Goal: Task Accomplishment & Management: Use online tool/utility

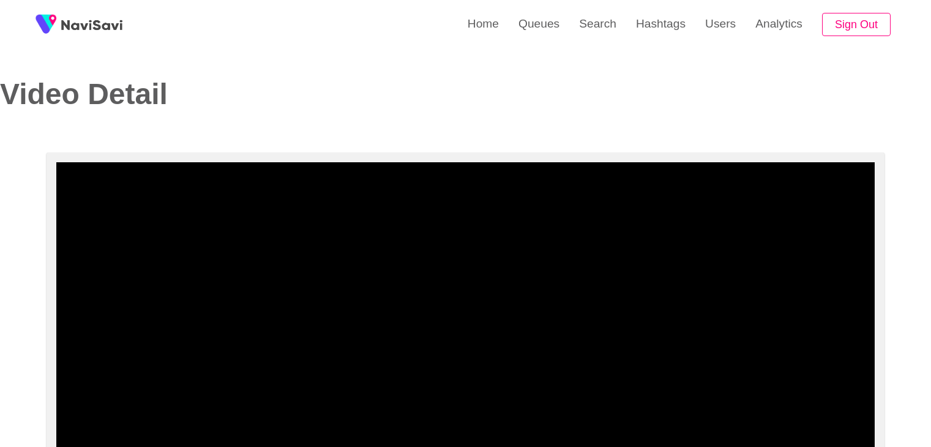
select select "**********"
select select "**"
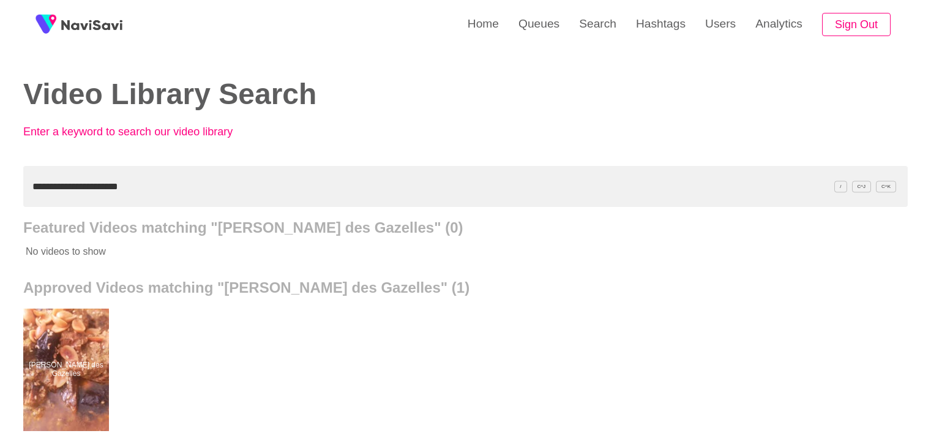
scroll to position [122, 0]
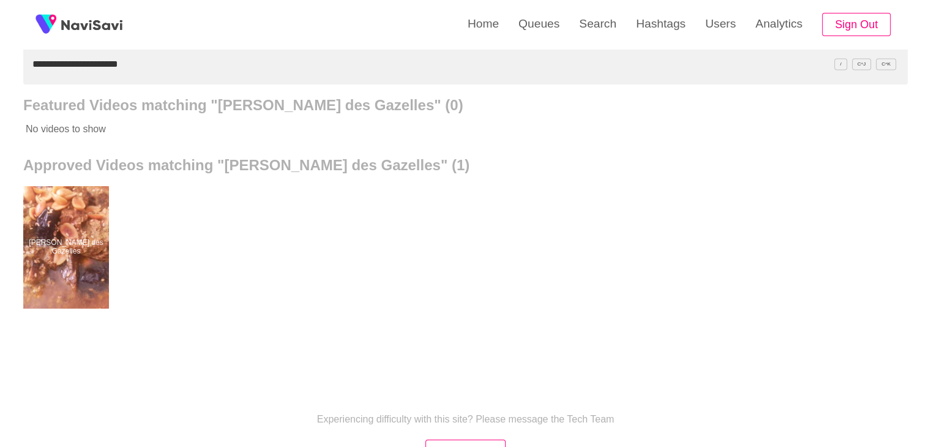
click at [0, 77] on div "**********" at bounding box center [465, 217] width 931 height 678
paste input "text"
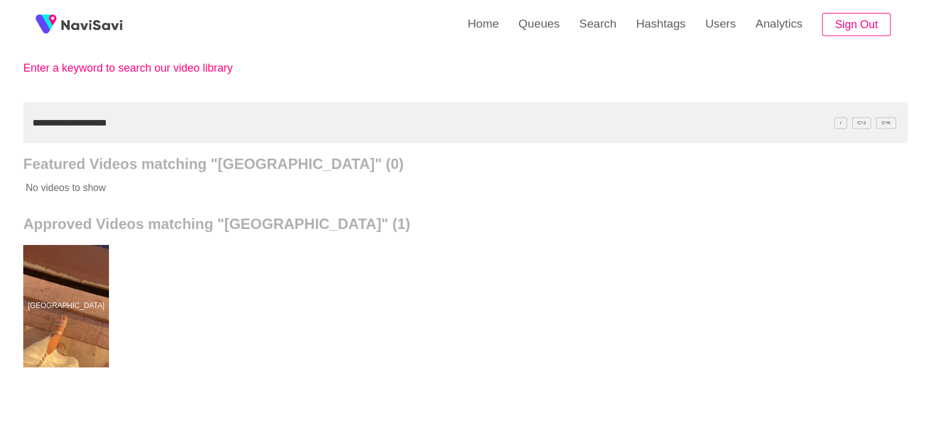
scroll to position [61, 0]
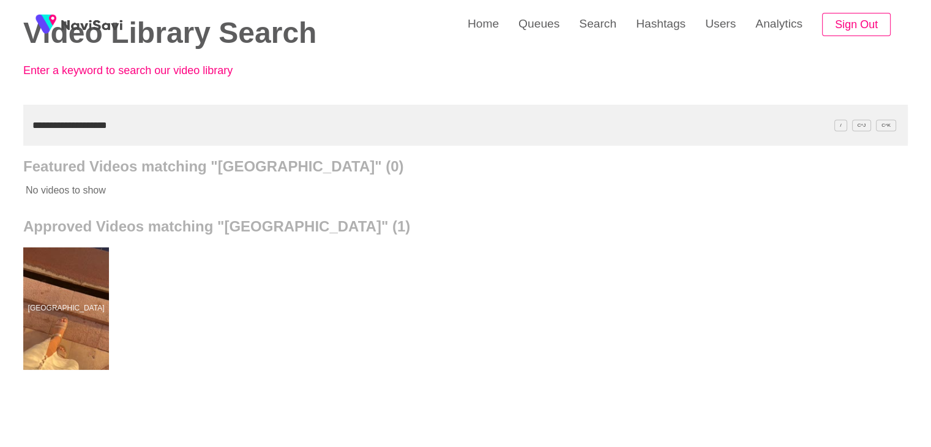
click at [0, 129] on div "**********" at bounding box center [465, 278] width 931 height 678
paste input "text"
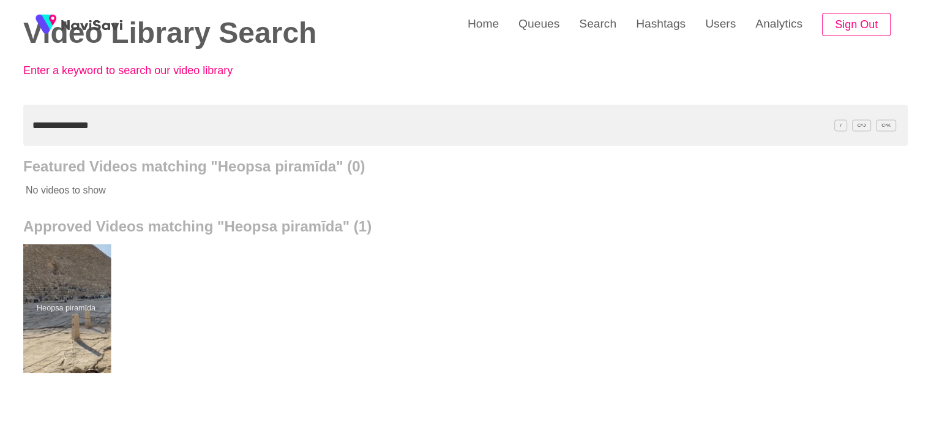
drag, startPoint x: 53, startPoint y: 283, endPoint x: 53, endPoint y: 268, distance: 15.3
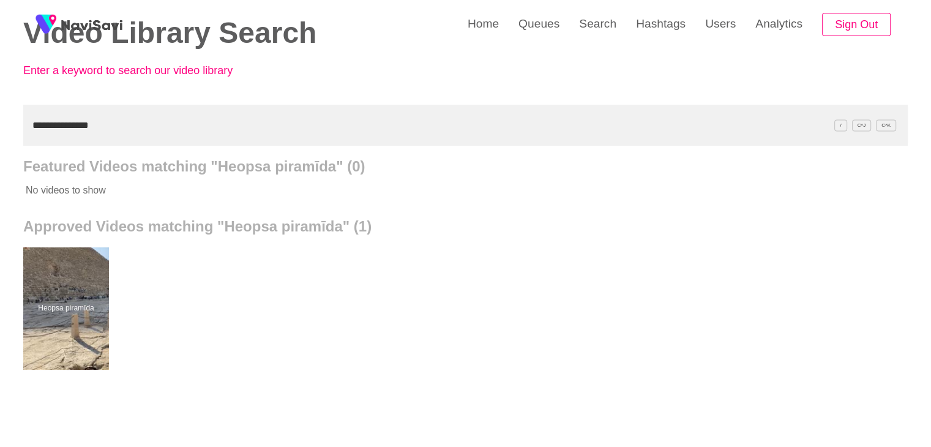
drag, startPoint x: 122, startPoint y: 129, endPoint x: 0, endPoint y: 140, distance: 123.0
click at [0, 140] on div "**********" at bounding box center [465, 278] width 931 height 678
paste input "**********"
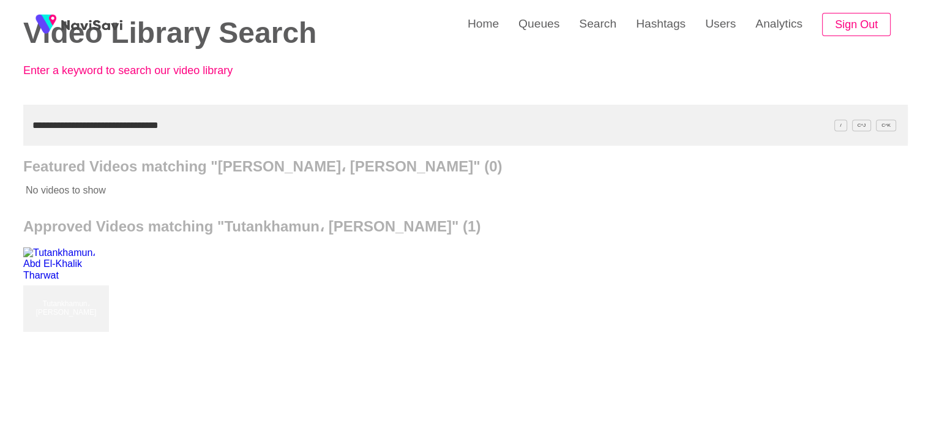
drag, startPoint x: 211, startPoint y: 118, endPoint x: 0, endPoint y: 152, distance: 214.0
click at [0, 154] on div "**********" at bounding box center [465, 278] width 931 height 678
paste input "text"
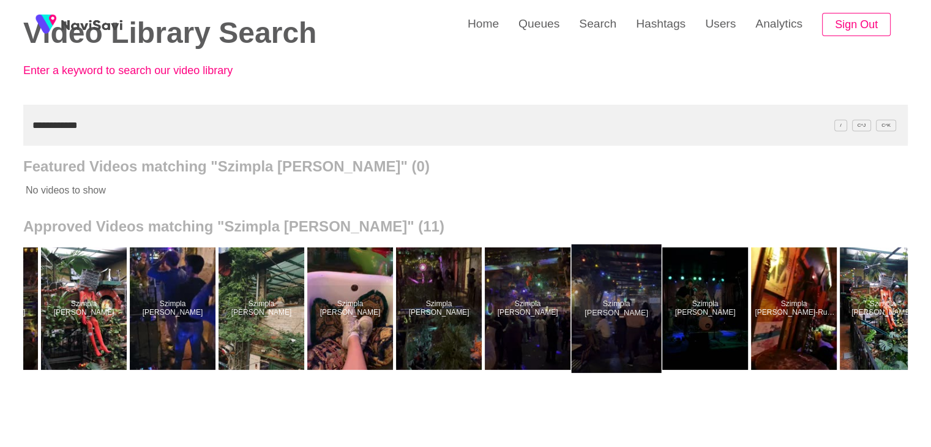
scroll to position [0, 92]
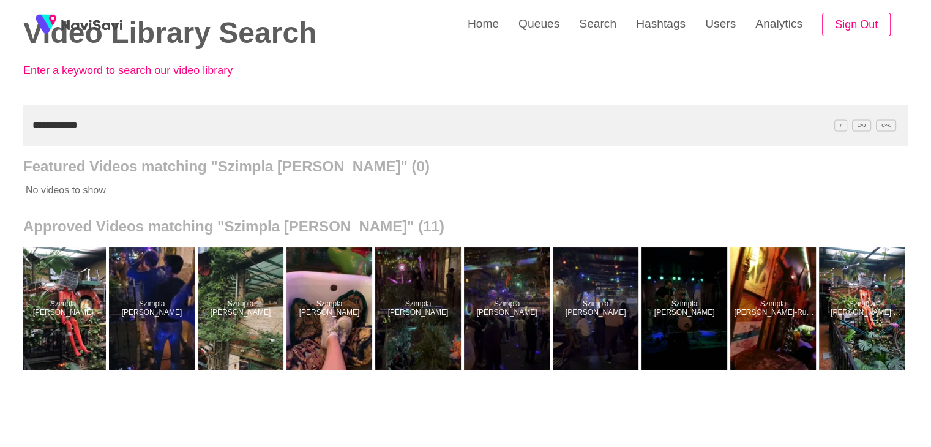
drag, startPoint x: 95, startPoint y: 121, endPoint x: 0, endPoint y: 118, distance: 94.9
click at [0, 118] on div "**********" at bounding box center [465, 278] width 931 height 678
paste input "*******"
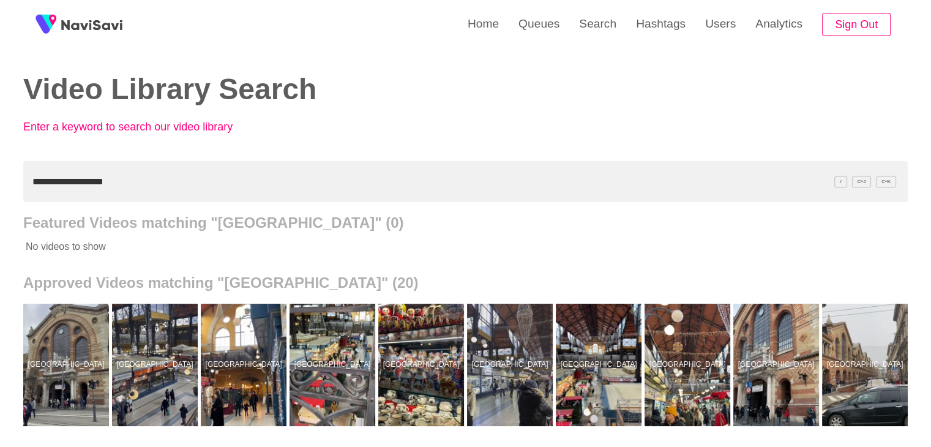
scroll to position [0, 0]
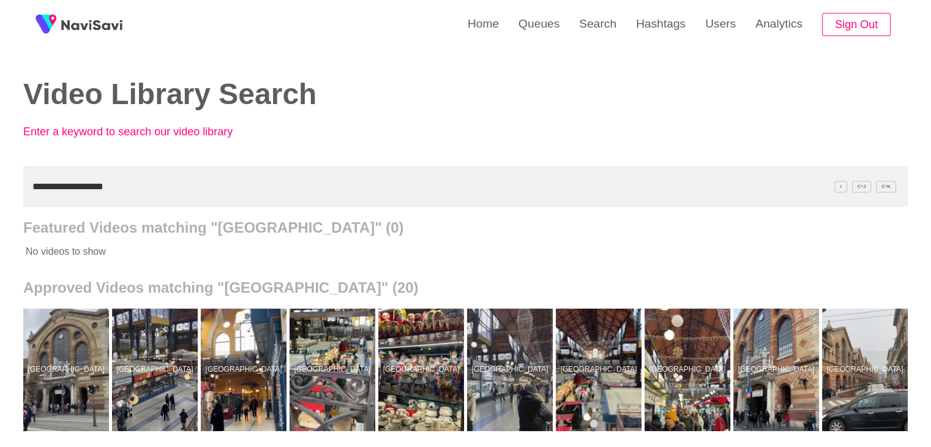
drag, startPoint x: 131, startPoint y: 187, endPoint x: 0, endPoint y: 189, distance: 131.1
click at [0, 189] on div "**********" at bounding box center [465, 339] width 931 height 678
paste input "*****"
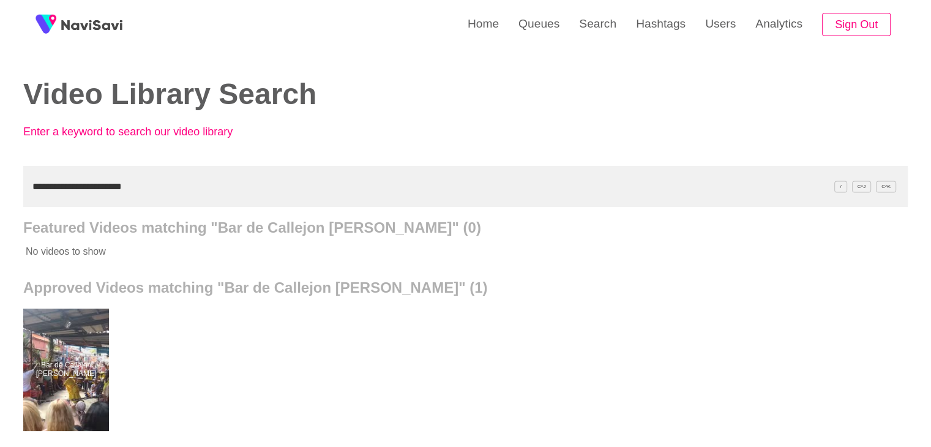
click at [0, 174] on div "**********" at bounding box center [465, 339] width 931 height 678
paste input "text"
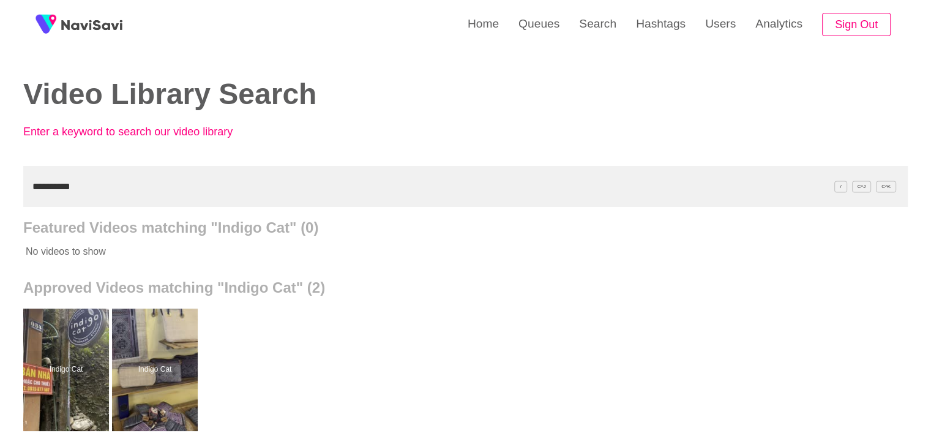
click at [0, 189] on div "**********" at bounding box center [465, 339] width 931 height 678
paste input "text"
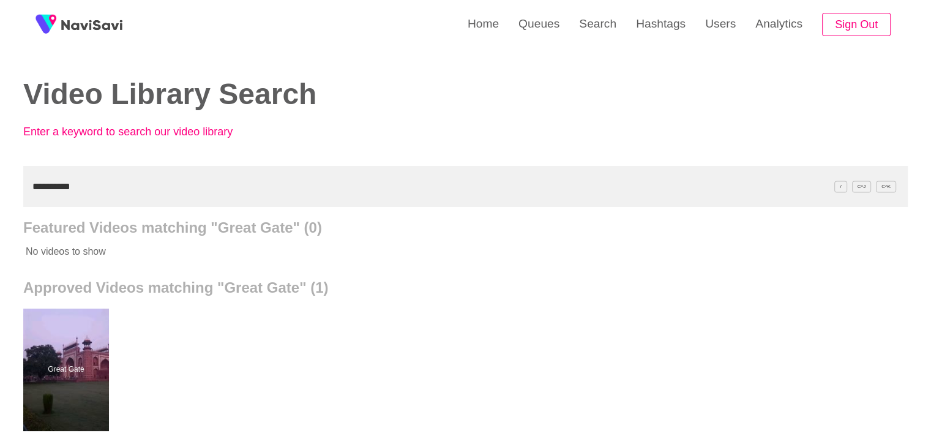
click at [0, 186] on div "**********" at bounding box center [465, 339] width 931 height 678
paste input "*******"
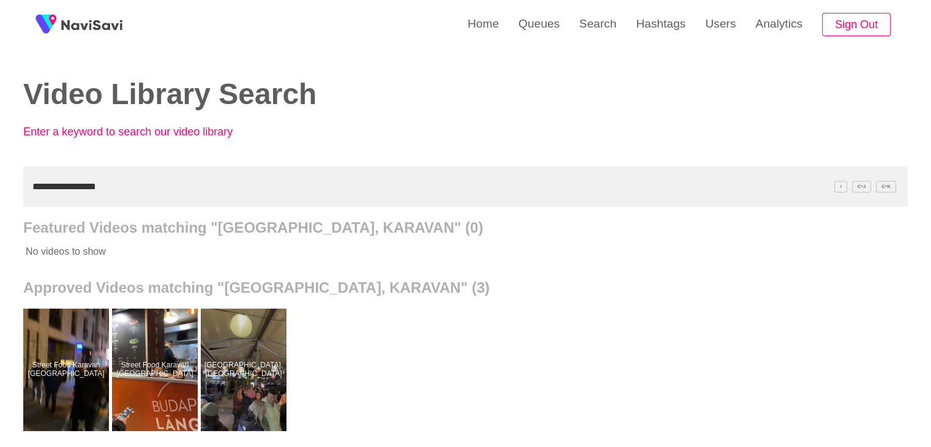
click at [0, 190] on div "**********" at bounding box center [465, 339] width 931 height 678
paste input "**********"
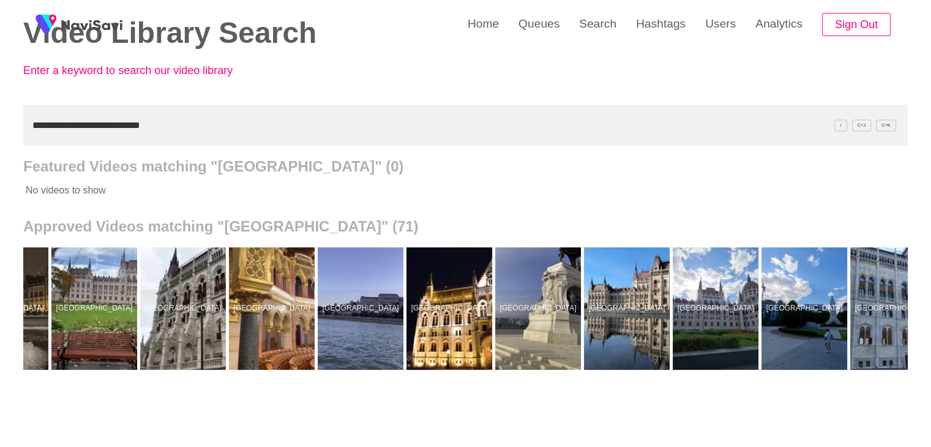
scroll to position [0, 4589]
click at [0, 100] on div "**********" at bounding box center [465, 278] width 931 height 678
paste input "text"
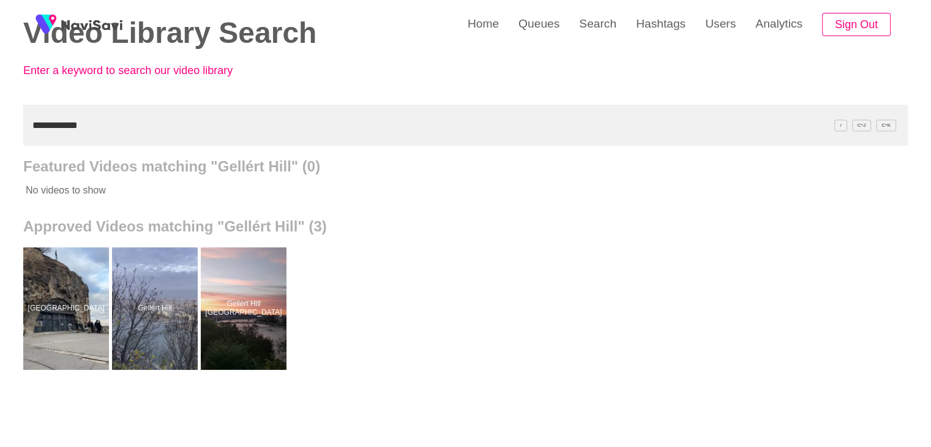
drag, startPoint x: 98, startPoint y: 122, endPoint x: 10, endPoint y: 112, distance: 88.8
click at [0, 121] on div "**********" at bounding box center [465, 278] width 931 height 678
paste input "text"
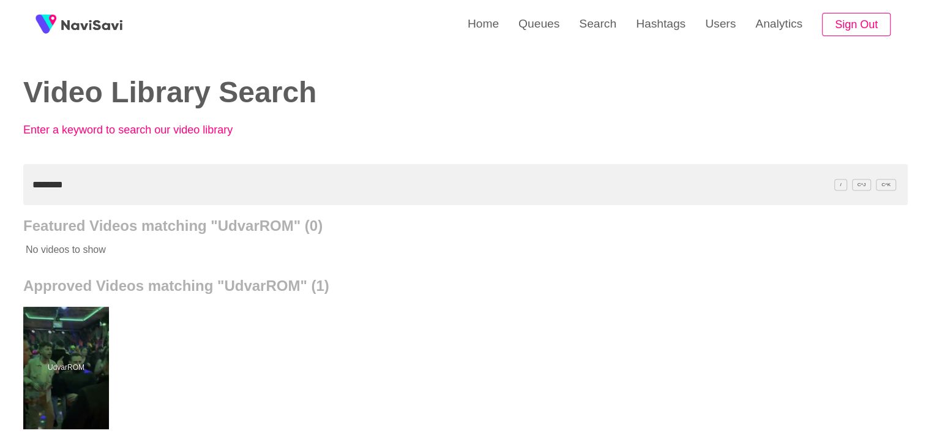
scroll to position [0, 0]
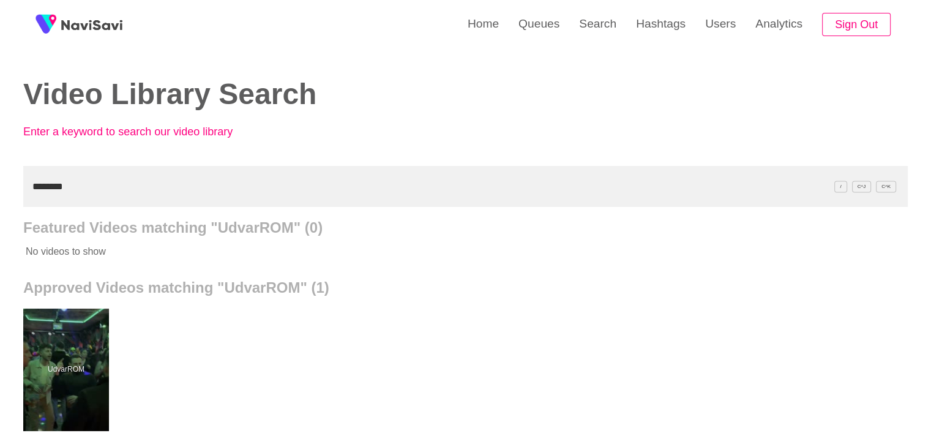
drag, startPoint x: 99, startPoint y: 182, endPoint x: 0, endPoint y: 169, distance: 99.4
click at [0, 175] on div "Home Queues Search Hashtags Users Analytics Sign Out Video Library Search Enter…" at bounding box center [465, 339] width 931 height 678
paste input "*****"
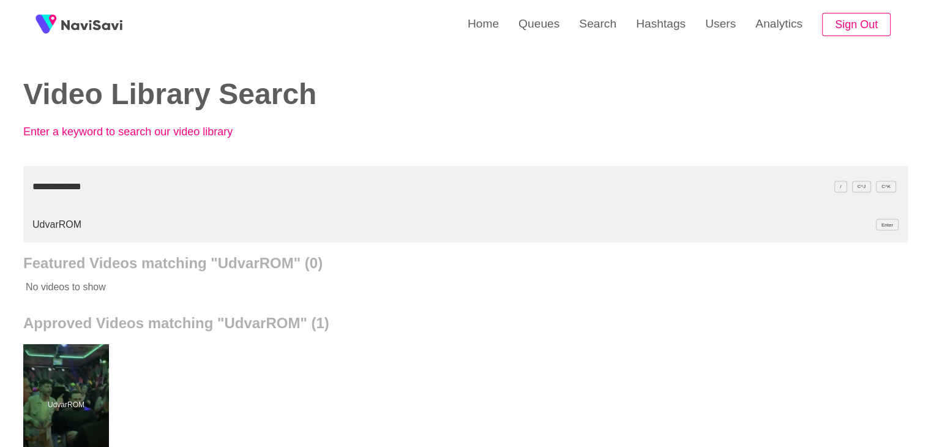
type input "**********"
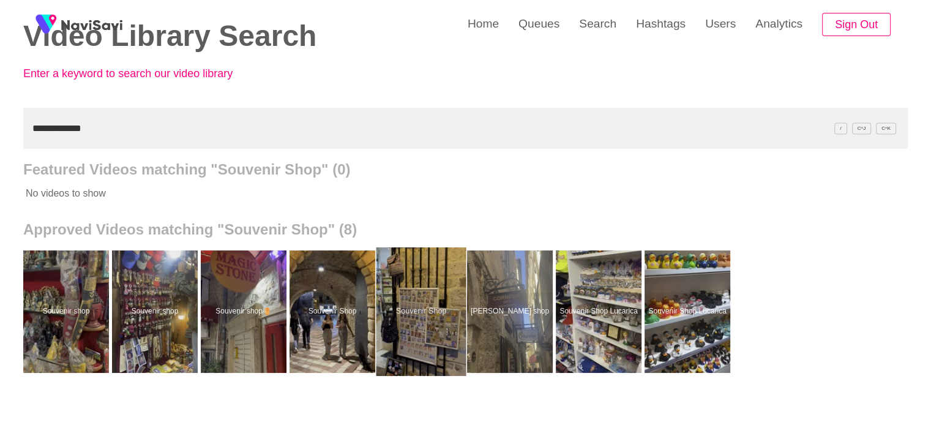
scroll to position [61, 0]
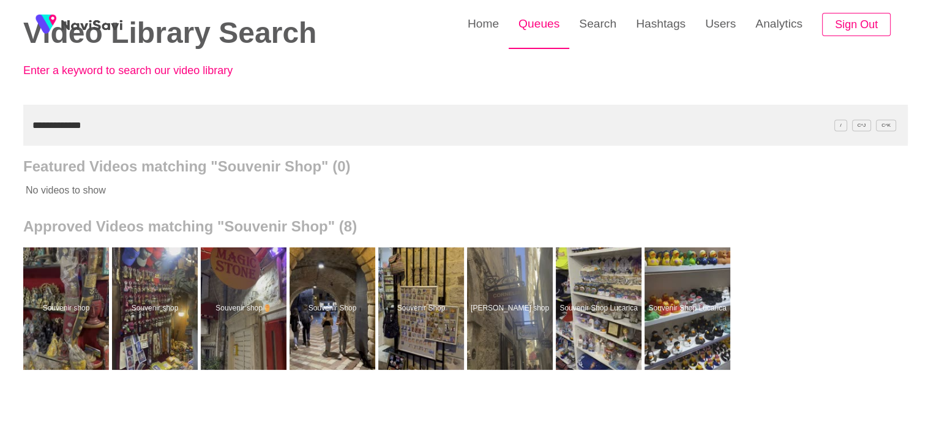
click at [549, 15] on link "Queues" at bounding box center [539, 24] width 61 height 48
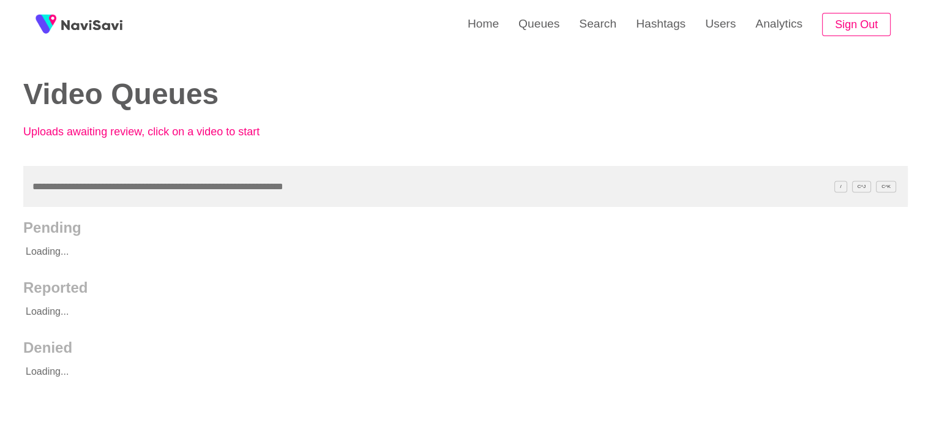
click at [173, 189] on input "text" at bounding box center [465, 186] width 885 height 41
type input "**********"
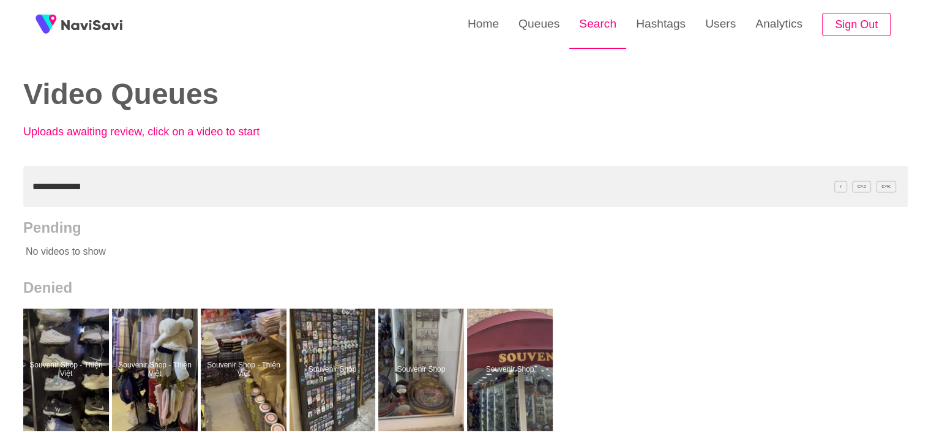
click at [593, 31] on link "Search" at bounding box center [597, 24] width 57 height 48
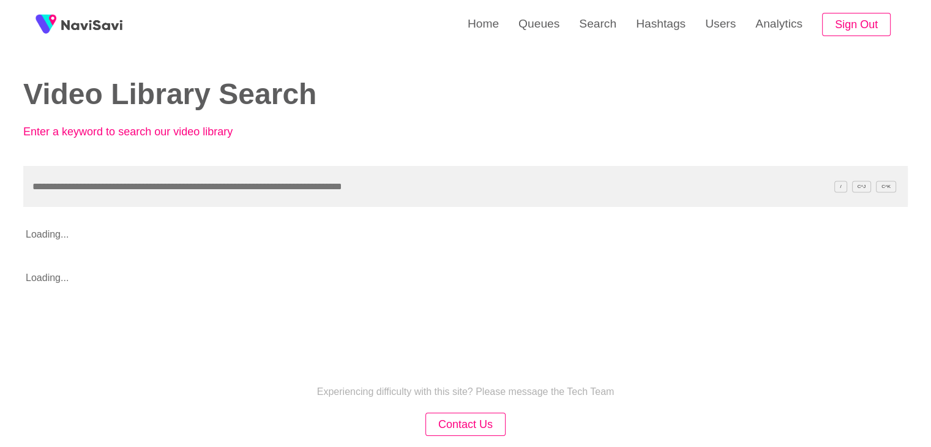
click at [247, 201] on input "text" at bounding box center [465, 186] width 885 height 41
type input "**********"
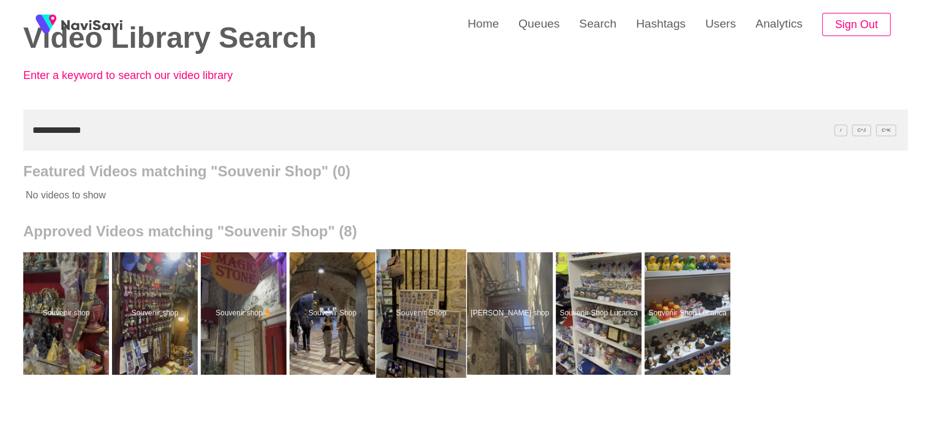
scroll to position [61, 0]
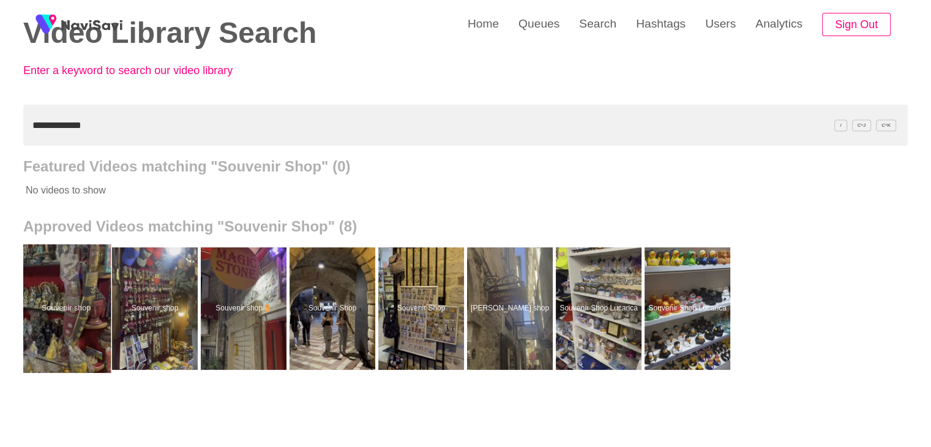
drag, startPoint x: 78, startPoint y: 295, endPoint x: 78, endPoint y: 277, distance: 17.1
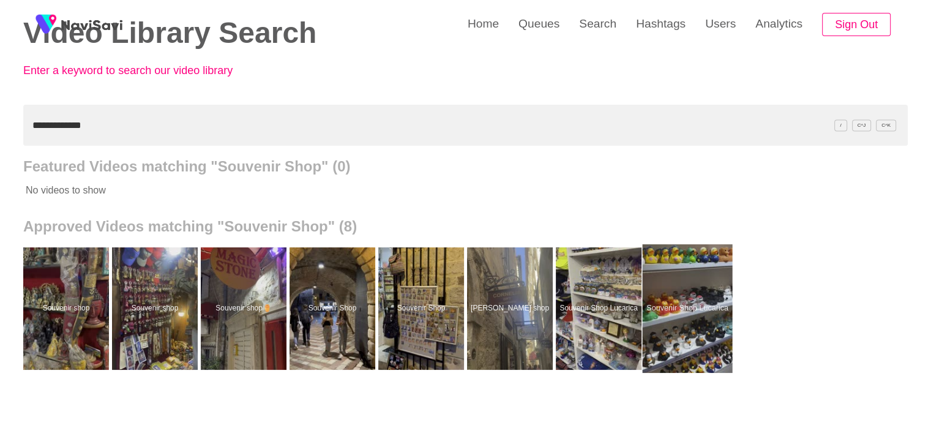
drag, startPoint x: 705, startPoint y: 285, endPoint x: 703, endPoint y: 272, distance: 12.5
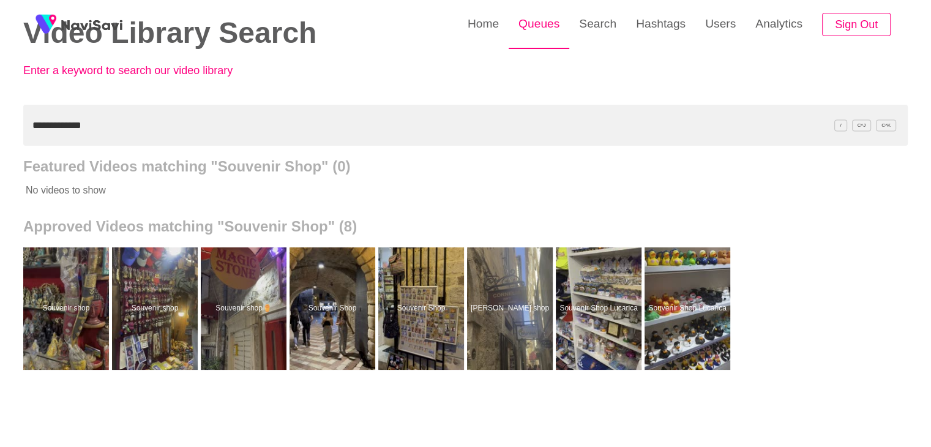
click at [535, 26] on link "Queues" at bounding box center [539, 24] width 61 height 48
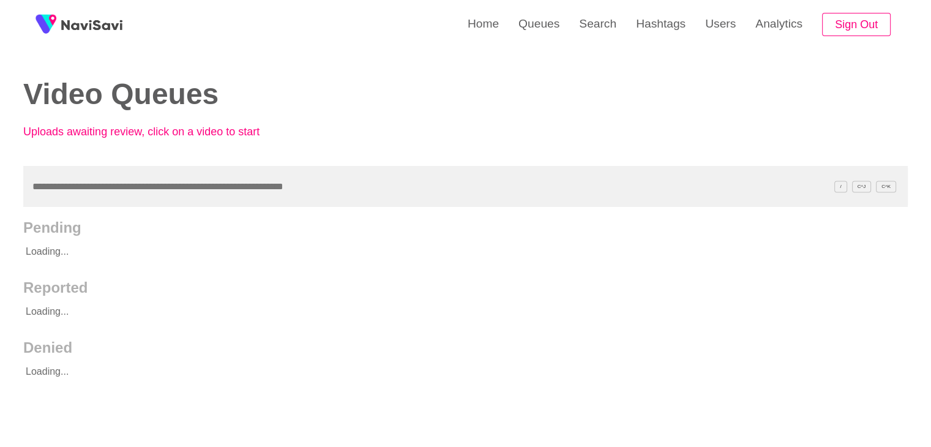
click at [148, 189] on input "text" at bounding box center [465, 186] width 885 height 41
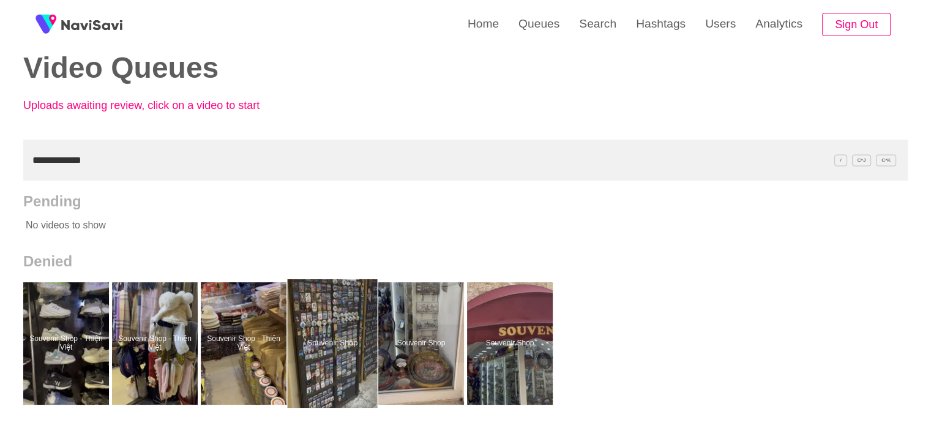
scroll to position [61, 0]
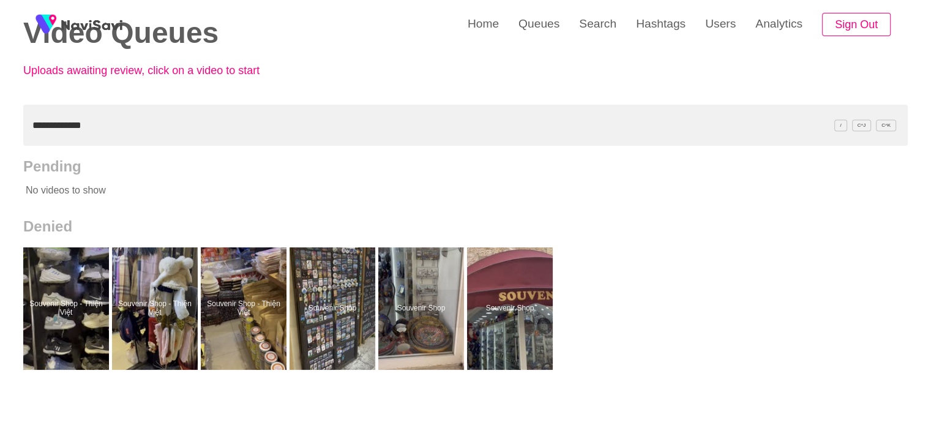
drag, startPoint x: 0, startPoint y: 123, endPoint x: 5, endPoint y: 118, distance: 7.4
click at [0, 122] on div "**********" at bounding box center [465, 278] width 931 height 678
paste input "text"
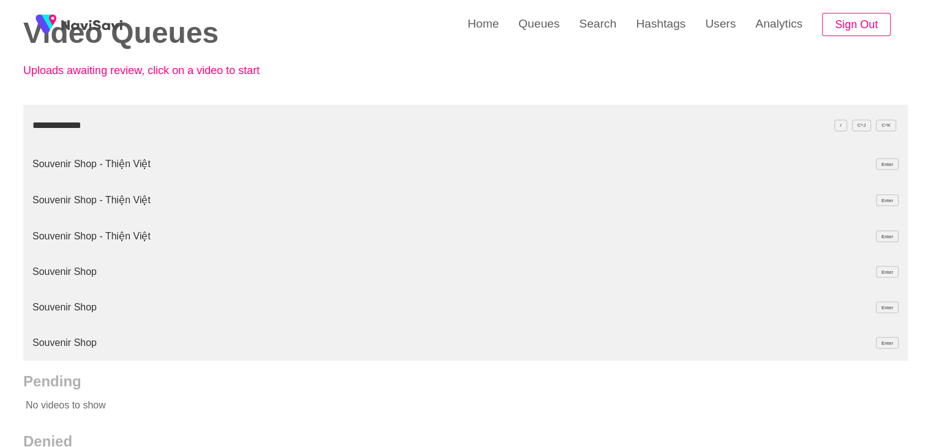
type input "**********"
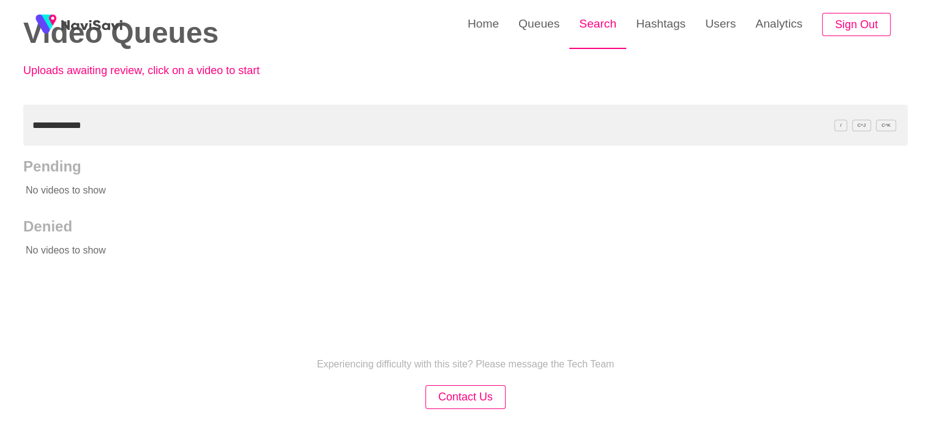
click at [588, 20] on link "Search" at bounding box center [597, 24] width 57 height 48
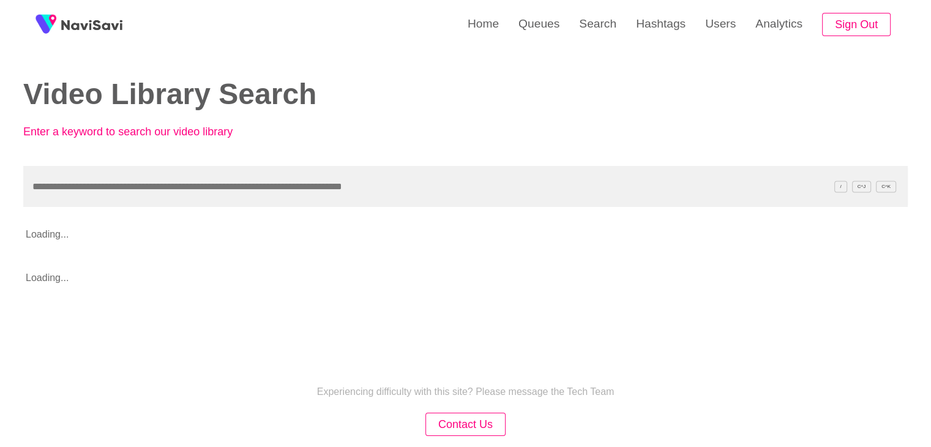
click at [123, 186] on input "text" at bounding box center [465, 186] width 885 height 41
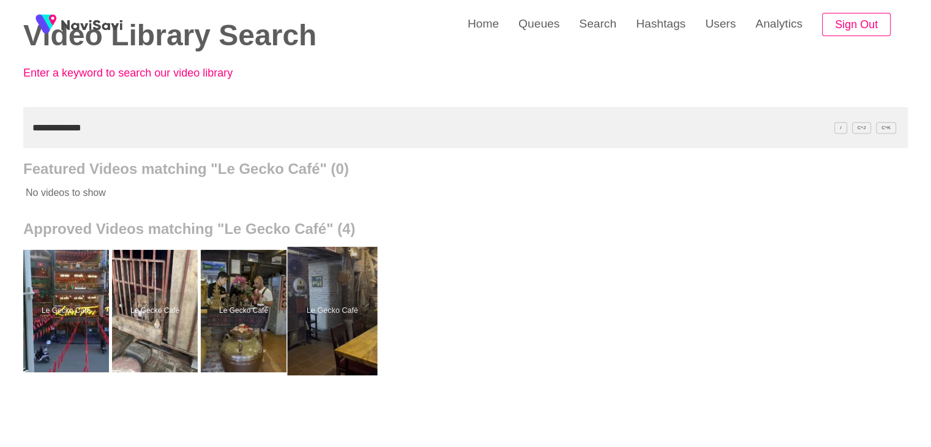
scroll to position [61, 0]
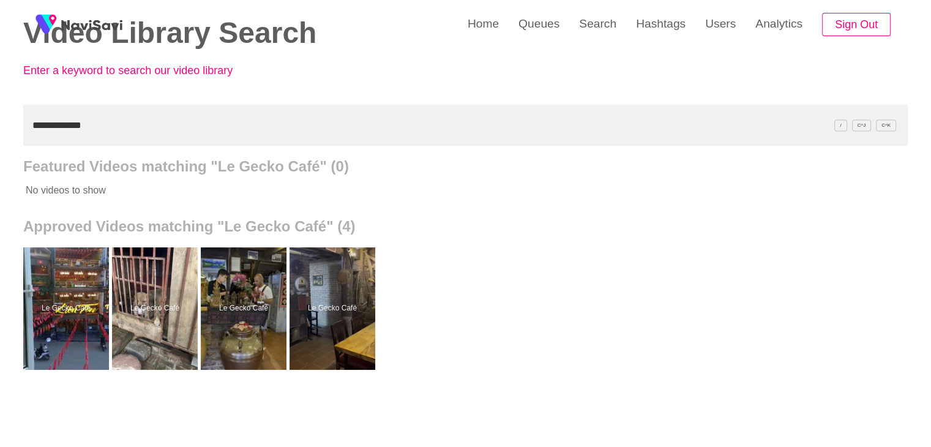
drag, startPoint x: 123, startPoint y: 126, endPoint x: 0, endPoint y: 138, distance: 123.6
click at [0, 138] on div "**********" at bounding box center [465, 278] width 931 height 678
paste input "text"
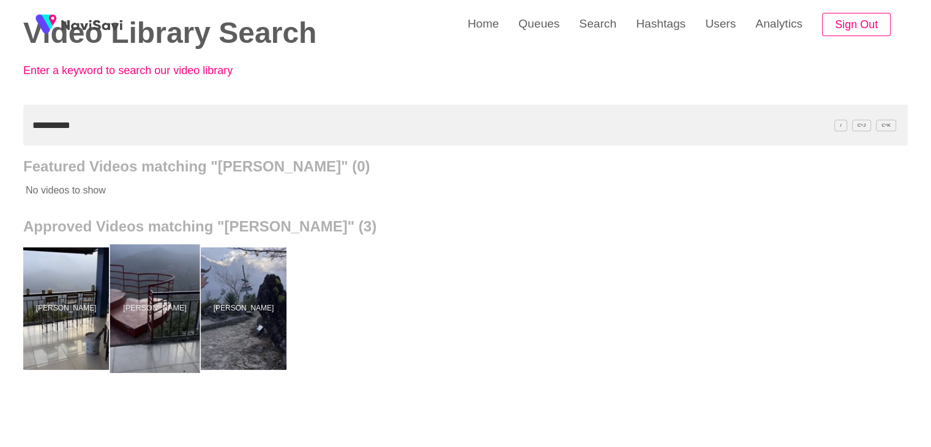
drag, startPoint x: 156, startPoint y: 282, endPoint x: 154, endPoint y: 263, distance: 19.7
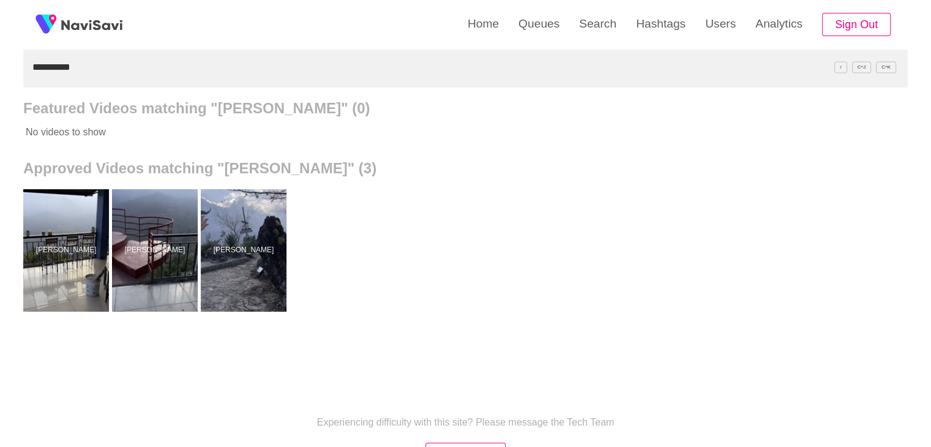
scroll to position [122, 0]
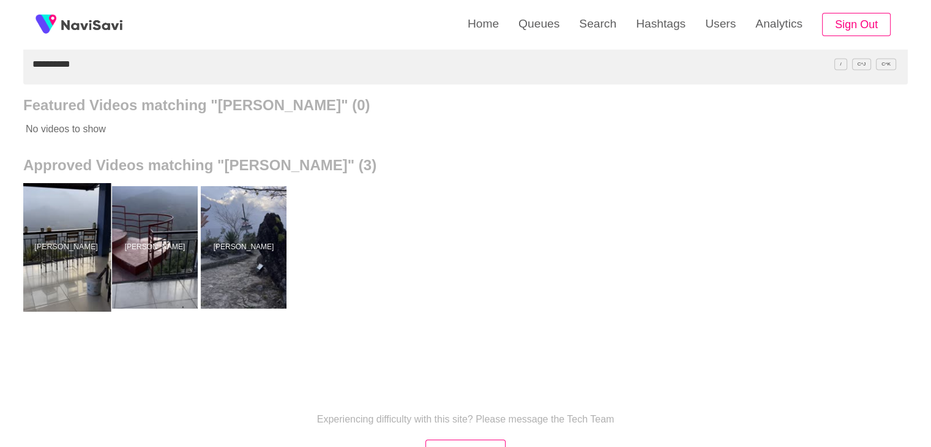
drag, startPoint x: 77, startPoint y: 255, endPoint x: 76, endPoint y: 235, distance: 20.2
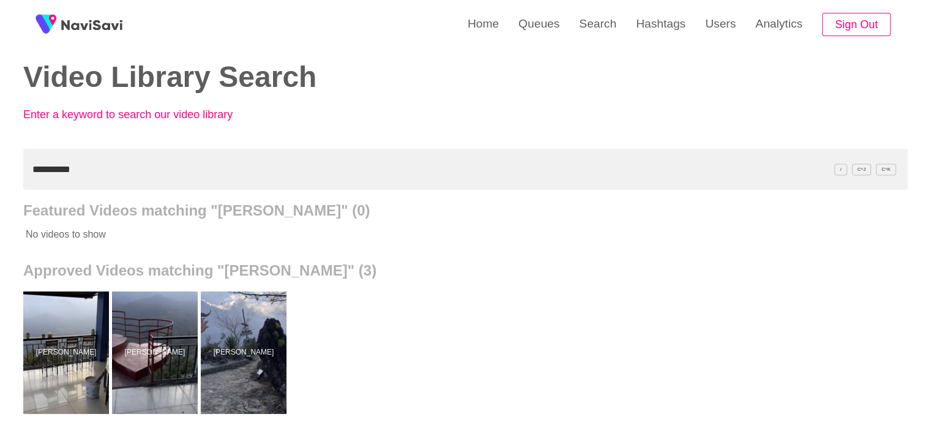
scroll to position [0, 0]
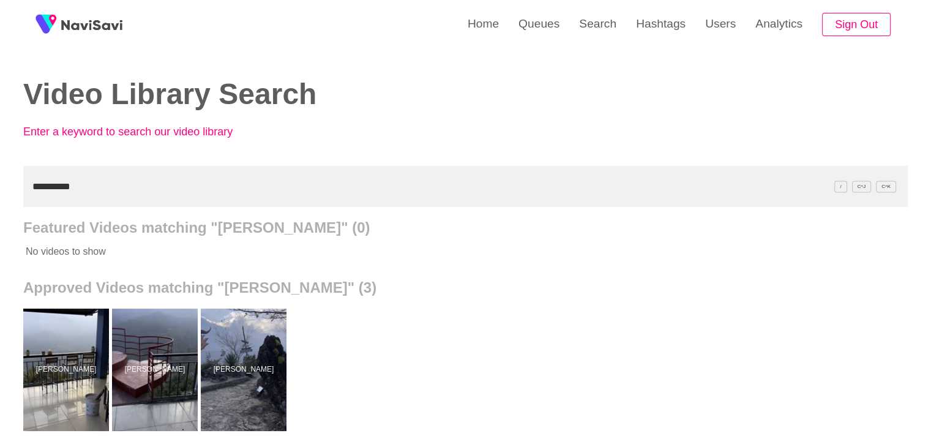
drag, startPoint x: 73, startPoint y: 202, endPoint x: 0, endPoint y: 222, distance: 76.0
click at [0, 222] on div "**********" at bounding box center [465, 339] width 931 height 678
paste input "********"
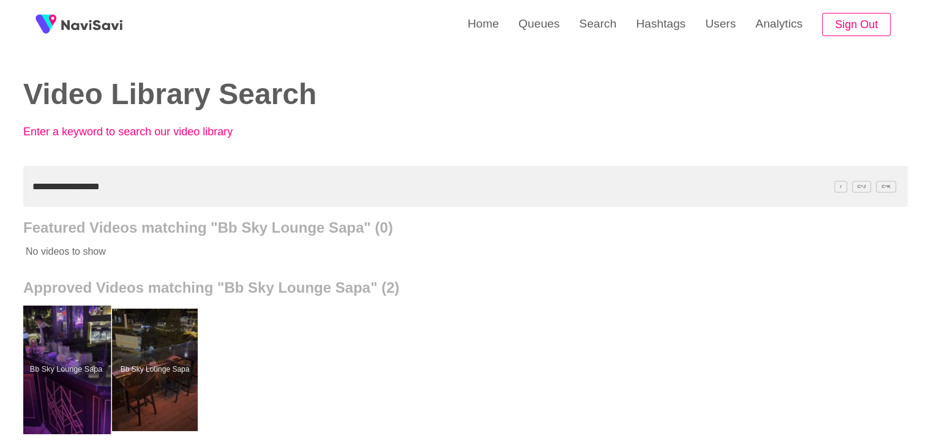
drag, startPoint x: 72, startPoint y: 356, endPoint x: 76, endPoint y: 341, distance: 15.7
drag, startPoint x: 121, startPoint y: 192, endPoint x: 0, endPoint y: 206, distance: 122.1
click at [0, 206] on div "**********" at bounding box center [465, 339] width 931 height 678
paste input "text"
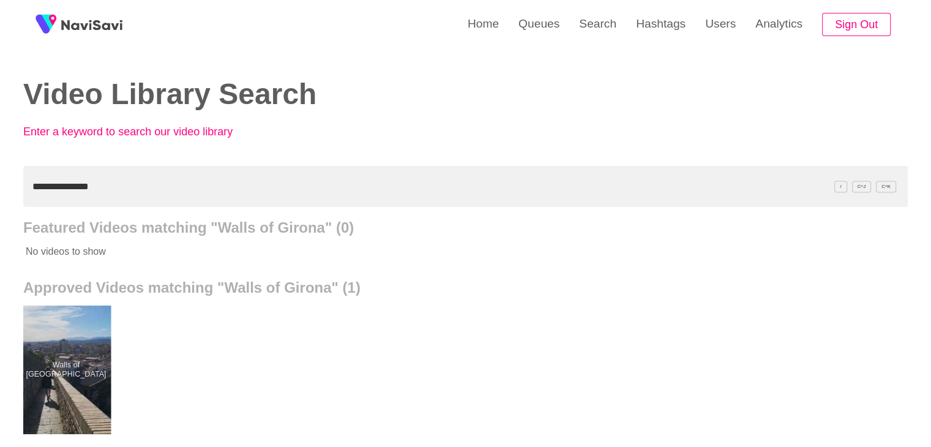
drag, startPoint x: 76, startPoint y: 369, endPoint x: 80, endPoint y: 353, distance: 17.1
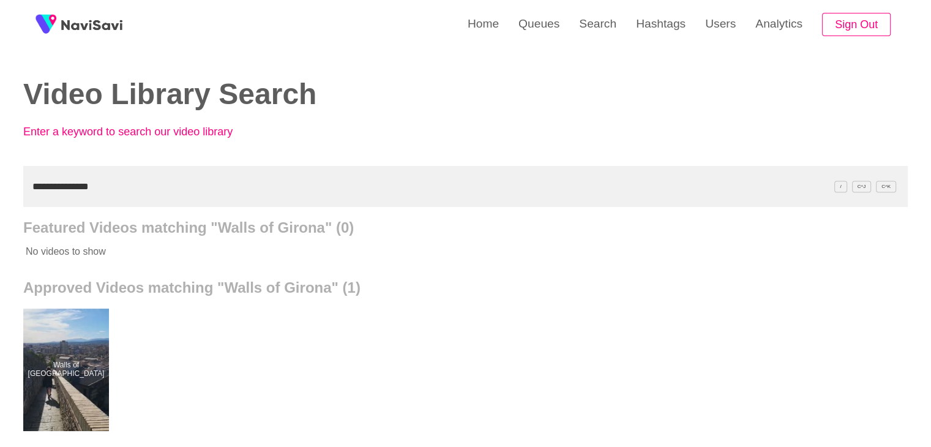
click at [0, 200] on div "**********" at bounding box center [465, 339] width 931 height 678
paste input "text"
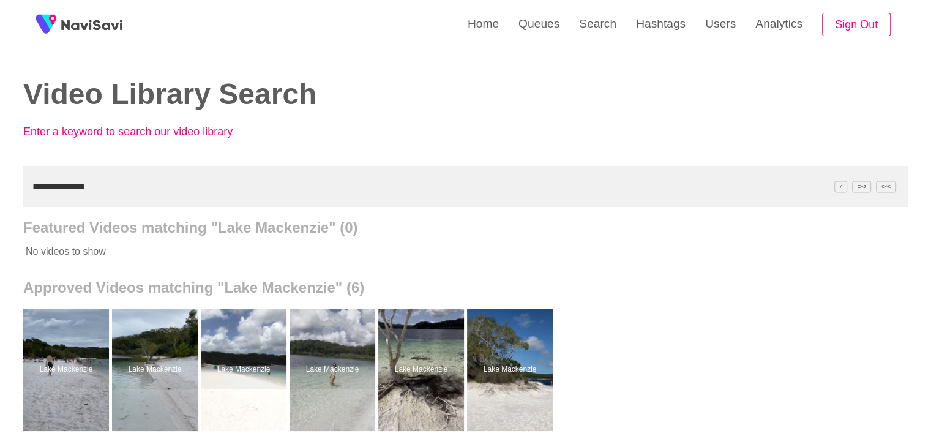
drag, startPoint x: 78, startPoint y: 193, endPoint x: 1, endPoint y: 189, distance: 77.3
click at [0, 200] on div "**********" at bounding box center [465, 339] width 931 height 678
paste input "******"
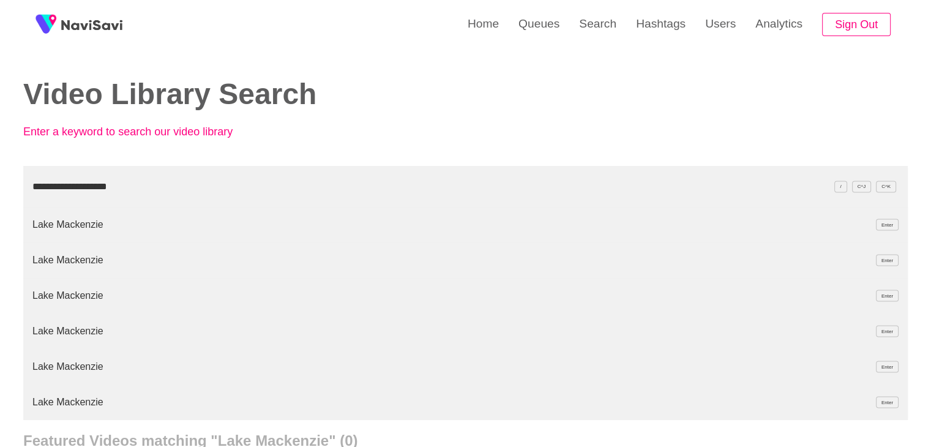
type input "**********"
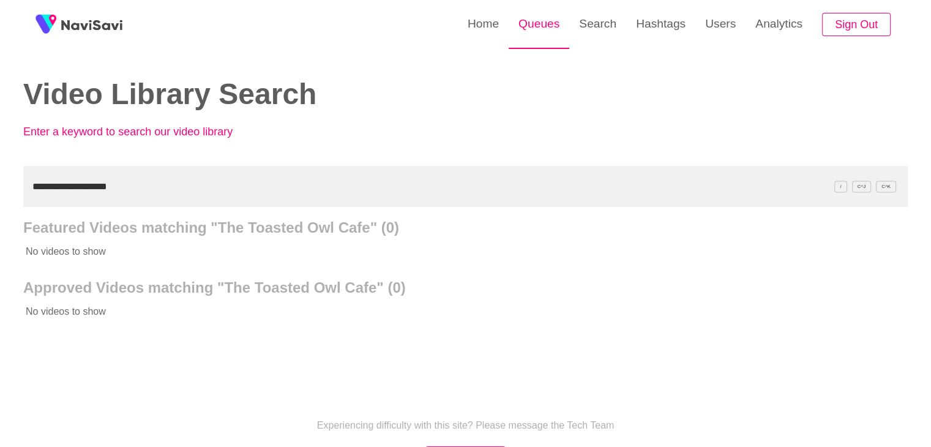
click at [536, 23] on link "Queues" at bounding box center [539, 24] width 61 height 48
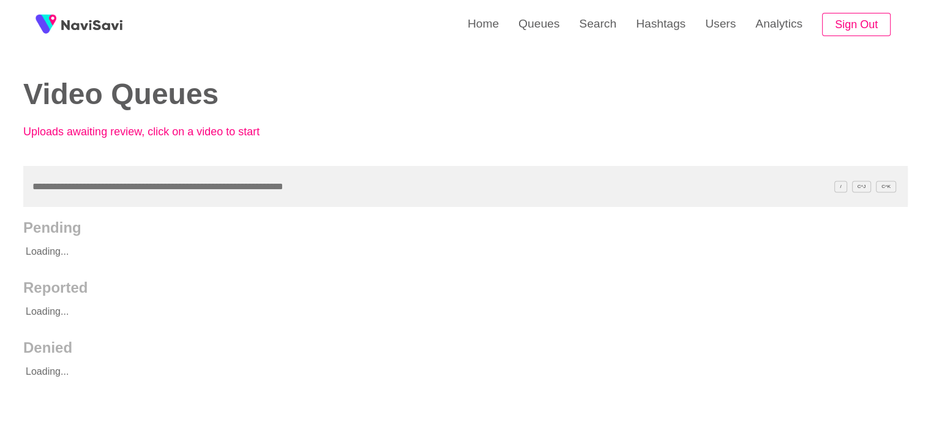
click at [148, 189] on input "text" at bounding box center [465, 186] width 885 height 41
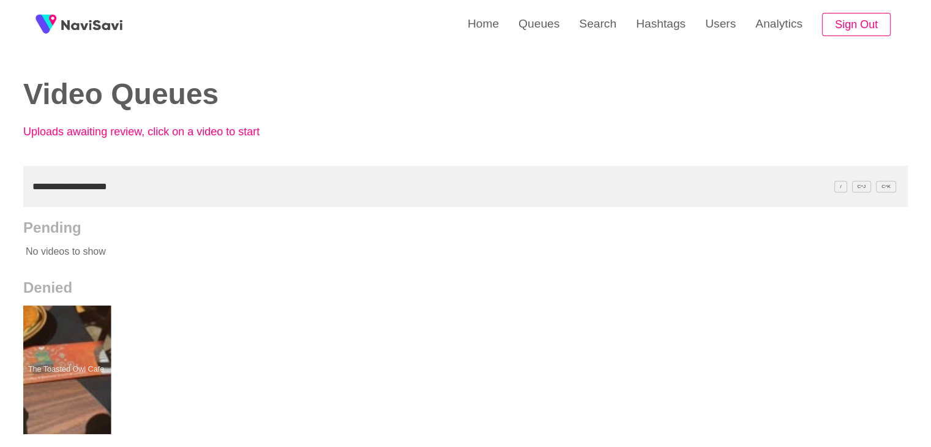
drag, startPoint x: 71, startPoint y: 392, endPoint x: 79, endPoint y: 374, distance: 20.0
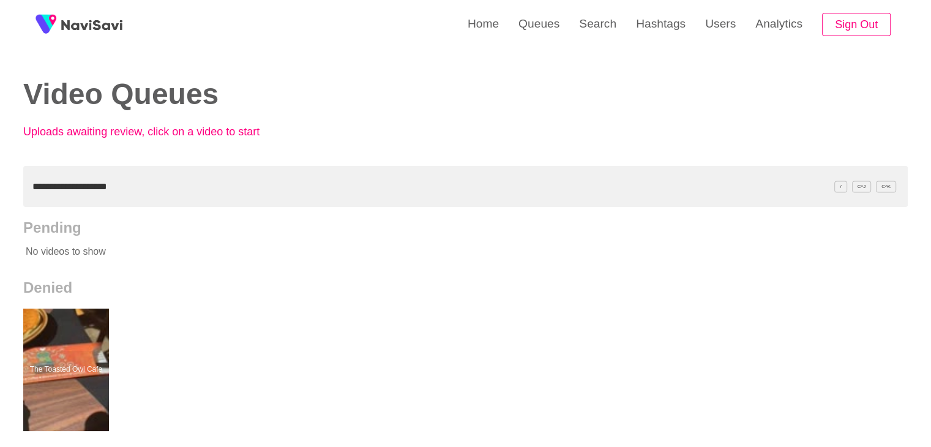
drag, startPoint x: 108, startPoint y: 186, endPoint x: 0, endPoint y: 199, distance: 108.5
click at [0, 199] on div "**********" at bounding box center [465, 339] width 931 height 678
paste input "text"
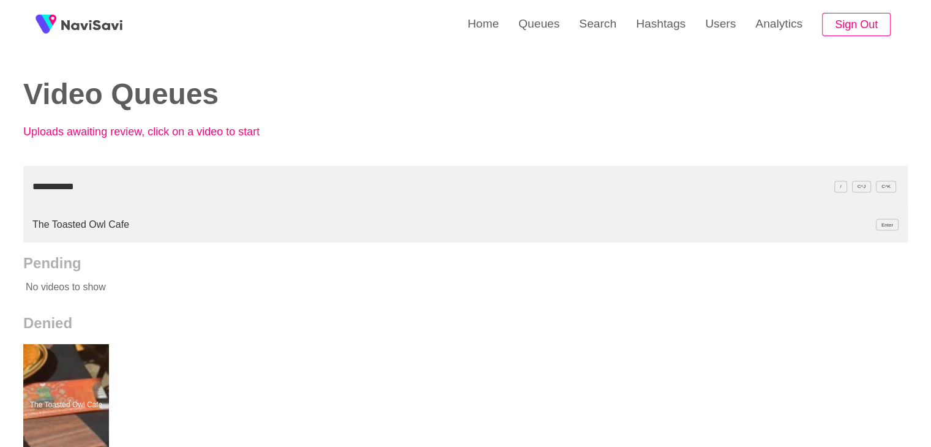
type input "**********"
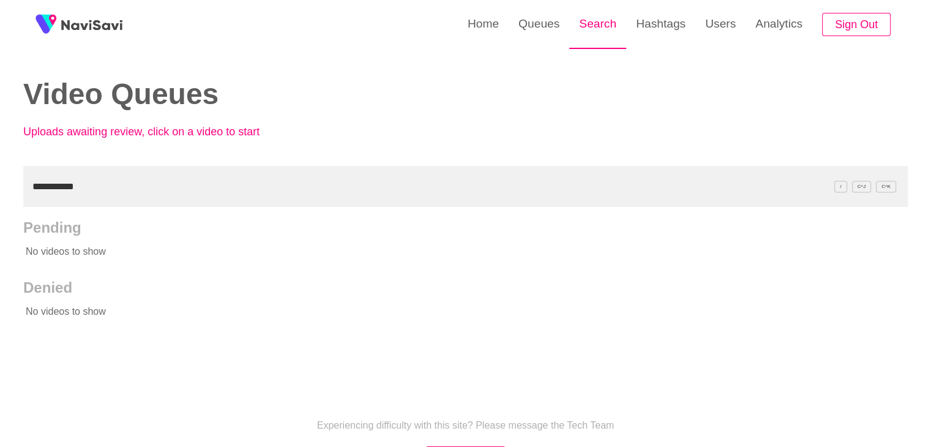
click at [603, 28] on link "Search" at bounding box center [597, 24] width 57 height 48
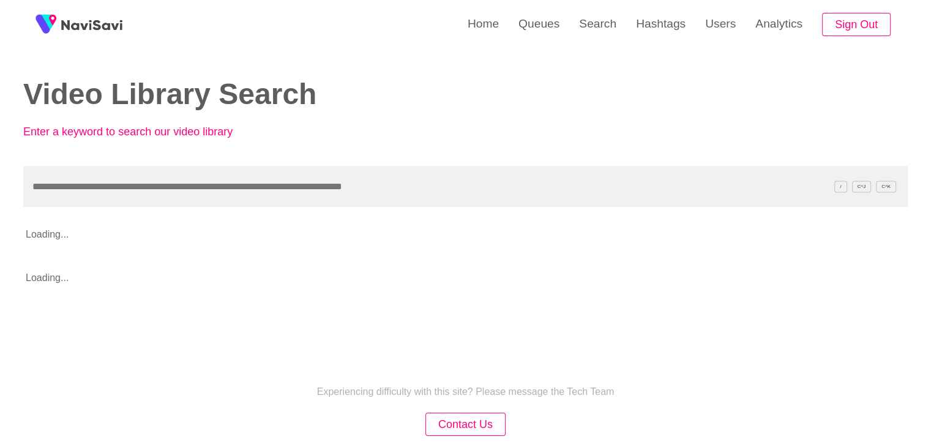
click at [95, 187] on input "text" at bounding box center [465, 186] width 885 height 41
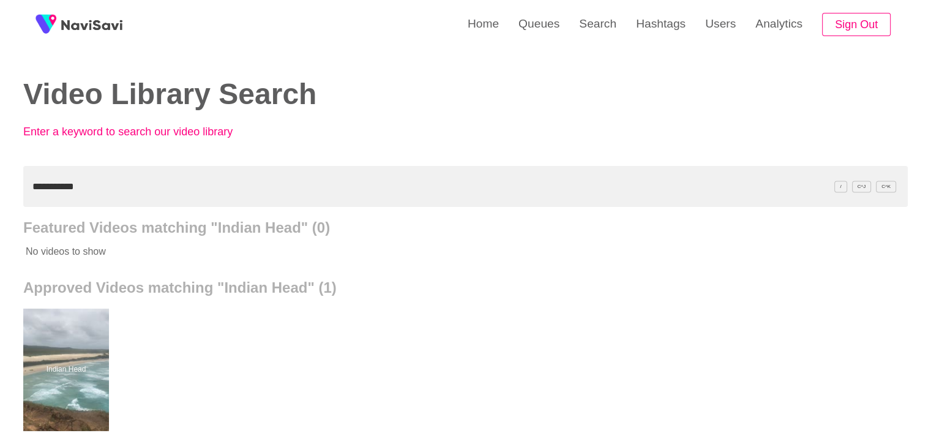
click at [0, 185] on div "**********" at bounding box center [465, 339] width 931 height 678
paste input "*"
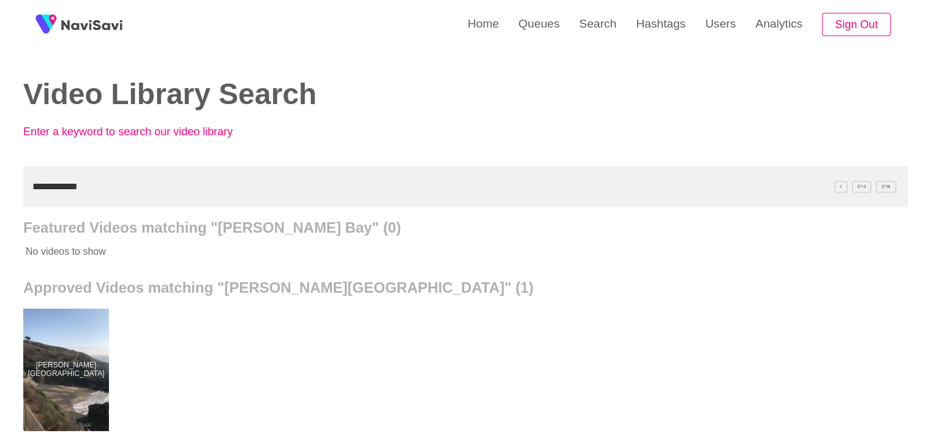
drag, startPoint x: 0, startPoint y: 182, endPoint x: 0, endPoint y: 173, distance: 9.2
click at [0, 179] on div "**********" at bounding box center [465, 339] width 931 height 678
paste input "*****"
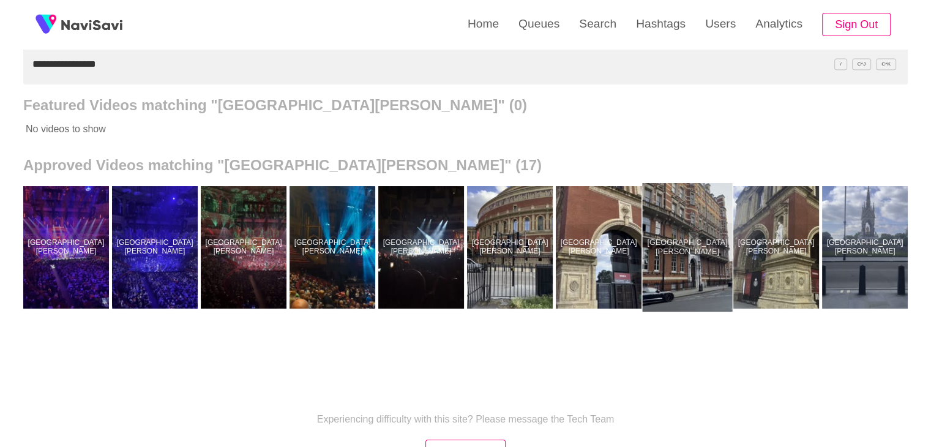
scroll to position [0, 625]
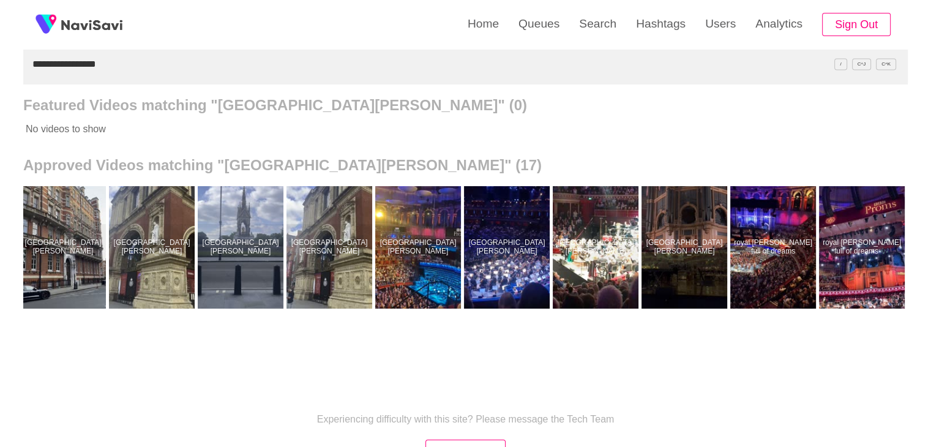
drag, startPoint x: 137, startPoint y: 73, endPoint x: 0, endPoint y: 64, distance: 136.9
click at [0, 64] on div "**********" at bounding box center [465, 217] width 931 height 678
paste input "text"
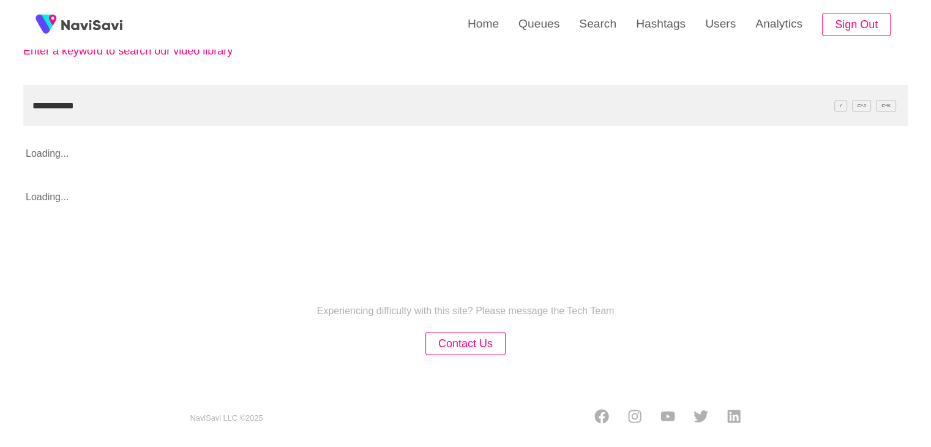
scroll to position [122, 0]
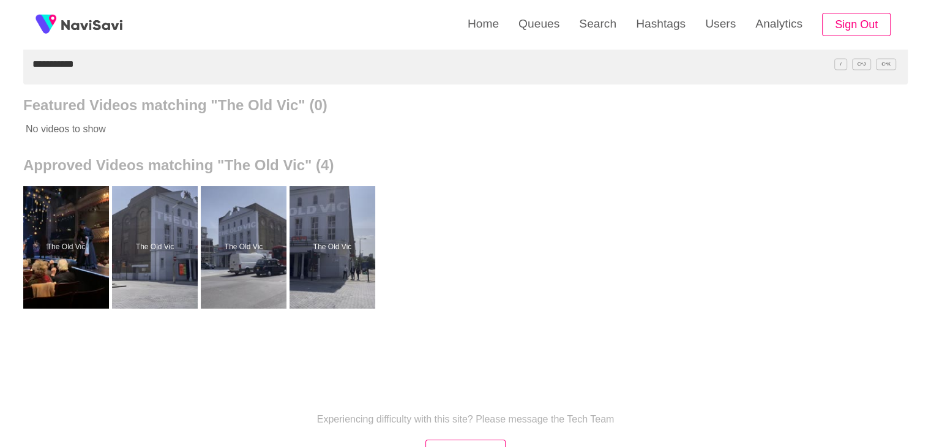
drag, startPoint x: 105, startPoint y: 61, endPoint x: 0, endPoint y: 52, distance: 105.7
click at [0, 59] on div "**********" at bounding box center [465, 217] width 931 height 678
paste input "**********"
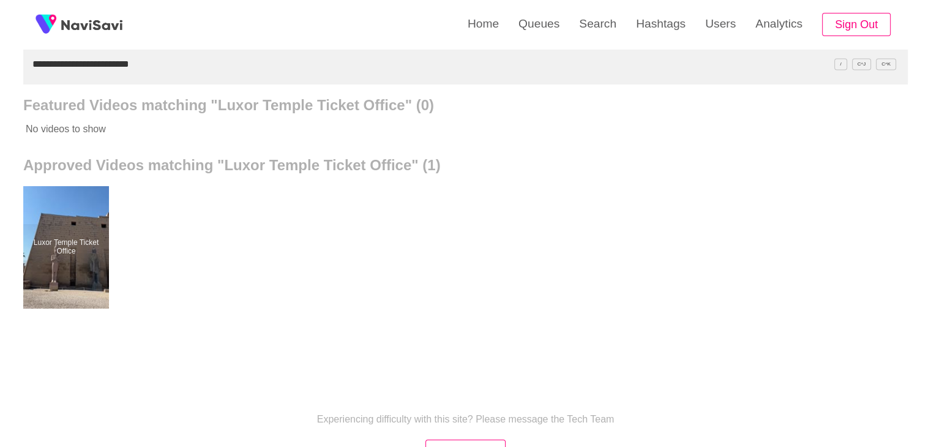
drag, startPoint x: 62, startPoint y: 72, endPoint x: 0, endPoint y: 75, distance: 62.5
click at [0, 75] on div "**********" at bounding box center [465, 217] width 931 height 678
paste input "text"
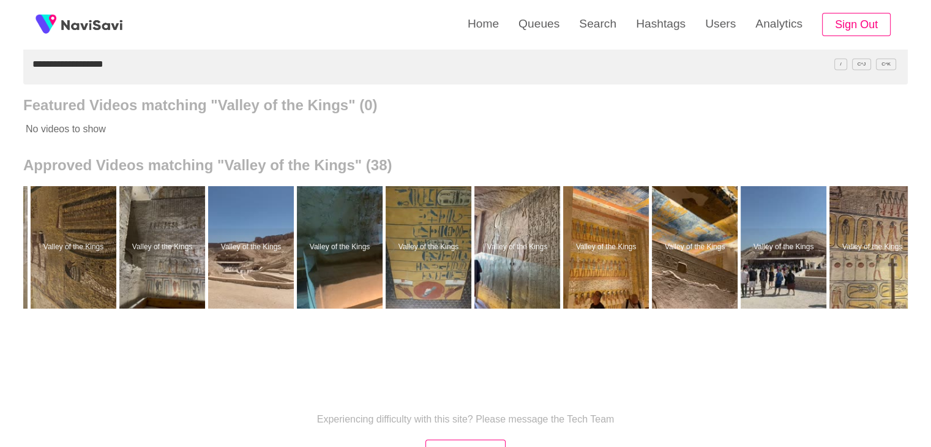
scroll to position [0, 1768]
drag, startPoint x: 190, startPoint y: 68, endPoint x: 0, endPoint y: 70, distance: 190.4
click at [0, 70] on div "**********" at bounding box center [465, 217] width 931 height 678
paste input "********"
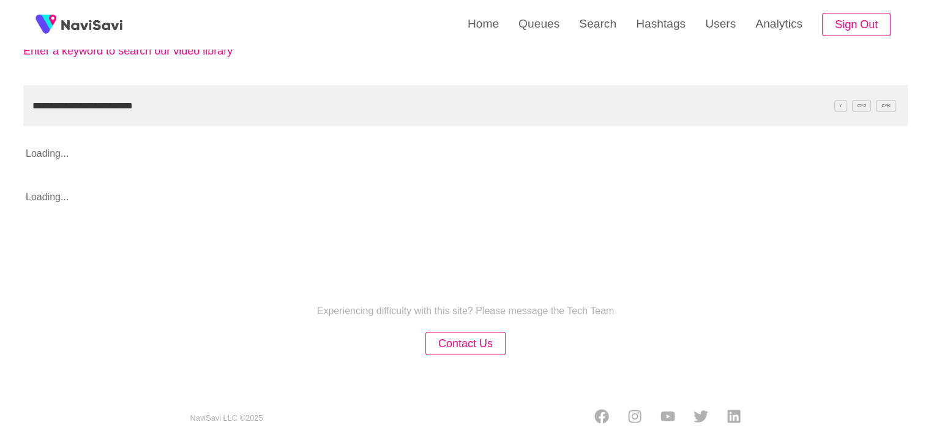
scroll to position [122, 0]
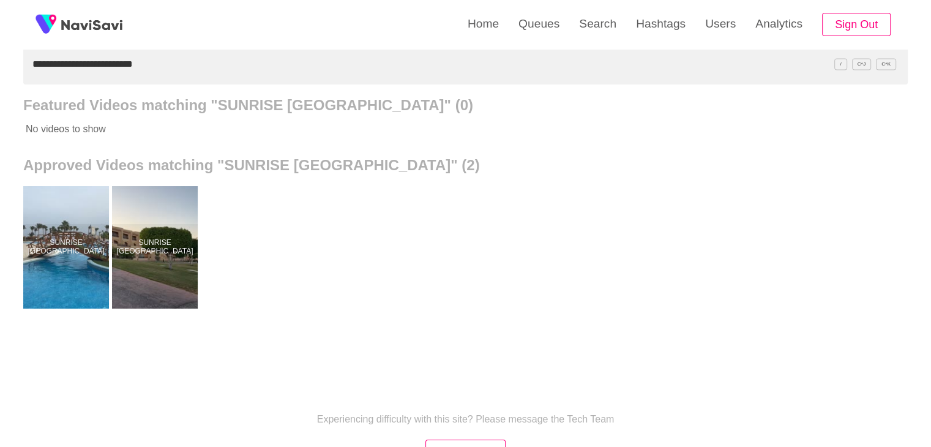
drag, startPoint x: 190, startPoint y: 68, endPoint x: 0, endPoint y: 83, distance: 191.0
click at [0, 83] on div "**********" at bounding box center [465, 217] width 931 height 678
paste input "text"
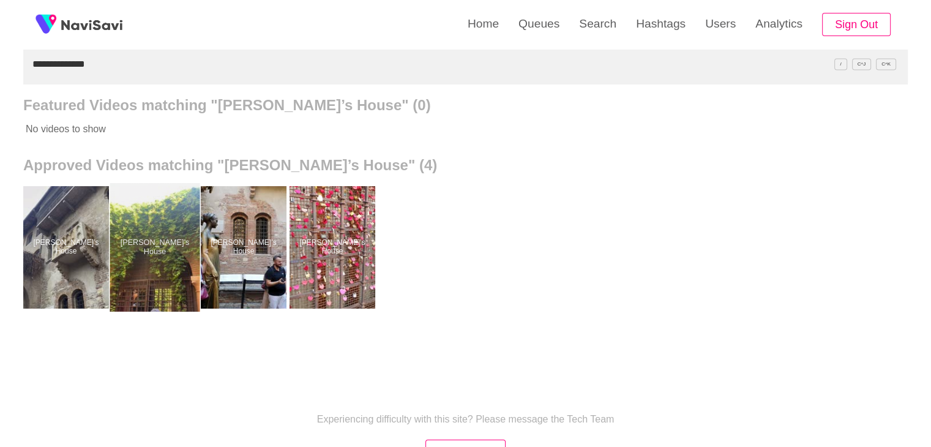
drag, startPoint x: 140, startPoint y: 258, endPoint x: 148, endPoint y: 246, distance: 15.5
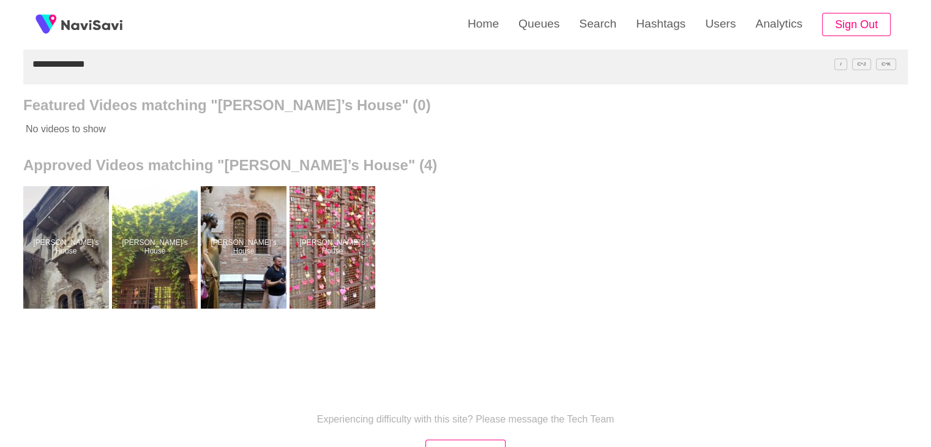
drag, startPoint x: 105, startPoint y: 63, endPoint x: 9, endPoint y: 72, distance: 95.9
click at [0, 74] on div "**********" at bounding box center [465, 217] width 931 height 678
paste input "*******"
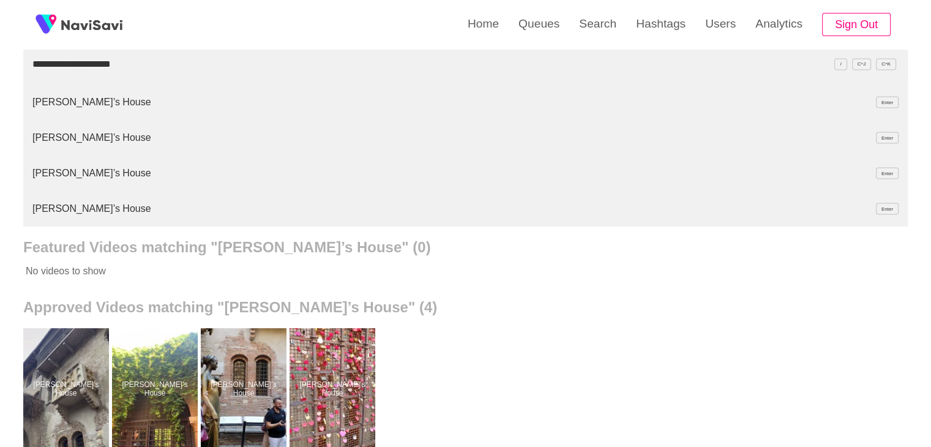
type input "**********"
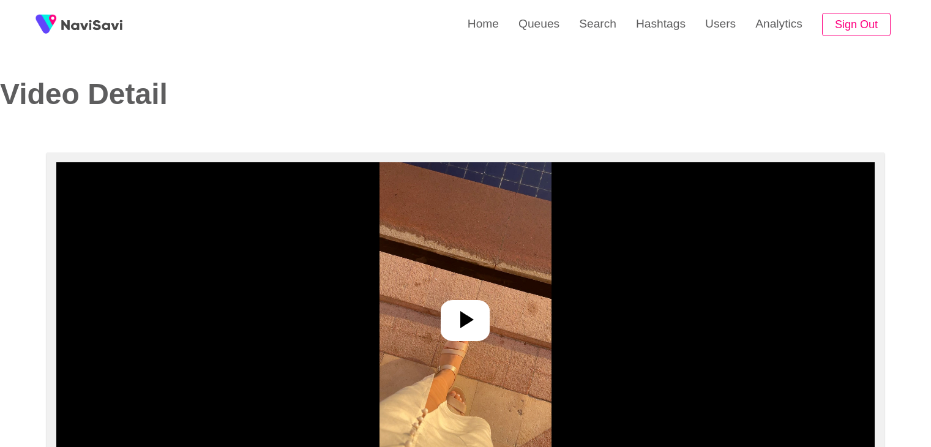
select select "**"
select select "**********"
click at [483, 312] on div at bounding box center [465, 320] width 49 height 41
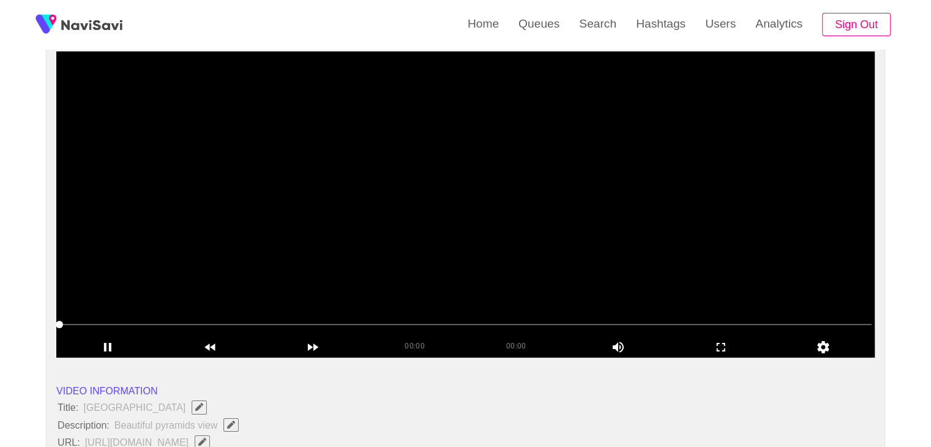
scroll to position [122, 0]
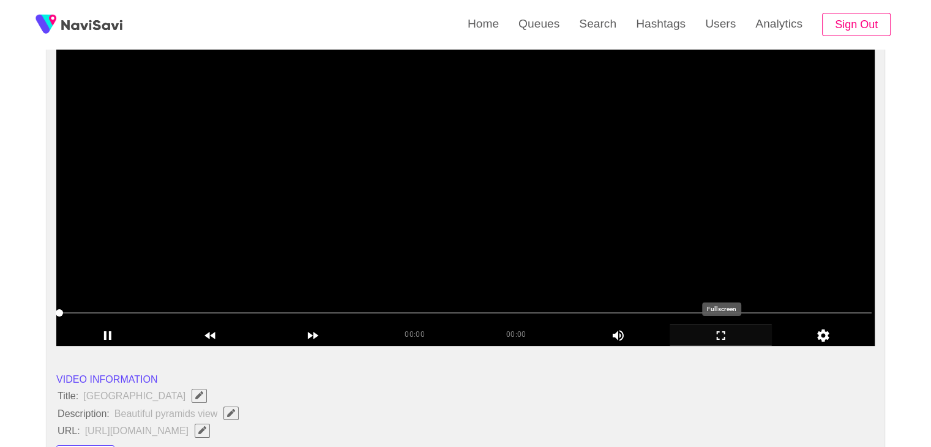
click at [713, 328] on icon "add" at bounding box center [721, 335] width 102 height 15
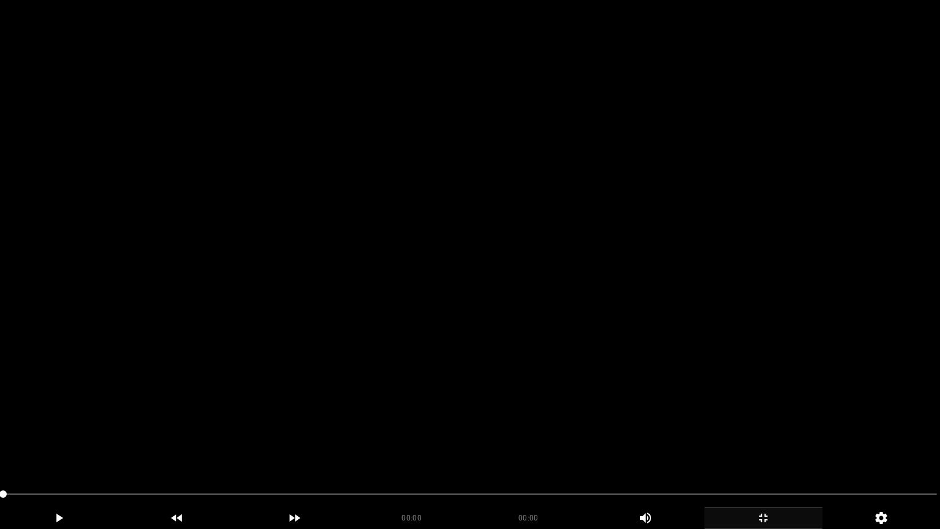
click at [381, 343] on video at bounding box center [470, 264] width 940 height 529
click at [480, 349] on video at bounding box center [470, 264] width 940 height 529
click at [654, 384] on video at bounding box center [470, 264] width 940 height 529
click at [345, 394] on video at bounding box center [470, 264] width 940 height 529
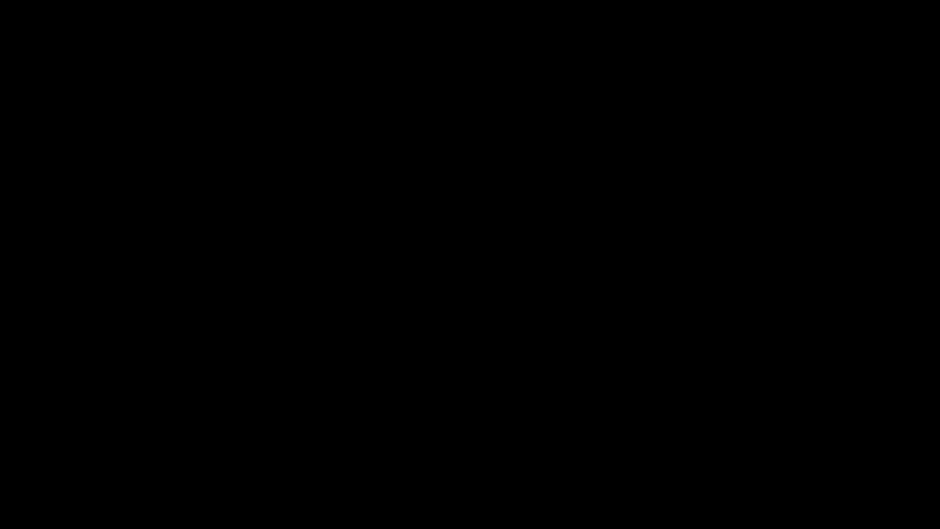
click at [778, 446] on icon "add" at bounding box center [763, 518] width 117 height 15
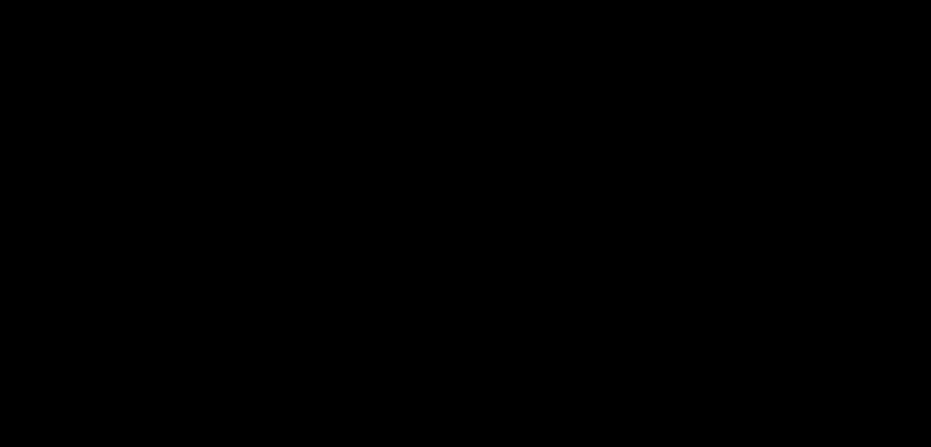
scroll to position [184, 0]
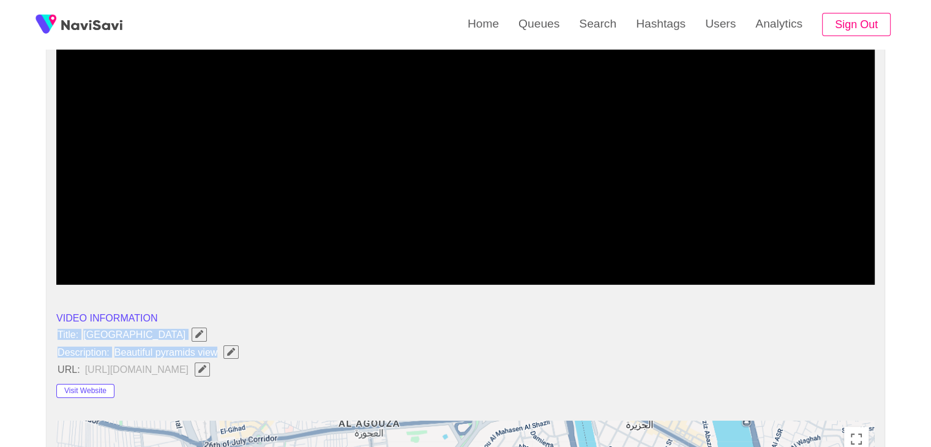
drag, startPoint x: 49, startPoint y: 329, endPoint x: 238, endPoint y: 343, distance: 189.2
copy ul "Title: Cairo Marriott Hotel Description: Beautiful pyramids view"
click at [235, 348] on span "Edit Field" at bounding box center [231, 352] width 10 height 8
type input "**********"
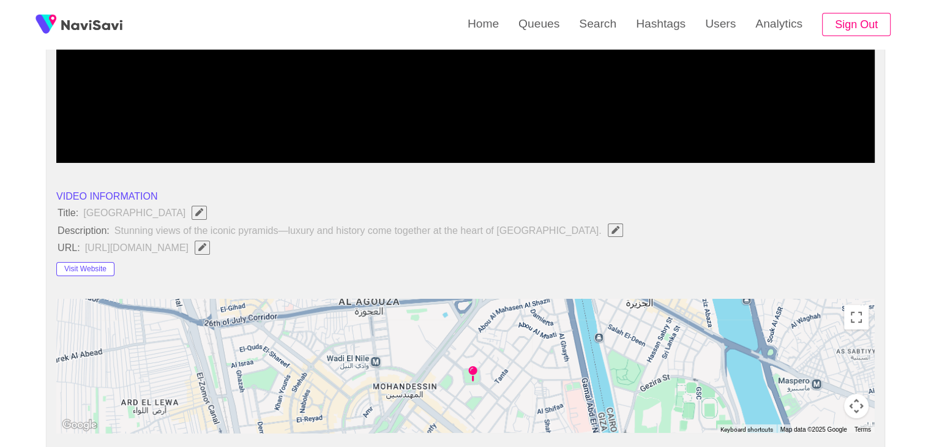
scroll to position [306, 0]
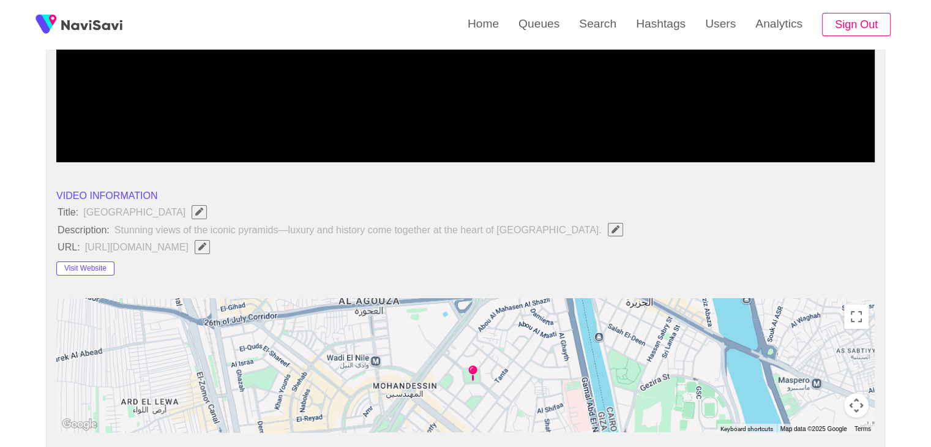
click at [104, 268] on button "Visit Website" at bounding box center [85, 268] width 58 height 15
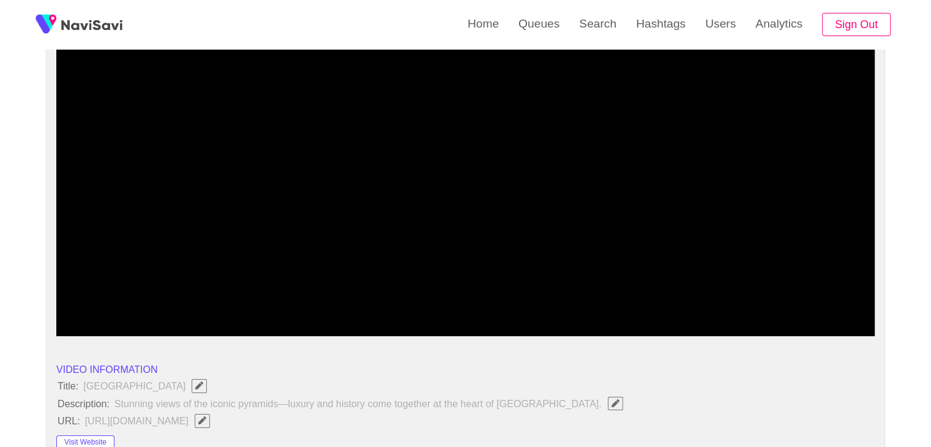
scroll to position [61, 0]
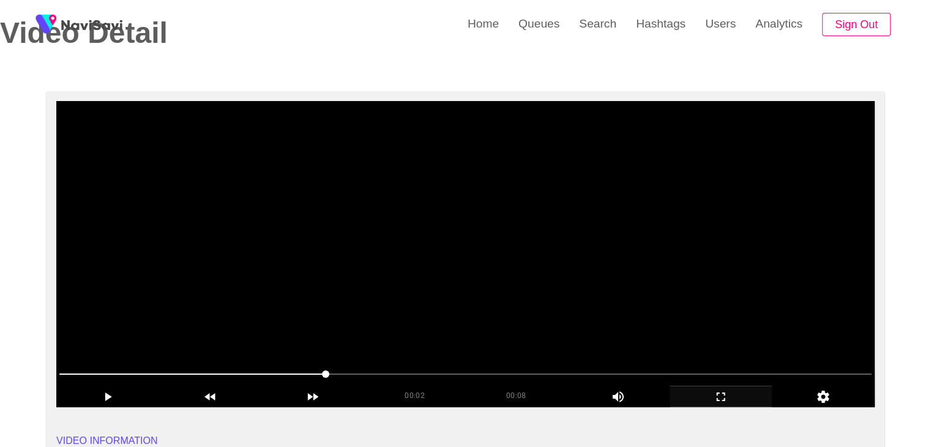
click at [481, 292] on video at bounding box center [465, 254] width 819 height 306
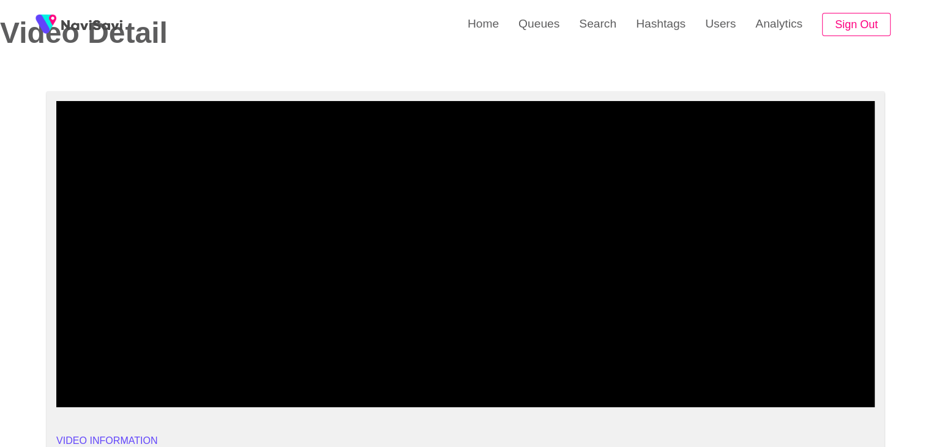
drag, startPoint x: 282, startPoint y: 377, endPoint x: 0, endPoint y: 366, distance: 281.9
click at [705, 388] on div "add" at bounding box center [721, 396] width 103 height 21
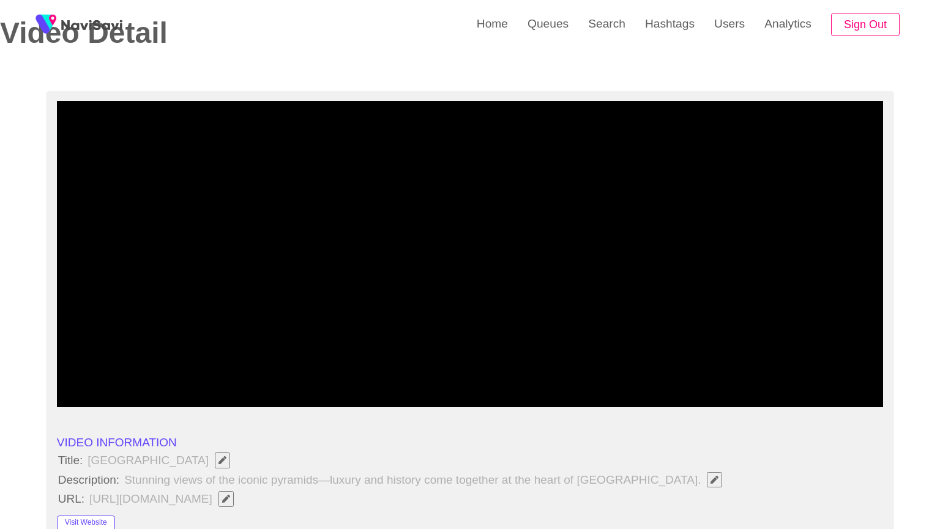
click at [686, 407] on video at bounding box center [470, 254] width 827 height 306
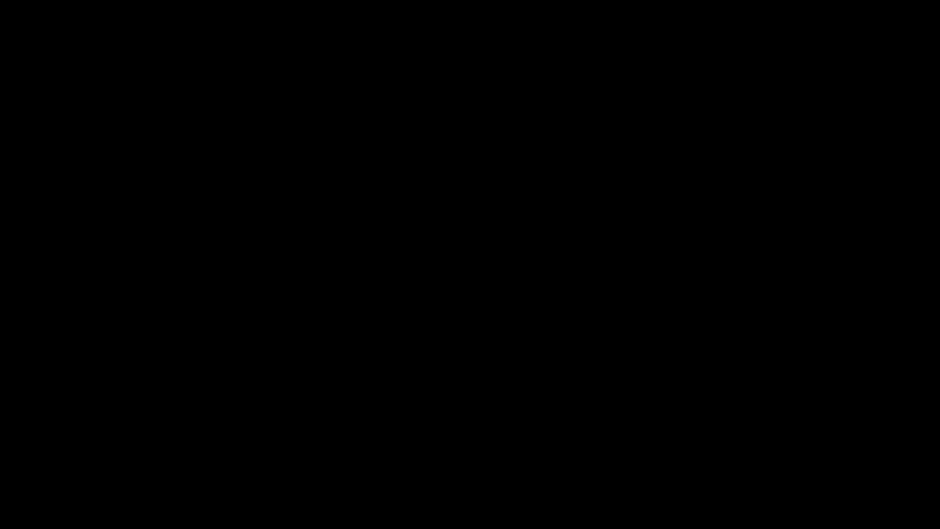
click at [778, 446] on icon "add" at bounding box center [763, 518] width 117 height 15
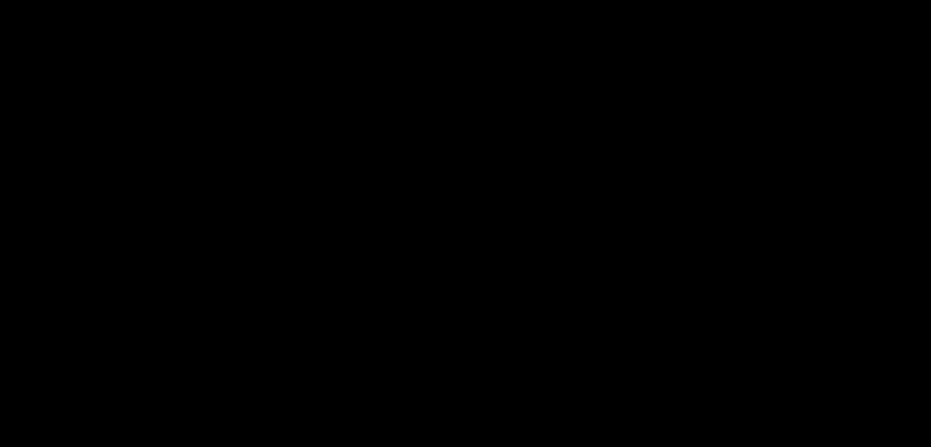
scroll to position [612, 0]
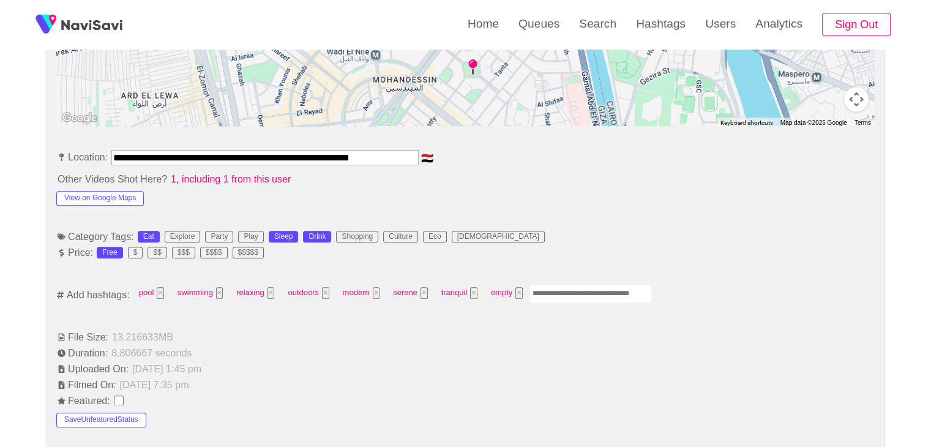
click at [555, 285] on input "Enter tag here and press return" at bounding box center [591, 293] width 122 height 19
type input "*********"
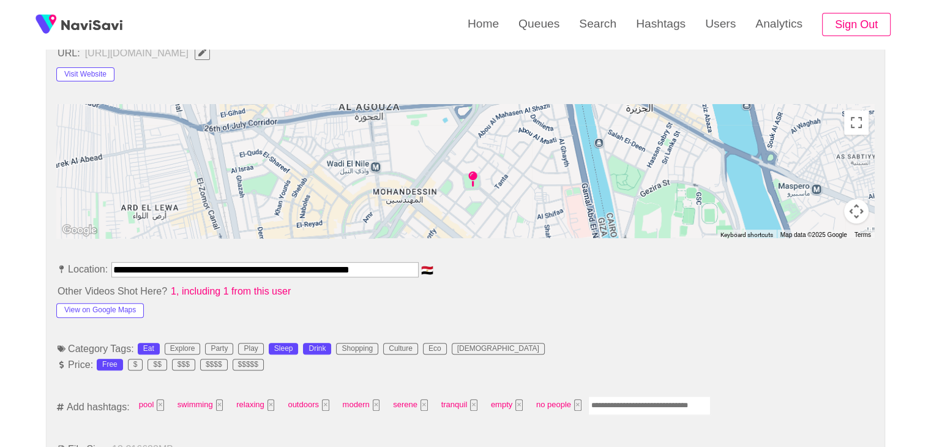
scroll to position [551, 0]
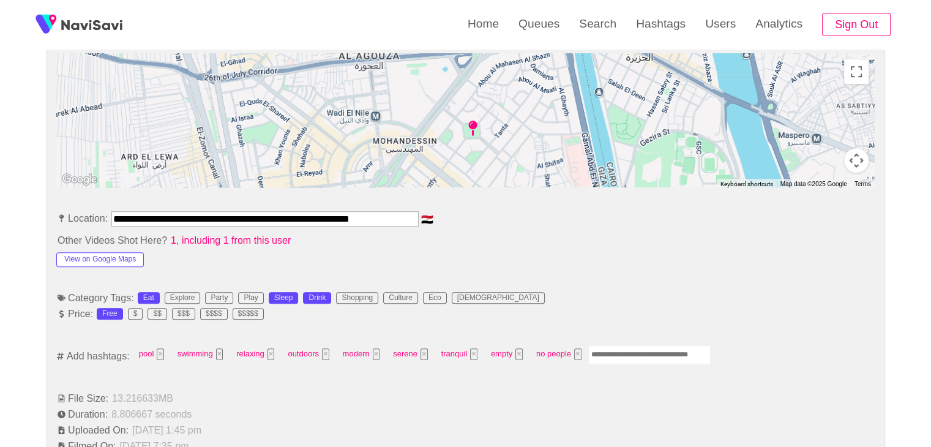
click at [607, 353] on input "Enter tag here and press return" at bounding box center [649, 354] width 122 height 19
type input "*****"
click at [124, 255] on button "View on Google Maps" at bounding box center [100, 259] width 88 height 15
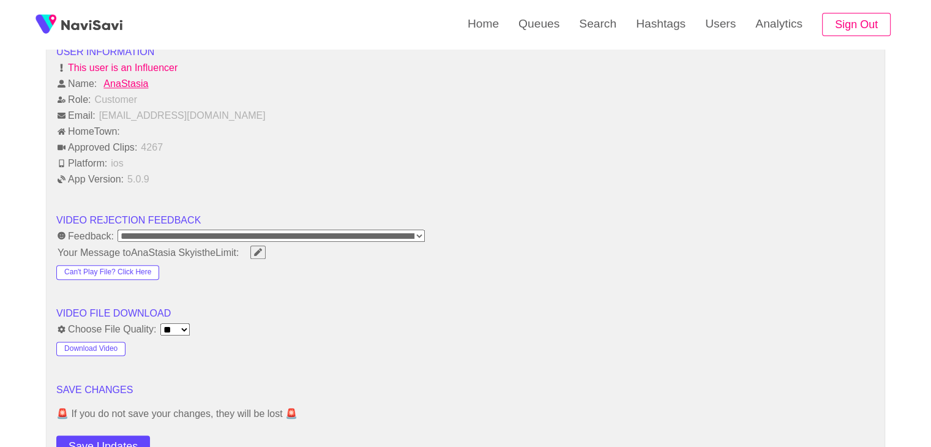
scroll to position [1408, 0]
click at [104, 438] on button "Save Updates" at bounding box center [103, 446] width 94 height 23
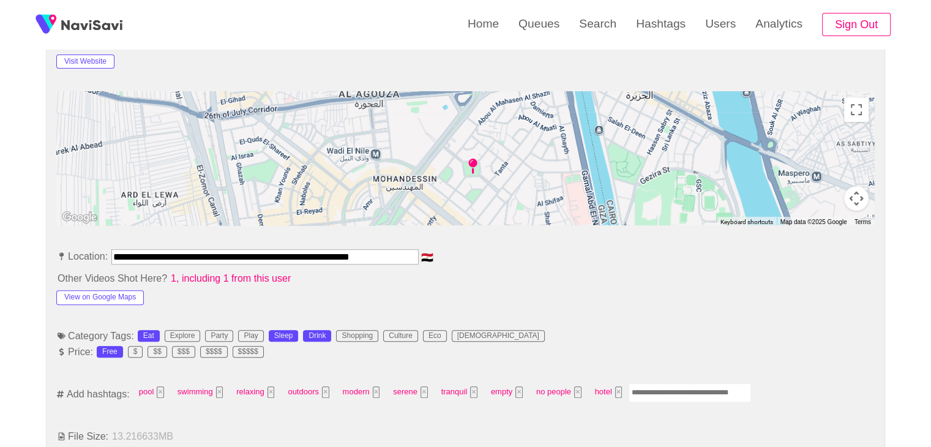
scroll to position [367, 0]
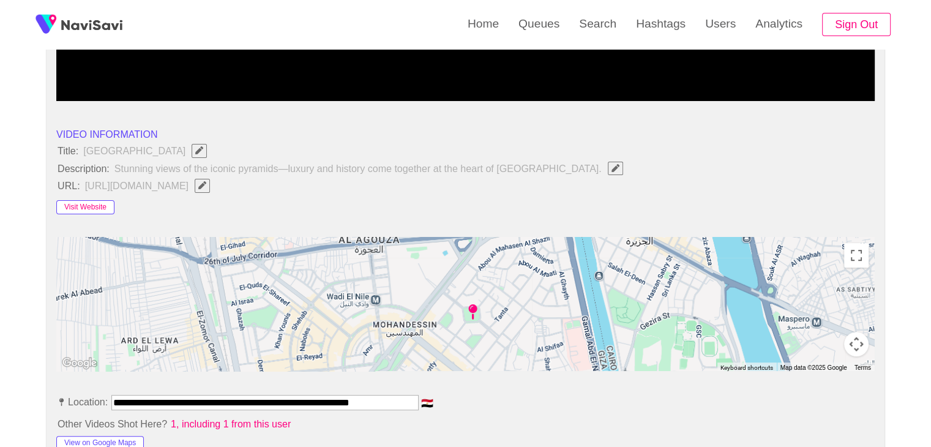
click at [92, 205] on button "Visit Website" at bounding box center [85, 207] width 58 height 15
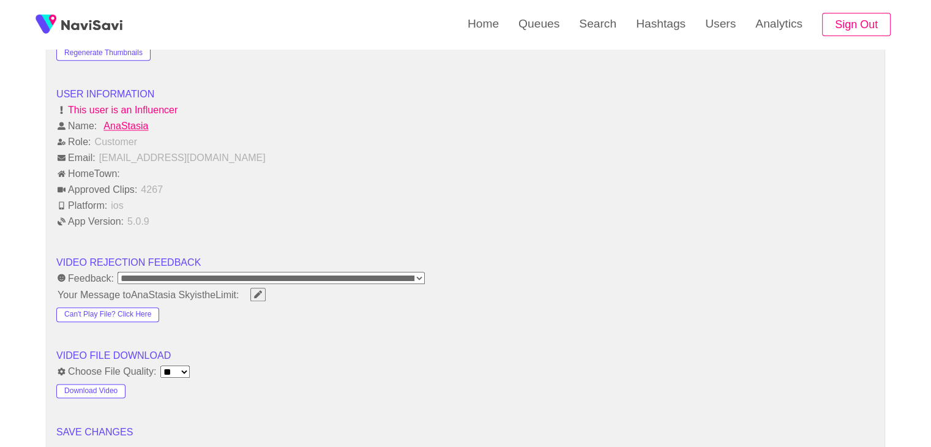
scroll to position [1531, 0]
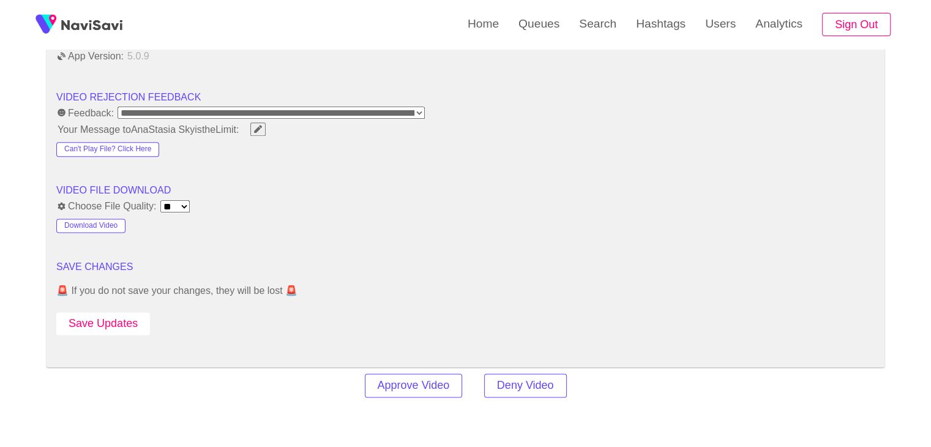
click at [109, 312] on button "Save Updates" at bounding box center [103, 323] width 94 height 23
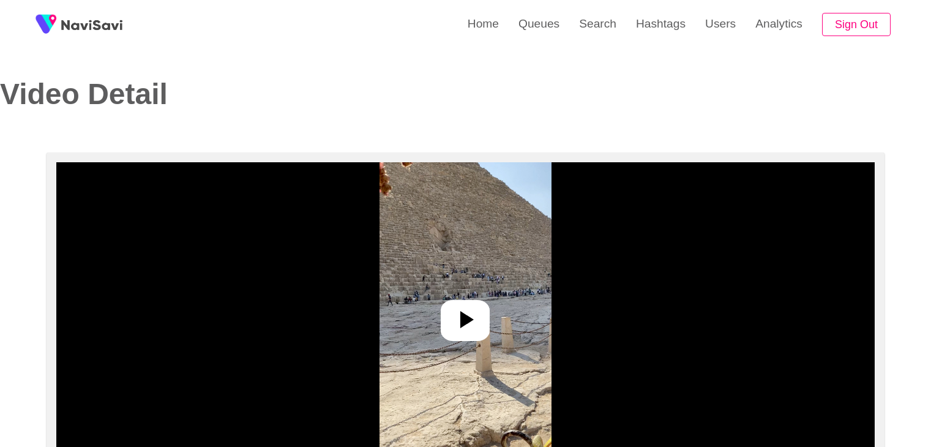
select select "**********"
select select "**"
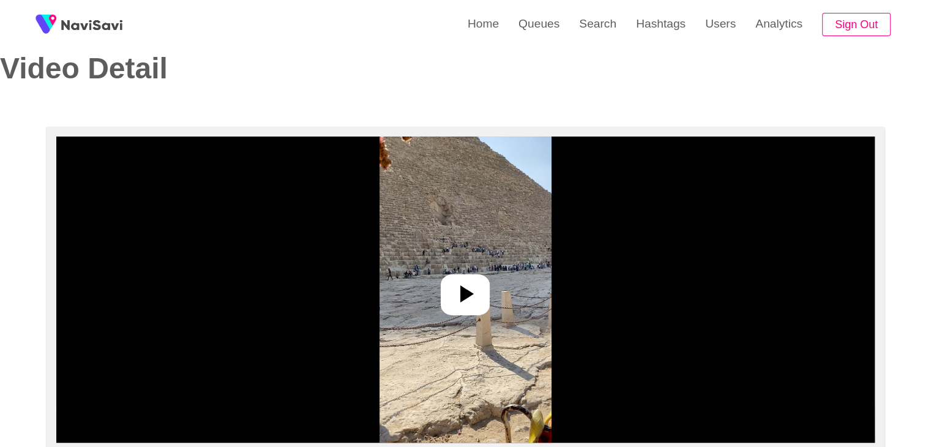
scroll to position [61, 0]
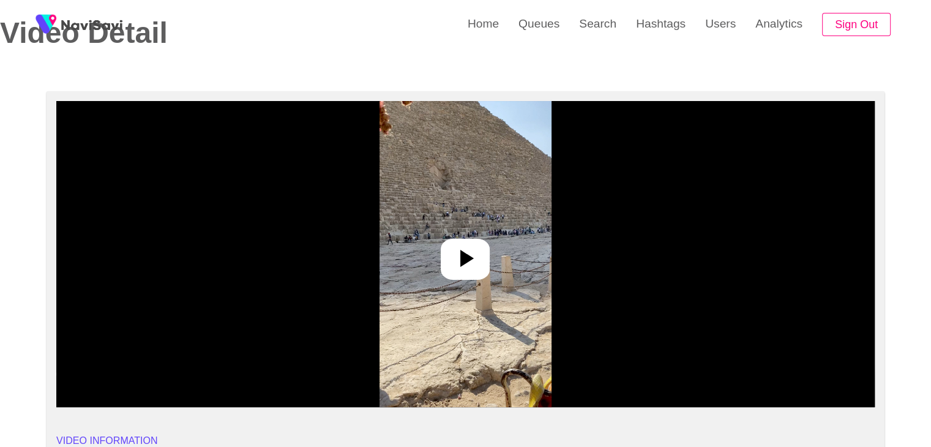
click at [481, 272] on div at bounding box center [465, 259] width 49 height 41
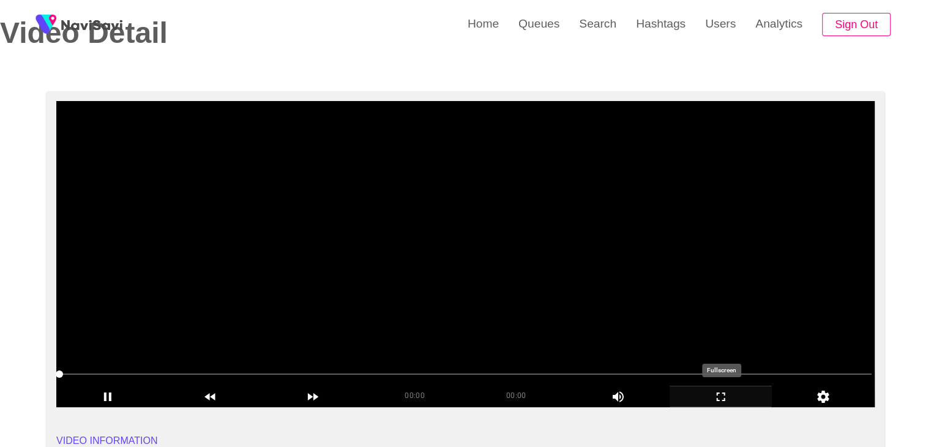
click at [727, 392] on icon "add" at bounding box center [721, 396] width 102 height 15
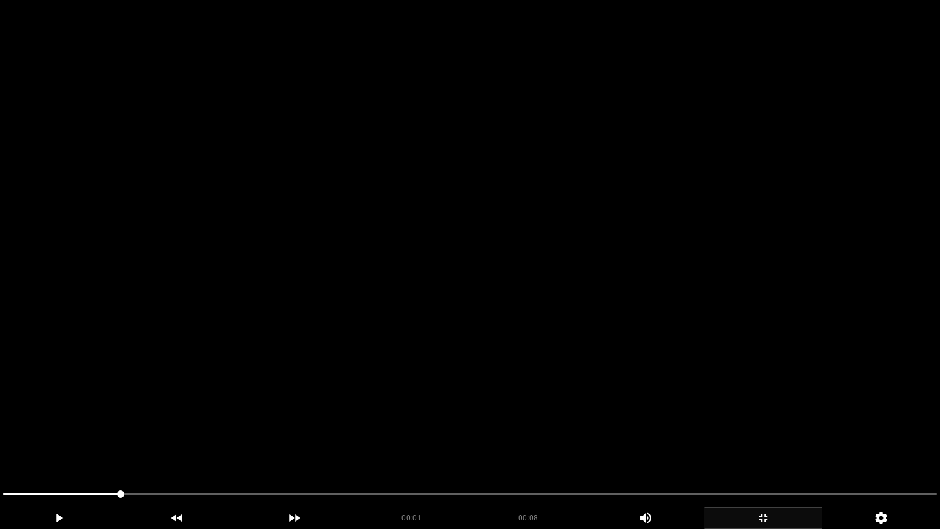
click at [616, 402] on video at bounding box center [470, 264] width 940 height 529
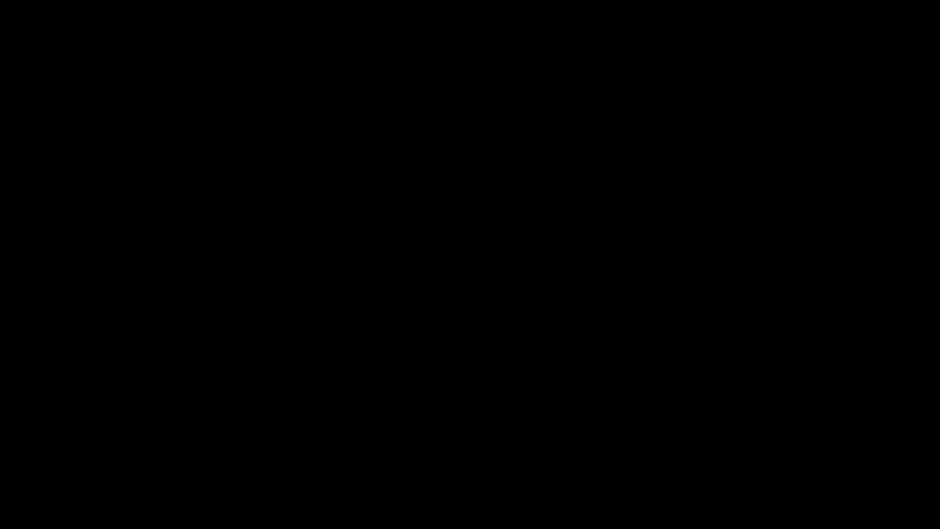
drag, startPoint x: 0, startPoint y: 489, endPoint x: 0, endPoint y: 471, distance: 17.8
click at [306, 432] on video at bounding box center [470, 264] width 940 height 529
click at [730, 415] on video at bounding box center [470, 264] width 940 height 529
click at [803, 446] on icon "add" at bounding box center [763, 518] width 117 height 15
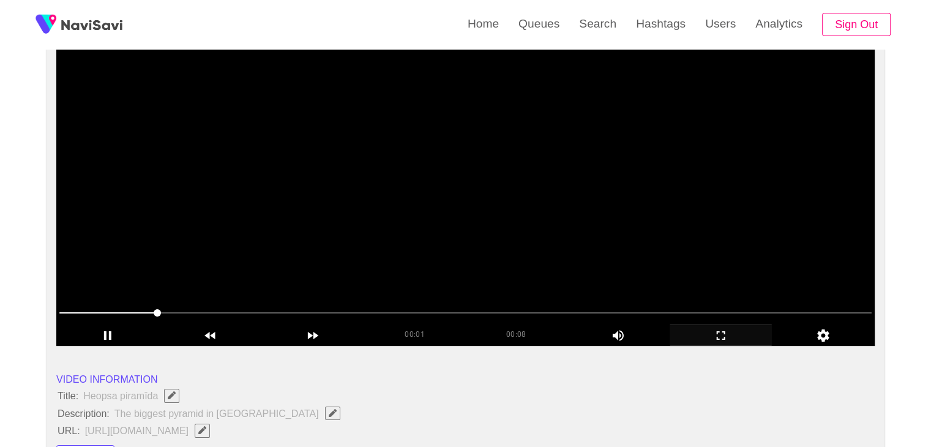
click at [465, 233] on video at bounding box center [465, 193] width 819 height 306
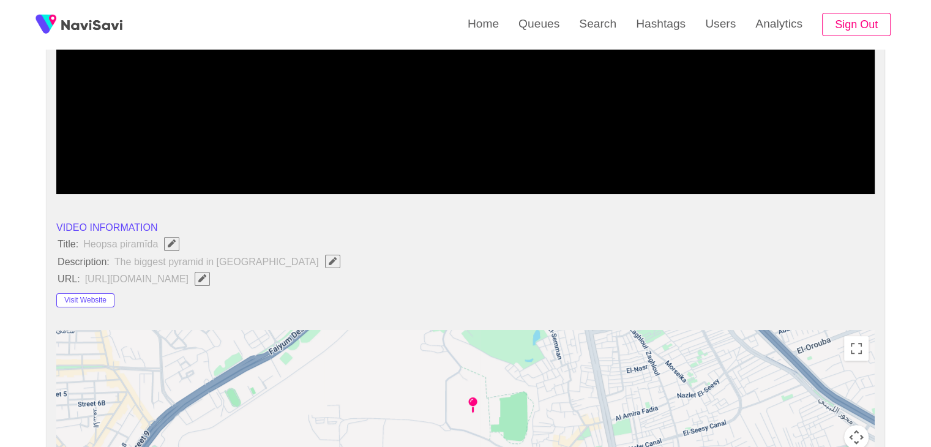
scroll to position [306, 0]
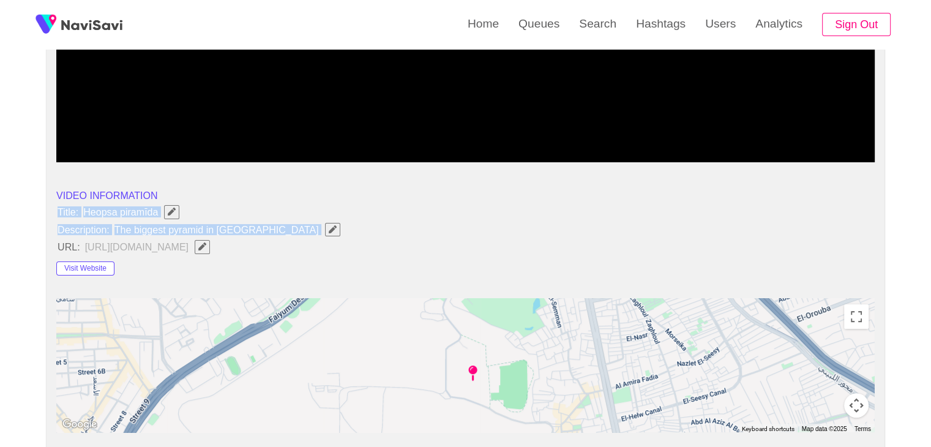
drag, startPoint x: 49, startPoint y: 209, endPoint x: 257, endPoint y: 228, distance: 209.0
copy ul "Title: Heopsa piramīda Description: The biggest pyramid in Giza"
click at [329, 227] on icon "Edit Field" at bounding box center [333, 229] width 8 height 8
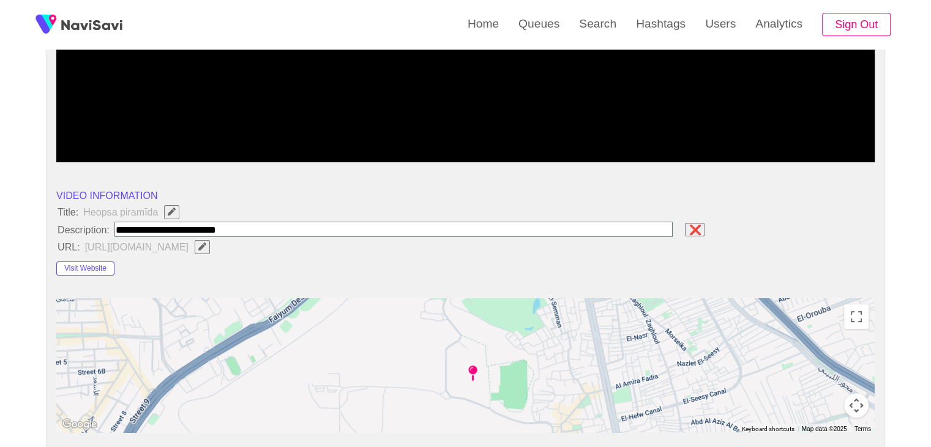
type input "**********"
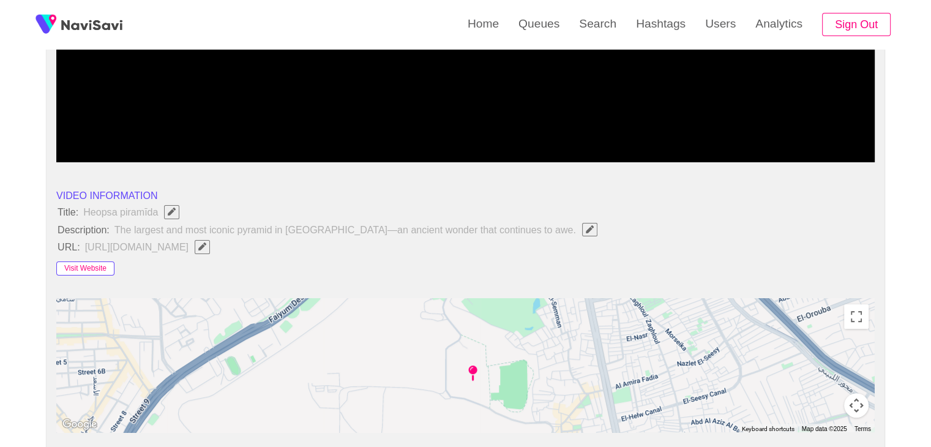
click at [102, 268] on button "Visit Website" at bounding box center [85, 268] width 58 height 15
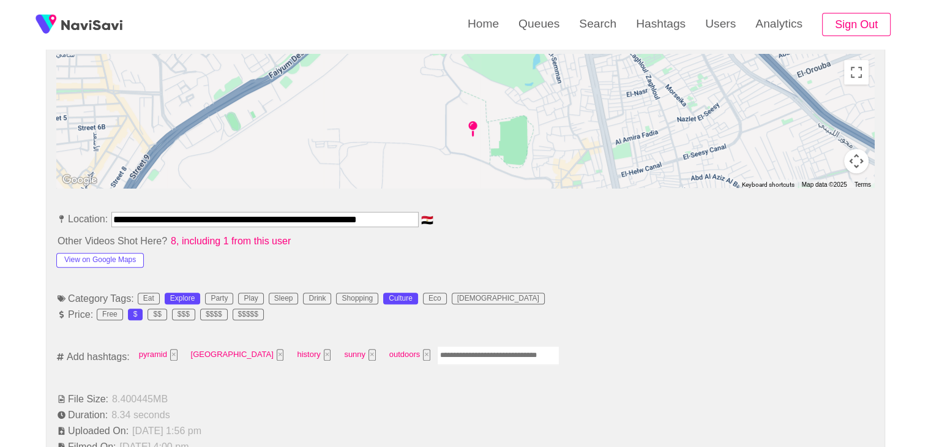
scroll to position [551, 0]
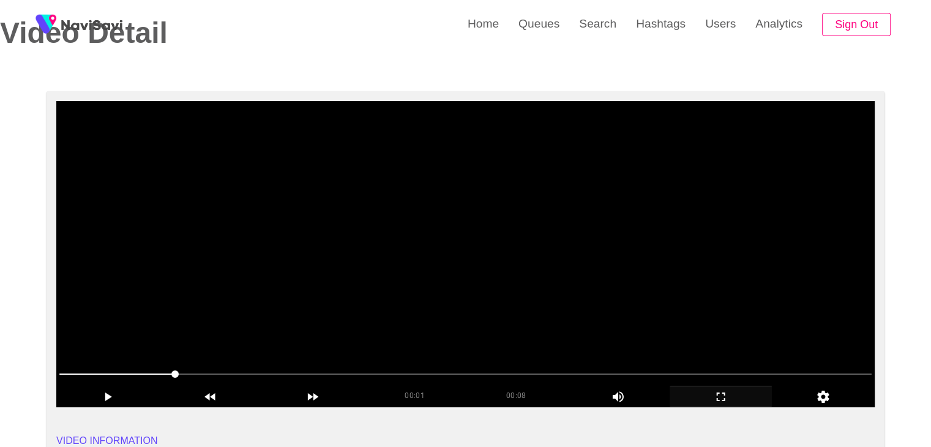
click at [436, 293] on video at bounding box center [465, 254] width 819 height 306
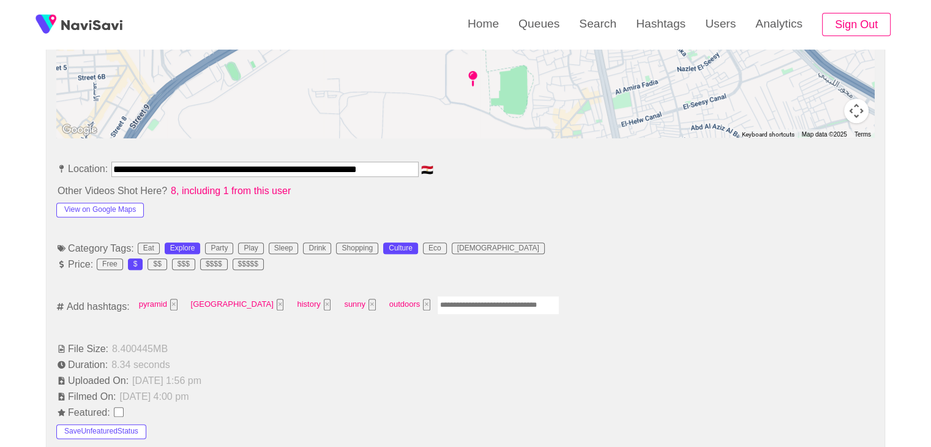
scroll to position [612, 0]
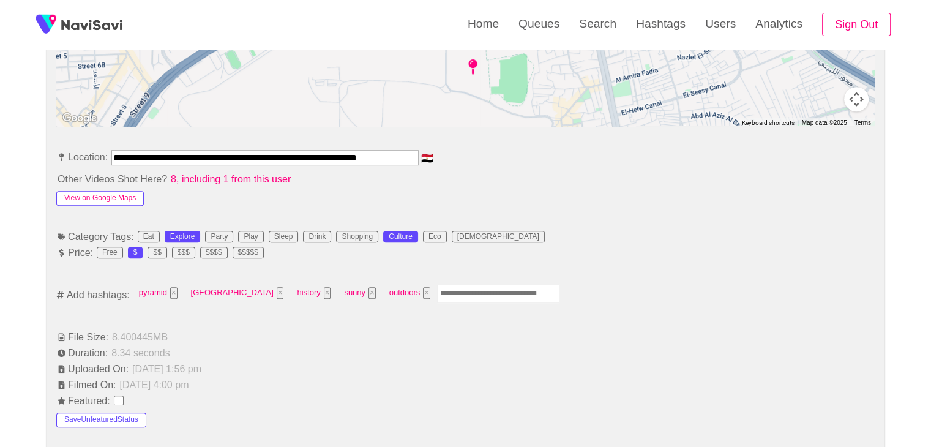
click at [103, 197] on button "View on Google Maps" at bounding box center [100, 198] width 88 height 15
click at [437, 291] on input "Enter tag here and press return" at bounding box center [498, 293] width 122 height 19
type input "*********"
type input "******"
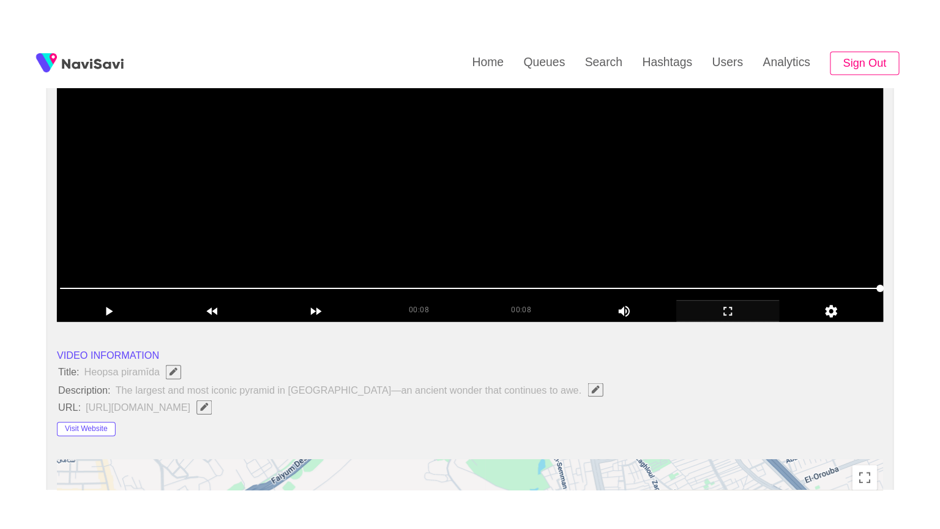
scroll to position [184, 0]
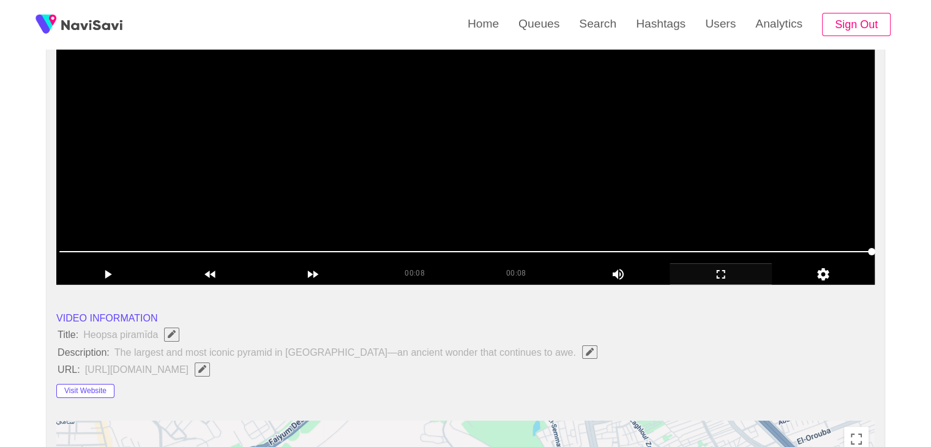
click at [684, 211] on video at bounding box center [465, 132] width 819 height 306
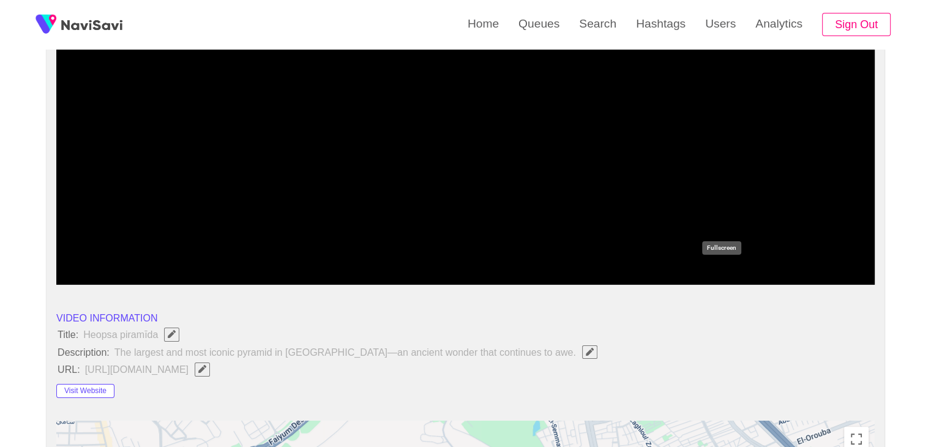
click at [734, 278] on icon "add" at bounding box center [721, 274] width 102 height 15
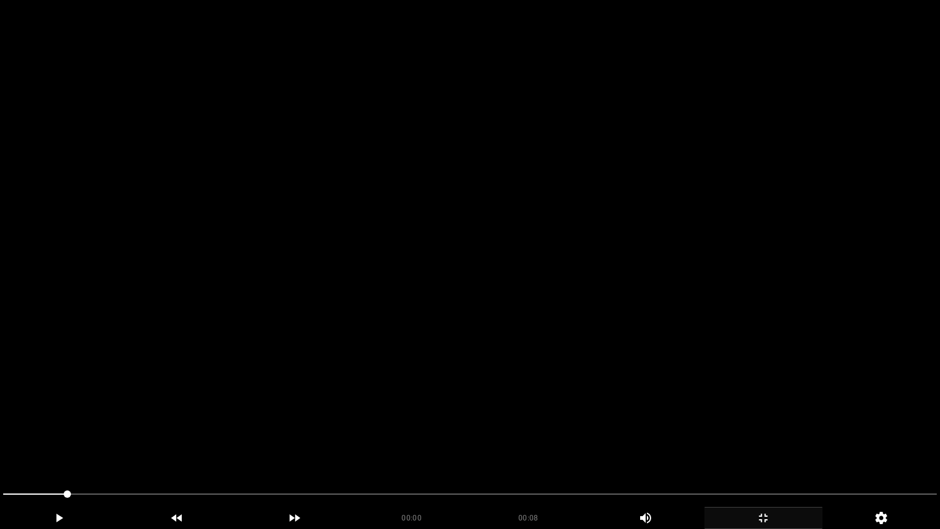
drag, startPoint x: 716, startPoint y: 305, endPoint x: 721, endPoint y: 318, distance: 14.1
click at [717, 306] on video at bounding box center [470, 264] width 940 height 529
click at [492, 446] on span at bounding box center [470, 494] width 934 height 20
click at [668, 446] on span at bounding box center [470, 494] width 934 height 1
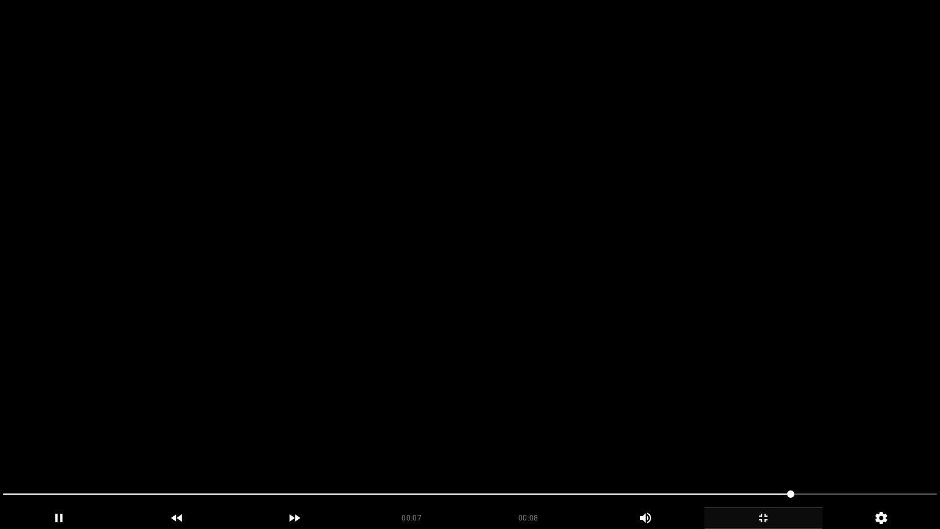
click at [748, 408] on video at bounding box center [470, 264] width 940 height 529
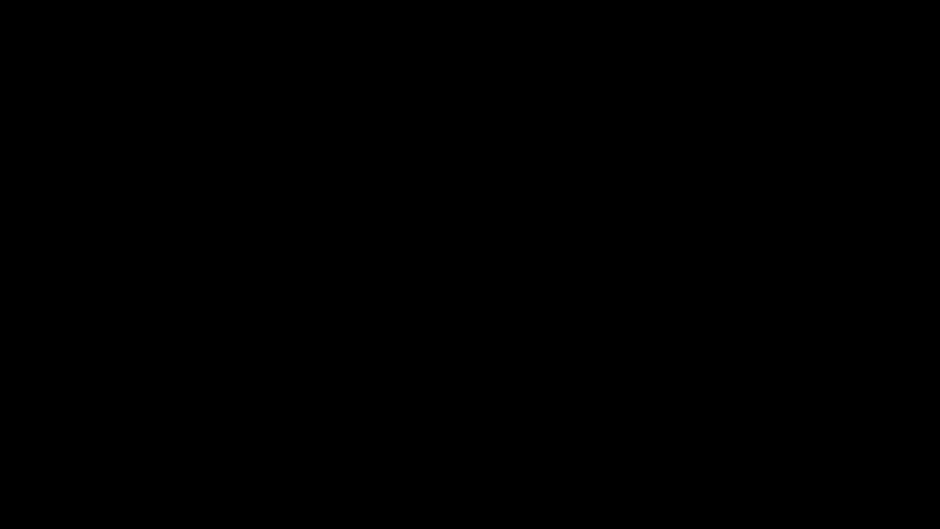
click at [799, 446] on icon "add" at bounding box center [763, 518] width 117 height 15
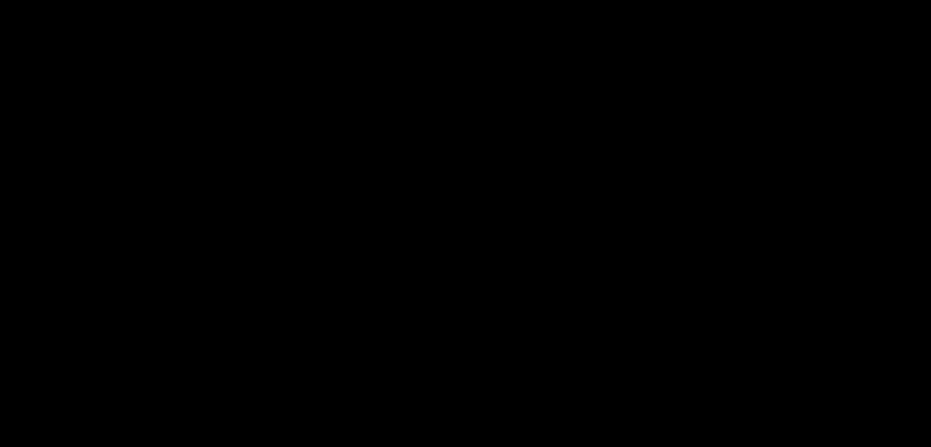
scroll to position [1528, 0]
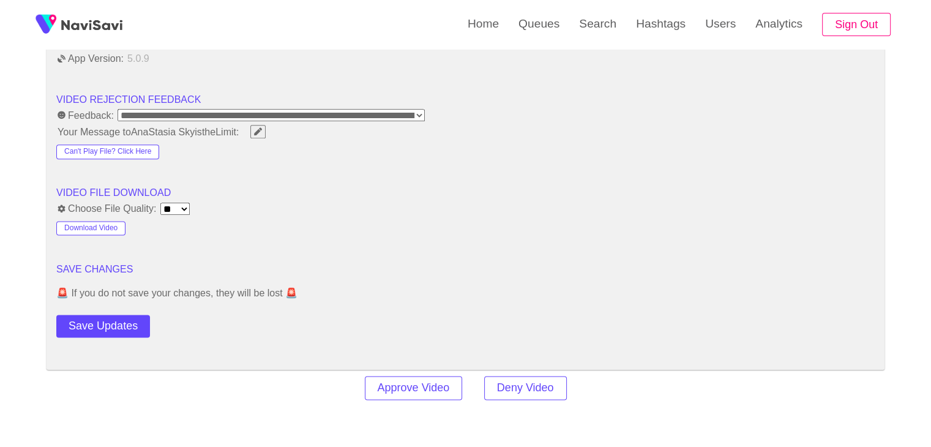
drag, startPoint x: 121, startPoint y: 325, endPoint x: 129, endPoint y: 315, distance: 12.6
click at [121, 325] on button "Save Updates" at bounding box center [103, 326] width 94 height 23
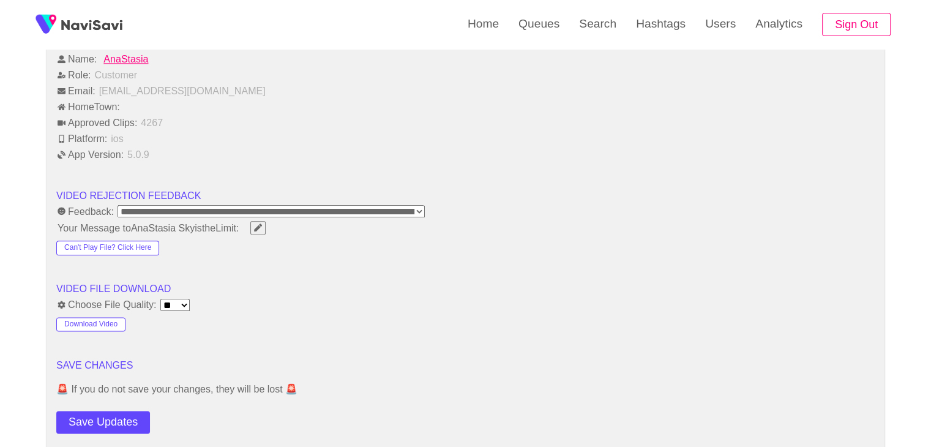
scroll to position [1467, 0]
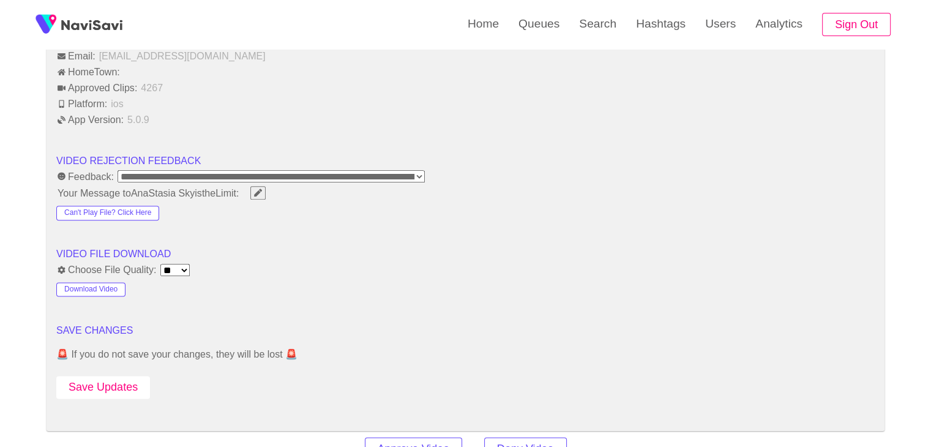
click at [132, 376] on button "Save Updates" at bounding box center [103, 387] width 94 height 23
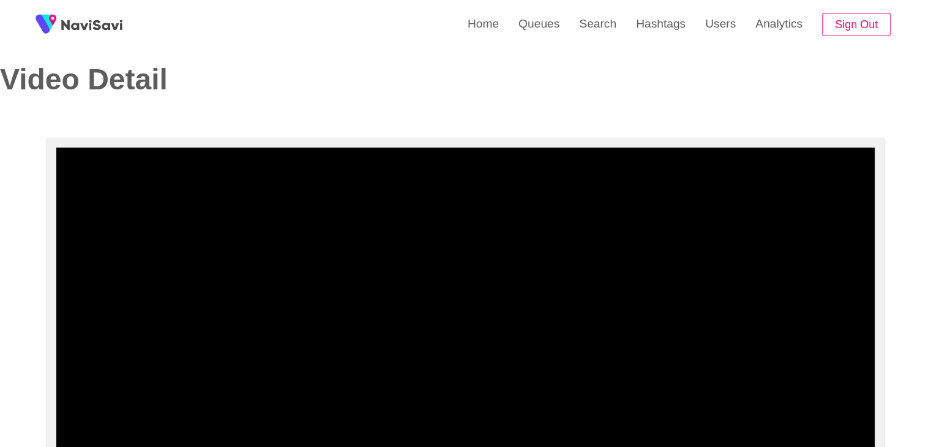
scroll to position [0, 0]
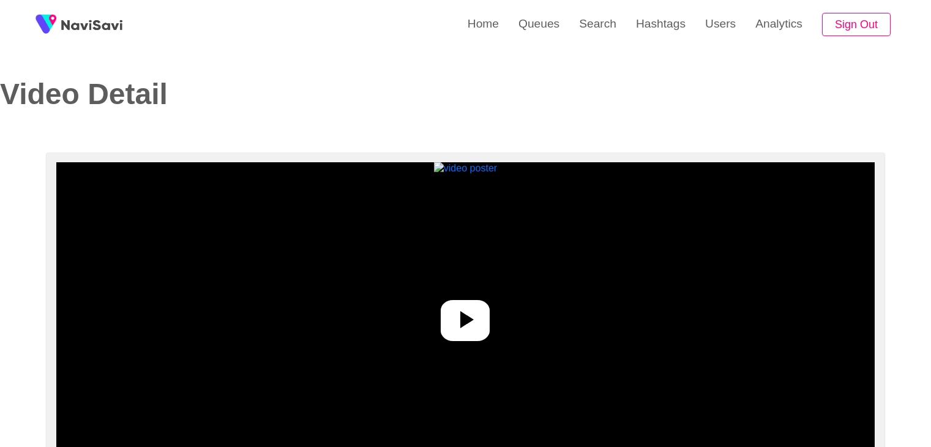
select select "**********"
select select "**"
click at [452, 331] on icon at bounding box center [465, 319] width 29 height 29
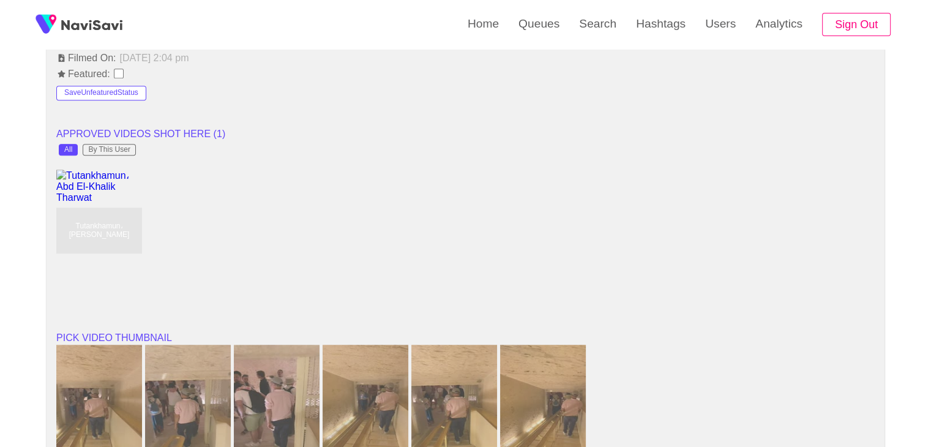
scroll to position [1041, 0]
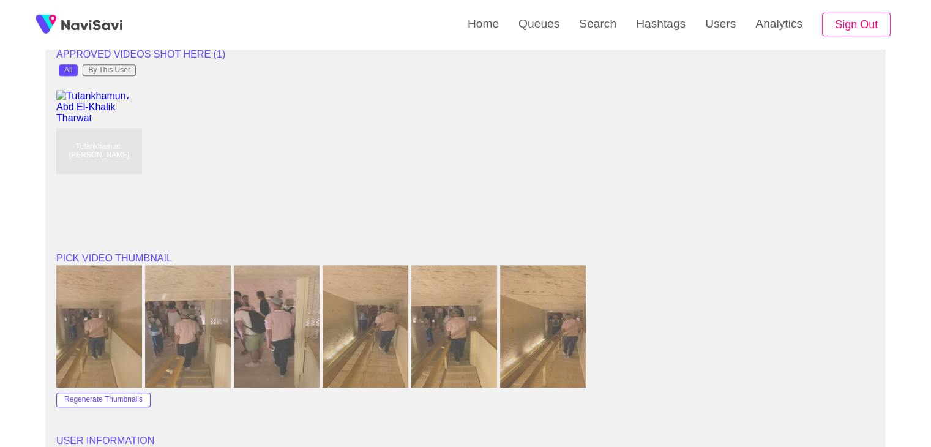
click at [104, 329] on img at bounding box center [99, 326] width 86 height 122
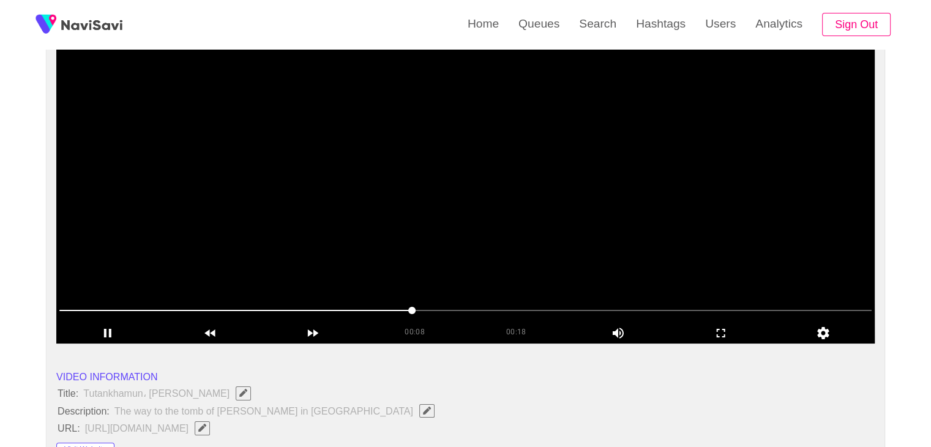
scroll to position [122, 0]
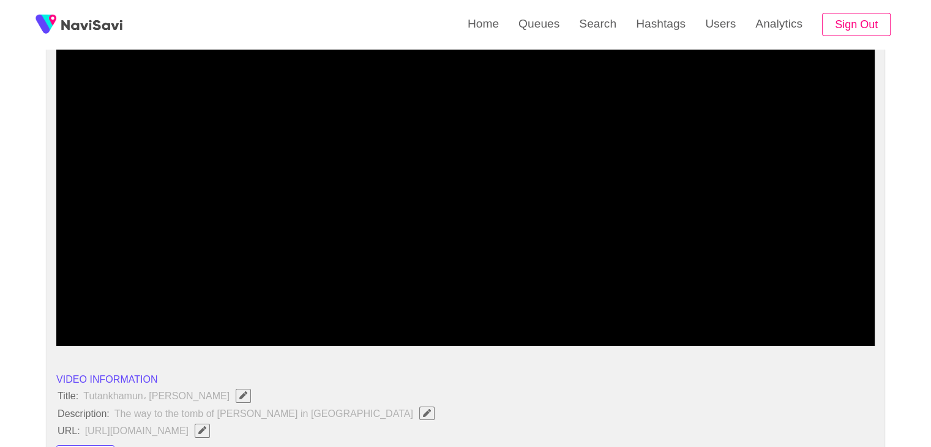
drag, startPoint x: 228, startPoint y: 309, endPoint x: 17, endPoint y: 302, distance: 212.0
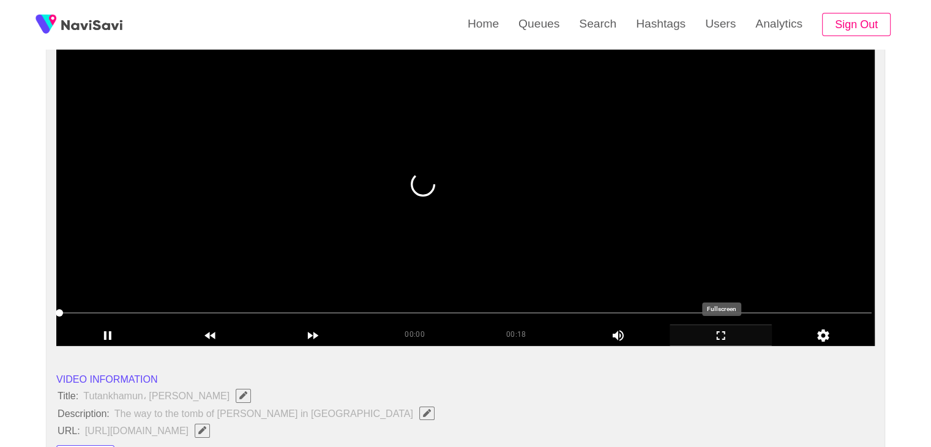
click at [725, 336] on icon "add" at bounding box center [721, 335] width 102 height 15
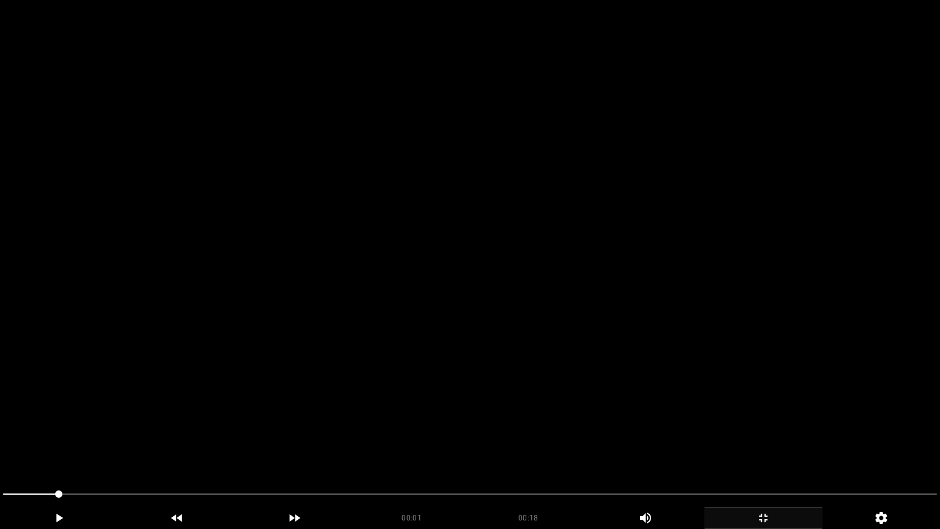
click at [706, 343] on video at bounding box center [470, 264] width 940 height 529
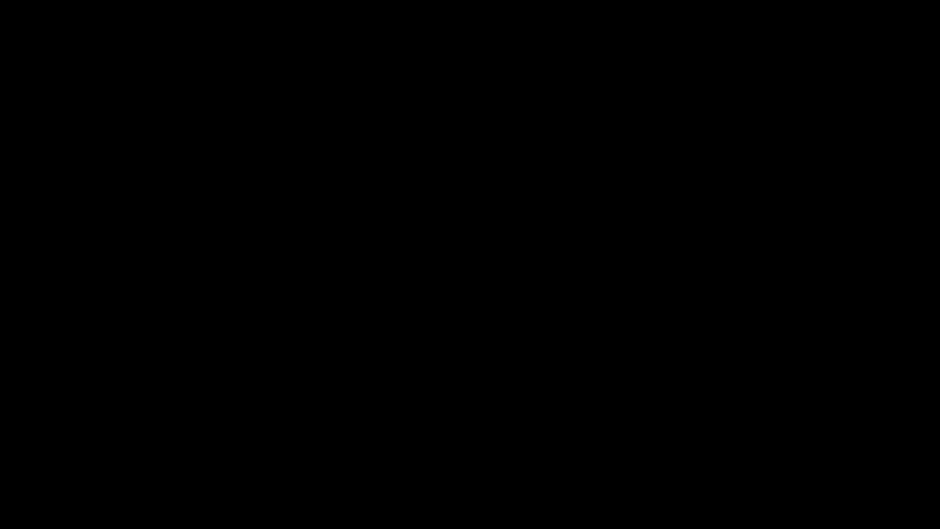
click at [645, 446] on span at bounding box center [470, 494] width 934 height 20
drag, startPoint x: 563, startPoint y: 498, endPoint x: 475, endPoint y: 498, distance: 88.2
click at [475, 446] on span at bounding box center [470, 494] width 934 height 20
drag, startPoint x: 326, startPoint y: 503, endPoint x: 277, endPoint y: 502, distance: 48.4
click at [277, 446] on span at bounding box center [470, 494] width 934 height 20
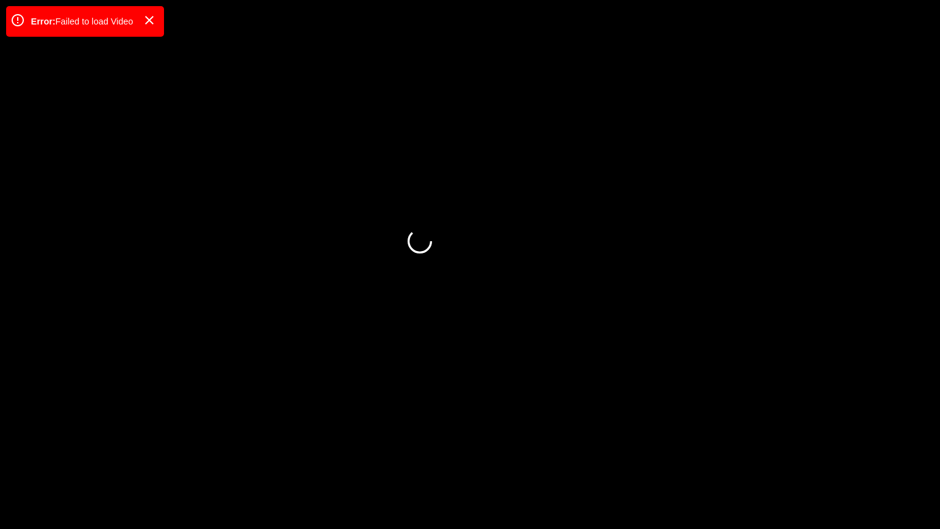
click at [781, 446] on icon "add" at bounding box center [763, 518] width 117 height 15
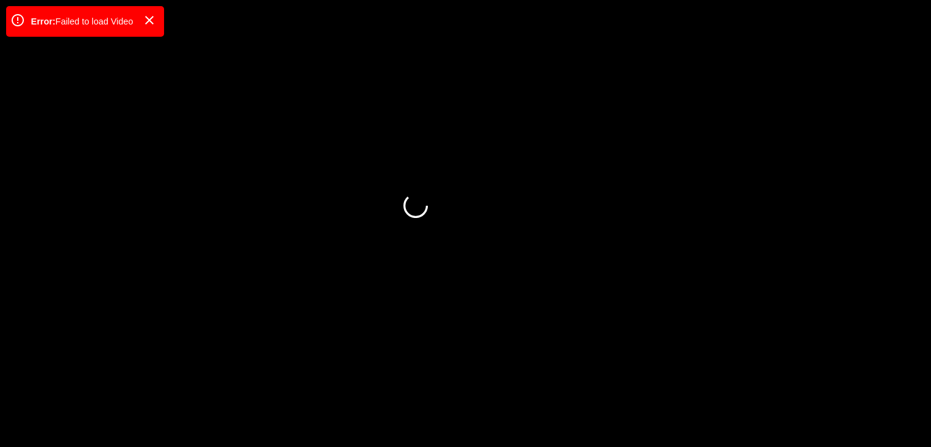
scroll to position [245, 0]
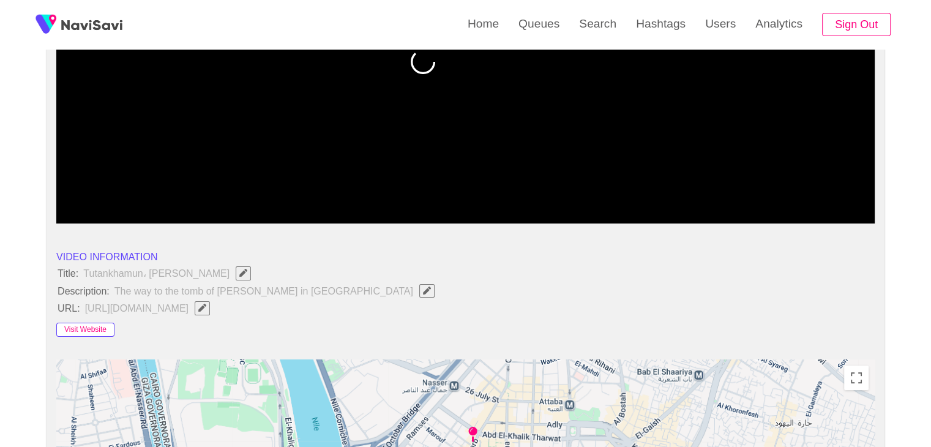
click at [99, 331] on button "Visit Website" at bounding box center [85, 330] width 58 height 15
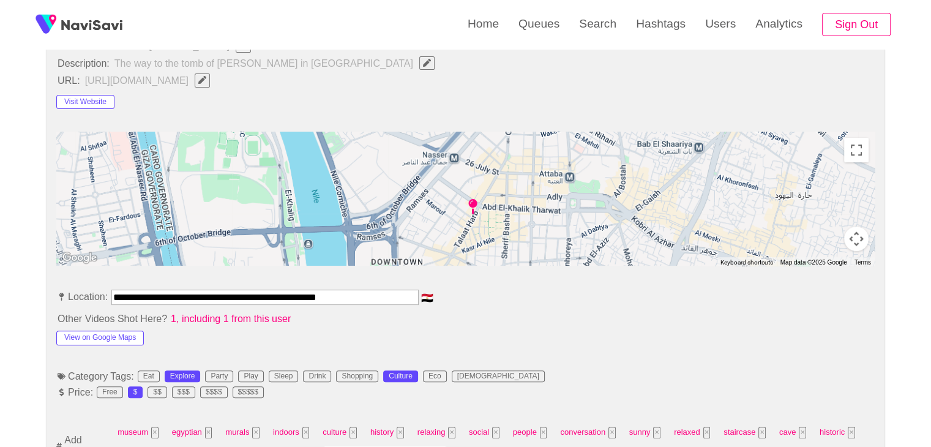
scroll to position [490, 0]
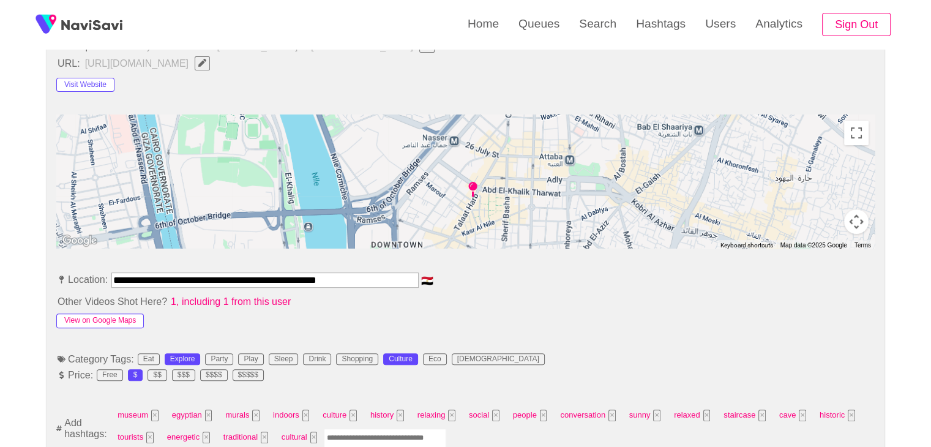
click at [124, 318] on button "View on Google Maps" at bounding box center [100, 320] width 88 height 15
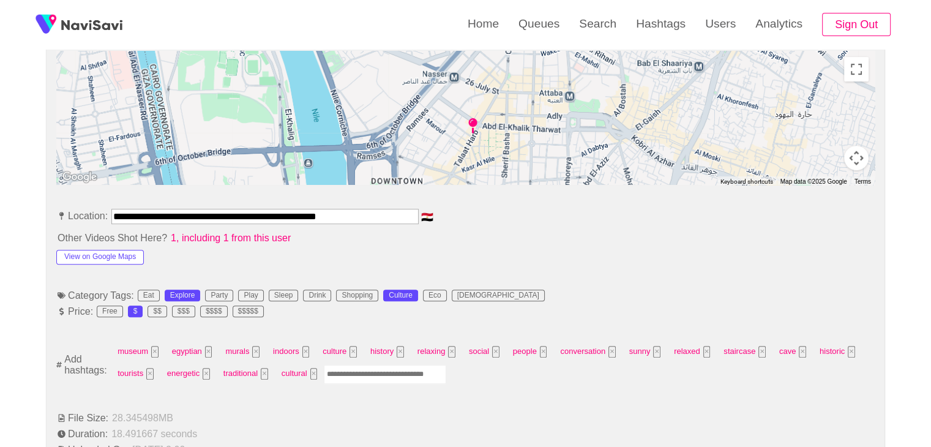
scroll to position [551, 0]
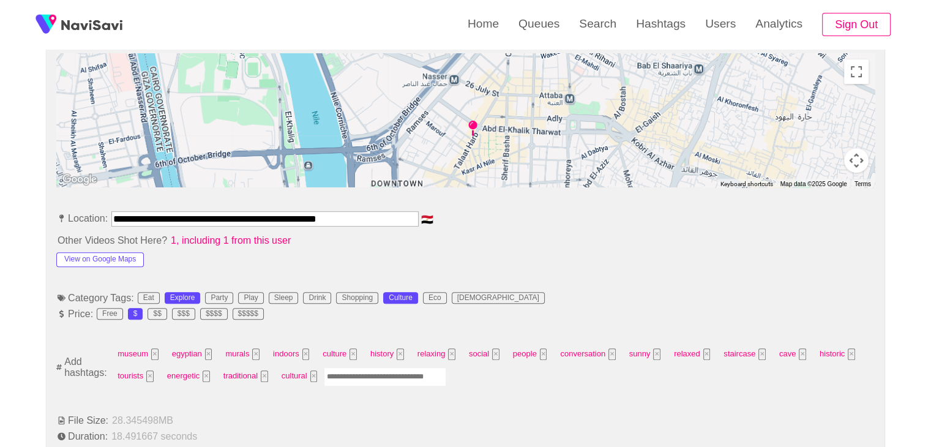
click at [356, 376] on input "Enter tag here and press return" at bounding box center [385, 376] width 122 height 19
type input "*********"
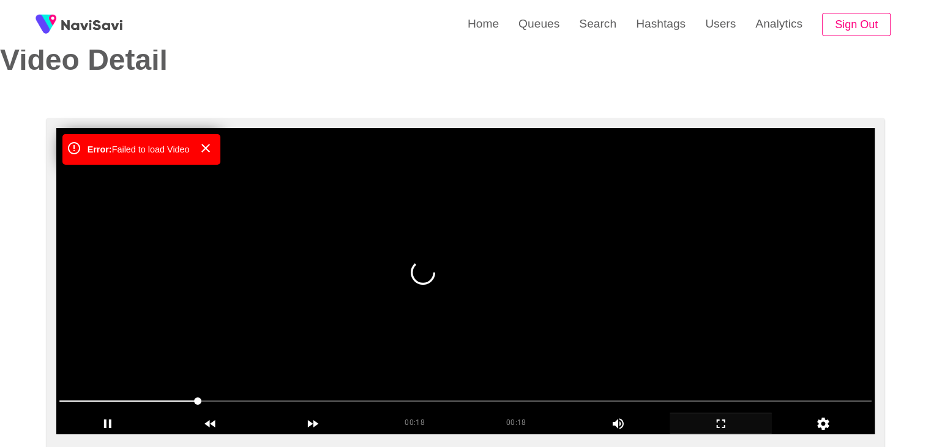
scroll to position [0, 0]
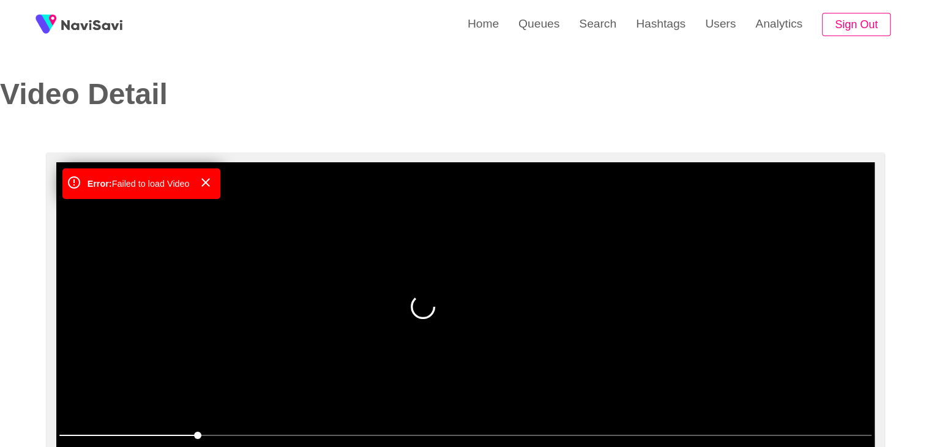
click at [524, 307] on video at bounding box center [465, 315] width 819 height 306
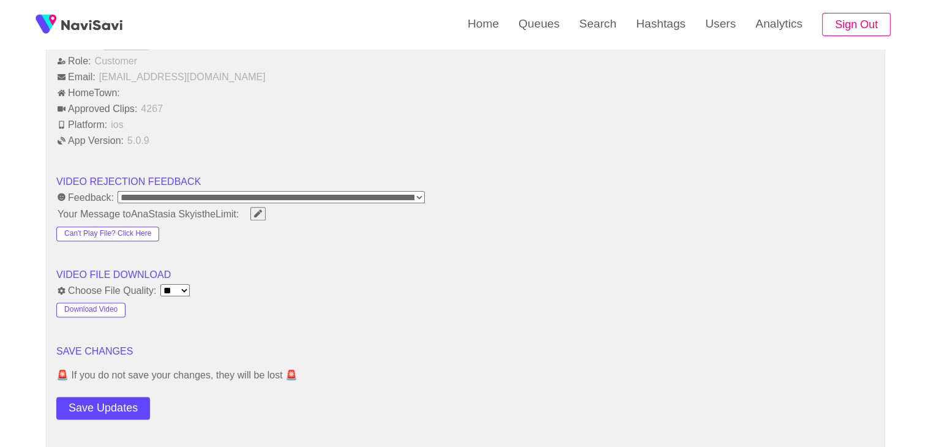
scroll to position [1470, 0]
click at [116, 400] on button "Save Updates" at bounding box center [103, 407] width 94 height 23
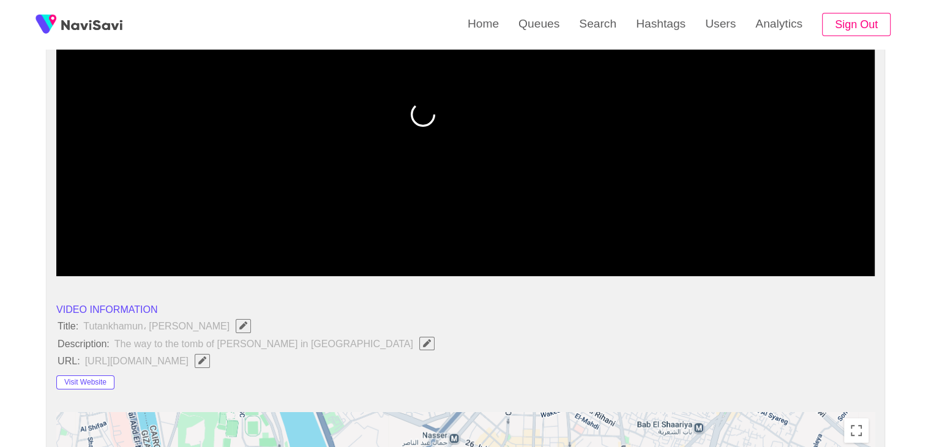
scroll to position [61, 0]
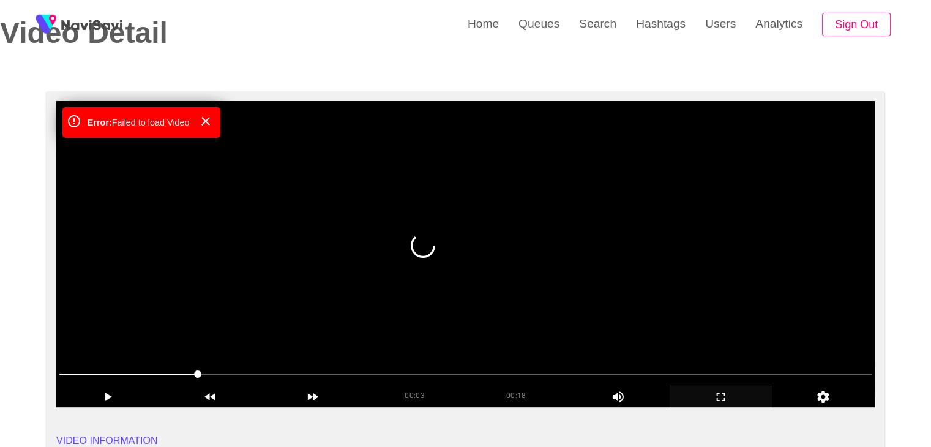
click at [493, 277] on video at bounding box center [465, 254] width 819 height 306
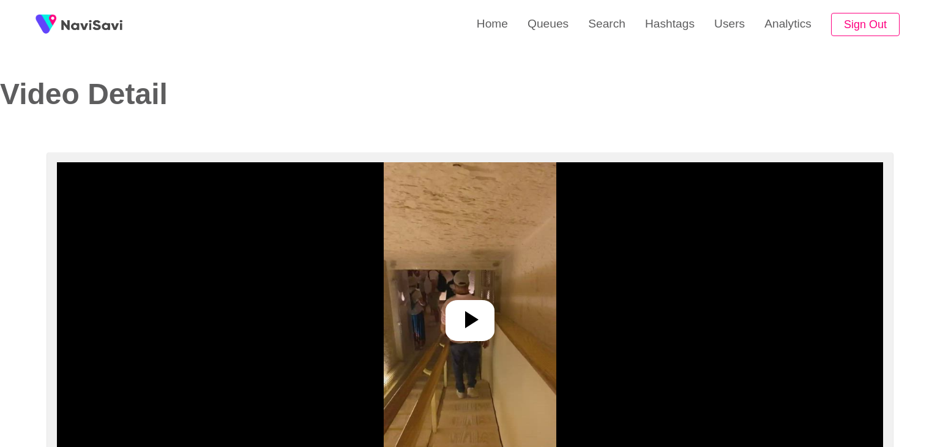
select select "**********"
select select "**"
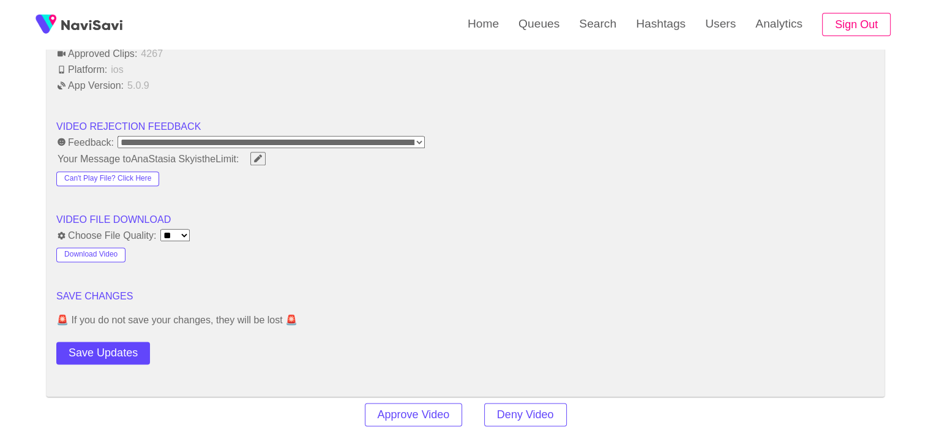
scroll to position [1653, 0]
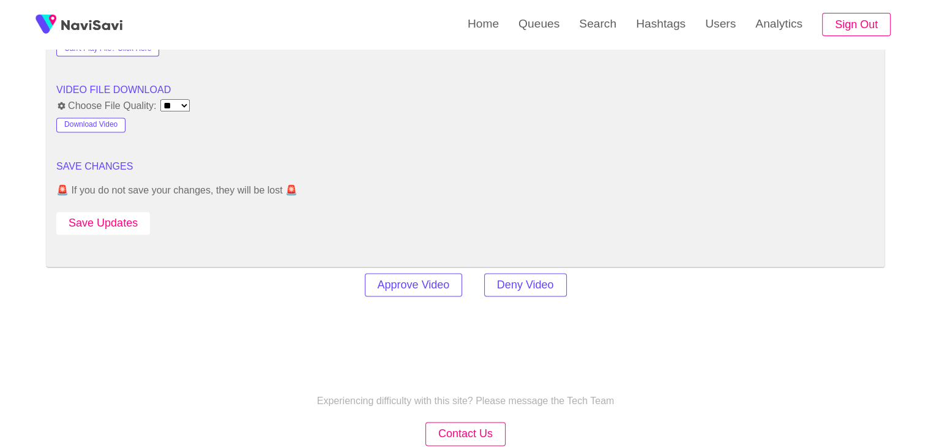
click at [104, 212] on button "Save Updates" at bounding box center [103, 223] width 94 height 23
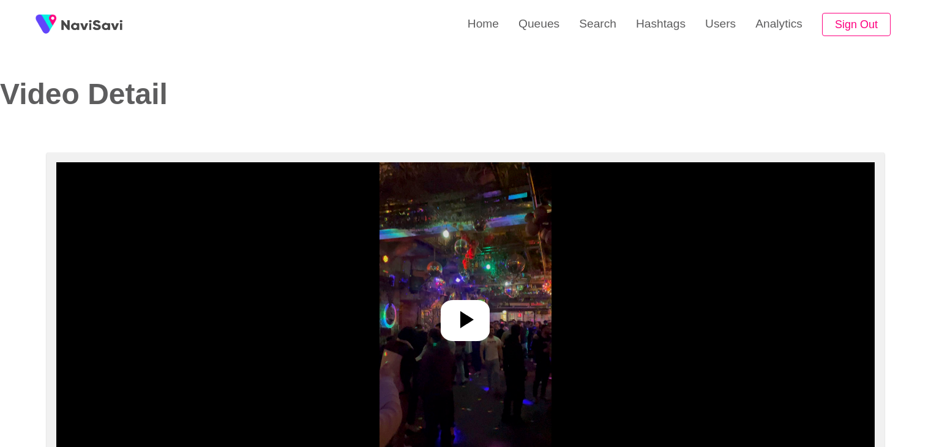
select select "**********"
select select "**"
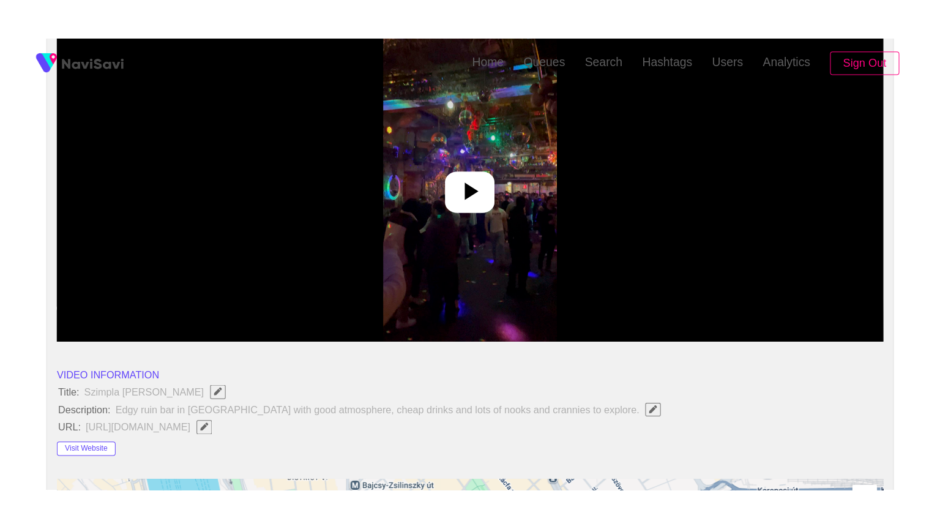
scroll to position [184, 0]
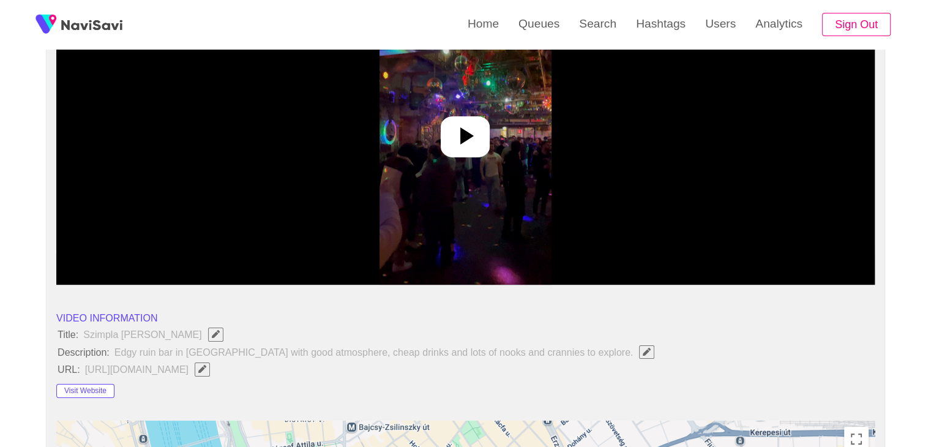
click at [471, 123] on icon at bounding box center [465, 135] width 29 height 29
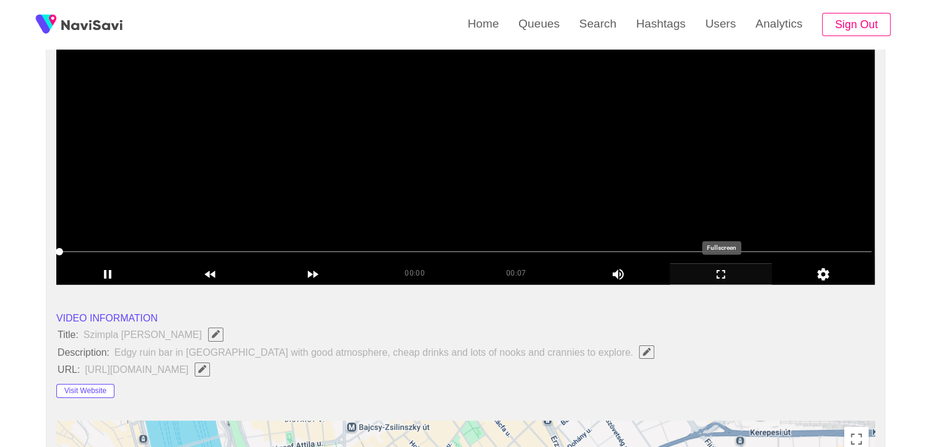
click at [726, 280] on icon "add" at bounding box center [721, 274] width 102 height 15
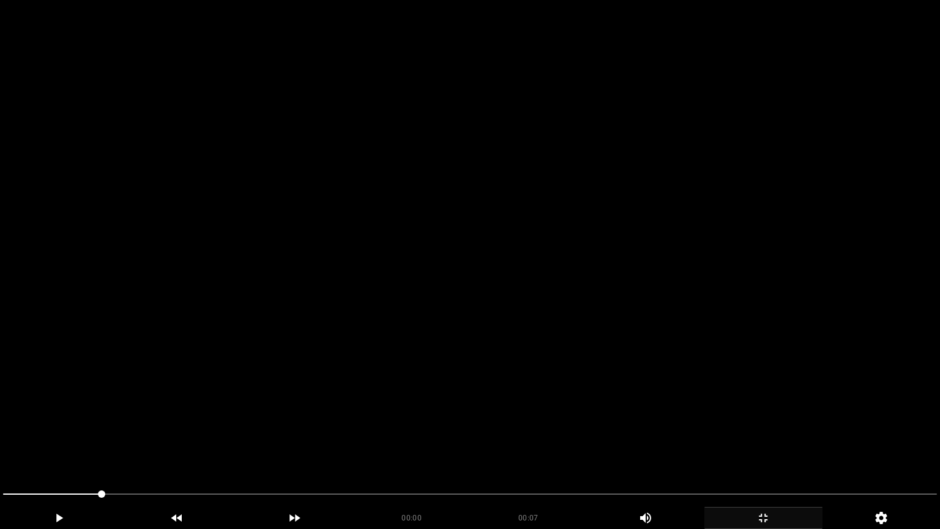
click at [655, 323] on video at bounding box center [470, 264] width 940 height 529
click at [596, 432] on video at bounding box center [470, 264] width 940 height 529
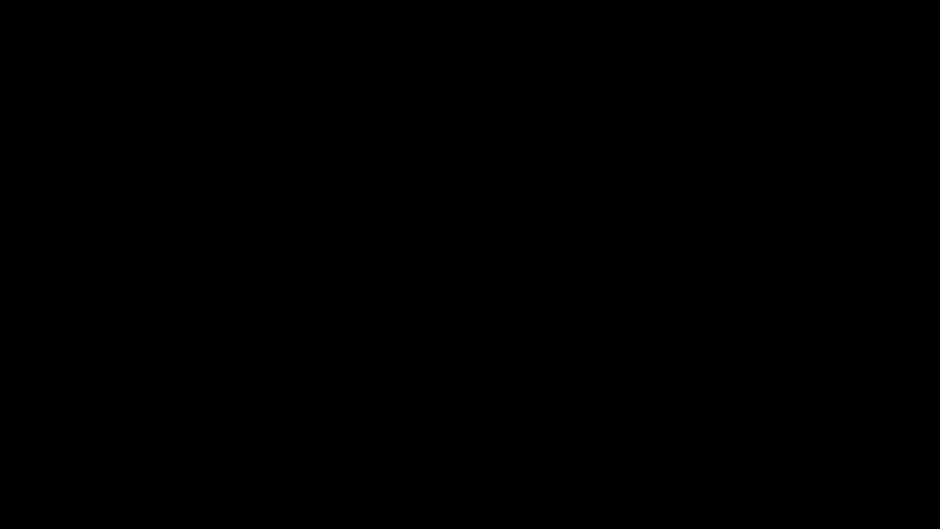
click at [746, 446] on icon "add" at bounding box center [763, 518] width 117 height 15
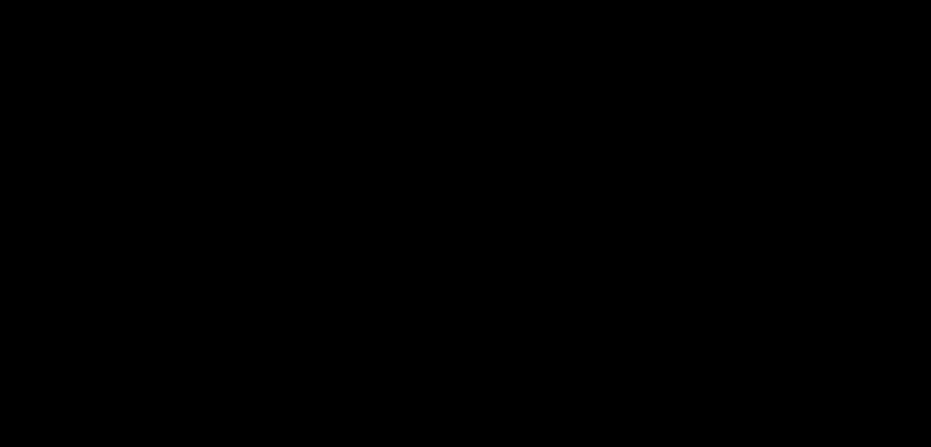
scroll to position [610, 0]
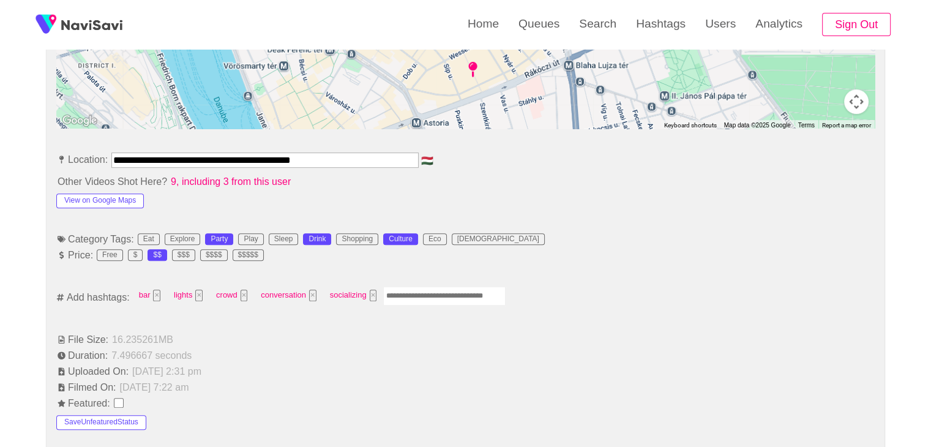
click at [424, 298] on input "Enter tag here and press return" at bounding box center [444, 296] width 122 height 19
type input "*********"
type input "***"
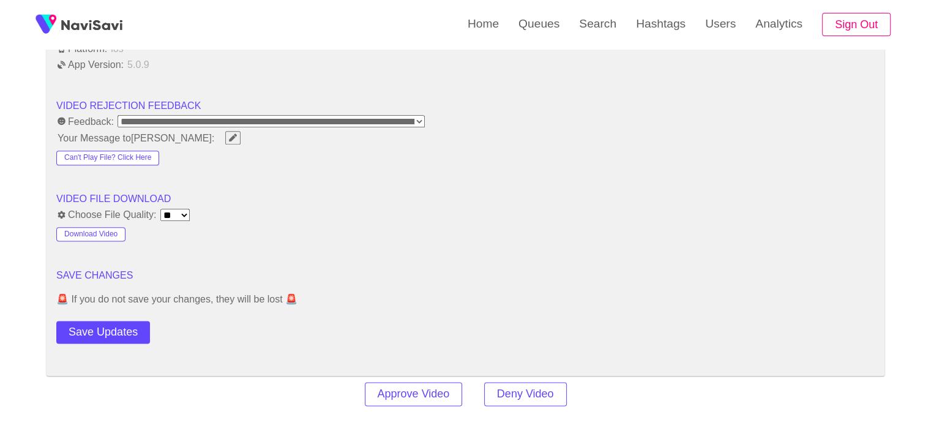
scroll to position [1528, 0]
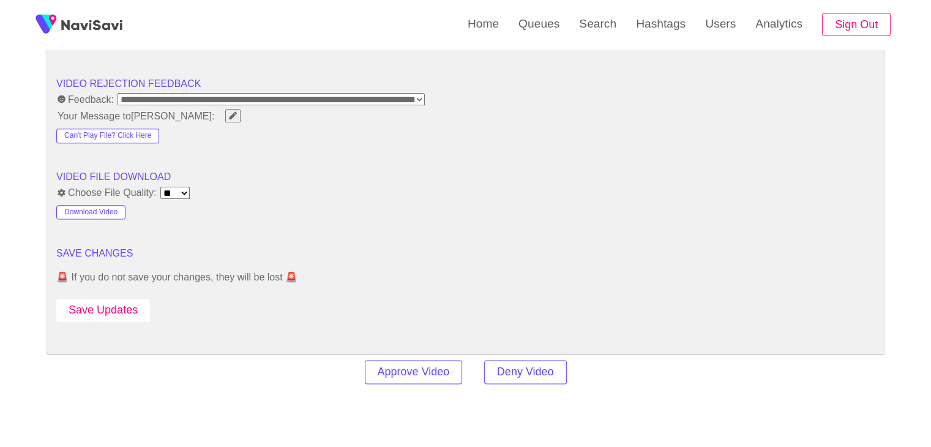
click at [137, 301] on button "Save Updates" at bounding box center [103, 310] width 94 height 23
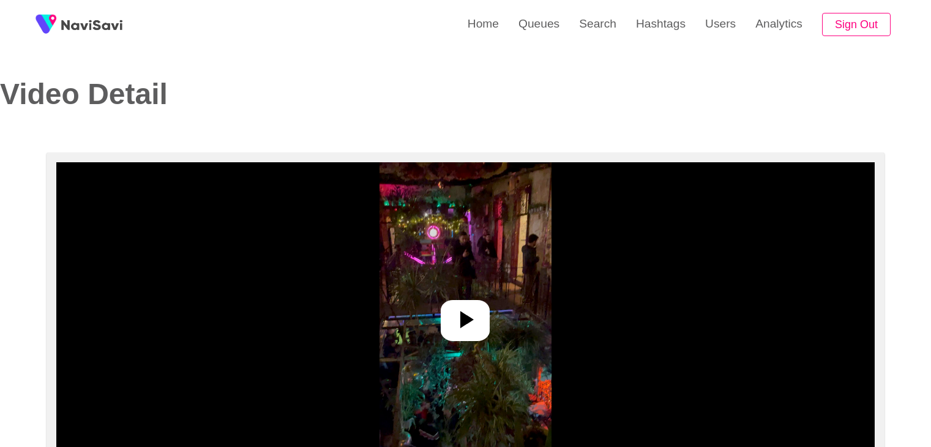
select select "**********"
select select "**"
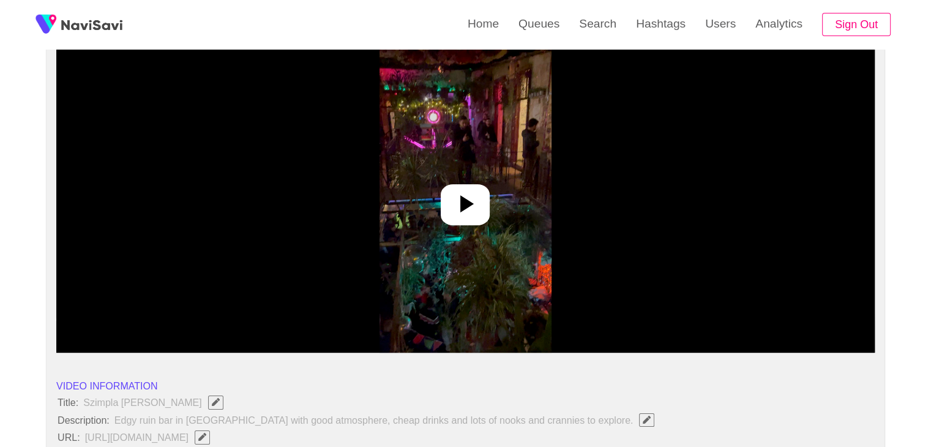
scroll to position [122, 0]
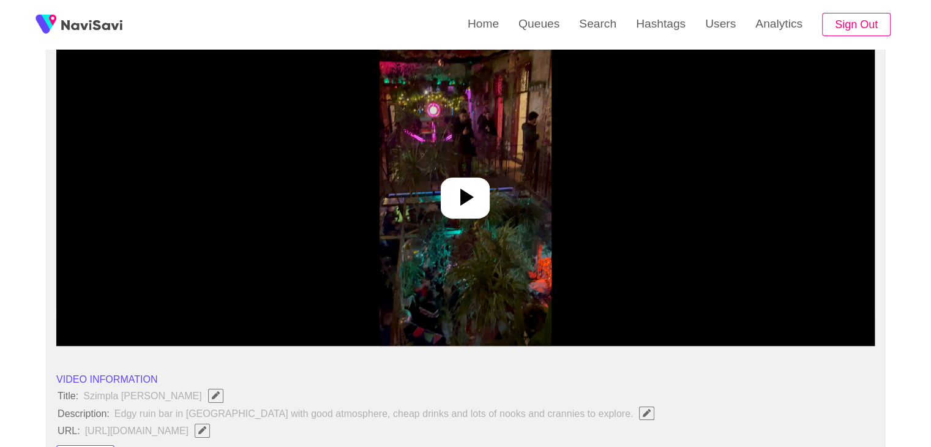
click at [460, 186] on icon at bounding box center [465, 196] width 29 height 29
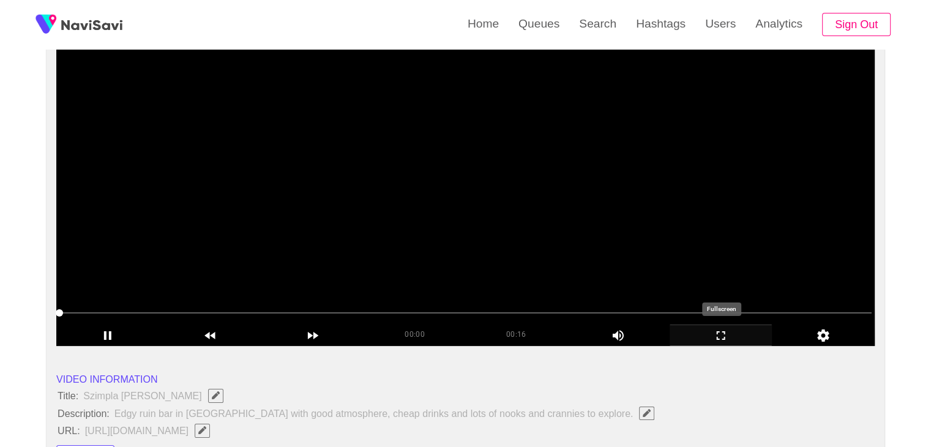
click at [713, 336] on icon "add" at bounding box center [721, 335] width 102 height 15
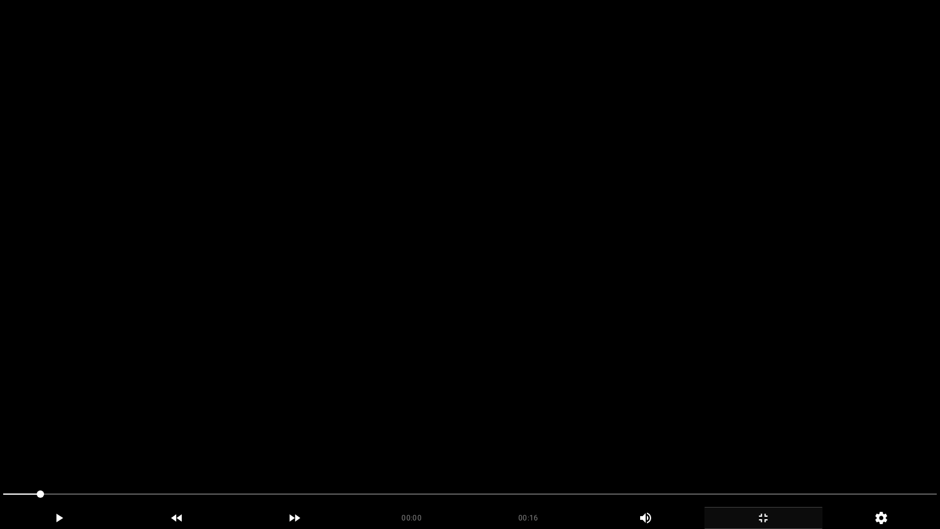
click at [629, 347] on video at bounding box center [470, 264] width 940 height 529
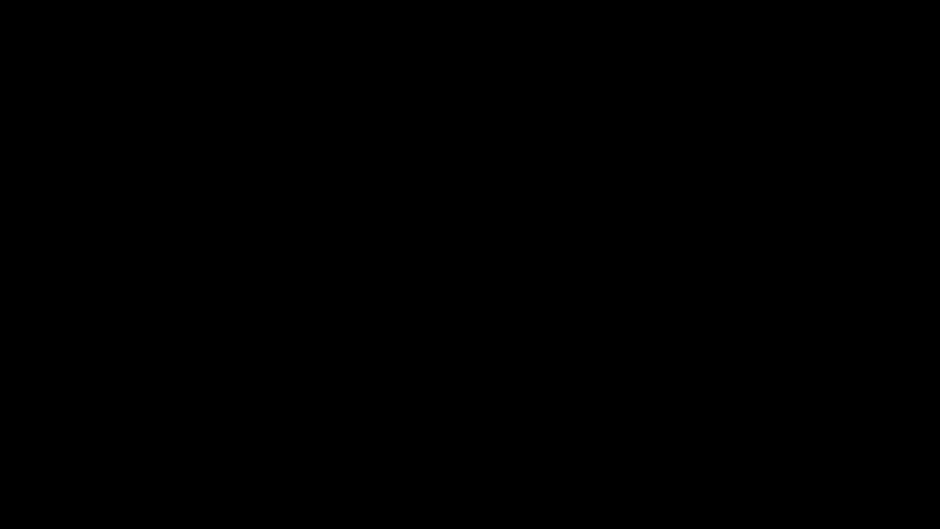
drag, startPoint x: 252, startPoint y: 494, endPoint x: 81, endPoint y: 486, distance: 170.4
click at [81, 446] on span at bounding box center [470, 494] width 934 height 20
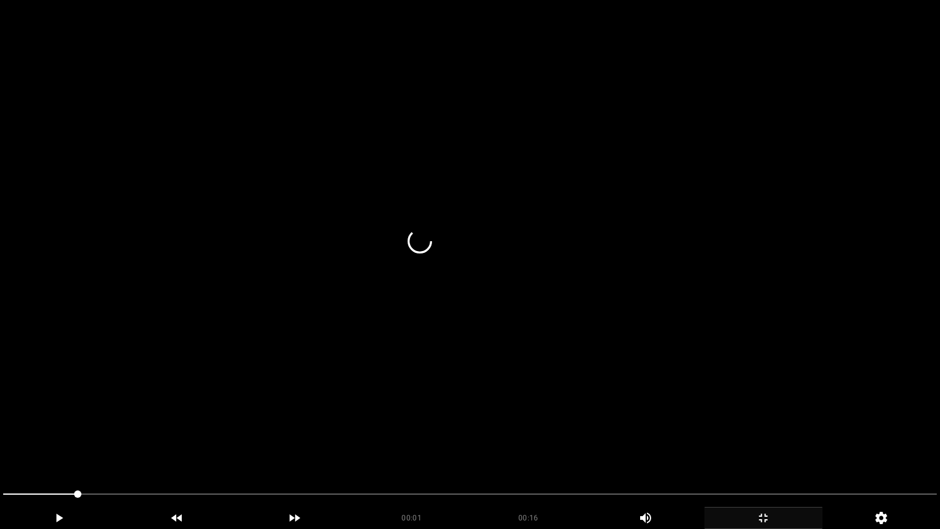
click at [399, 435] on video at bounding box center [470, 264] width 940 height 529
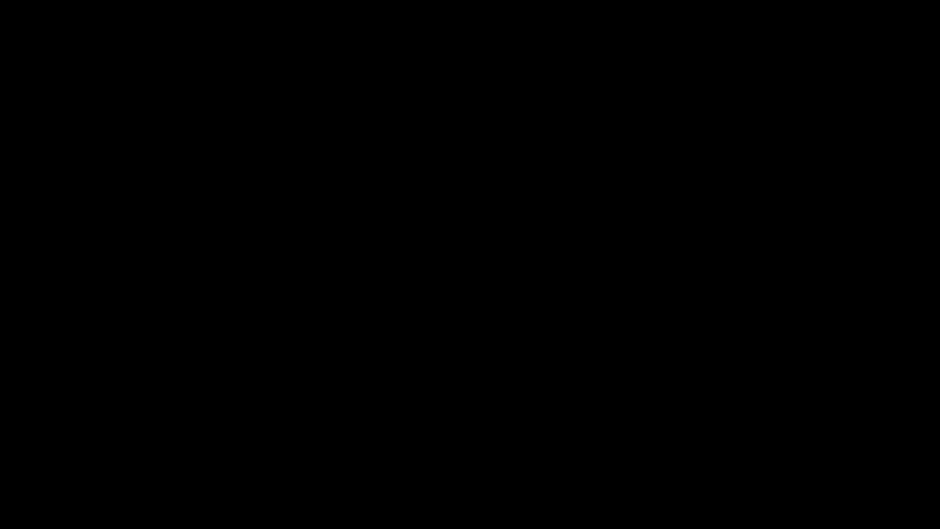
drag, startPoint x: 0, startPoint y: 482, endPoint x: 24, endPoint y: 458, distance: 34.2
click at [554, 397] on video at bounding box center [470, 264] width 940 height 529
click at [759, 446] on icon "add" at bounding box center [763, 518] width 117 height 15
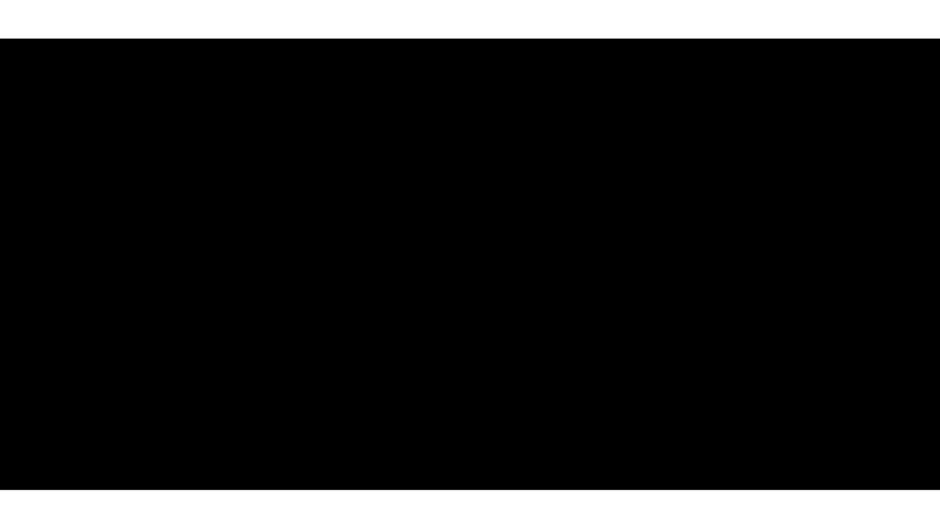
scroll to position [184, 0]
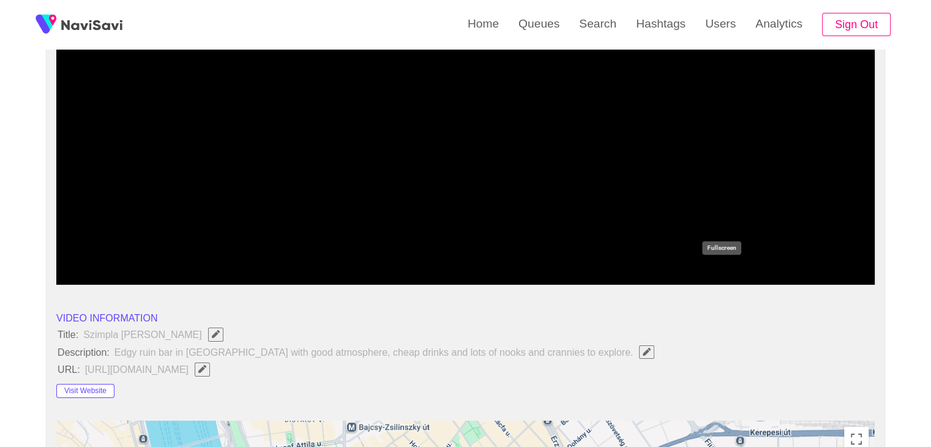
click at [719, 270] on icon "add" at bounding box center [721, 274] width 9 height 9
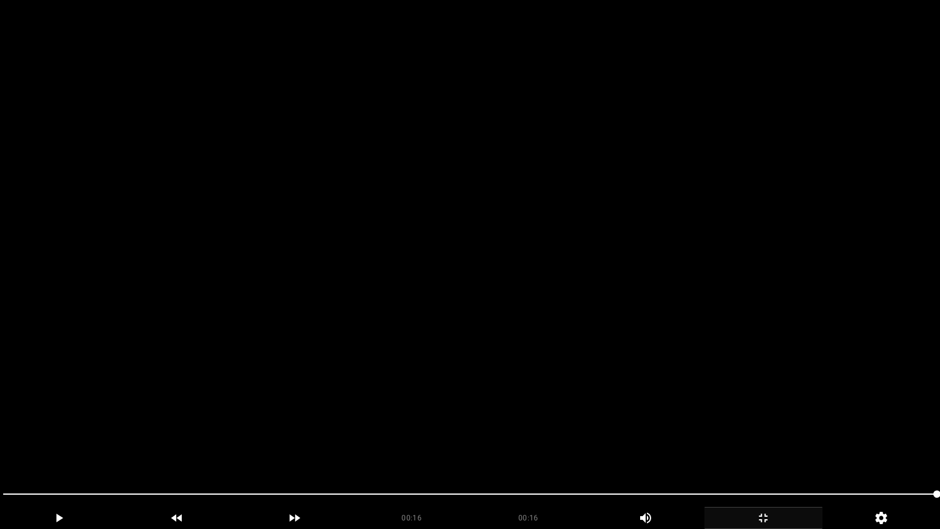
drag, startPoint x: 474, startPoint y: 497, endPoint x: 468, endPoint y: 499, distance: 6.4
click at [468, 446] on span at bounding box center [470, 494] width 934 height 20
click at [640, 413] on video at bounding box center [470, 264] width 940 height 529
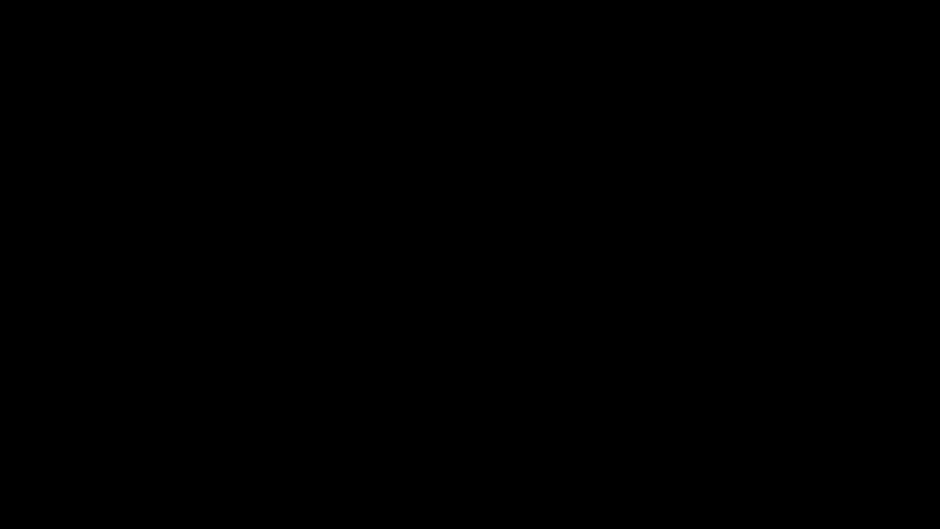
click at [771, 446] on icon "add" at bounding box center [763, 518] width 117 height 15
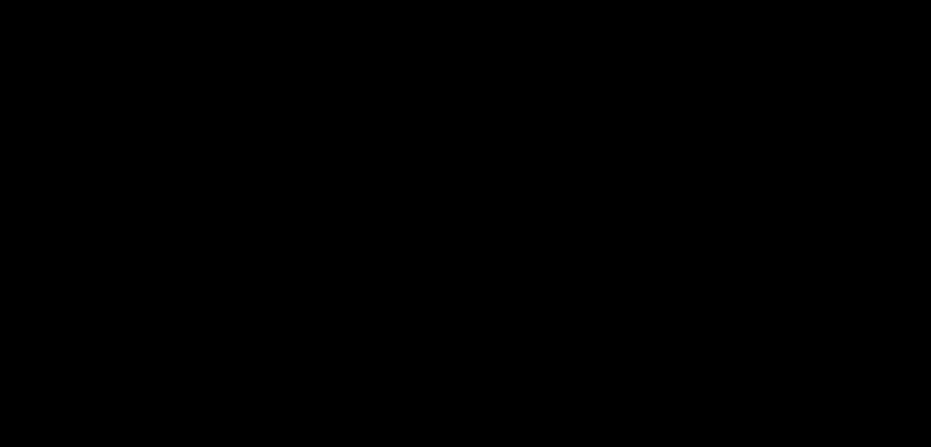
scroll to position [671, 0]
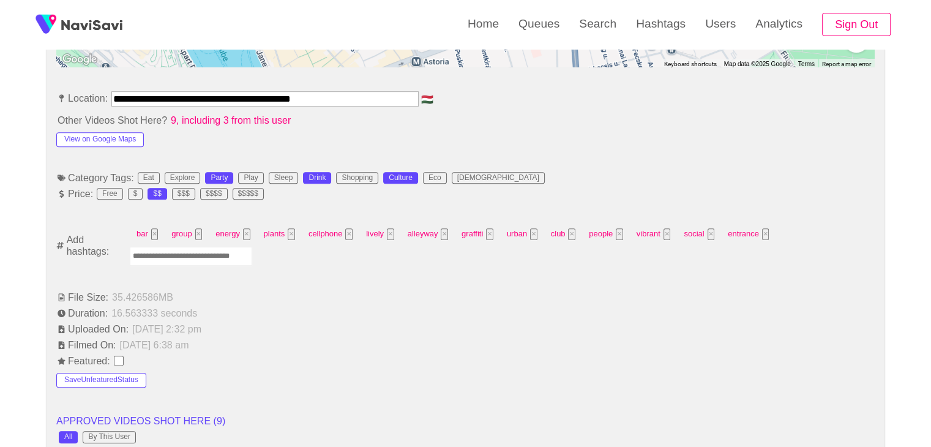
click at [190, 255] on input "Enter tag here and press return" at bounding box center [191, 256] width 122 height 19
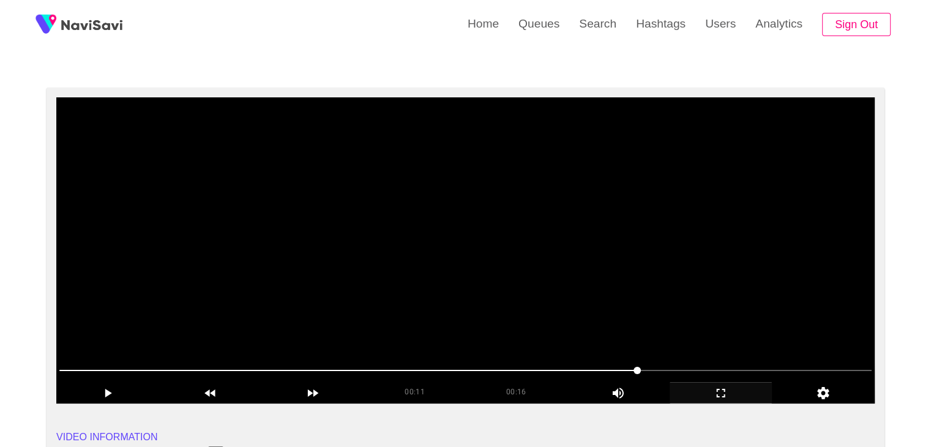
scroll to position [59, 0]
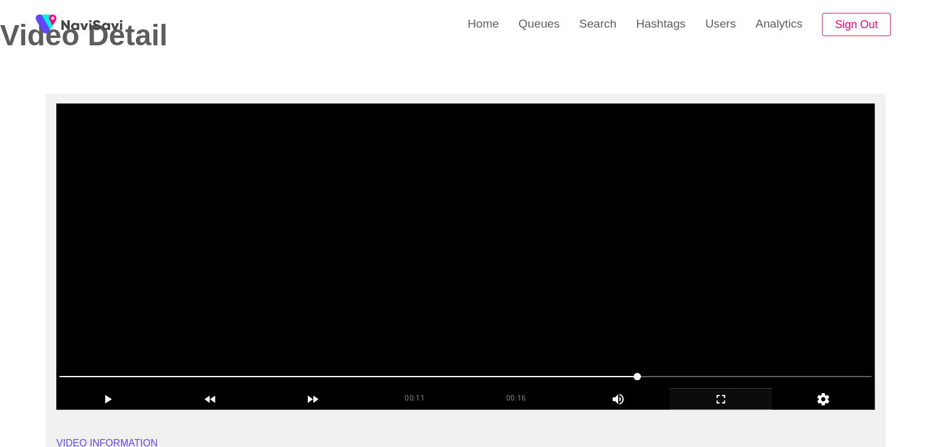
drag, startPoint x: 568, startPoint y: 228, endPoint x: 623, endPoint y: 329, distance: 114.3
click at [568, 231] on video at bounding box center [465, 256] width 819 height 306
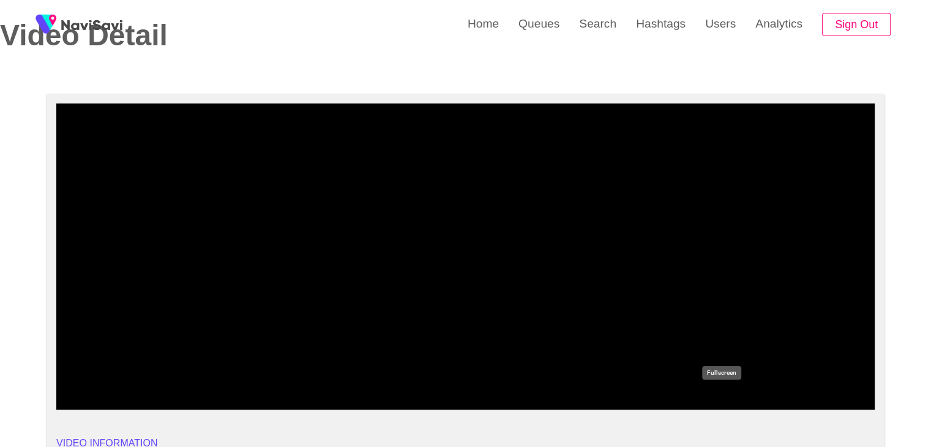
drag, startPoint x: 721, startPoint y: 402, endPoint x: 644, endPoint y: 469, distance: 102.4
click at [718, 405] on icon "add" at bounding box center [721, 399] width 102 height 15
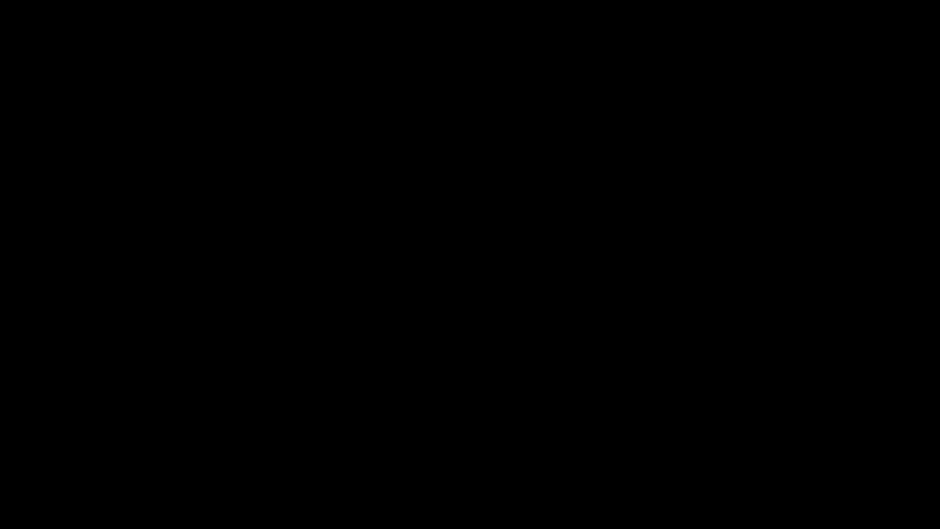
drag, startPoint x: 215, startPoint y: 489, endPoint x: 166, endPoint y: 486, distance: 49.1
click at [166, 446] on span at bounding box center [470, 494] width 934 height 20
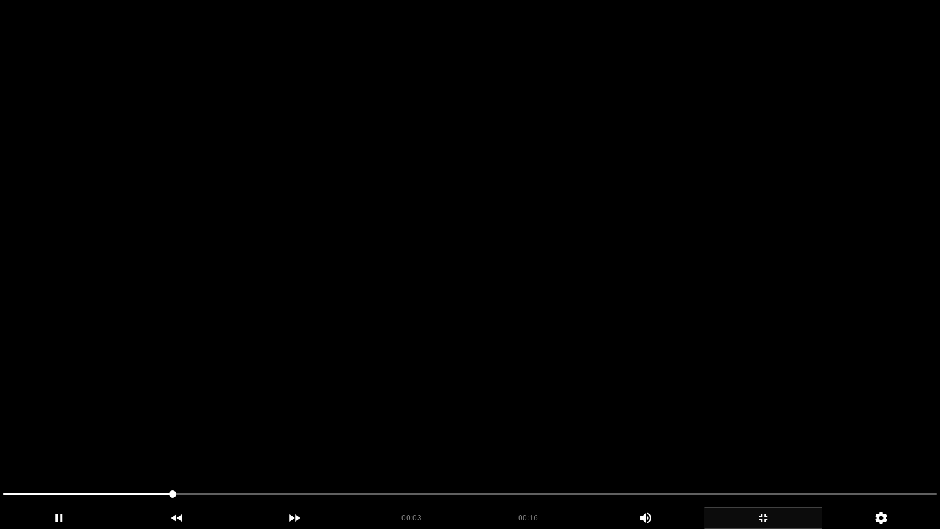
click at [317, 404] on video at bounding box center [470, 264] width 940 height 529
drag, startPoint x: 321, startPoint y: 403, endPoint x: 443, endPoint y: 438, distance: 126.9
click at [323, 403] on video at bounding box center [470, 264] width 940 height 529
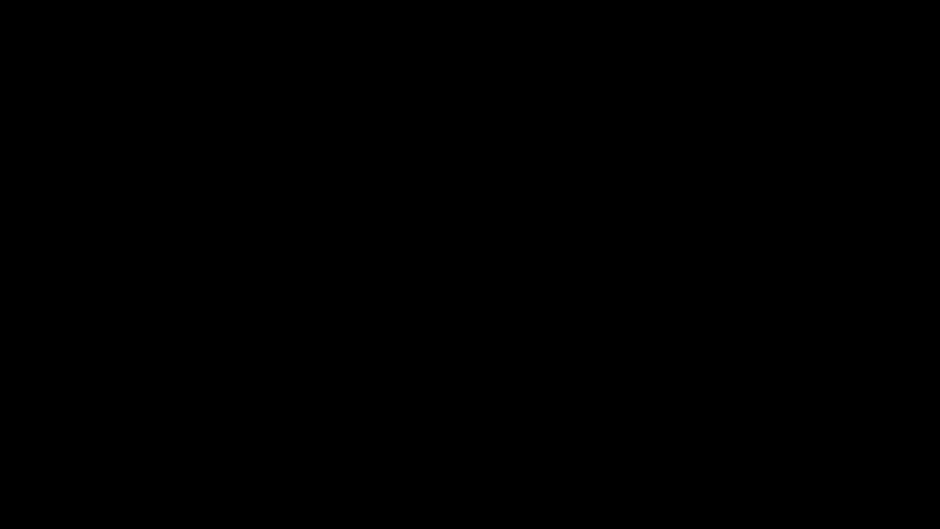
click at [767, 446] on icon "add" at bounding box center [763, 518] width 117 height 15
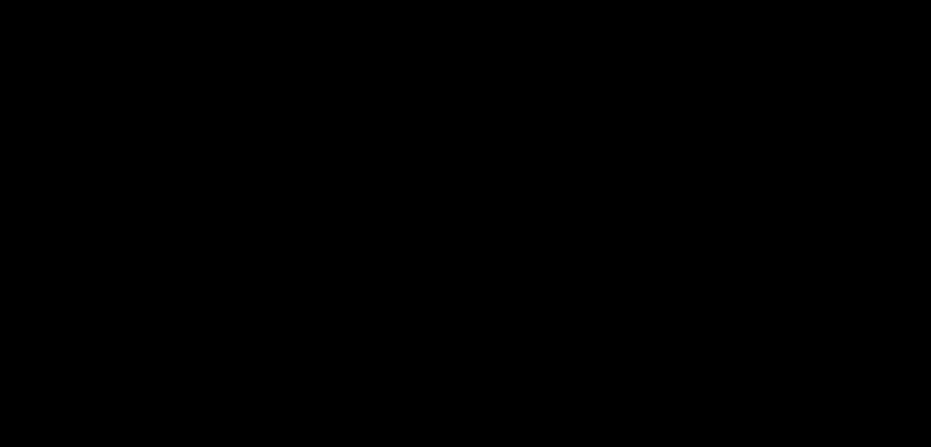
scroll to position [610, 0]
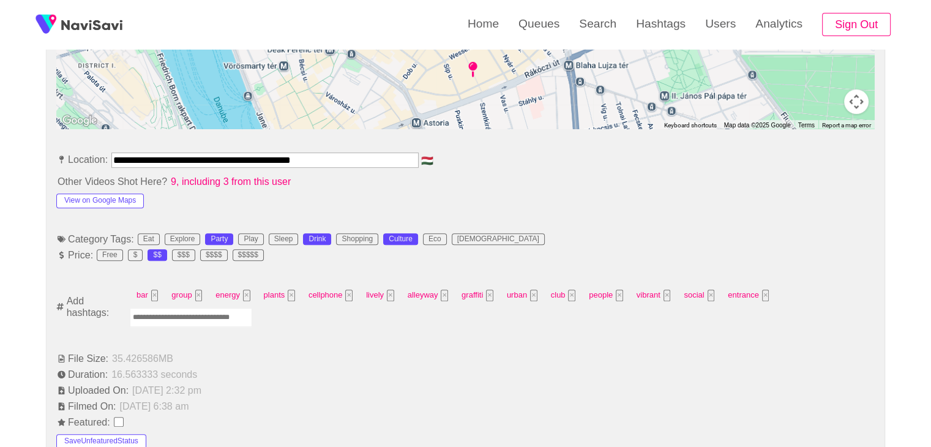
click at [186, 319] on input "Enter tag here and press return" at bounding box center [191, 317] width 122 height 19
type input "*********"
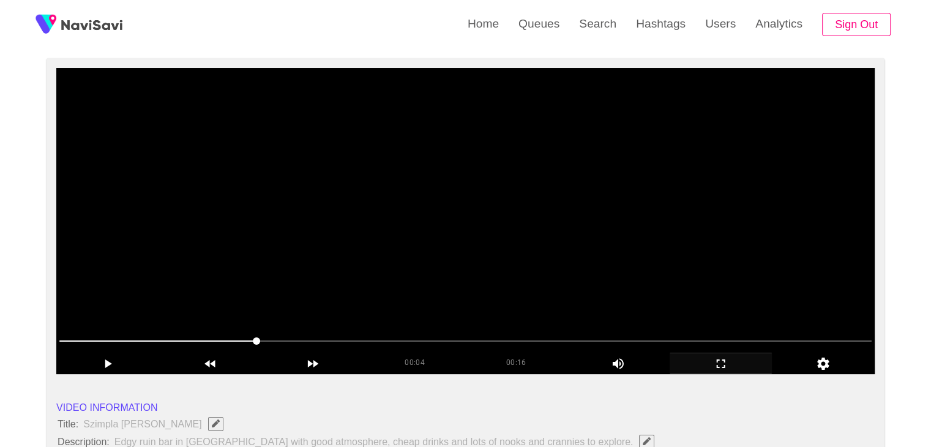
scroll to position [59, 0]
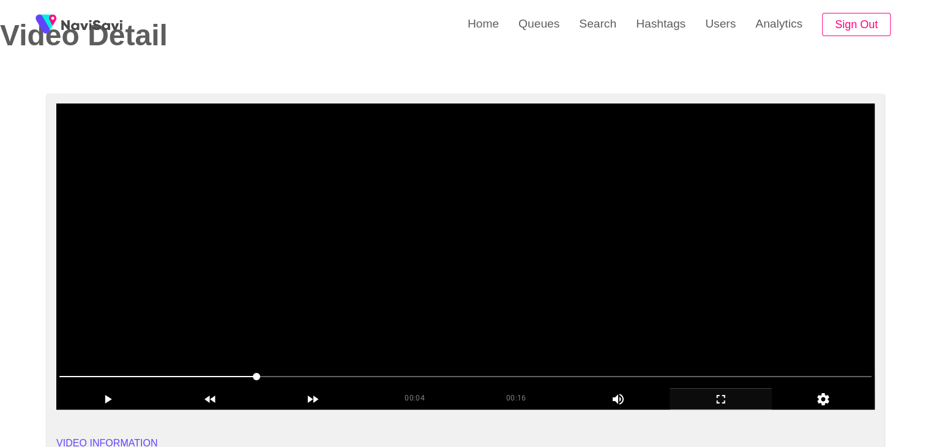
click at [448, 271] on video at bounding box center [465, 256] width 819 height 306
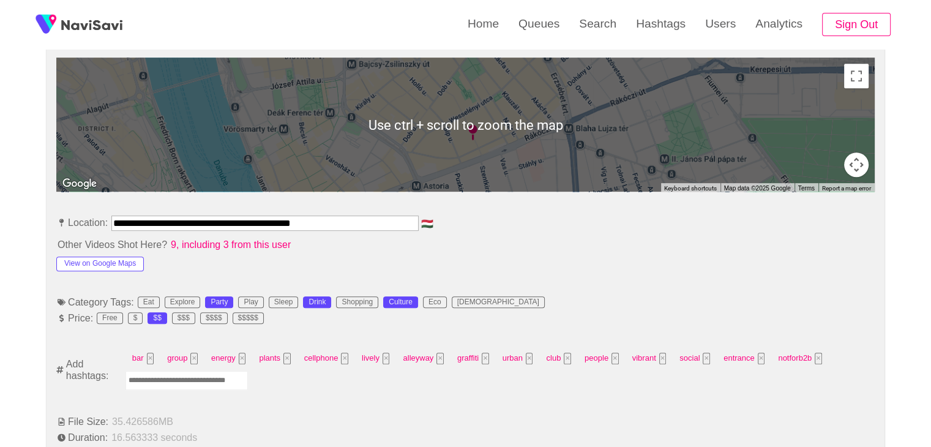
scroll to position [549, 0]
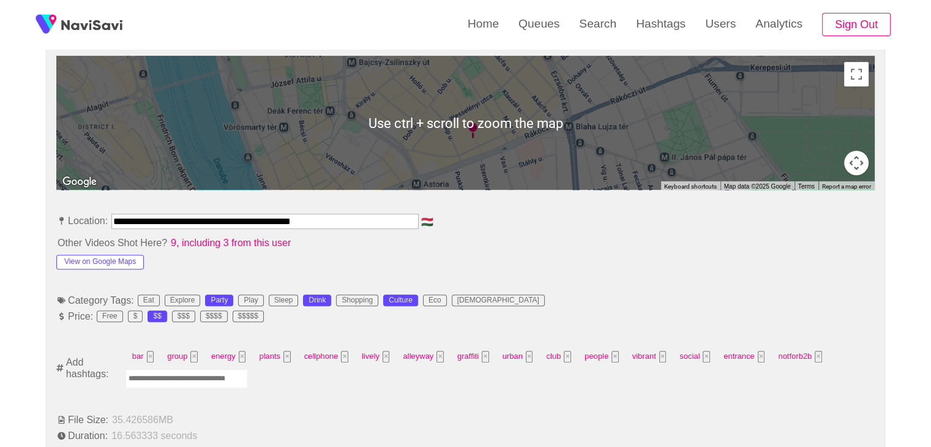
click at [230, 375] on input "Enter tag here and press return" at bounding box center [187, 378] width 122 height 19
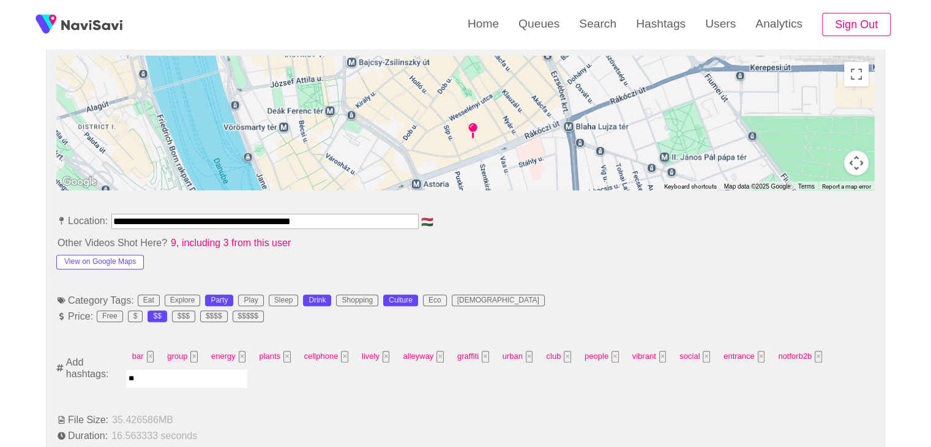
type input "***"
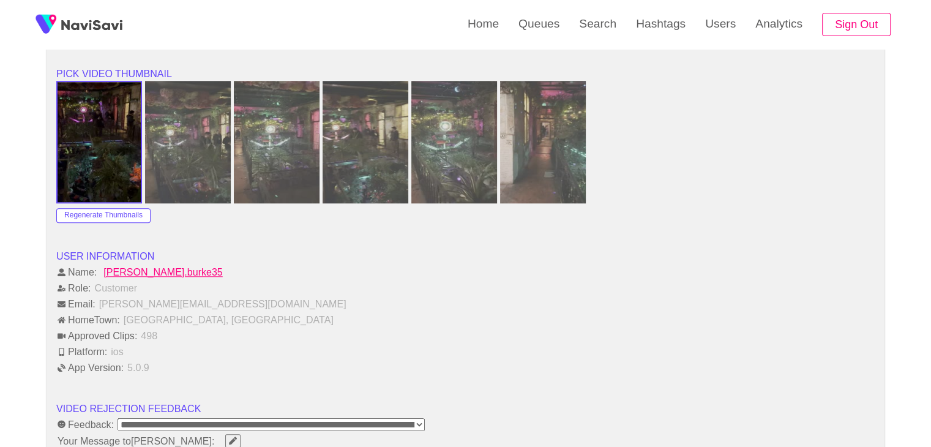
scroll to position [1467, 0]
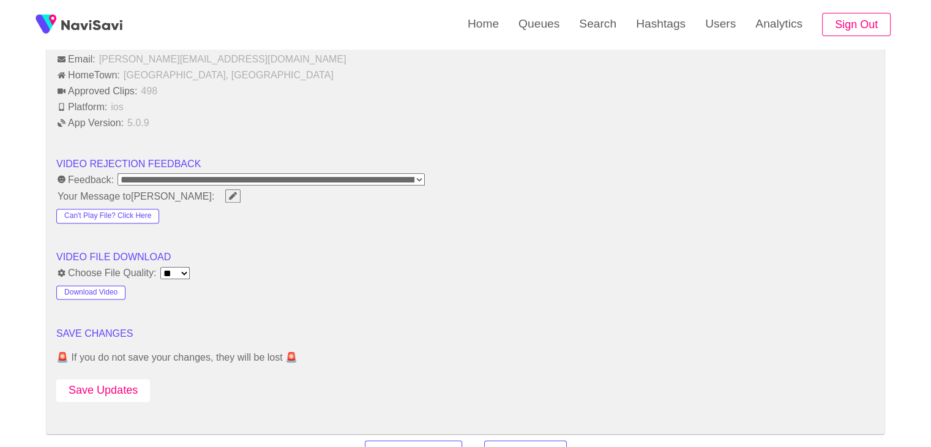
click at [126, 389] on button "Save Updates" at bounding box center [103, 390] width 94 height 23
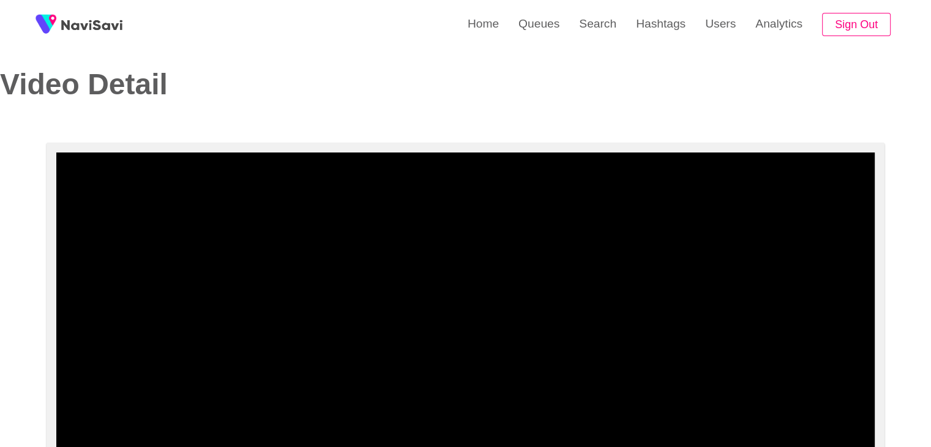
scroll to position [0, 0]
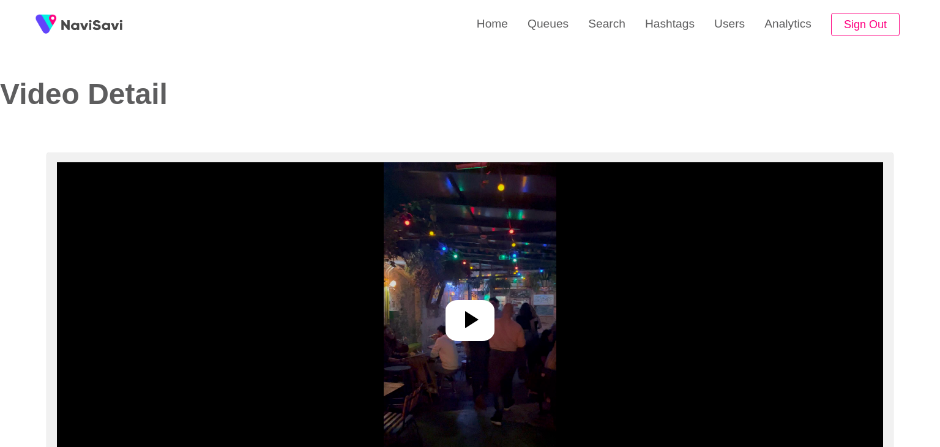
select select "**********"
select select "**"
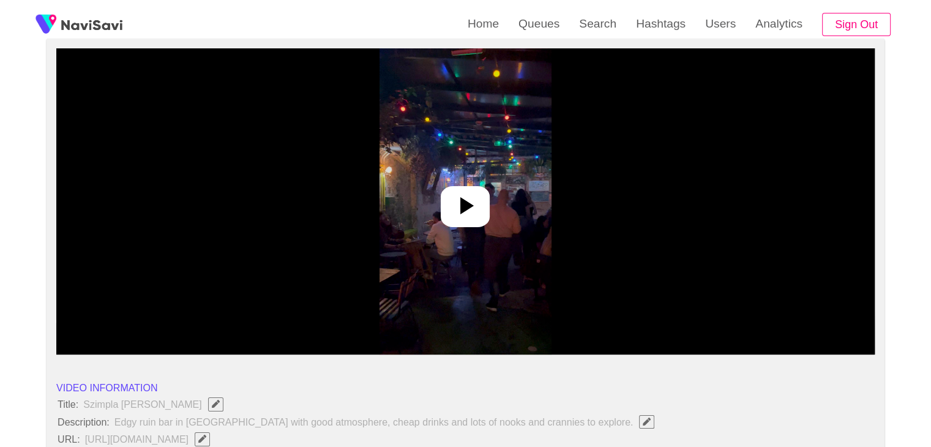
scroll to position [122, 0]
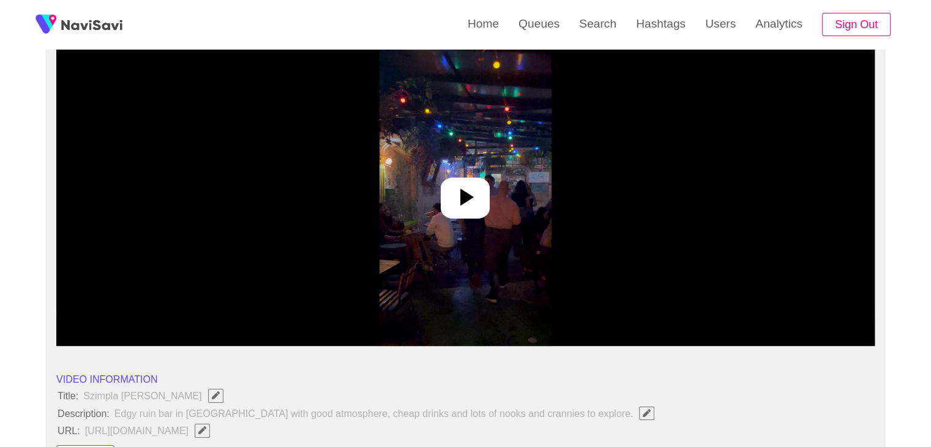
click at [466, 178] on div at bounding box center [465, 198] width 49 height 41
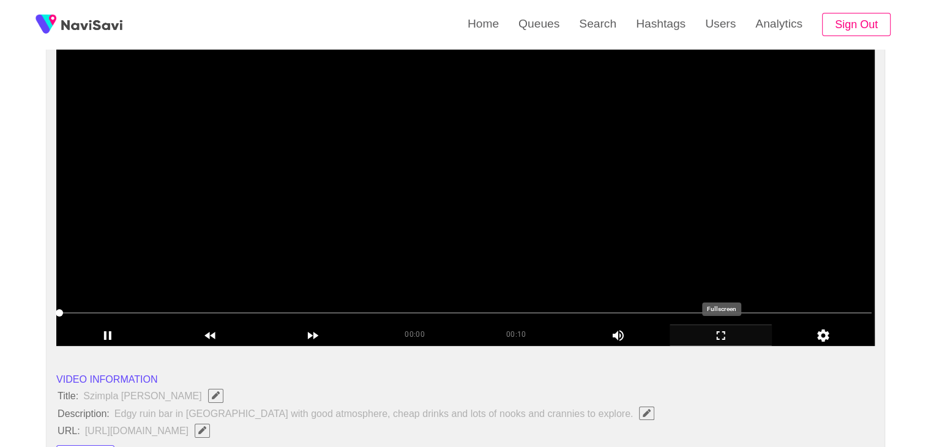
click at [713, 338] on icon "add" at bounding box center [721, 335] width 102 height 15
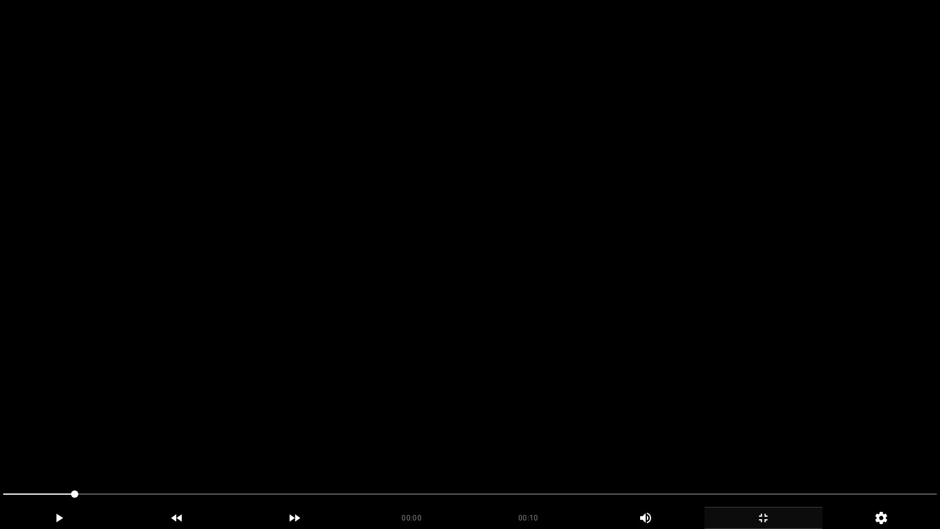
click at [735, 365] on video at bounding box center [470, 264] width 940 height 529
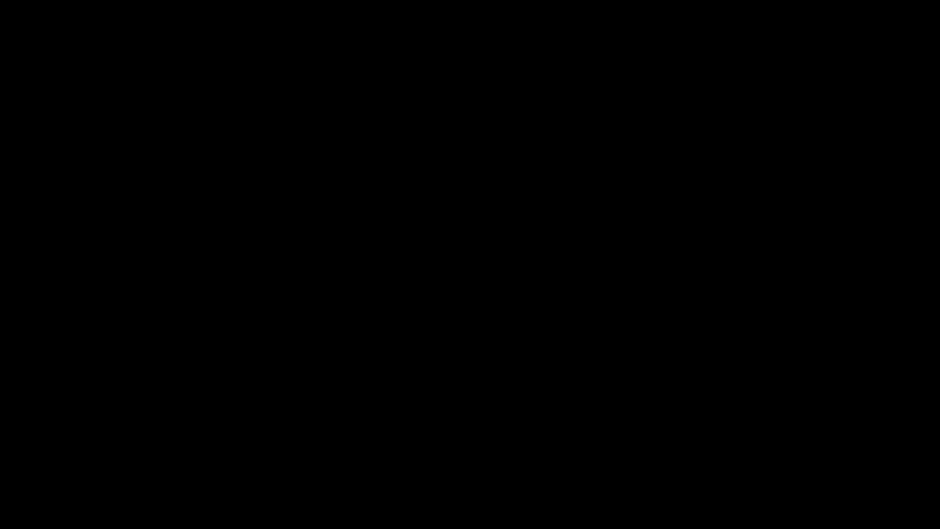
click at [54, 446] on div "add" at bounding box center [59, 518] width 118 height 22
click at [56, 446] on div "add" at bounding box center [59, 518] width 118 height 22
click at [257, 446] on video at bounding box center [470, 264] width 940 height 529
click at [770, 446] on icon "add" at bounding box center [763, 518] width 117 height 15
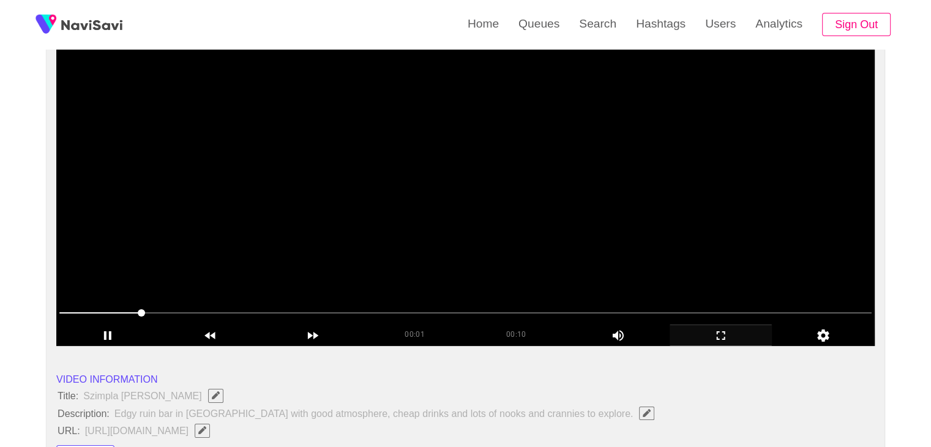
click at [467, 197] on video at bounding box center [465, 193] width 819 height 306
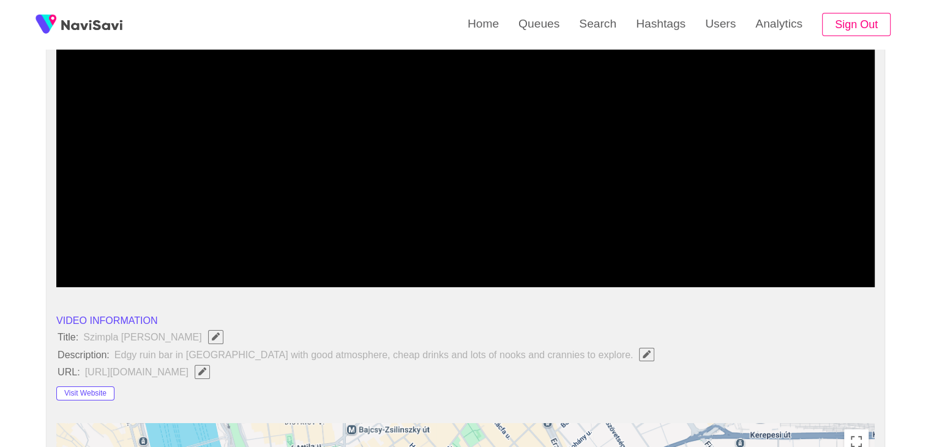
scroll to position [184, 0]
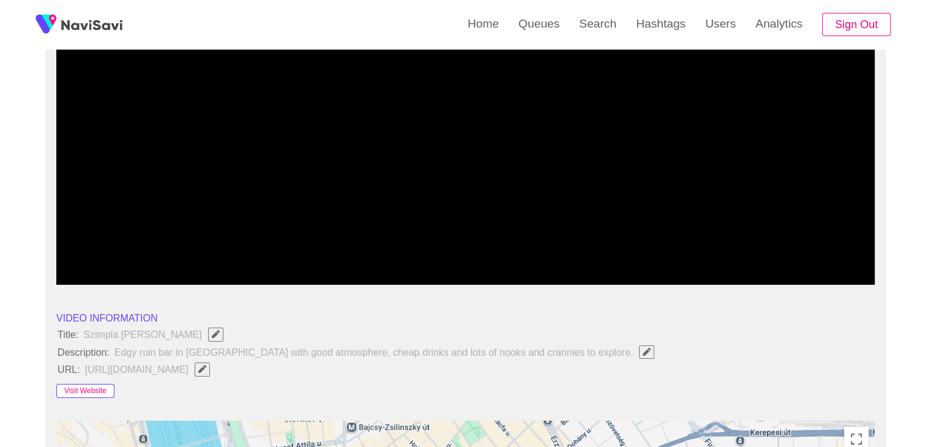
click at [104, 387] on button "Visit Website" at bounding box center [85, 391] width 58 height 15
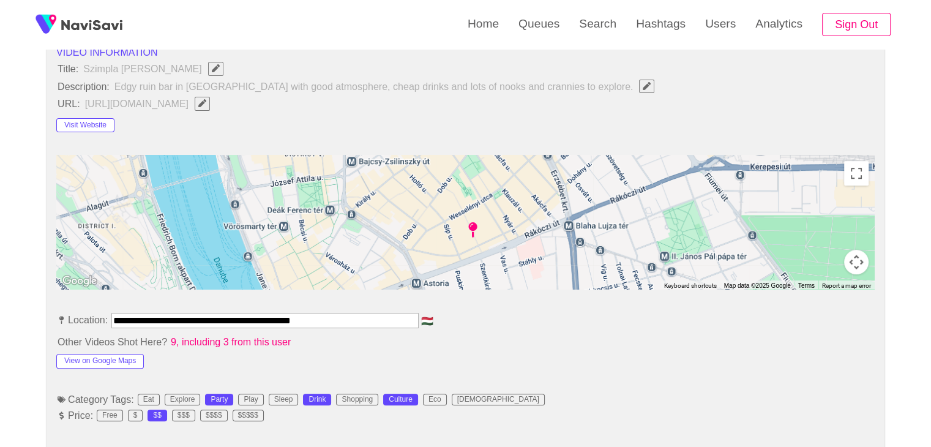
scroll to position [490, 0]
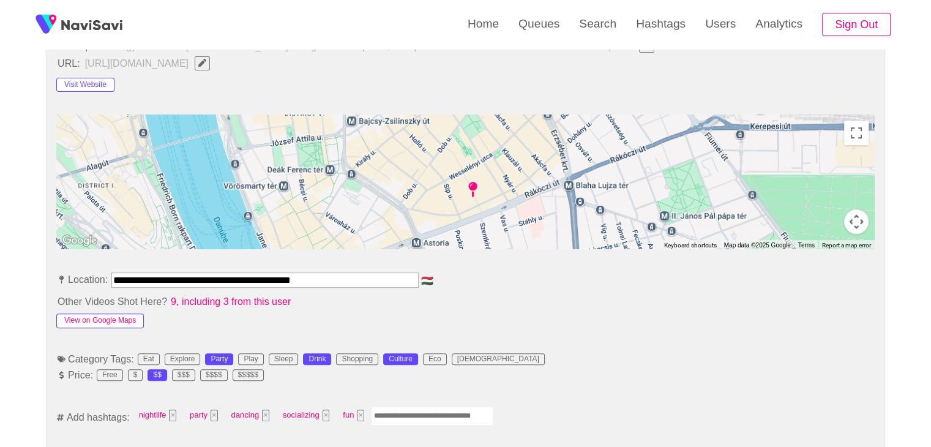
click at [100, 315] on button "View on Google Maps" at bounding box center [100, 320] width 88 height 15
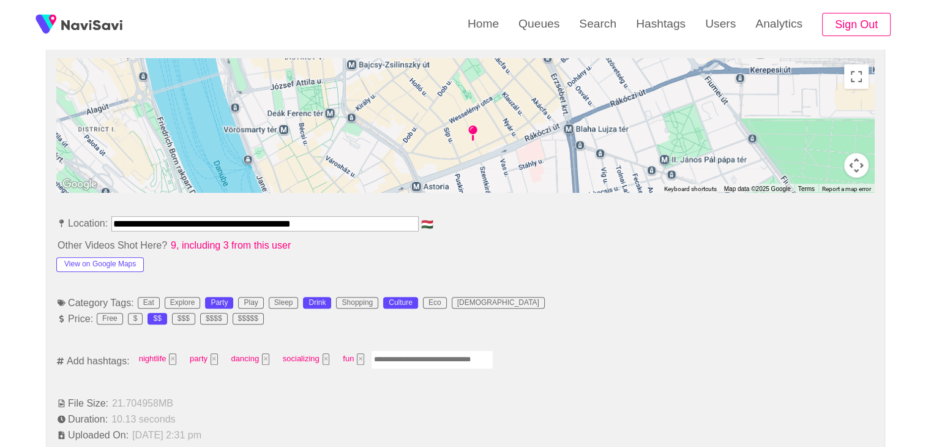
scroll to position [551, 0]
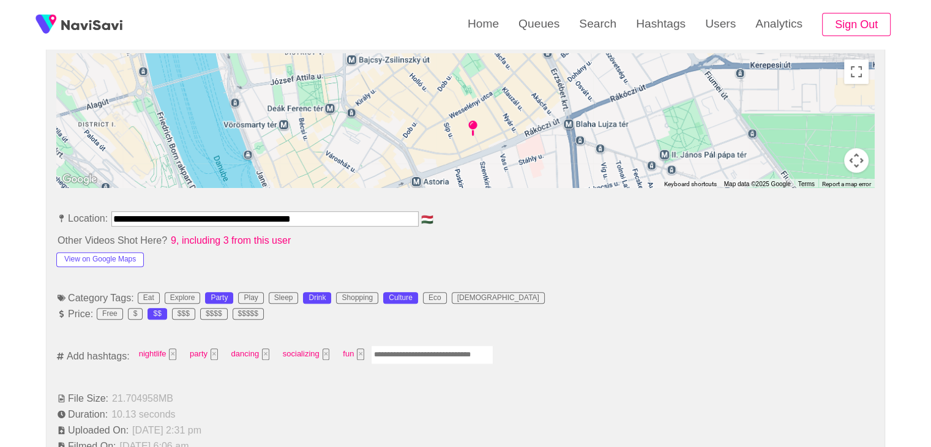
click at [394, 358] on input "Enter tag here and press return" at bounding box center [432, 354] width 122 height 19
type input "*********"
type input "***"
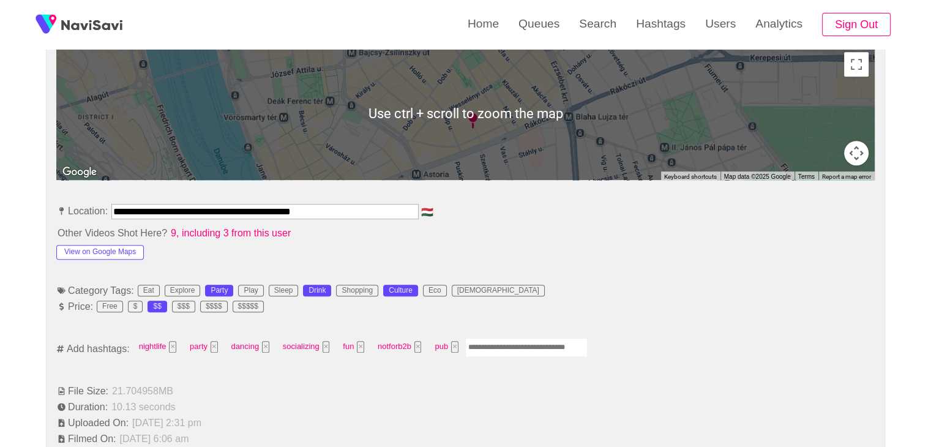
scroll to position [674, 0]
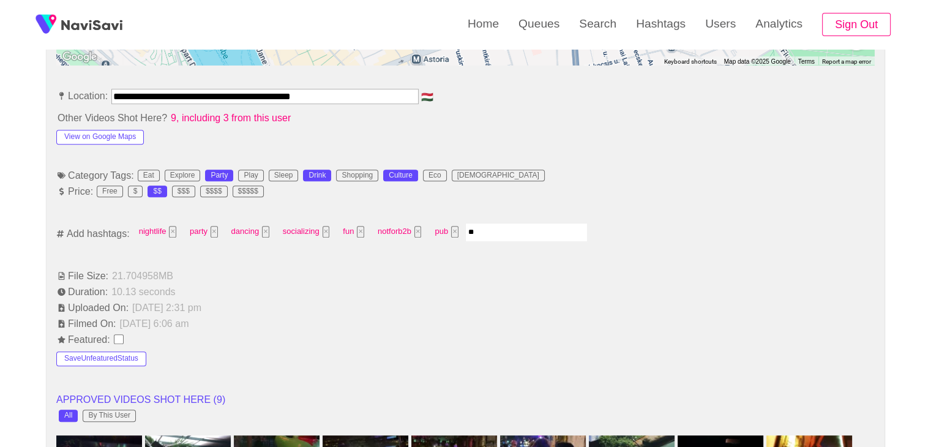
type input "***"
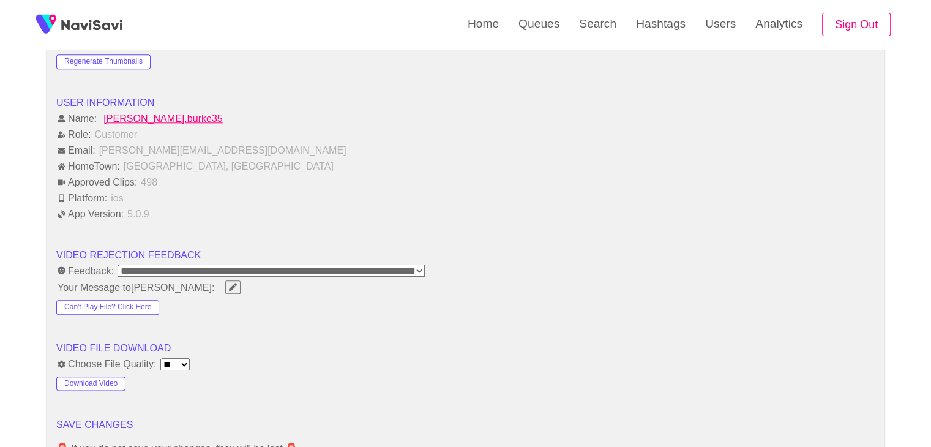
scroll to position [1470, 0]
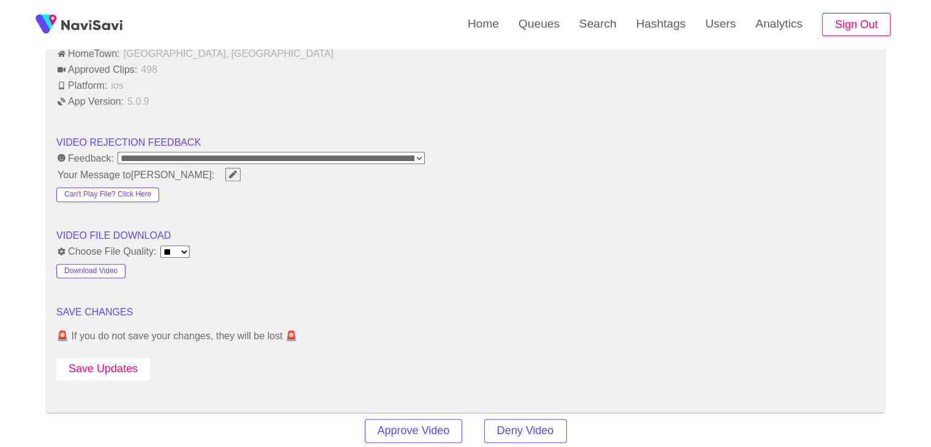
click at [115, 359] on button "Save Updates" at bounding box center [103, 369] width 94 height 23
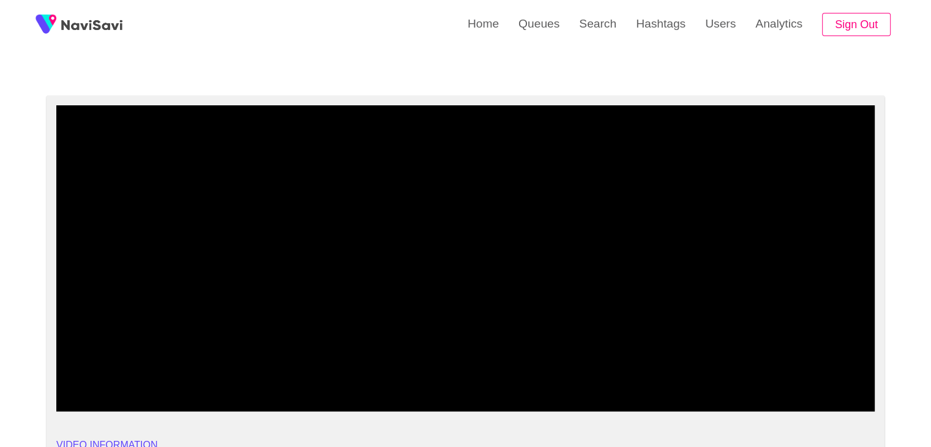
scroll to position [0, 0]
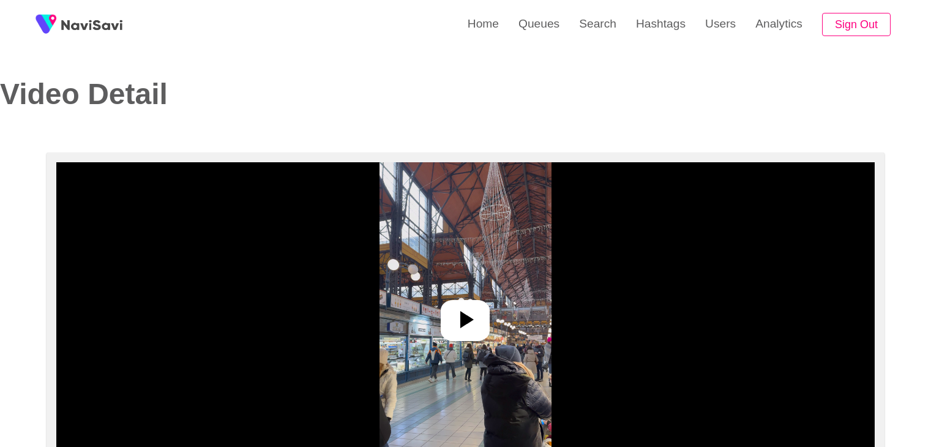
select select "**********"
select select "**"
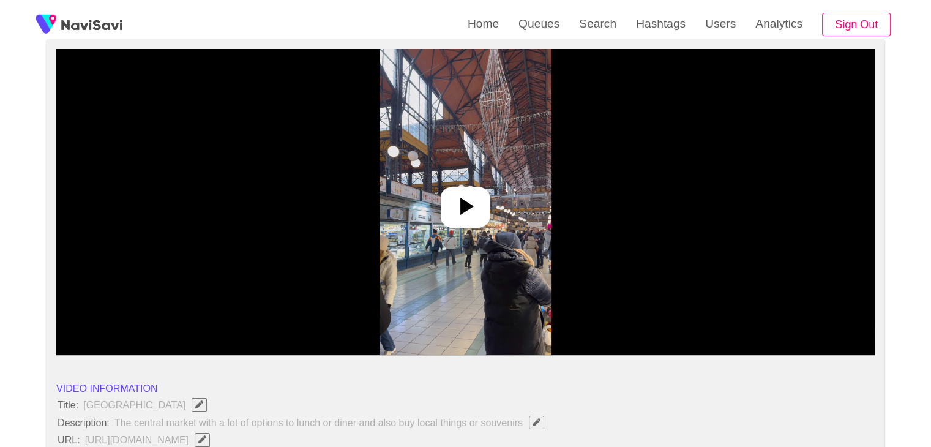
scroll to position [122, 0]
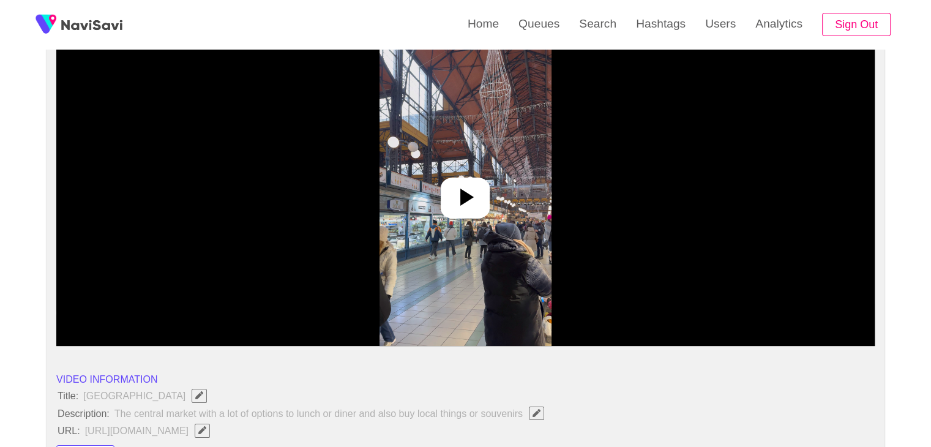
click at [459, 201] on icon at bounding box center [465, 196] width 29 height 29
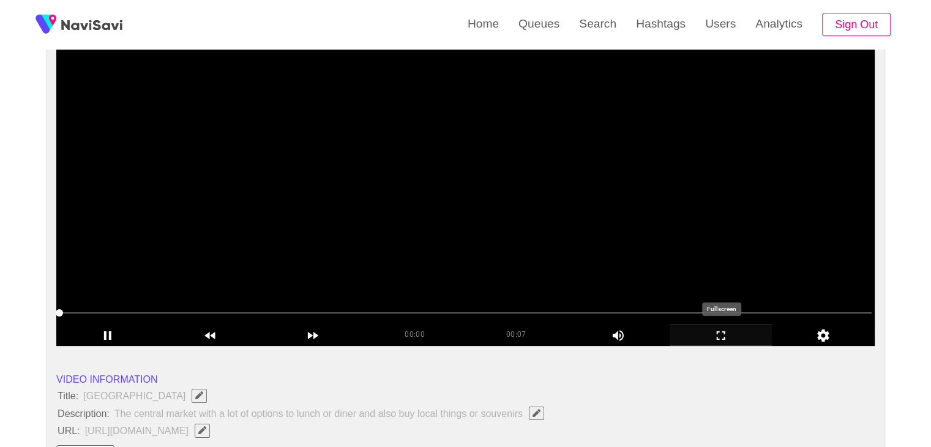
click at [735, 329] on icon "add" at bounding box center [721, 335] width 102 height 15
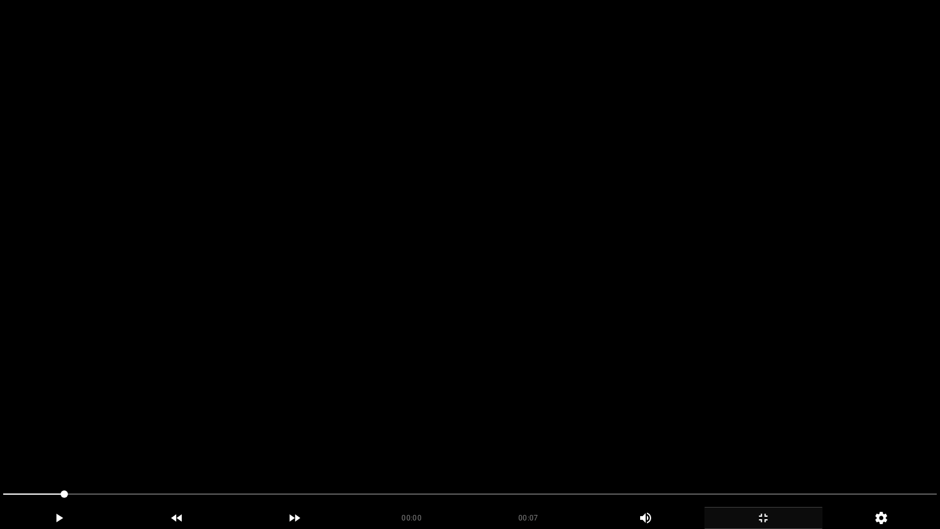
click at [696, 361] on video at bounding box center [470, 264] width 940 height 529
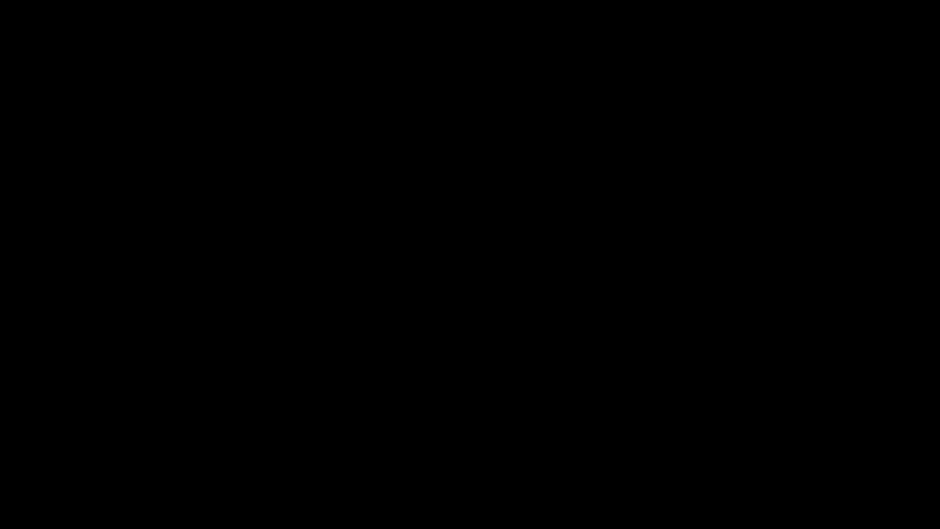
click at [50, 446] on div "add" at bounding box center [59, 518] width 118 height 22
click at [43, 446] on div "add" at bounding box center [59, 518] width 118 height 22
click at [61, 446] on icon "add" at bounding box center [59, 518] width 7 height 9
click at [61, 446] on icon "add" at bounding box center [58, 518] width 7 height 9
click at [61, 446] on icon "add" at bounding box center [59, 518] width 7 height 9
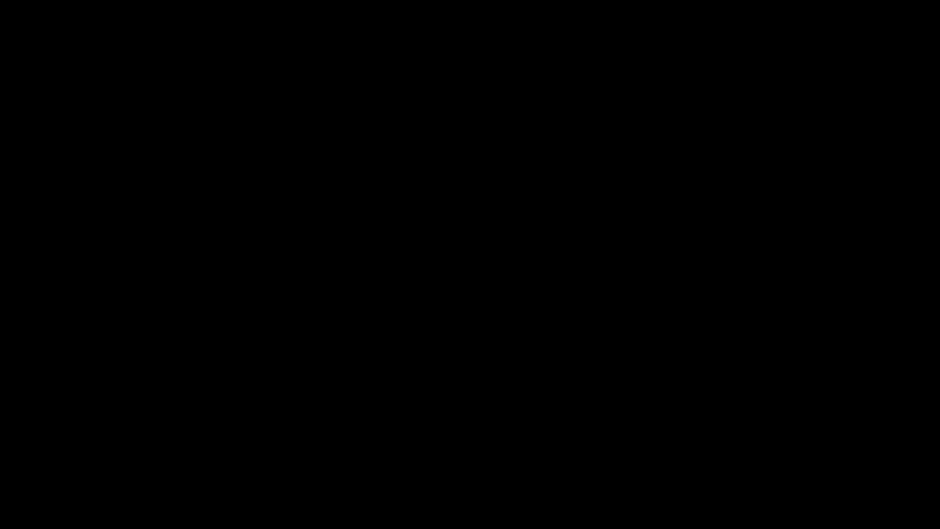
click at [752, 446] on icon "add" at bounding box center [763, 518] width 117 height 15
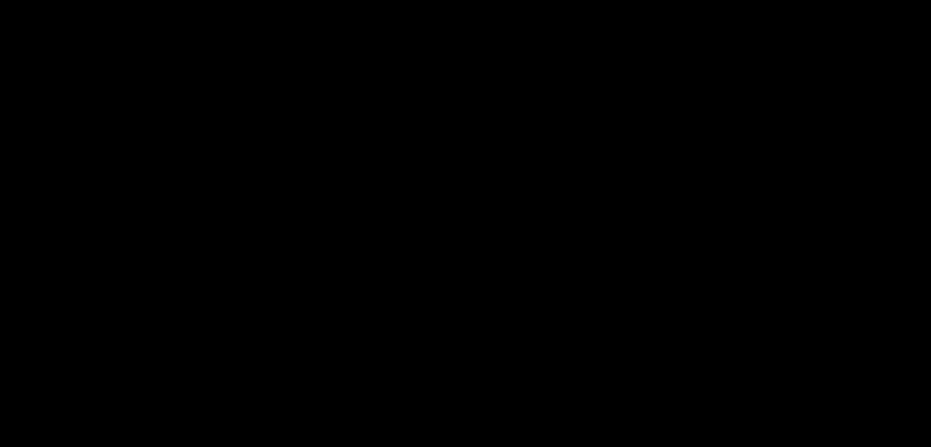
scroll to position [306, 0]
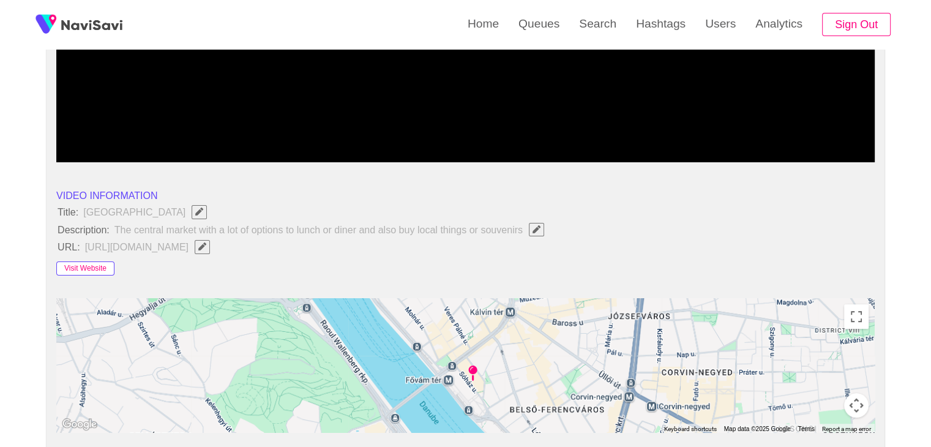
click at [81, 263] on button "Visit Website" at bounding box center [85, 268] width 58 height 15
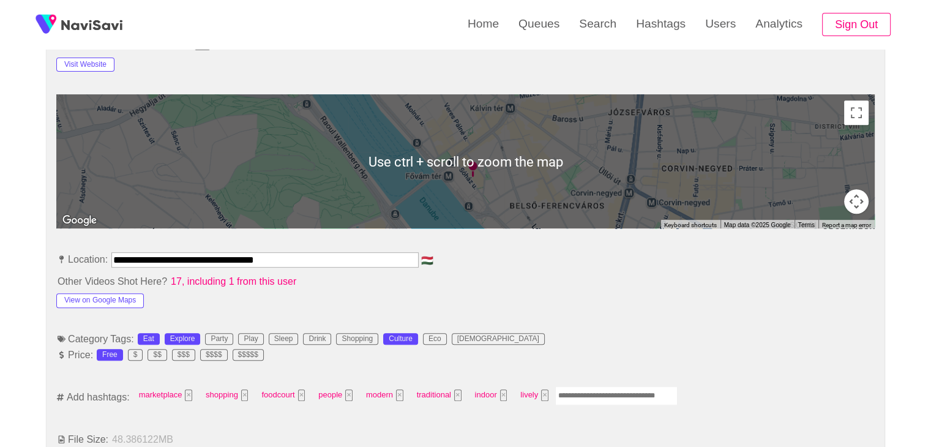
scroll to position [551, 0]
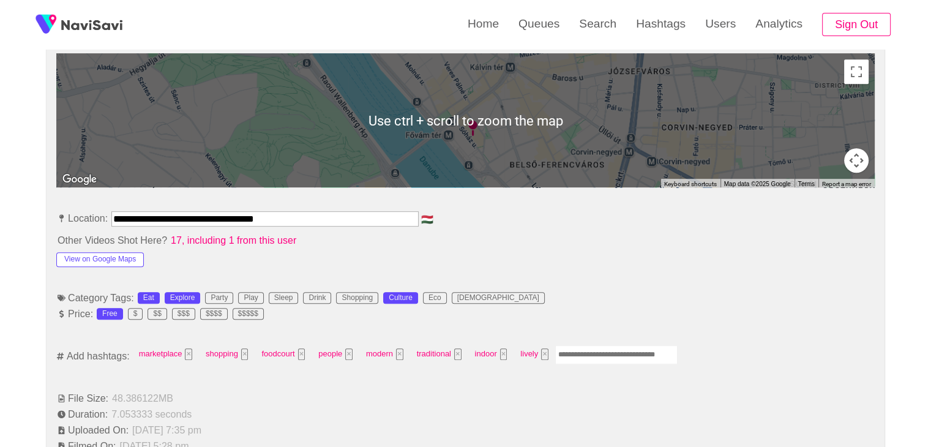
click at [590, 345] on input "Enter tag here and press return" at bounding box center [616, 354] width 122 height 19
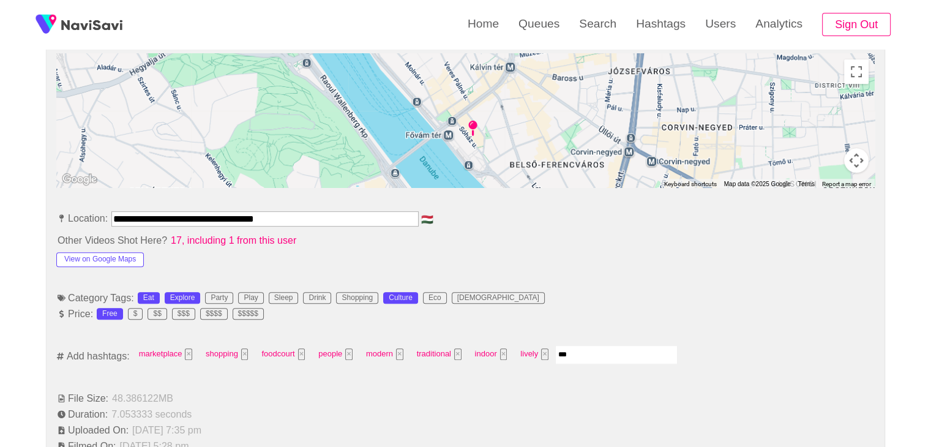
type input "****"
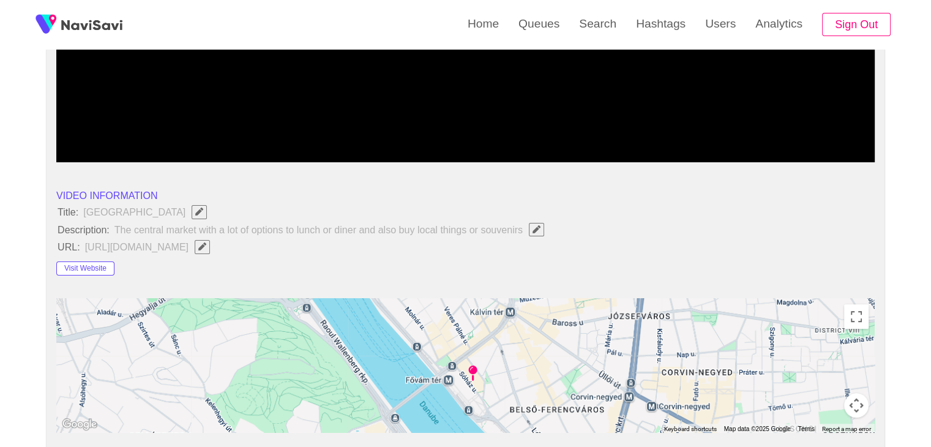
scroll to position [612, 0]
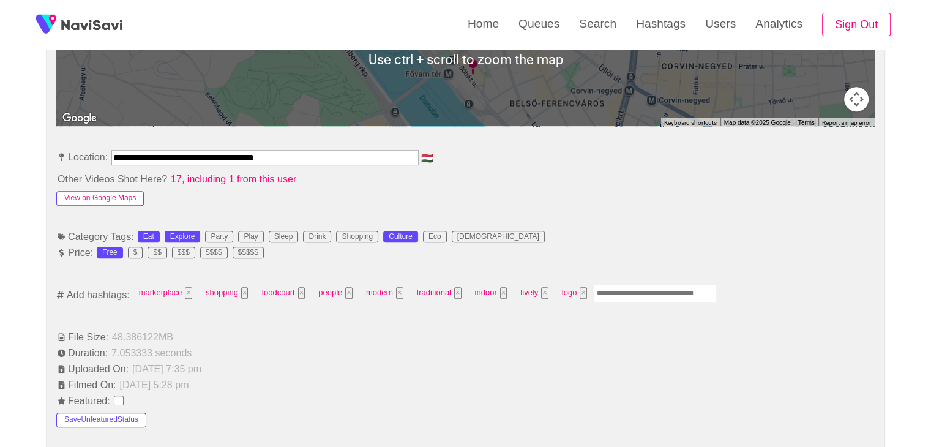
click at [108, 197] on button "View on Google Maps" at bounding box center [100, 198] width 88 height 15
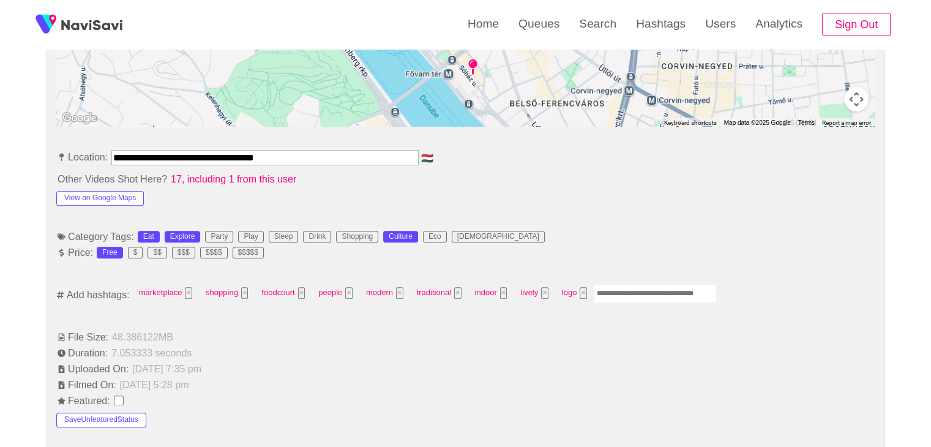
click at [621, 291] on input "Enter tag here and press return" at bounding box center [655, 293] width 122 height 19
type input "*"
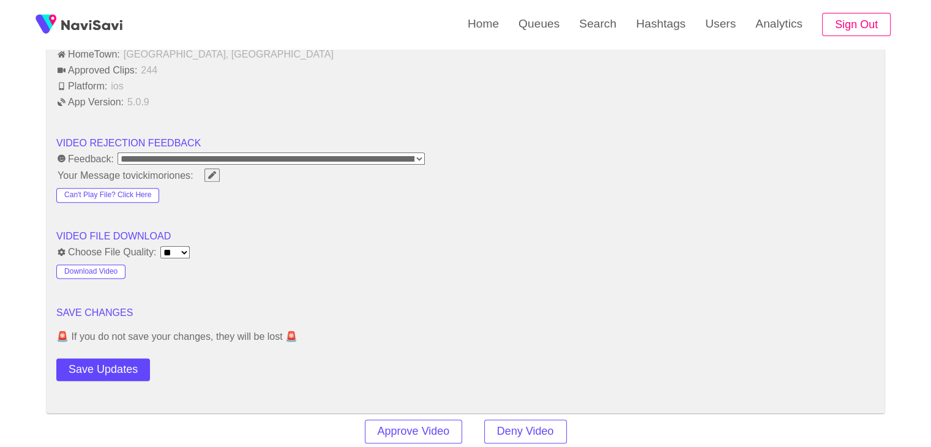
scroll to position [1470, 0]
click at [129, 367] on button "Save Updates" at bounding box center [103, 369] width 94 height 23
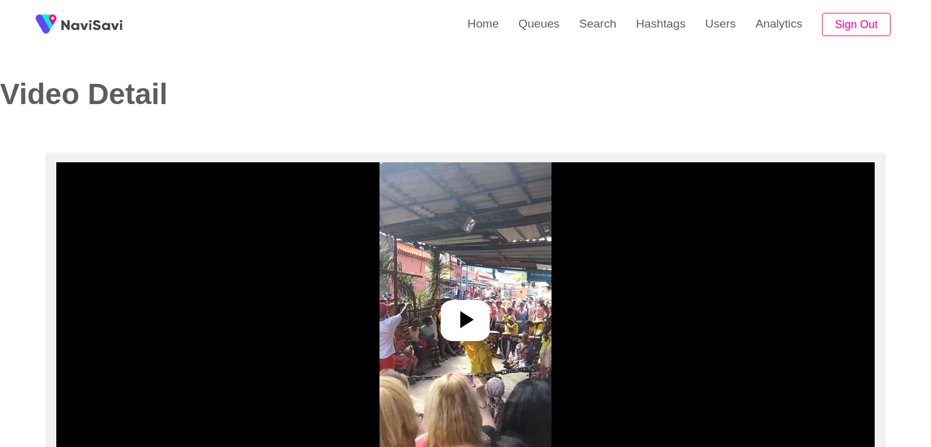
select select "**********"
select select "**"
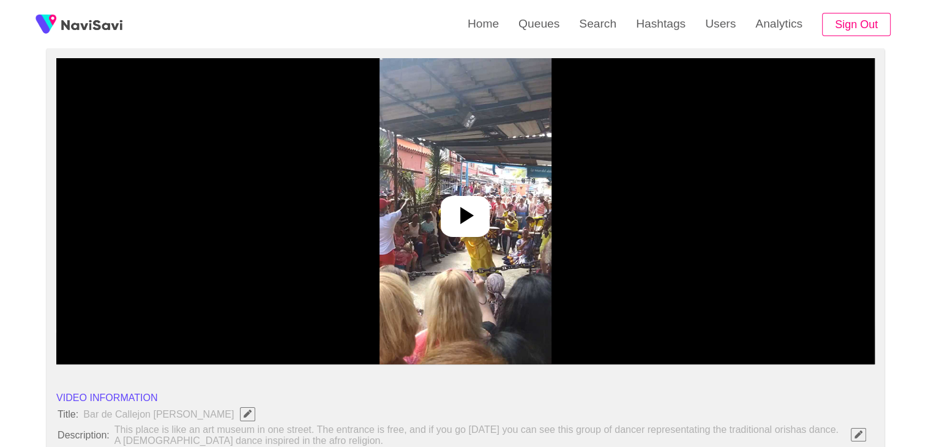
scroll to position [122, 0]
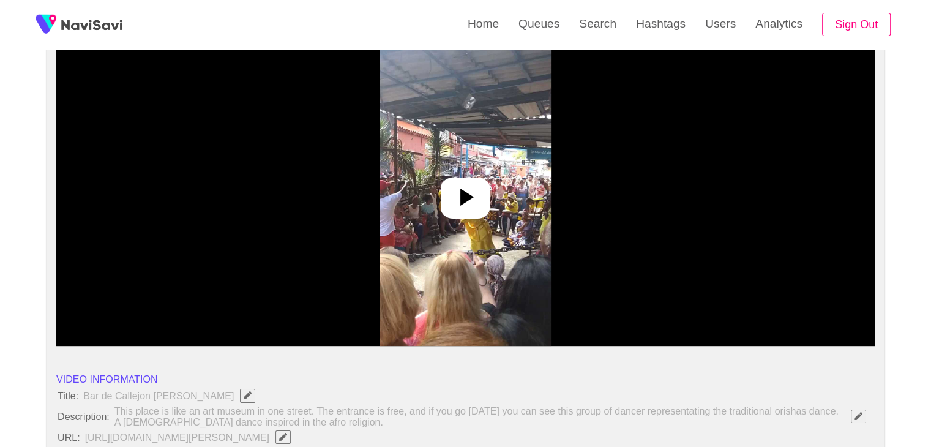
click at [475, 202] on icon at bounding box center [465, 196] width 29 height 29
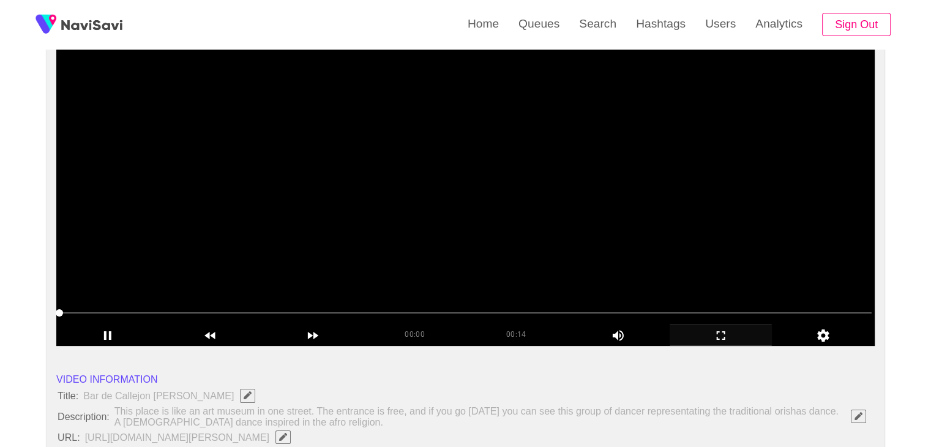
click at [723, 334] on icon "add" at bounding box center [721, 335] width 102 height 15
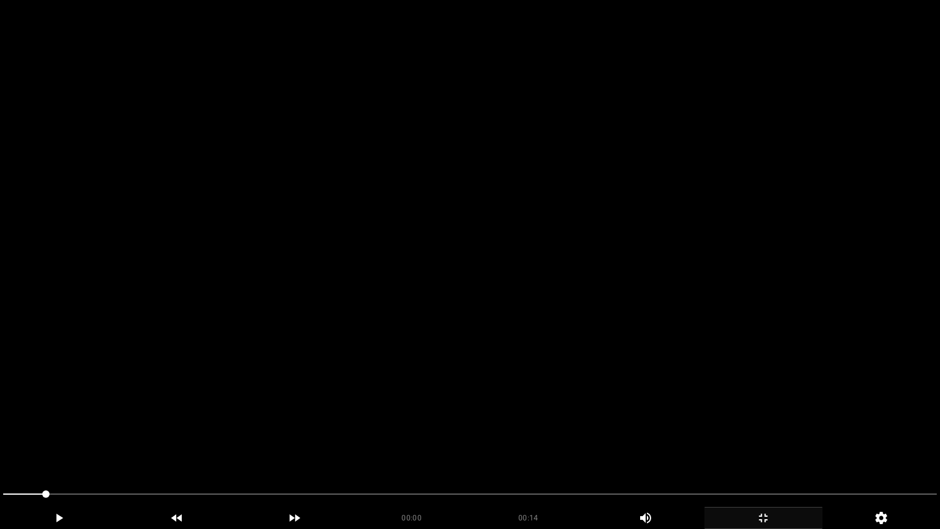
click at [757, 323] on video at bounding box center [470, 264] width 940 height 529
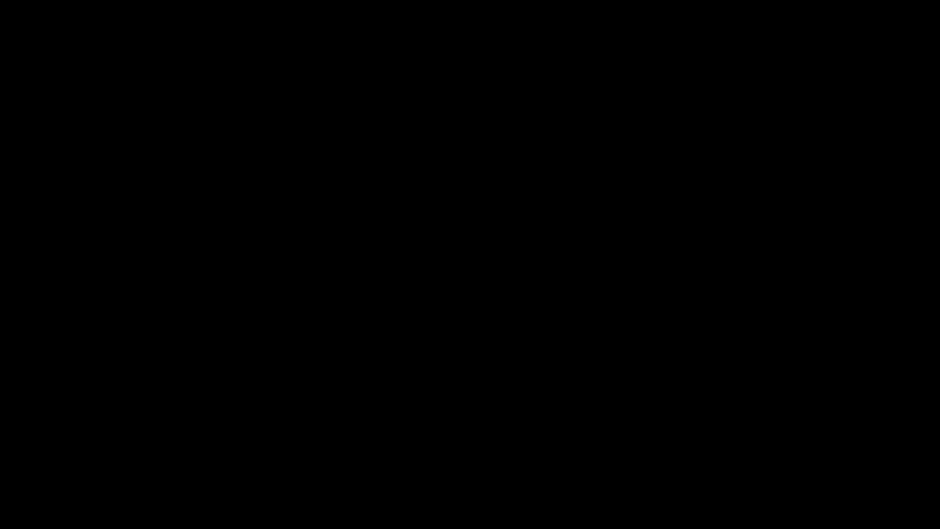
click at [304, 416] on video at bounding box center [470, 264] width 940 height 529
click at [776, 446] on icon "add" at bounding box center [763, 518] width 117 height 15
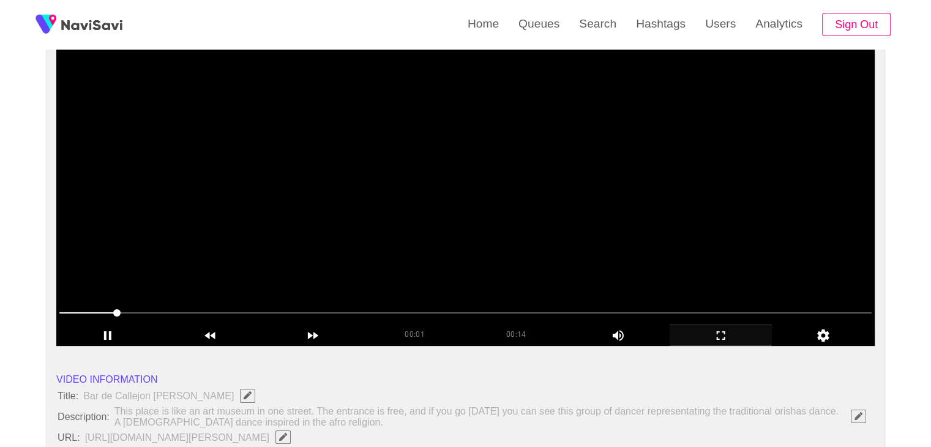
click at [421, 134] on video at bounding box center [465, 193] width 819 height 306
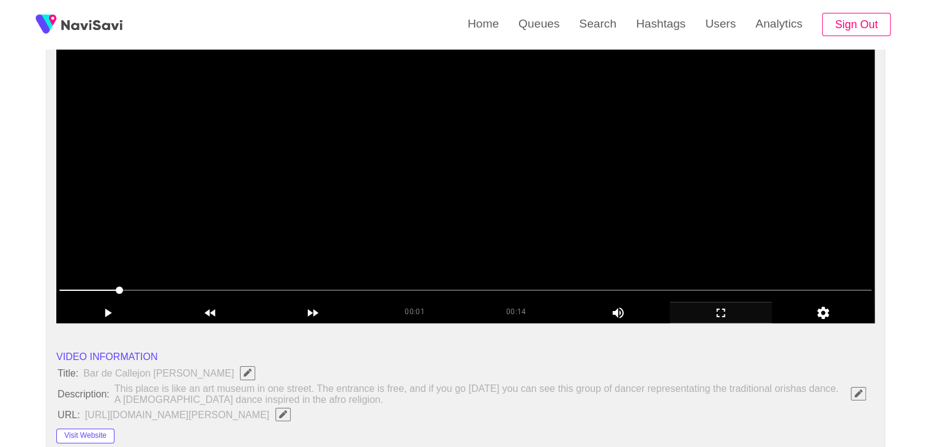
scroll to position [245, 0]
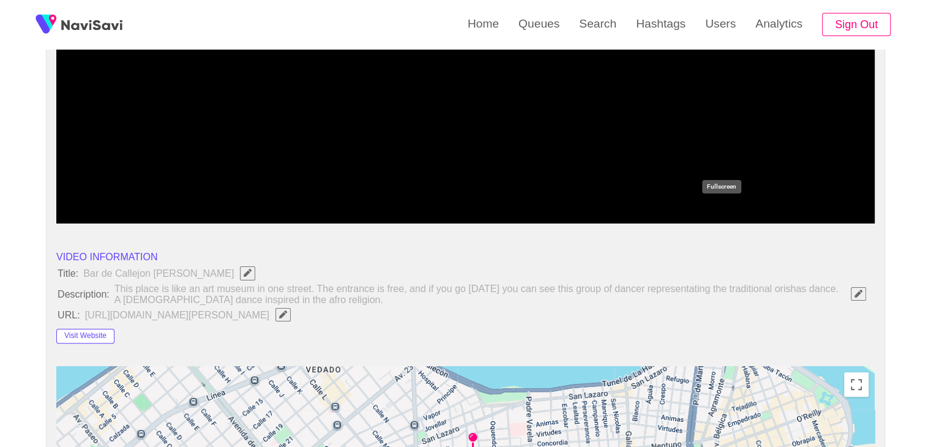
click at [713, 216] on icon "add" at bounding box center [721, 213] width 102 height 15
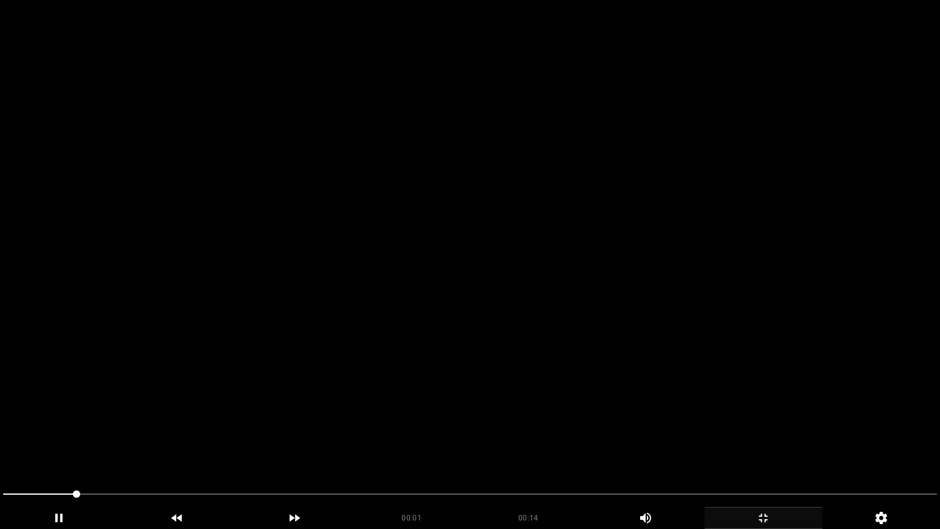
click at [659, 247] on video at bounding box center [470, 264] width 940 height 529
click at [659, 367] on video at bounding box center [470, 264] width 940 height 529
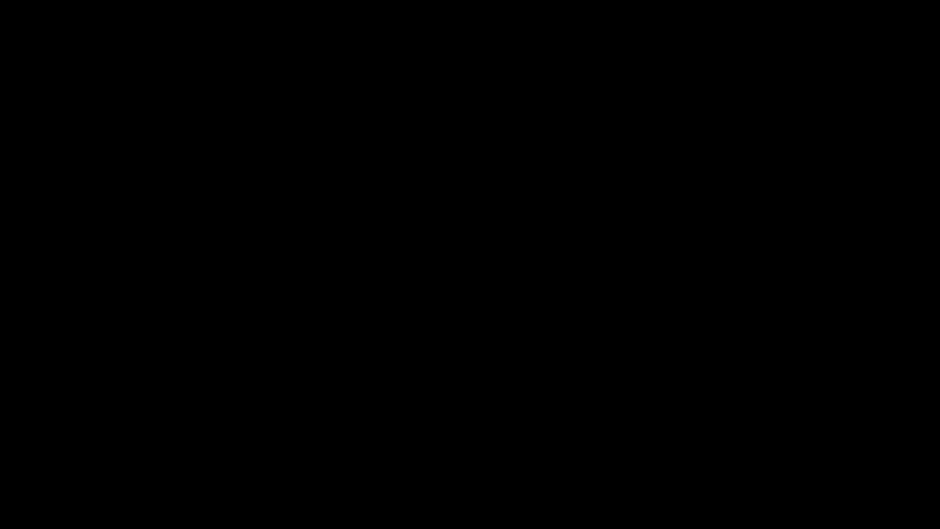
click at [775, 446] on icon "add" at bounding box center [763, 518] width 117 height 15
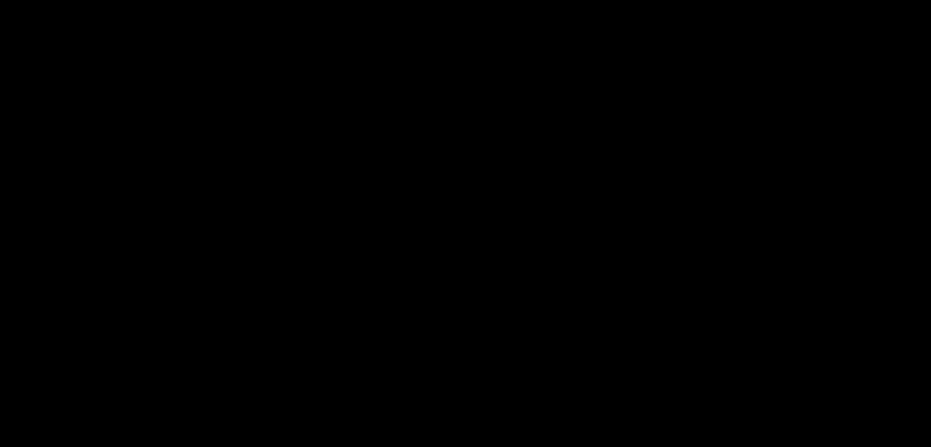
scroll to position [306, 0]
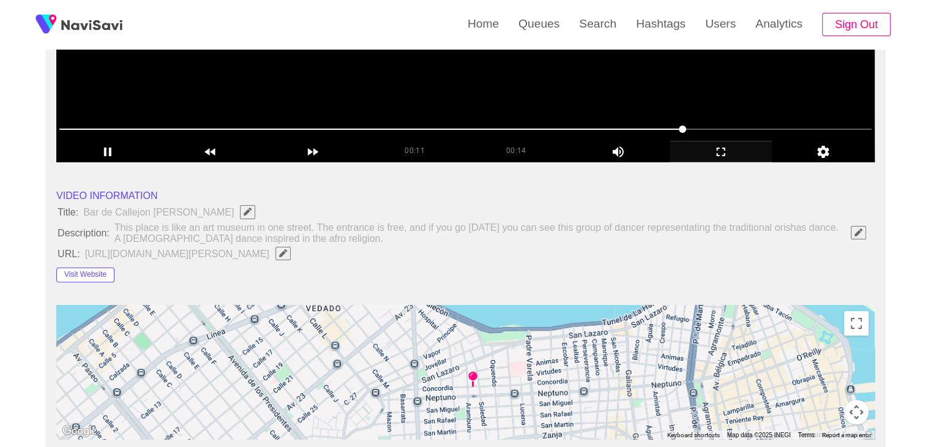
click at [367, 108] on video at bounding box center [465, 9] width 819 height 306
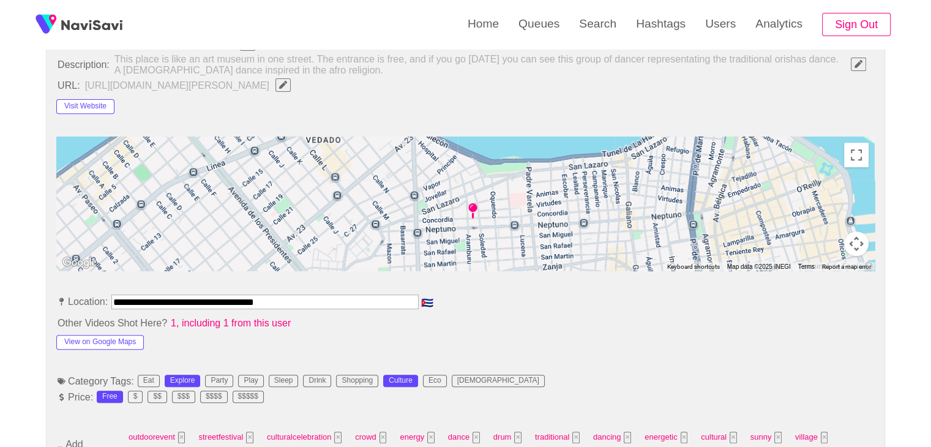
scroll to position [490, 0]
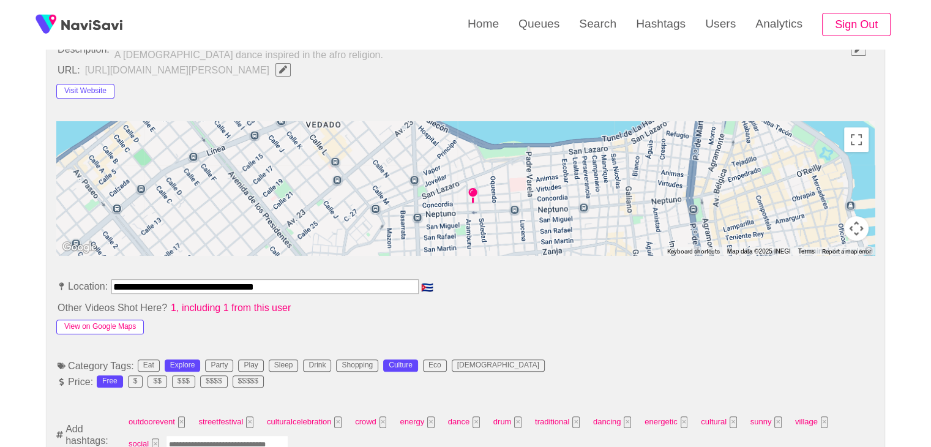
click at [117, 321] on button "View on Google Maps" at bounding box center [100, 327] width 88 height 15
drag, startPoint x: 102, startPoint y: 276, endPoint x: 0, endPoint y: 271, distance: 101.7
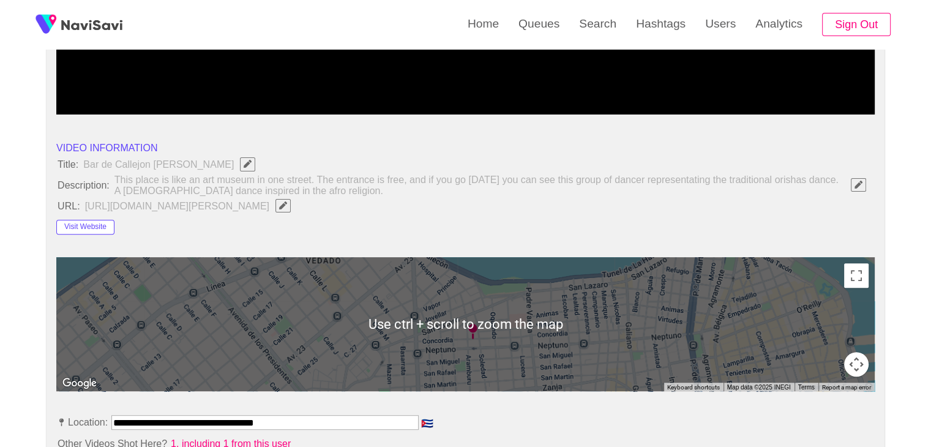
scroll to position [306, 0]
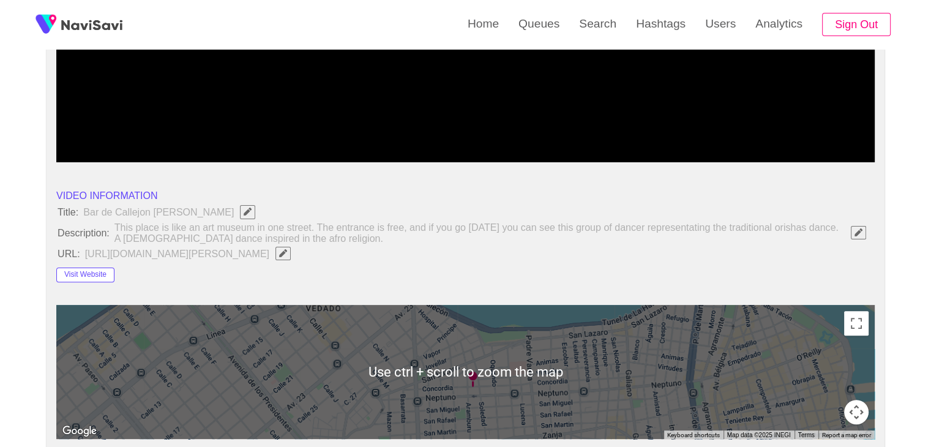
click at [291, 253] on button "button" at bounding box center [283, 253] width 15 height 13
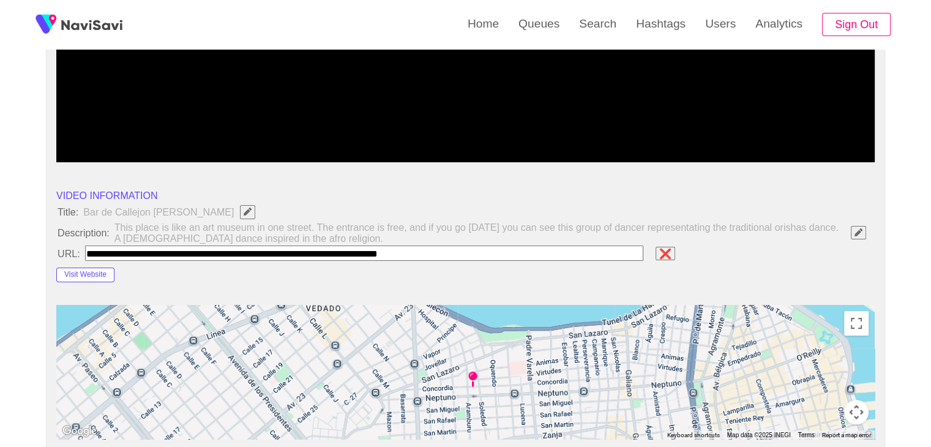
type input "**********"
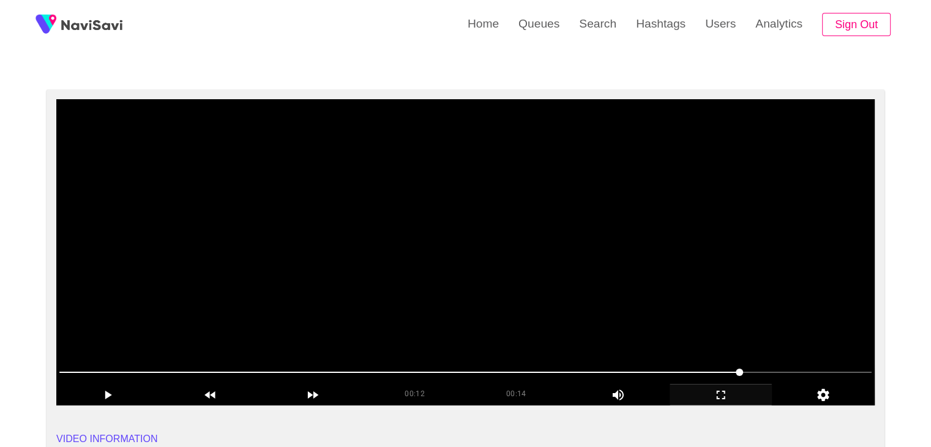
scroll to position [61, 0]
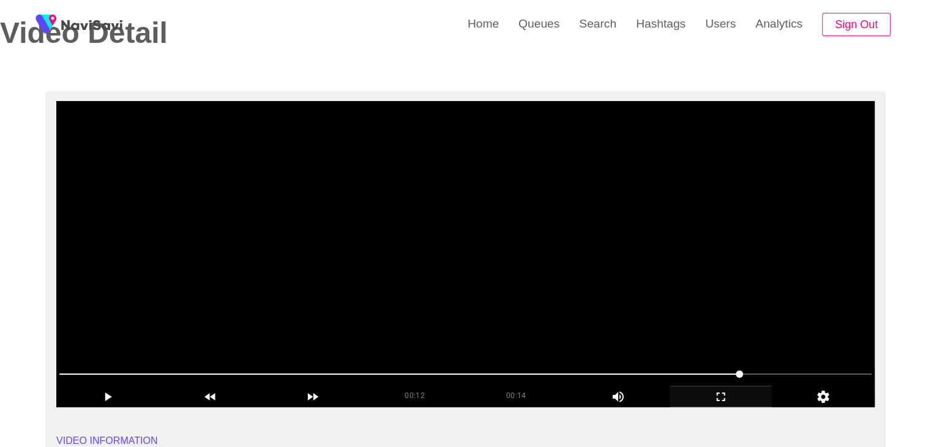
click at [397, 233] on video at bounding box center [465, 254] width 819 height 306
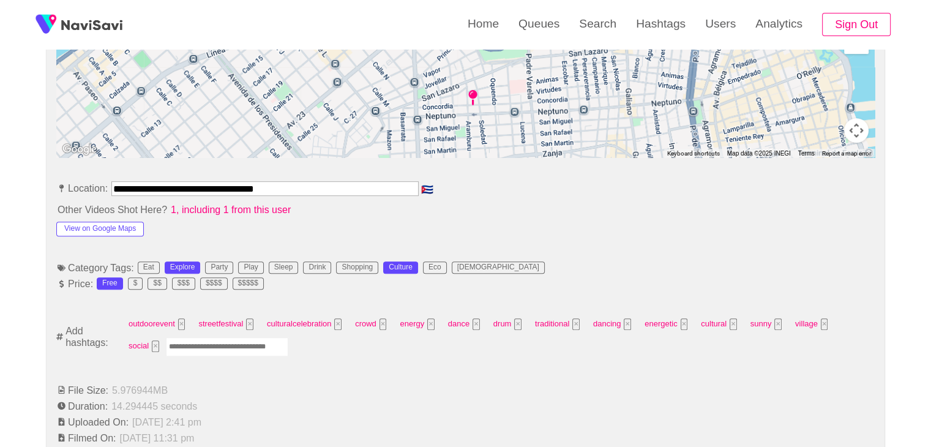
scroll to position [674, 0]
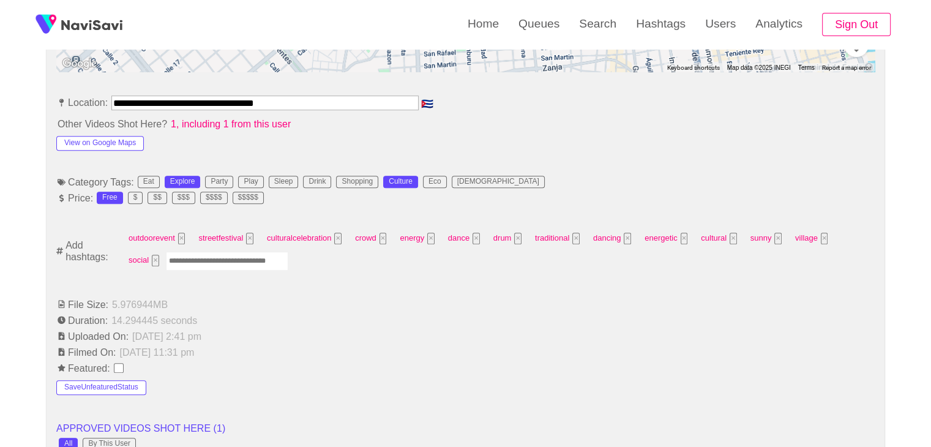
click at [191, 262] on input "Enter tag here and press return" at bounding box center [227, 261] width 122 height 19
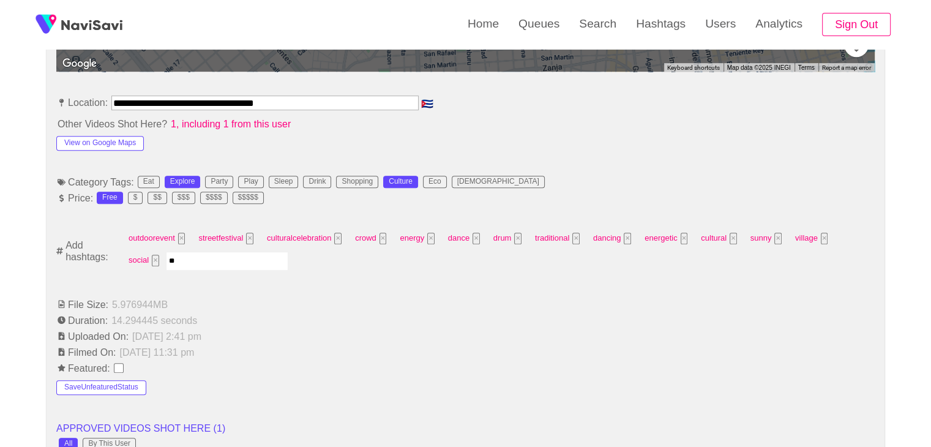
type input "***"
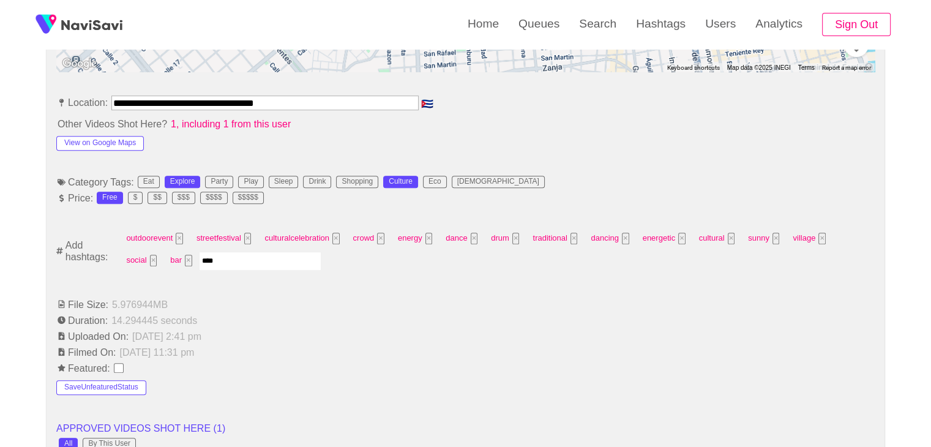
type input "*****"
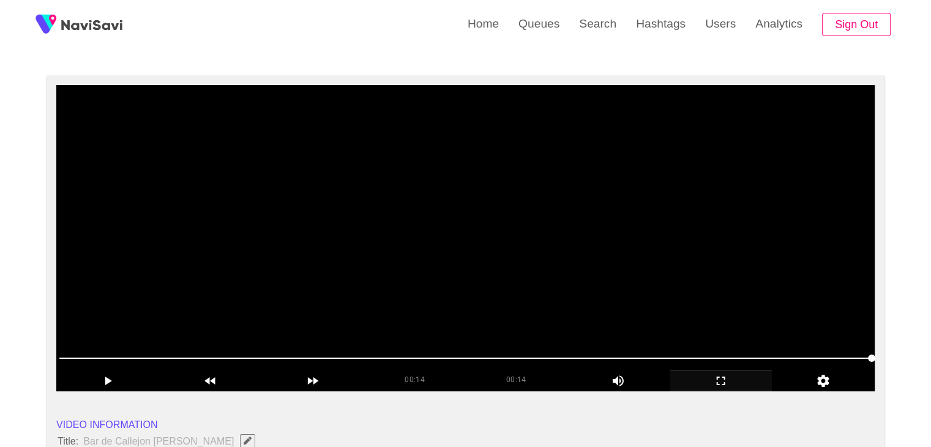
scroll to position [61, 0]
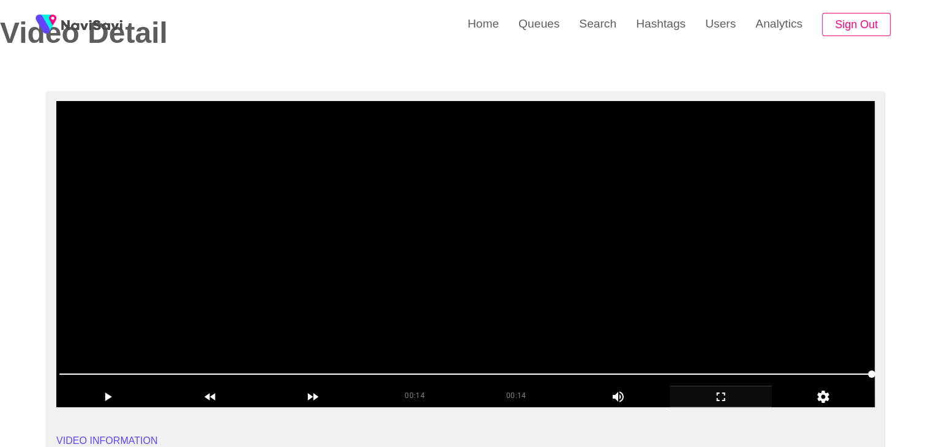
click at [497, 269] on video at bounding box center [465, 254] width 819 height 306
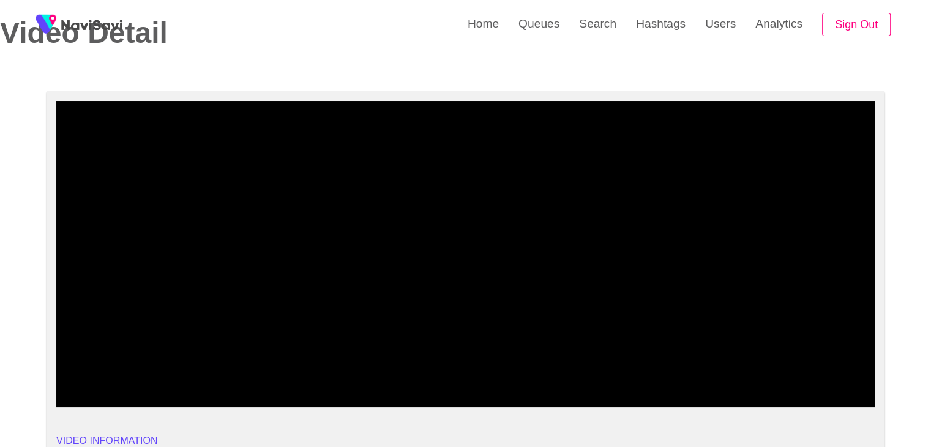
click at [711, 389] on icon "add" at bounding box center [721, 396] width 102 height 15
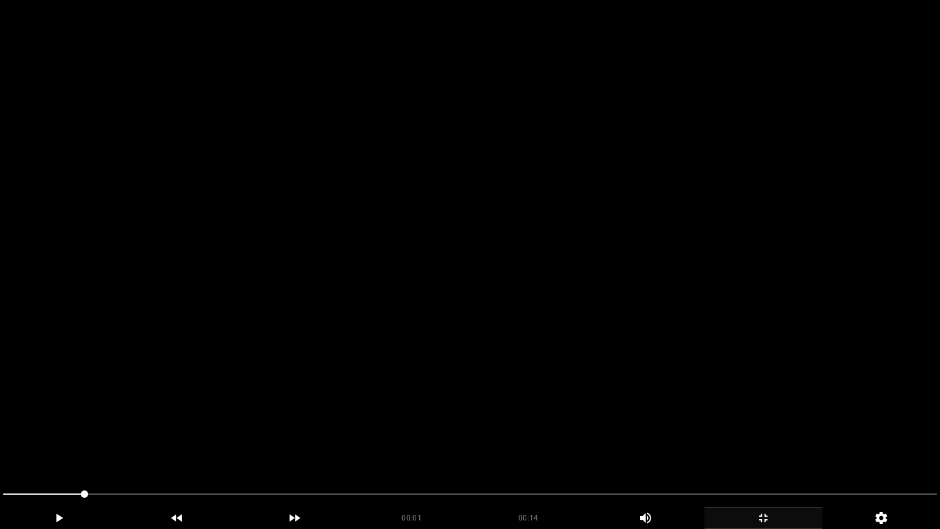
click at [517, 446] on video at bounding box center [470, 264] width 940 height 529
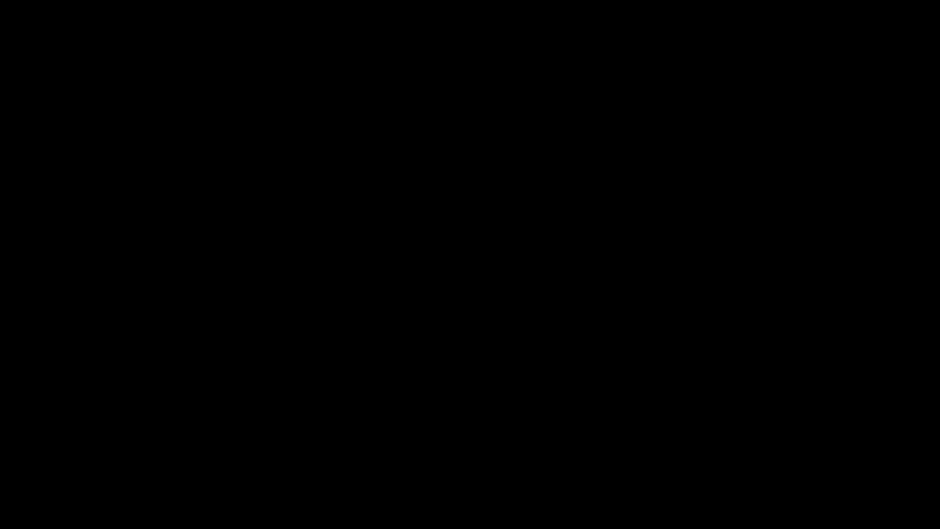
click at [753, 446] on icon "add" at bounding box center [763, 518] width 117 height 15
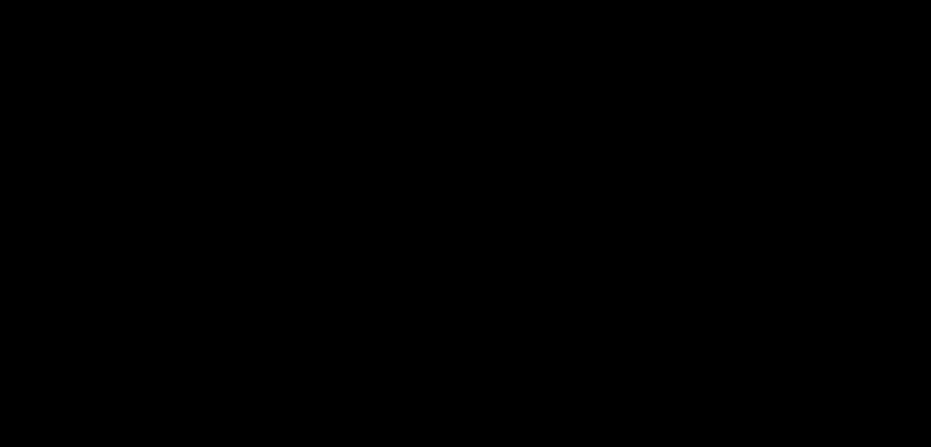
scroll to position [551, 0]
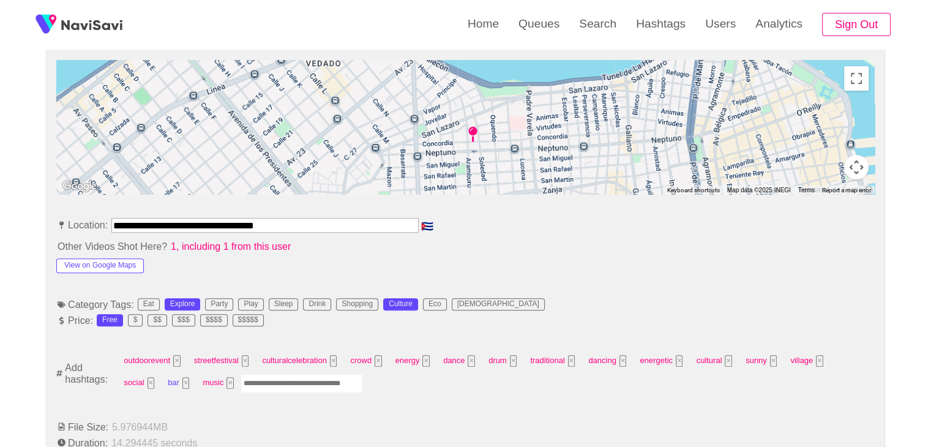
click at [182, 381] on button "×" at bounding box center [185, 383] width 7 height 12
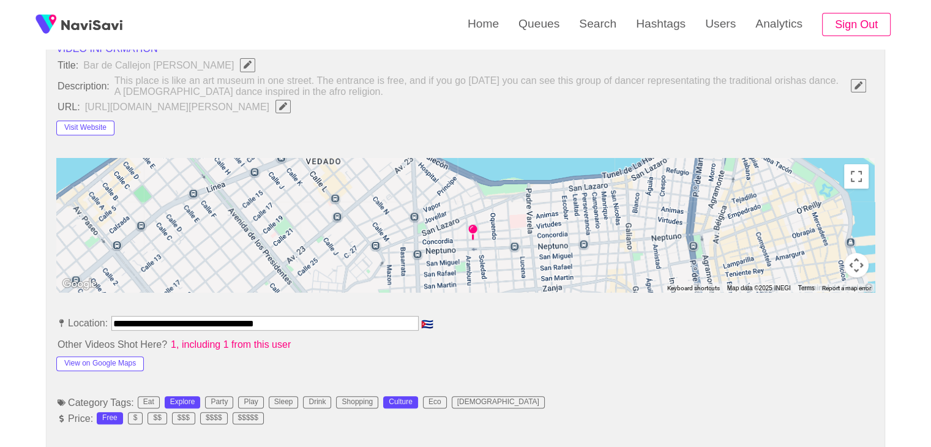
scroll to position [429, 0]
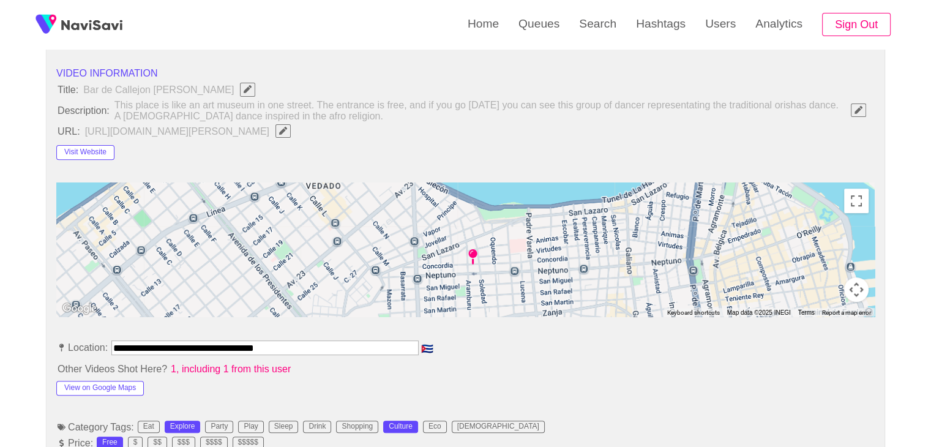
drag, startPoint x: 296, startPoint y: 343, endPoint x: 0, endPoint y: 334, distance: 296.5
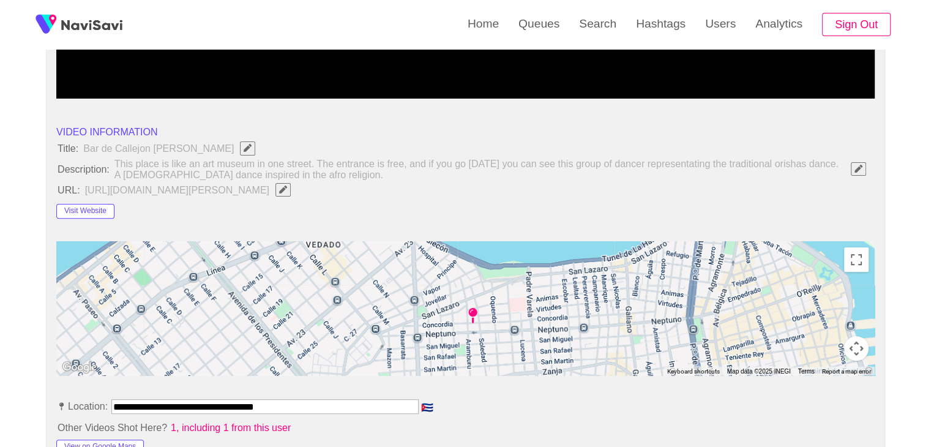
scroll to position [367, 0]
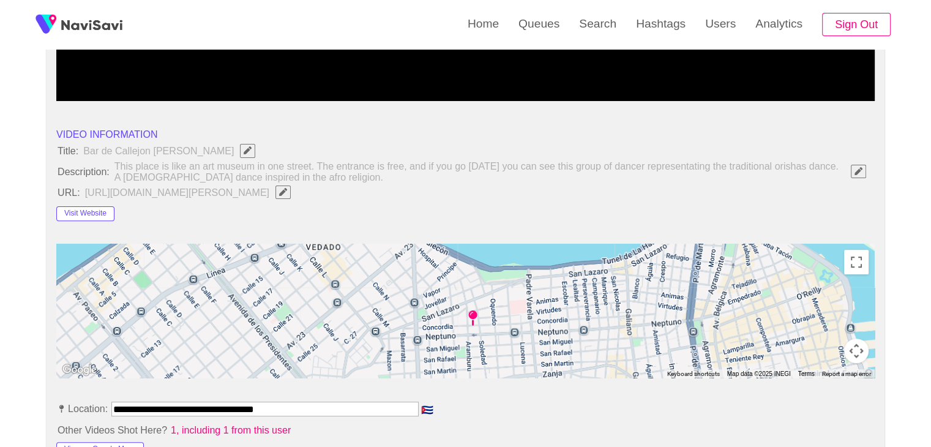
click at [291, 197] on button "button" at bounding box center [283, 192] width 15 height 13
type input "**********"
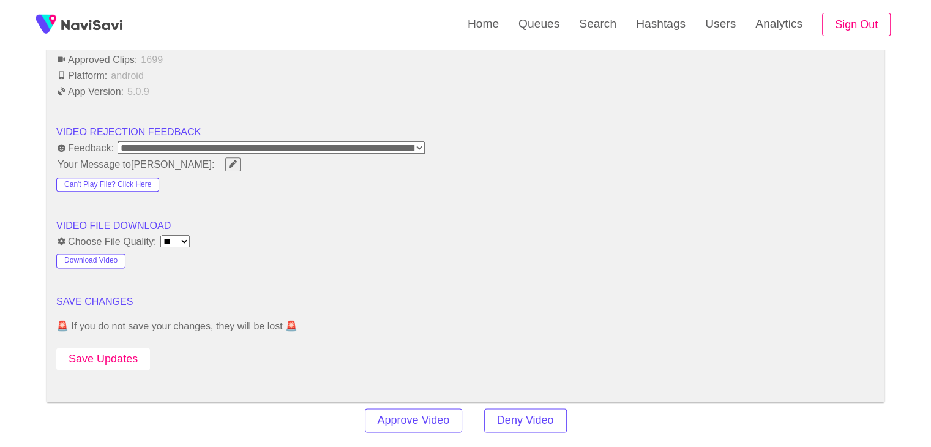
scroll to position [1531, 0]
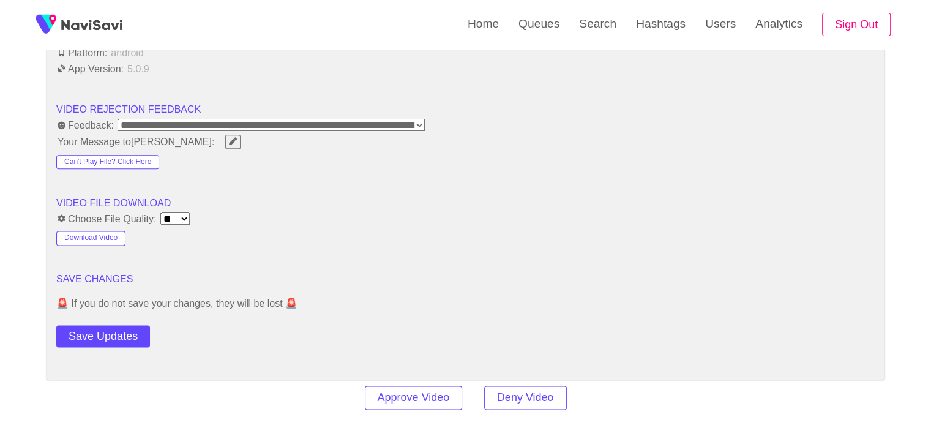
click at [118, 325] on button "Save Updates" at bounding box center [103, 336] width 94 height 23
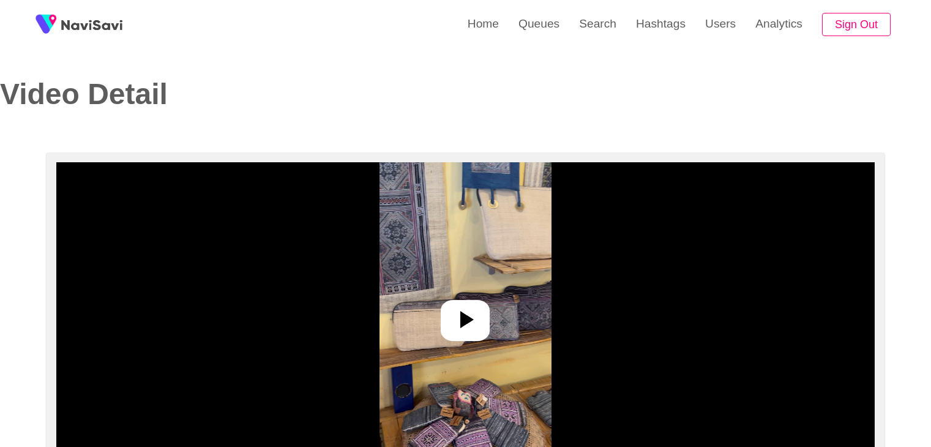
select select "**********"
select select "**"
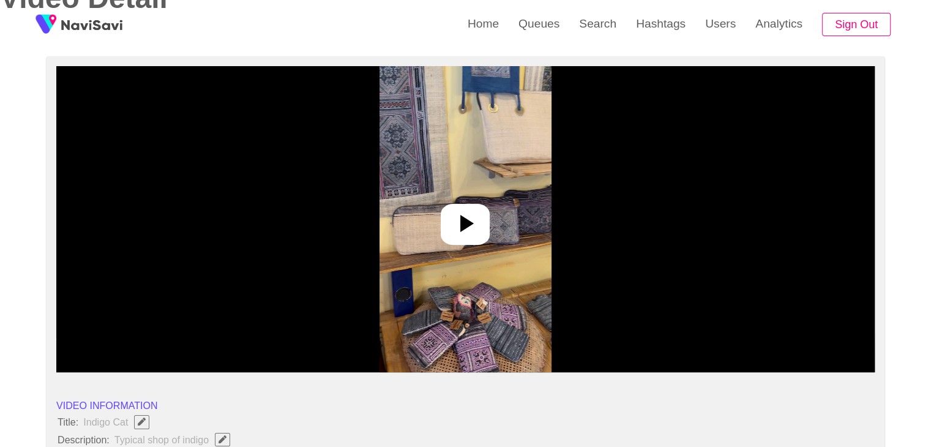
scroll to position [122, 0]
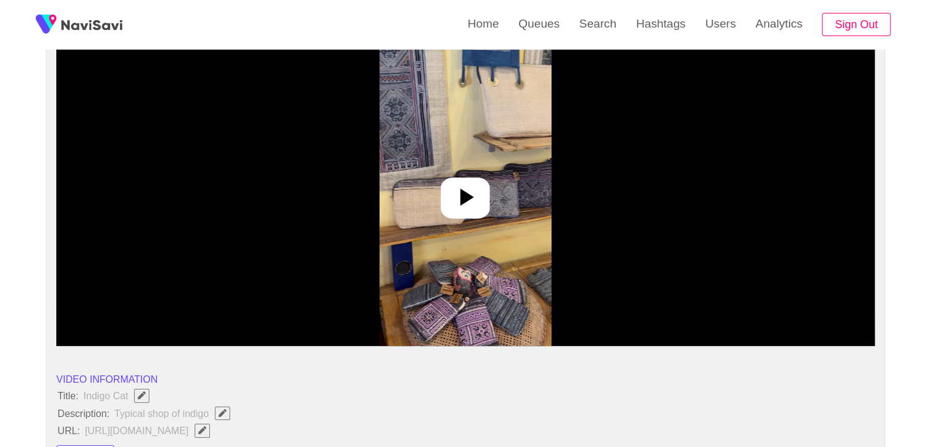
click at [464, 206] on icon at bounding box center [465, 196] width 29 height 29
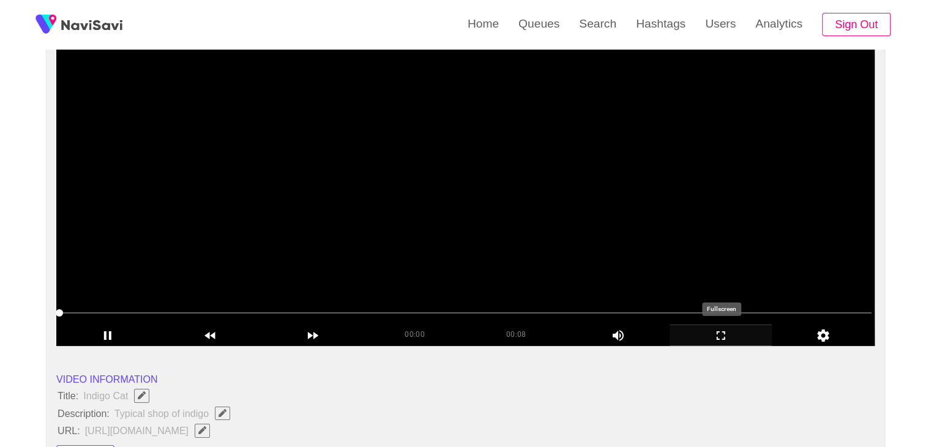
click at [725, 331] on icon "add" at bounding box center [721, 335] width 102 height 15
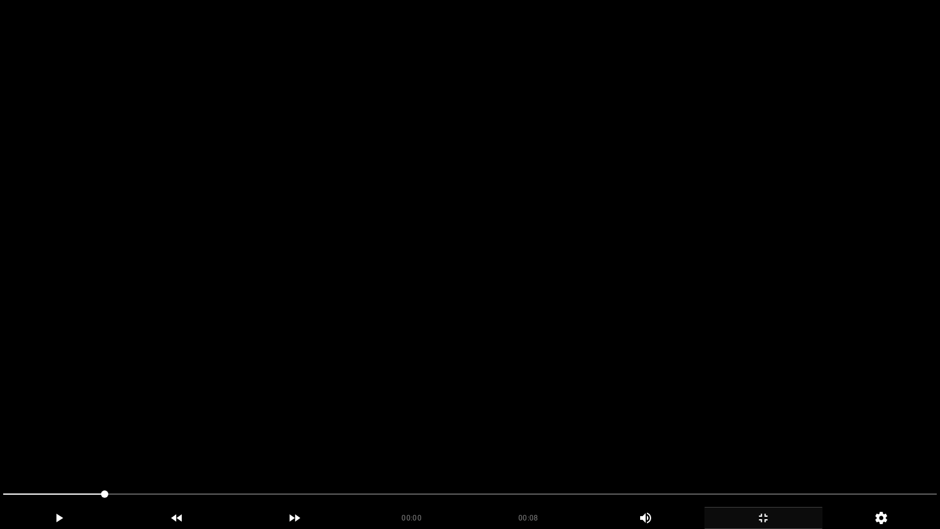
click at [675, 381] on video at bounding box center [470, 264] width 940 height 529
click at [680, 391] on video at bounding box center [470, 264] width 940 height 529
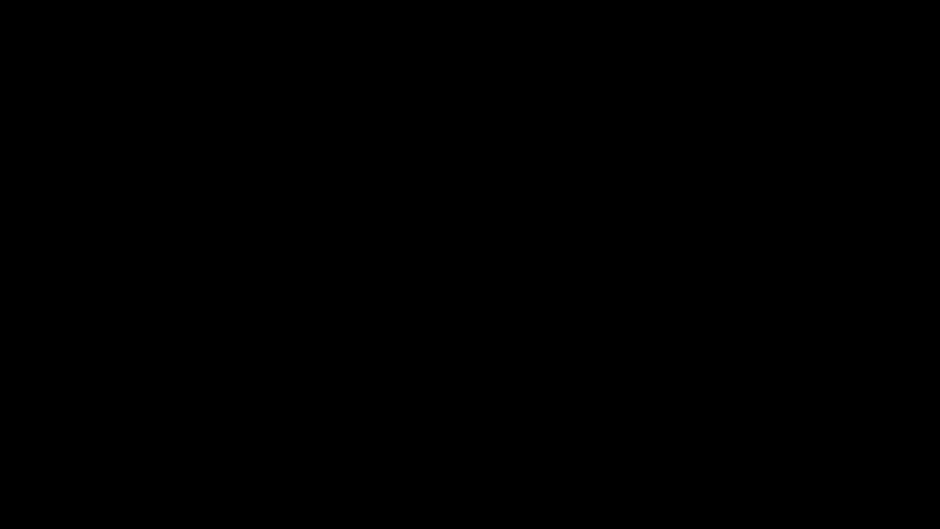
drag, startPoint x: 87, startPoint y: 495, endPoint x: 4, endPoint y: 487, distance: 83.0
click at [455, 331] on video at bounding box center [470, 264] width 940 height 529
click at [368, 182] on video at bounding box center [470, 264] width 940 height 529
click at [739, 446] on icon "add" at bounding box center [763, 518] width 117 height 15
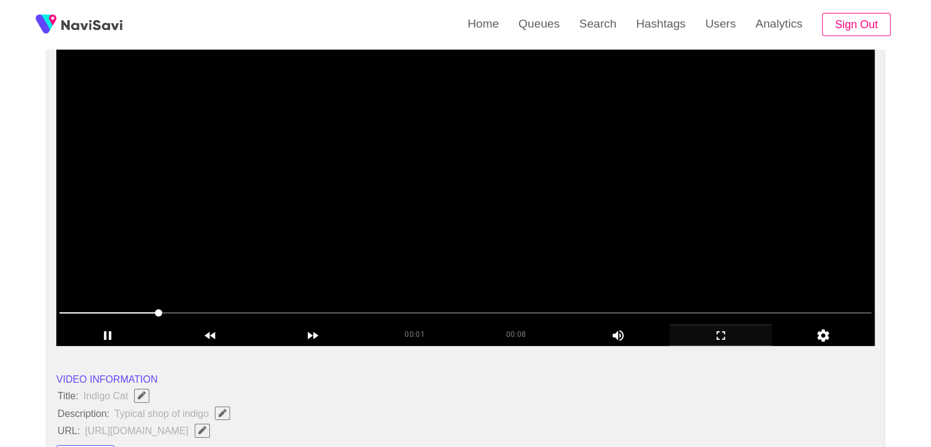
drag, startPoint x: 659, startPoint y: 108, endPoint x: 676, endPoint y: 79, distance: 34.0
click at [659, 108] on video at bounding box center [465, 193] width 819 height 306
click at [394, 221] on video at bounding box center [465, 193] width 819 height 306
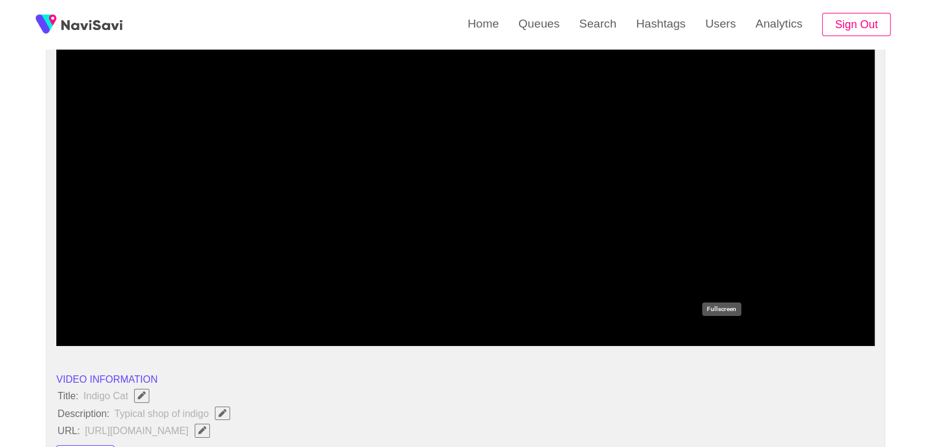
click at [734, 339] on icon "add" at bounding box center [721, 335] width 102 height 15
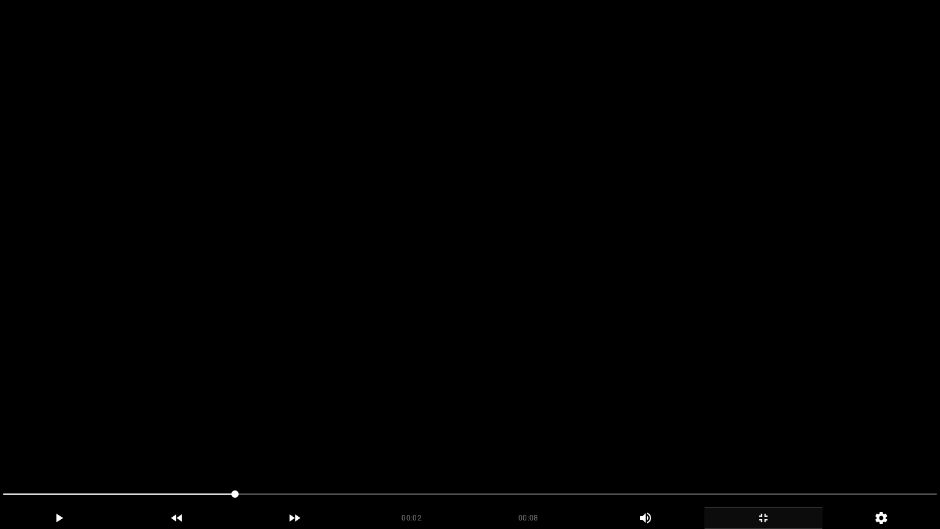
click at [520, 364] on video at bounding box center [470, 264] width 940 height 529
click at [421, 404] on video at bounding box center [470, 264] width 940 height 529
click at [423, 404] on video at bounding box center [470, 264] width 940 height 529
click at [482, 409] on video at bounding box center [470, 264] width 940 height 529
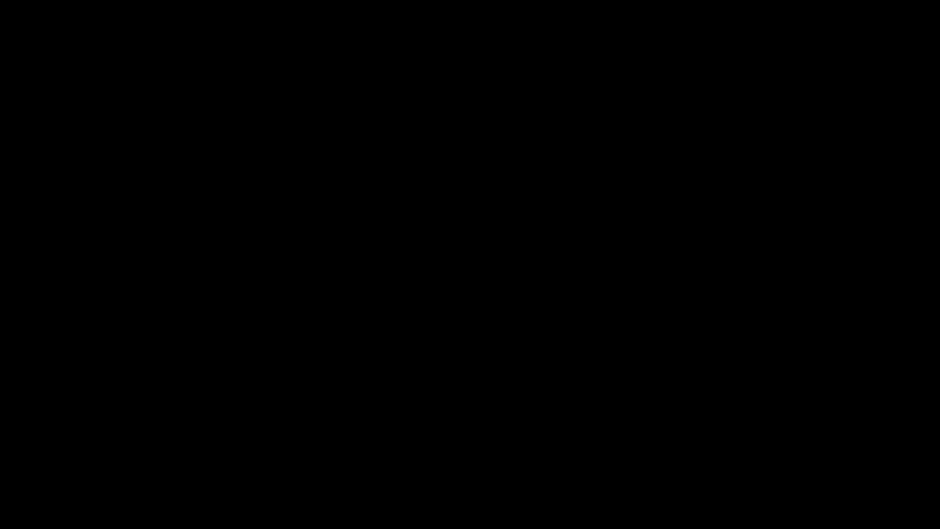
click at [760, 446] on icon "add" at bounding box center [763, 518] width 117 height 15
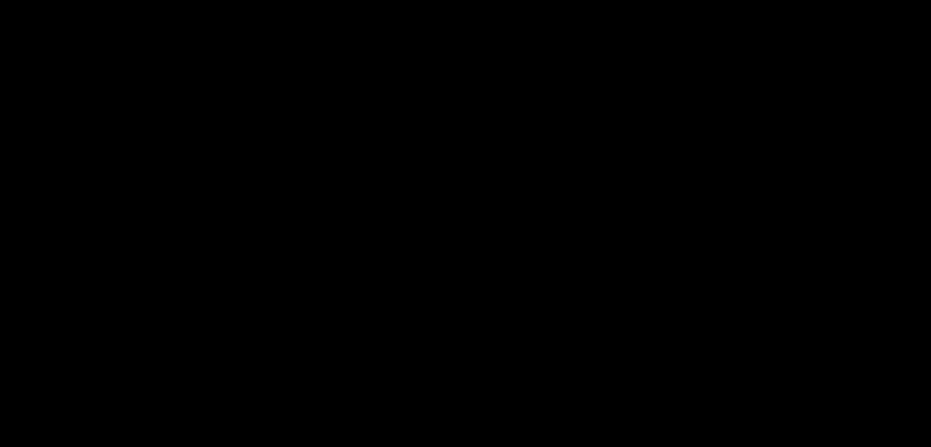
scroll to position [367, 0]
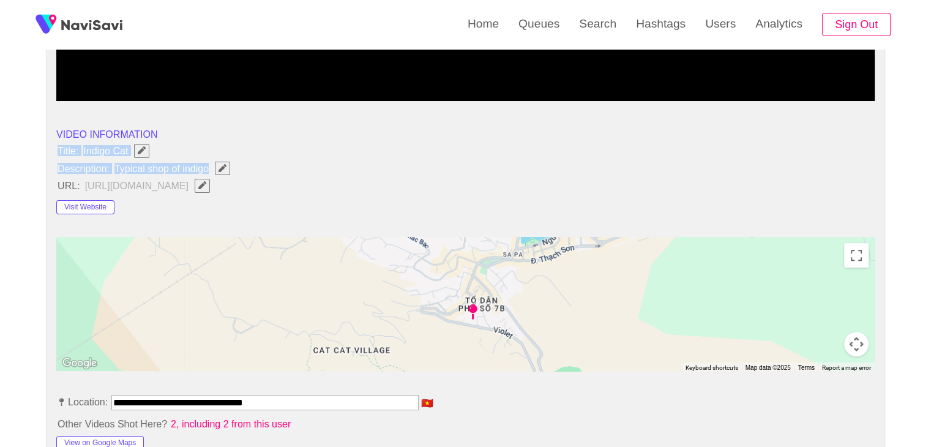
drag, startPoint x: 48, startPoint y: 148, endPoint x: 265, endPoint y: 171, distance: 218.7
copy ul "Title: Indigo Cat Description: Typical shop of indigo"
click at [219, 164] on icon "Edit Field" at bounding box center [223, 168] width 8 height 8
type input "**********"
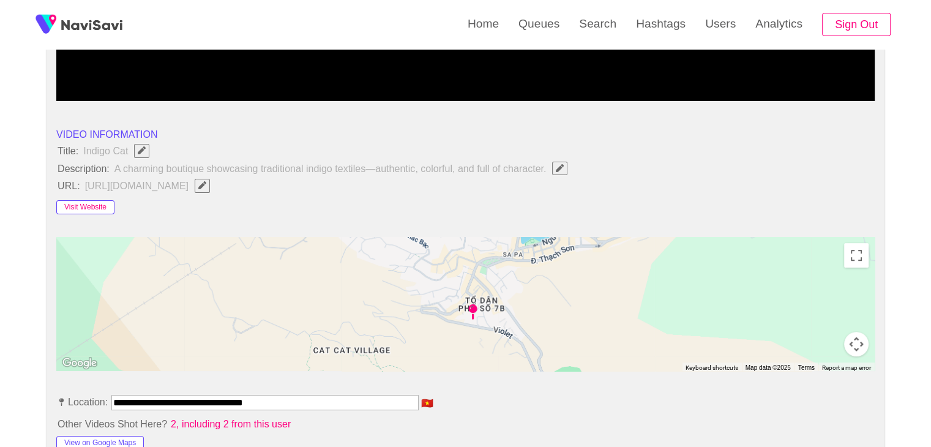
click at [89, 205] on button "Visit Website" at bounding box center [85, 207] width 58 height 15
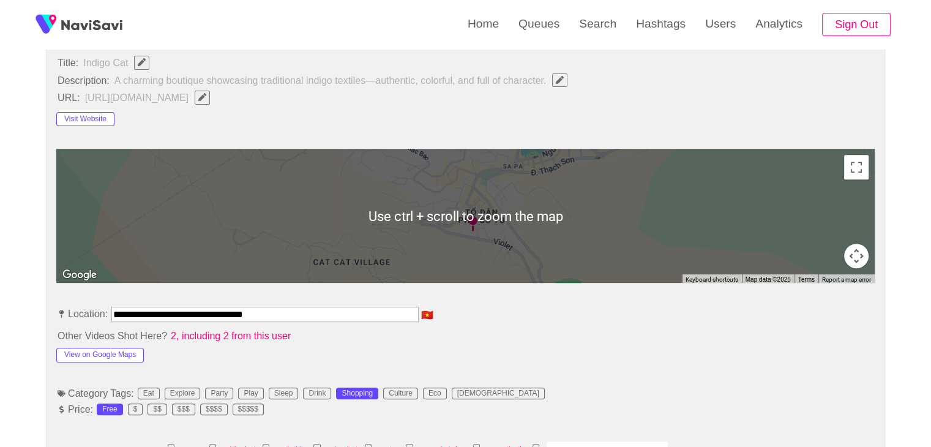
scroll to position [490, 0]
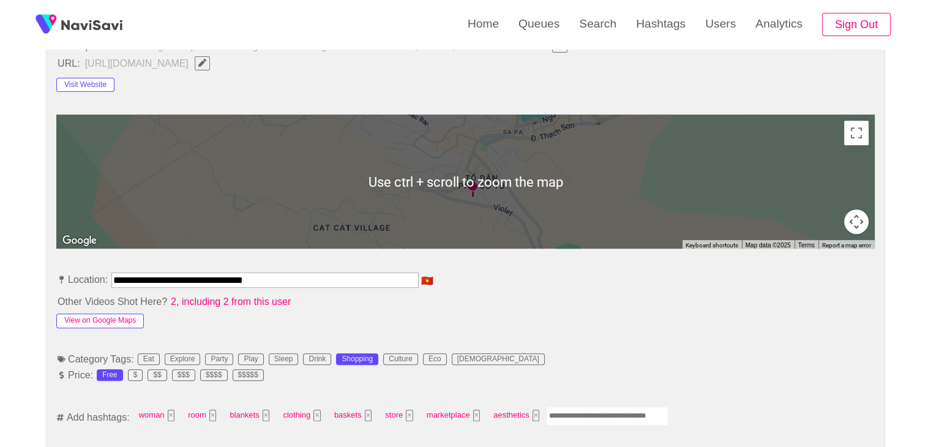
click at [122, 315] on button "View on Google Maps" at bounding box center [100, 320] width 88 height 15
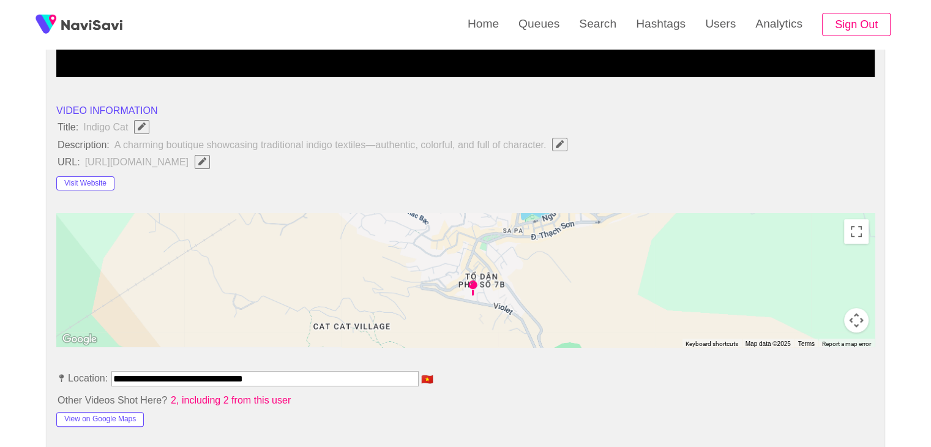
scroll to position [367, 0]
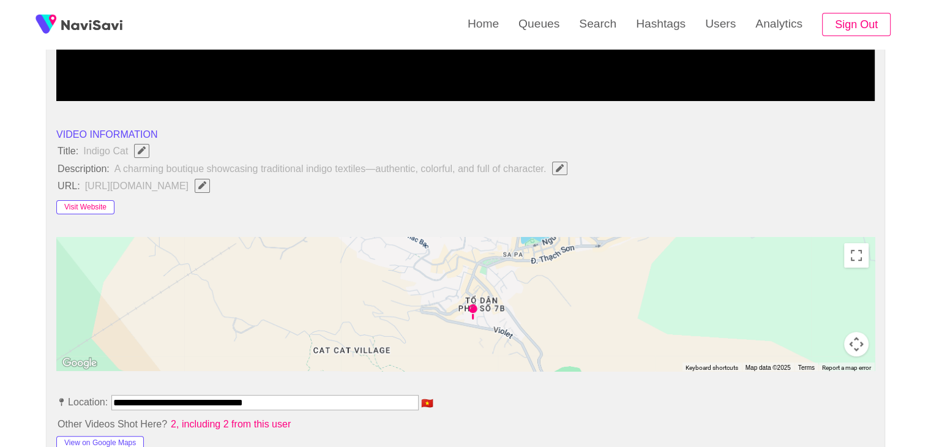
click at [87, 208] on button "Visit Website" at bounding box center [85, 207] width 58 height 15
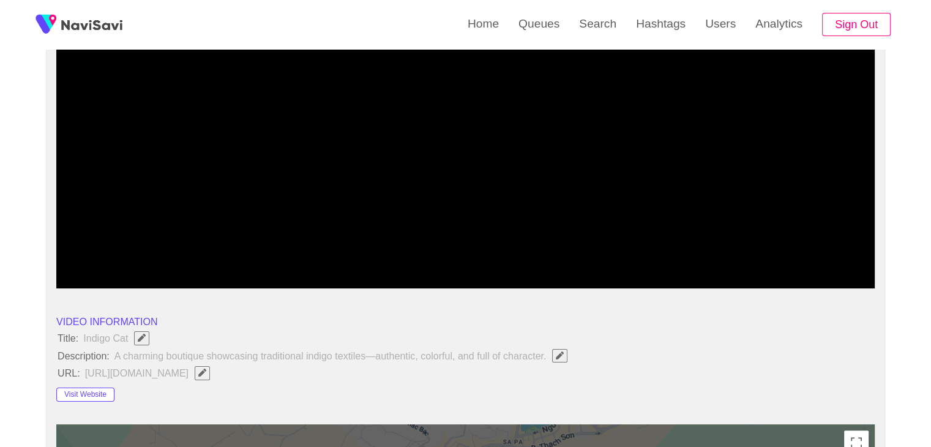
scroll to position [184, 0]
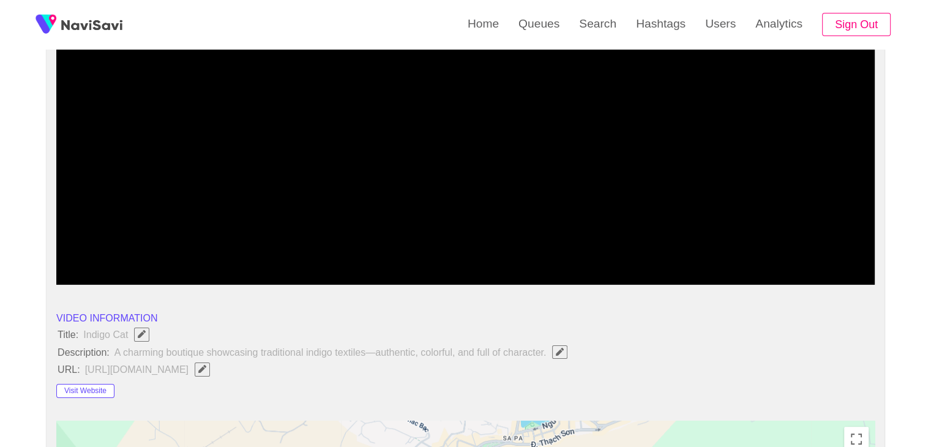
drag, startPoint x: 594, startPoint y: 248, endPoint x: 573, endPoint y: 252, distance: 21.3
click at [573, 252] on span at bounding box center [465, 252] width 813 height 20
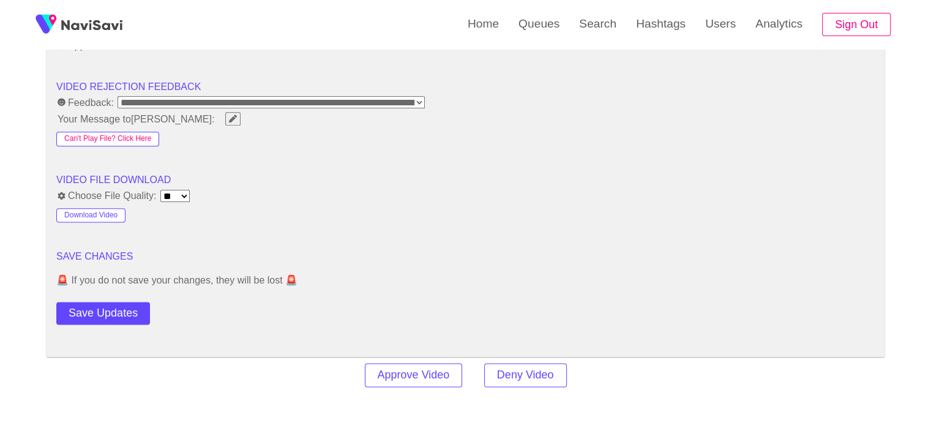
scroll to position [1531, 0]
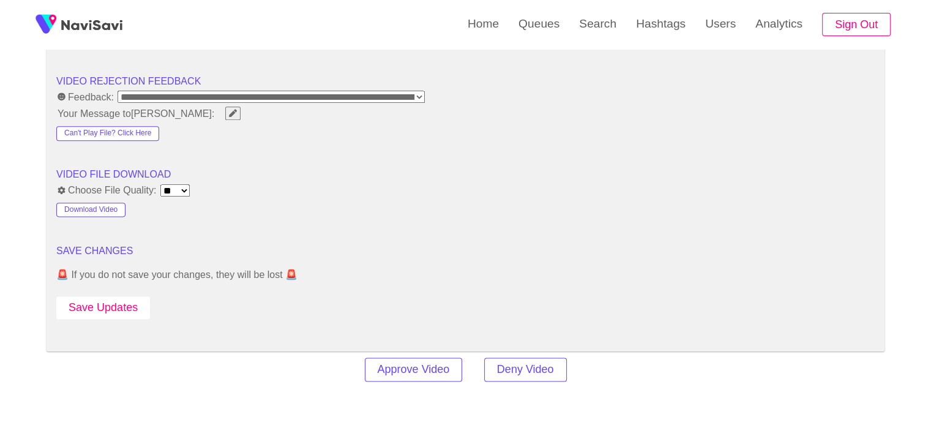
click at [130, 298] on button "Save Updates" at bounding box center [103, 307] width 94 height 23
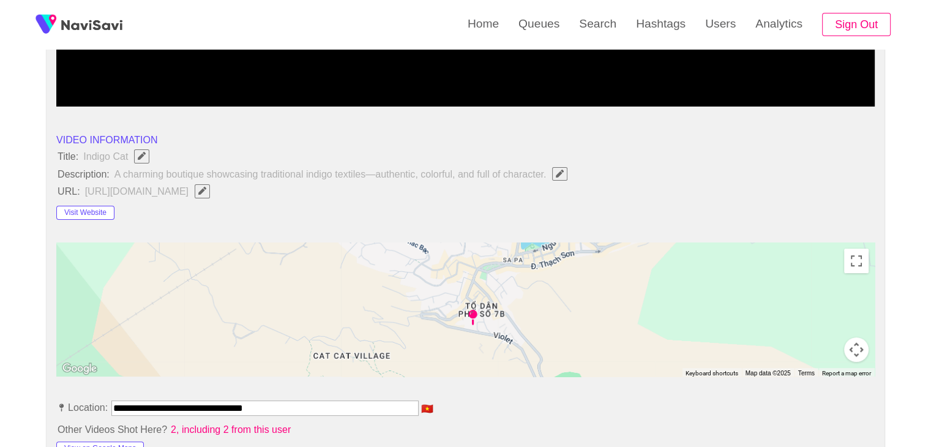
scroll to position [122, 0]
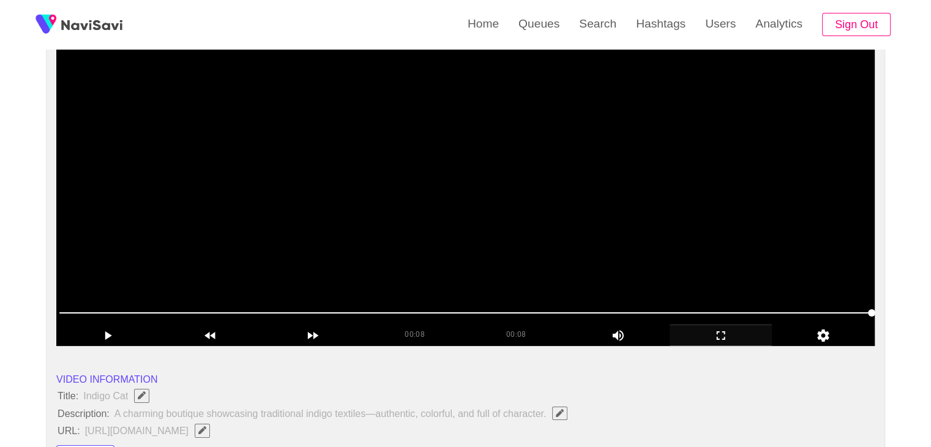
click at [494, 231] on video at bounding box center [465, 193] width 819 height 306
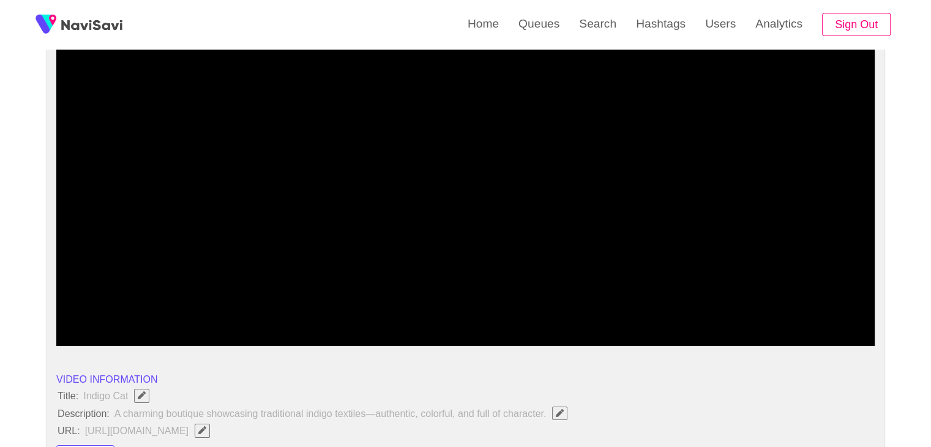
click at [475, 301] on div at bounding box center [465, 313] width 822 height 31
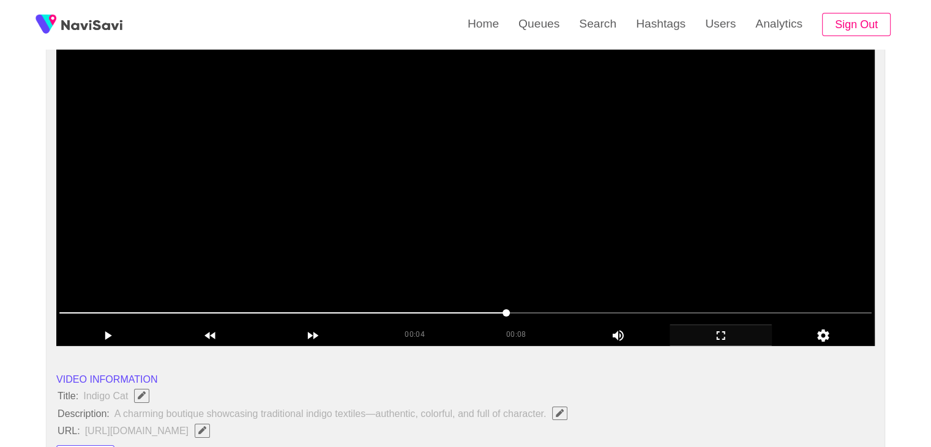
click at [670, 238] on video at bounding box center [465, 193] width 819 height 306
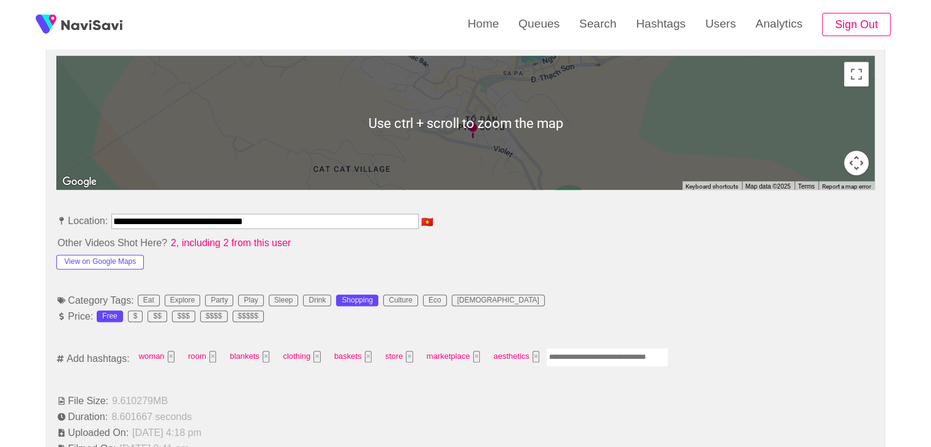
scroll to position [551, 0]
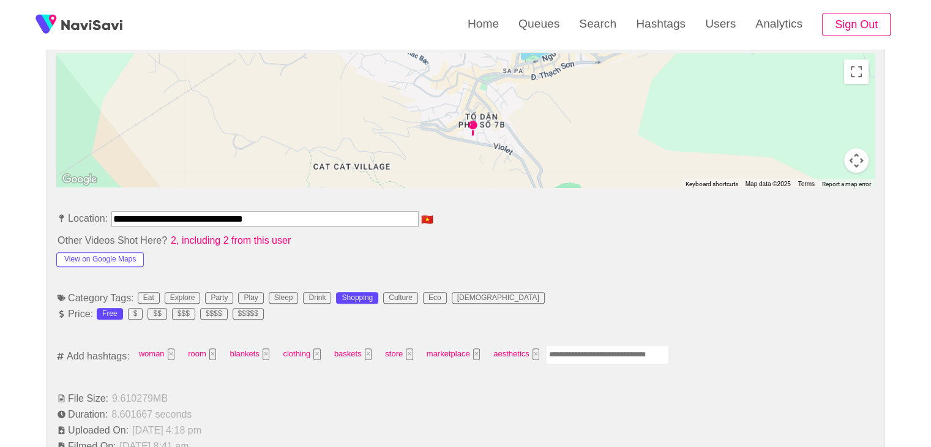
drag, startPoint x: 283, startPoint y: 218, endPoint x: 34, endPoint y: 195, distance: 250.2
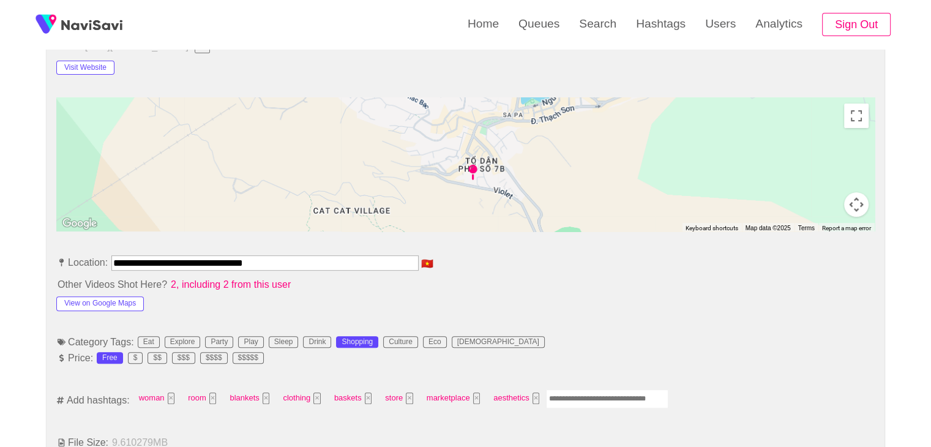
scroll to position [367, 0]
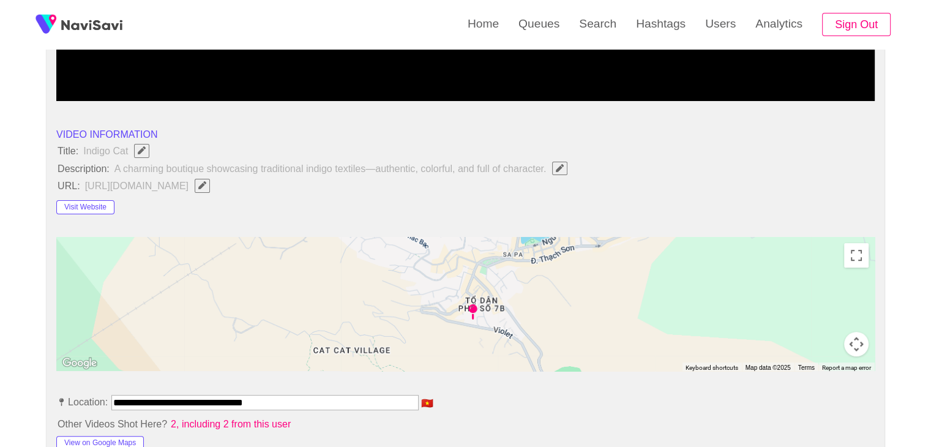
click at [208, 182] on span "Edit Field" at bounding box center [202, 185] width 10 height 8
type input "**********"
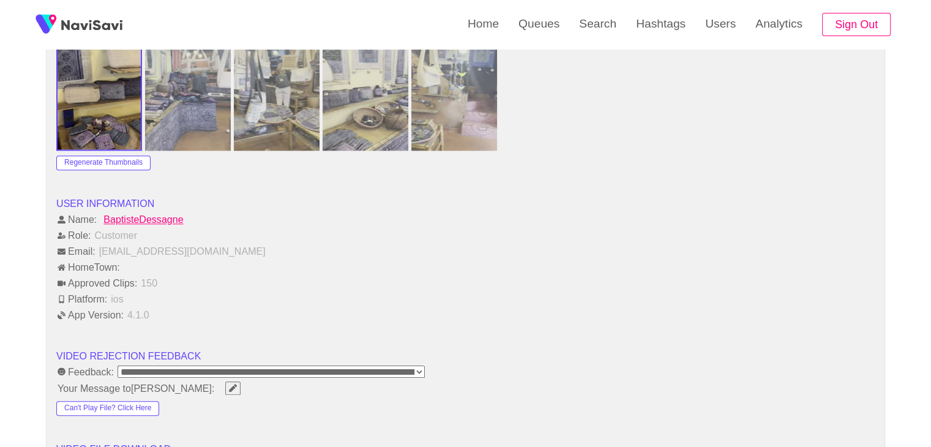
scroll to position [1408, 0]
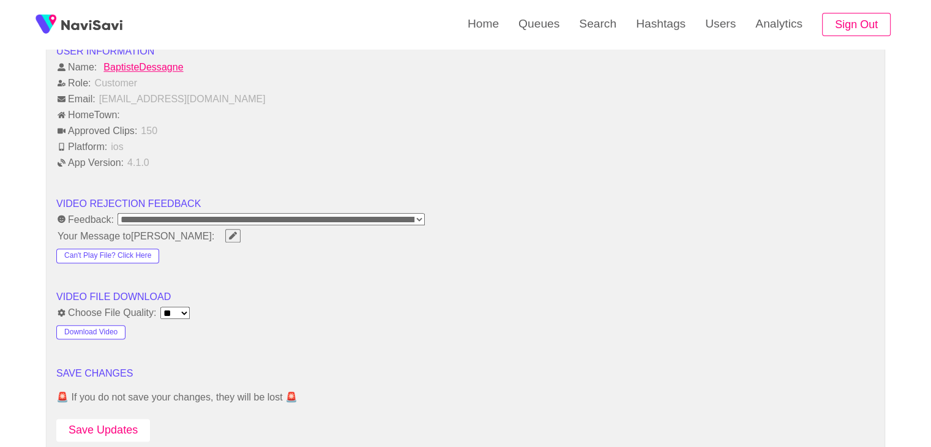
click at [92, 421] on button "Save Updates" at bounding box center [103, 430] width 94 height 23
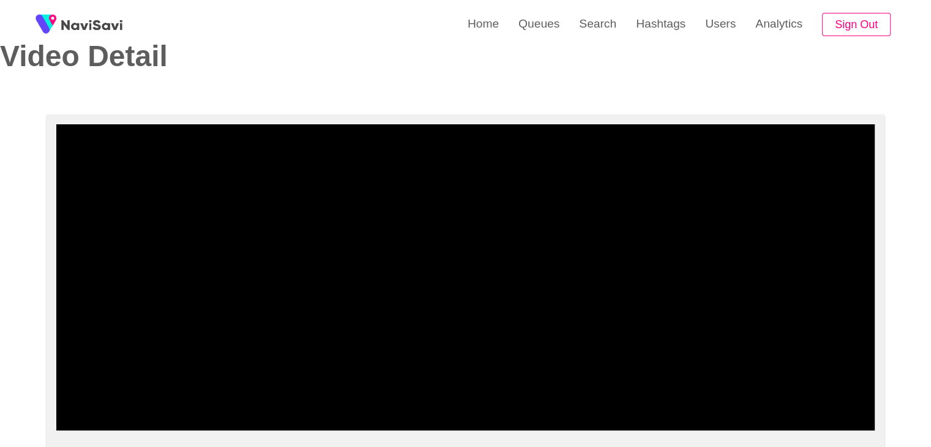
scroll to position [0, 0]
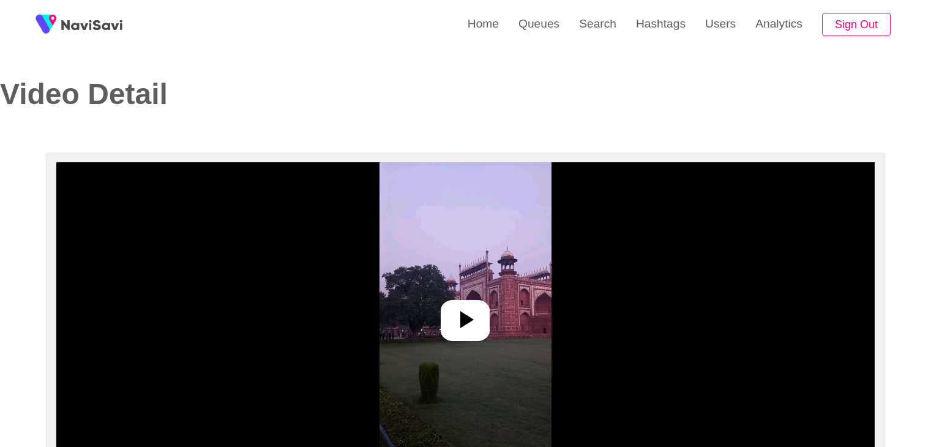
select select "**********"
select select "**"
click at [456, 310] on icon at bounding box center [465, 319] width 29 height 29
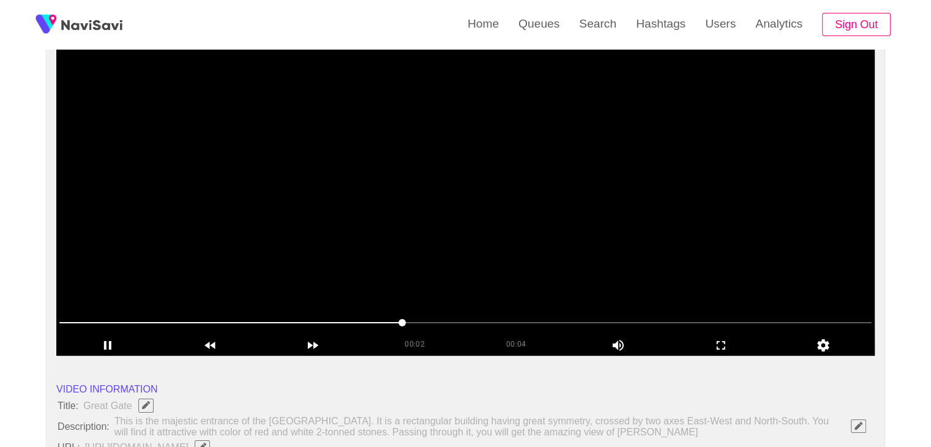
scroll to position [122, 0]
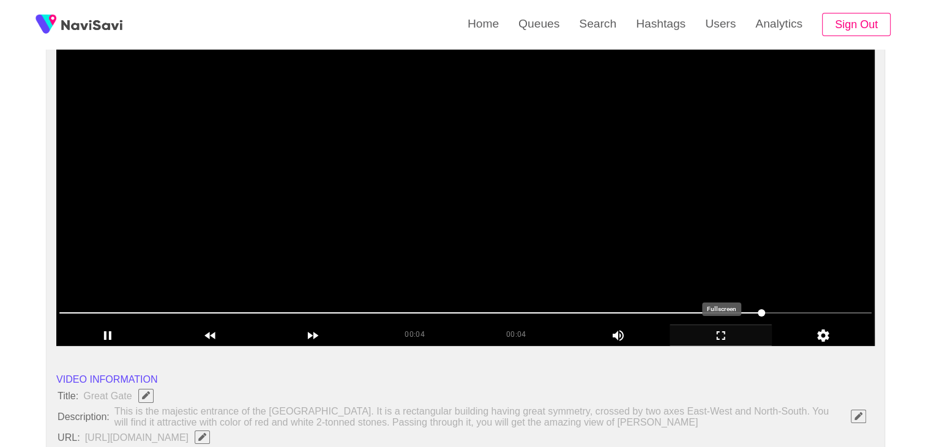
click at [732, 331] on icon "add" at bounding box center [721, 335] width 102 height 15
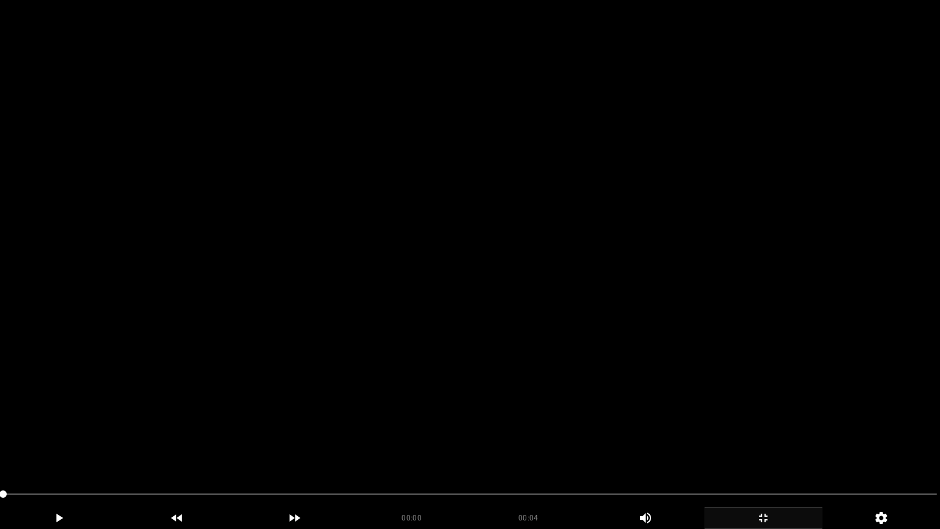
click at [408, 381] on video at bounding box center [470, 264] width 940 height 529
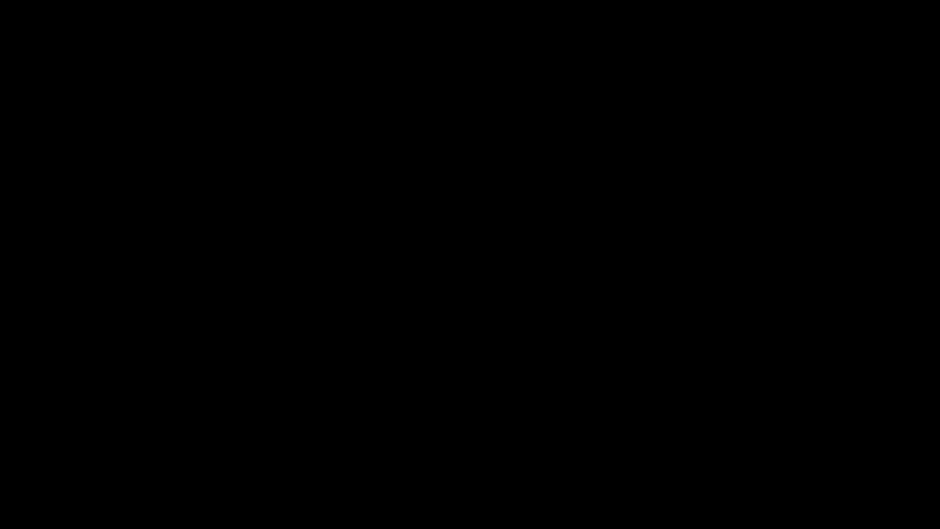
drag, startPoint x: 0, startPoint y: 492, endPoint x: 104, endPoint y: 451, distance: 111.9
drag, startPoint x: 0, startPoint y: 491, endPoint x: 59, endPoint y: 484, distance: 59.2
click at [0, 446] on div at bounding box center [470, 495] width 944 height 32
drag, startPoint x: 94, startPoint y: 494, endPoint x: 0, endPoint y: 495, distance: 93.7
click at [502, 384] on video at bounding box center [470, 264] width 940 height 529
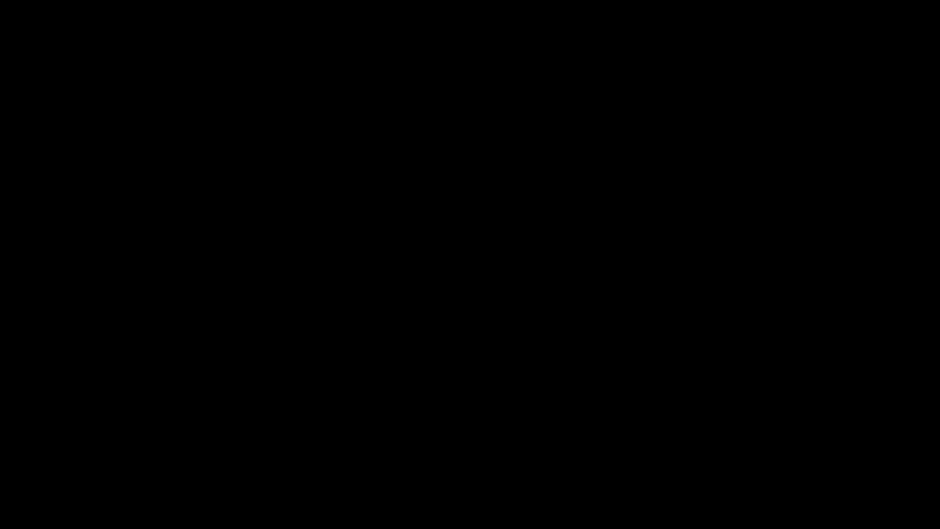
click at [564, 400] on video at bounding box center [470, 264] width 940 height 529
click at [773, 446] on div "add" at bounding box center [764, 518] width 118 height 22
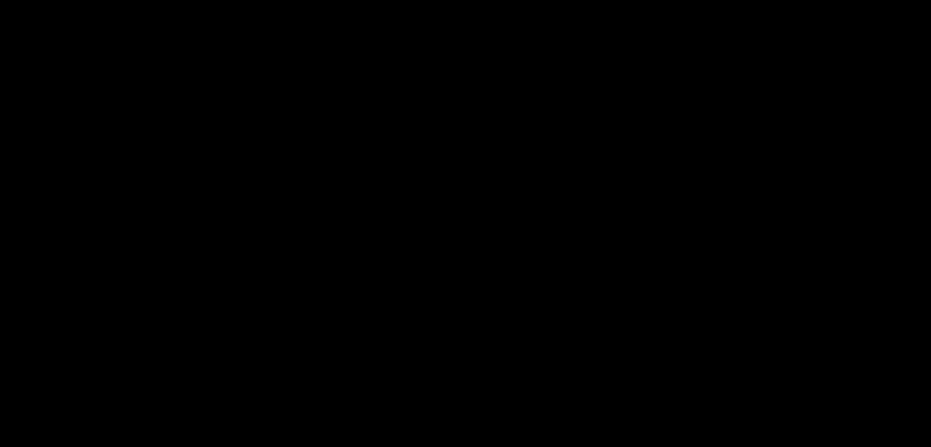
scroll to position [245, 0]
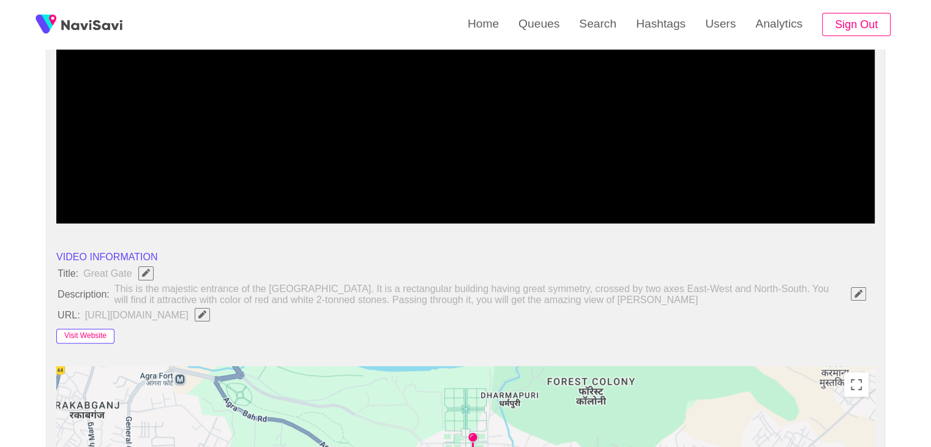
click at [99, 334] on button "Visit Website" at bounding box center [85, 336] width 58 height 15
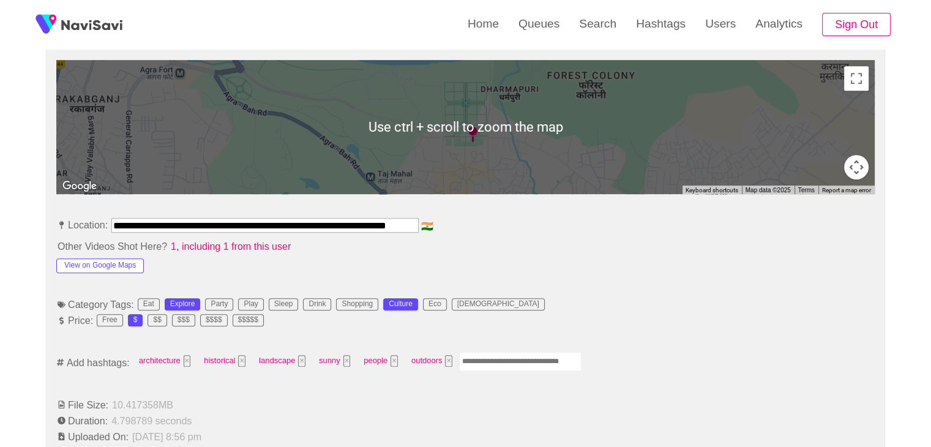
scroll to position [0, 19]
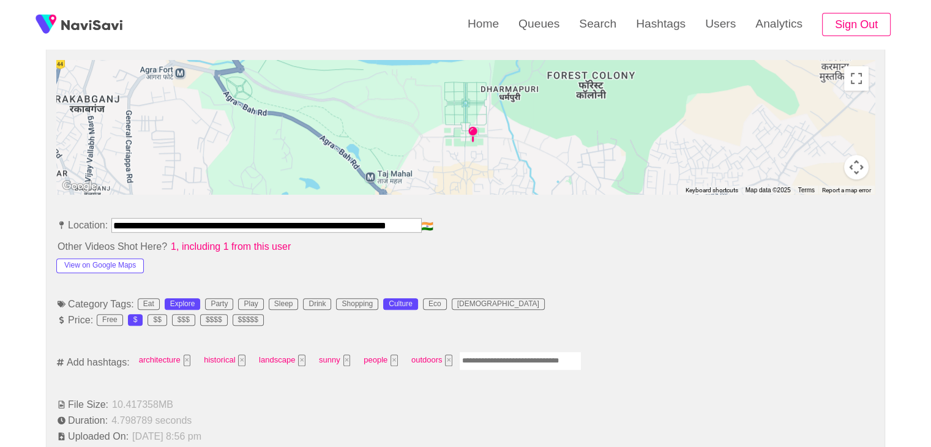
drag, startPoint x: 112, startPoint y: 222, endPoint x: 541, endPoint y: 228, distance: 429.3
click at [541, 228] on li "**********" at bounding box center [465, 228] width 819 height 20
click at [116, 265] on button "View on Google Maps" at bounding box center [100, 265] width 88 height 15
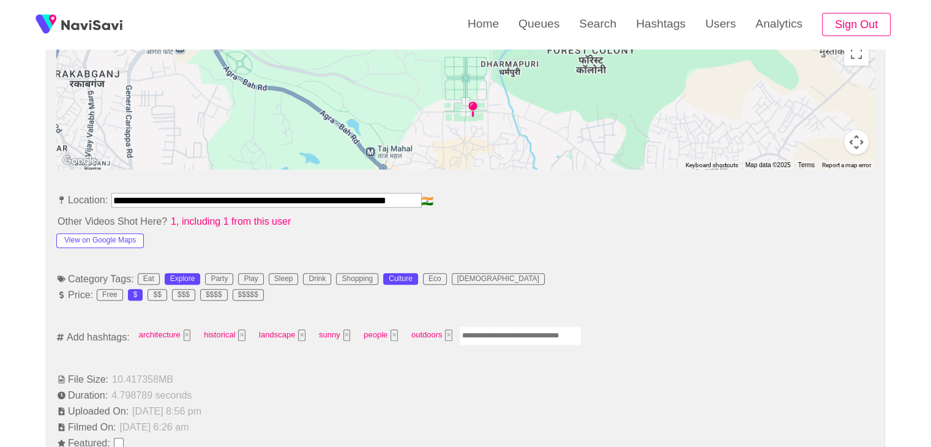
scroll to position [429, 0]
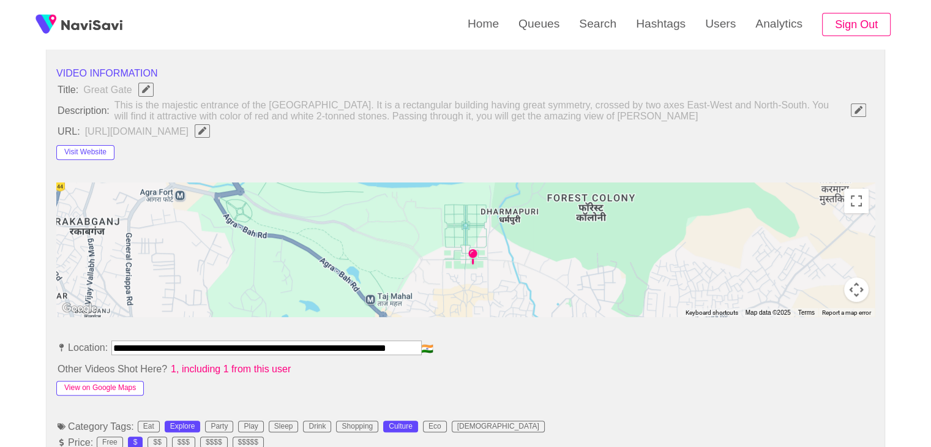
click at [116, 386] on button "View on Google Maps" at bounding box center [100, 388] width 88 height 15
click at [98, 155] on button "Visit Website" at bounding box center [85, 152] width 58 height 15
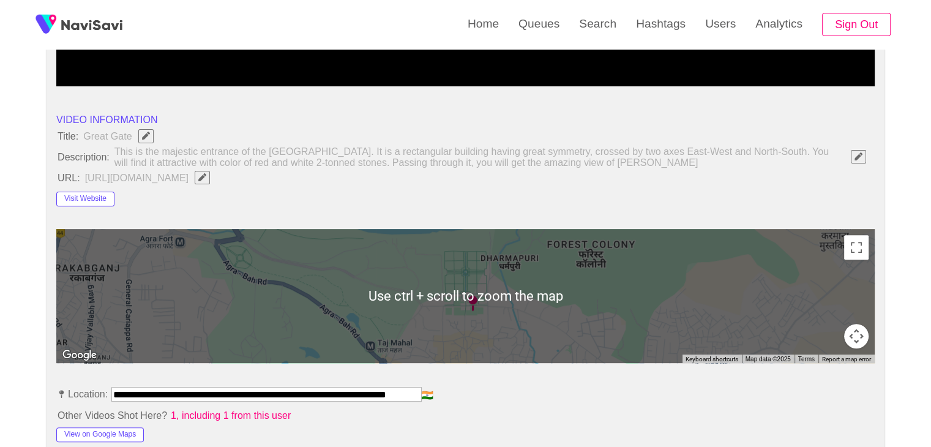
scroll to position [367, 0]
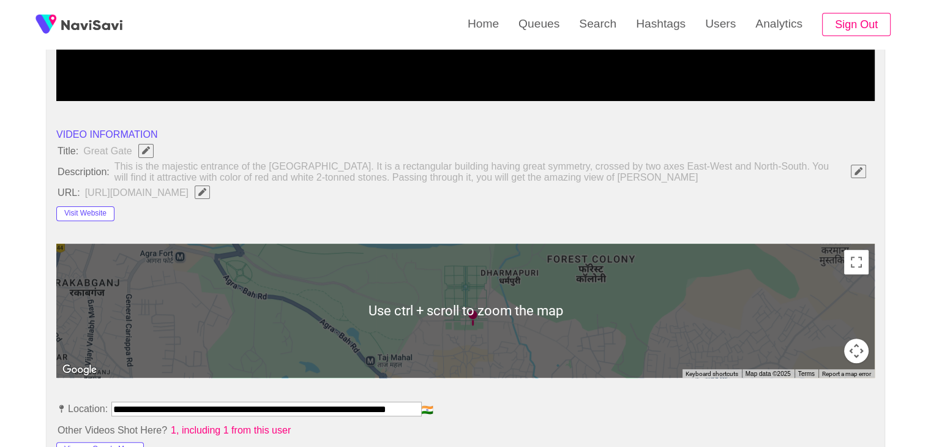
click at [206, 192] on icon "Edit Field" at bounding box center [202, 192] width 8 height 8
type input "**********"
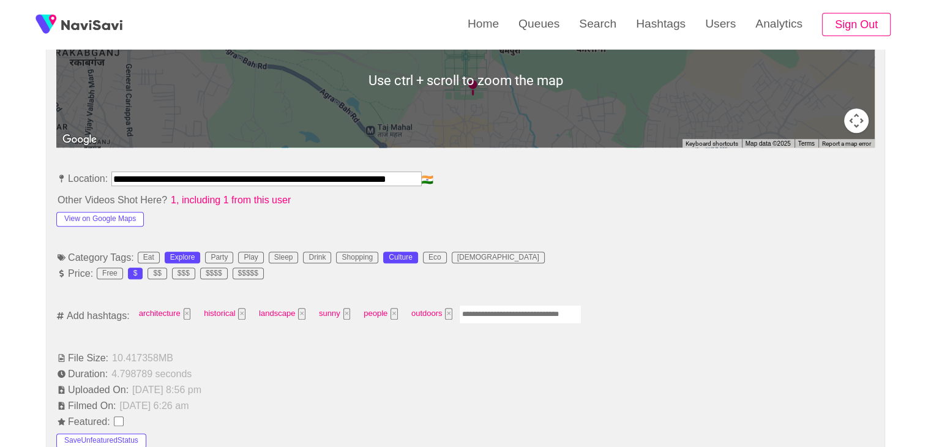
scroll to position [612, 0]
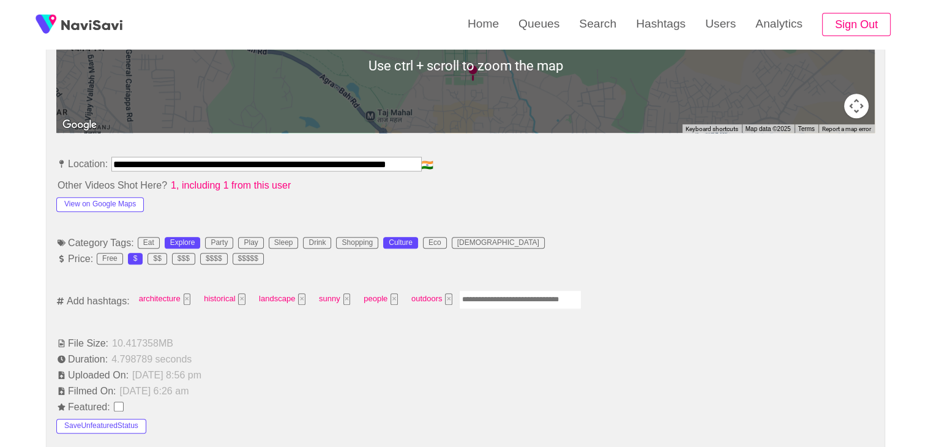
click at [505, 302] on input "Enter tag here and press return" at bounding box center [520, 299] width 122 height 19
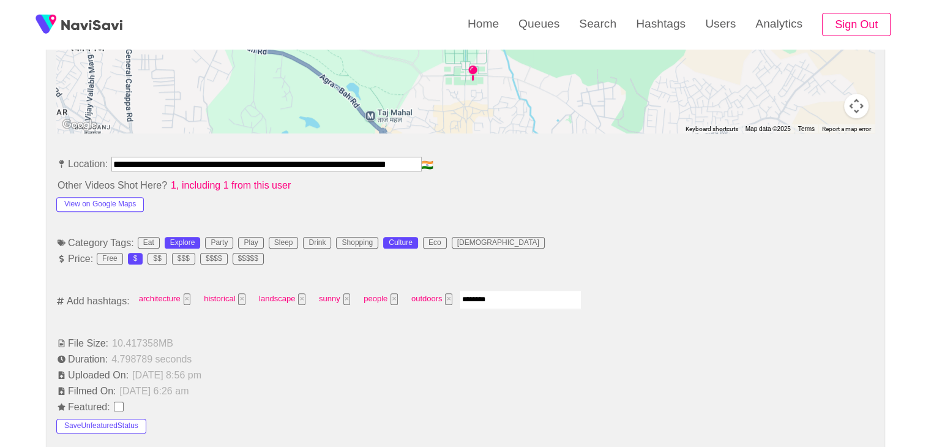
type input "*********"
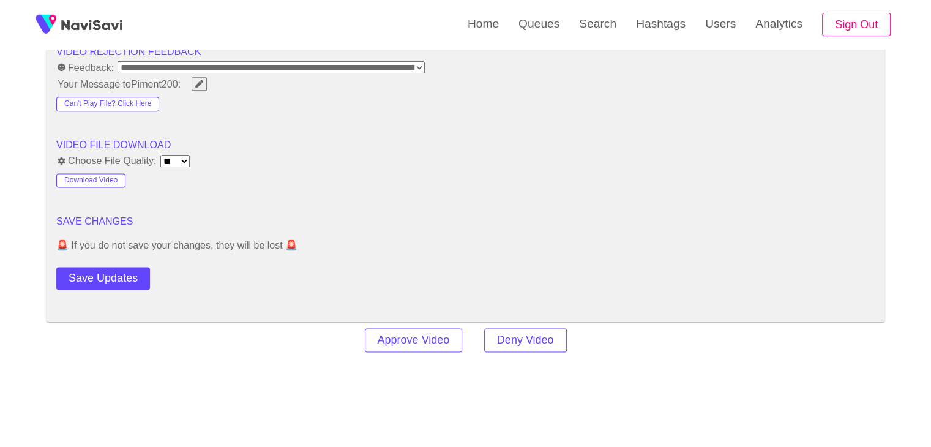
scroll to position [1592, 0]
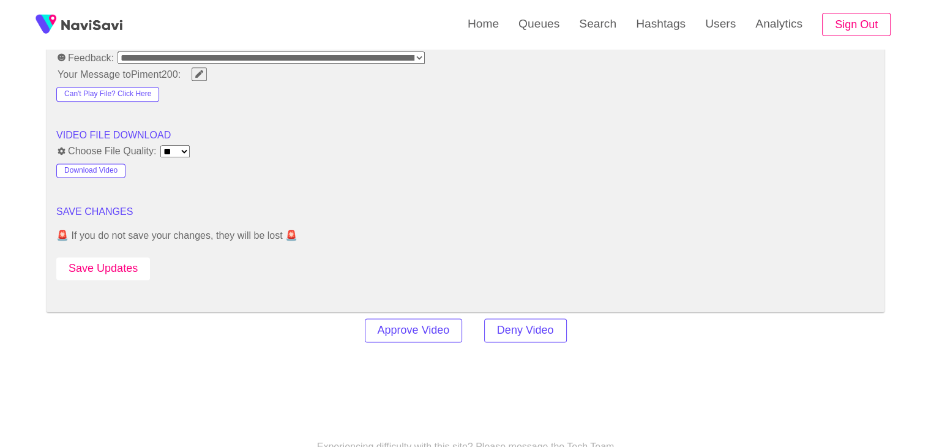
click at [144, 269] on button "Save Updates" at bounding box center [103, 268] width 94 height 23
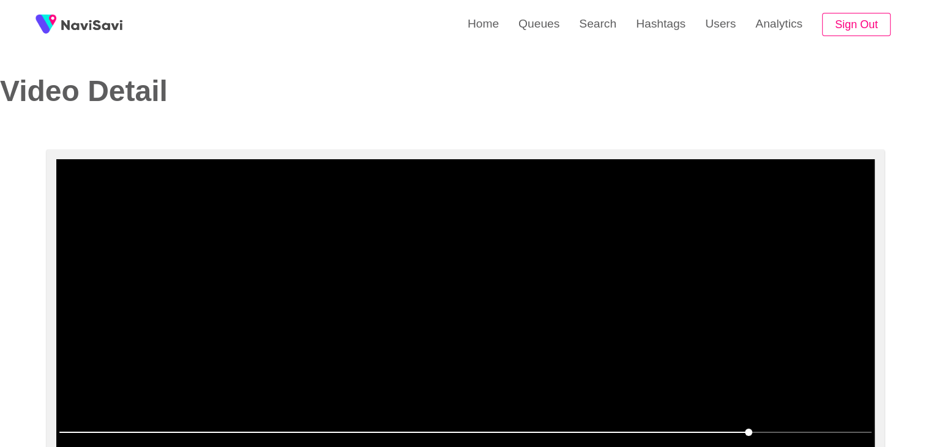
scroll to position [0, 0]
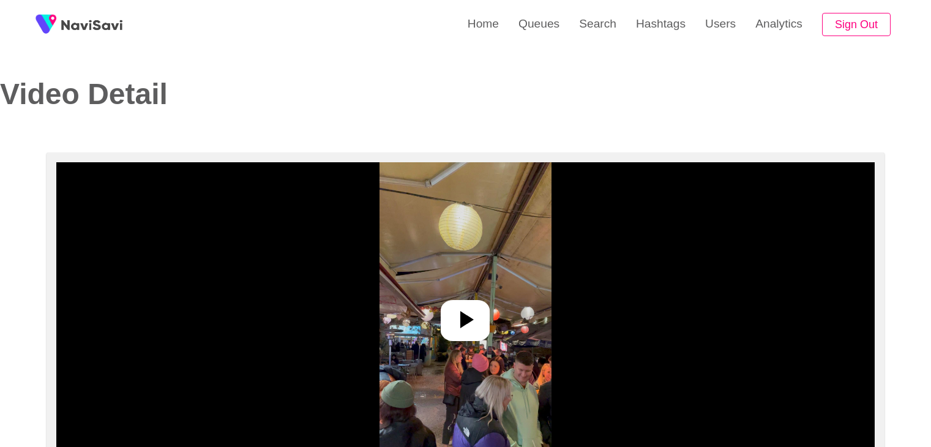
select select "**"
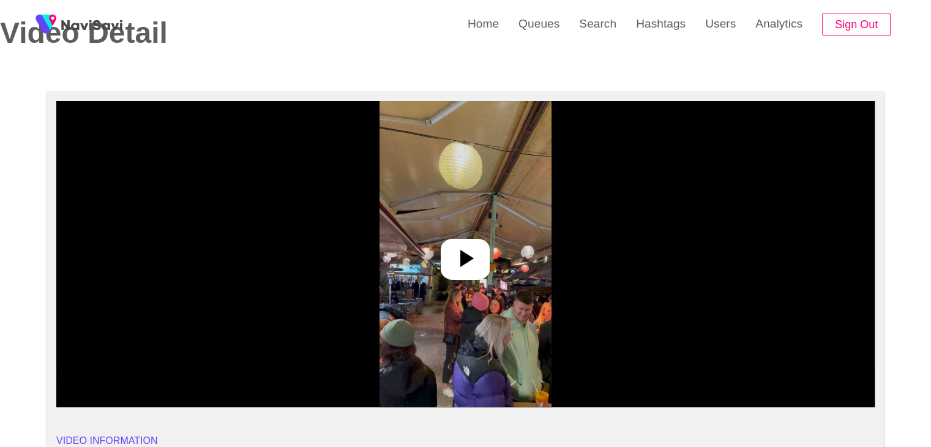
select select "**********"
click at [475, 254] on icon at bounding box center [465, 258] width 29 height 29
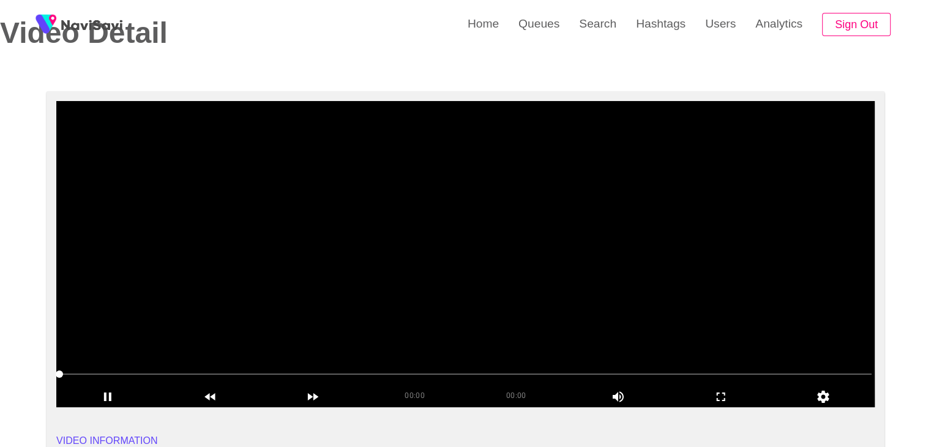
drag, startPoint x: 727, startPoint y: 395, endPoint x: 715, endPoint y: 451, distance: 57.0
click at [728, 397] on icon "add" at bounding box center [721, 396] width 102 height 15
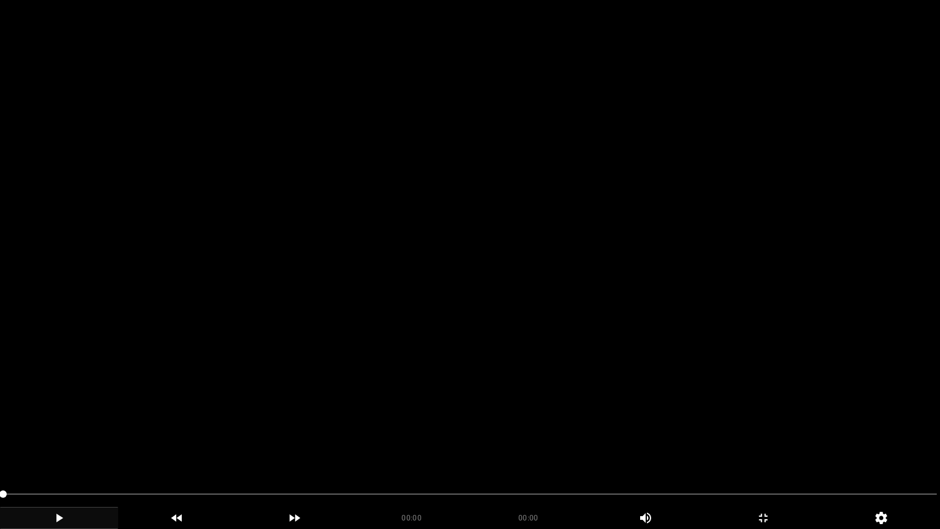
click at [67, 446] on icon "add" at bounding box center [59, 518] width 117 height 15
click at [47, 446] on icon "add" at bounding box center [59, 518] width 117 height 15
click at [48, 446] on icon "add" at bounding box center [59, 518] width 117 height 15
click at [61, 446] on icon "add" at bounding box center [58, 518] width 7 height 9
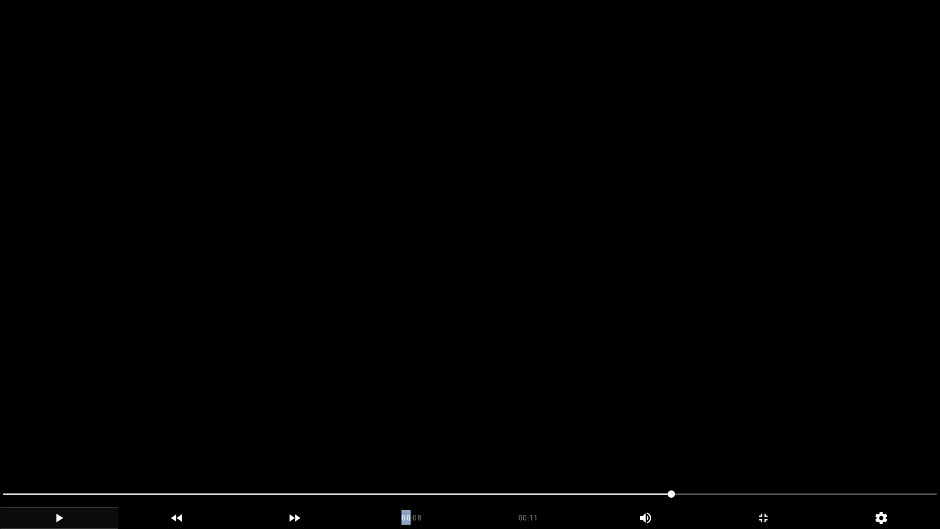
click at [61, 446] on icon "add" at bounding box center [59, 518] width 117 height 15
click at [776, 446] on icon "add" at bounding box center [763, 518] width 117 height 15
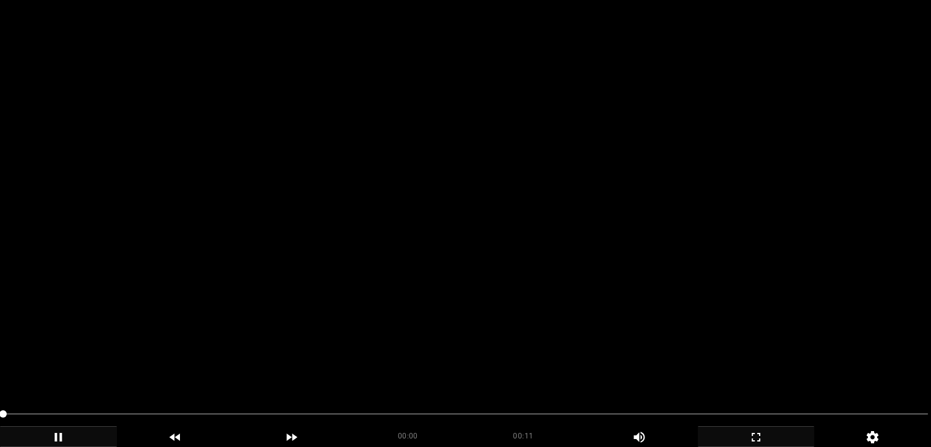
scroll to position [306, 0]
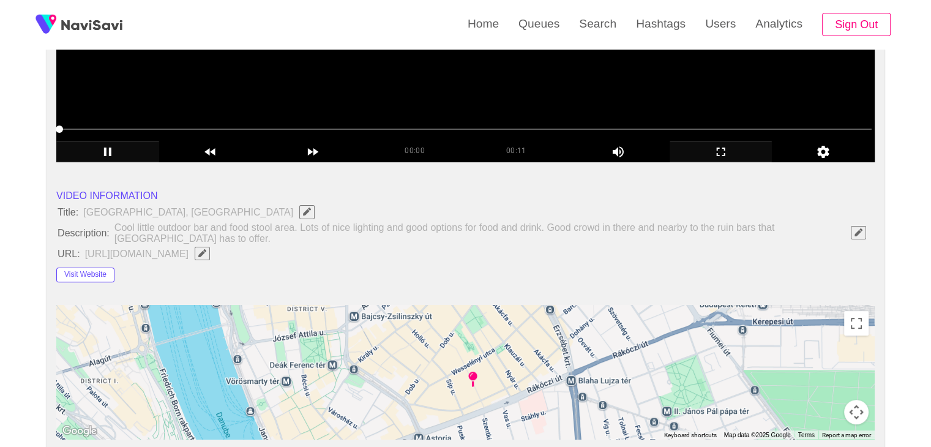
click at [383, 89] on video at bounding box center [465, 9] width 819 height 306
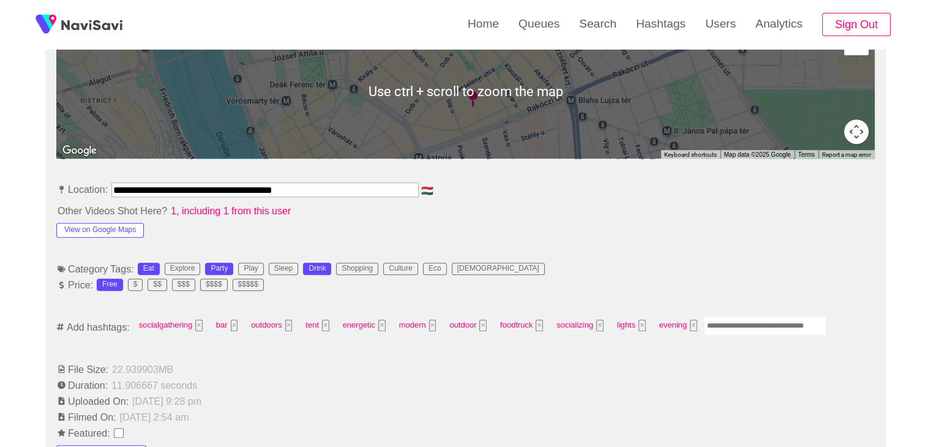
scroll to position [612, 0]
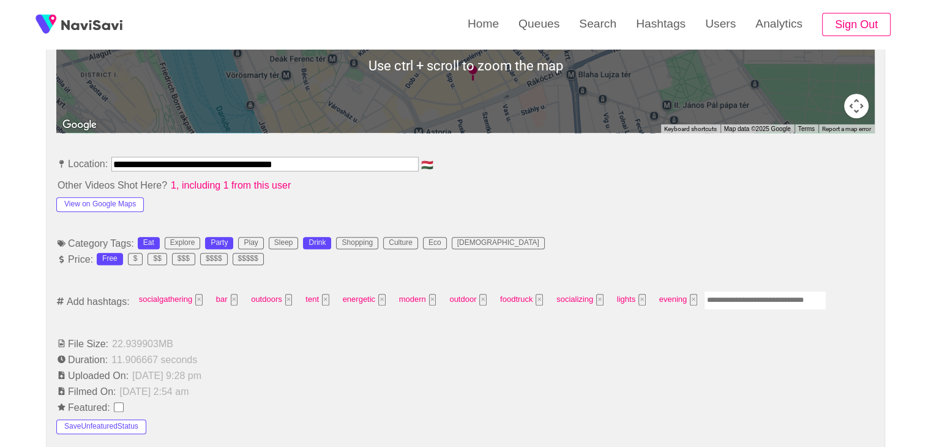
click at [754, 299] on input "Enter tag here and press return" at bounding box center [765, 300] width 122 height 19
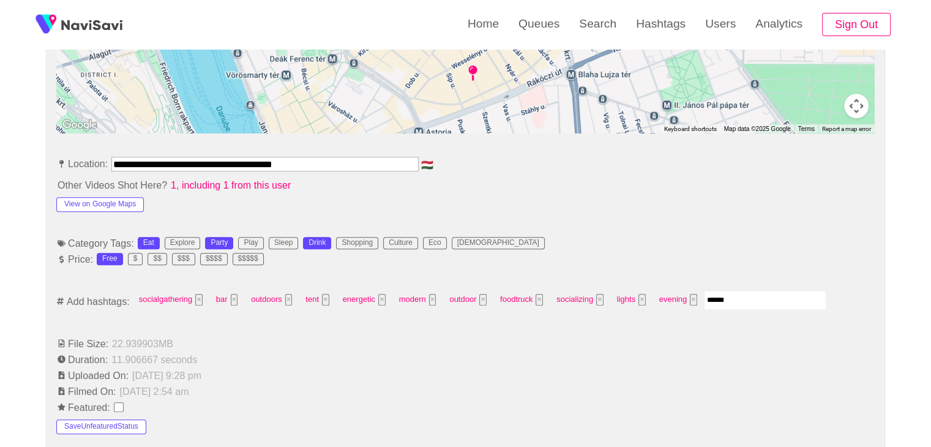
type input "****"
type input "***"
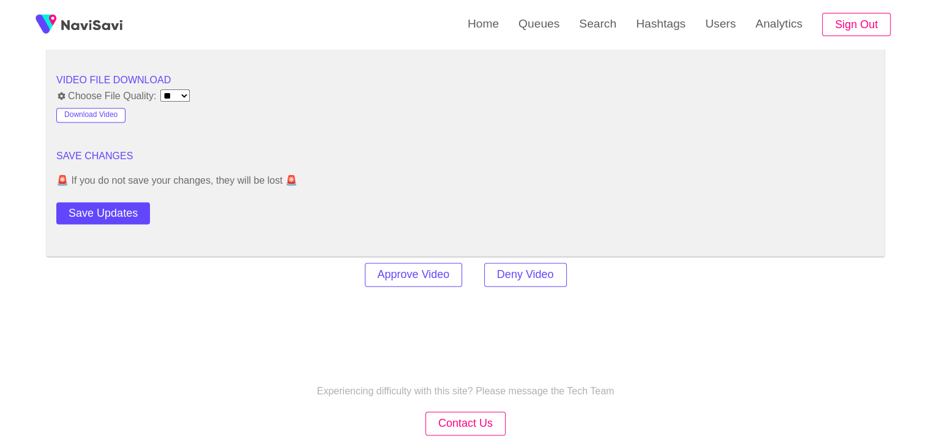
scroll to position [1653, 0]
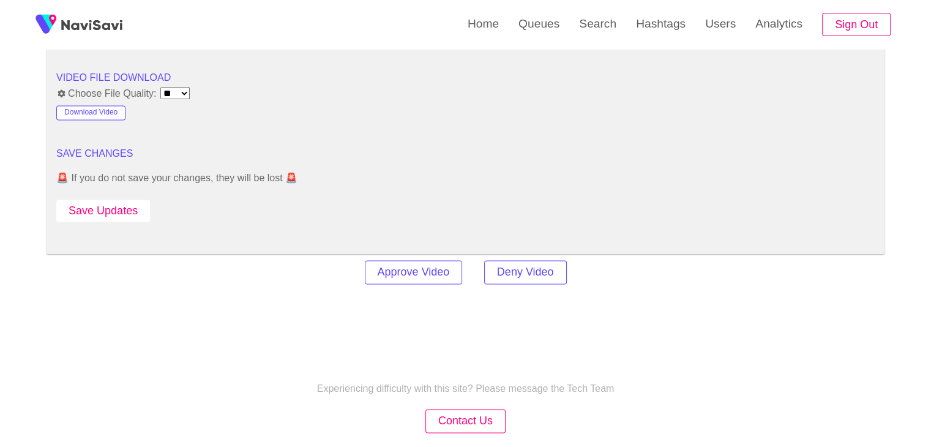
click at [108, 208] on button "Save Updates" at bounding box center [103, 211] width 94 height 23
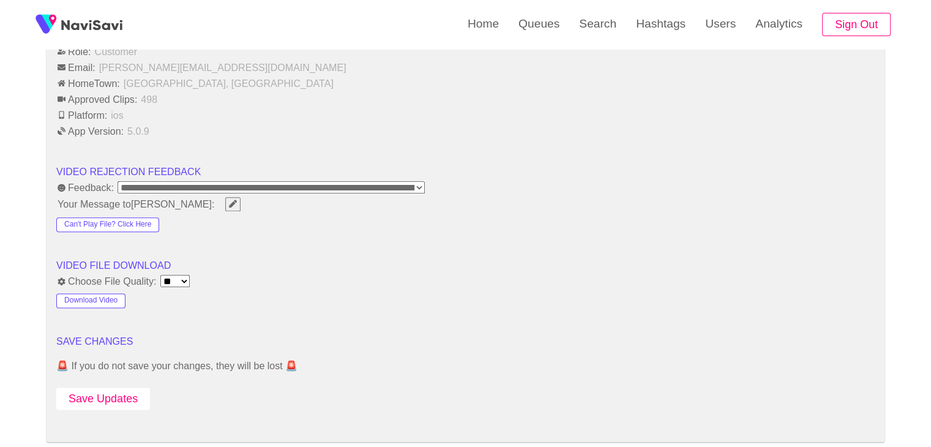
scroll to position [1592, 0]
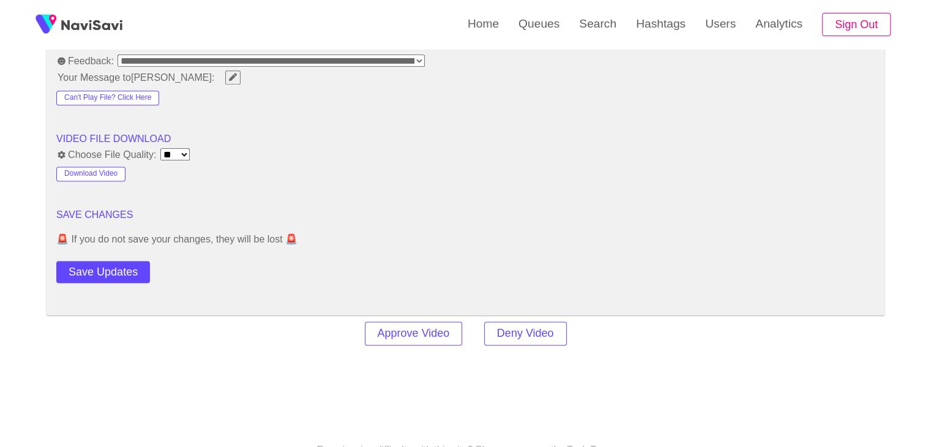
click at [114, 263] on button "Save Updates" at bounding box center [103, 272] width 94 height 23
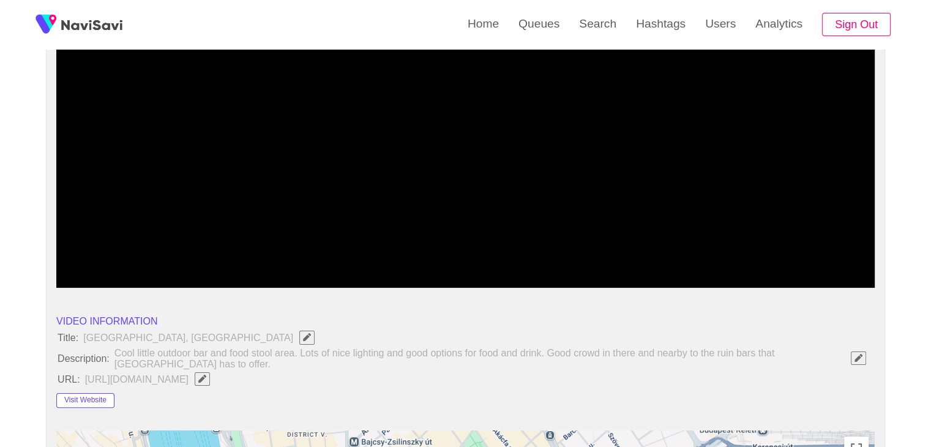
scroll to position [122, 0]
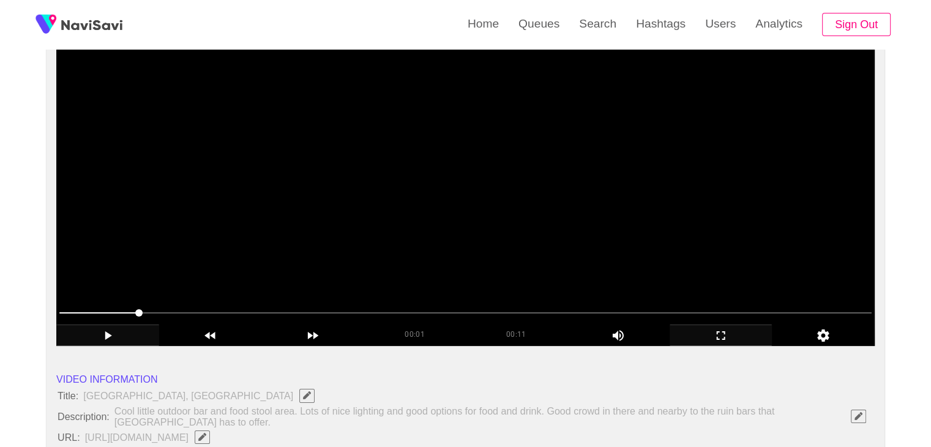
click at [378, 211] on video at bounding box center [465, 193] width 819 height 306
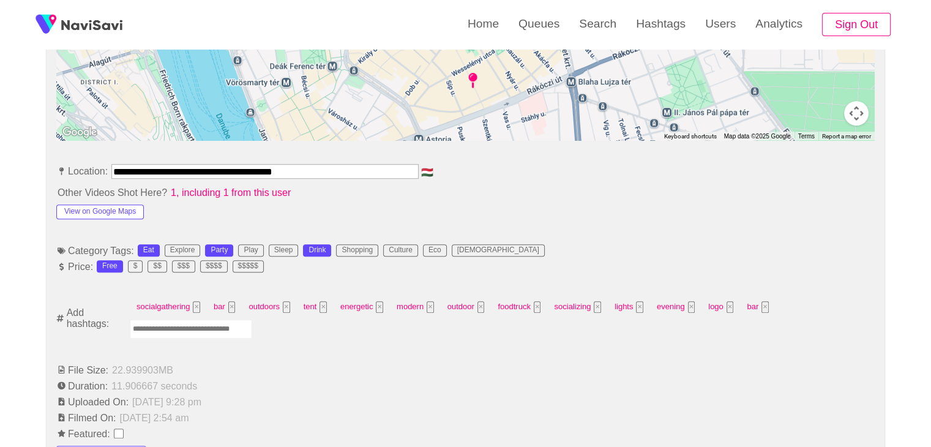
scroll to position [612, 0]
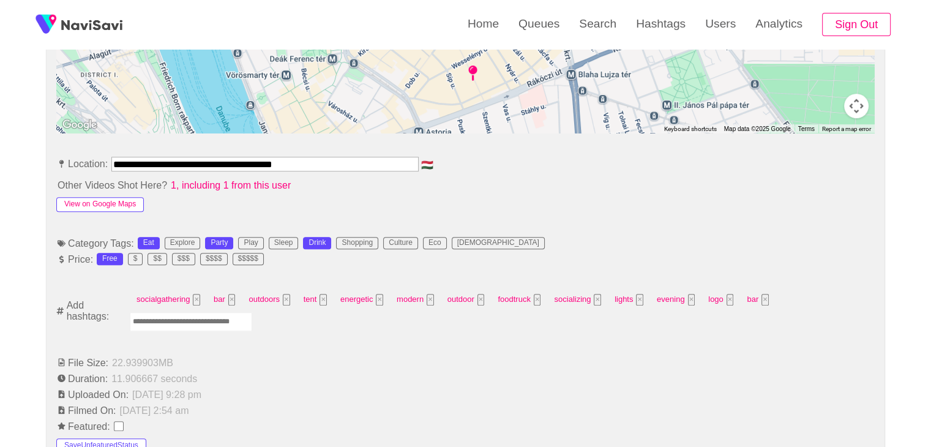
click at [111, 203] on button "View on Google Maps" at bounding box center [100, 204] width 88 height 15
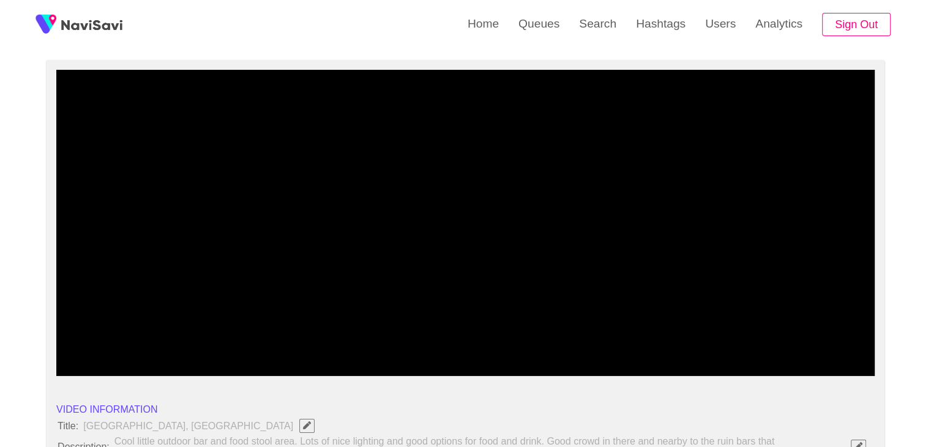
scroll to position [0, 0]
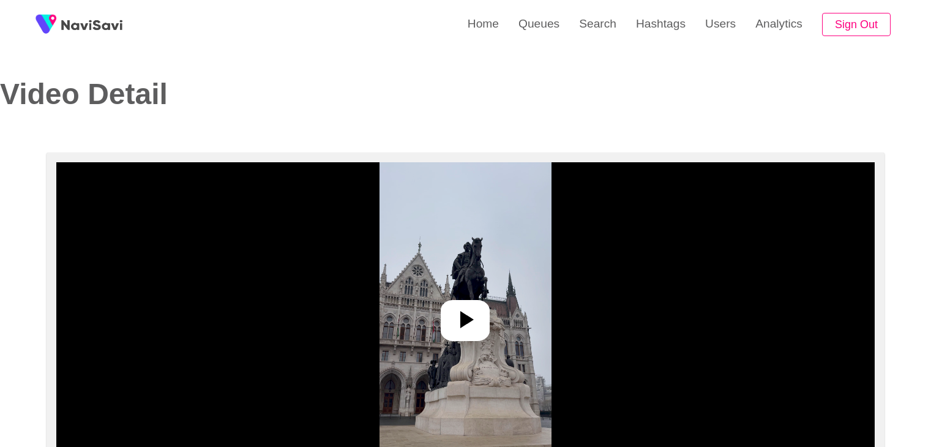
select select "**********"
select select "**"
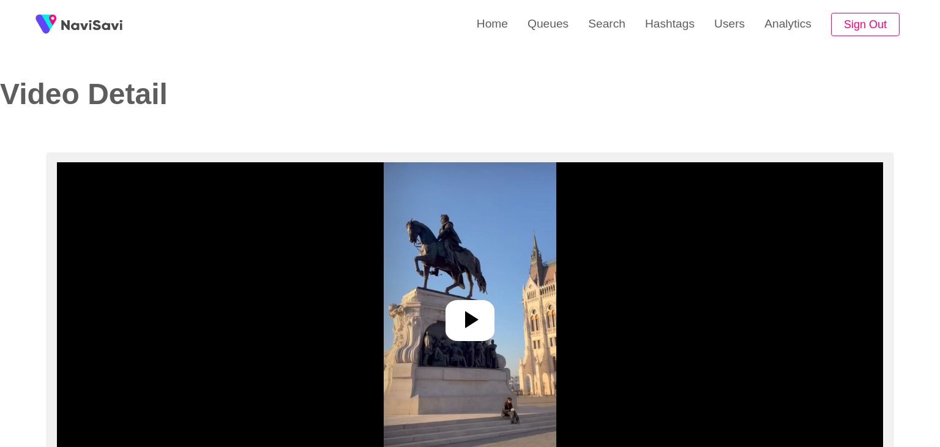
select select "**********"
select select "**"
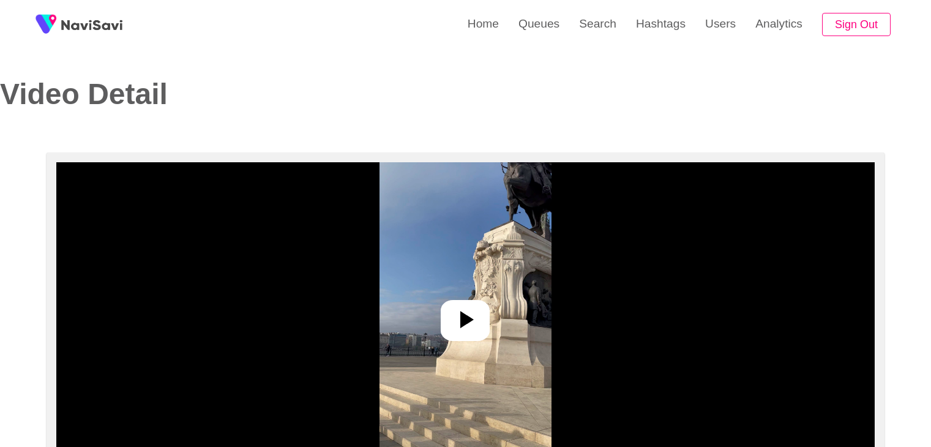
select select "**********"
select select "**"
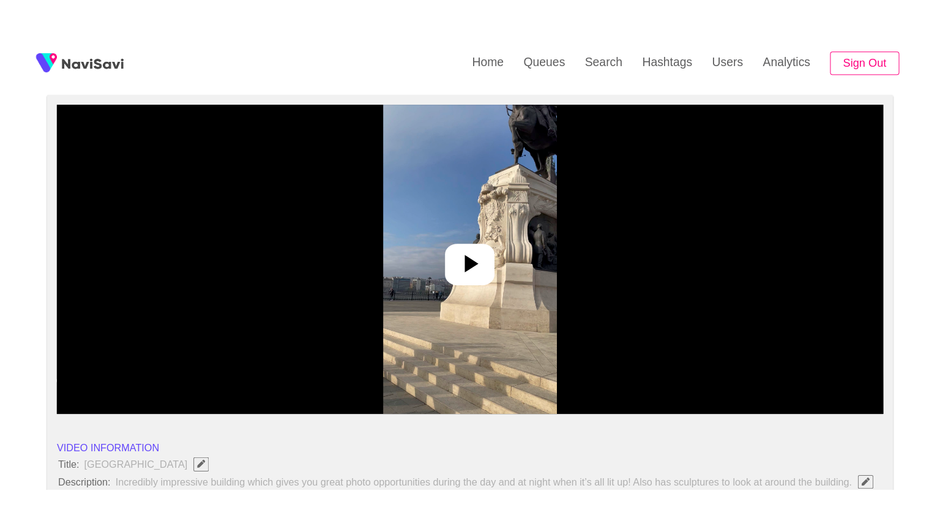
scroll to position [184, 0]
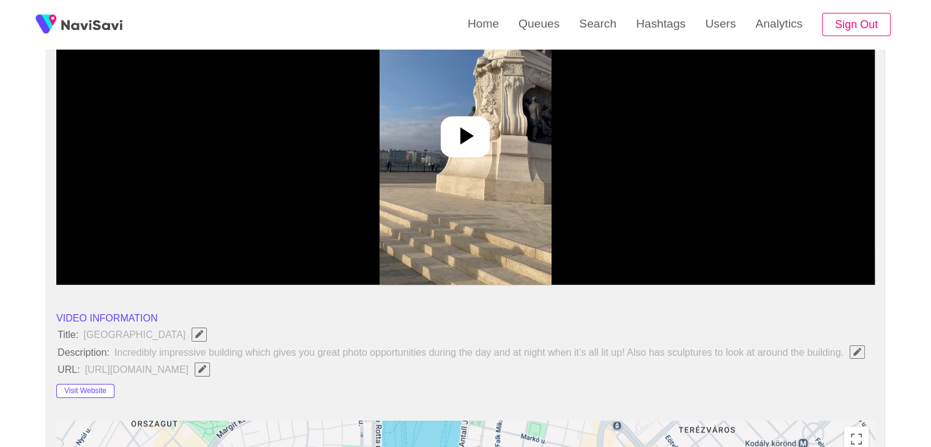
click at [457, 133] on icon at bounding box center [465, 135] width 29 height 29
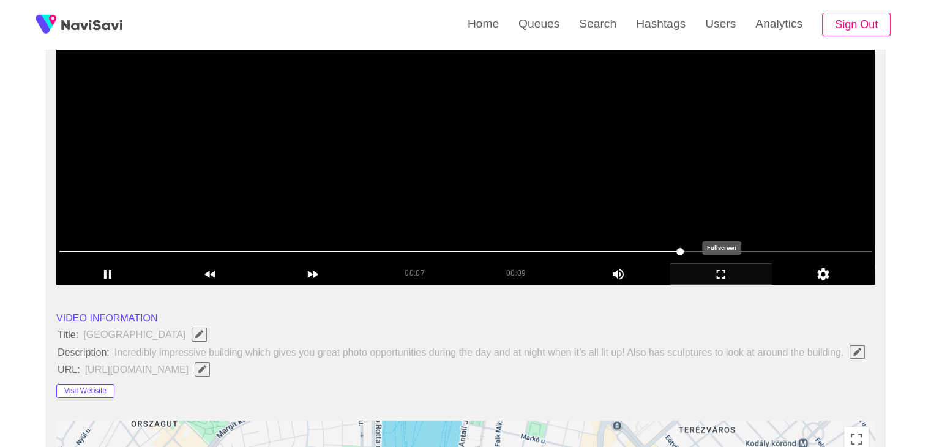
click at [735, 271] on icon "add" at bounding box center [721, 274] width 102 height 15
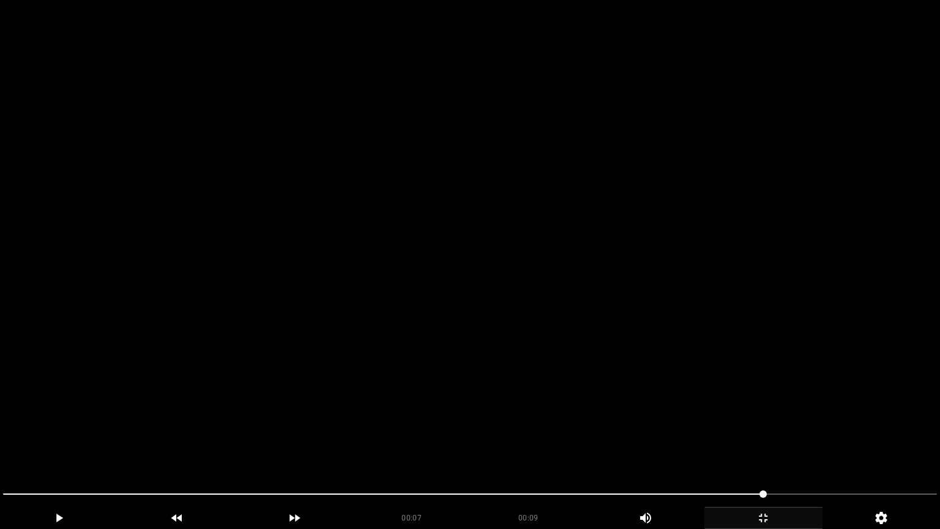
click at [639, 295] on video at bounding box center [470, 264] width 940 height 529
drag, startPoint x: 603, startPoint y: 291, endPoint x: 577, endPoint y: 354, distance: 68.1
click at [605, 291] on video at bounding box center [470, 264] width 940 height 529
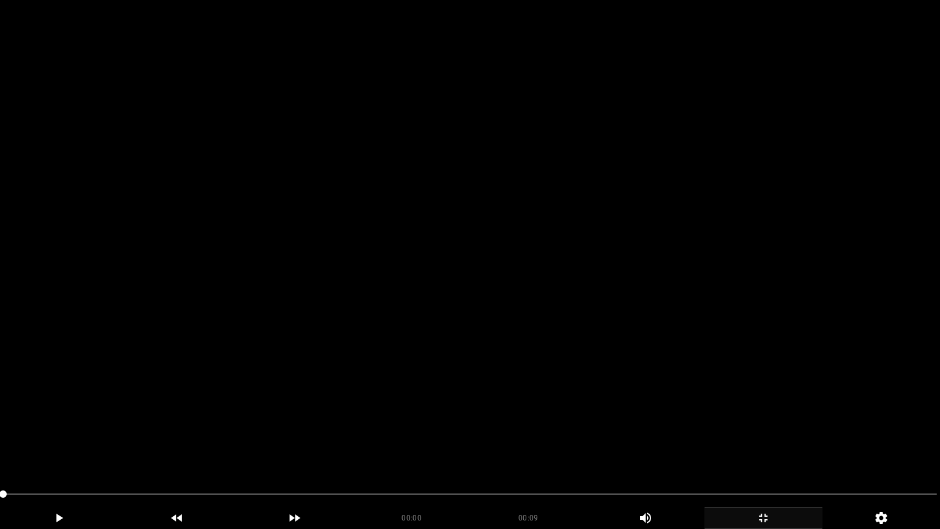
click at [354, 391] on video at bounding box center [470, 264] width 940 height 529
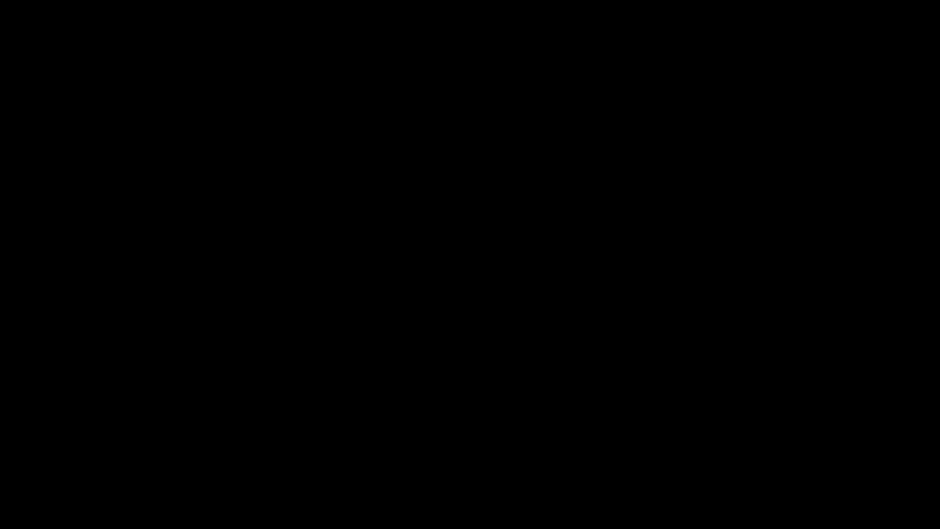
drag, startPoint x: 340, startPoint y: 493, endPoint x: 152, endPoint y: 432, distance: 196.9
click at [615, 400] on video at bounding box center [470, 264] width 940 height 529
click at [779, 446] on icon "add" at bounding box center [763, 518] width 117 height 15
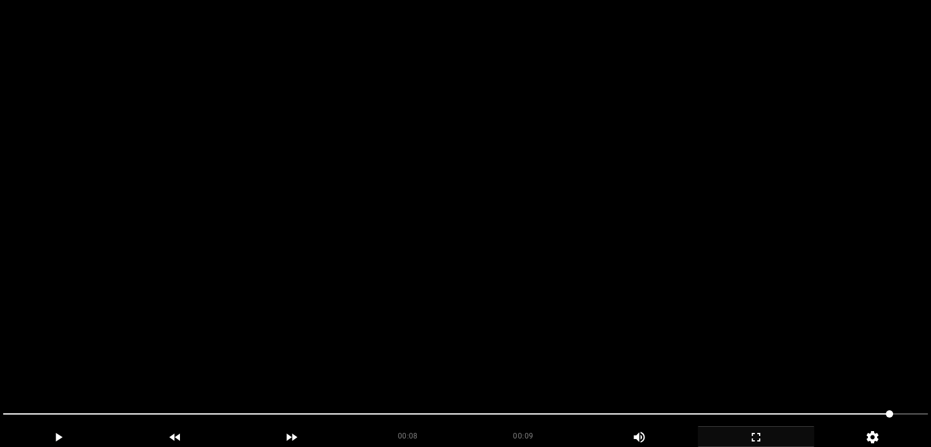
scroll to position [59, 0]
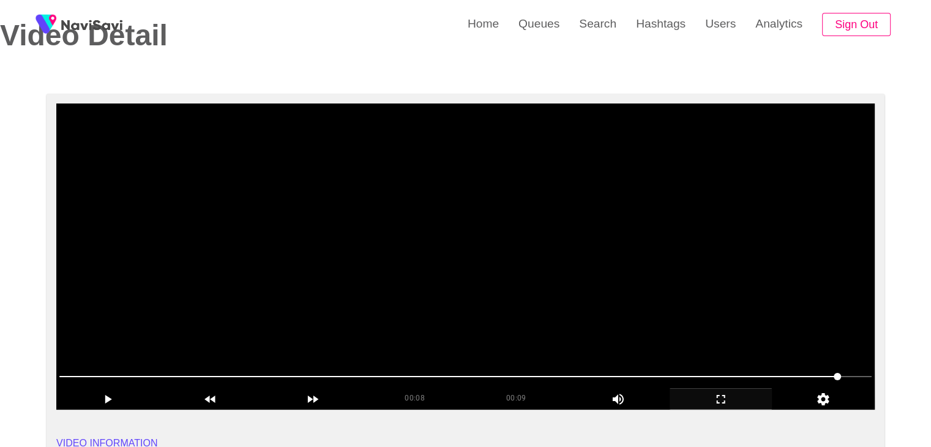
click at [595, 341] on video at bounding box center [465, 256] width 819 height 306
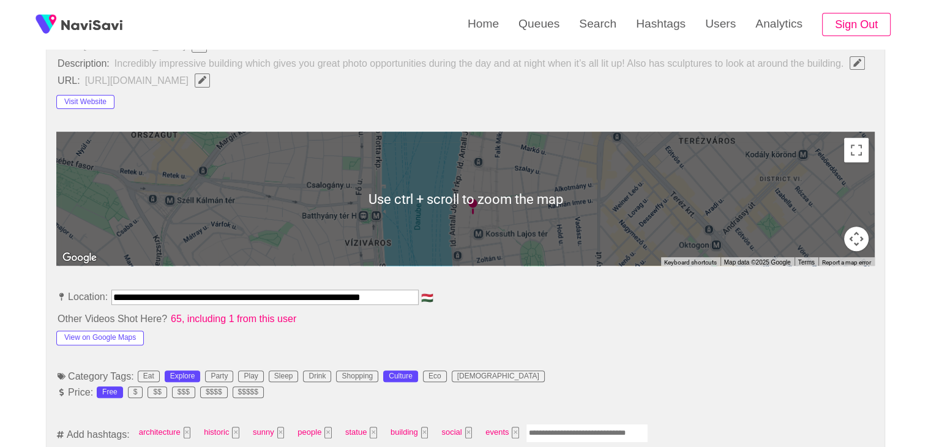
scroll to position [487, 0]
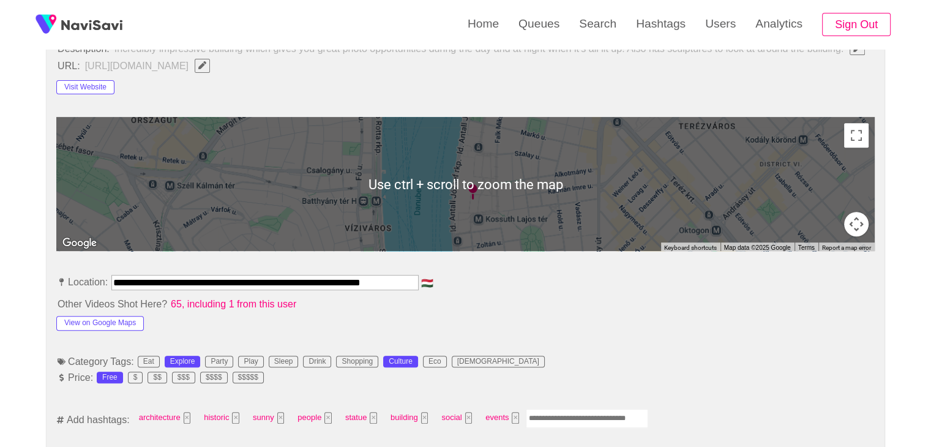
click at [569, 413] on input "Enter tag here and press return" at bounding box center [587, 418] width 122 height 19
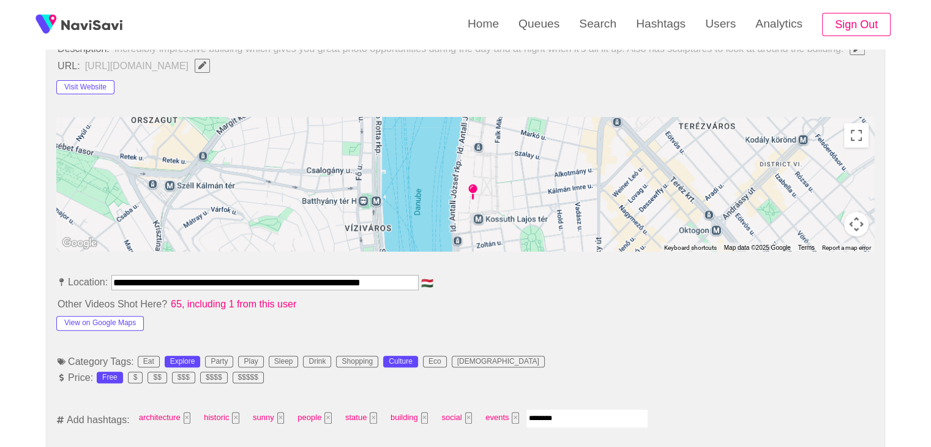
type input "*********"
click at [108, 317] on button "View on Google Maps" at bounding box center [100, 323] width 88 height 15
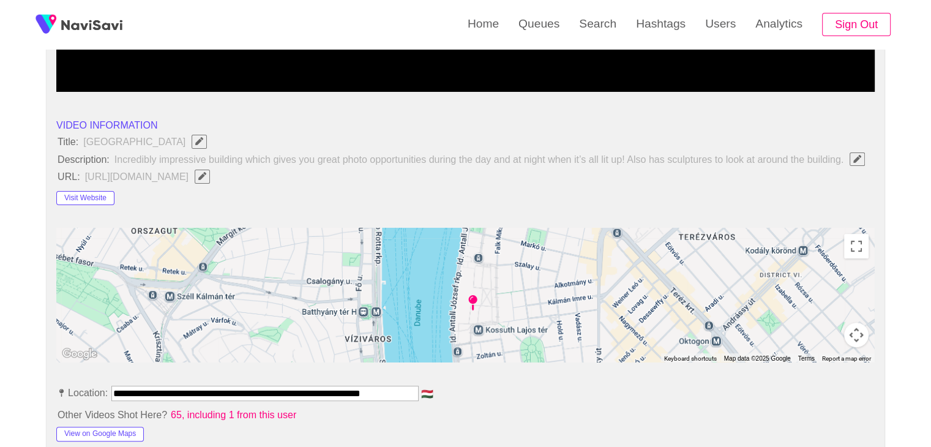
scroll to position [365, 0]
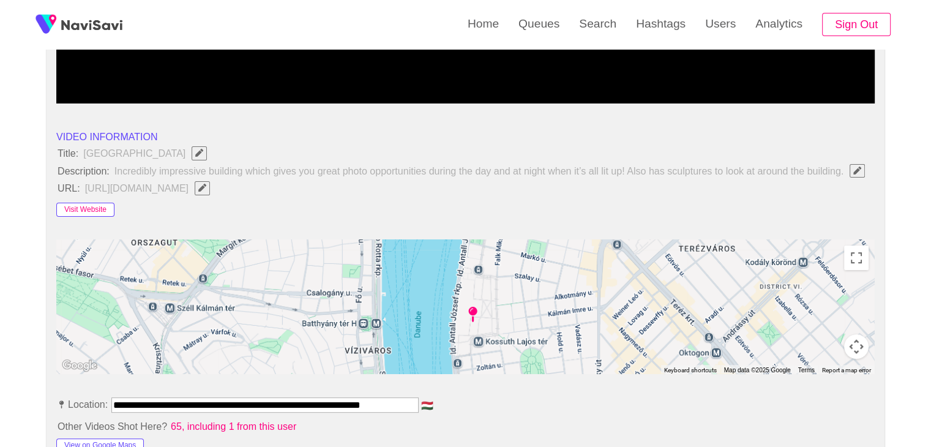
click at [88, 206] on button "Visit Website" at bounding box center [85, 210] width 58 height 15
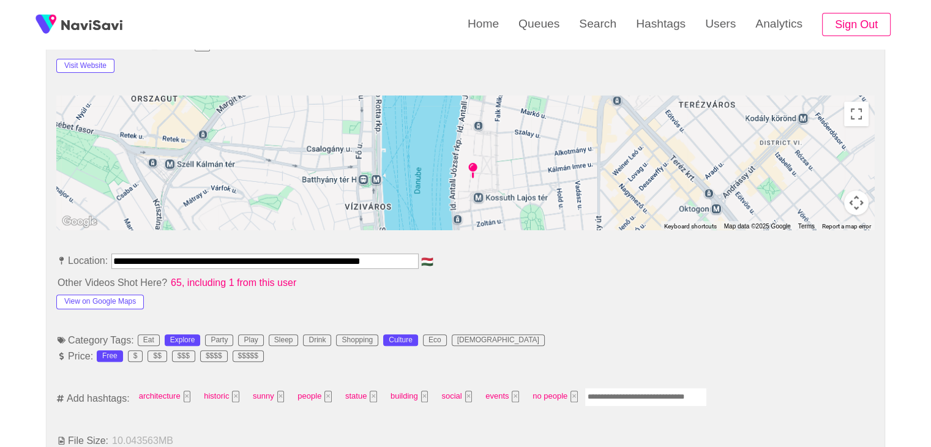
scroll to position [549, 0]
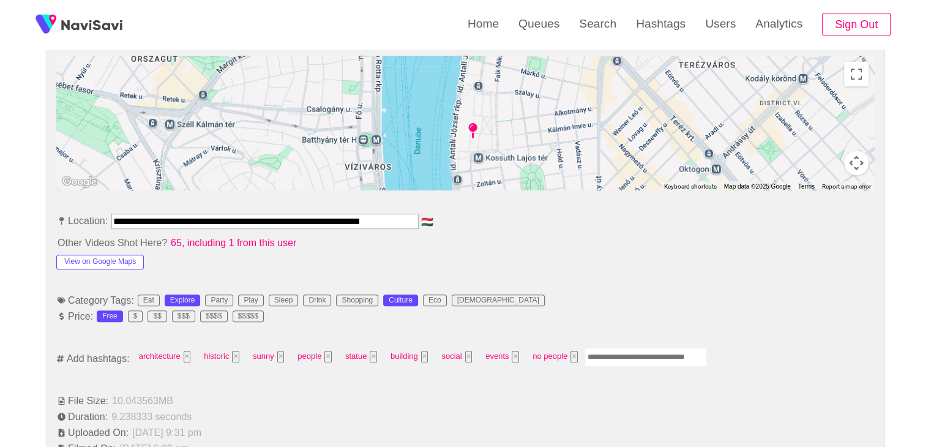
drag, startPoint x: 161, startPoint y: 226, endPoint x: 535, endPoint y: 223, distance: 373.5
click at [535, 223] on li "**********" at bounding box center [465, 224] width 819 height 20
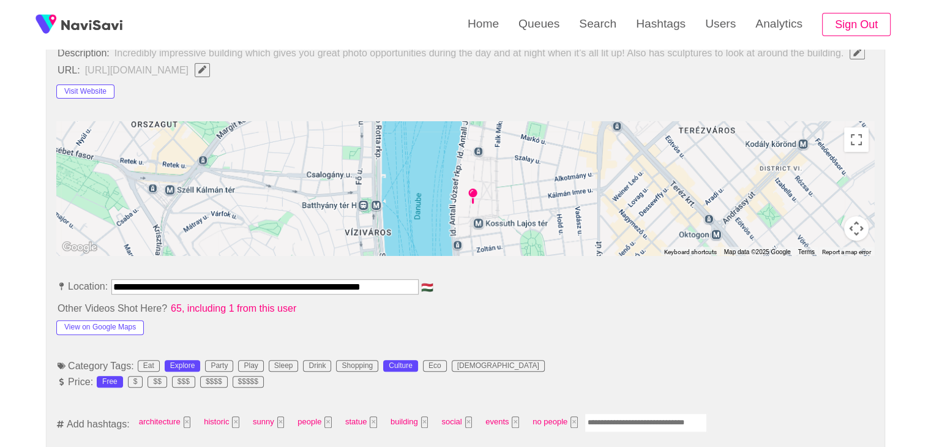
scroll to position [304, 0]
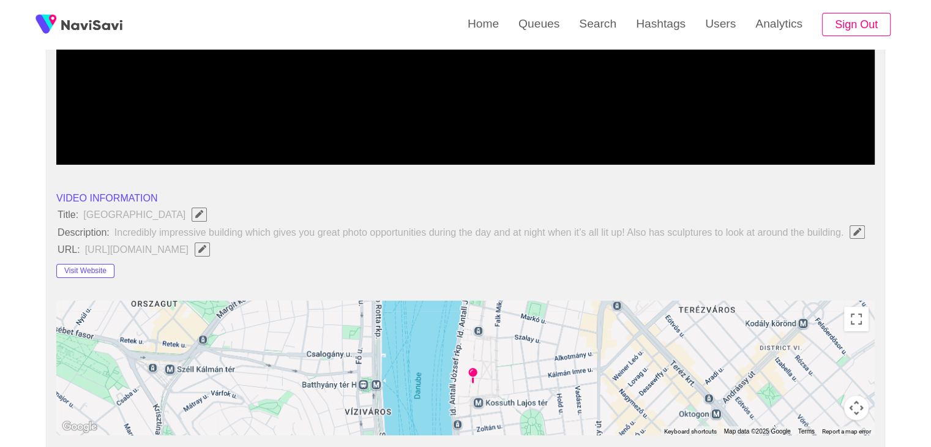
click at [206, 246] on icon "Edit Field" at bounding box center [202, 249] width 8 height 8
type input "**********"
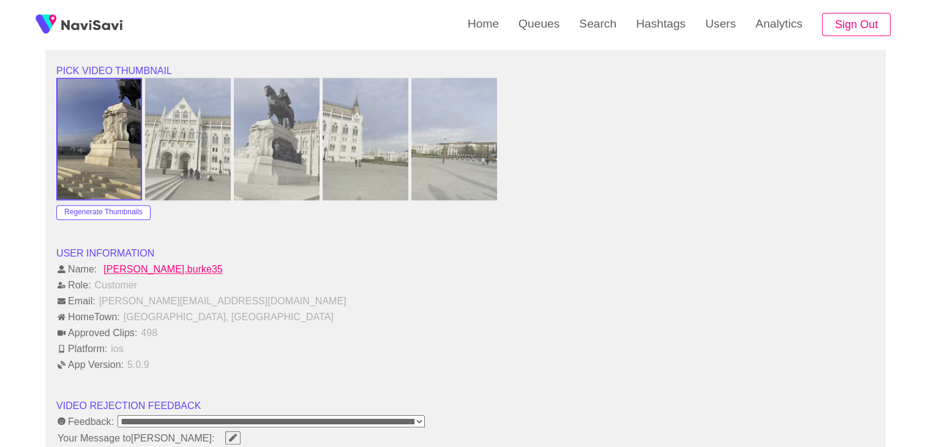
scroll to position [1406, 0]
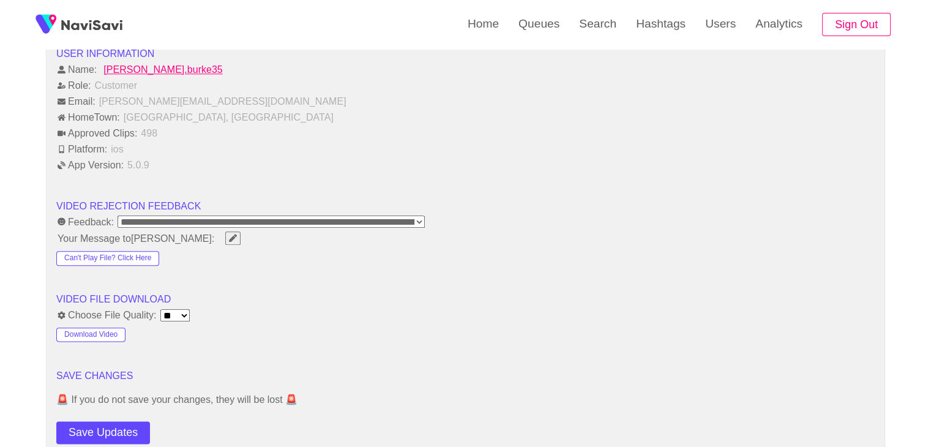
click at [120, 421] on button "Save Updates" at bounding box center [103, 432] width 94 height 23
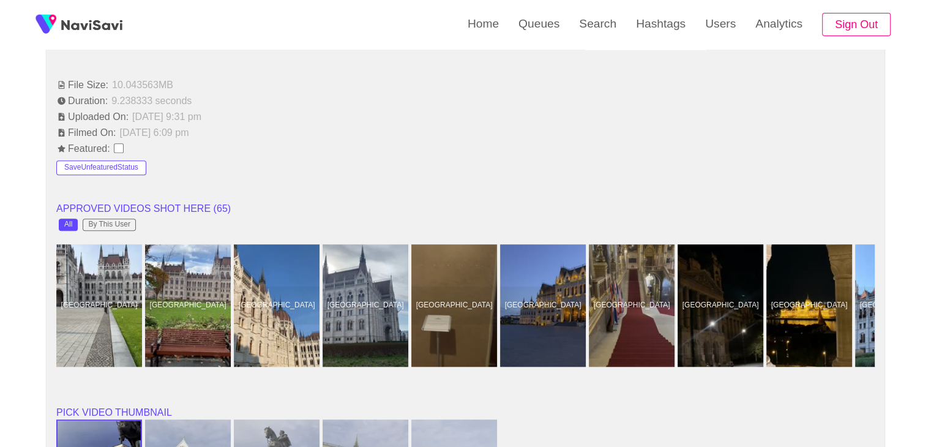
scroll to position [732, 0]
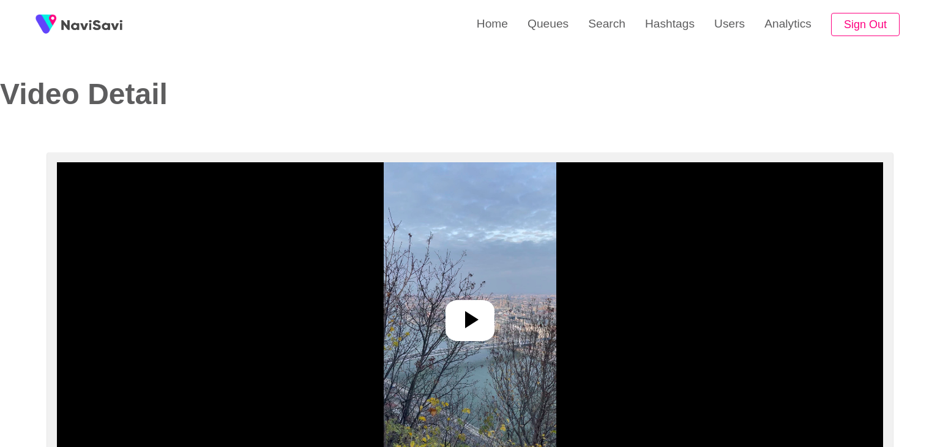
select select "**********"
select select "**"
click at [467, 317] on icon at bounding box center [466, 319] width 13 height 17
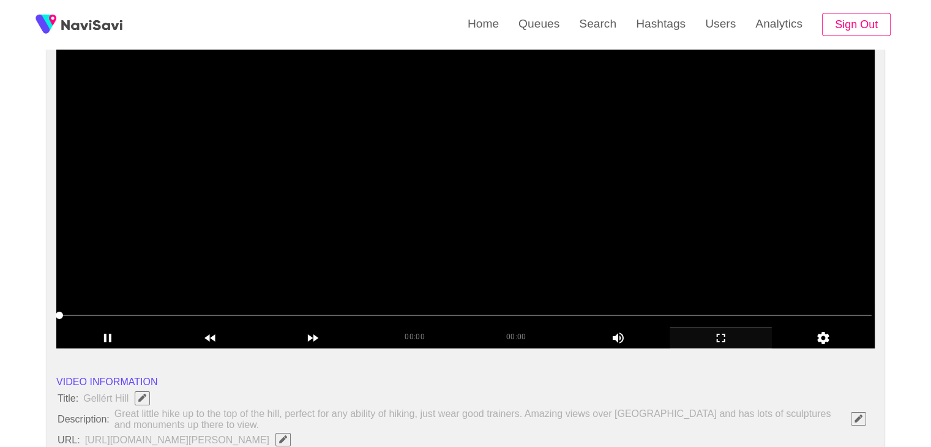
scroll to position [122, 0]
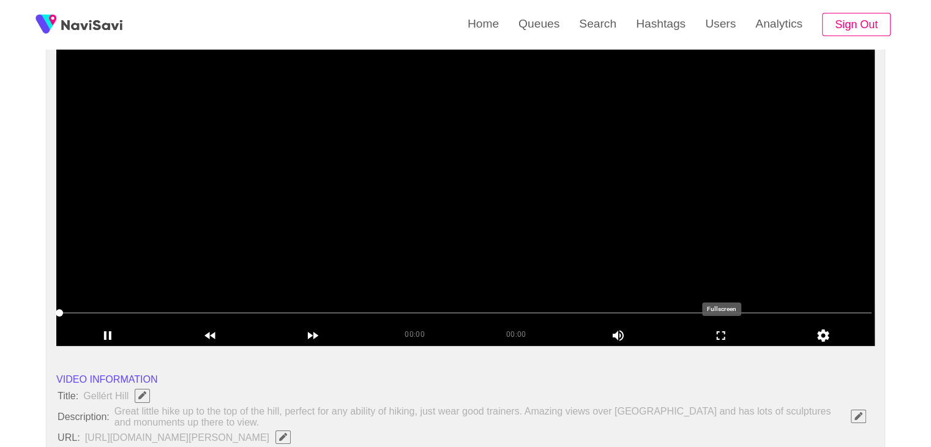
drag, startPoint x: 736, startPoint y: 339, endPoint x: 653, endPoint y: 392, distance: 98.9
click at [735, 339] on icon "add" at bounding box center [721, 335] width 102 height 15
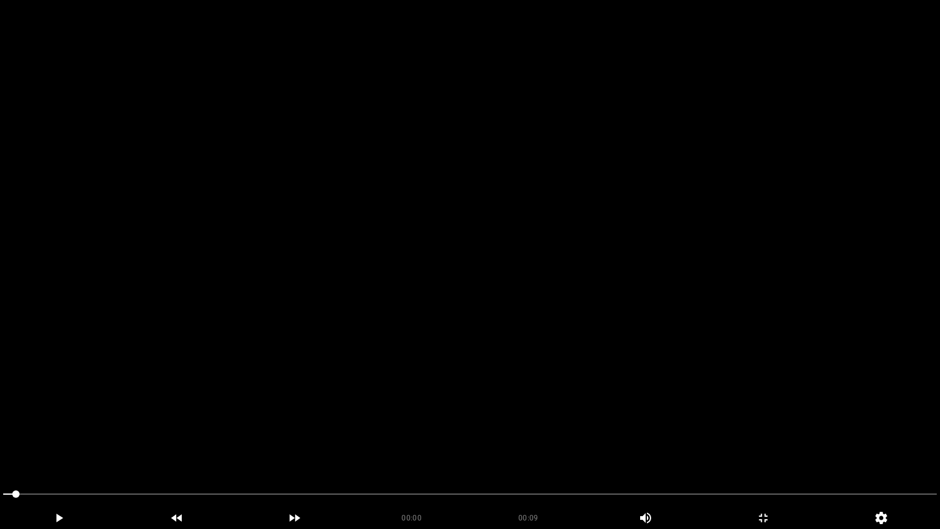
click at [549, 343] on video at bounding box center [470, 264] width 940 height 529
drag, startPoint x: 66, startPoint y: 490, endPoint x: 0, endPoint y: 476, distance: 67.6
click at [0, 446] on section "00:01 00:09 Picture In Picture 1 Error: Failed to load Video" at bounding box center [470, 264] width 940 height 529
click at [269, 446] on video at bounding box center [470, 264] width 940 height 529
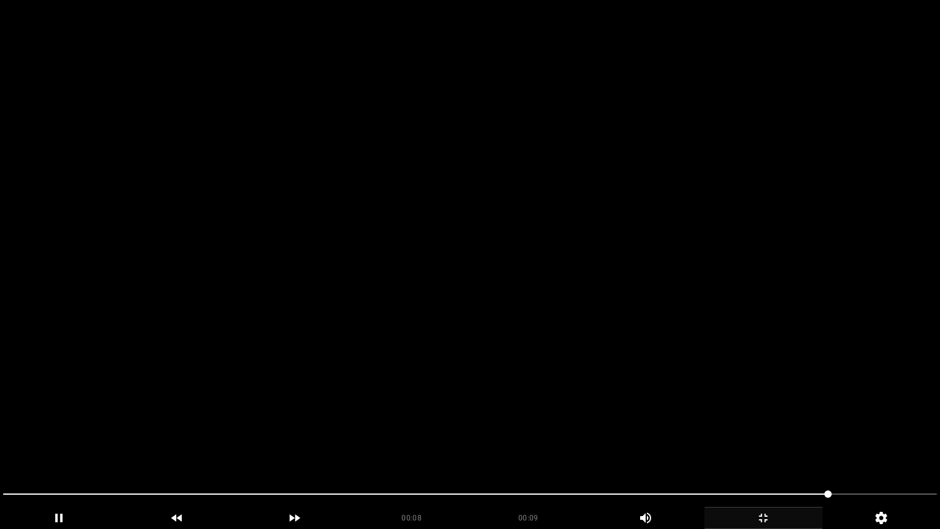
click at [761, 446] on icon "add" at bounding box center [763, 518] width 117 height 15
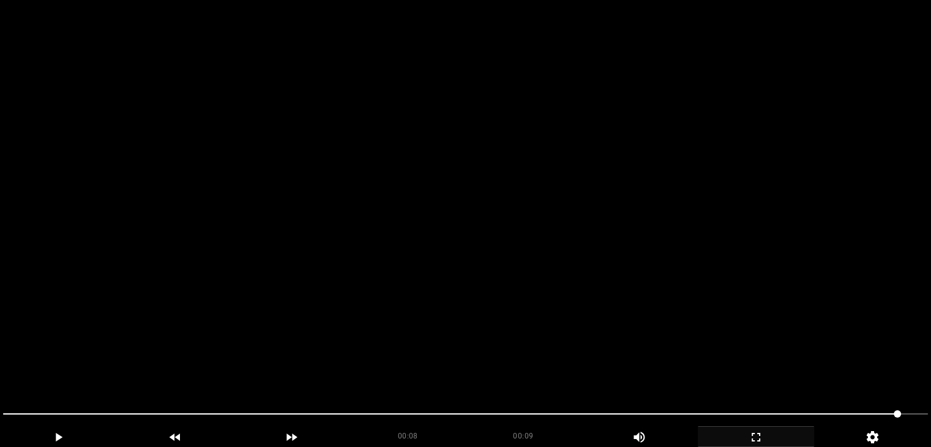
scroll to position [367, 0]
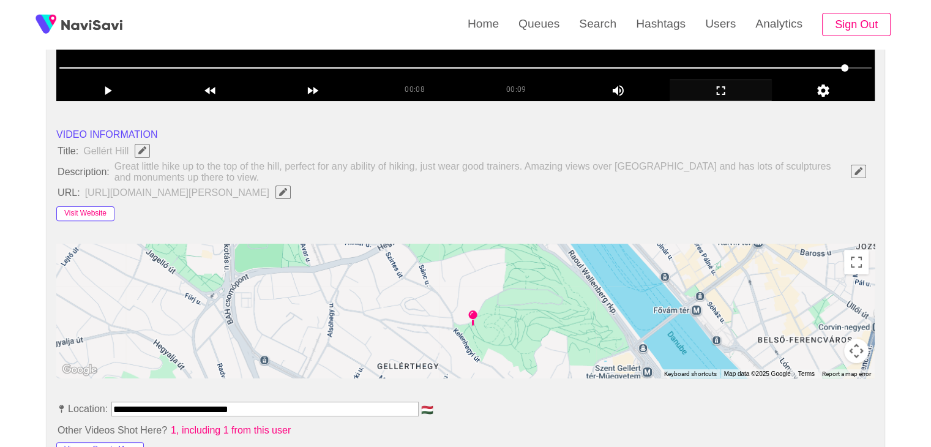
click at [103, 211] on button "Visit Website" at bounding box center [85, 213] width 58 height 15
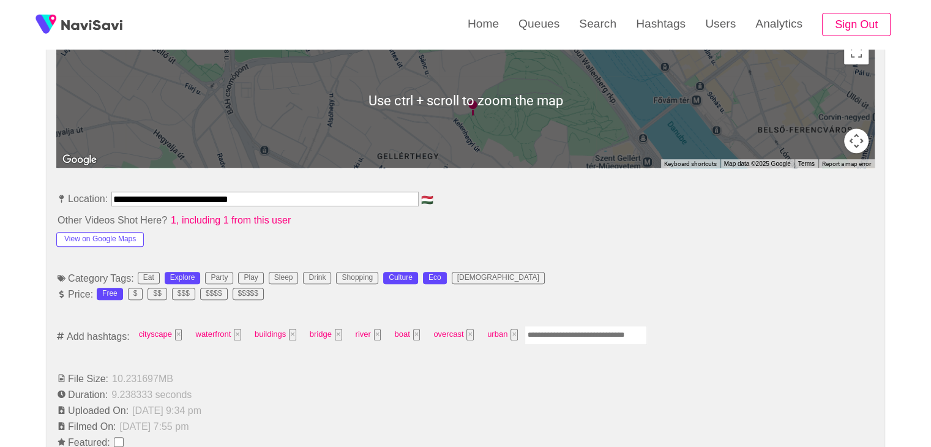
scroll to position [612, 0]
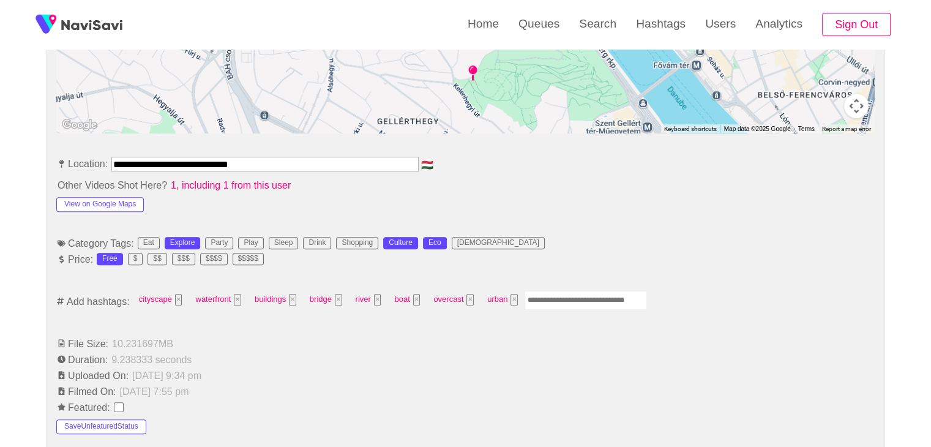
click at [583, 295] on input "Enter tag here and press return" at bounding box center [586, 300] width 122 height 19
type input "*********"
type input "**********"
type input "****"
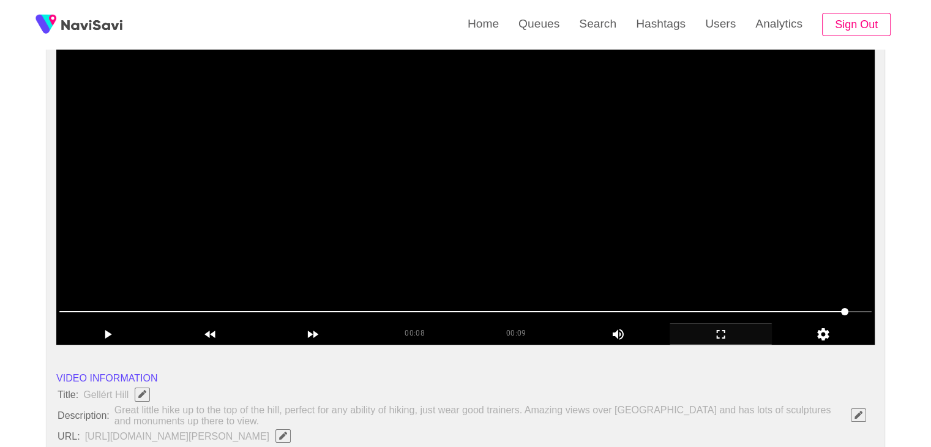
scroll to position [122, 0]
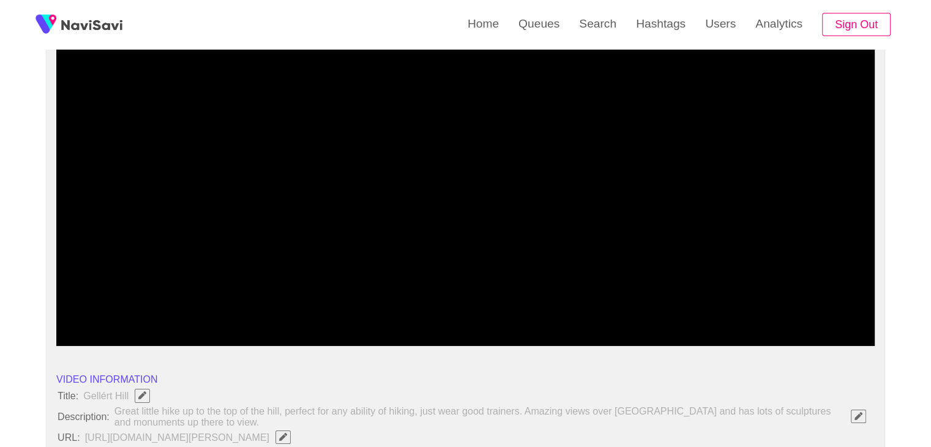
drag, startPoint x: 380, startPoint y: 309, endPoint x: 370, endPoint y: 309, distance: 9.8
click at [370, 309] on span at bounding box center [465, 313] width 813 height 20
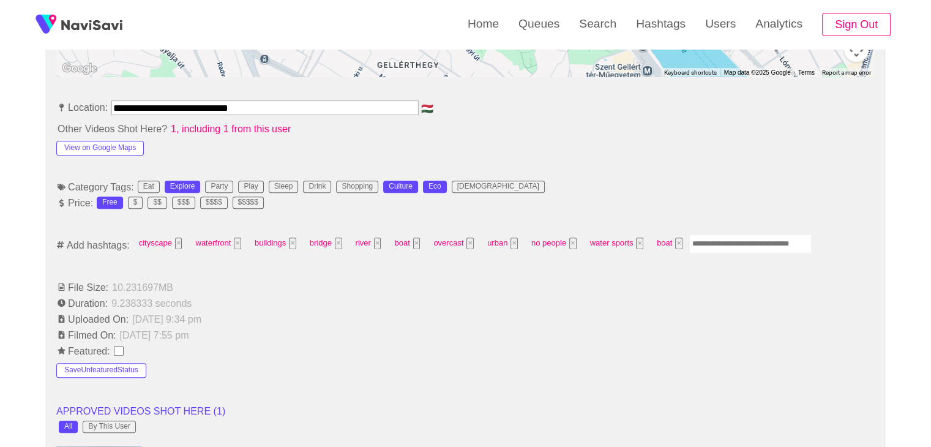
scroll to position [674, 0]
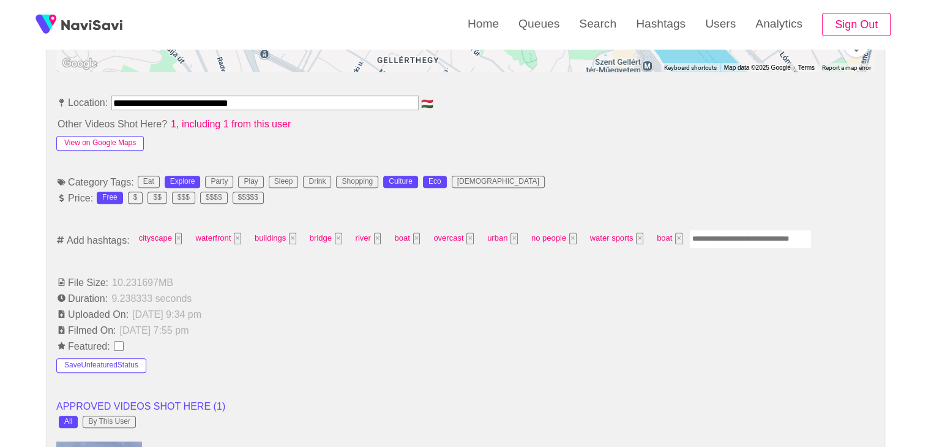
click at [116, 143] on button "View on Google Maps" at bounding box center [100, 143] width 88 height 15
click at [115, 138] on button "View on Google Maps" at bounding box center [100, 143] width 88 height 15
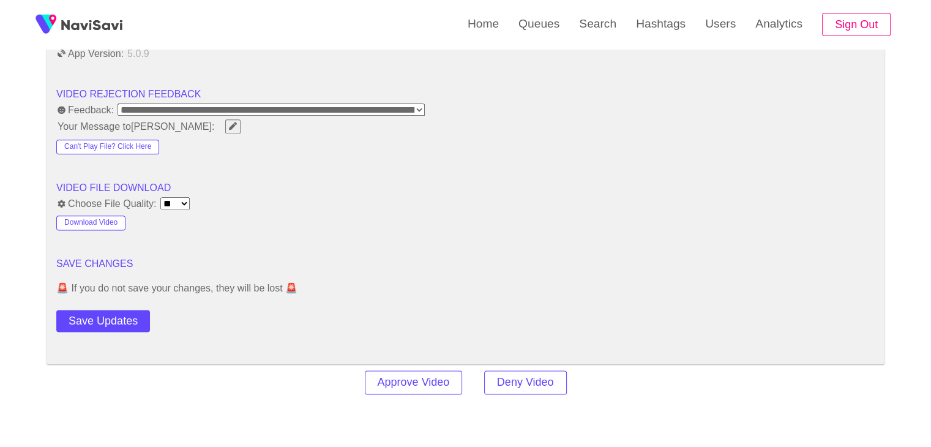
scroll to position [1531, 0]
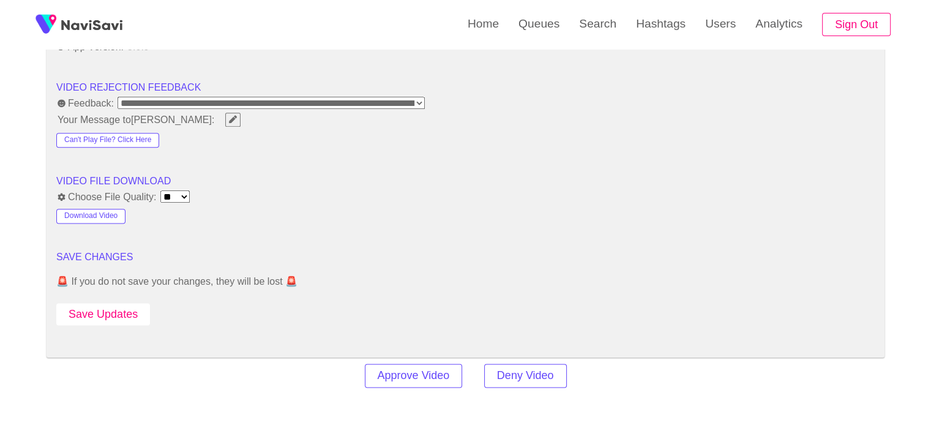
click at [113, 306] on button "Save Updates" at bounding box center [103, 314] width 94 height 23
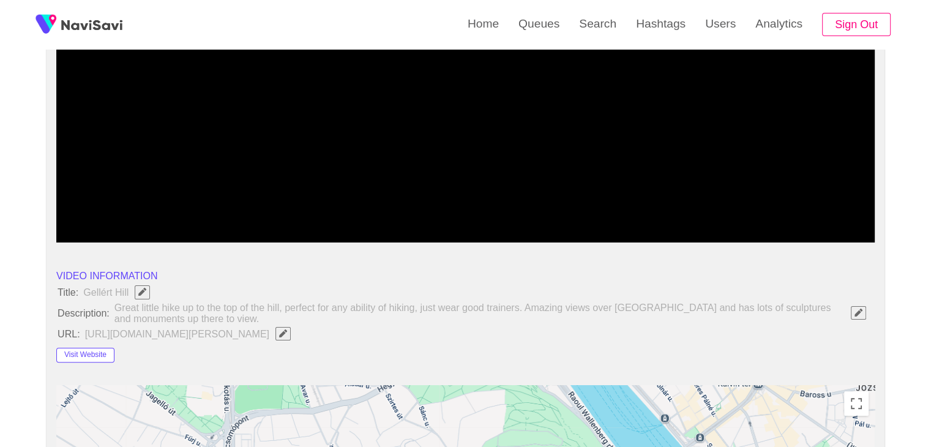
scroll to position [184, 0]
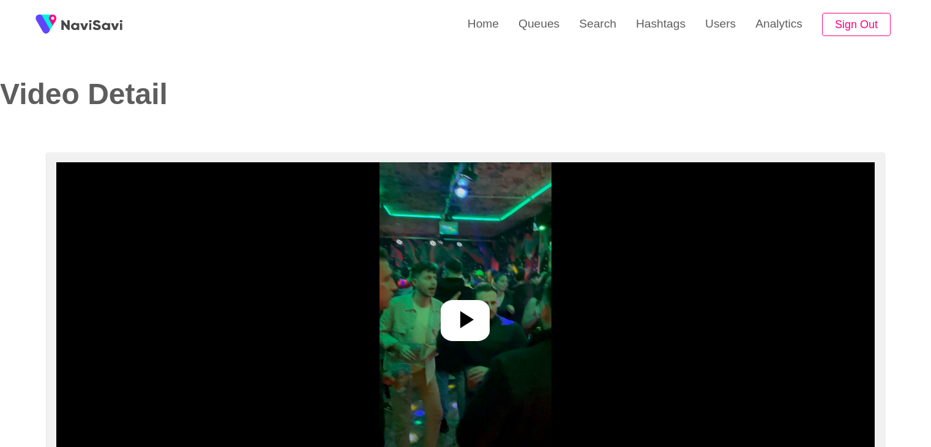
select select "**********"
select select "**"
click at [456, 304] on div at bounding box center [465, 320] width 49 height 41
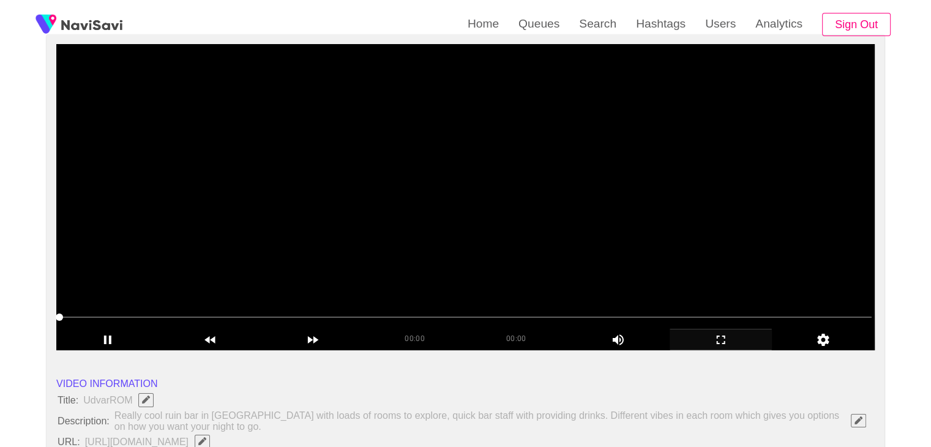
scroll to position [122, 0]
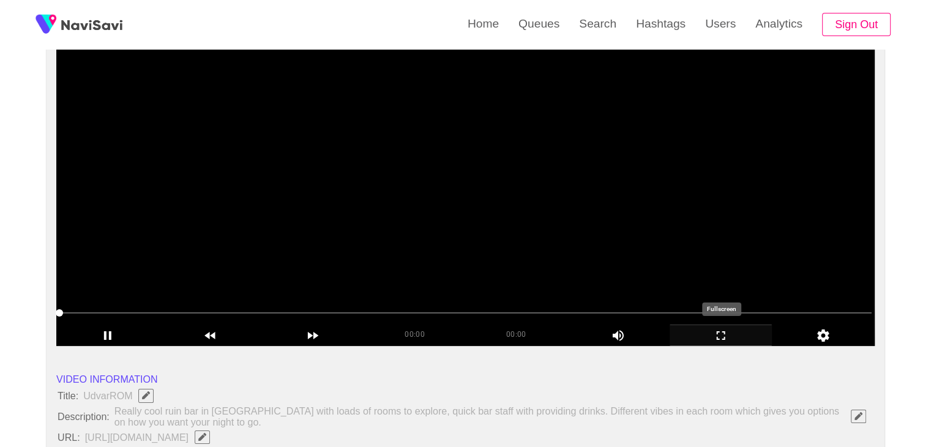
click at [724, 335] on icon "add" at bounding box center [721, 335] width 102 height 15
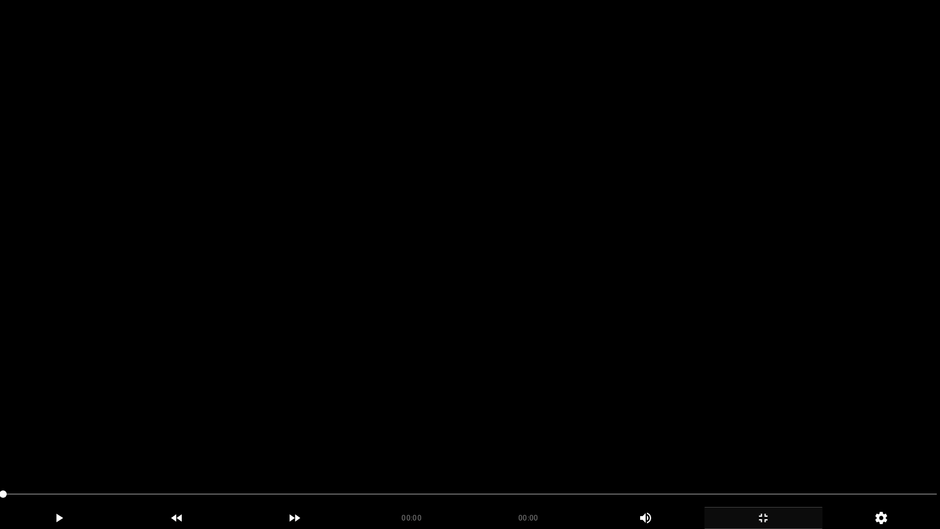
click at [573, 375] on video at bounding box center [470, 264] width 940 height 529
drag, startPoint x: 0, startPoint y: 476, endPoint x: 171, endPoint y: 448, distance: 173.8
click at [457, 411] on video at bounding box center [470, 264] width 940 height 529
drag, startPoint x: 469, startPoint y: 411, endPoint x: 495, endPoint y: 421, distance: 28.3
click at [470, 414] on video at bounding box center [470, 264] width 940 height 529
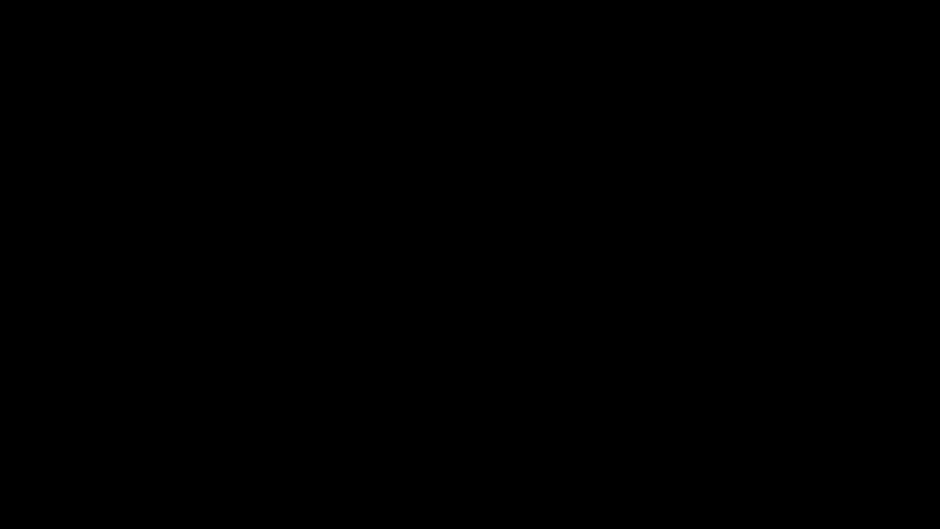
click at [196, 446] on span at bounding box center [470, 494] width 934 height 20
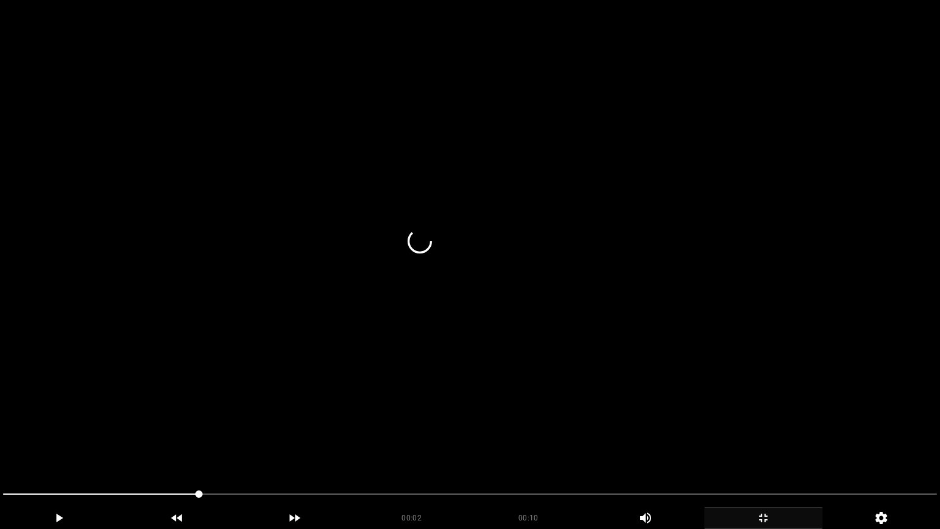
drag, startPoint x: 556, startPoint y: 451, endPoint x: 605, endPoint y: 460, distance: 50.0
click at [556, 446] on video at bounding box center [470, 264] width 940 height 529
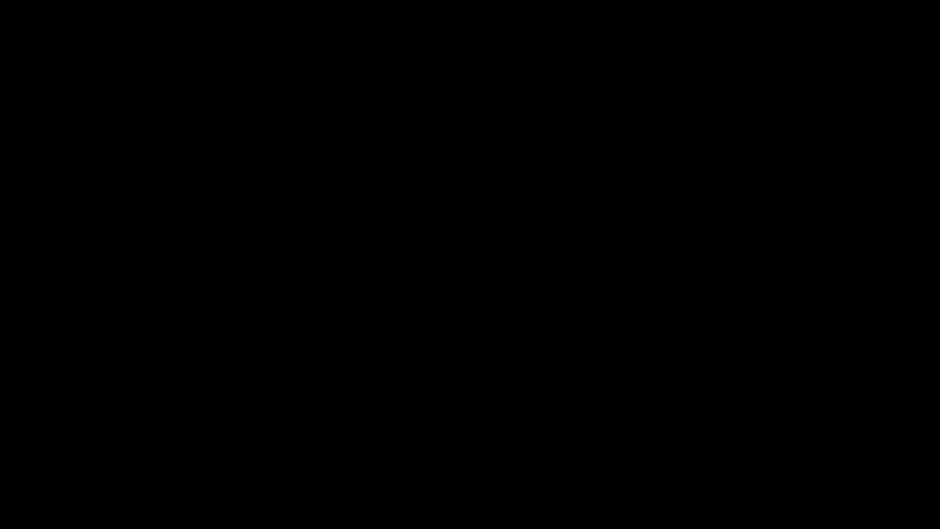
drag, startPoint x: 645, startPoint y: 497, endPoint x: 651, endPoint y: 498, distance: 6.8
click at [651, 446] on span at bounding box center [470, 494] width 934 height 20
click at [779, 446] on span at bounding box center [470, 494] width 934 height 20
drag, startPoint x: 12, startPoint y: 492, endPoint x: 9, endPoint y: 475, distance: 16.7
click at [0, 446] on div at bounding box center [470, 495] width 944 height 32
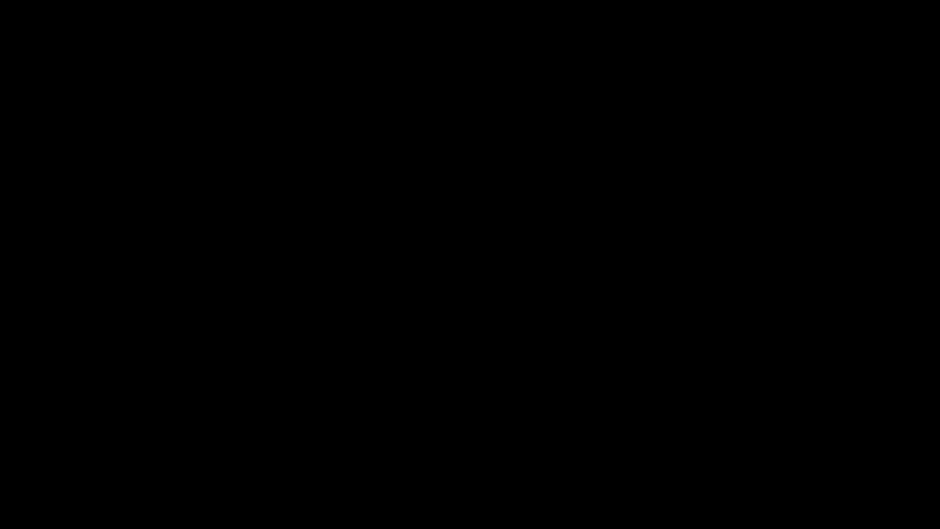
click at [778, 446] on icon "add" at bounding box center [763, 518] width 117 height 15
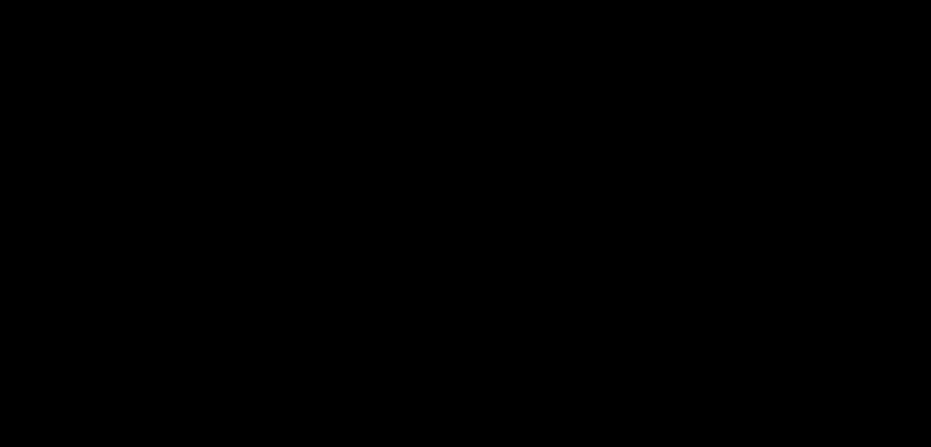
scroll to position [306, 0]
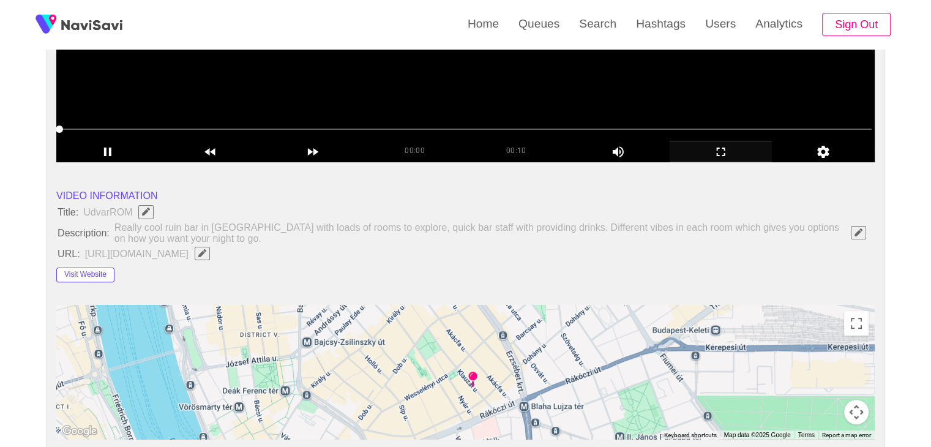
click at [345, 84] on video at bounding box center [465, 9] width 819 height 306
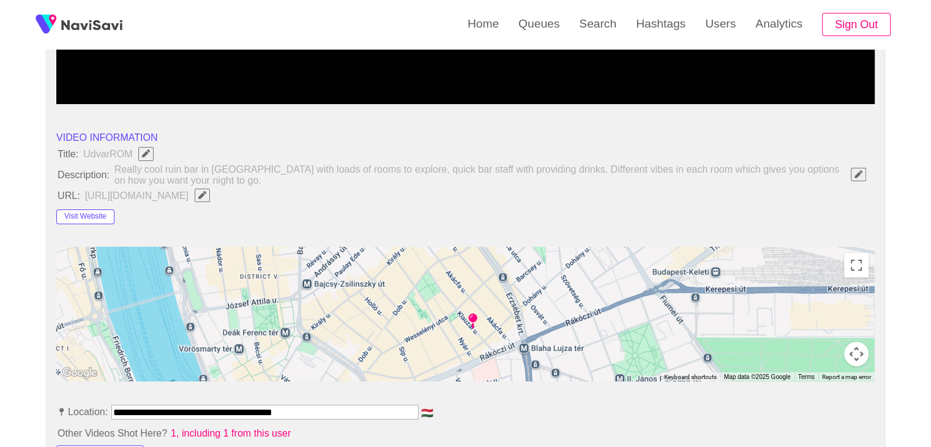
scroll to position [367, 0]
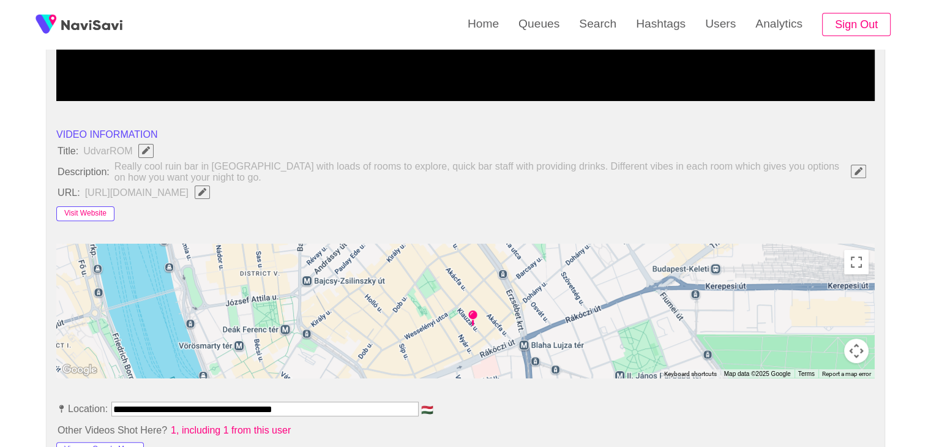
click at [77, 215] on button "Visit Website" at bounding box center [85, 213] width 58 height 15
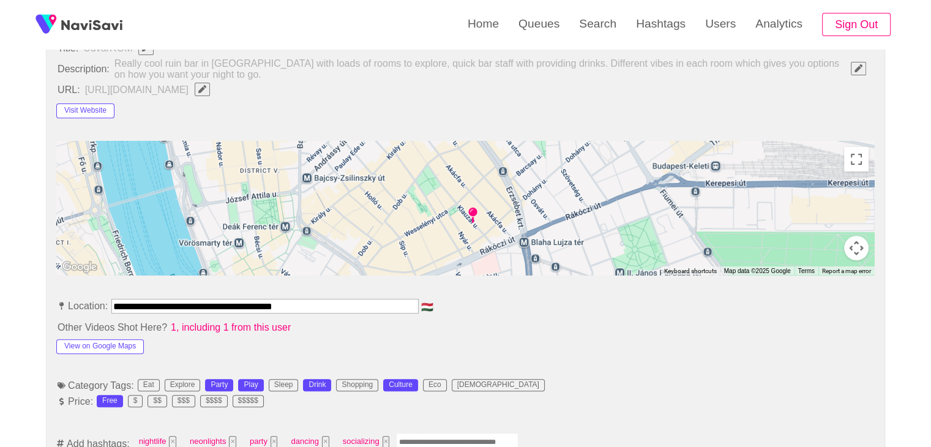
scroll to position [490, 0]
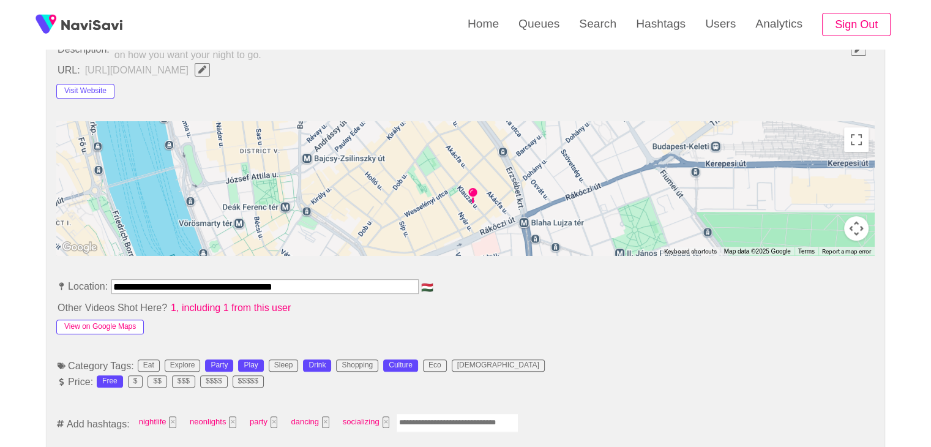
click at [111, 326] on button "View on Google Maps" at bounding box center [100, 327] width 88 height 15
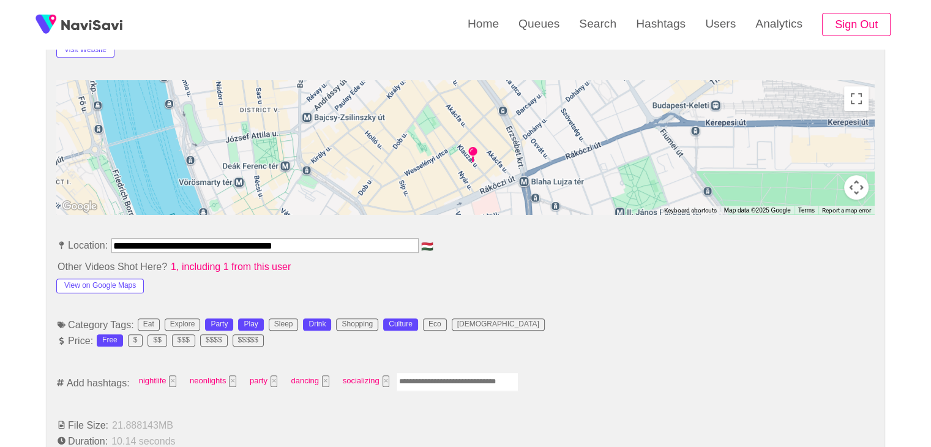
scroll to position [612, 0]
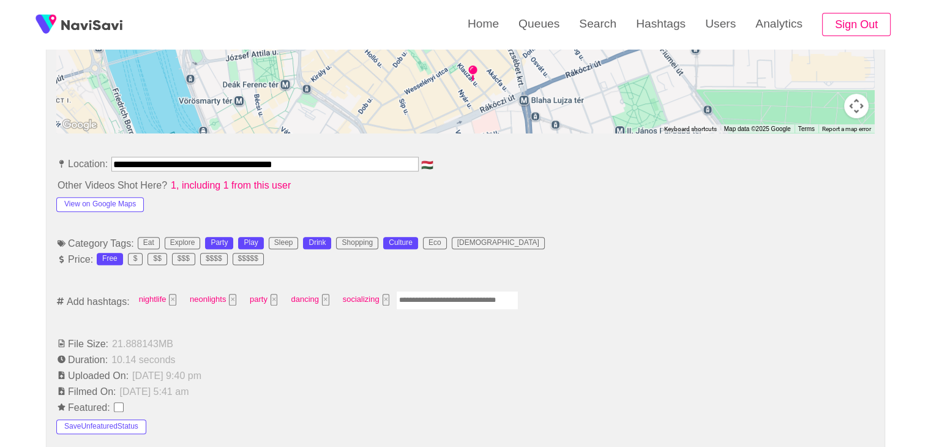
click at [432, 300] on input "Enter tag here and press return" at bounding box center [457, 300] width 122 height 19
type input "***"
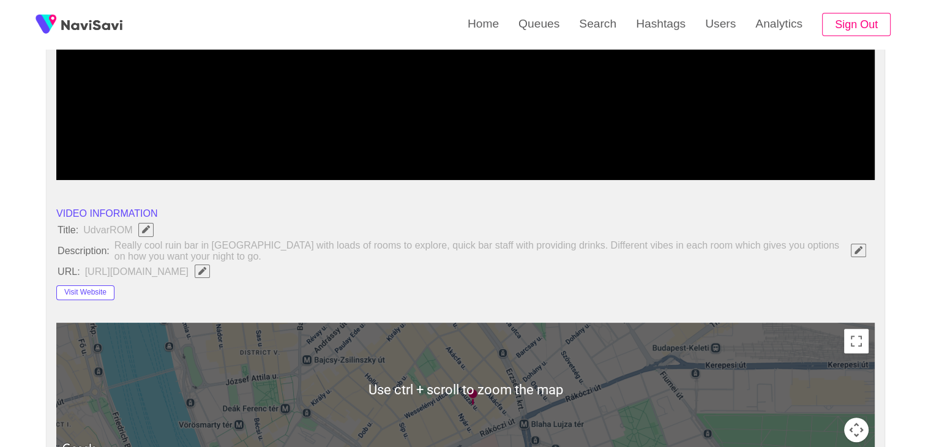
scroll to position [490, 0]
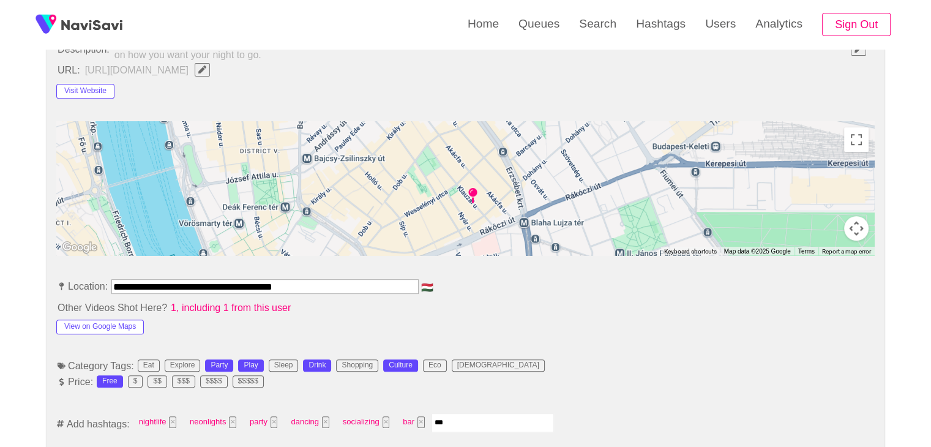
type input "****"
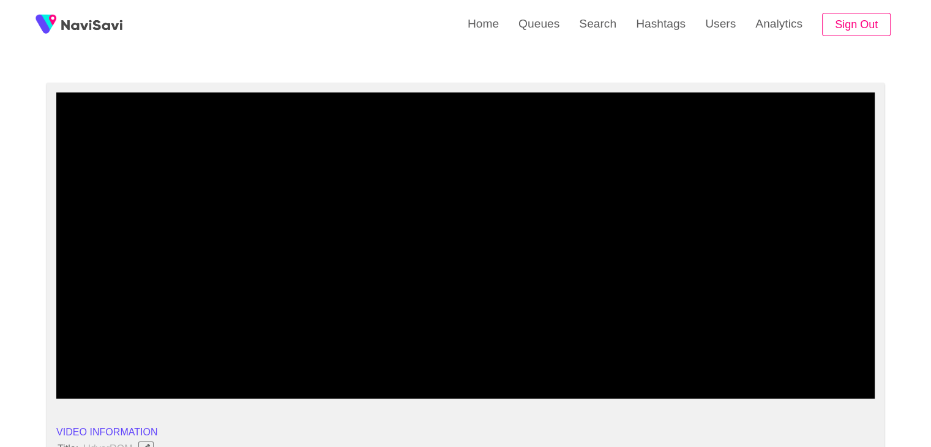
scroll to position [61, 0]
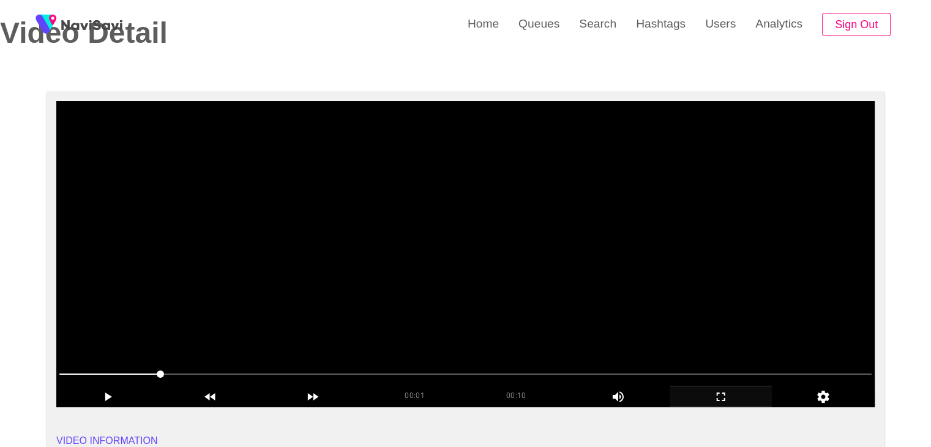
click at [445, 295] on video at bounding box center [465, 254] width 819 height 306
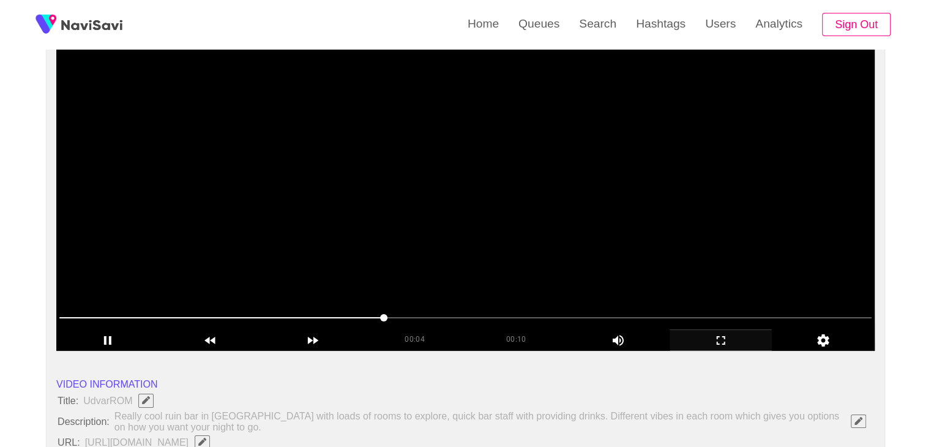
scroll to position [122, 0]
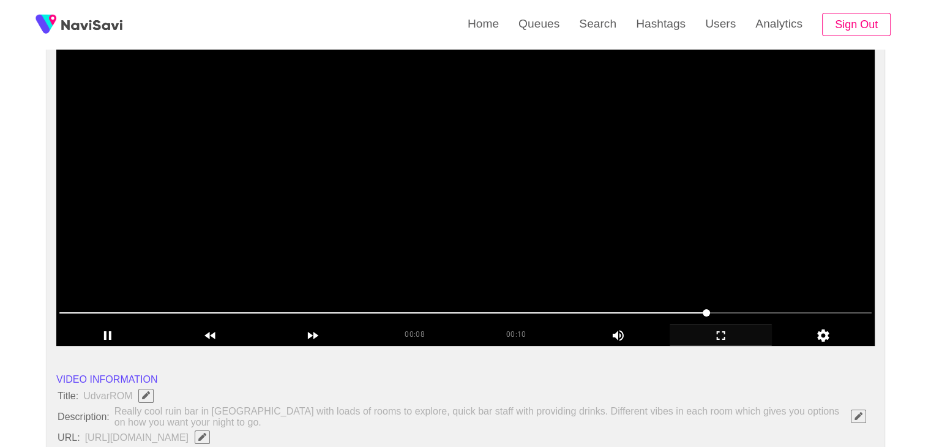
click at [767, 313] on span at bounding box center [465, 313] width 813 height 20
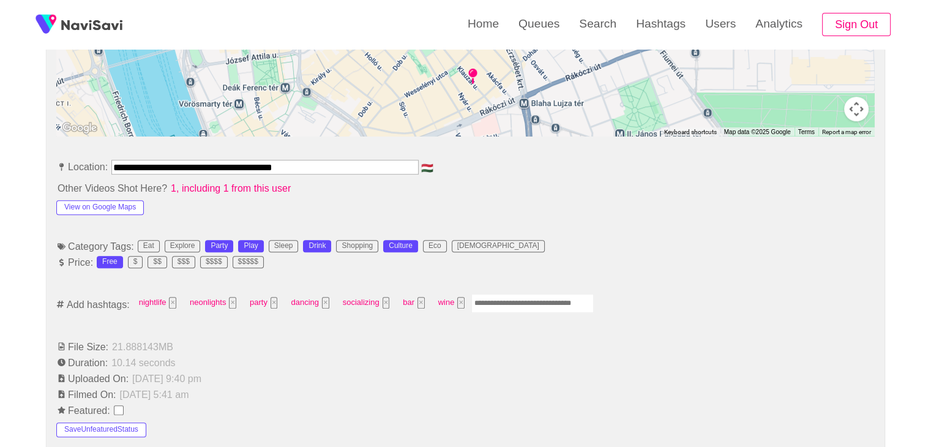
scroll to position [612, 0]
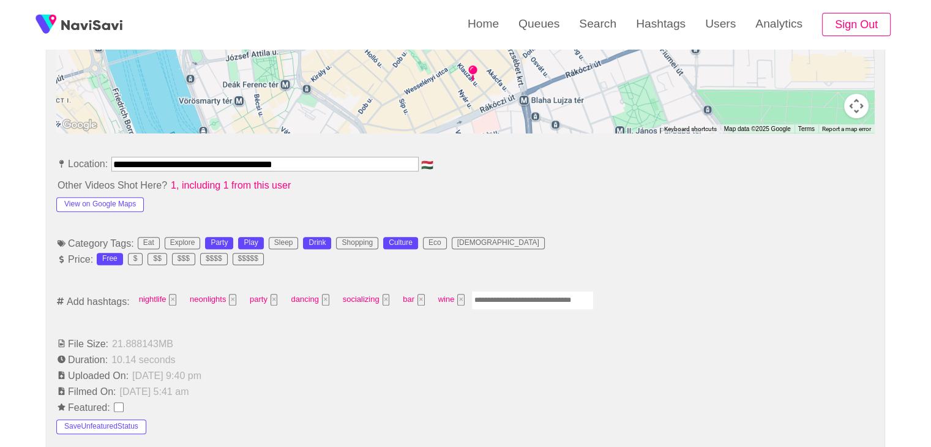
click at [509, 299] on input "Enter tag here and press return" at bounding box center [532, 300] width 122 height 19
type input "*****"
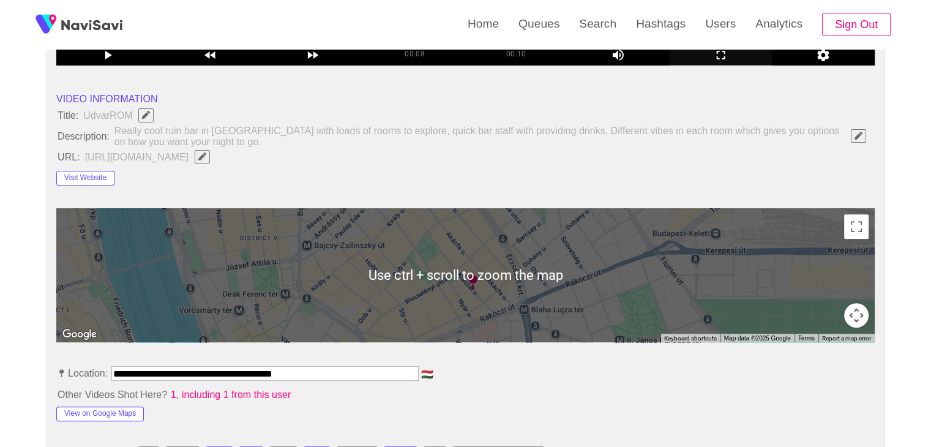
scroll to position [551, 0]
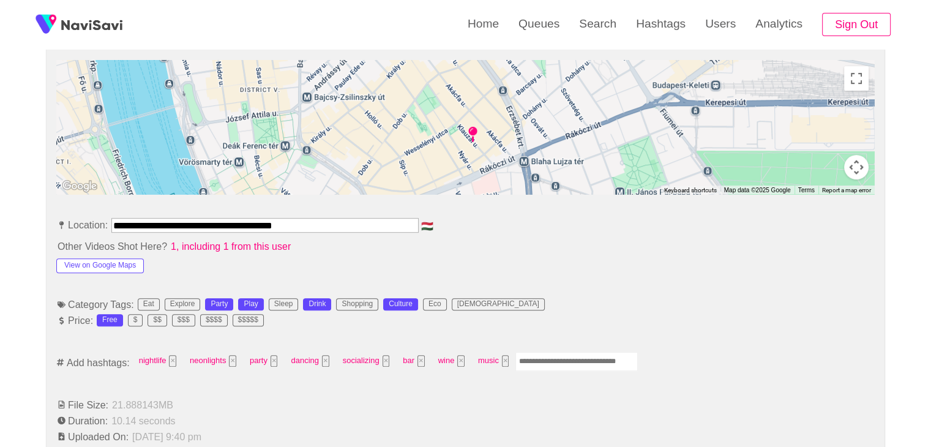
drag, startPoint x: 132, startPoint y: 219, endPoint x: 0, endPoint y: 228, distance: 132.6
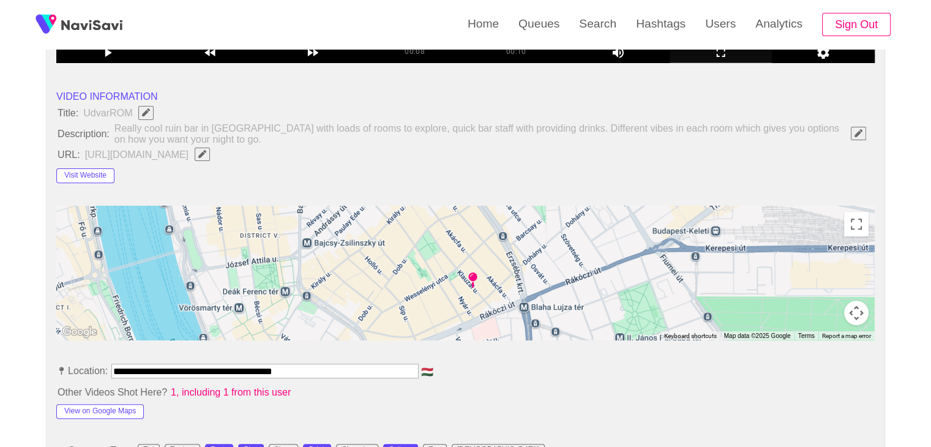
scroll to position [367, 0]
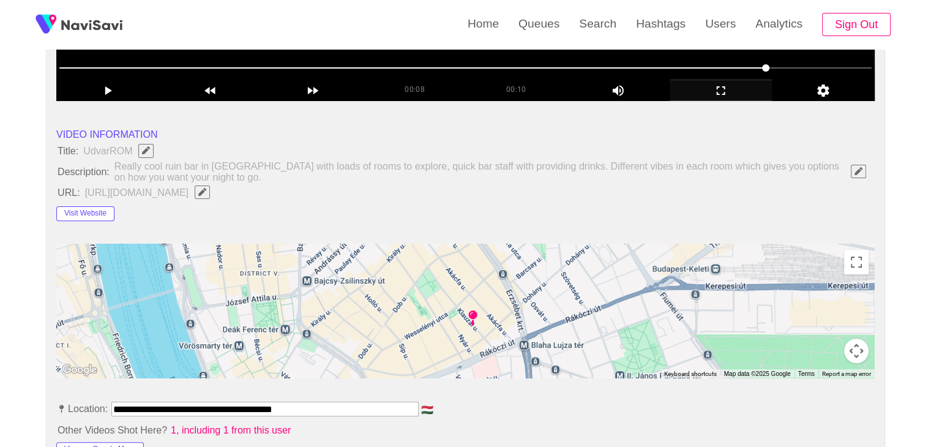
click at [206, 193] on icon "Edit Field" at bounding box center [202, 192] width 8 height 8
type input "**********"
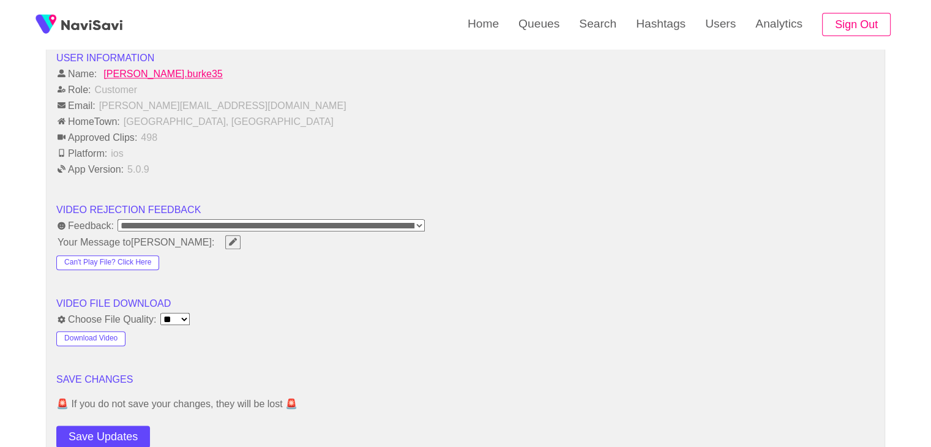
scroll to position [1592, 0]
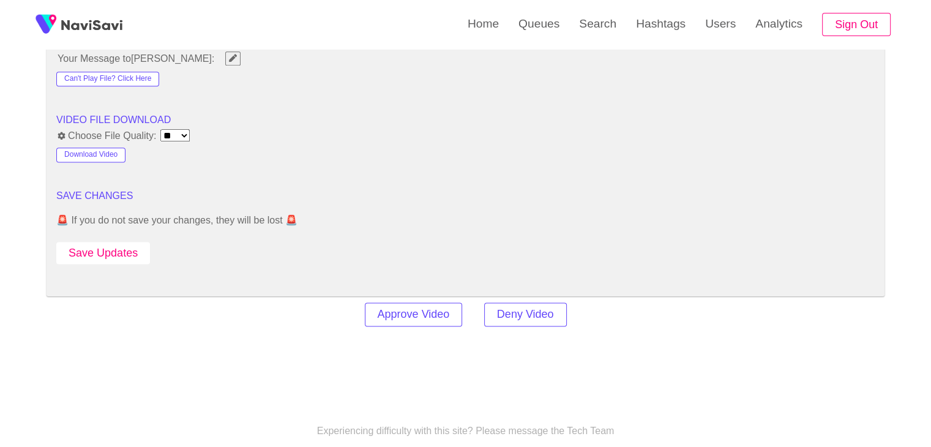
click at [107, 246] on button "Save Updates" at bounding box center [103, 253] width 94 height 23
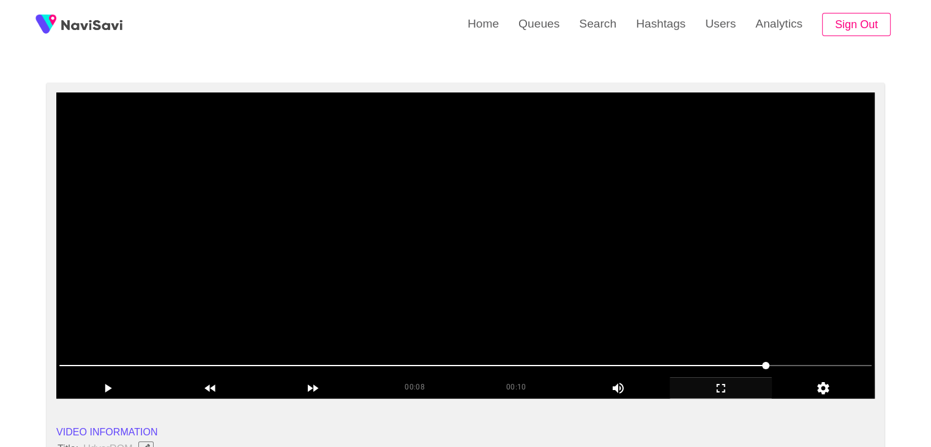
scroll to position [61, 0]
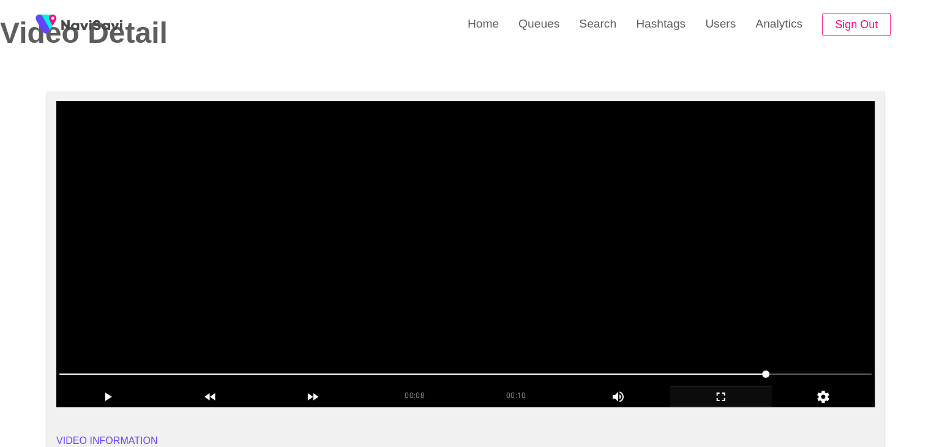
click at [506, 355] on video at bounding box center [465, 254] width 819 height 306
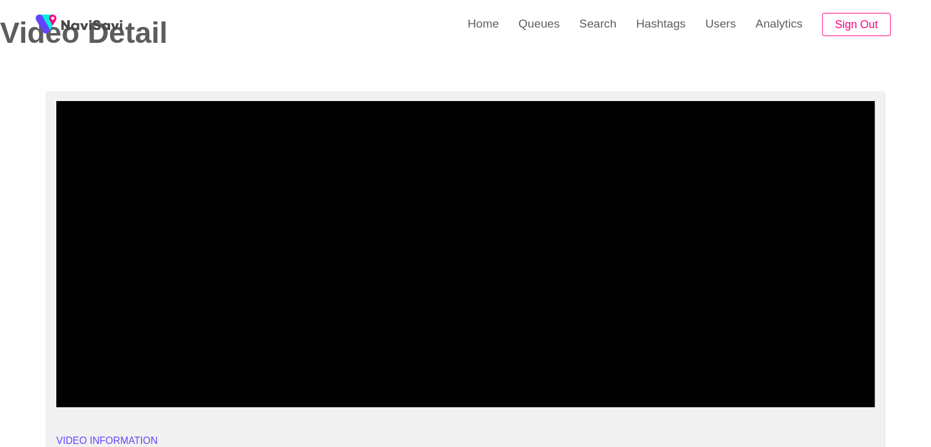
drag, startPoint x: 184, startPoint y: 366, endPoint x: 20, endPoint y: 356, distance: 163.8
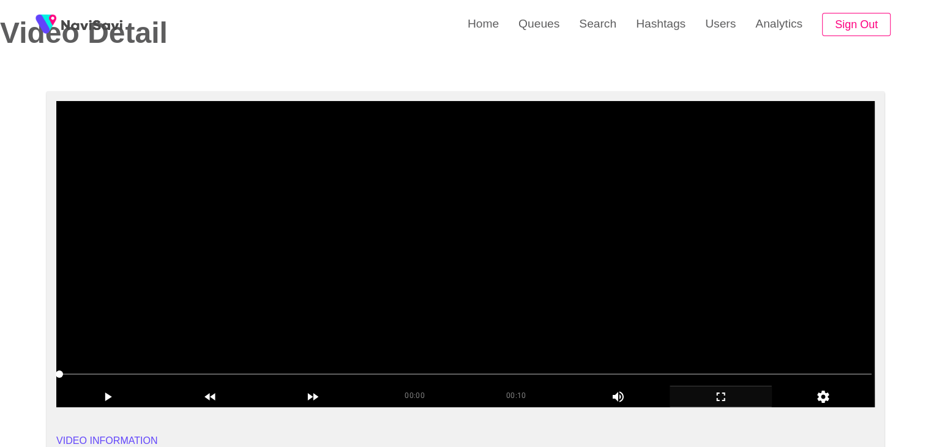
click at [370, 301] on video at bounding box center [465, 254] width 819 height 306
click at [522, 288] on video at bounding box center [465, 254] width 819 height 306
click at [529, 285] on video at bounding box center [465, 254] width 819 height 306
click at [536, 283] on video at bounding box center [465, 254] width 819 height 306
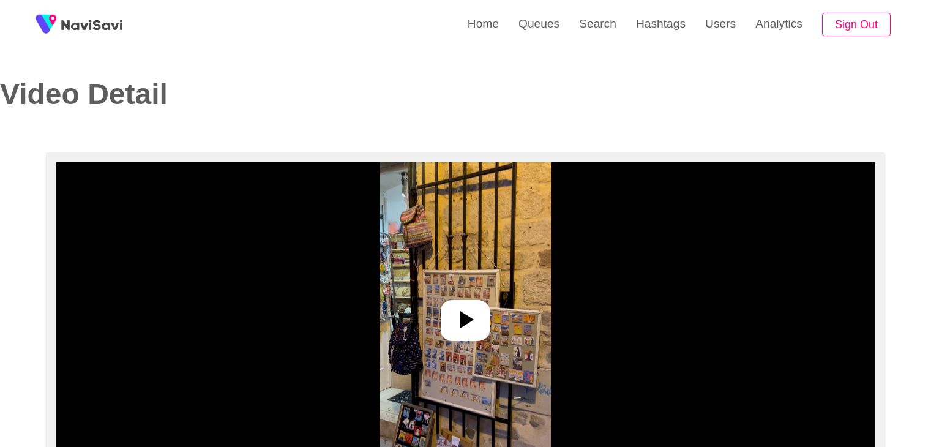
select select "**********"
select select "**"
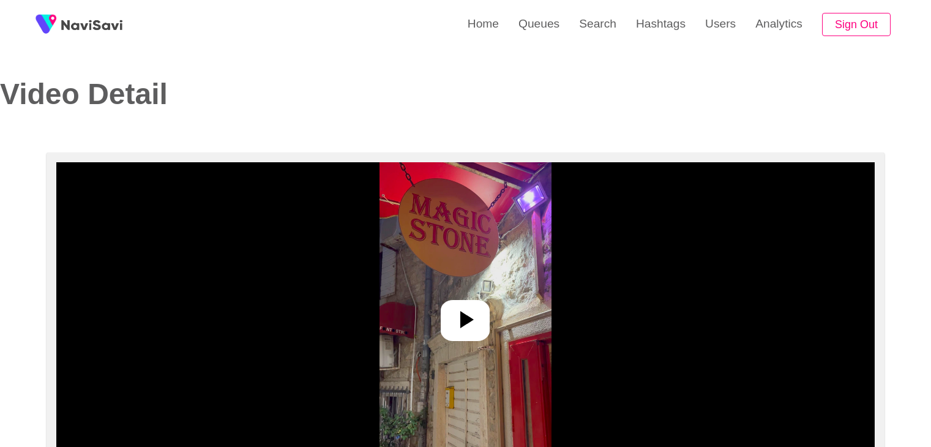
select select "**********"
select select "**"
select select "**********"
select select "**"
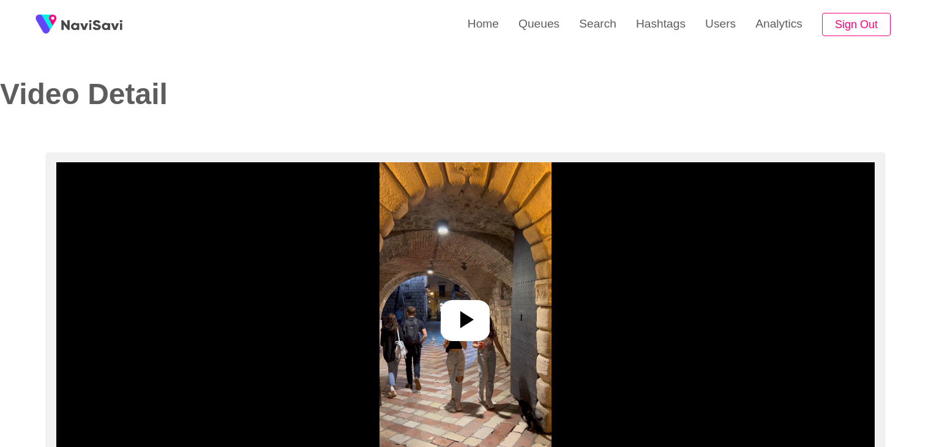
select select "**********"
select select "**"
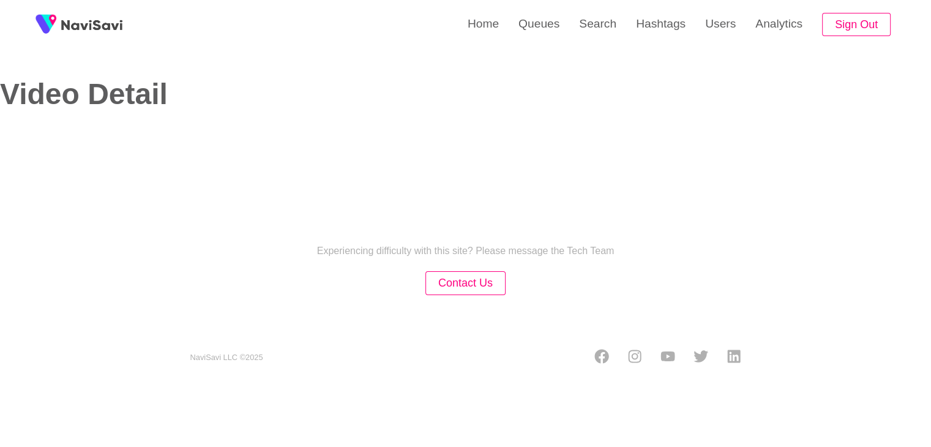
select select "**********"
select select "**"
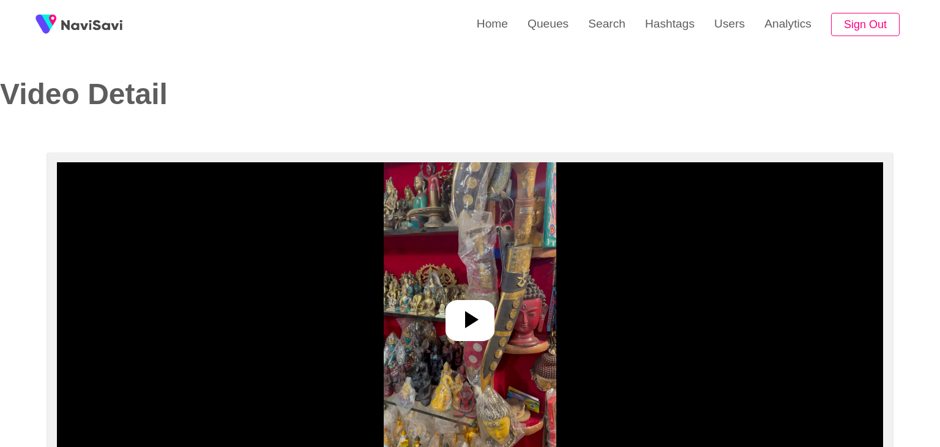
select select "**********"
select select "**"
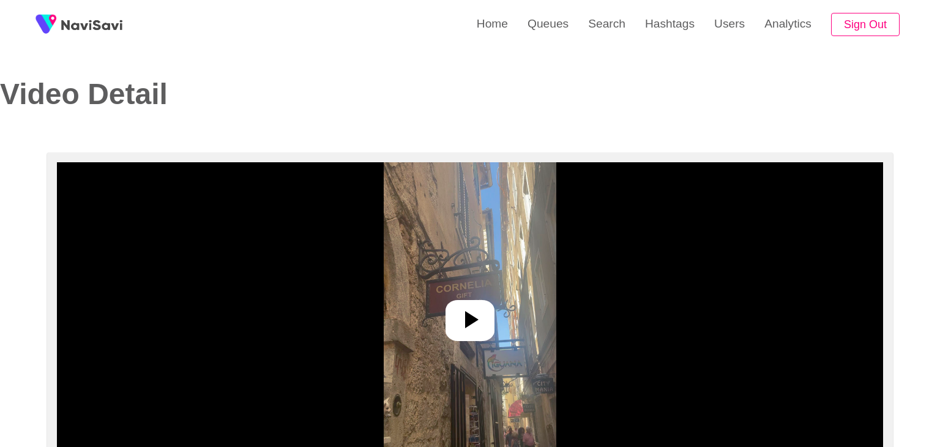
select select "**********"
select select "**"
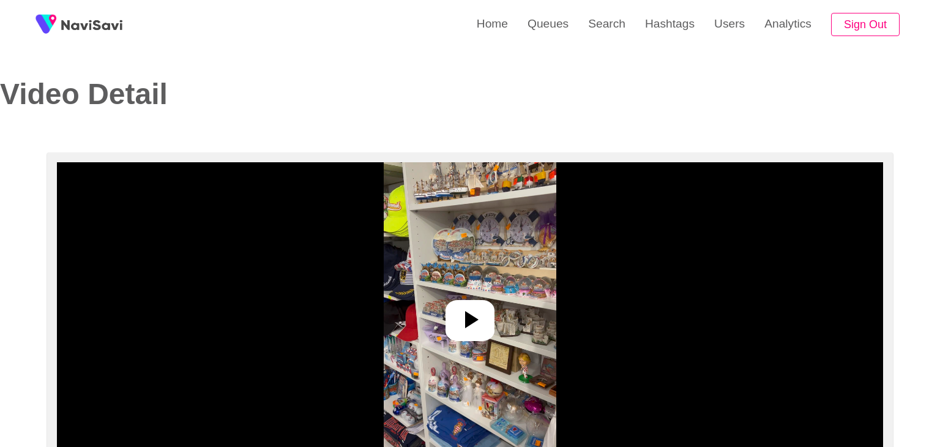
select select "**********"
select select "**"
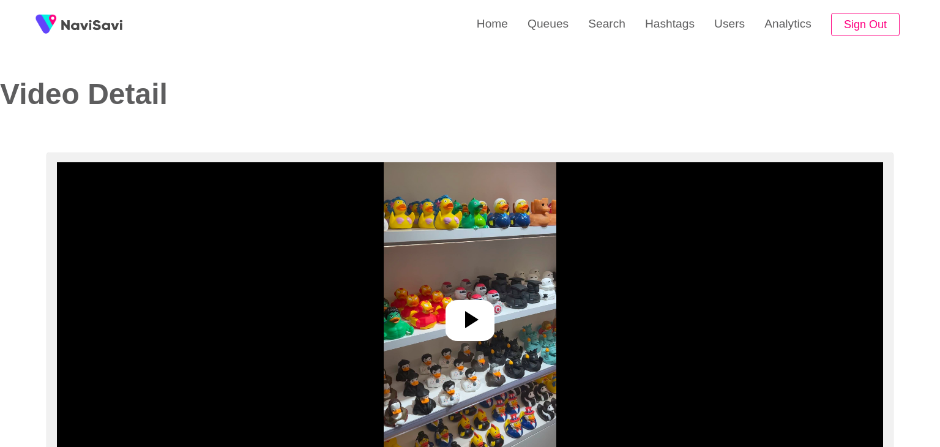
select select "**********"
select select "**"
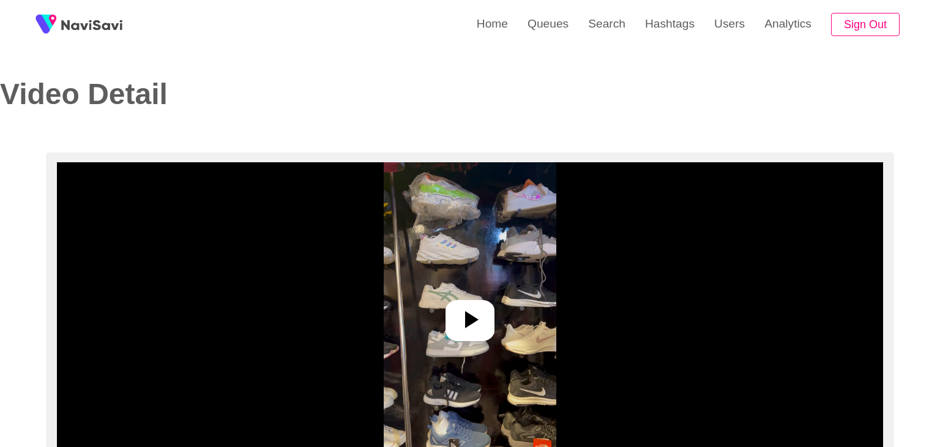
select select "****"
select select "**********"
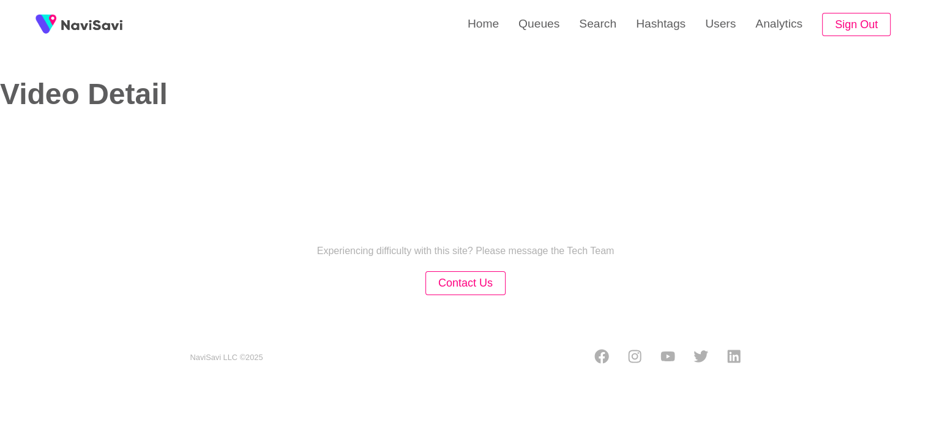
select select "**********"
select select "****"
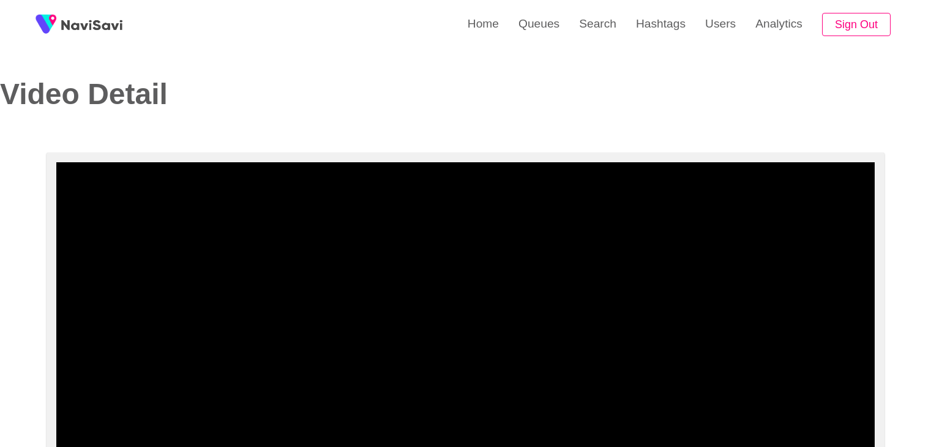
select select "**********"
select select "**"
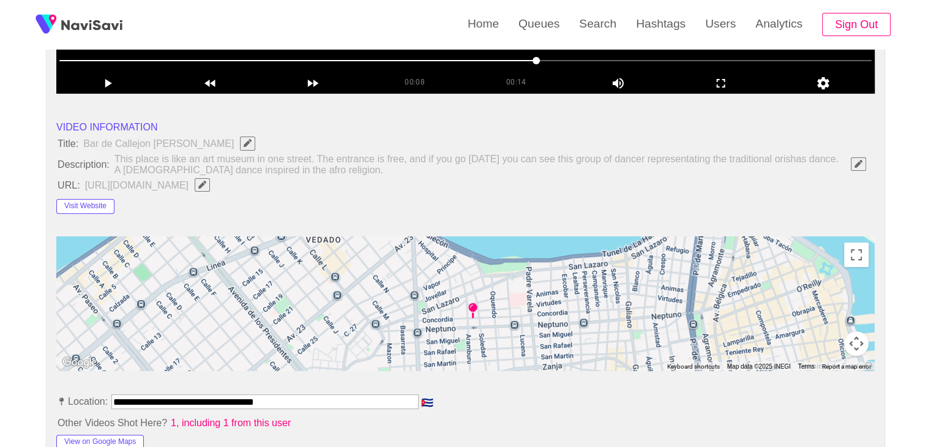
scroll to position [367, 0]
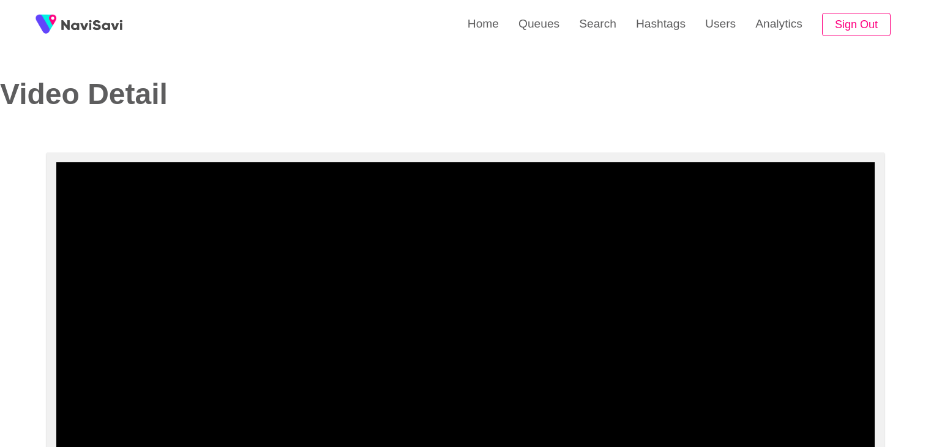
select select "**********"
select select "**"
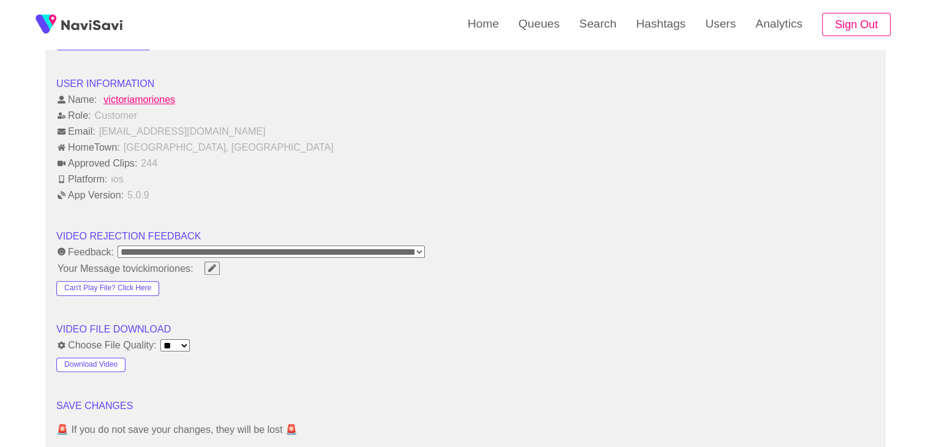
scroll to position [1531, 0]
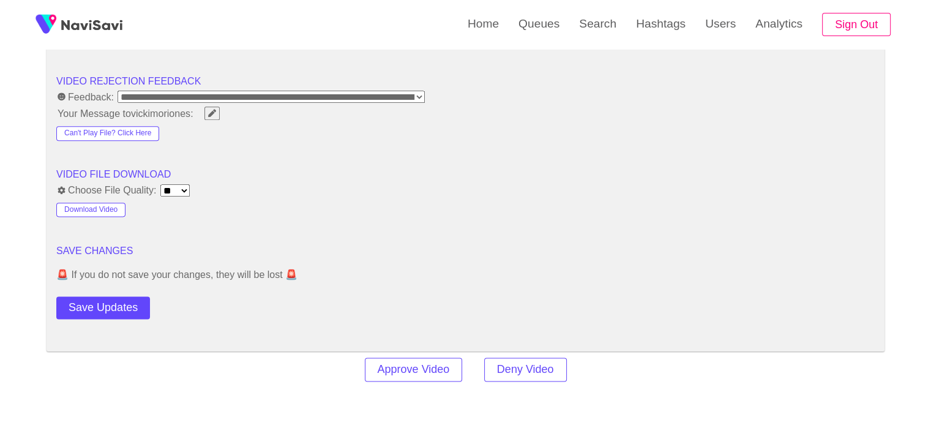
drag, startPoint x: 115, startPoint y: 307, endPoint x: 123, endPoint y: 301, distance: 10.0
click at [115, 307] on button "Save Updates" at bounding box center [103, 307] width 94 height 23
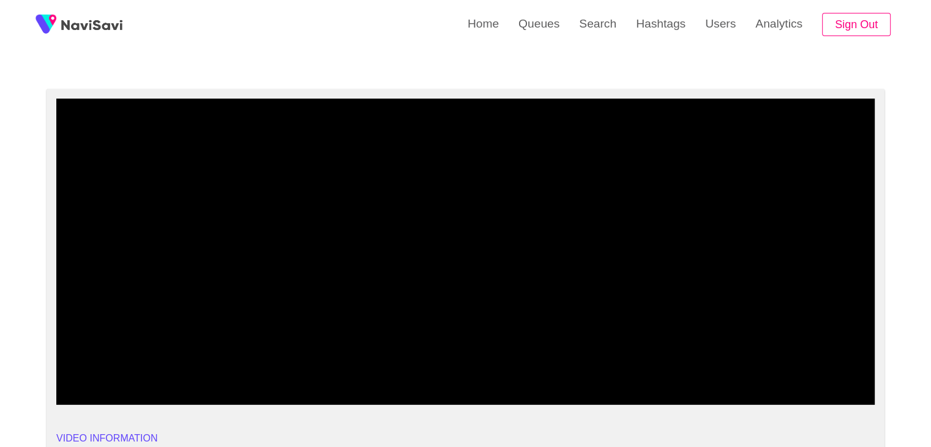
scroll to position [61, 0]
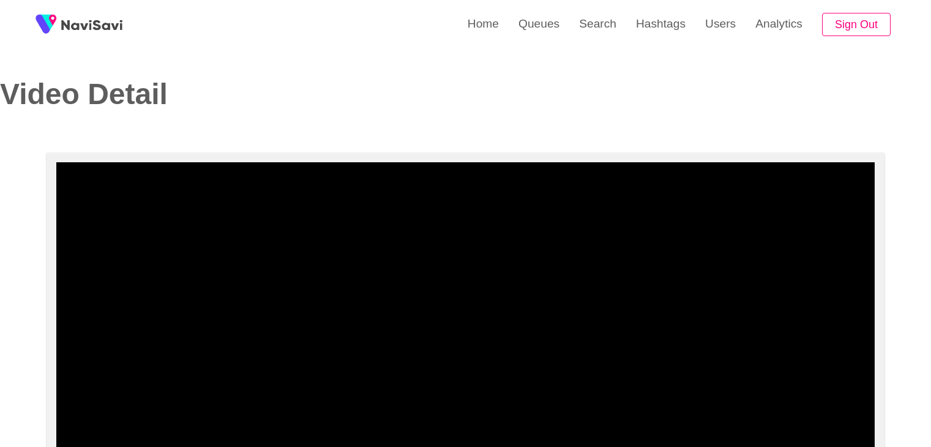
select select "**********"
select select "**"
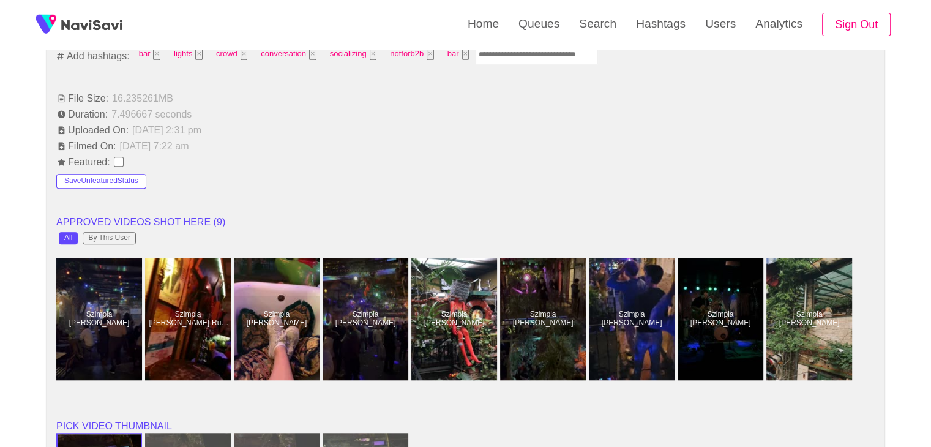
scroll to position [794, 0]
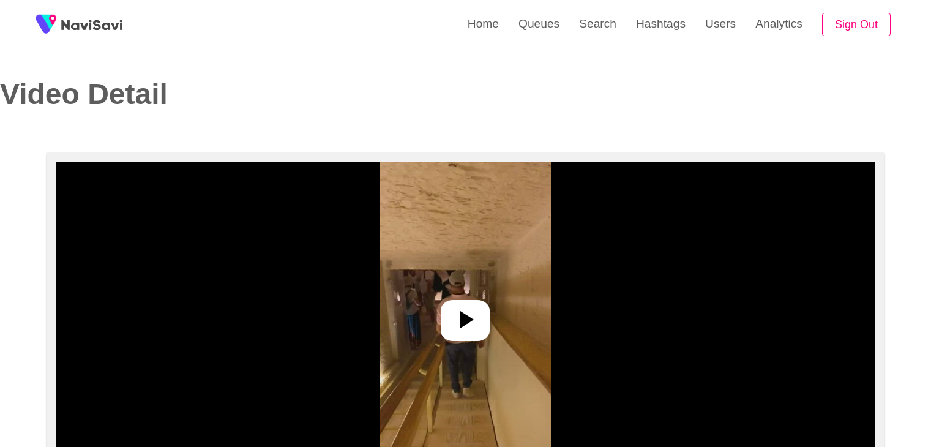
select select "**********"
select select "**"
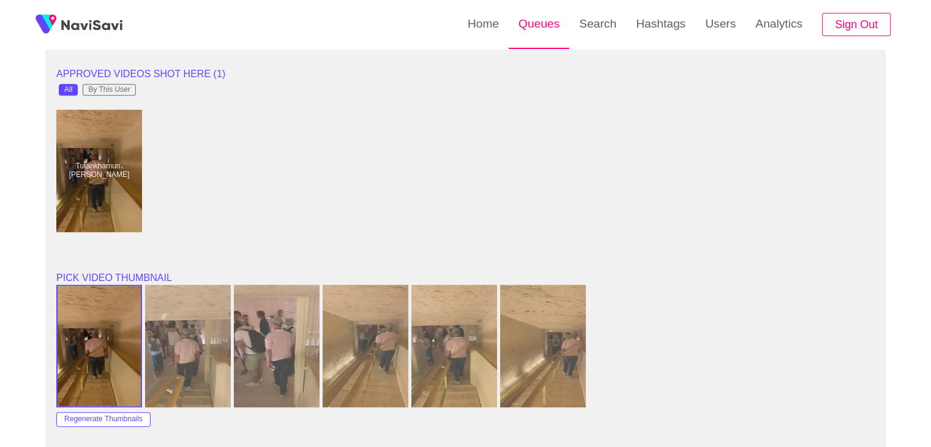
scroll to position [857, 0]
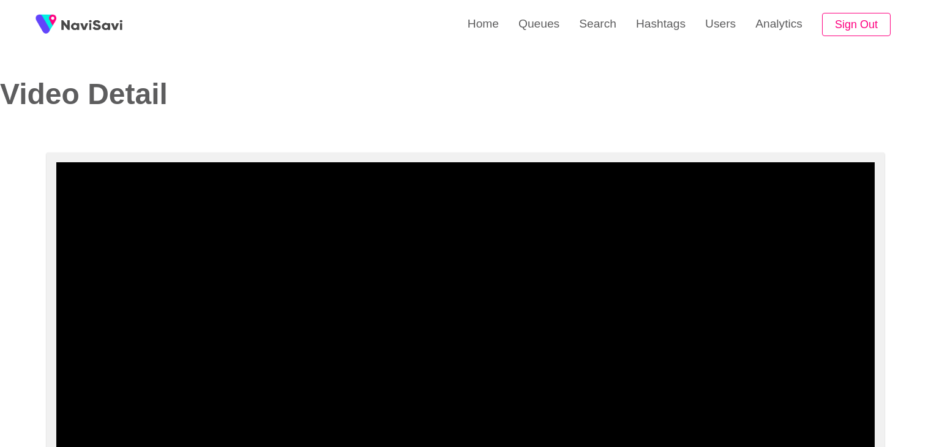
select select "**********"
select select "**"
select select "**********"
select select "**"
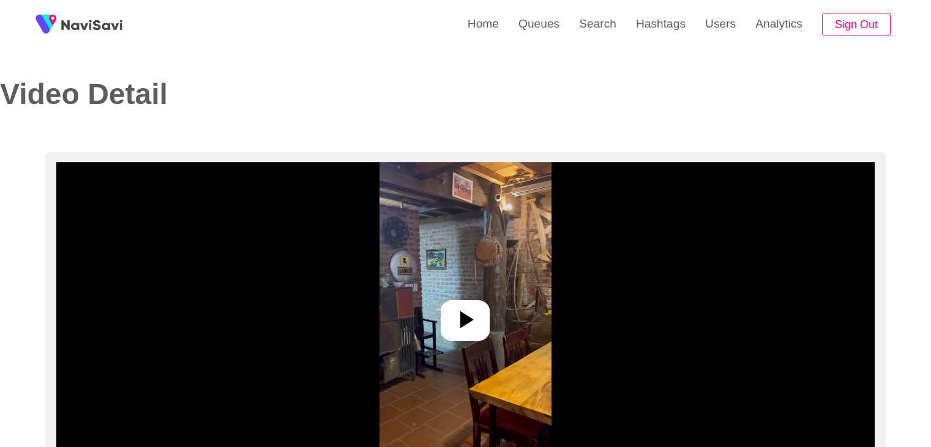
select select "**********"
select select "**"
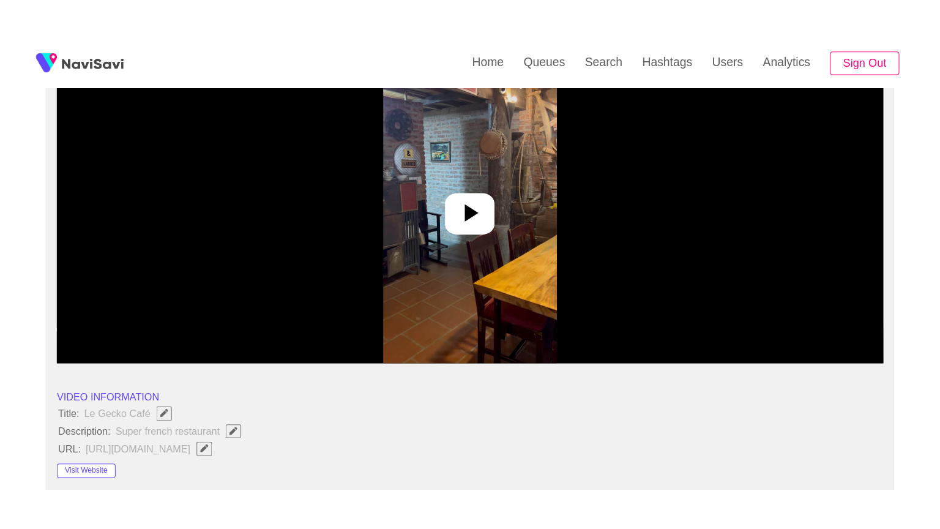
scroll to position [184, 0]
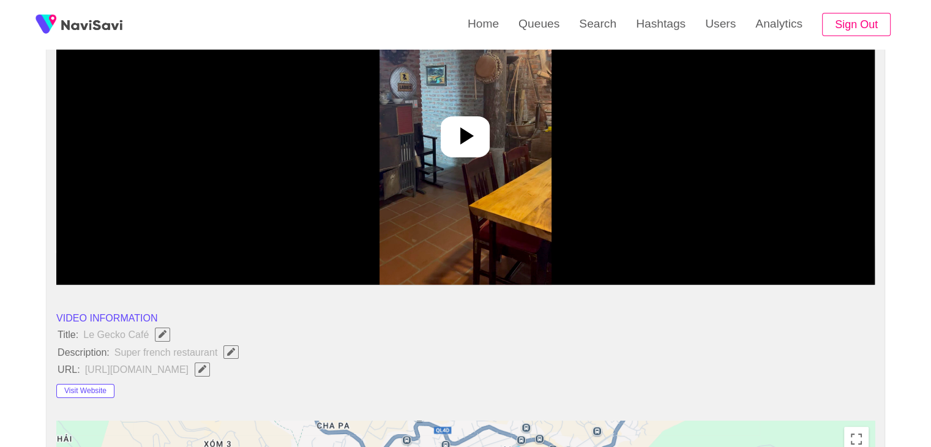
click at [495, 137] on img at bounding box center [466, 132] width 172 height 306
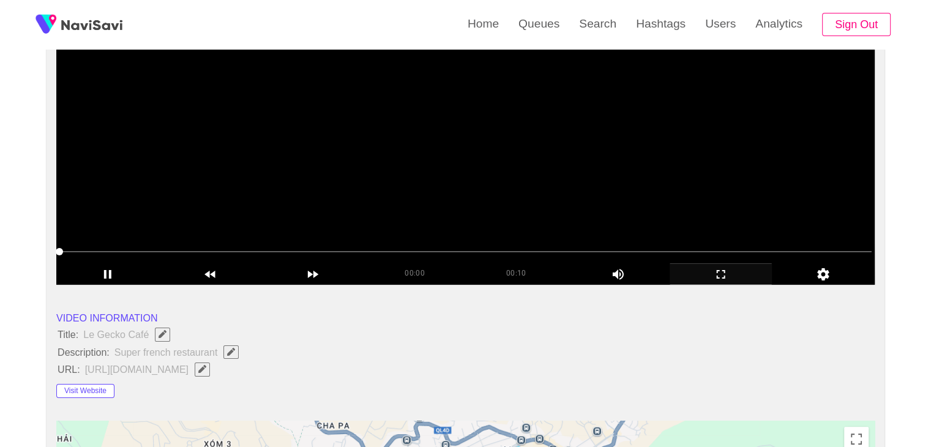
click at [729, 271] on icon "add" at bounding box center [721, 274] width 102 height 15
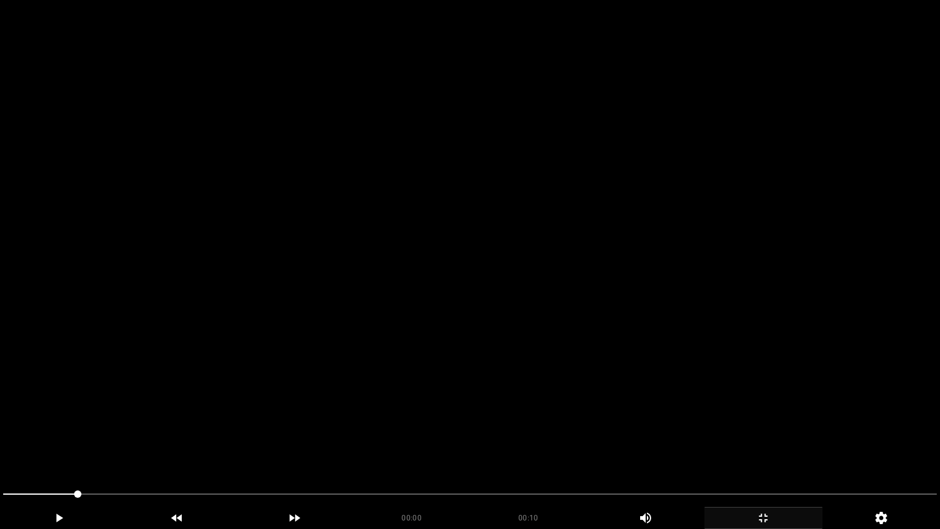
click at [608, 272] on video at bounding box center [470, 264] width 940 height 529
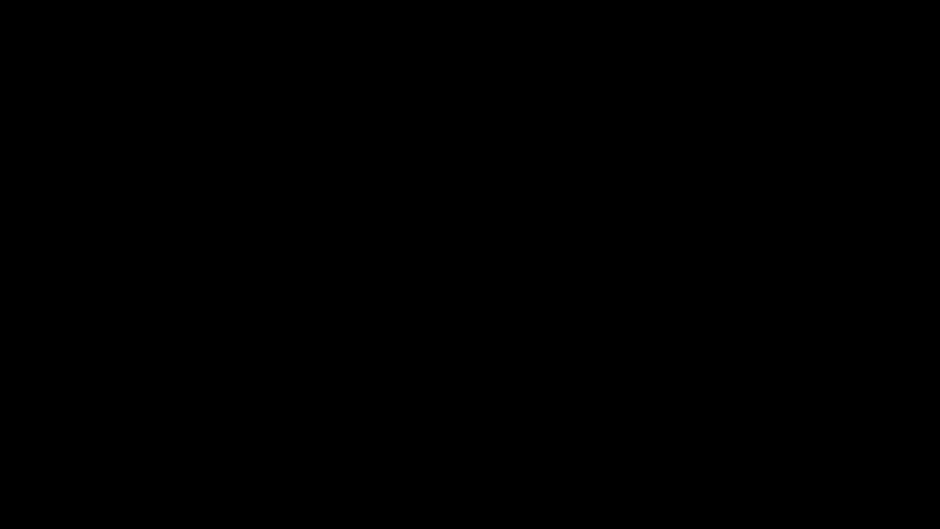
drag, startPoint x: 86, startPoint y: 493, endPoint x: 0, endPoint y: 481, distance: 87.2
click at [426, 379] on video at bounding box center [470, 264] width 940 height 529
click at [424, 381] on video at bounding box center [470, 264] width 940 height 529
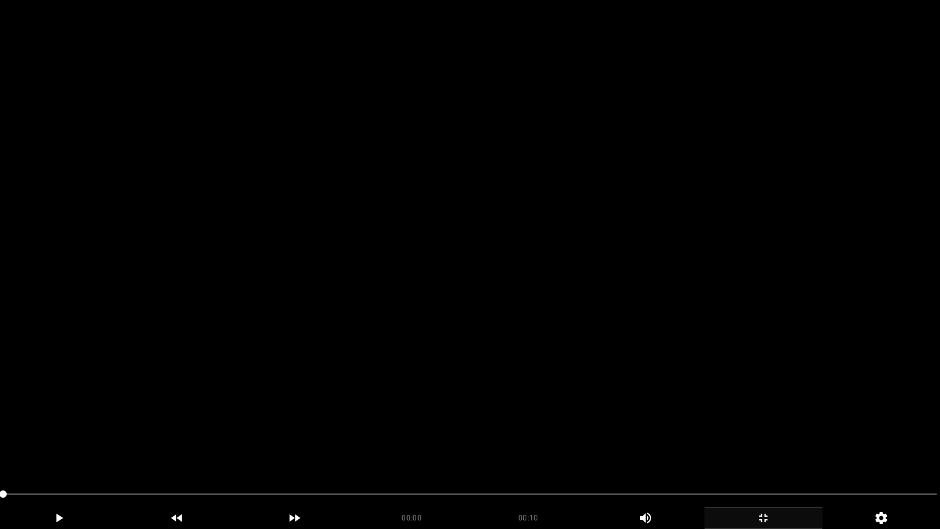
click at [560, 376] on video at bounding box center [470, 264] width 940 height 529
click at [563, 375] on video at bounding box center [470, 264] width 940 height 529
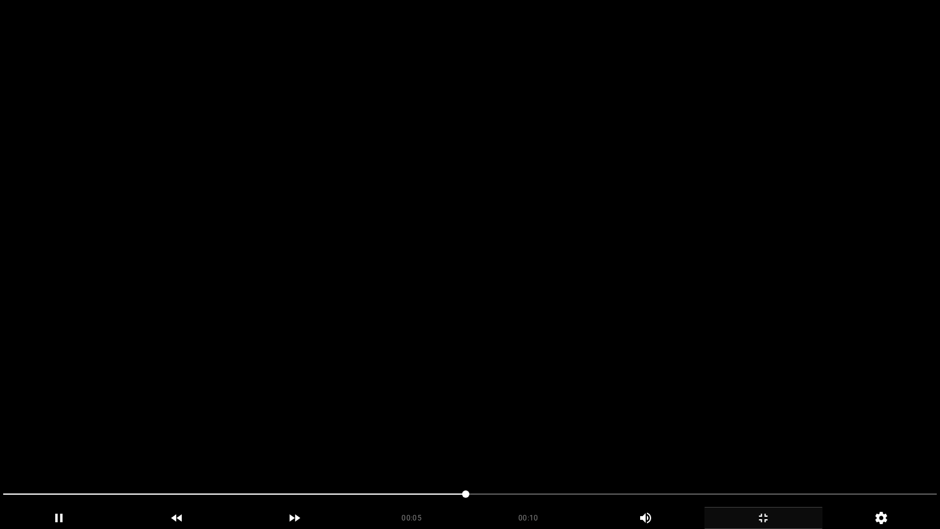
click at [563, 375] on video at bounding box center [470, 264] width 940 height 529
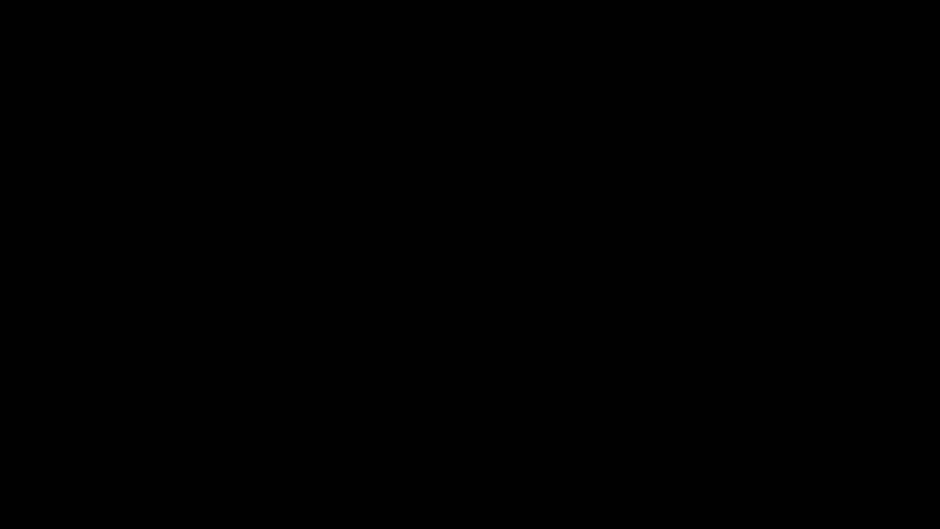
click at [776, 446] on icon "add" at bounding box center [763, 518] width 117 height 15
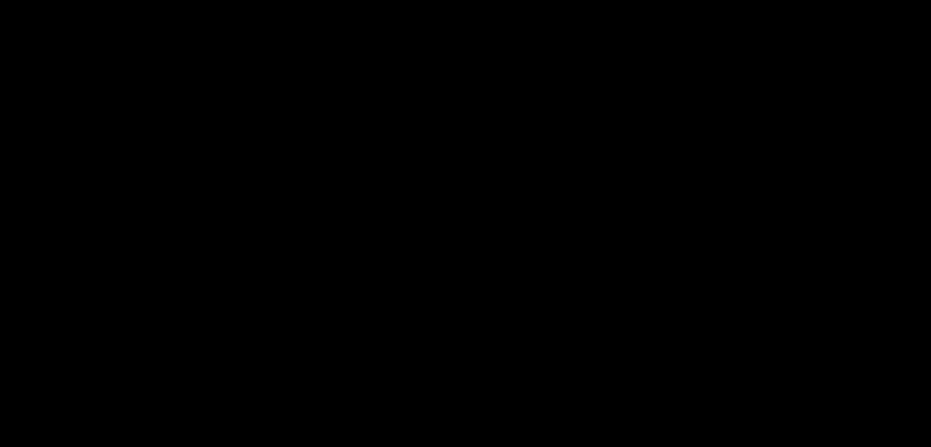
scroll to position [304, 0]
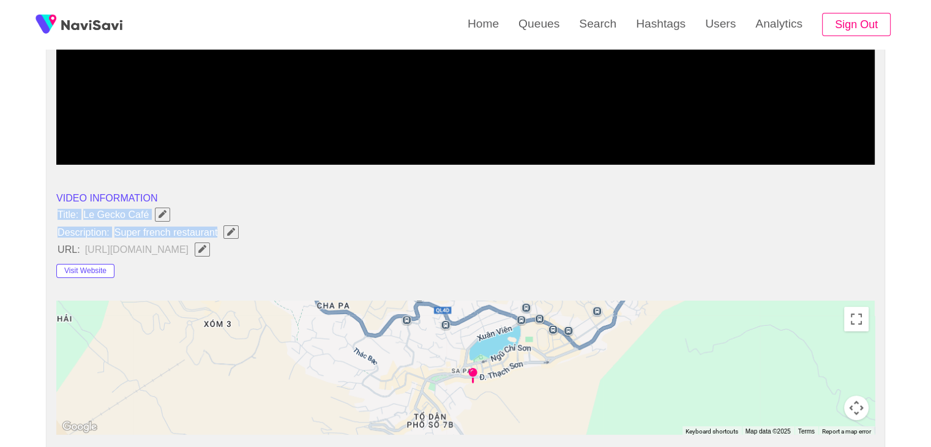
drag, startPoint x: 59, startPoint y: 206, endPoint x: 275, endPoint y: 235, distance: 218.0
copy ul "Title: Le Gecko Café Description: Super french restaurant"
click at [227, 233] on icon "Edit Field" at bounding box center [231, 232] width 8 height 8
type input "**********"
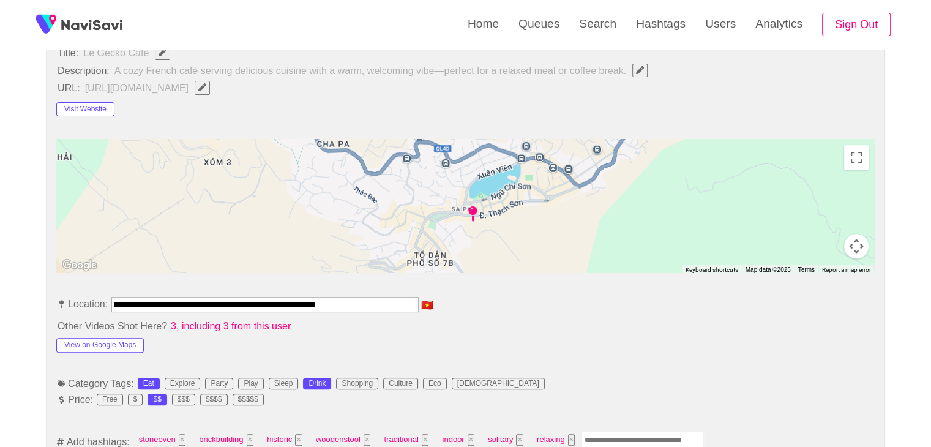
scroll to position [487, 0]
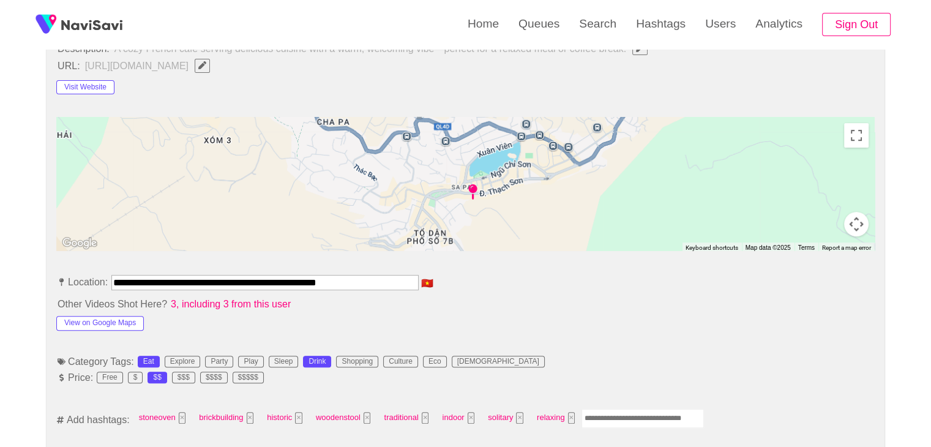
click at [613, 412] on input "Enter tag here and press return" at bounding box center [643, 418] width 122 height 19
type input "*********"
type input "****"
type input "*********"
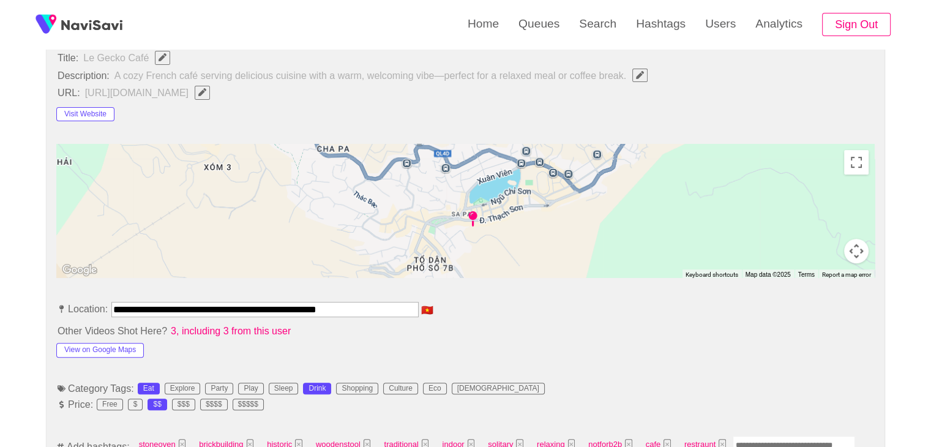
scroll to position [426, 0]
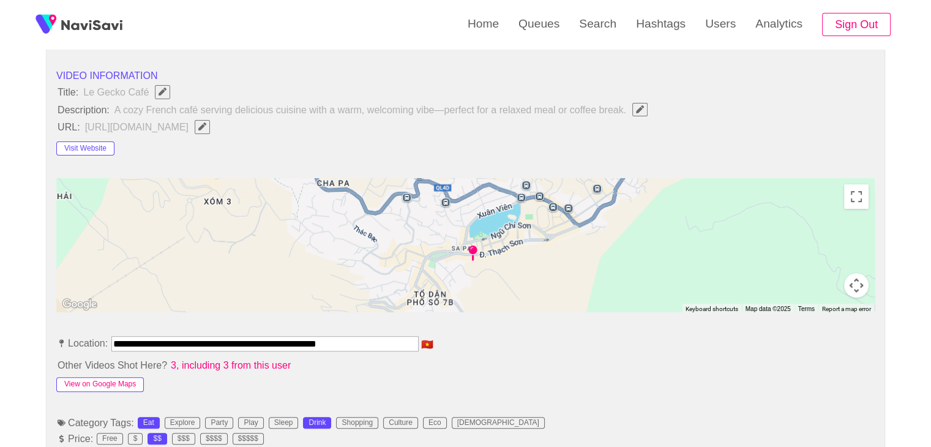
click at [108, 382] on button "View on Google Maps" at bounding box center [100, 384] width 88 height 15
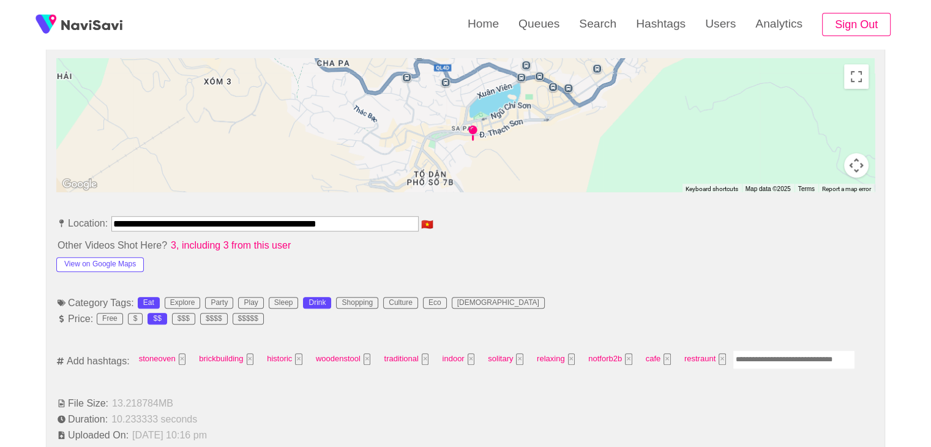
scroll to position [549, 0]
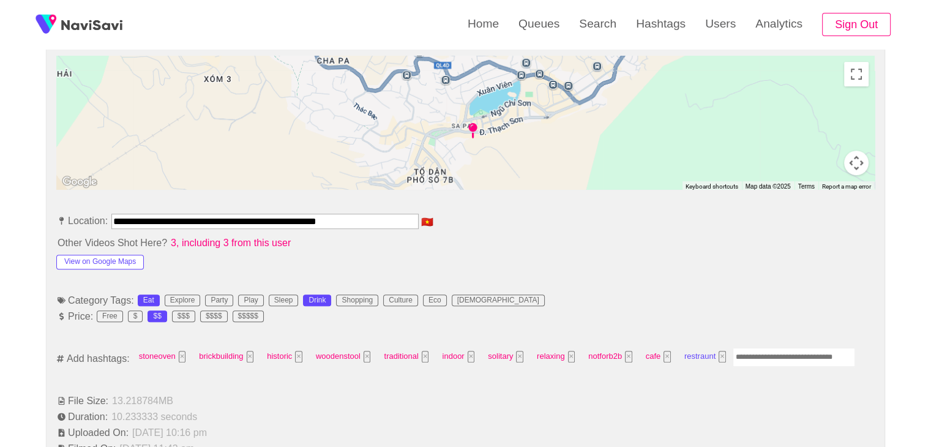
click at [719, 356] on button "×" at bounding box center [722, 357] width 7 height 12
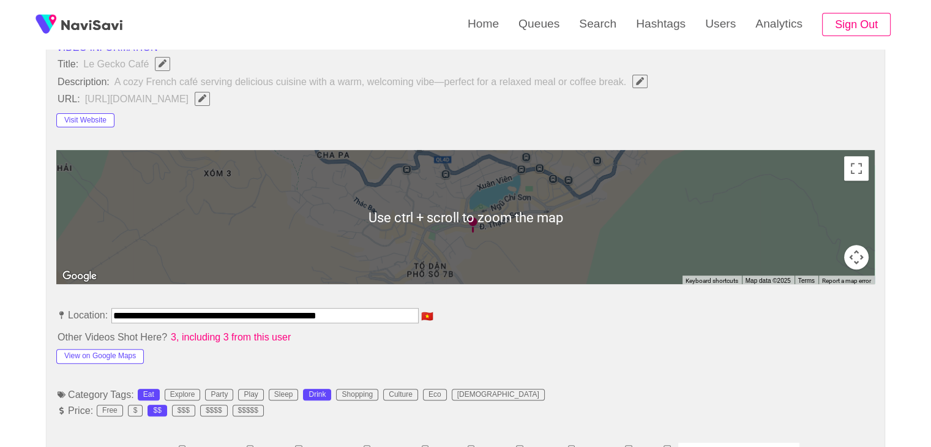
scroll to position [487, 0]
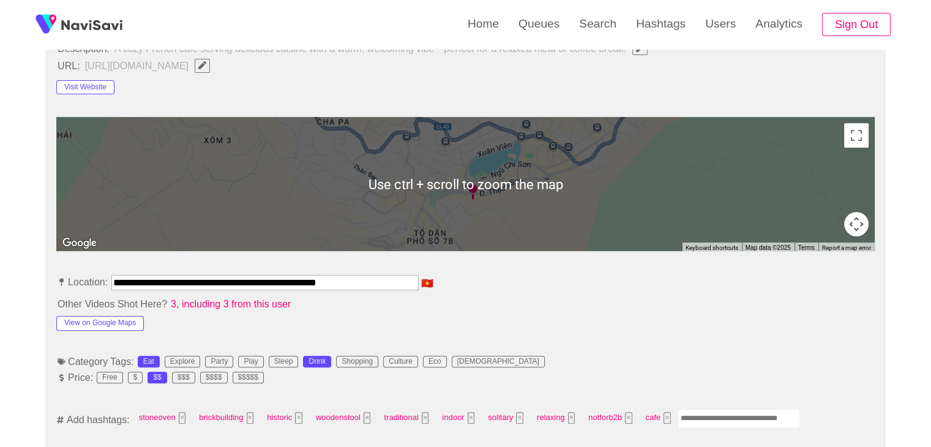
drag, startPoint x: 385, startPoint y: 279, endPoint x: 35, endPoint y: 280, distance: 349.6
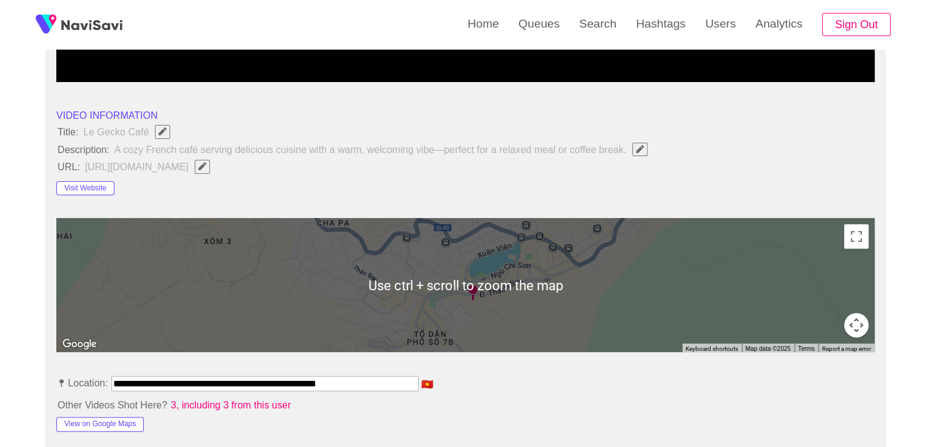
scroll to position [365, 0]
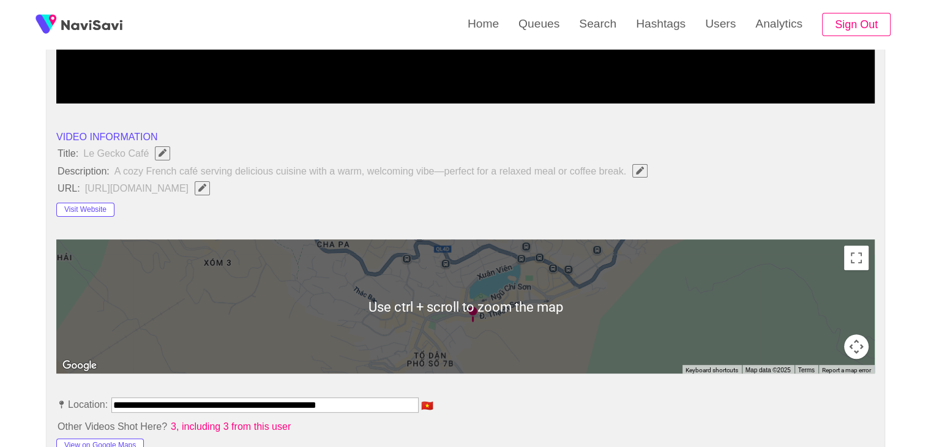
click at [210, 182] on button "button" at bounding box center [202, 187] width 15 height 13
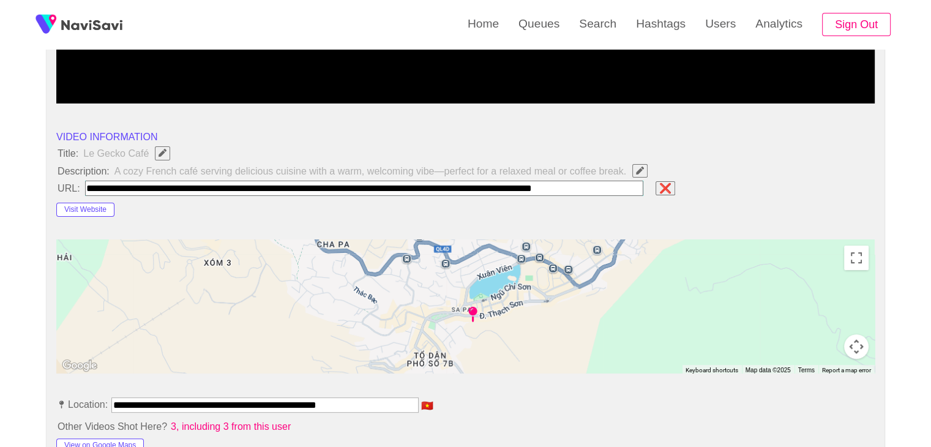
scroll to position [0, 21]
type input "**********"
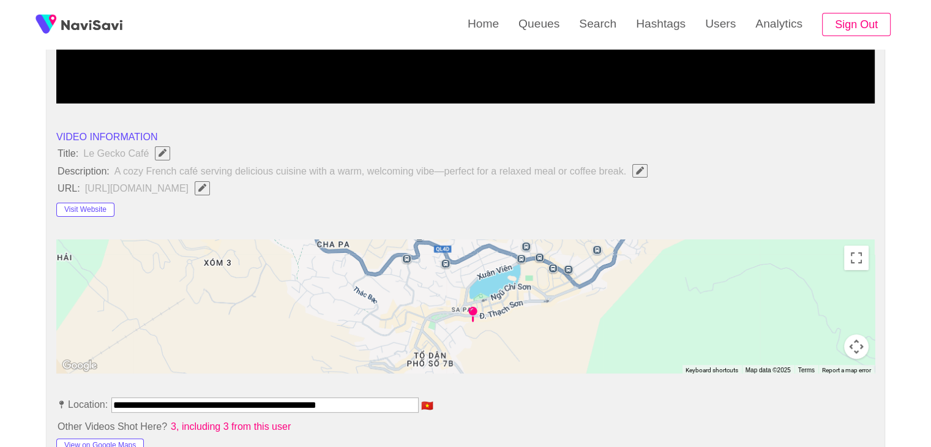
scroll to position [59, 0]
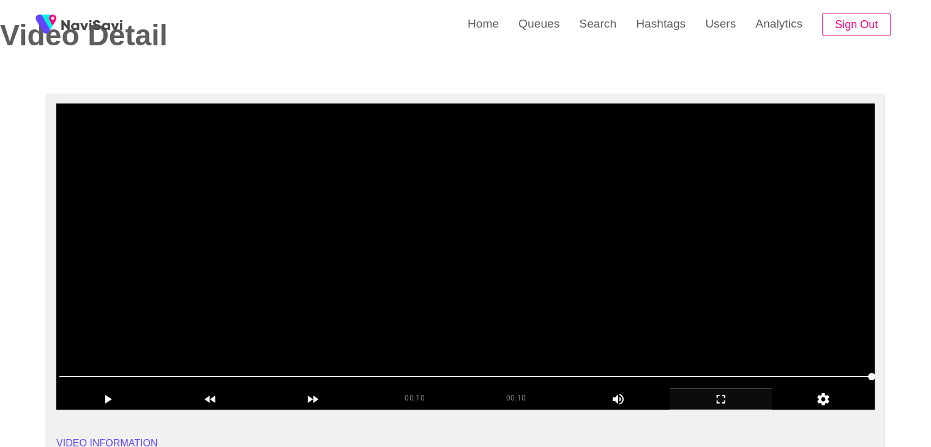
drag, startPoint x: 458, startPoint y: 304, endPoint x: 470, endPoint y: 305, distance: 11.7
click at [457, 304] on video at bounding box center [465, 256] width 819 height 306
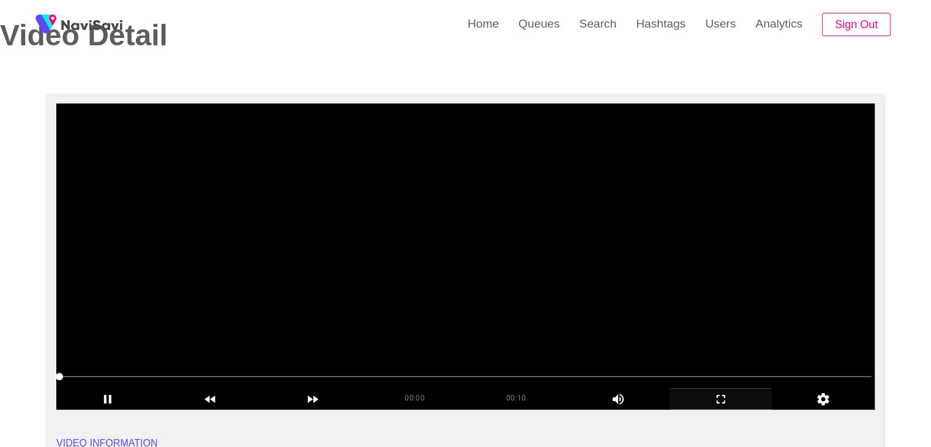
click at [413, 304] on video at bounding box center [465, 256] width 819 height 306
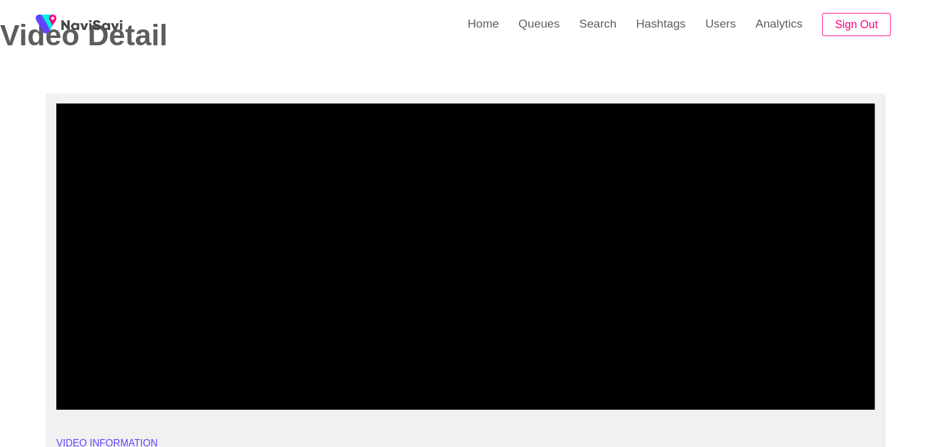
drag, startPoint x: 23, startPoint y: 368, endPoint x: 110, endPoint y: 366, distance: 87.0
click at [727, 400] on icon "add" at bounding box center [721, 399] width 102 height 15
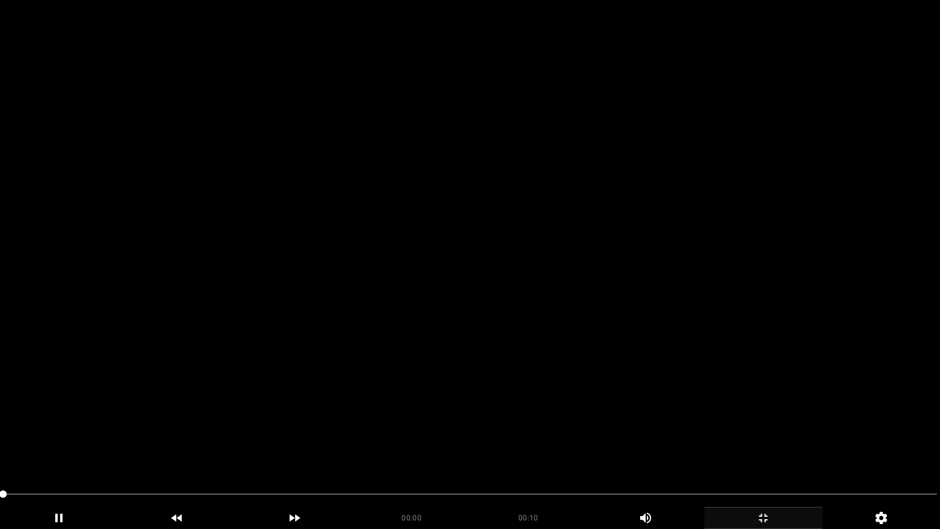
click at [650, 393] on video at bounding box center [470, 264] width 940 height 529
click at [650, 392] on video at bounding box center [470, 264] width 940 height 529
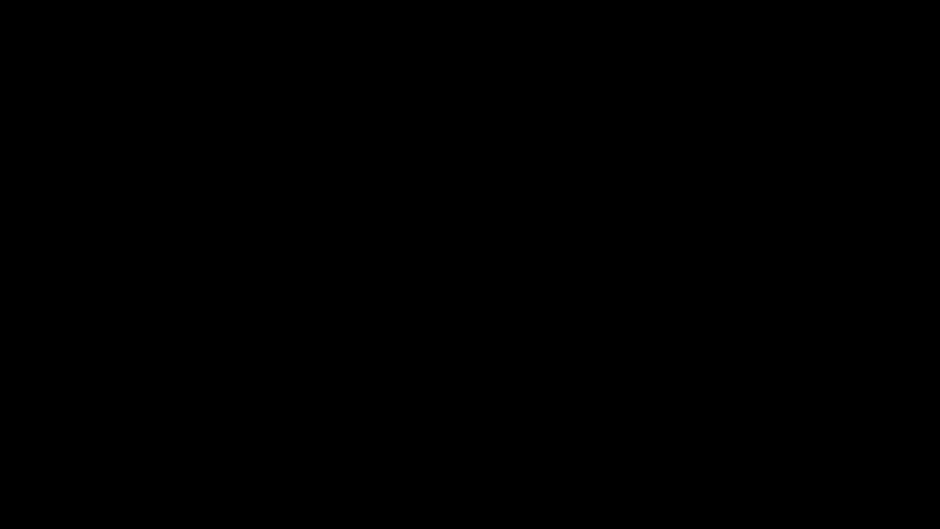
click at [757, 446] on icon "add" at bounding box center [763, 518] width 117 height 15
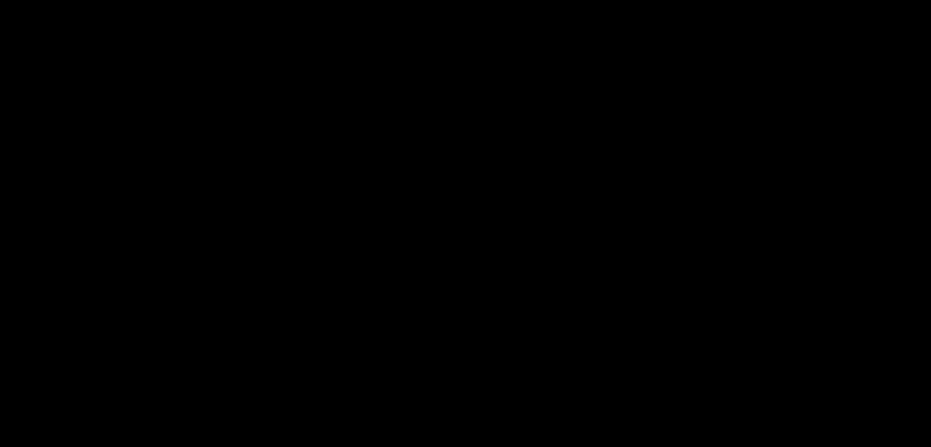
scroll to position [1467, 0]
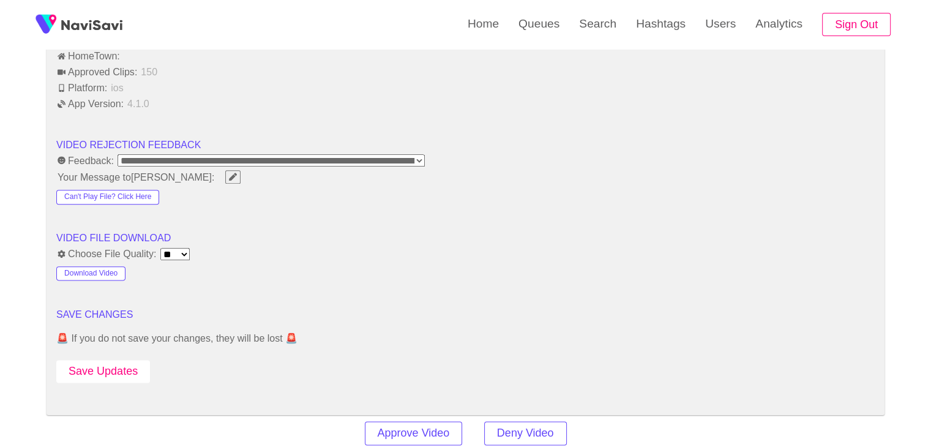
click at [122, 360] on button "Save Updates" at bounding box center [103, 371] width 94 height 23
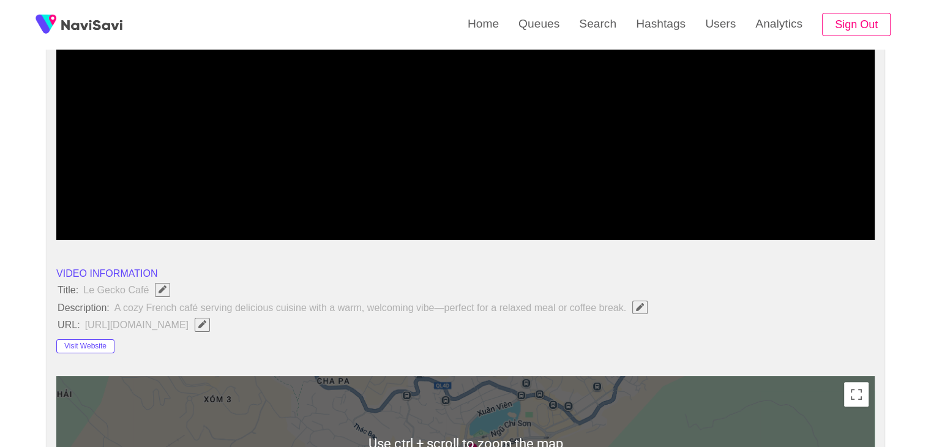
scroll to position [242, 0]
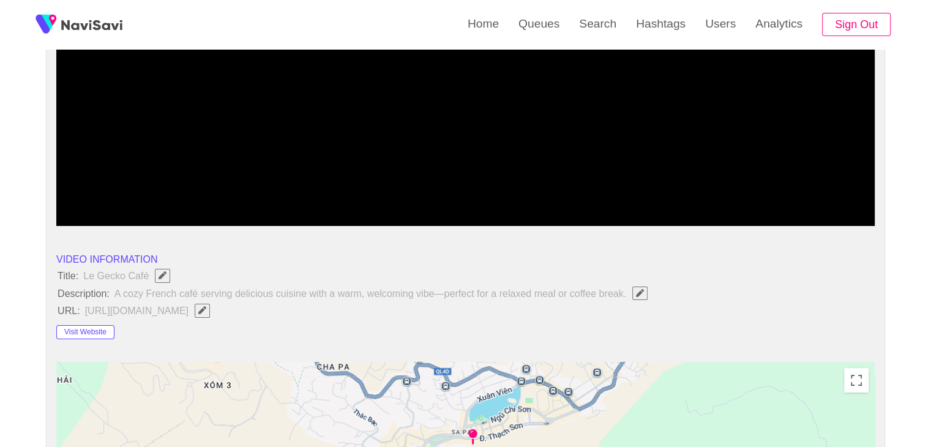
click at [631, 296] on span "A cozy French café serving delicious cuisine with a warm, welcoming vibe—perfec…" at bounding box center [384, 293] width 542 height 16
click at [637, 291] on icon "Edit Field" at bounding box center [640, 293] width 8 height 8
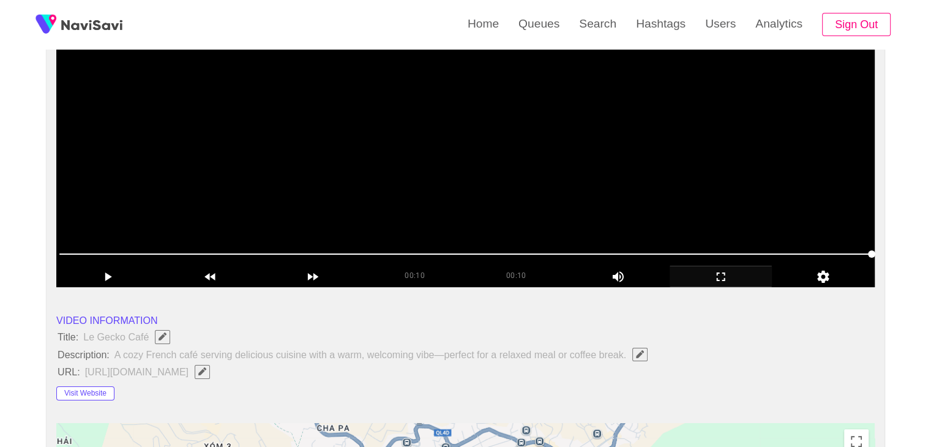
scroll to position [0, 0]
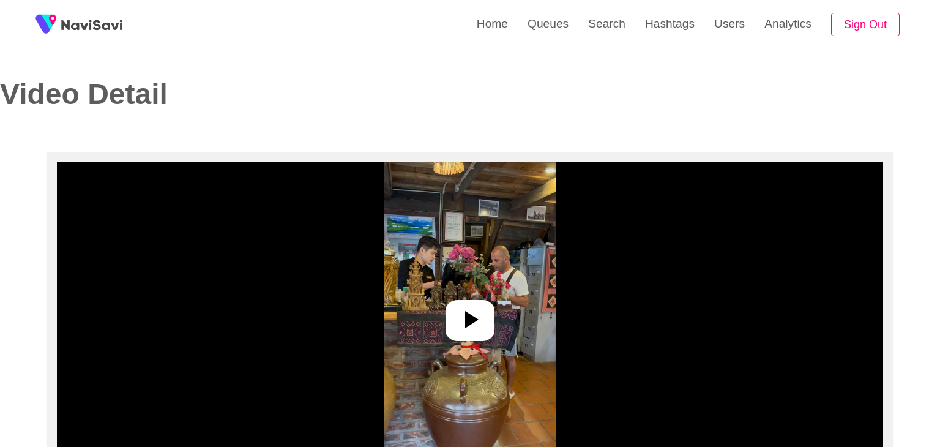
select select "**********"
select select "**"
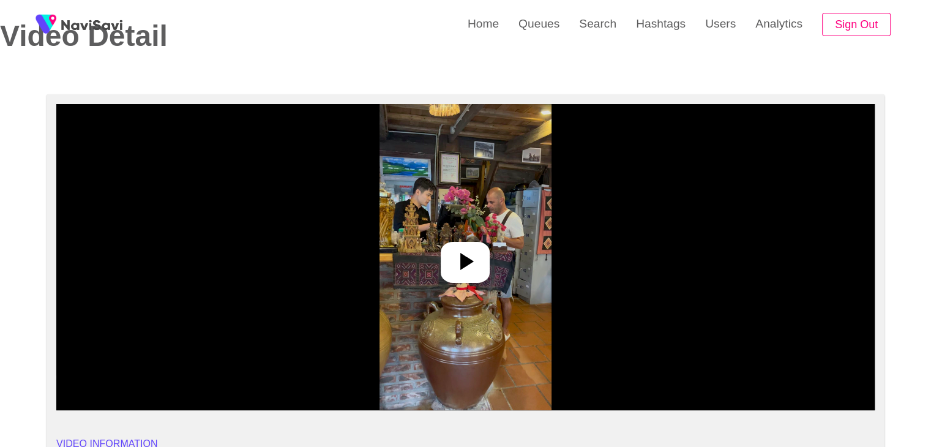
scroll to position [61, 0]
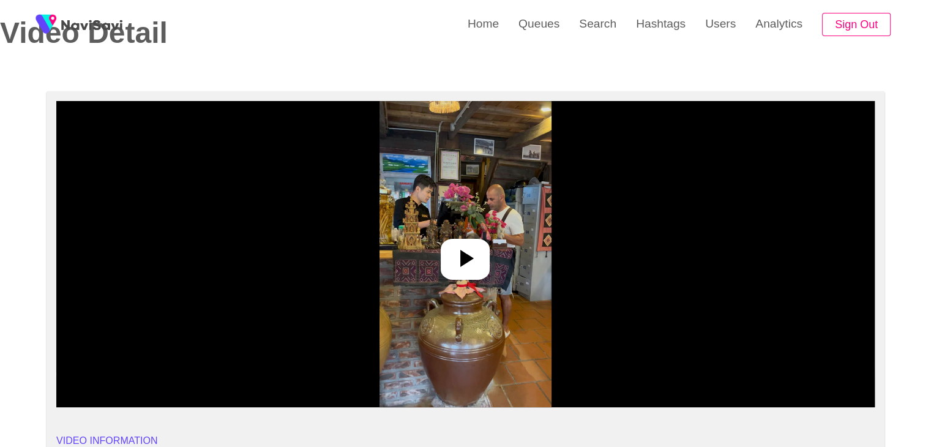
click at [471, 269] on icon at bounding box center [465, 258] width 29 height 29
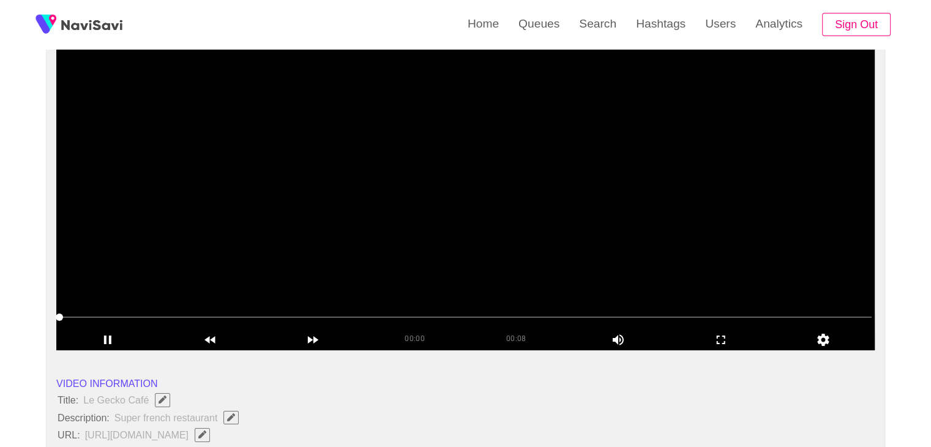
scroll to position [122, 0]
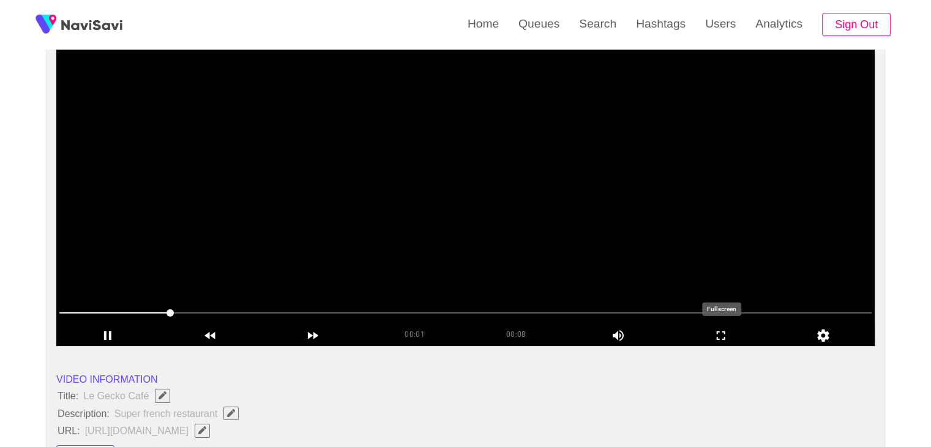
drag, startPoint x: 729, startPoint y: 334, endPoint x: 713, endPoint y: 378, distance: 47.4
click at [725, 329] on icon "add" at bounding box center [721, 335] width 102 height 15
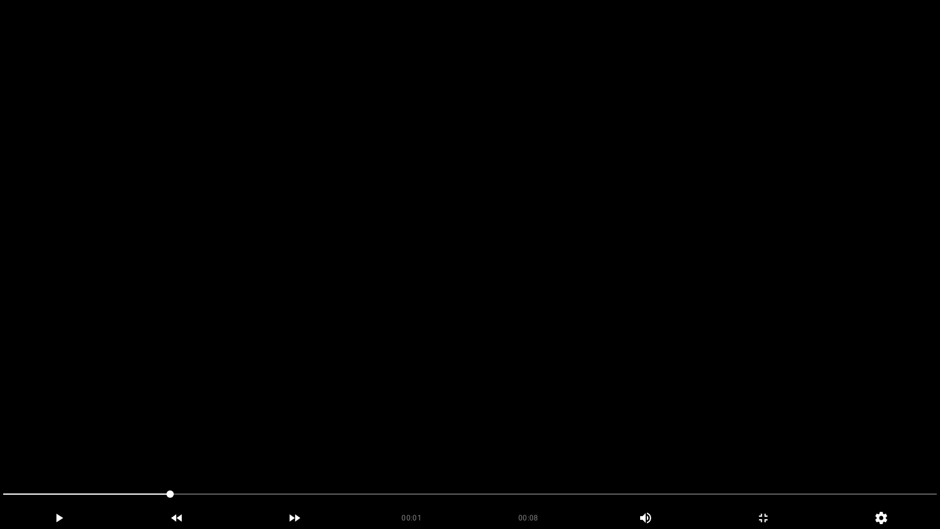
click at [636, 346] on video at bounding box center [470, 264] width 940 height 529
click at [457, 375] on video at bounding box center [470, 264] width 940 height 529
click at [458, 375] on video at bounding box center [470, 264] width 940 height 529
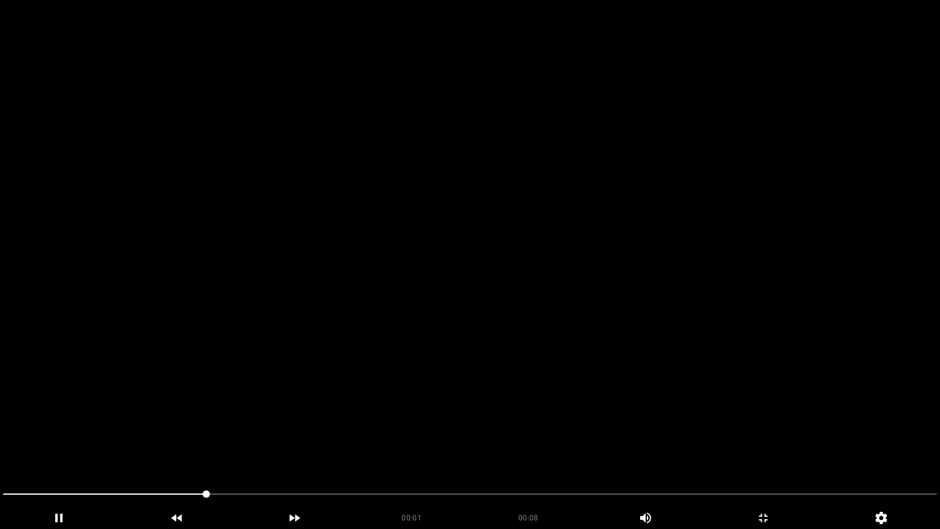
click at [458, 375] on video at bounding box center [470, 264] width 940 height 529
click at [458, 374] on video at bounding box center [470, 264] width 940 height 529
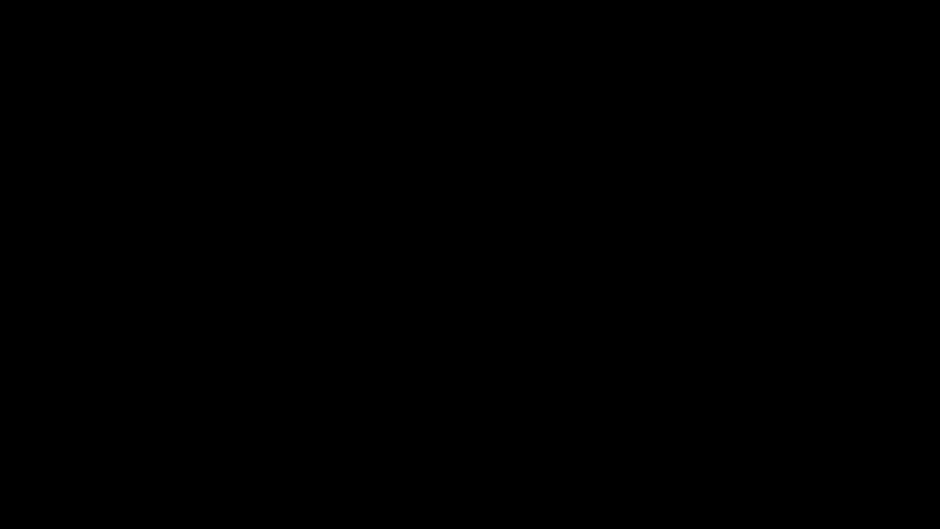
click at [539, 424] on video at bounding box center [470, 264] width 940 height 529
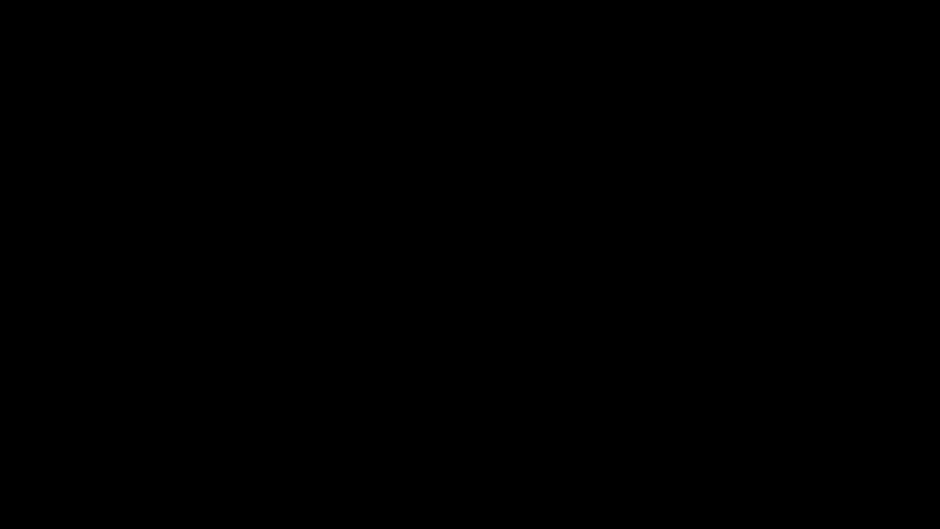
click at [764, 446] on icon "add" at bounding box center [763, 518] width 117 height 15
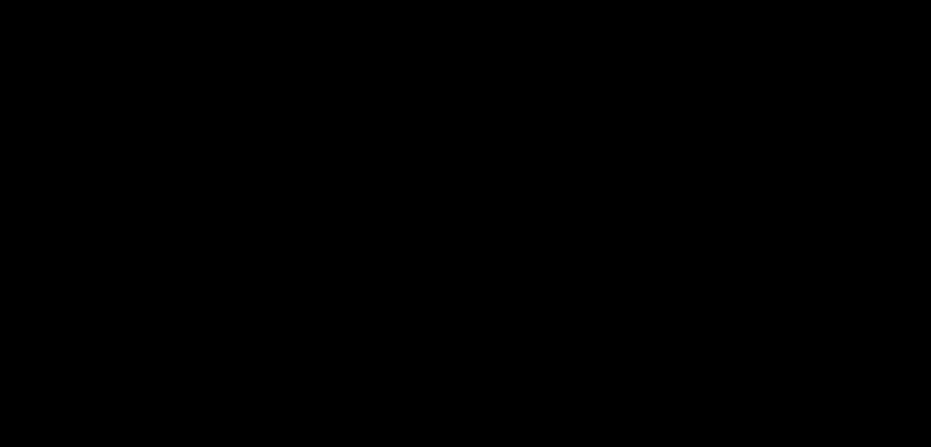
scroll to position [245, 0]
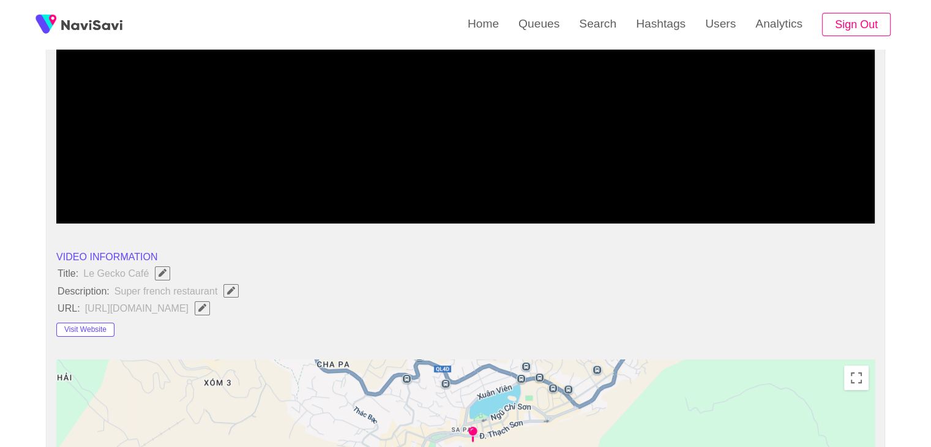
click at [228, 291] on icon "Edit Field" at bounding box center [231, 291] width 8 height 8
type input "**********"
click at [208, 309] on span "Edit Field" at bounding box center [202, 308] width 10 height 8
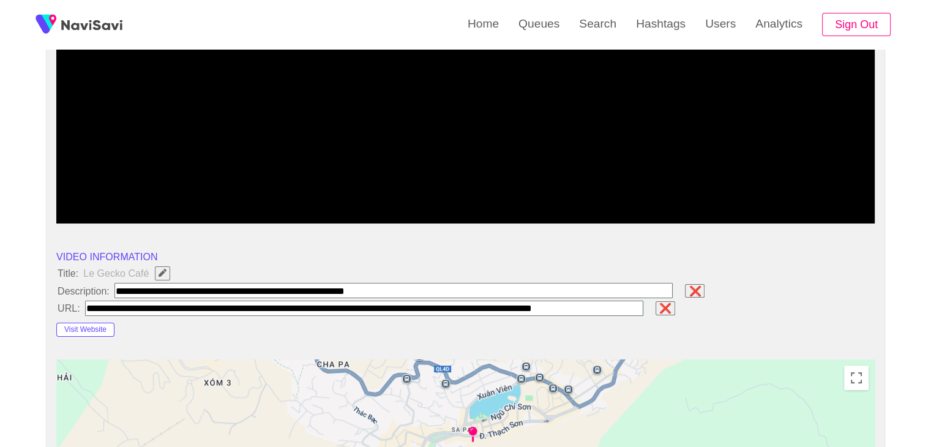
scroll to position [0, 21]
type input "**********"
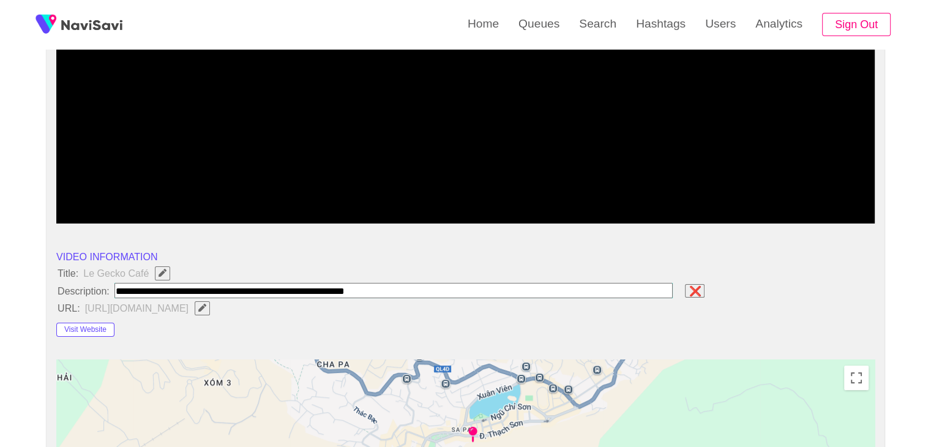
click at [482, 288] on input "field" at bounding box center [393, 290] width 559 height 15
paste input "**********"
type input "**********"
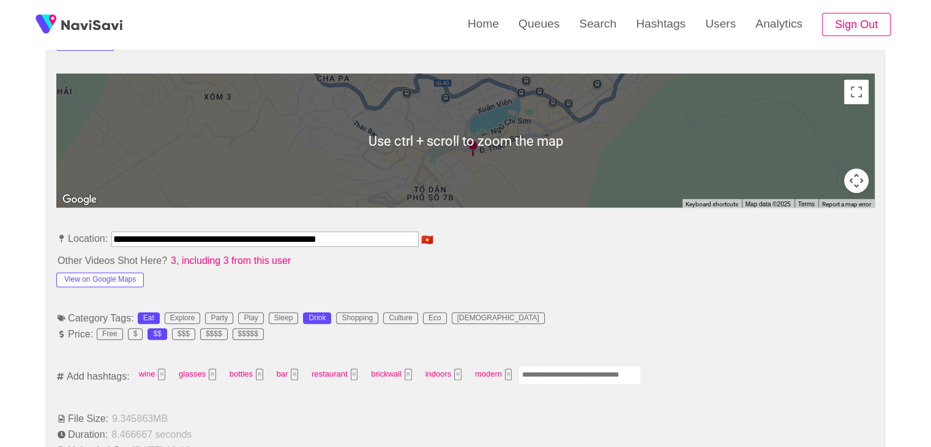
scroll to position [674, 0]
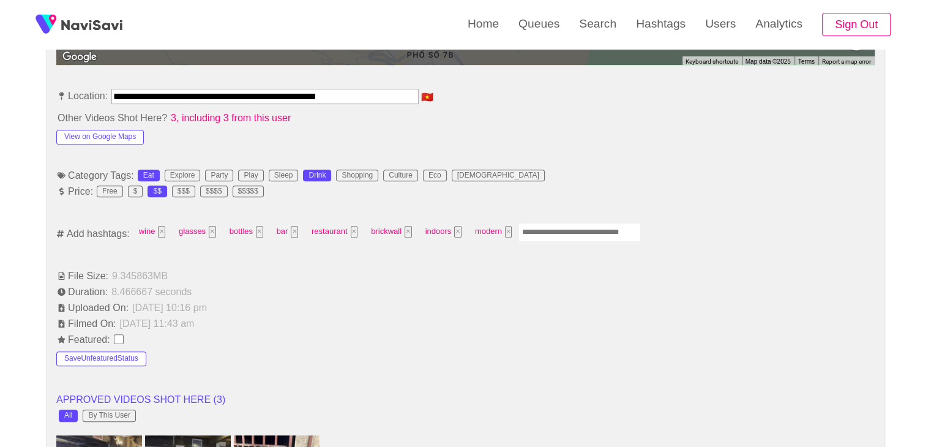
click at [551, 231] on input "Enter tag here and press return" at bounding box center [580, 232] width 122 height 19
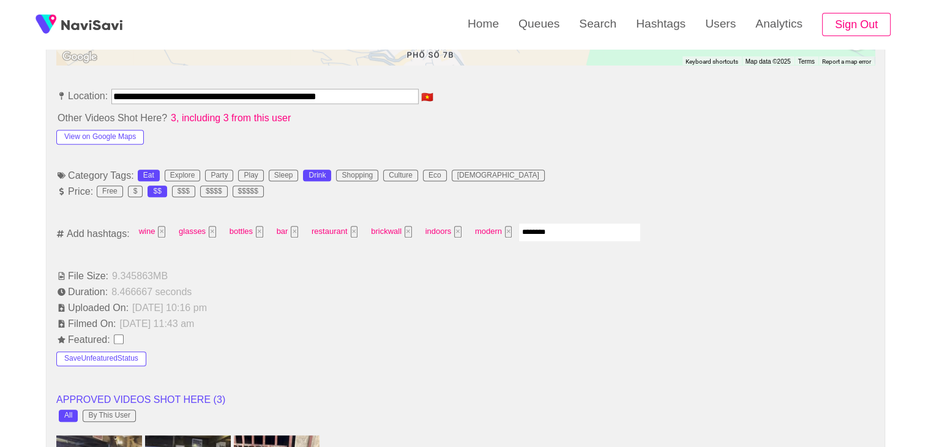
type input "*********"
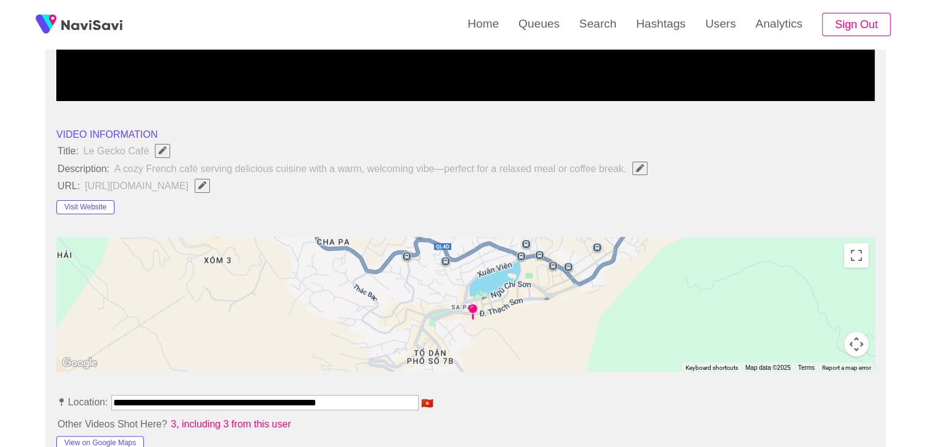
scroll to position [612, 0]
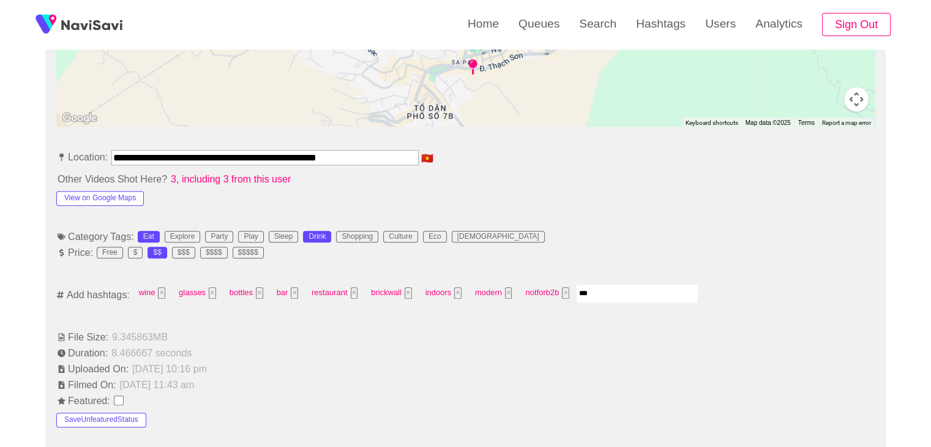
type input "****"
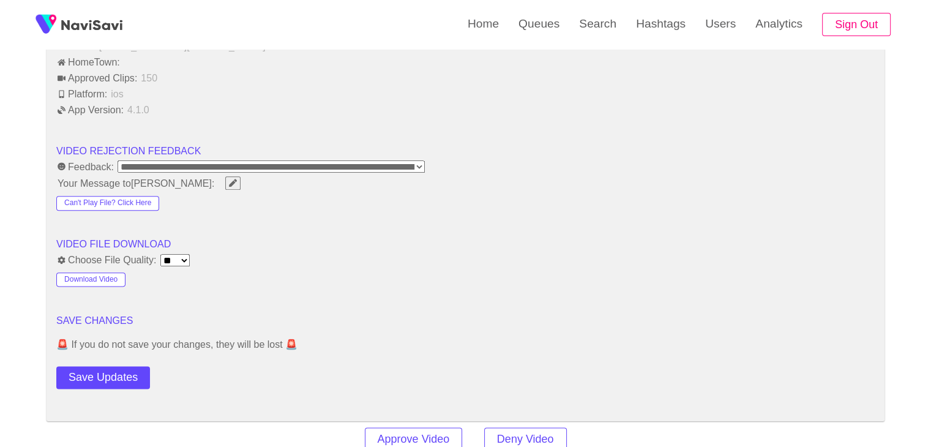
scroll to position [1470, 0]
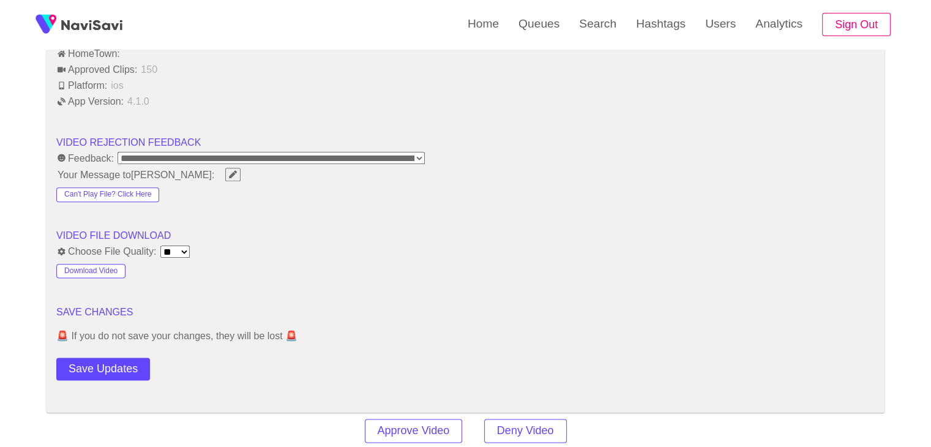
click at [94, 361] on button "Save Updates" at bounding box center [103, 369] width 94 height 23
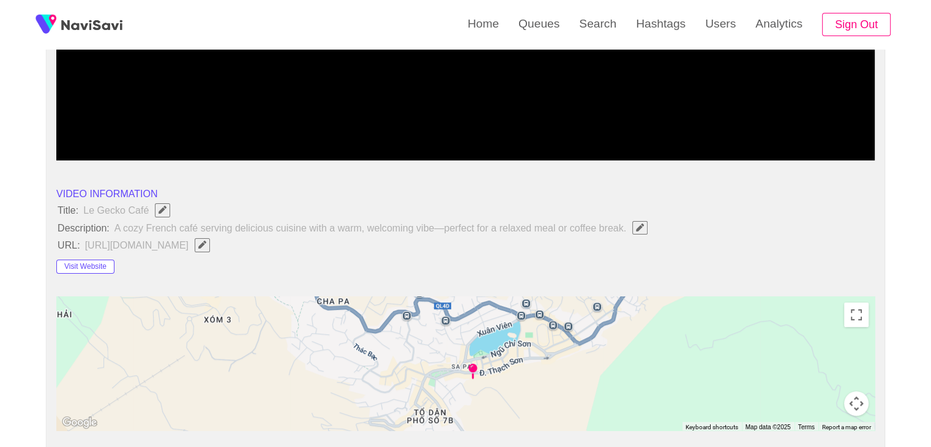
scroll to position [306, 0]
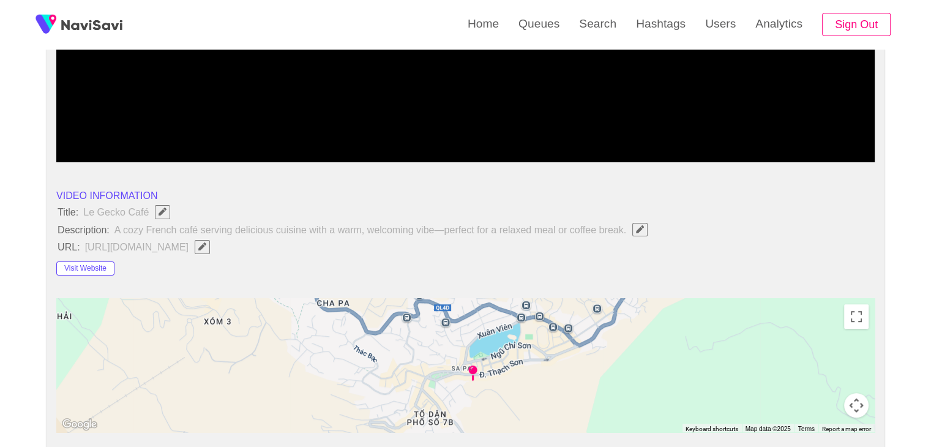
click at [206, 246] on icon "Edit Field" at bounding box center [202, 246] width 8 height 8
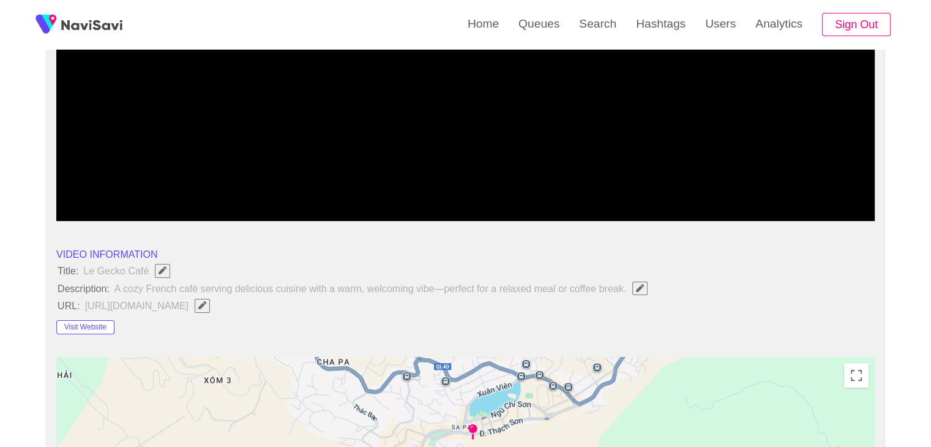
scroll to position [0, 0]
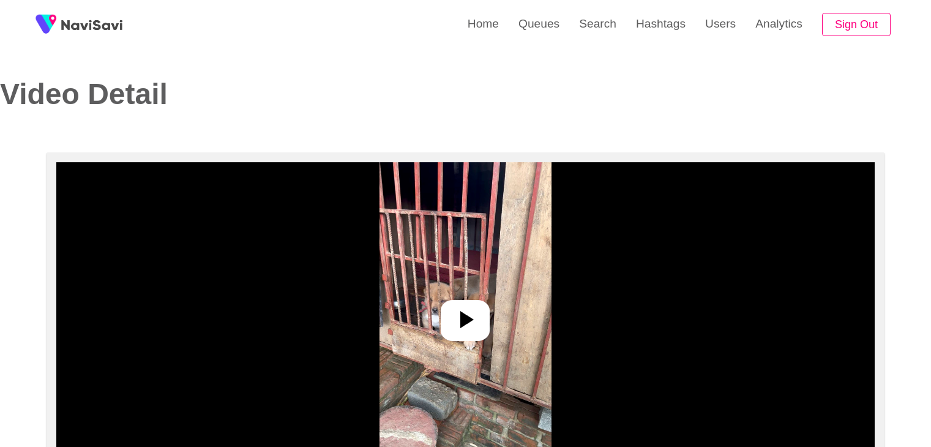
select select "**********"
select select "**"
click at [474, 320] on icon at bounding box center [465, 319] width 29 height 29
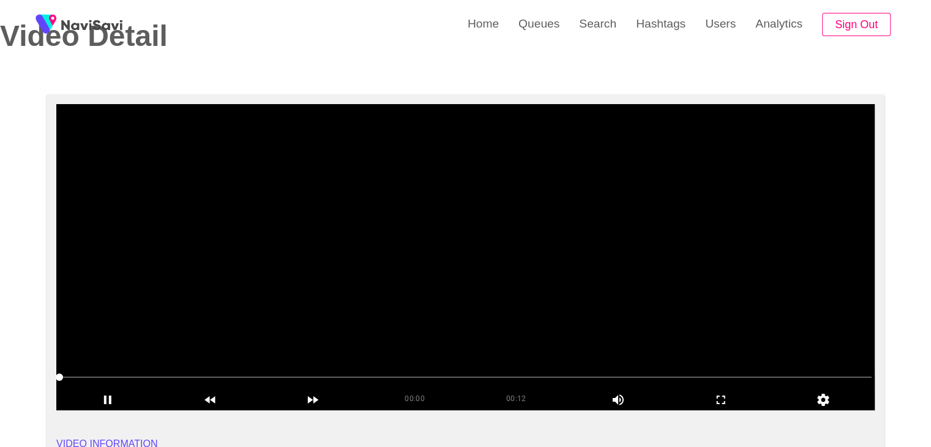
scroll to position [61, 0]
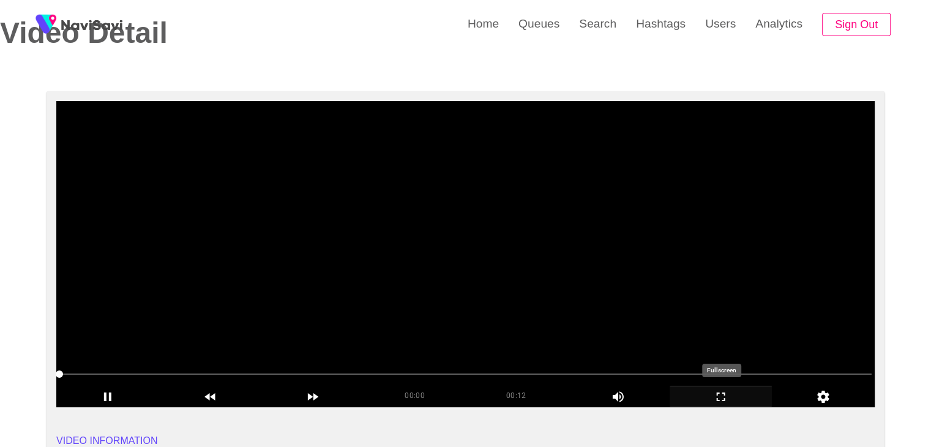
click at [747, 394] on icon "add" at bounding box center [721, 396] width 102 height 15
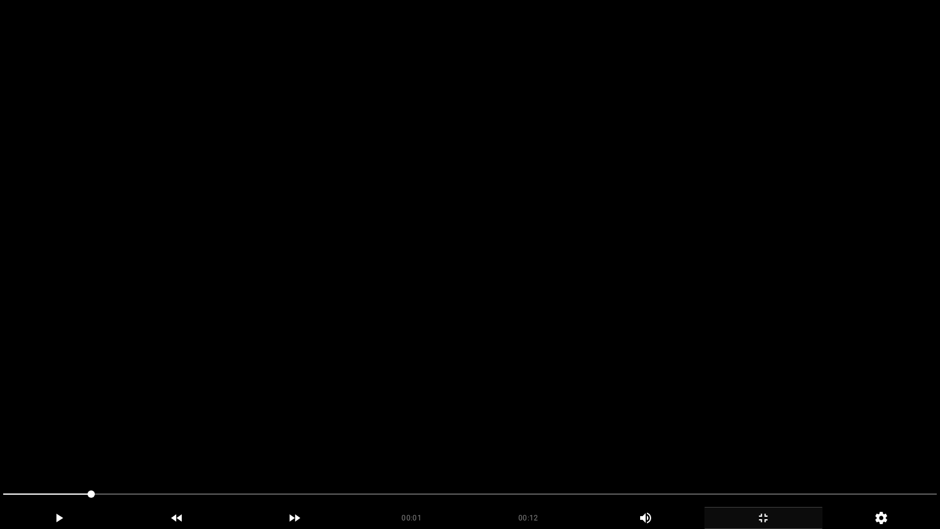
drag, startPoint x: 433, startPoint y: 421, endPoint x: 402, endPoint y: 430, distance: 32.5
click at [432, 425] on video at bounding box center [470, 264] width 940 height 529
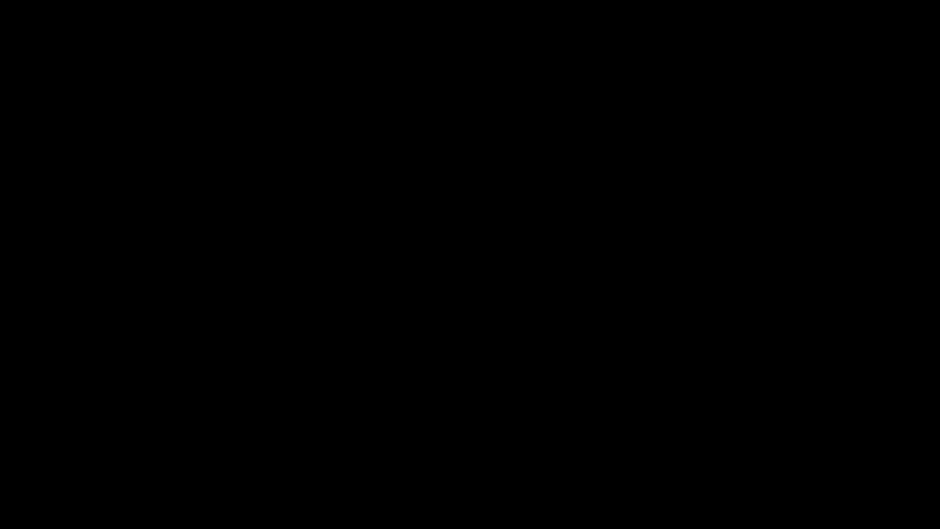
drag, startPoint x: 68, startPoint y: 492, endPoint x: 0, endPoint y: 467, distance: 72.5
click at [0, 446] on section "00:01 00:12 Picture In Picture 1 Error: Failed to load Video" at bounding box center [470, 264] width 940 height 529
click at [457, 416] on video at bounding box center [470, 264] width 940 height 529
click at [771, 446] on icon "add" at bounding box center [763, 518] width 117 height 15
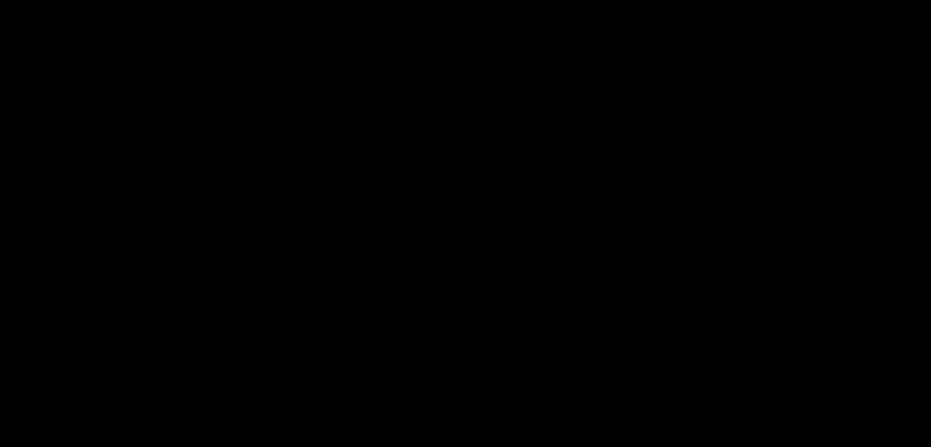
scroll to position [184, 0]
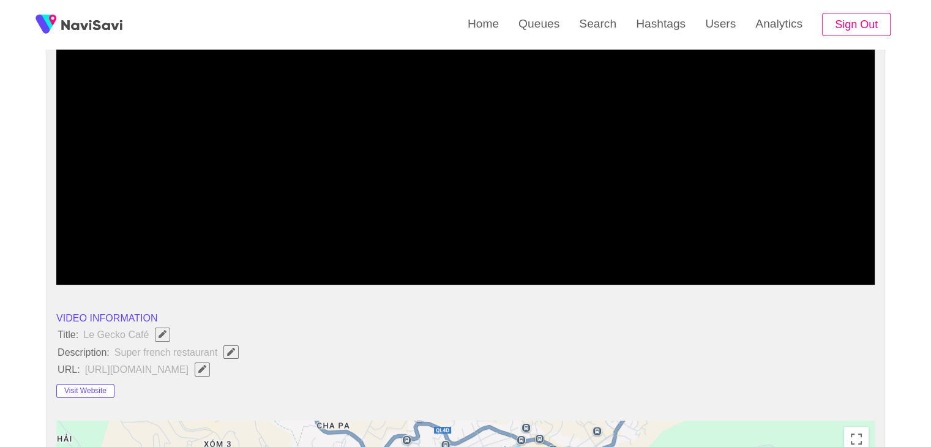
click at [398, 167] on video at bounding box center [465, 132] width 819 height 306
click at [227, 353] on icon "Edit Field" at bounding box center [231, 352] width 8 height 8
type input "**********"
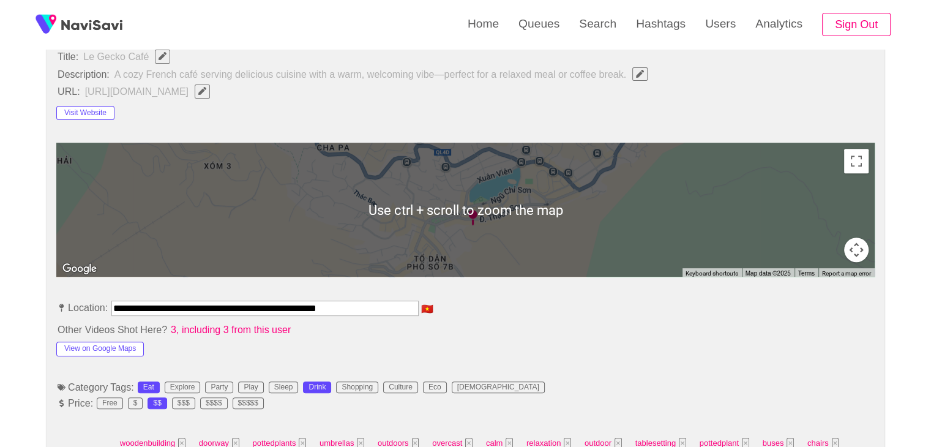
scroll to position [551, 0]
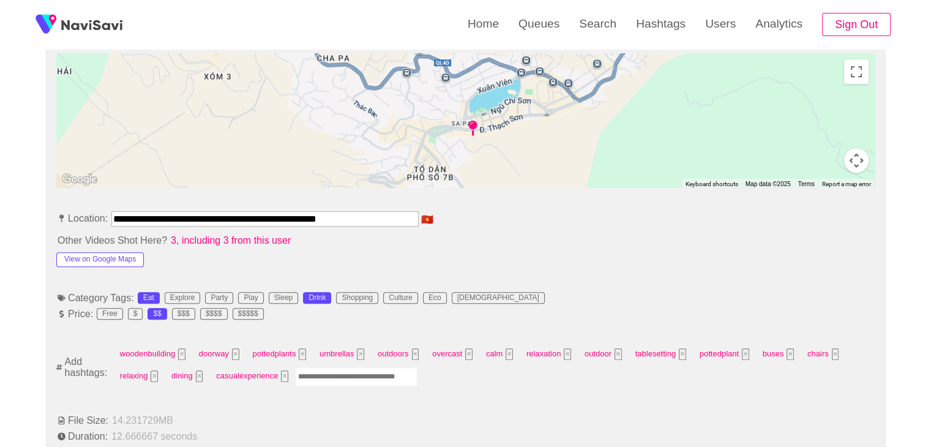
click at [343, 372] on input "Enter tag here and press return" at bounding box center [356, 376] width 122 height 19
type input "*********"
type input "****"
type input "******"
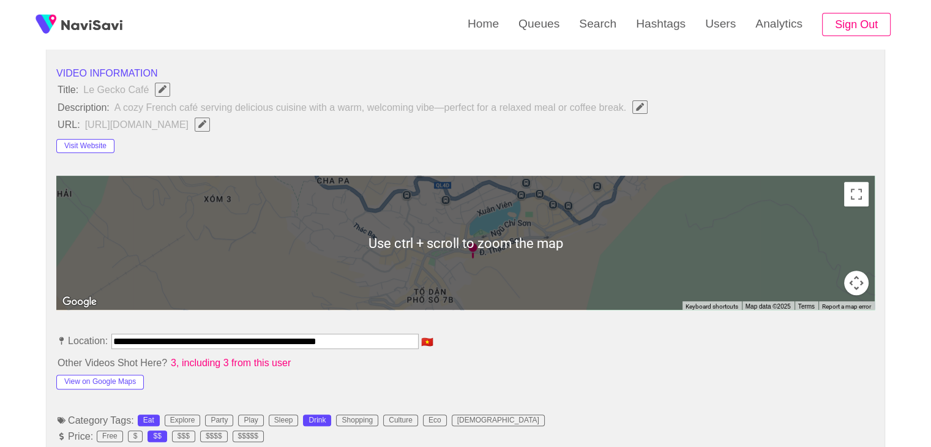
scroll to position [674, 0]
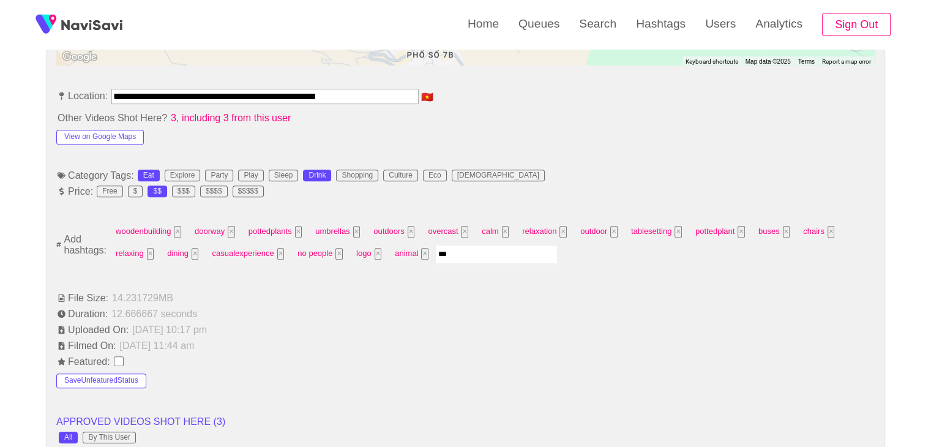
type input "****"
type input "*********"
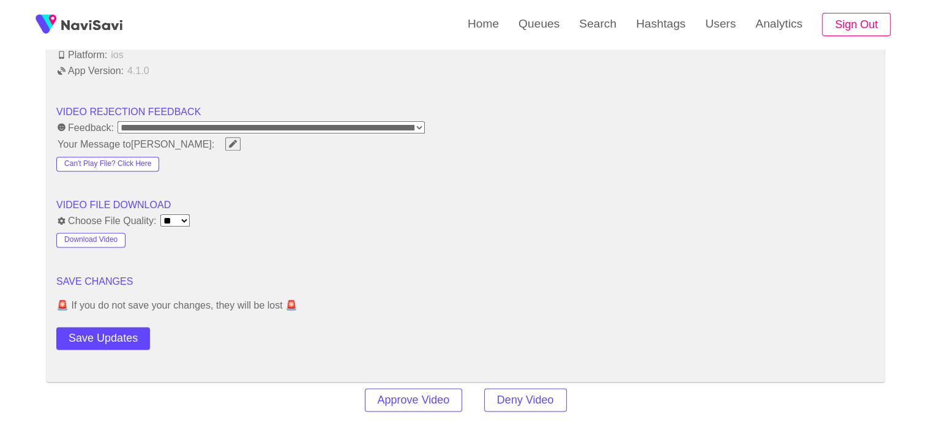
scroll to position [1531, 0]
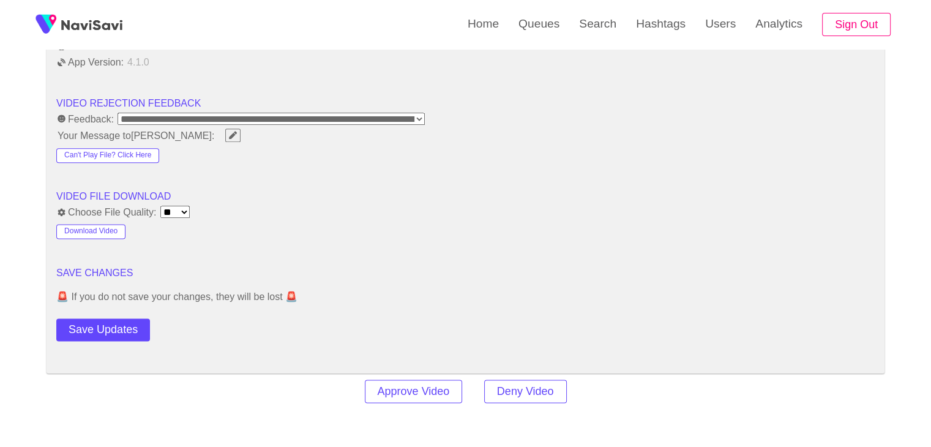
click at [116, 321] on button "Save Updates" at bounding box center [103, 329] width 94 height 23
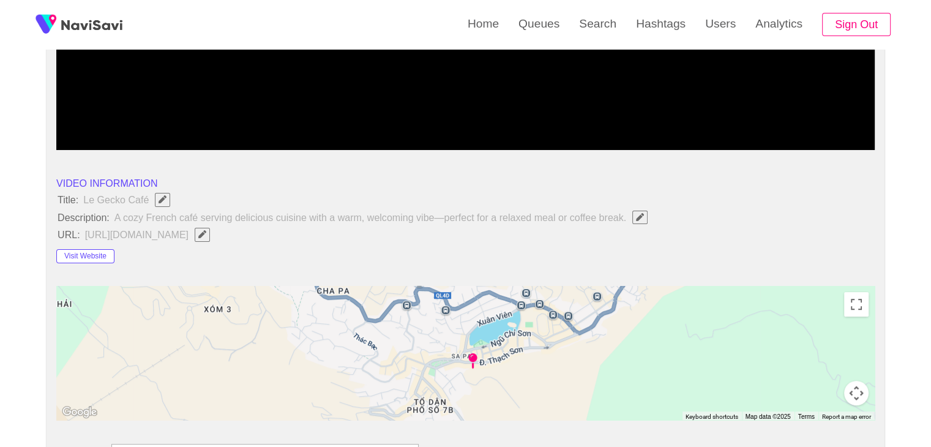
scroll to position [184, 0]
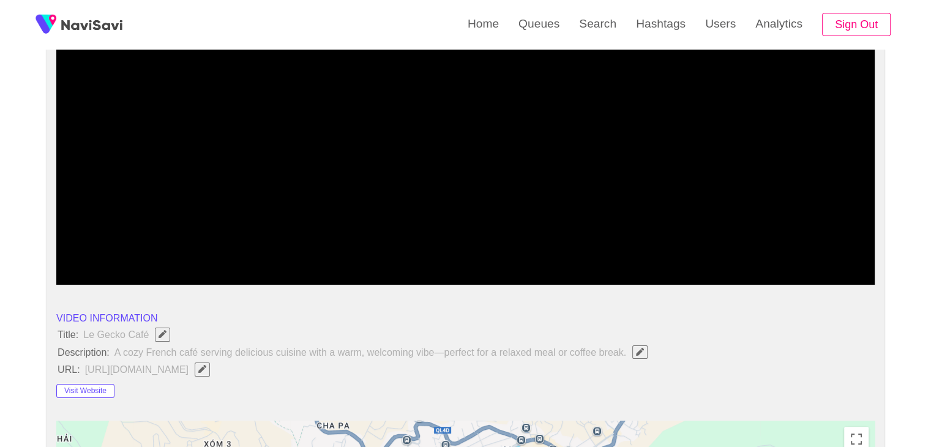
click at [206, 370] on icon "Edit Field" at bounding box center [202, 369] width 8 height 8
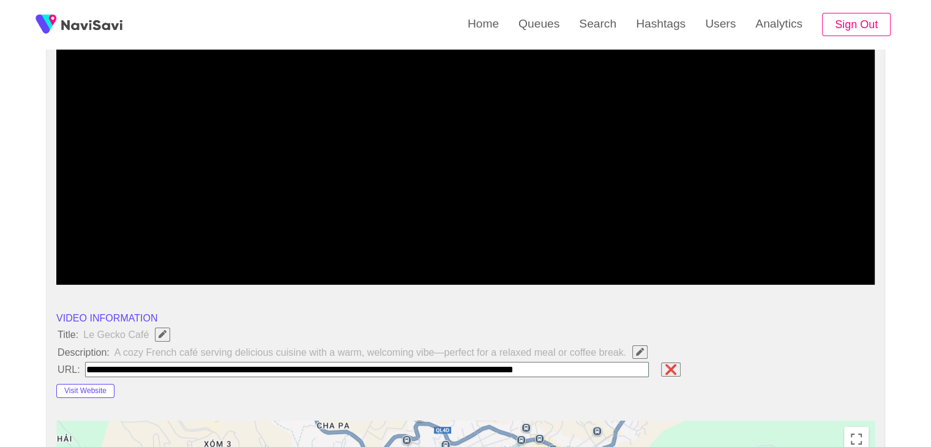
scroll to position [0, 0]
paste input "**********"
type input "**********"
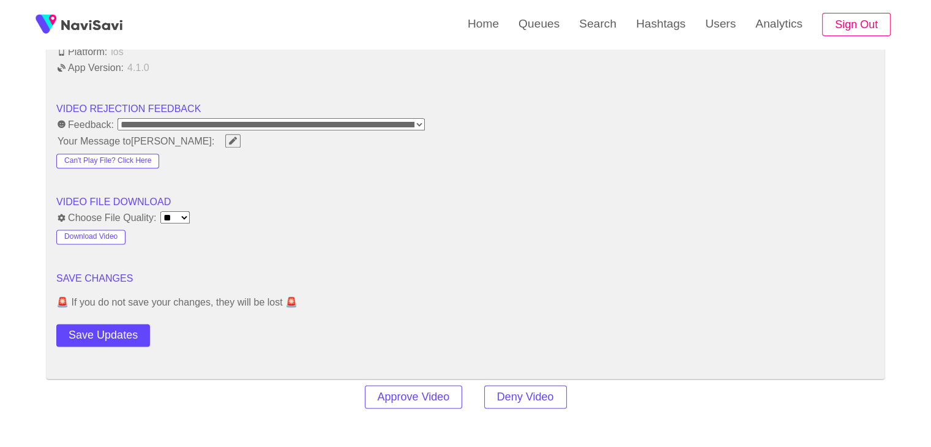
scroll to position [1531, 0]
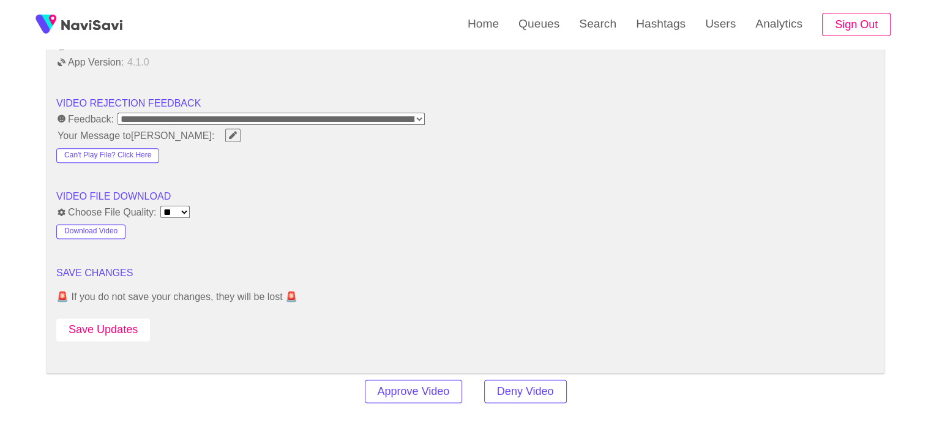
click at [132, 331] on button "Save Updates" at bounding box center [103, 329] width 94 height 23
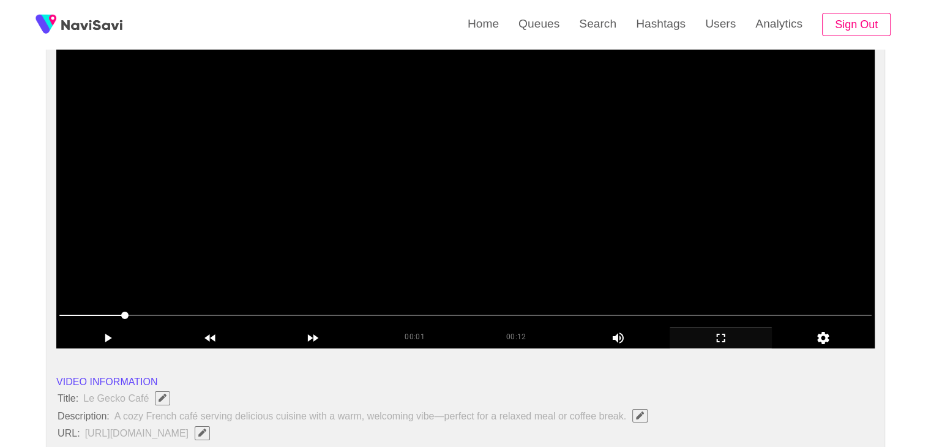
scroll to position [122, 0]
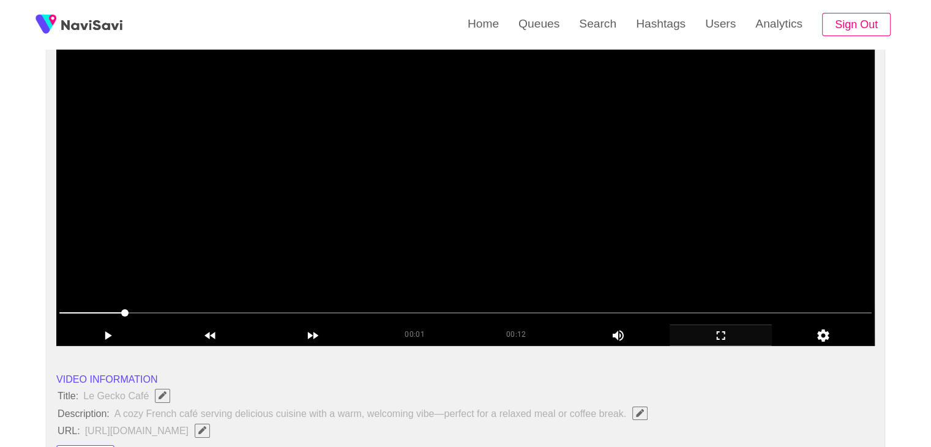
click at [459, 307] on span at bounding box center [465, 313] width 813 height 20
click at [645, 306] on span at bounding box center [465, 313] width 813 height 20
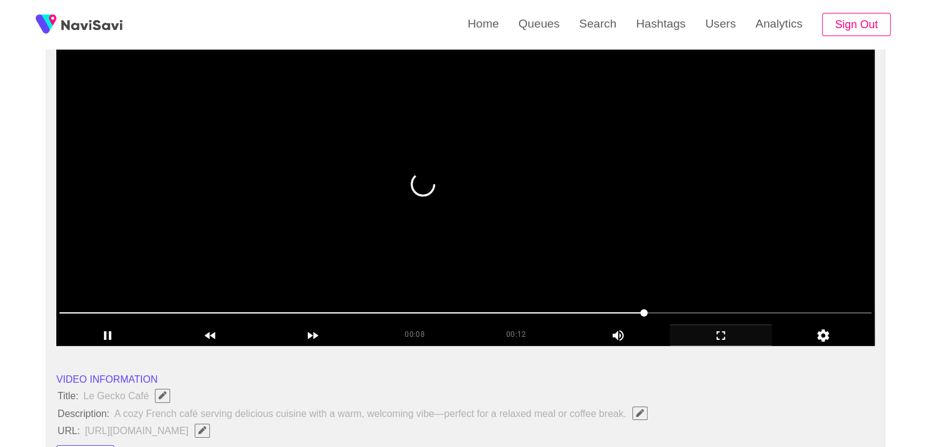
click at [567, 313] on span at bounding box center [465, 313] width 813 height 20
drag, startPoint x: 727, startPoint y: 339, endPoint x: 651, endPoint y: 360, distance: 78.9
click at [725, 339] on icon "add" at bounding box center [721, 335] width 102 height 15
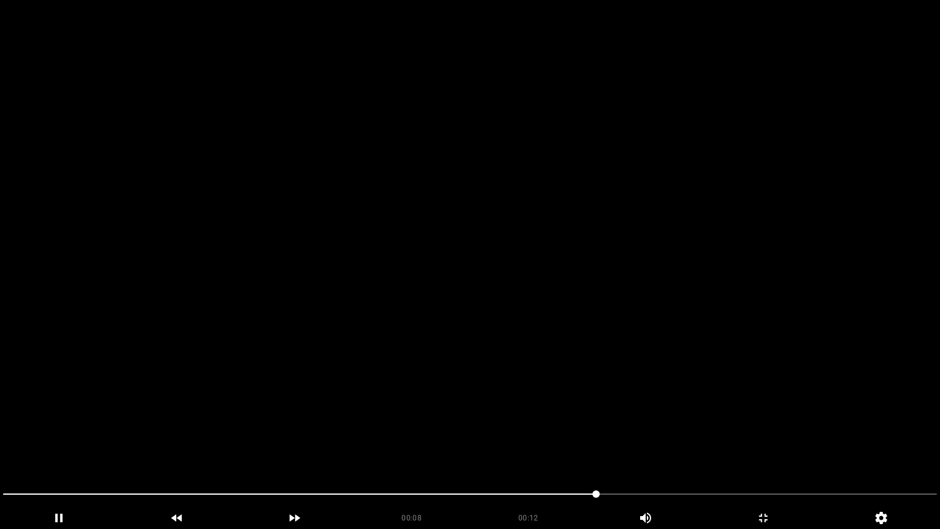
click at [634, 342] on video at bounding box center [470, 264] width 940 height 529
click at [635, 342] on video at bounding box center [470, 264] width 940 height 529
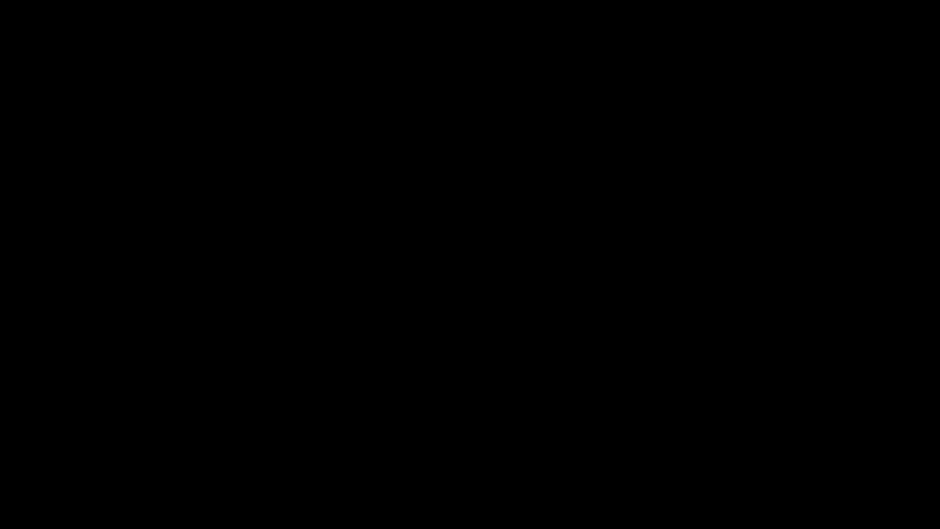
drag, startPoint x: 777, startPoint y: 492, endPoint x: 640, endPoint y: 495, distance: 137.2
click at [640, 446] on span at bounding box center [470, 494] width 934 height 20
drag, startPoint x: 568, startPoint y: 492, endPoint x: 407, endPoint y: 491, distance: 161.0
click at [407, 446] on span at bounding box center [470, 494] width 934 height 20
drag, startPoint x: 340, startPoint y: 497, endPoint x: 315, endPoint y: 497, distance: 25.1
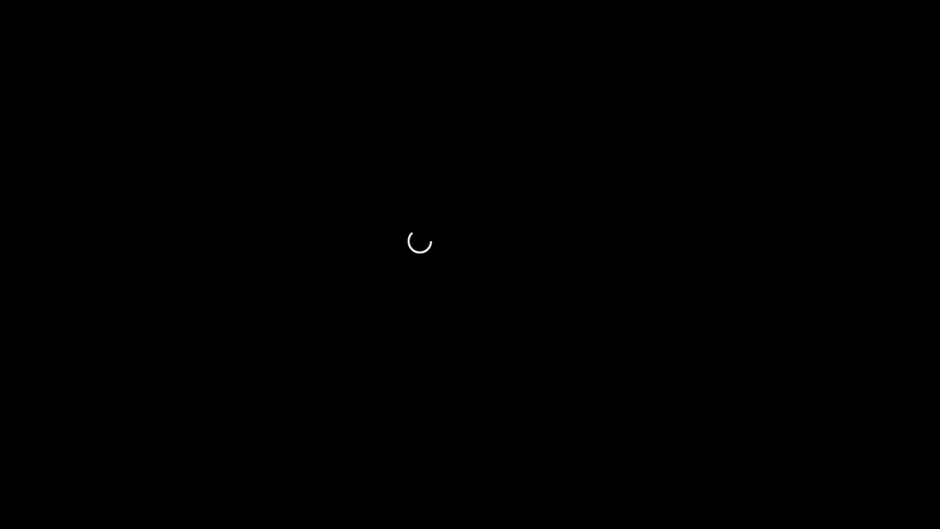
click at [315, 446] on span at bounding box center [470, 494] width 934 height 20
drag, startPoint x: 269, startPoint y: 494, endPoint x: 0, endPoint y: 475, distance: 269.5
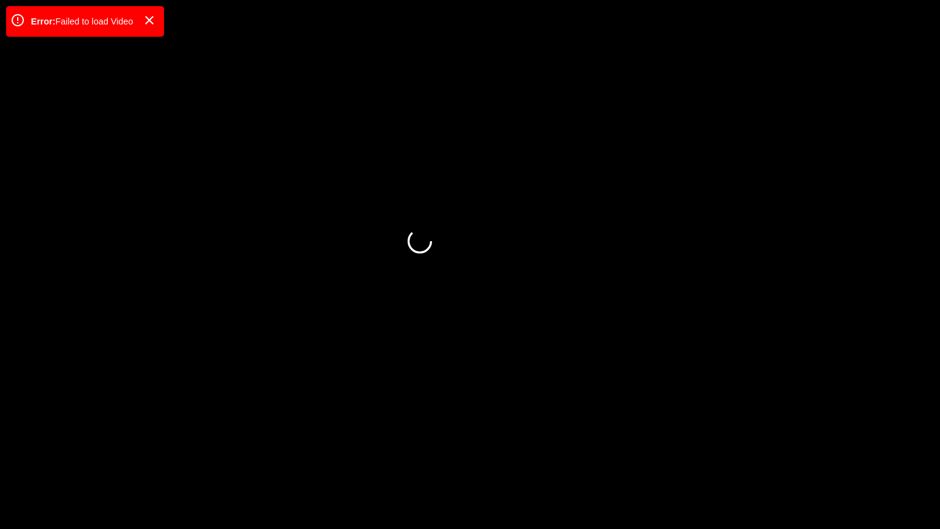
drag, startPoint x: 105, startPoint y: 492, endPoint x: 0, endPoint y: 495, distance: 105.3
click at [0, 446] on div at bounding box center [470, 495] width 944 height 32
click at [49, 446] on icon "add" at bounding box center [59, 518] width 117 height 15
click at [76, 446] on icon "add" at bounding box center [59, 518] width 117 height 15
drag, startPoint x: 788, startPoint y: 527, endPoint x: 737, endPoint y: 440, distance: 100.7
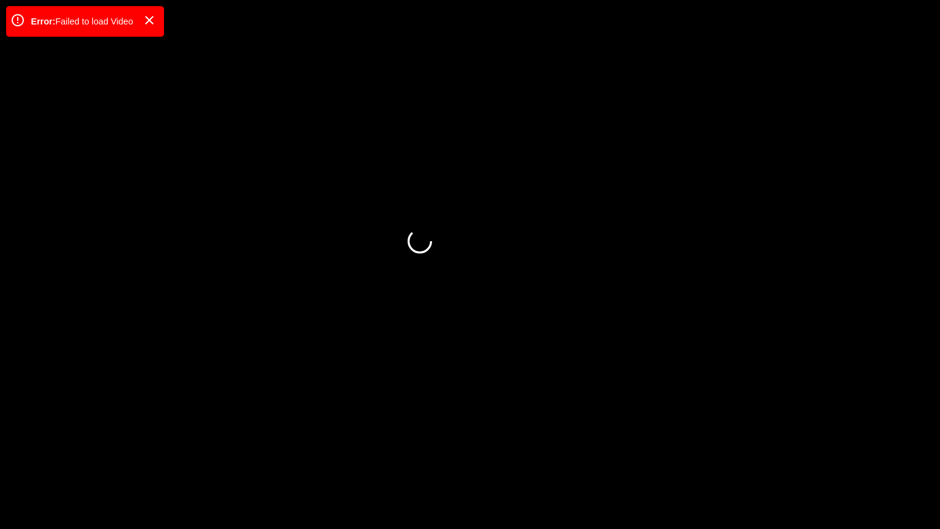
click at [787, 446] on div "add" at bounding box center [764, 518] width 118 height 22
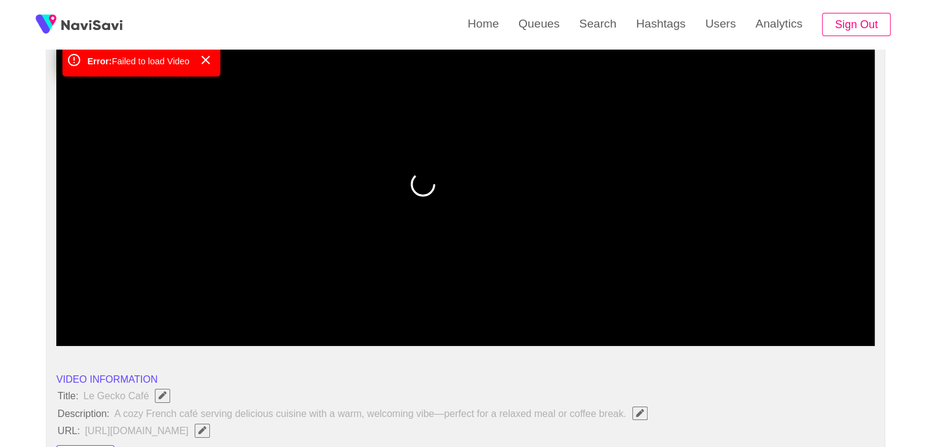
click at [519, 194] on video at bounding box center [465, 193] width 819 height 306
click at [518, 192] on video at bounding box center [465, 193] width 819 height 306
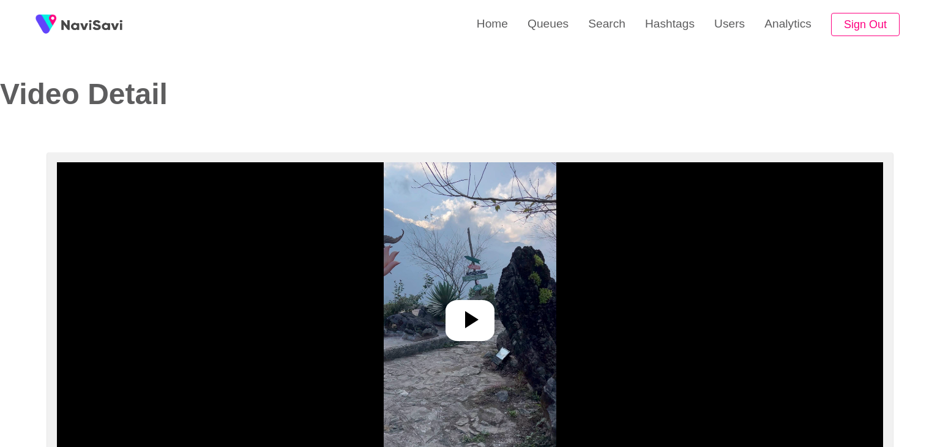
select select "**********"
select select "**"
click at [479, 329] on icon at bounding box center [465, 319] width 29 height 29
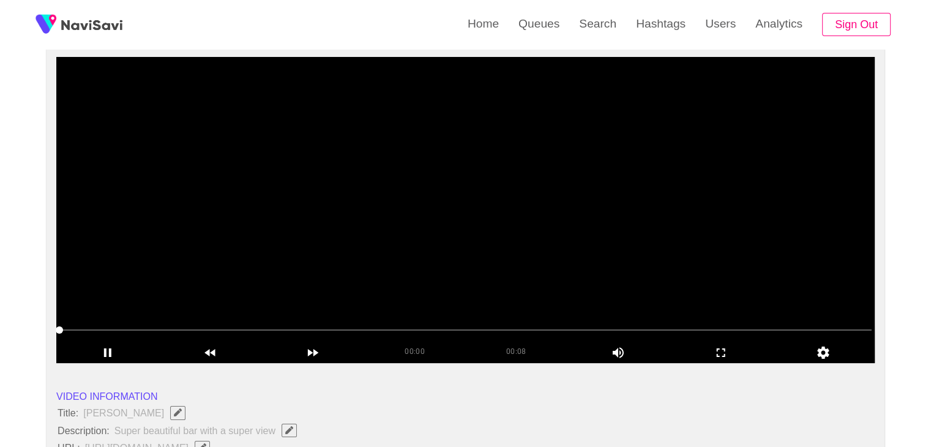
scroll to position [122, 0]
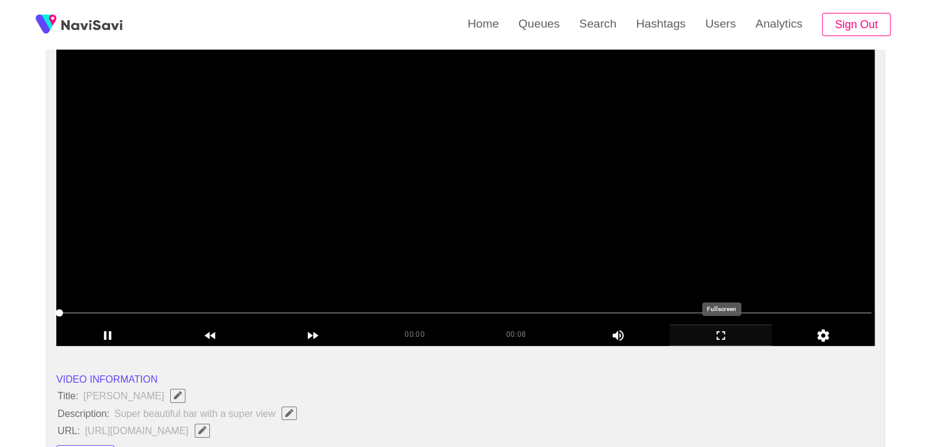
click at [723, 336] on icon "add" at bounding box center [721, 335] width 102 height 15
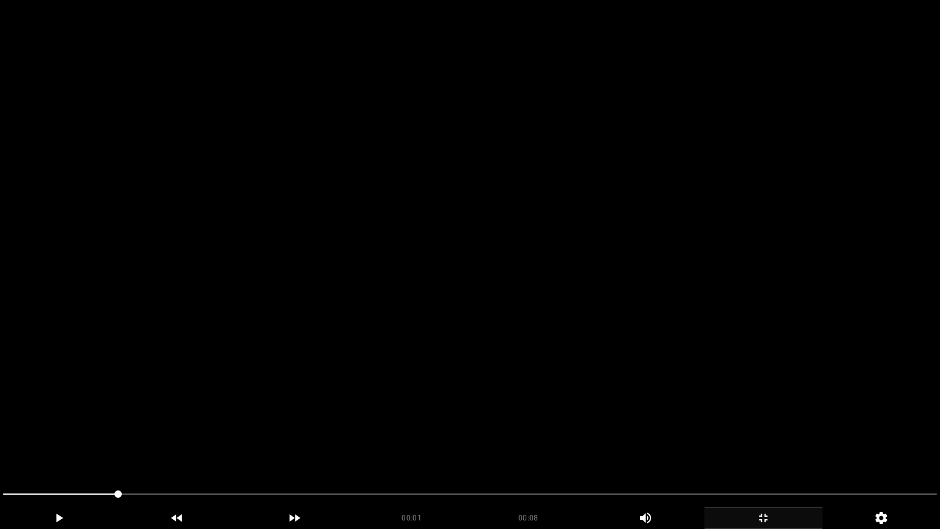
click at [548, 372] on video at bounding box center [470, 264] width 940 height 529
click at [297, 417] on video at bounding box center [470, 264] width 940 height 529
click at [299, 416] on video at bounding box center [470, 264] width 940 height 529
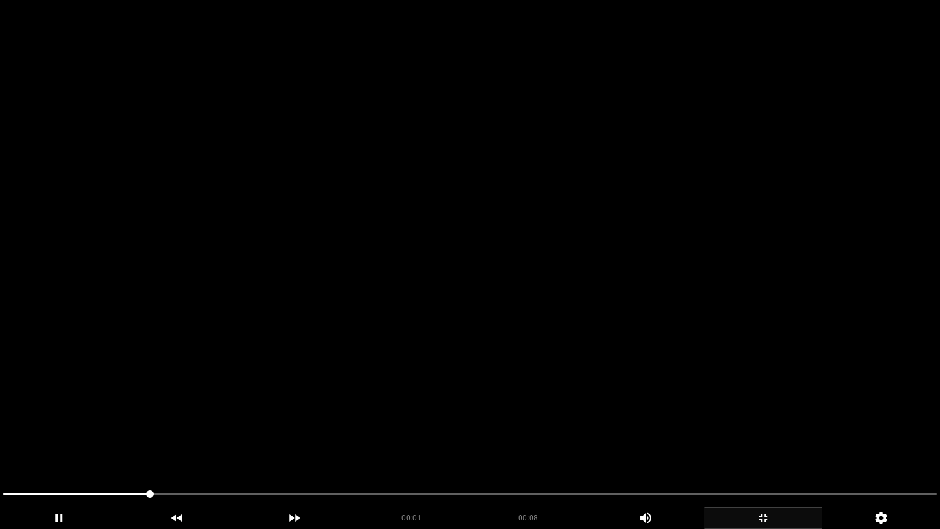
click at [299, 416] on video at bounding box center [470, 264] width 940 height 529
click at [303, 411] on video at bounding box center [470, 264] width 940 height 529
click at [303, 412] on video at bounding box center [470, 264] width 940 height 529
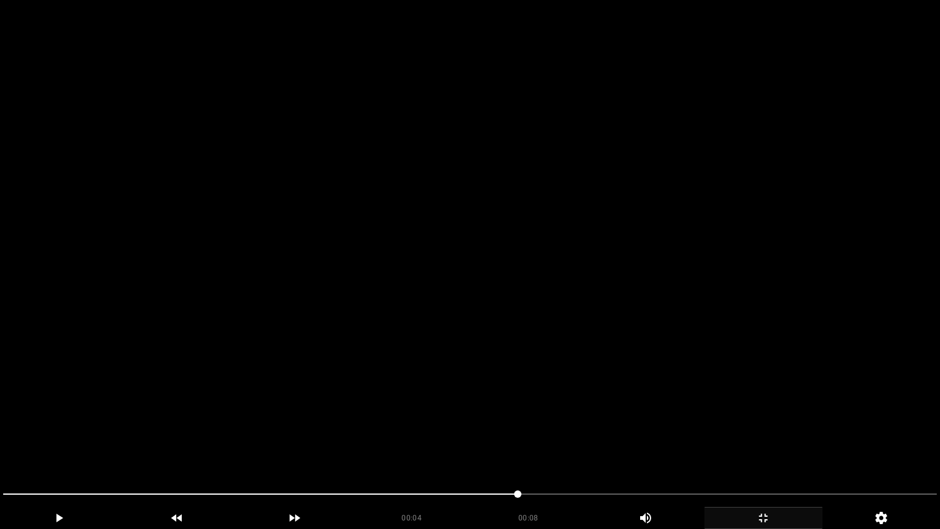
click at [304, 413] on video at bounding box center [470, 264] width 940 height 529
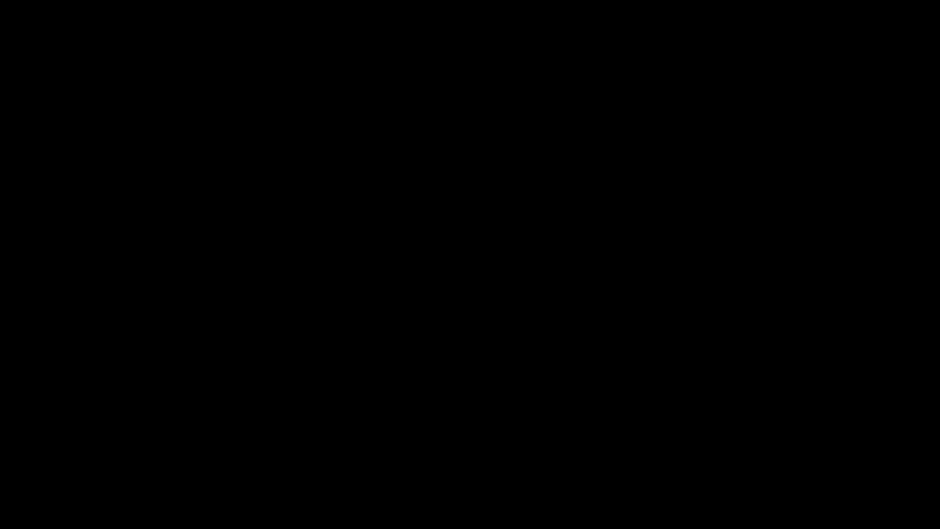
drag, startPoint x: 229, startPoint y: 499, endPoint x: 0, endPoint y: 514, distance: 229.5
click at [360, 430] on video at bounding box center [470, 264] width 940 height 529
click at [740, 414] on video at bounding box center [470, 264] width 940 height 529
click at [740, 415] on video at bounding box center [470, 264] width 940 height 529
click at [778, 446] on icon "add" at bounding box center [763, 518] width 117 height 15
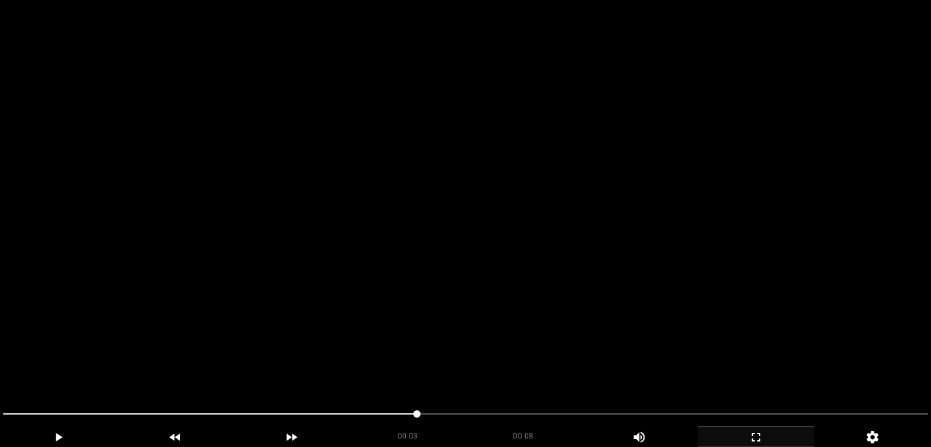
scroll to position [306, 0]
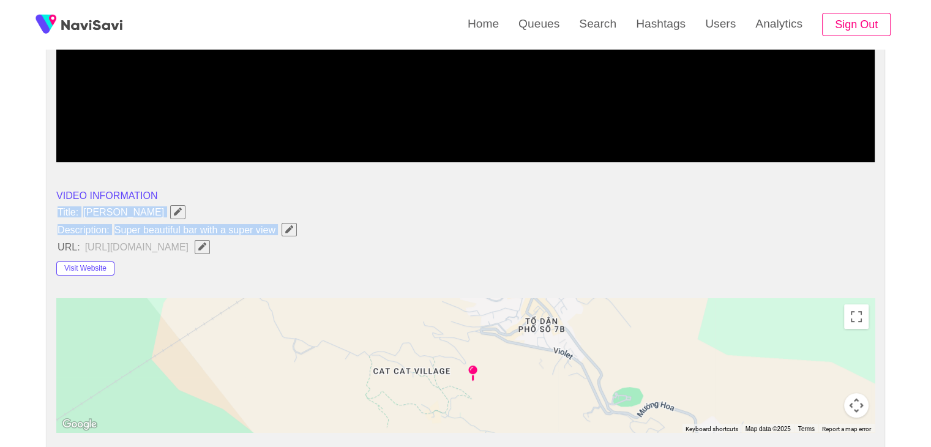
drag, startPoint x: 128, startPoint y: 218, endPoint x: 288, endPoint y: 235, distance: 161.3
copy ul "Title: Xavia sapa Description: Super beautiful bar with a super view"
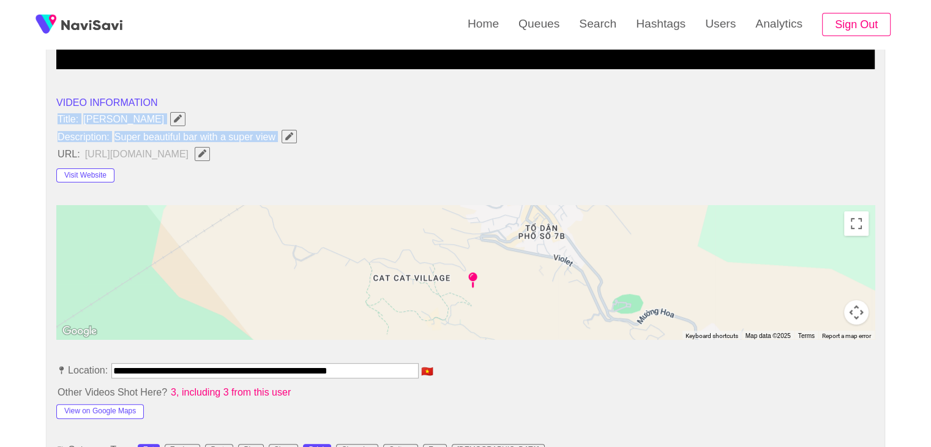
scroll to position [429, 0]
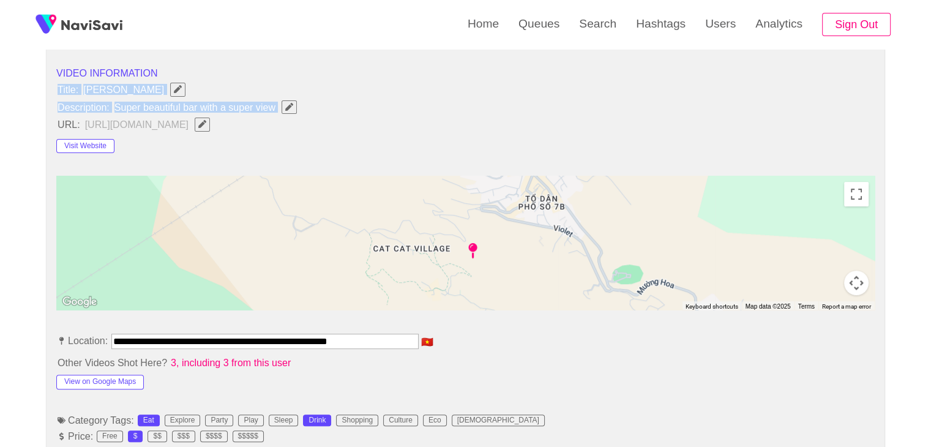
click at [282, 102] on button "button" at bounding box center [289, 106] width 15 height 13
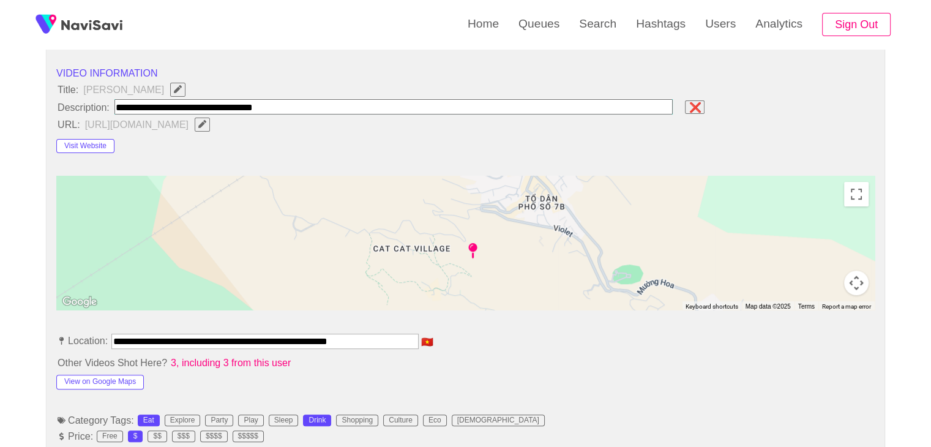
type input "**********"
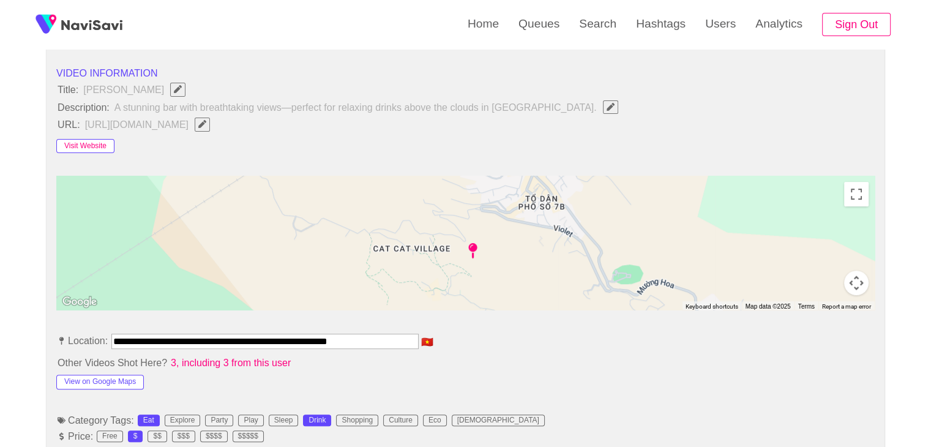
click at [81, 143] on button "Visit Website" at bounding box center [85, 146] width 58 height 15
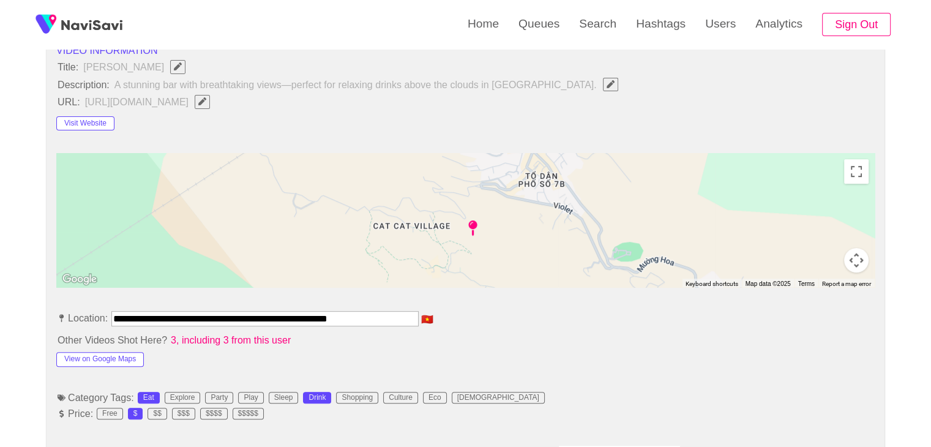
scroll to position [490, 0]
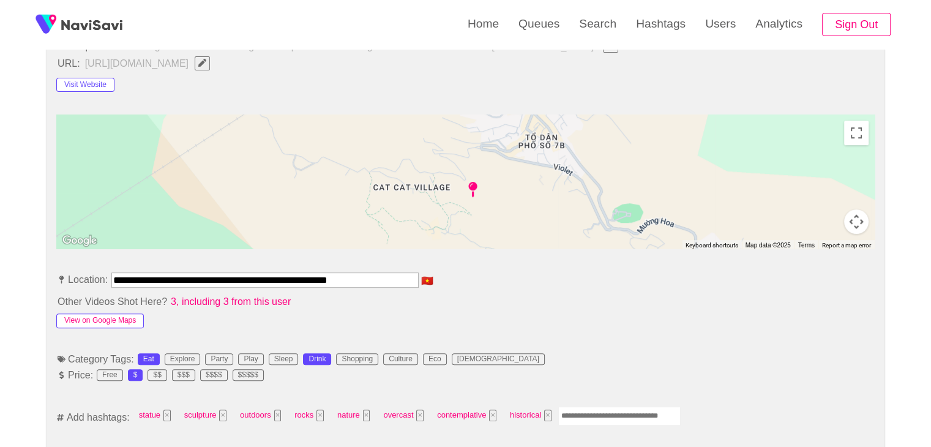
click at [116, 319] on button "View on Google Maps" at bounding box center [100, 320] width 88 height 15
drag, startPoint x: 388, startPoint y: 279, endPoint x: 0, endPoint y: 259, distance: 388.1
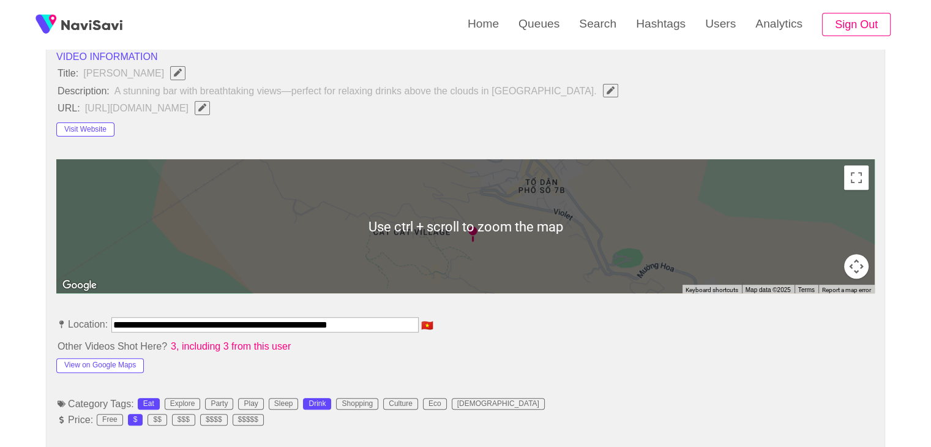
scroll to position [306, 0]
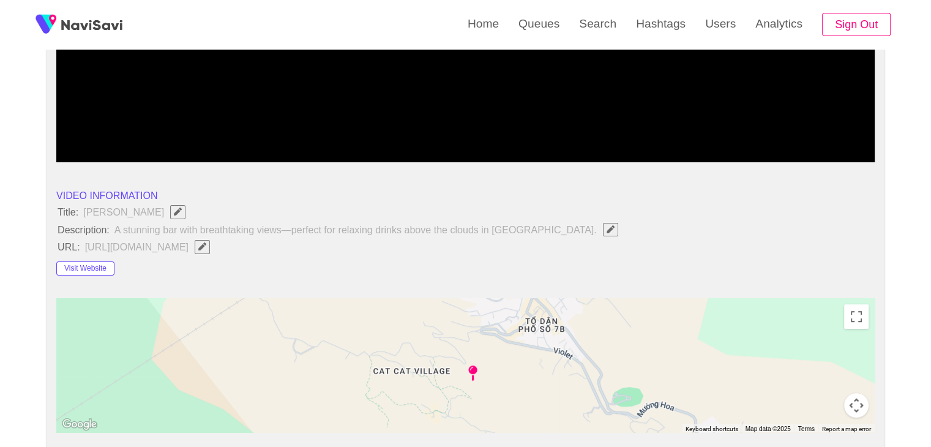
click at [206, 243] on icon "Edit Field" at bounding box center [202, 246] width 8 height 8
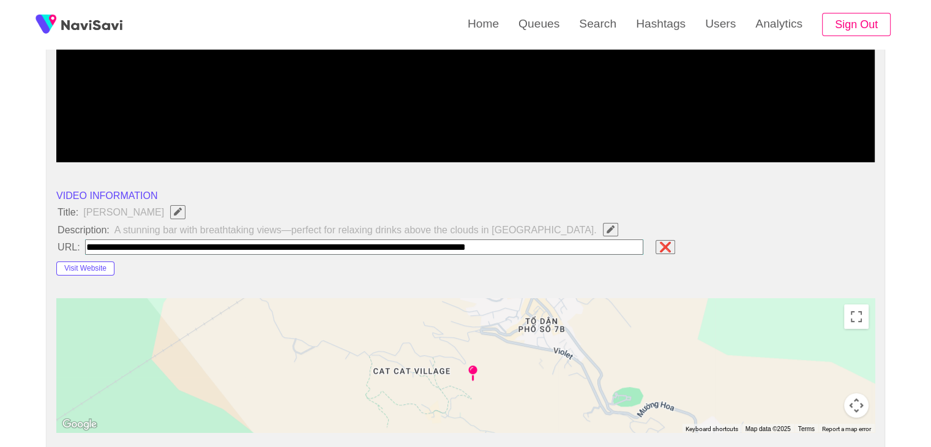
type input "**********"
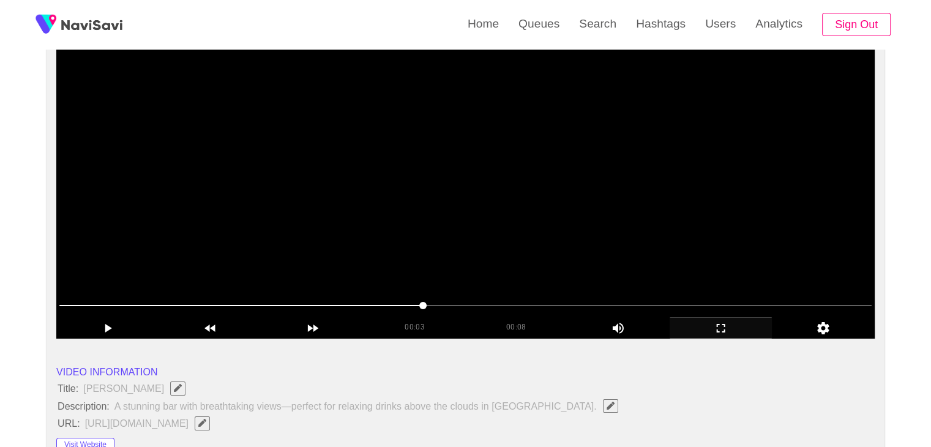
scroll to position [122, 0]
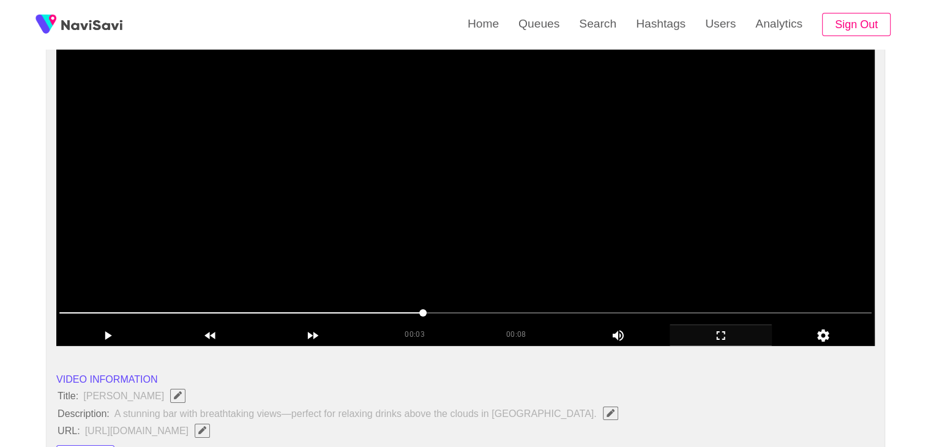
click at [593, 236] on video at bounding box center [465, 193] width 819 height 306
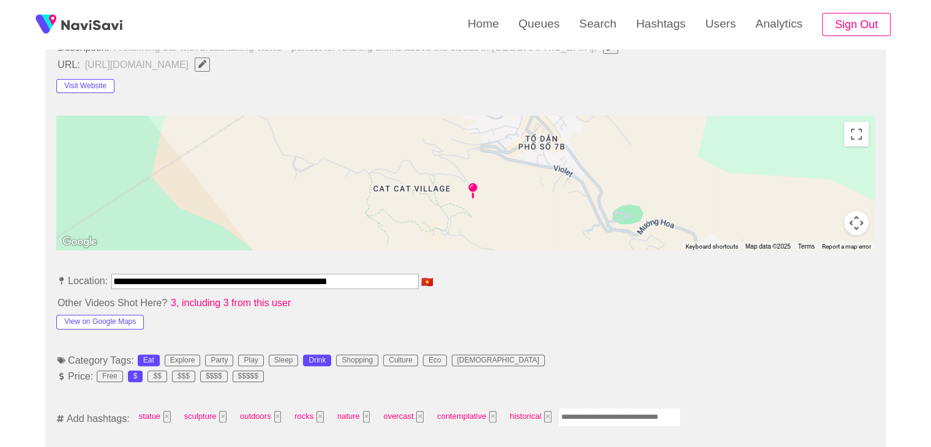
scroll to position [490, 0]
click at [600, 407] on input "Enter tag here and press return" at bounding box center [619, 416] width 122 height 19
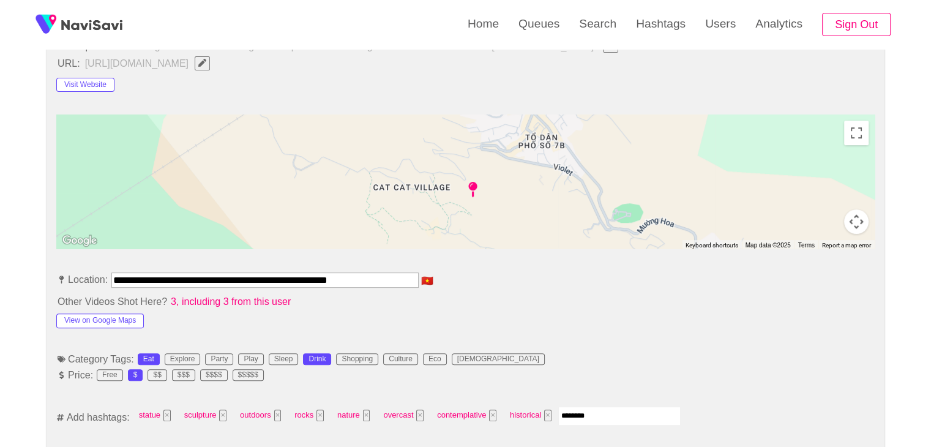
type input "*********"
type input "****"
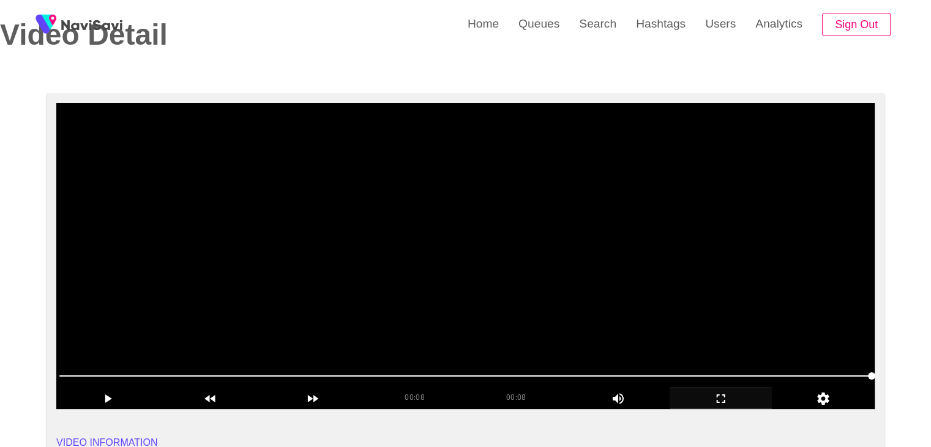
scroll to position [61, 0]
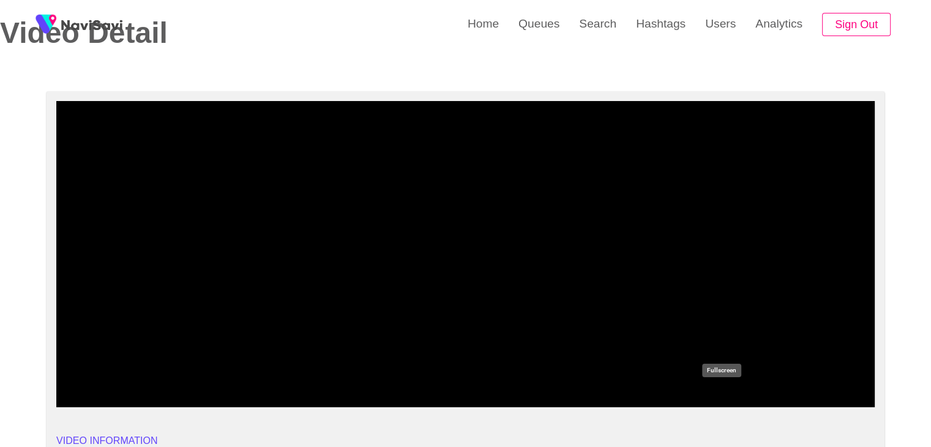
drag, startPoint x: 723, startPoint y: 398, endPoint x: 448, endPoint y: 459, distance: 281.5
click at [720, 399] on icon "add" at bounding box center [721, 396] width 102 height 15
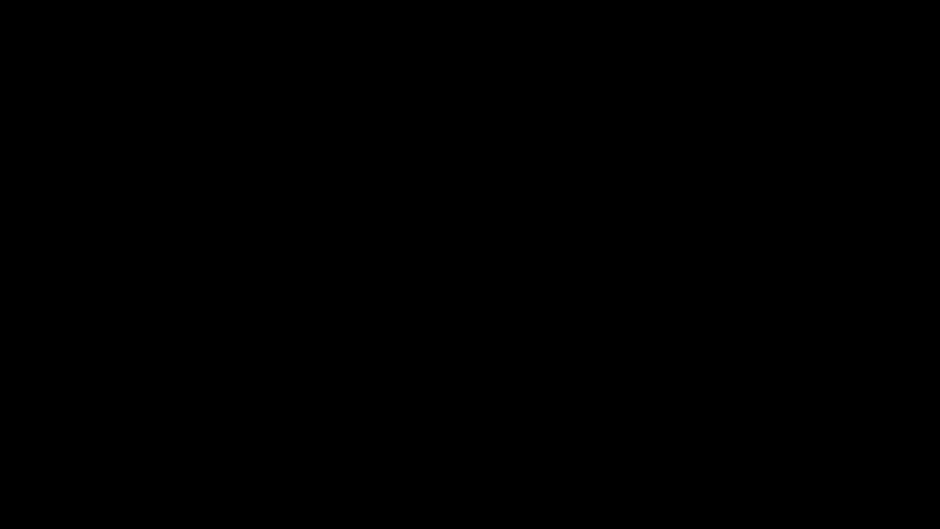
click at [468, 334] on video at bounding box center [470, 264] width 940 height 529
drag, startPoint x: 474, startPoint y: 332, endPoint x: 529, endPoint y: 330, distance: 55.2
click at [475, 332] on video at bounding box center [470, 264] width 940 height 529
click at [784, 446] on icon "add" at bounding box center [763, 518] width 117 height 15
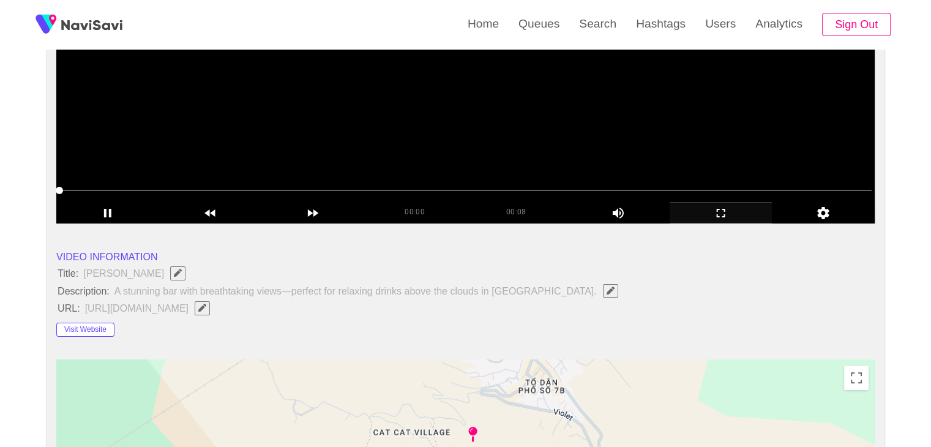
click at [482, 135] on video at bounding box center [465, 70] width 819 height 306
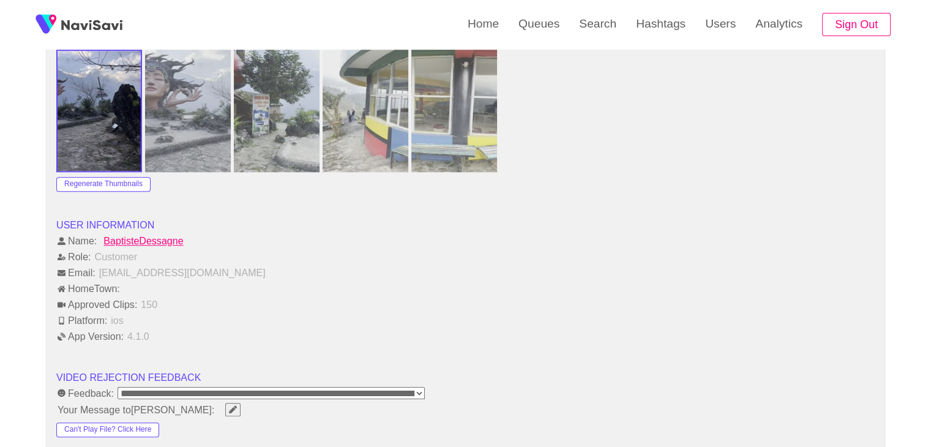
scroll to position [1408, 0]
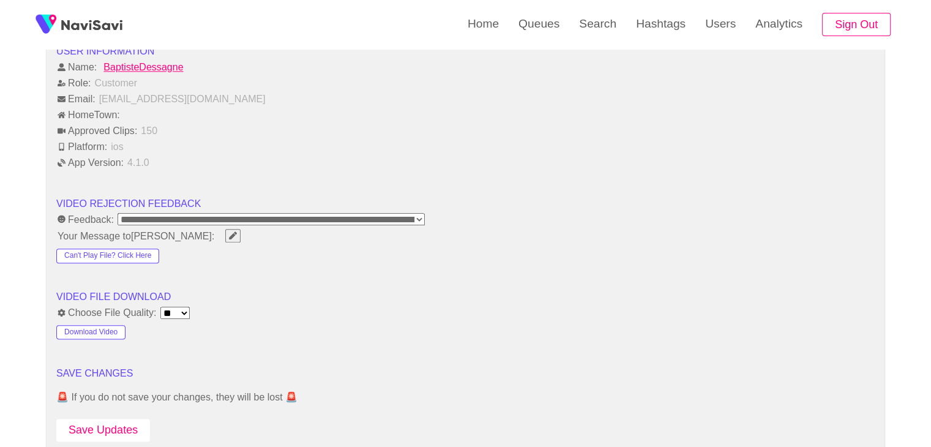
click at [103, 427] on button "Save Updates" at bounding box center [103, 430] width 94 height 23
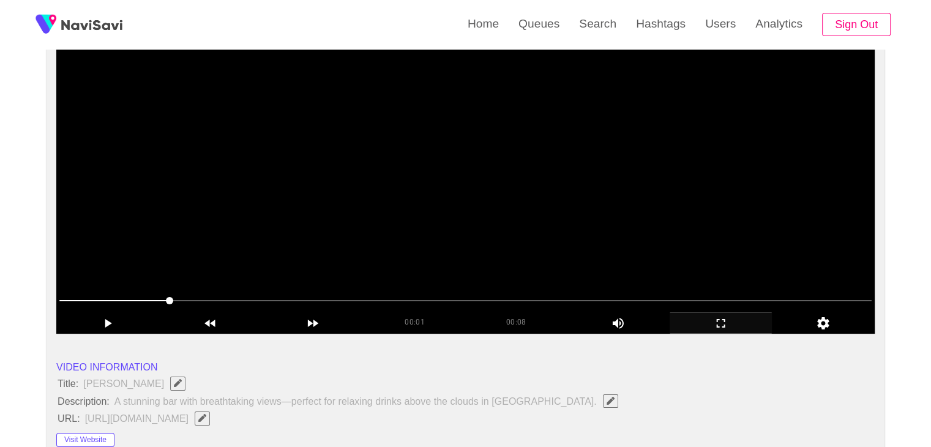
scroll to position [122, 0]
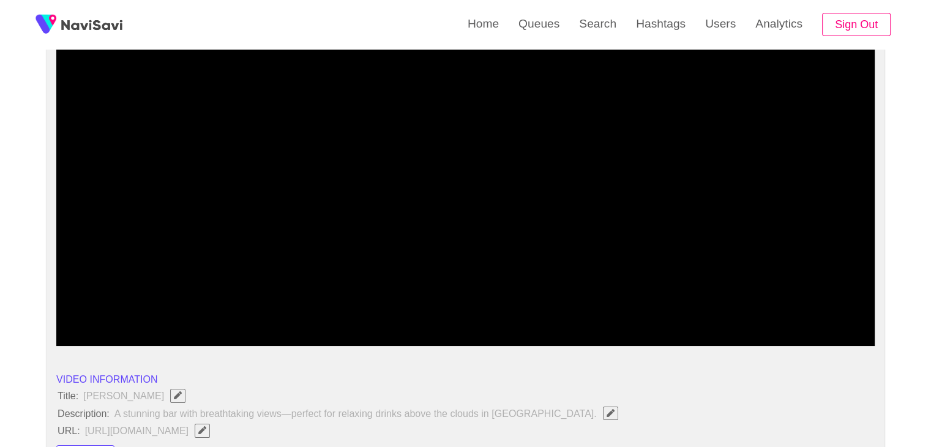
click at [399, 305] on span at bounding box center [465, 313] width 813 height 20
click at [617, 306] on span at bounding box center [465, 313] width 813 height 20
drag, startPoint x: 682, startPoint y: 315, endPoint x: 703, endPoint y: 315, distance: 20.8
click at [703, 315] on span at bounding box center [465, 313] width 813 height 20
click at [743, 307] on span at bounding box center [465, 313] width 813 height 20
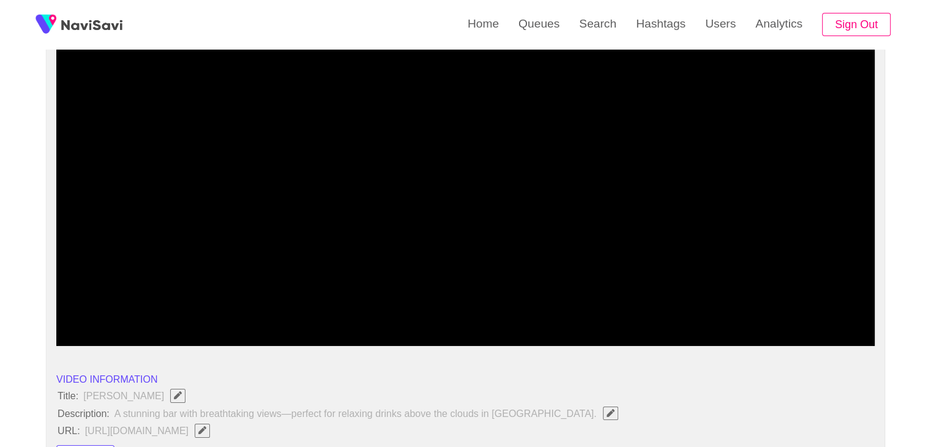
click at [791, 307] on span at bounding box center [465, 313] width 813 height 20
drag, startPoint x: 374, startPoint y: 312, endPoint x: 265, endPoint y: 309, distance: 109.1
click at [265, 309] on span at bounding box center [465, 313] width 813 height 20
drag, startPoint x: 580, startPoint y: 298, endPoint x: 658, endPoint y: 301, distance: 77.8
click at [598, 301] on div at bounding box center [465, 313] width 822 height 31
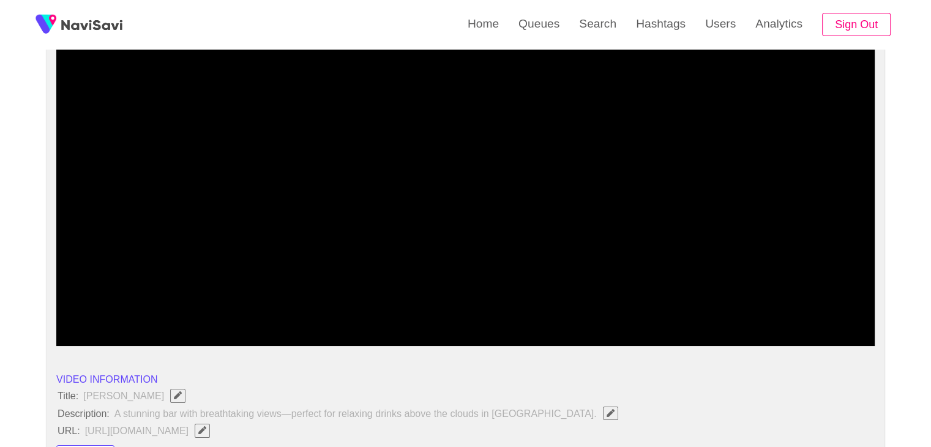
click at [786, 302] on div at bounding box center [465, 313] width 822 height 31
drag, startPoint x: 786, startPoint y: 302, endPoint x: 773, endPoint y: 314, distance: 18.2
click at [773, 314] on span at bounding box center [465, 313] width 813 height 20
drag, startPoint x: 773, startPoint y: 314, endPoint x: 491, endPoint y: 322, distance: 281.8
click at [756, 317] on span at bounding box center [465, 313] width 813 height 20
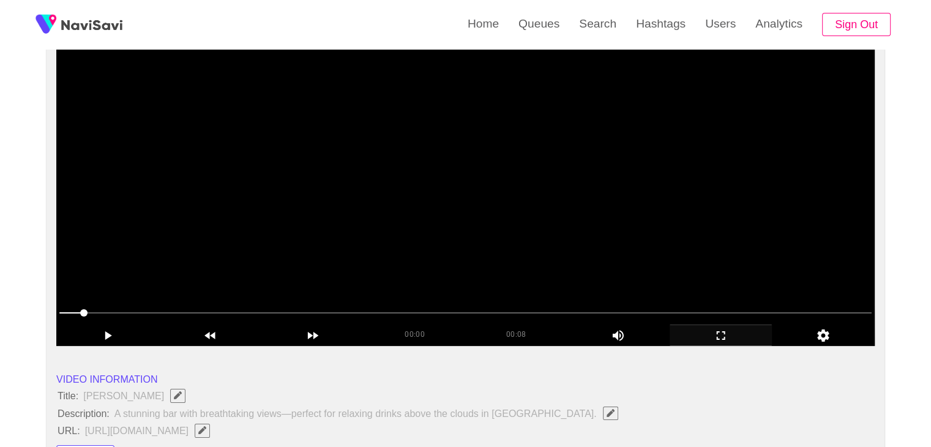
click at [409, 240] on video at bounding box center [465, 193] width 819 height 306
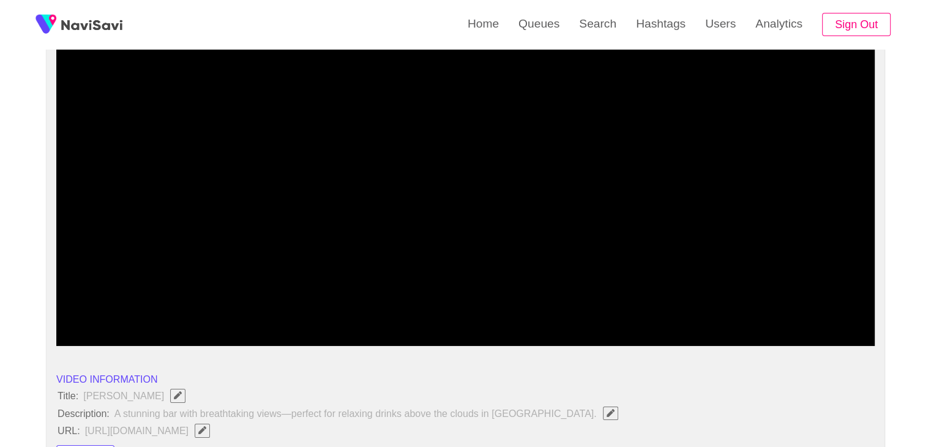
drag, startPoint x: 53, startPoint y: 307, endPoint x: 61, endPoint y: 312, distance: 9.0
click at [95, 313] on span at bounding box center [465, 313] width 813 height 20
click at [73, 309] on span at bounding box center [465, 313] width 813 height 20
click at [284, 319] on span at bounding box center [465, 313] width 813 height 20
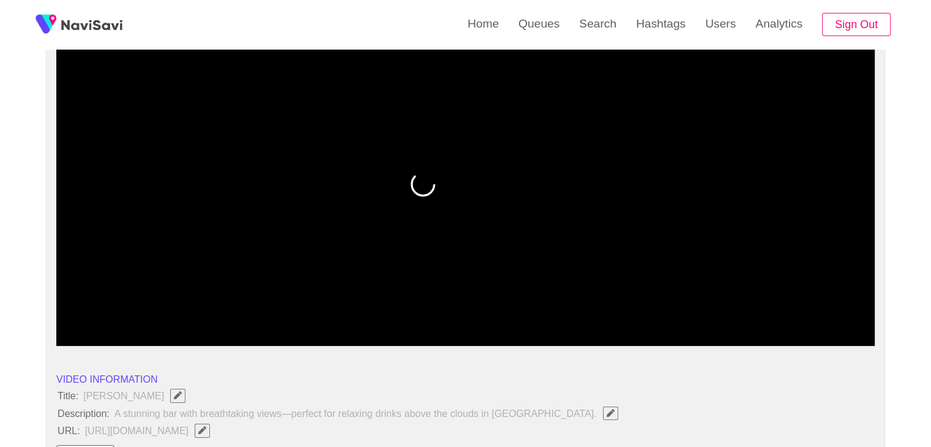
click at [369, 309] on span at bounding box center [465, 313] width 813 height 20
click at [434, 310] on span at bounding box center [465, 313] width 813 height 20
click at [475, 307] on span at bounding box center [465, 313] width 813 height 20
click at [621, 302] on div at bounding box center [465, 313] width 822 height 31
drag, startPoint x: 711, startPoint y: 314, endPoint x: 689, endPoint y: 323, distance: 23.7
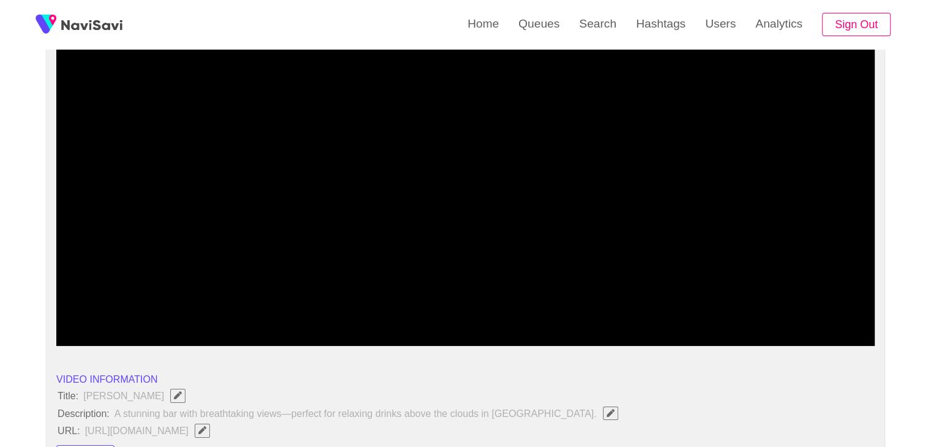
click at [711, 316] on span at bounding box center [465, 313] width 813 height 20
click at [502, 274] on video at bounding box center [465, 193] width 819 height 306
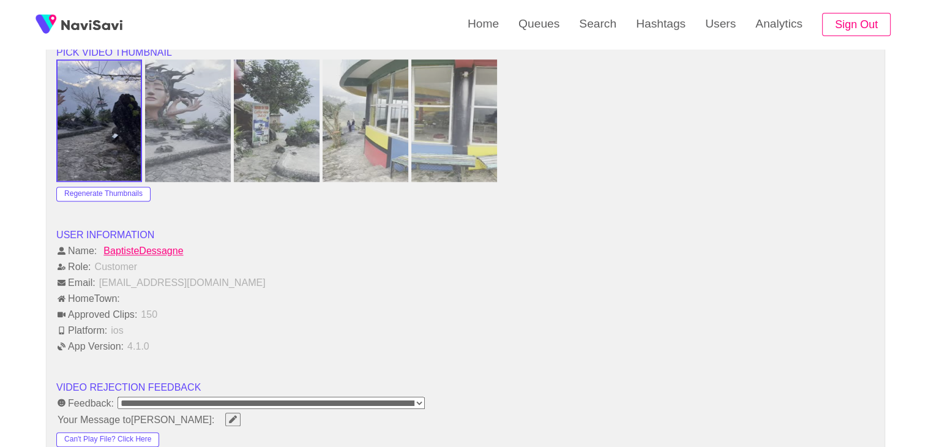
scroll to position [1470, 0]
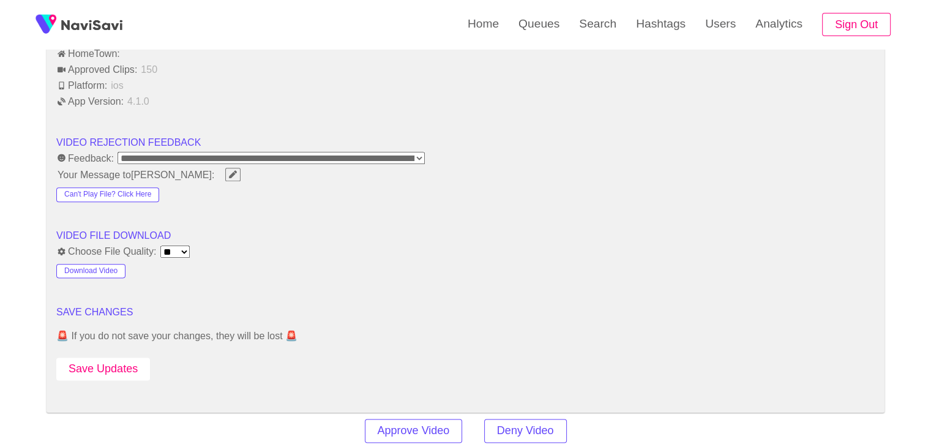
click at [133, 366] on button "Save Updates" at bounding box center [103, 369] width 94 height 23
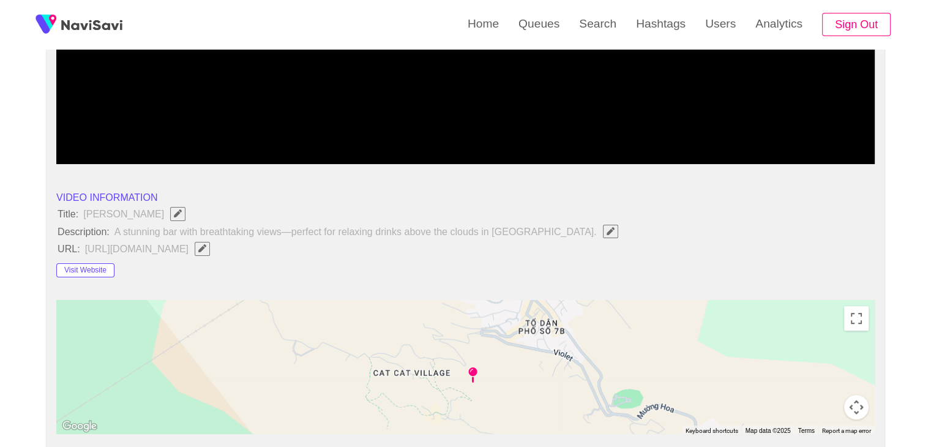
scroll to position [306, 0]
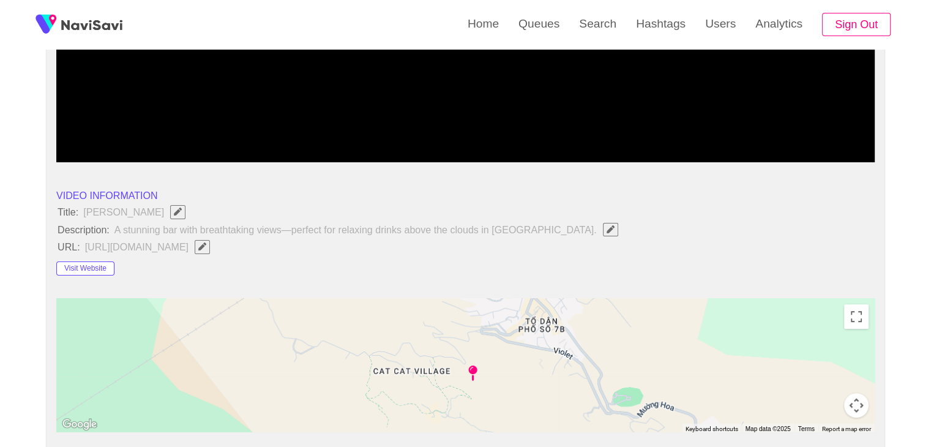
click at [607, 228] on icon "Edit Field" at bounding box center [611, 229] width 8 height 8
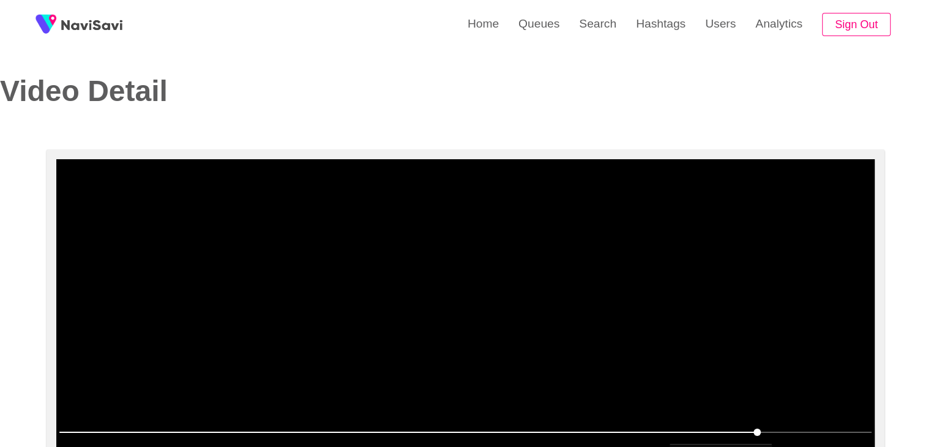
scroll to position [0, 0]
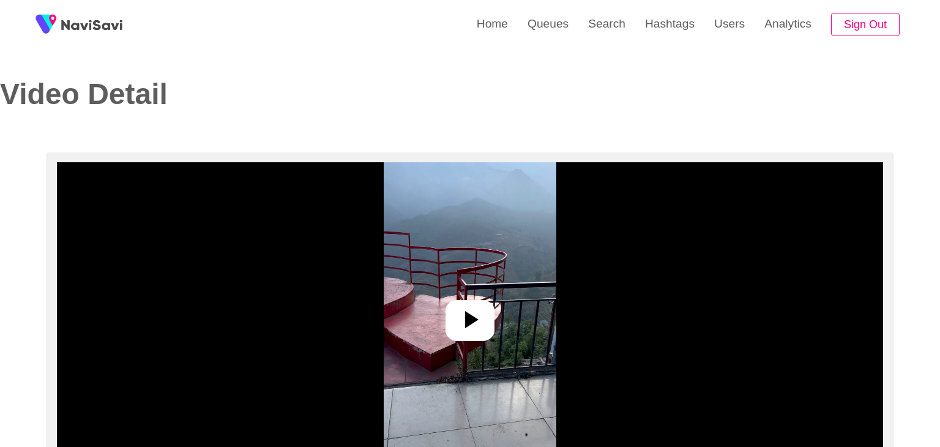
select select "**********"
select select "**"
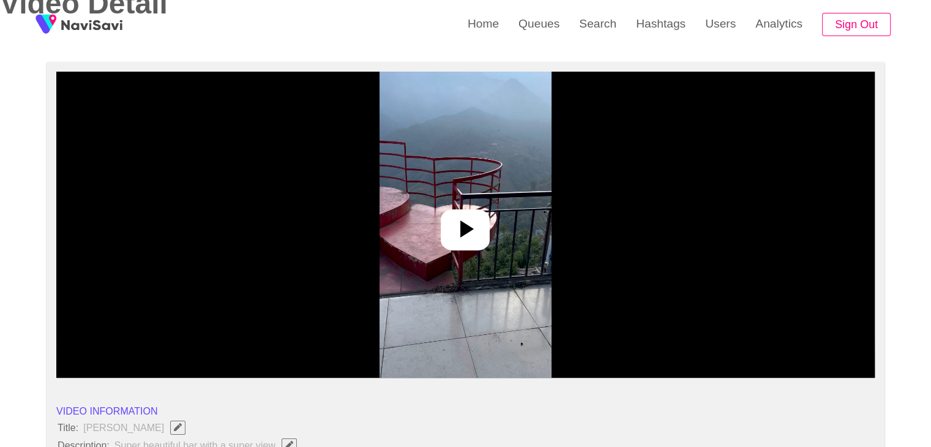
scroll to position [122, 0]
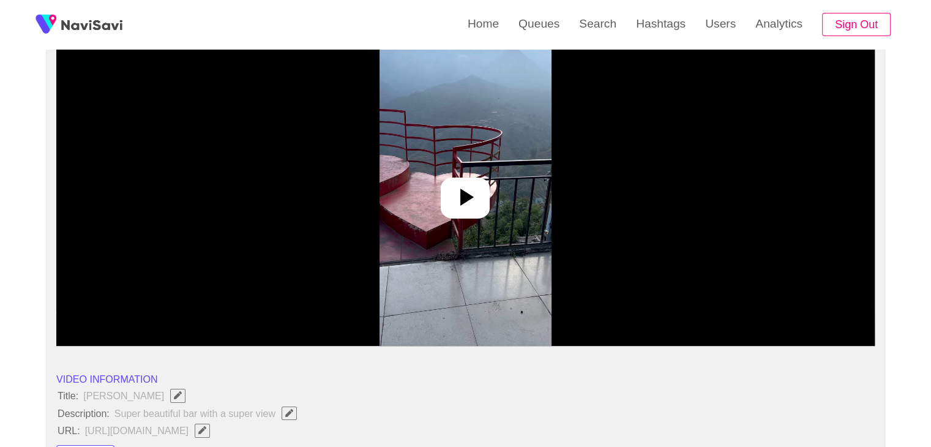
click at [459, 207] on icon at bounding box center [465, 196] width 29 height 29
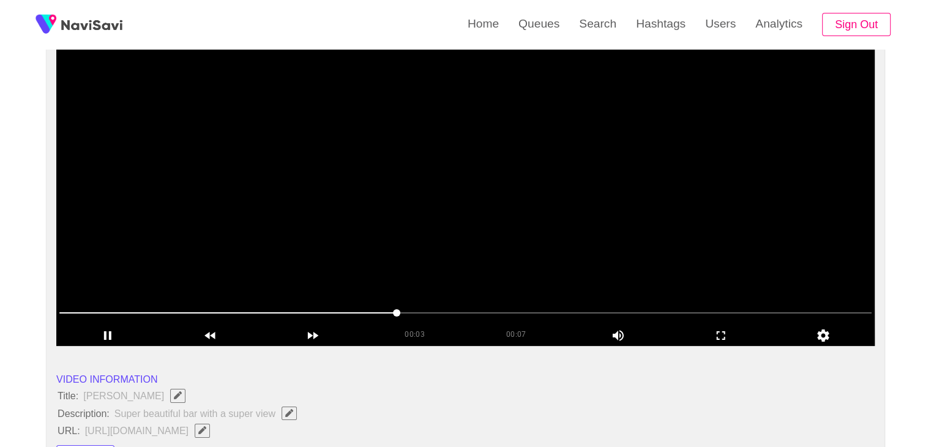
click at [208, 426] on span "Edit Field" at bounding box center [202, 430] width 10 height 8
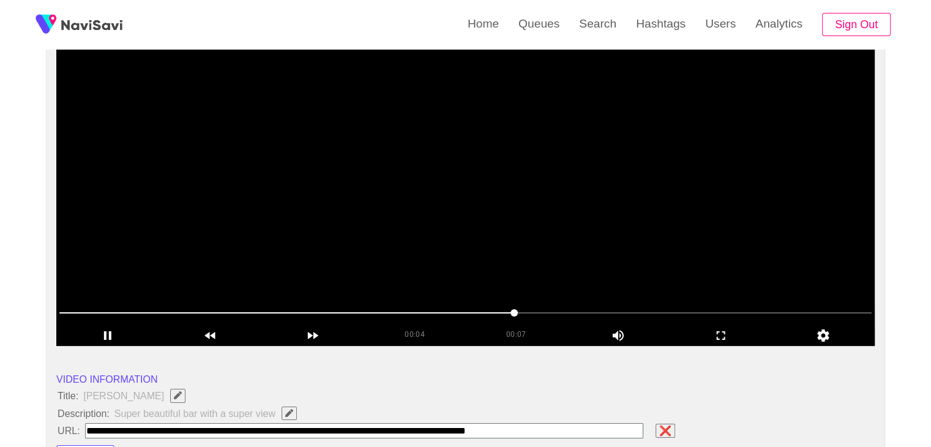
type input "**********"
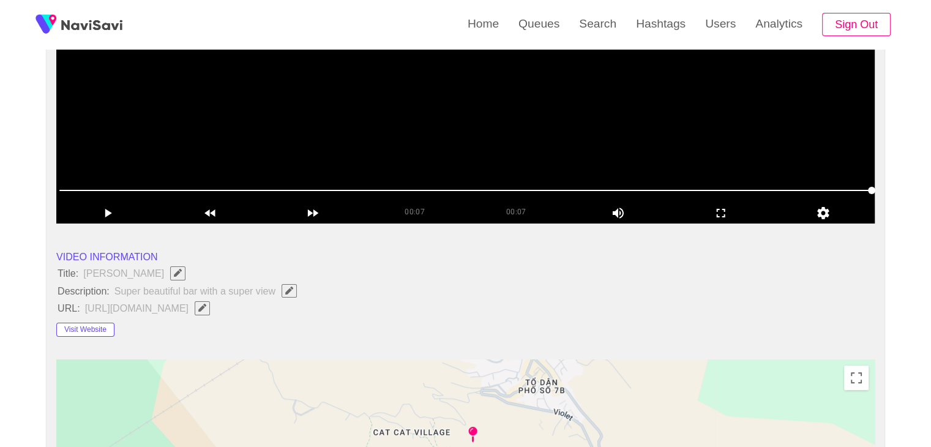
scroll to position [490, 0]
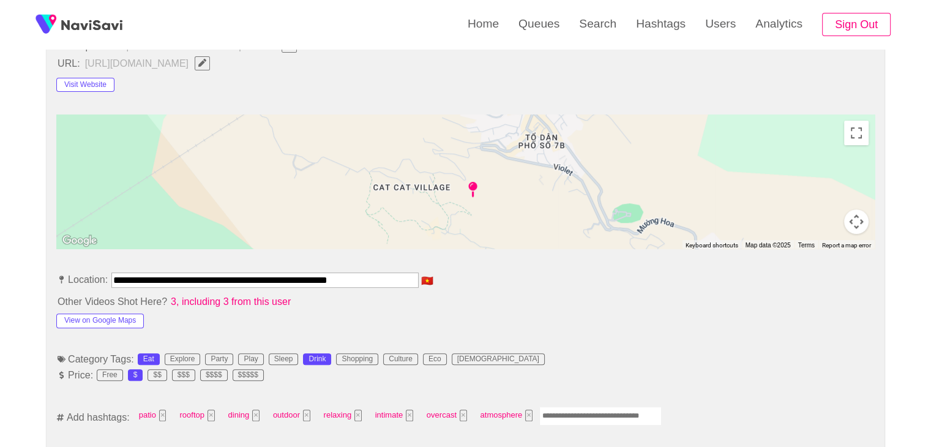
drag, startPoint x: 114, startPoint y: 278, endPoint x: 399, endPoint y: 282, distance: 285.4
click at [399, 282] on input "**********" at bounding box center [264, 279] width 307 height 15
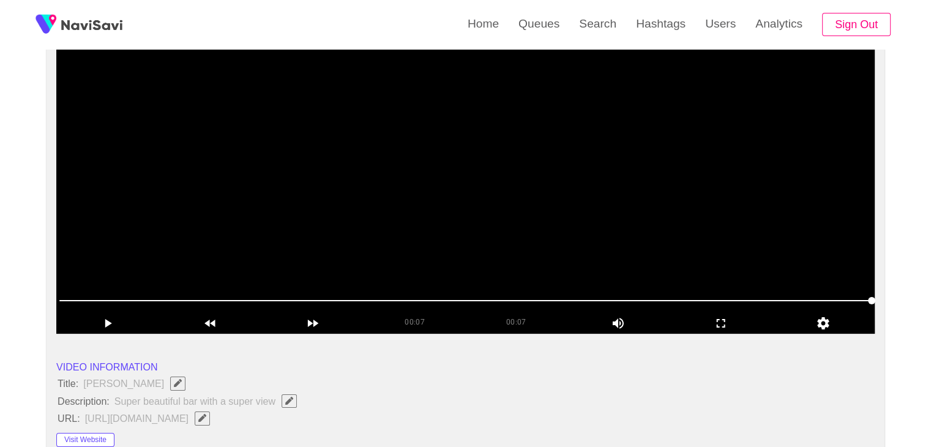
scroll to position [122, 0]
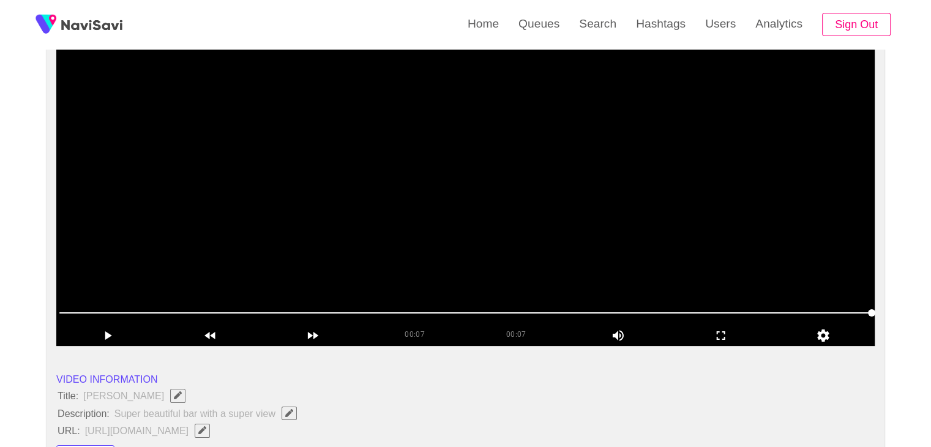
click at [478, 232] on video at bounding box center [465, 193] width 819 height 306
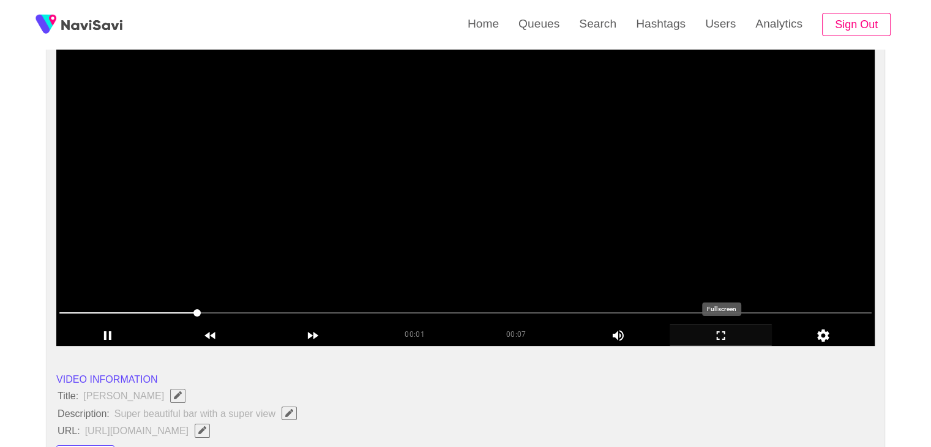
click at [723, 334] on icon "add" at bounding box center [721, 335] width 102 height 15
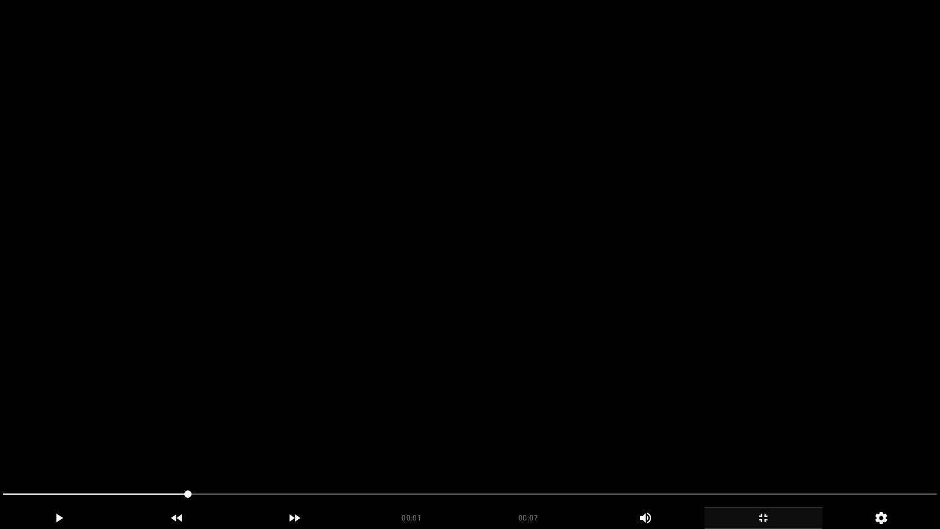
click at [637, 321] on video at bounding box center [470, 264] width 940 height 529
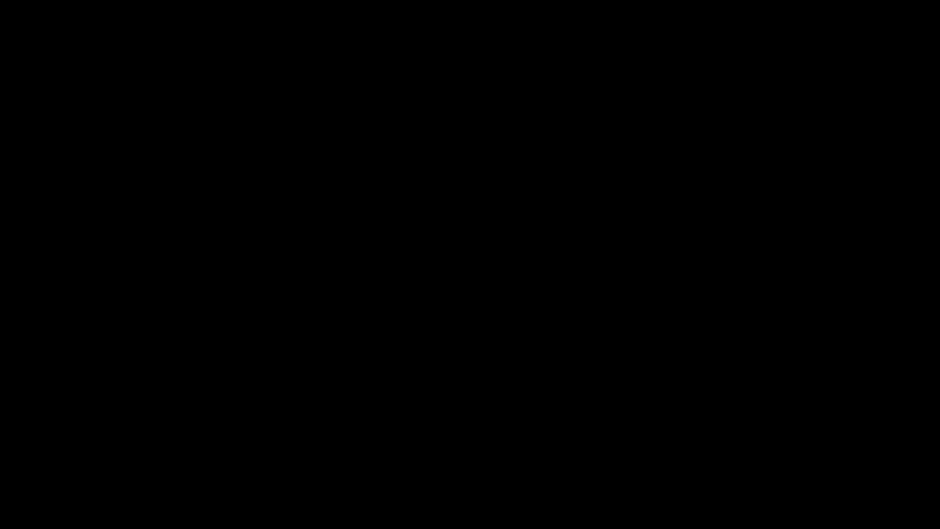
drag, startPoint x: 0, startPoint y: 502, endPoint x: 50, endPoint y: 465, distance: 62.6
click at [547, 365] on video at bounding box center [470, 264] width 940 height 529
drag, startPoint x: 737, startPoint y: 324, endPoint x: 700, endPoint y: 326, distance: 36.8
click at [734, 325] on video at bounding box center [470, 264] width 940 height 529
drag, startPoint x: 490, startPoint y: 511, endPoint x: 495, endPoint y: 506, distance: 7.8
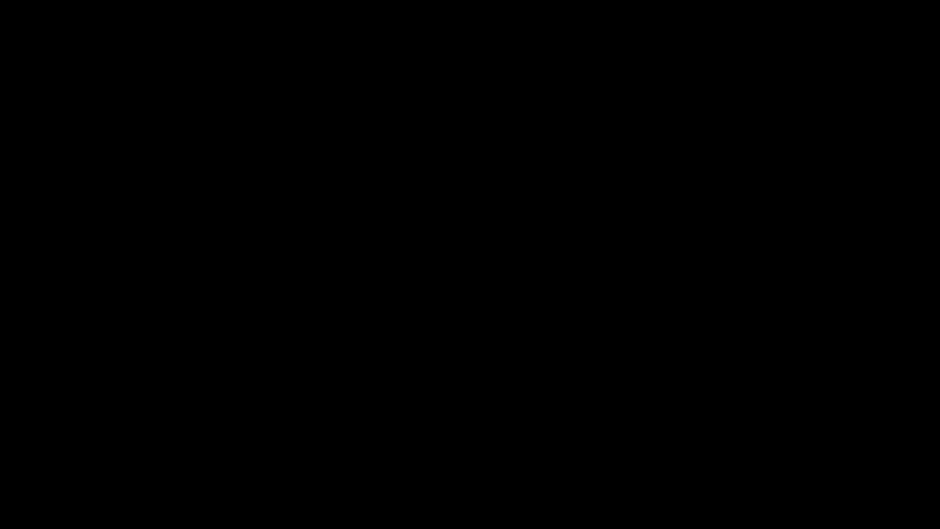
click at [491, 446] on div "00:07" at bounding box center [528, 516] width 117 height 18
click at [514, 446] on span at bounding box center [470, 494] width 934 height 20
click at [775, 446] on icon "add" at bounding box center [763, 518] width 117 height 15
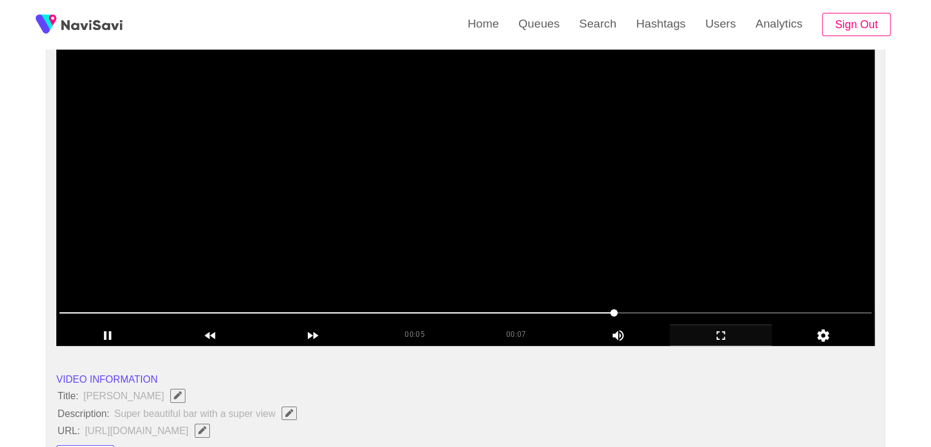
click at [546, 158] on video at bounding box center [465, 193] width 819 height 306
click at [749, 260] on video at bounding box center [465, 193] width 819 height 306
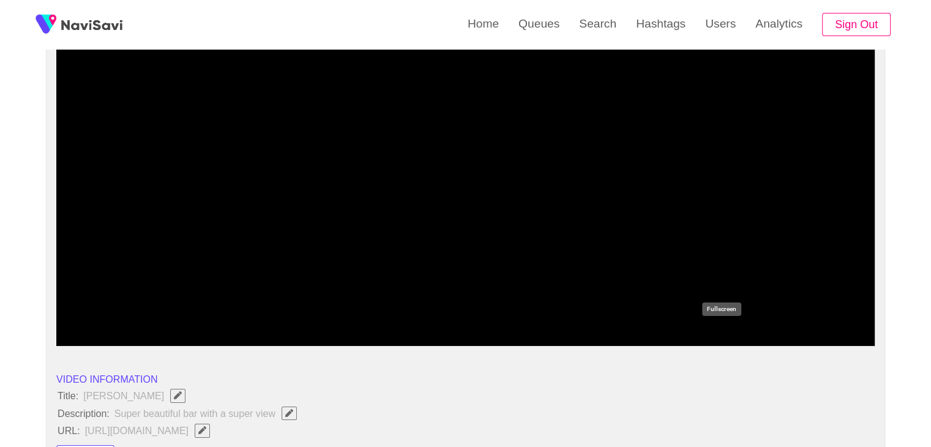
click at [732, 329] on icon "add" at bounding box center [721, 335] width 102 height 15
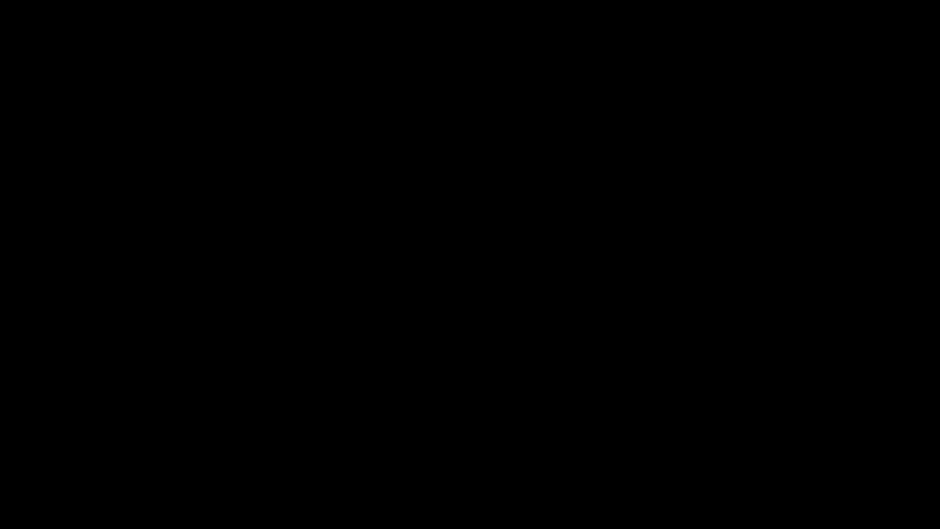
click at [760, 446] on icon "add" at bounding box center [763, 518] width 9 height 9
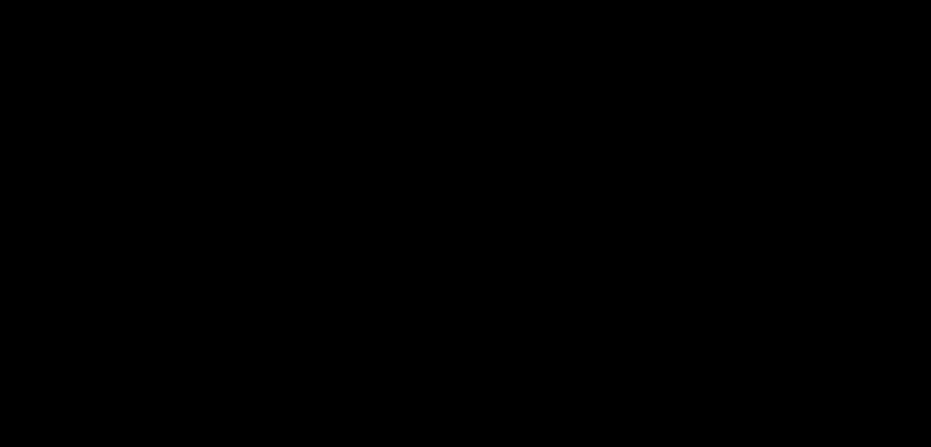
scroll to position [306, 0]
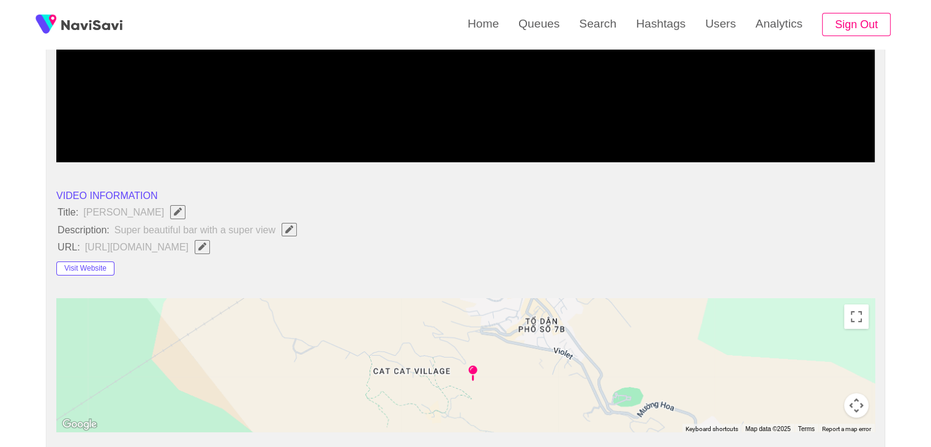
click at [217, 239] on span "https://vietnamdiscovery.com/sapa/attractions/cat-cat-village/" at bounding box center [150, 247] width 133 height 16
click at [290, 231] on icon "Edit Field" at bounding box center [289, 229] width 8 height 8
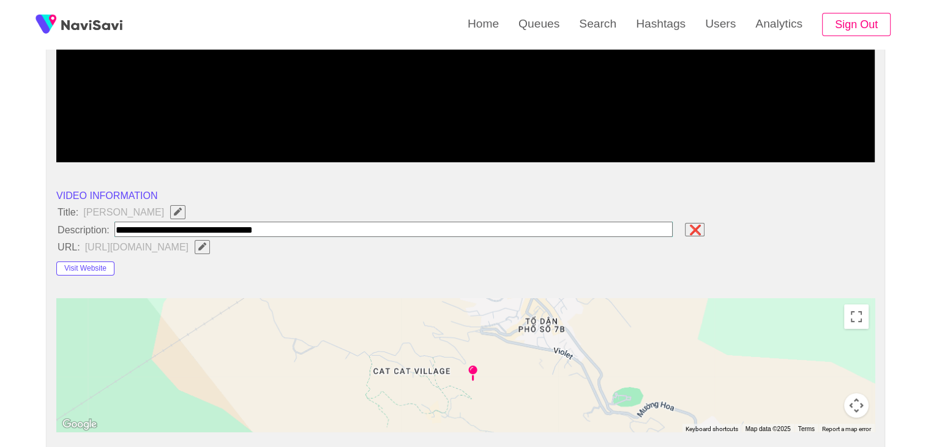
paste input "**********"
type input "**********"
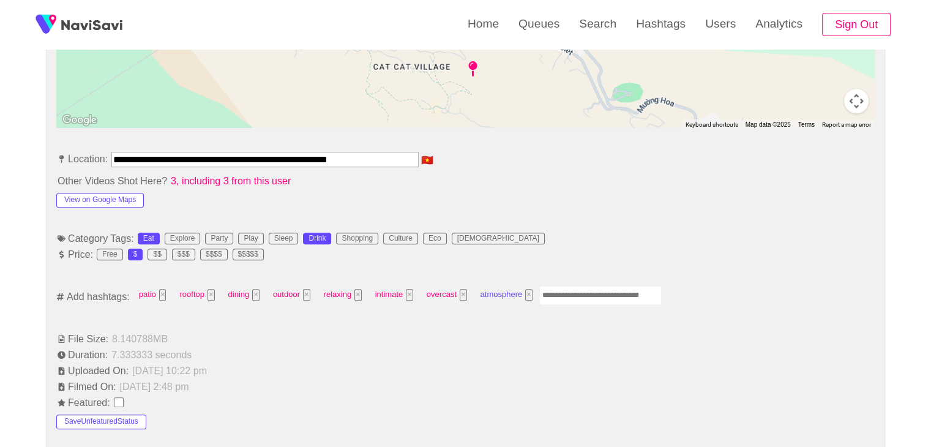
scroll to position [612, 0]
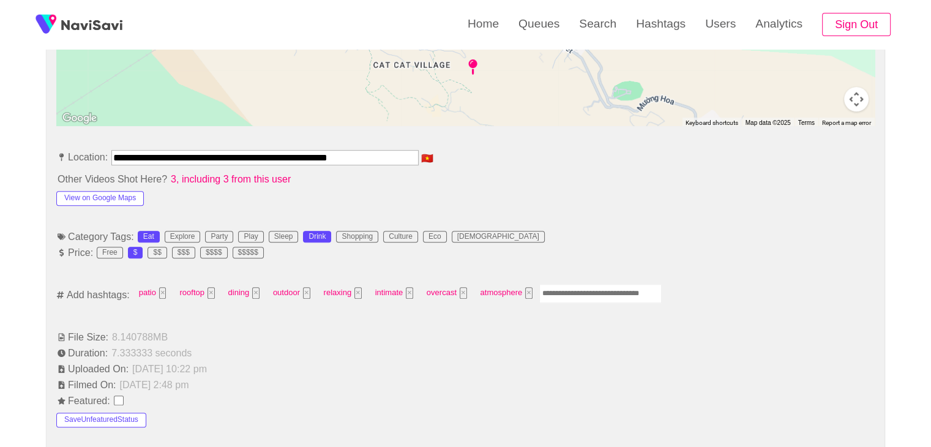
click at [612, 295] on input "Enter tag here and press return" at bounding box center [600, 293] width 122 height 19
type input "*********"
type input "****"
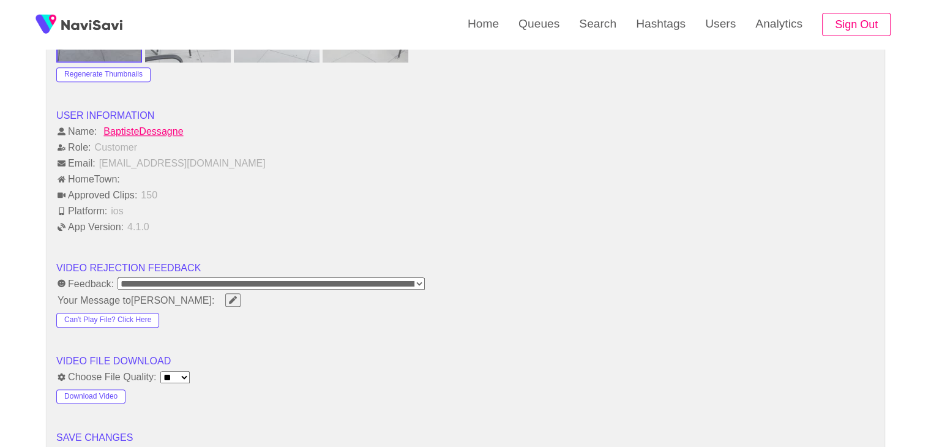
scroll to position [1531, 0]
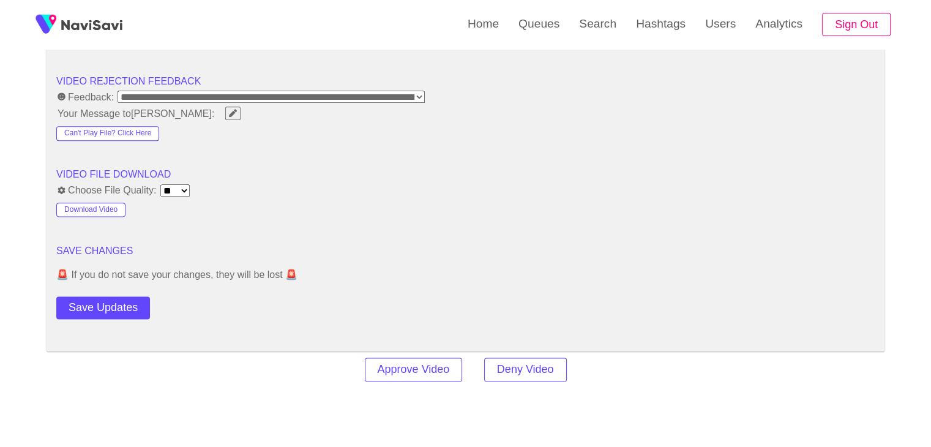
drag, startPoint x: 73, startPoint y: 304, endPoint x: 103, endPoint y: 295, distance: 30.8
click at [83, 306] on button "Save Updates" at bounding box center [103, 307] width 94 height 23
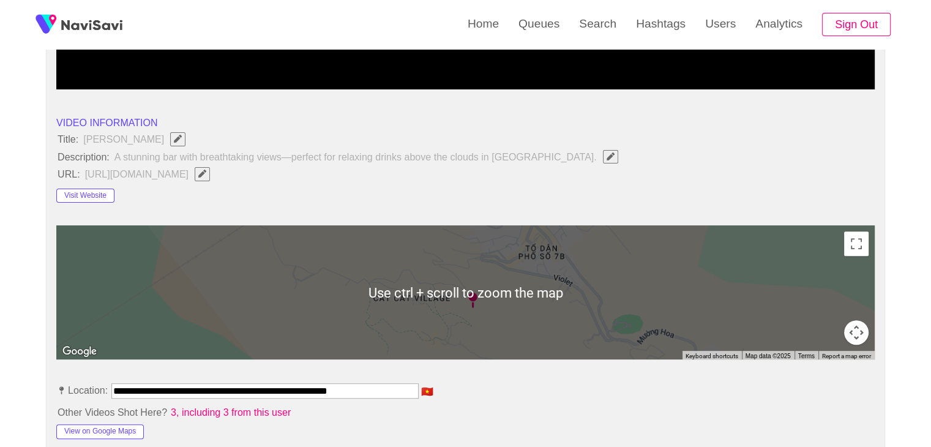
scroll to position [367, 0]
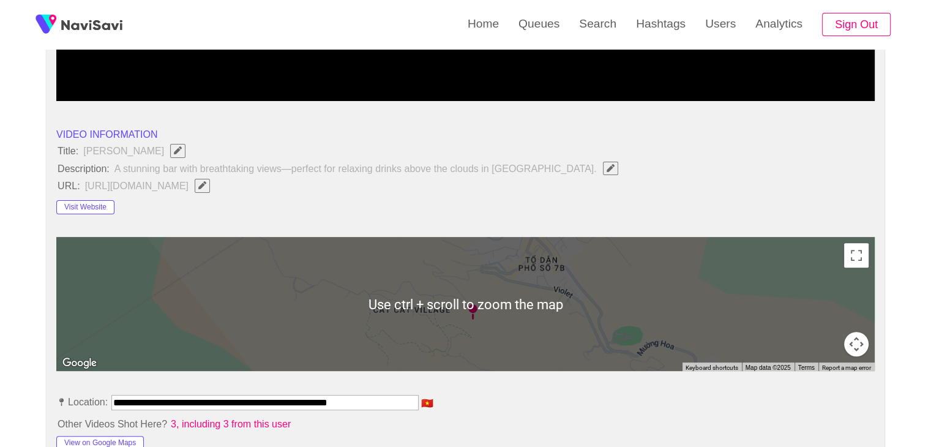
click at [206, 185] on icon "Edit Field" at bounding box center [202, 185] width 8 height 8
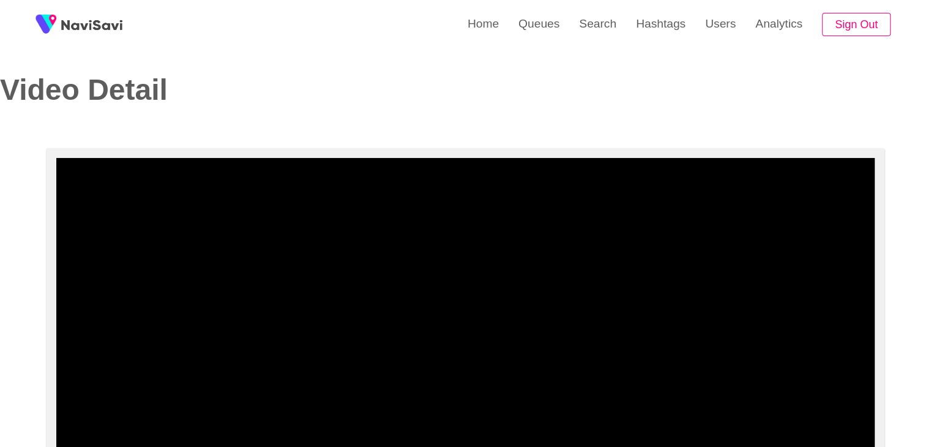
scroll to position [0, 0]
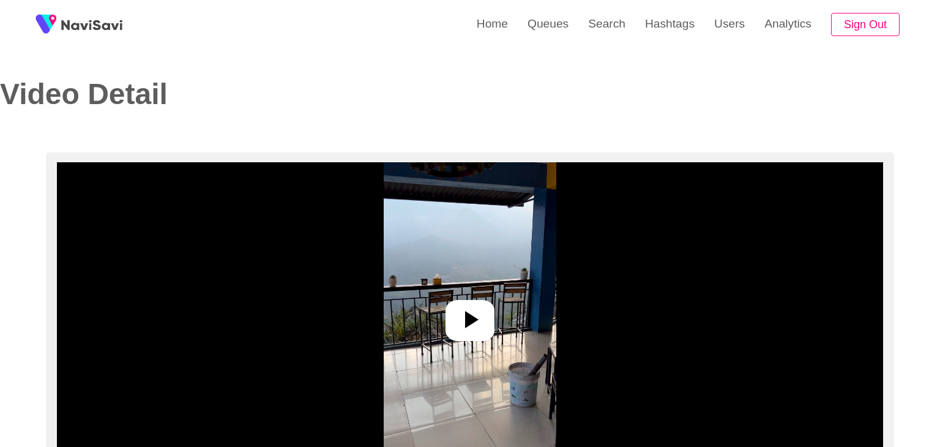
select select "**********"
select select "**"
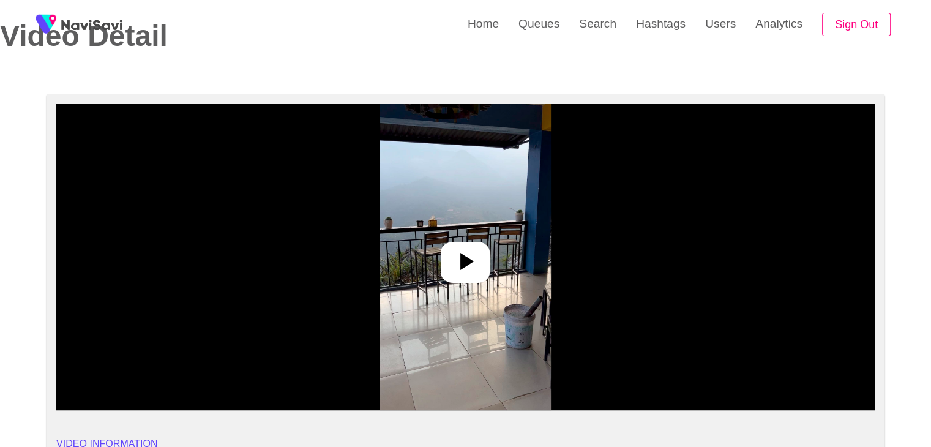
scroll to position [61, 0]
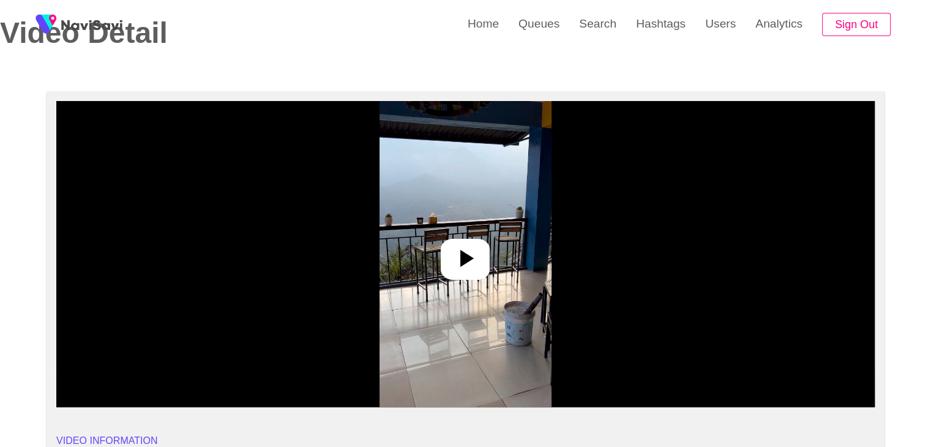
drag, startPoint x: 473, startPoint y: 242, endPoint x: 473, endPoint y: 249, distance: 7.4
click at [473, 249] on div at bounding box center [465, 259] width 49 height 41
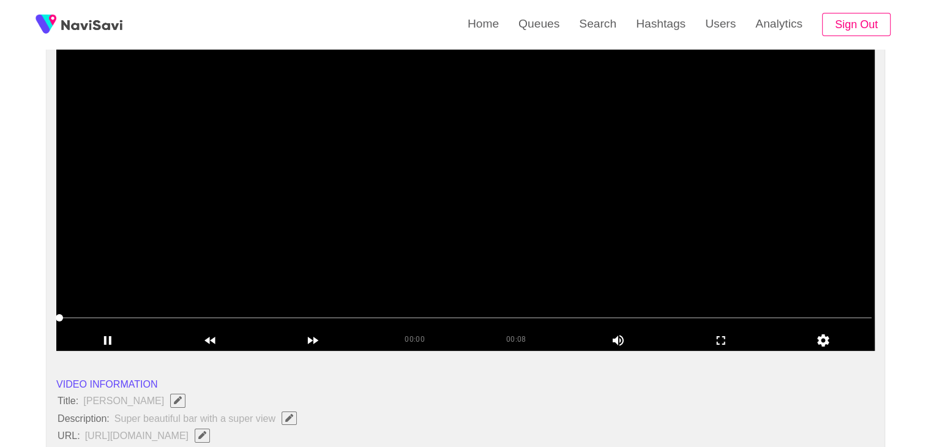
scroll to position [122, 0]
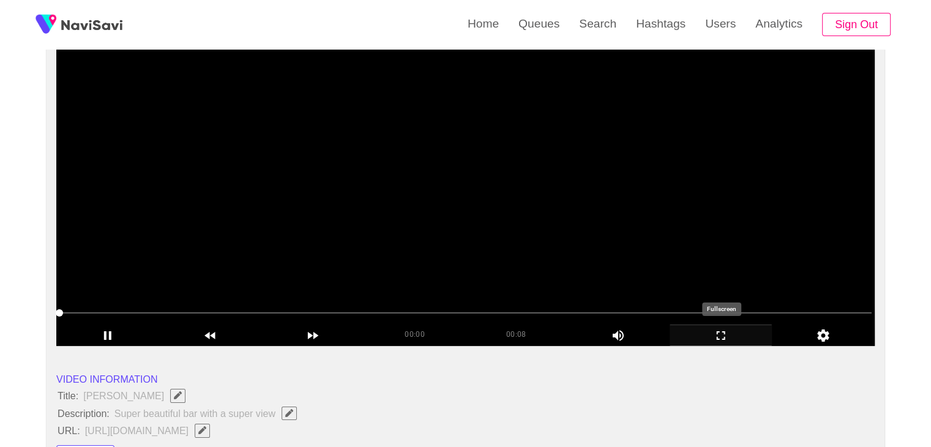
click at [741, 339] on icon "add" at bounding box center [721, 335] width 102 height 15
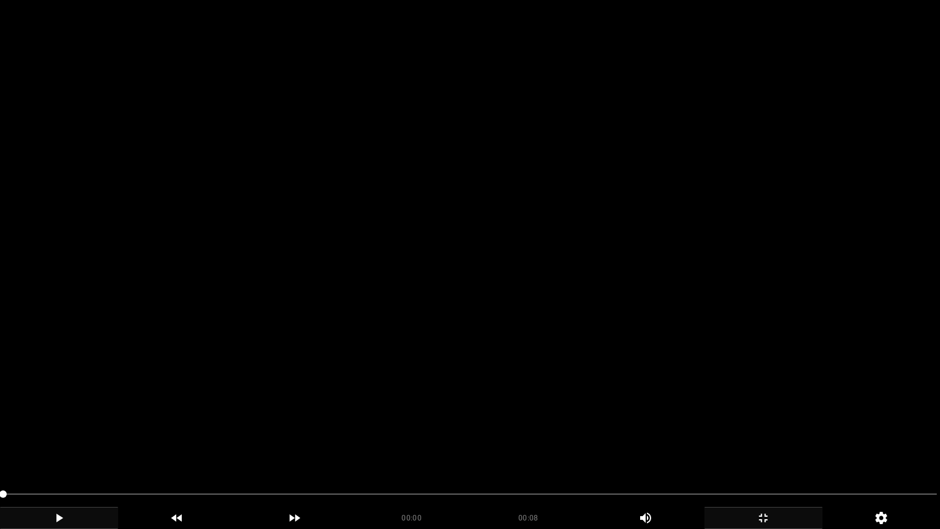
drag, startPoint x: 64, startPoint y: 525, endPoint x: 99, endPoint y: 505, distance: 39.8
click at [64, 446] on icon "add" at bounding box center [59, 518] width 117 height 15
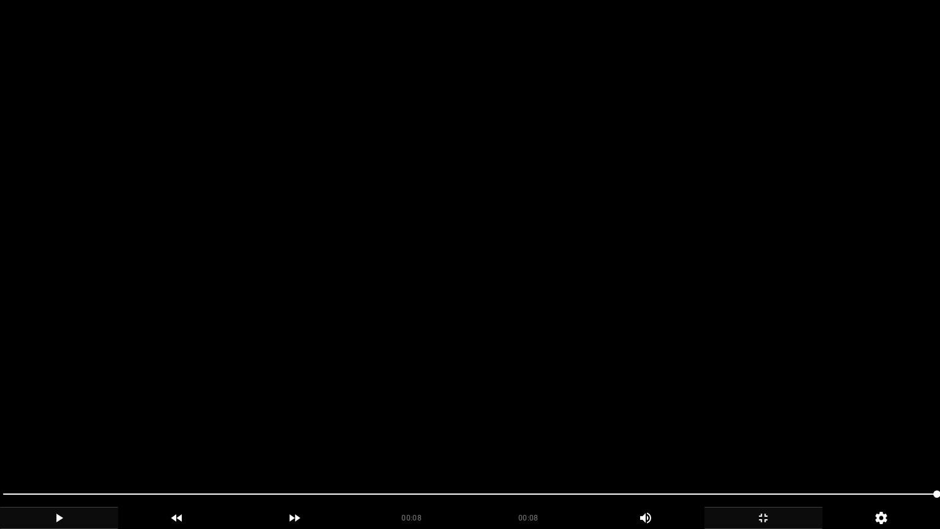
drag, startPoint x: 0, startPoint y: 492, endPoint x: 0, endPoint y: 474, distance: 17.8
click at [0, 446] on div at bounding box center [470, 495] width 944 height 32
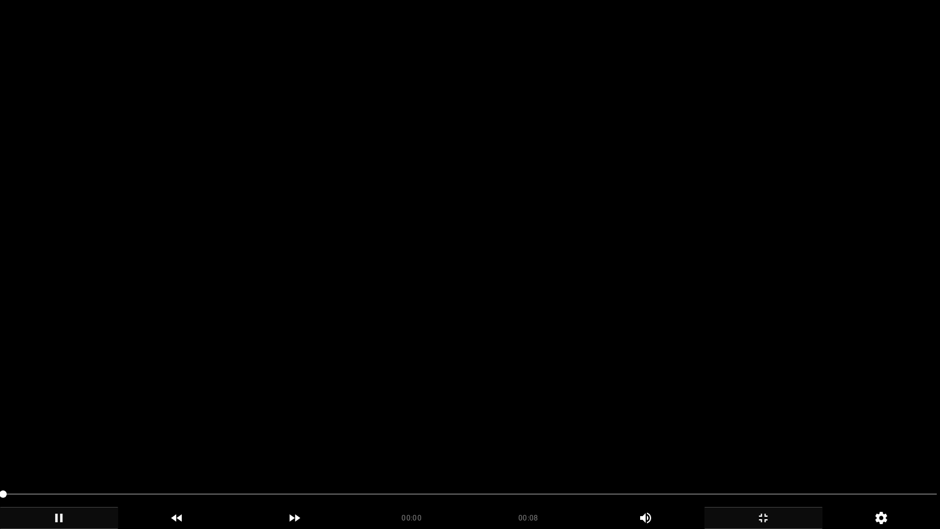
click at [549, 378] on video at bounding box center [470, 264] width 940 height 529
click at [549, 379] on video at bounding box center [470, 264] width 940 height 529
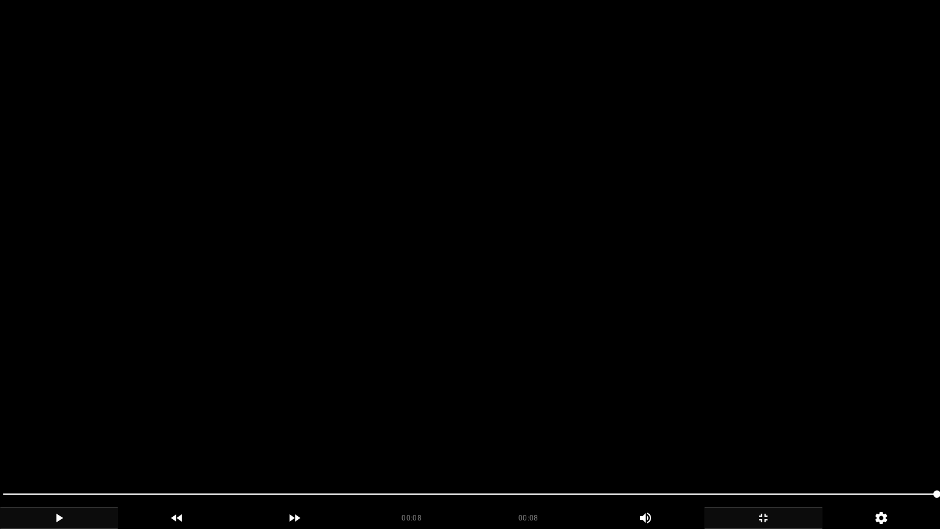
drag, startPoint x: 550, startPoint y: 497, endPoint x: 161, endPoint y: 505, distance: 388.9
click at [171, 446] on div at bounding box center [470, 495] width 944 height 32
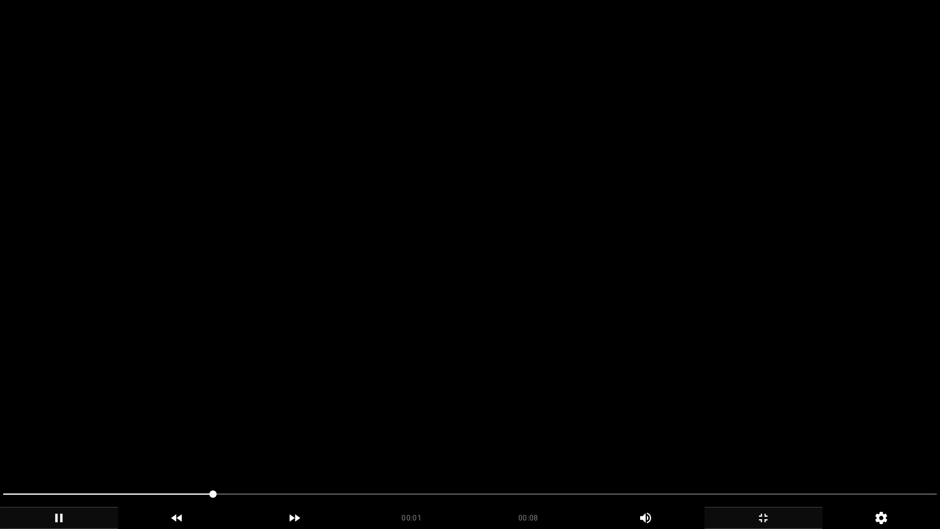
click at [542, 397] on video at bounding box center [470, 264] width 940 height 529
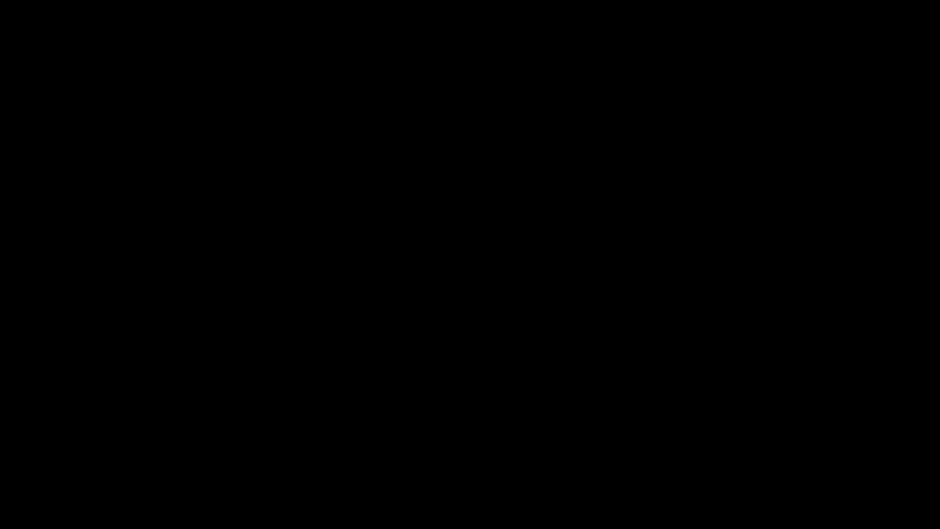
click at [774, 446] on div "add" at bounding box center [764, 518] width 118 height 22
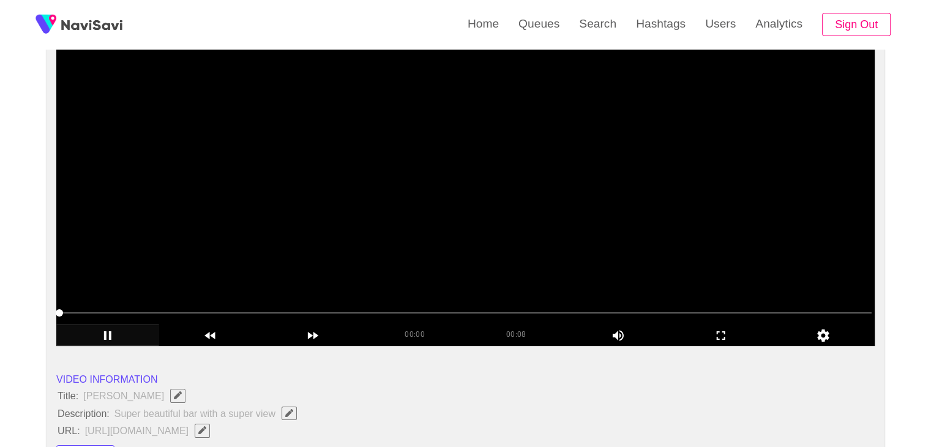
click at [692, 243] on video at bounding box center [465, 193] width 819 height 306
click at [697, 242] on video at bounding box center [465, 193] width 819 height 306
click at [718, 332] on icon "add" at bounding box center [721, 335] width 102 height 15
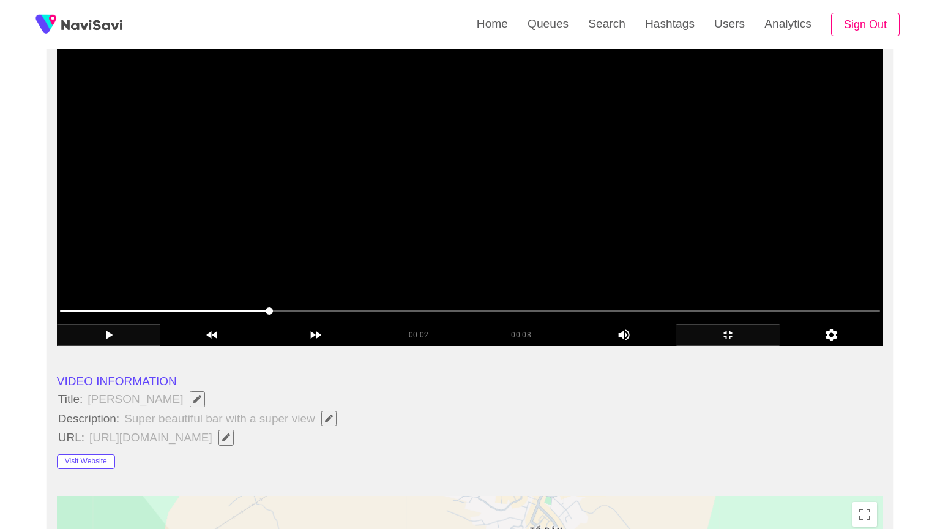
click at [670, 345] on video at bounding box center [470, 193] width 827 height 306
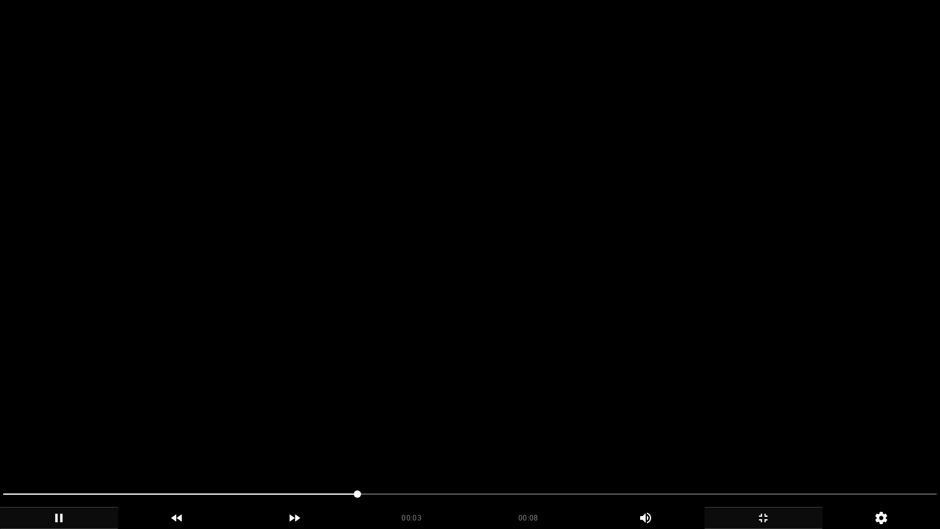
click at [675, 345] on video at bounding box center [470, 264] width 940 height 529
click at [676, 345] on video at bounding box center [470, 264] width 940 height 529
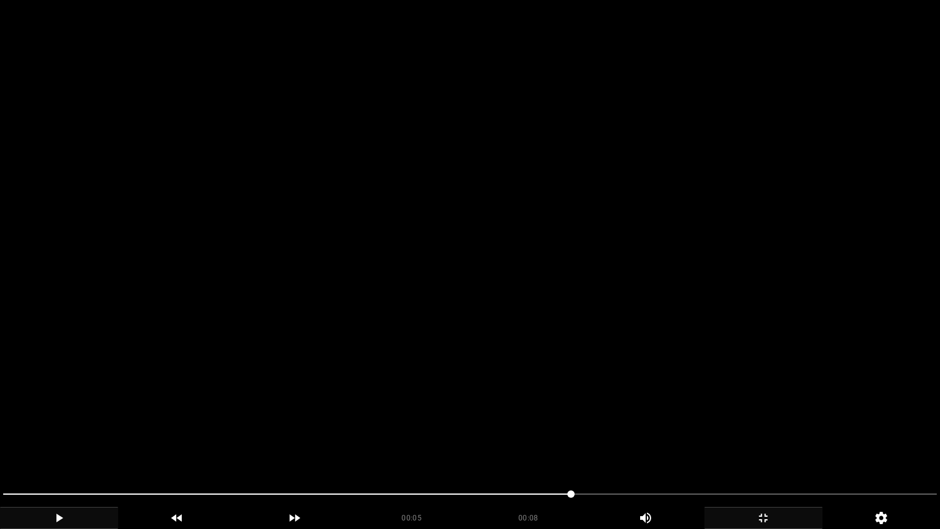
click at [676, 345] on video at bounding box center [470, 264] width 940 height 529
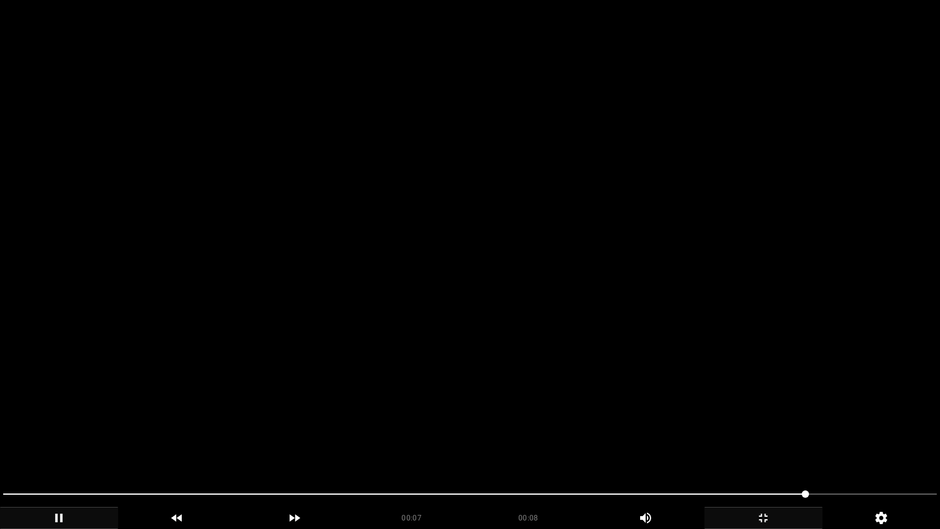
click at [676, 345] on video at bounding box center [470, 264] width 940 height 529
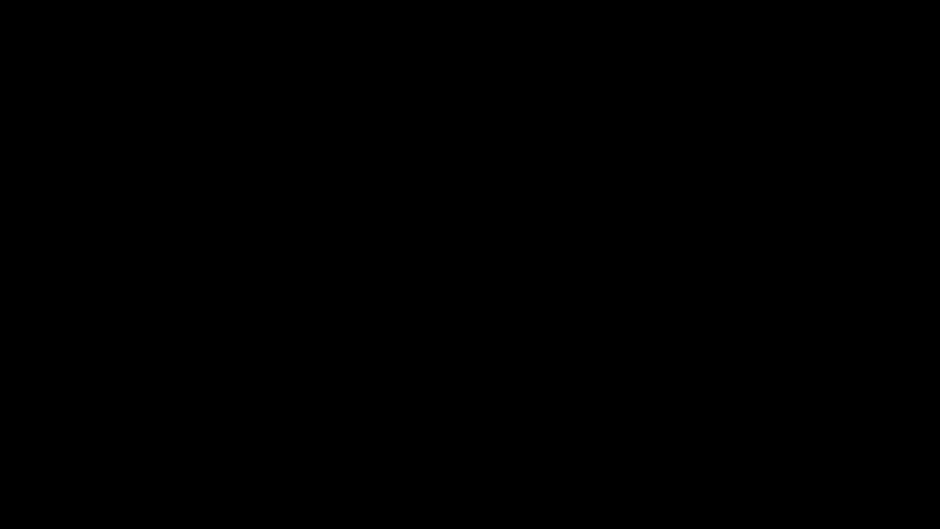
click at [862, 446] on span at bounding box center [470, 494] width 934 height 20
click at [769, 446] on icon "add" at bounding box center [763, 518] width 117 height 15
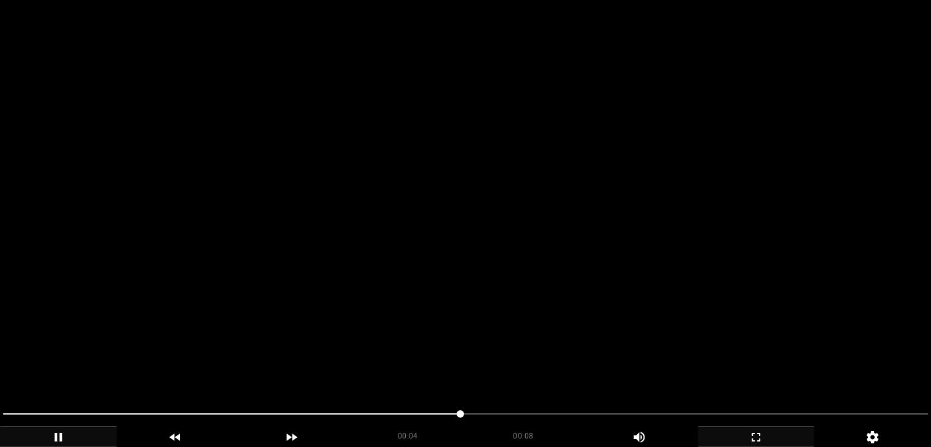
click at [716, 235] on video at bounding box center [465, 223] width 931 height 447
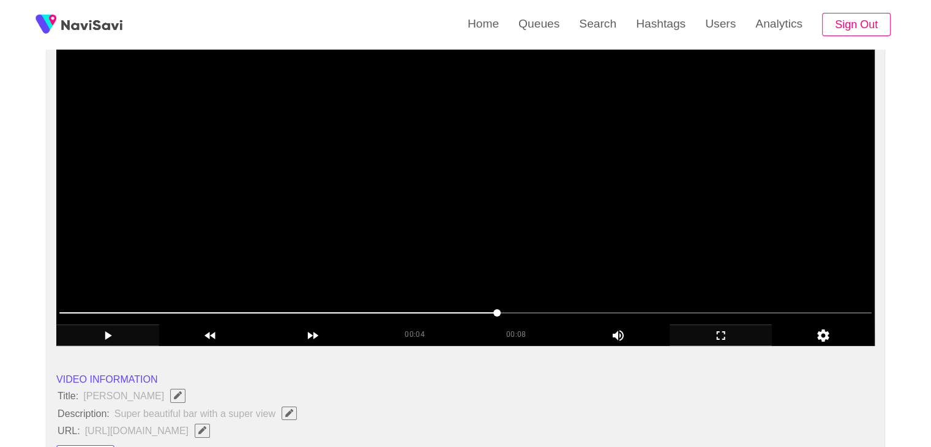
click at [767, 266] on video at bounding box center [465, 193] width 819 height 306
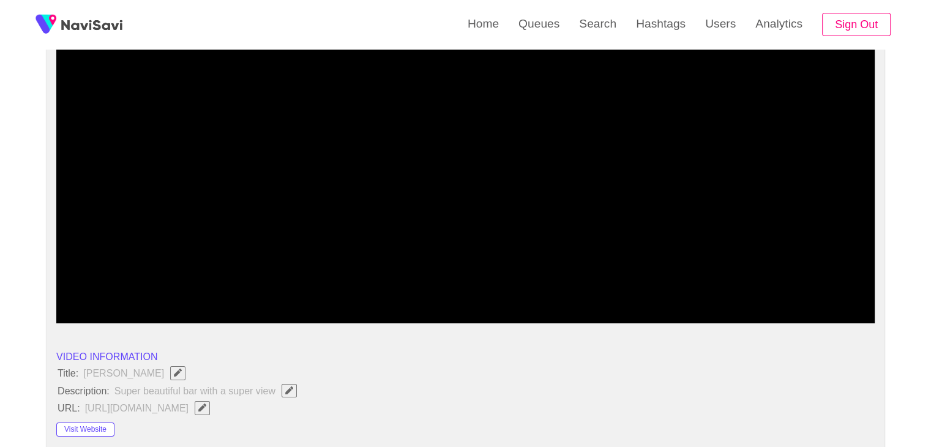
scroll to position [184, 0]
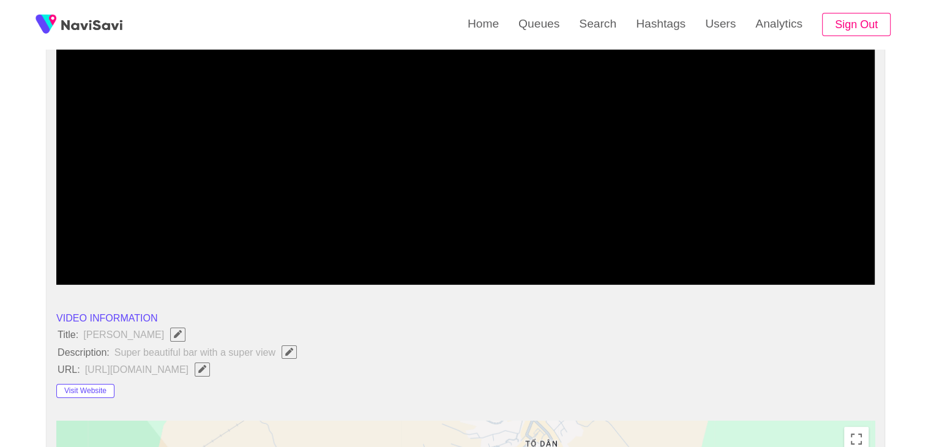
click at [288, 348] on icon "Edit Field" at bounding box center [289, 352] width 8 height 8
type input "**********"
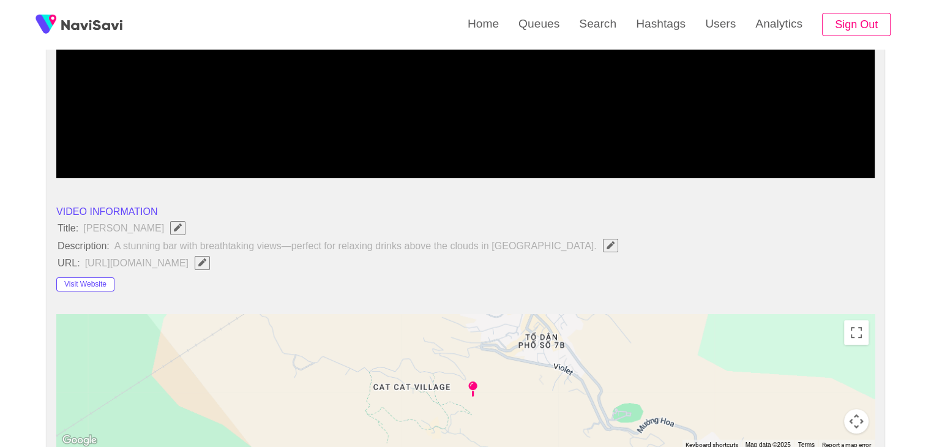
scroll to position [306, 0]
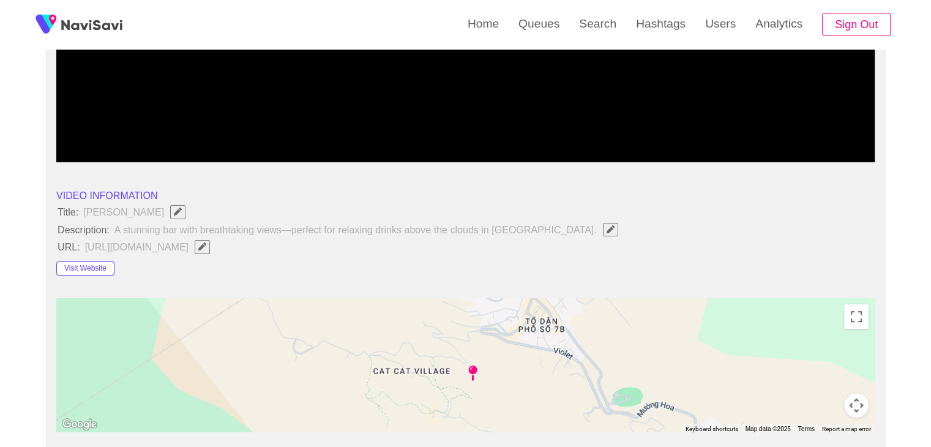
click at [217, 253] on span "[URL][DOMAIN_NAME]" at bounding box center [150, 247] width 133 height 16
click at [206, 242] on icon "Edit Field" at bounding box center [202, 246] width 8 height 8
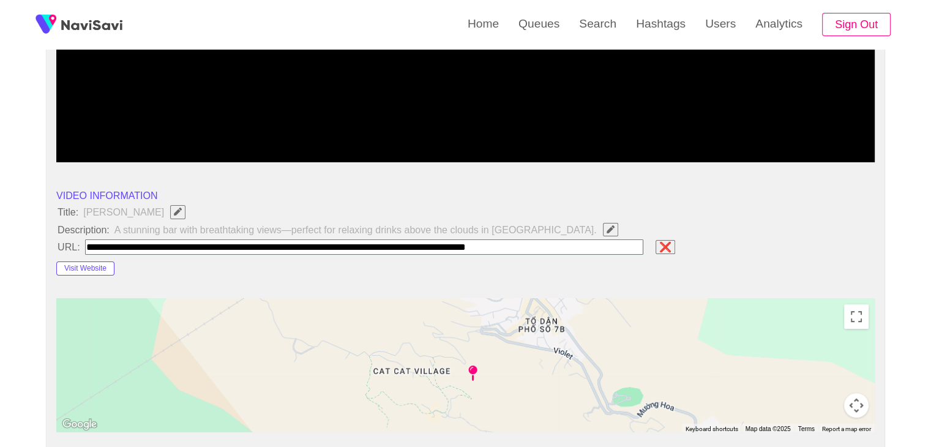
type input "**********"
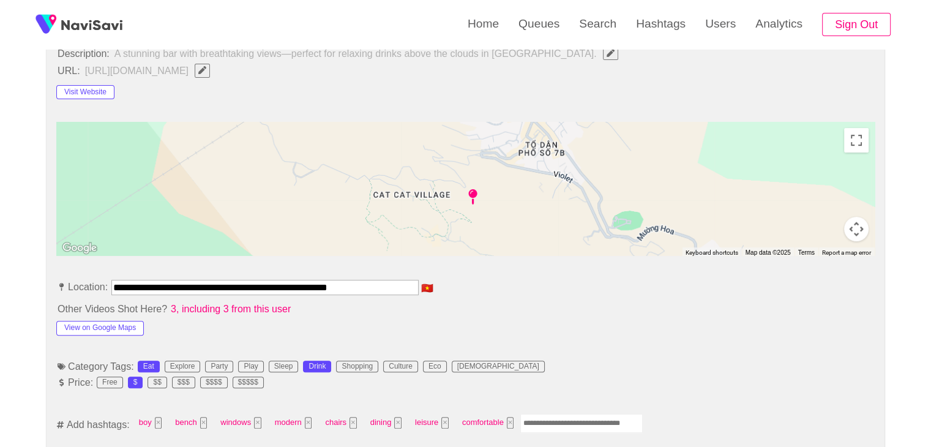
scroll to position [551, 0]
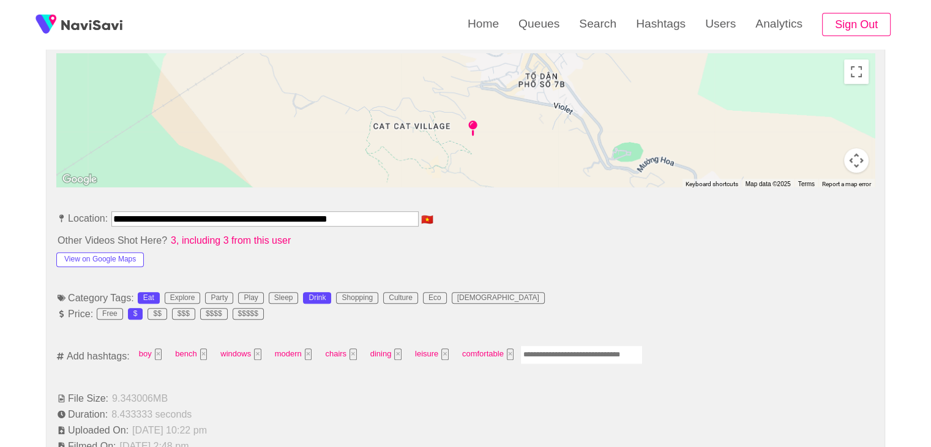
click at [557, 351] on input "Enter tag here and press return" at bounding box center [581, 354] width 122 height 19
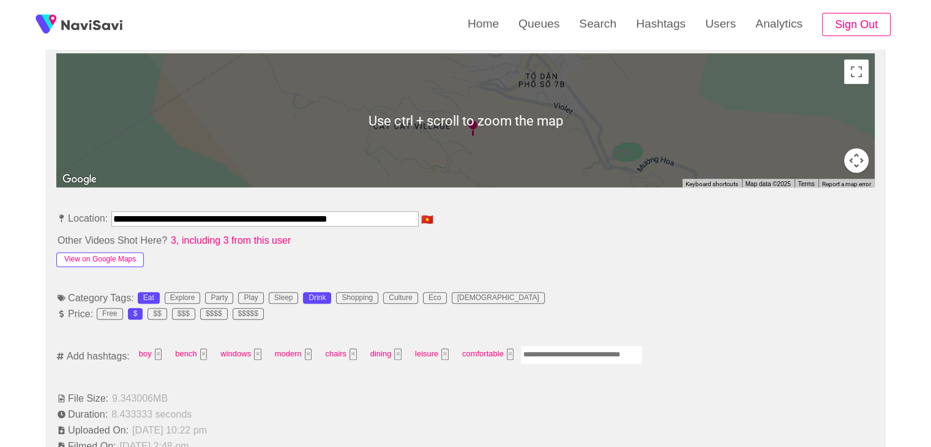
click at [108, 259] on button "View on Google Maps" at bounding box center [100, 259] width 88 height 15
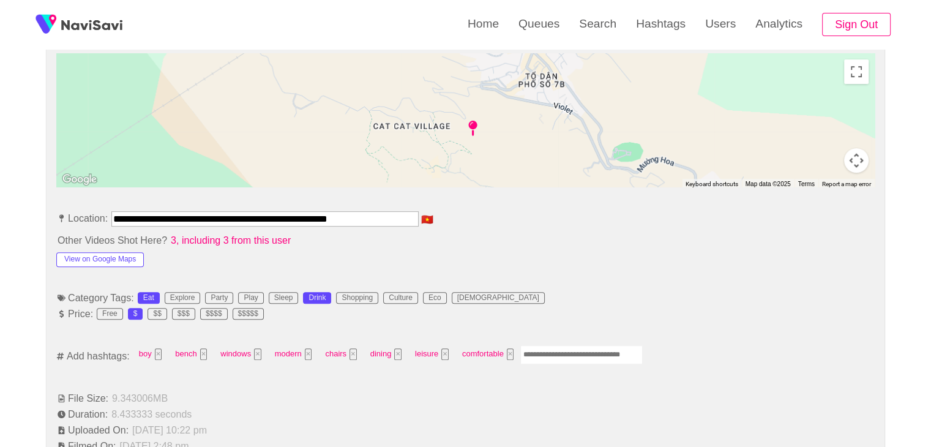
click at [546, 352] on input "Enter tag here and press return" at bounding box center [581, 354] width 122 height 19
type input "****"
type input "*********"
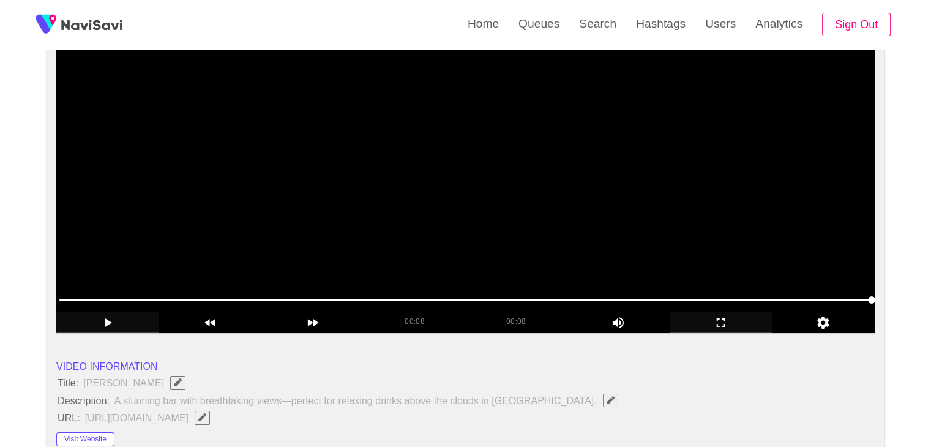
scroll to position [122, 0]
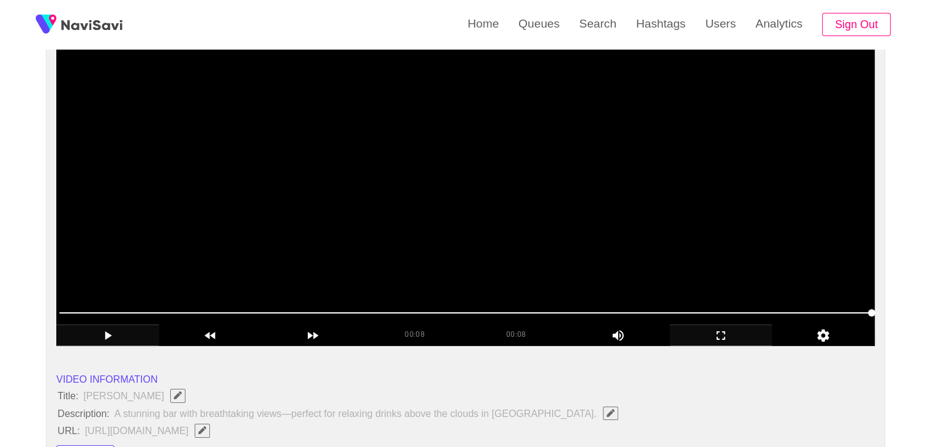
click at [596, 241] on video at bounding box center [465, 193] width 819 height 306
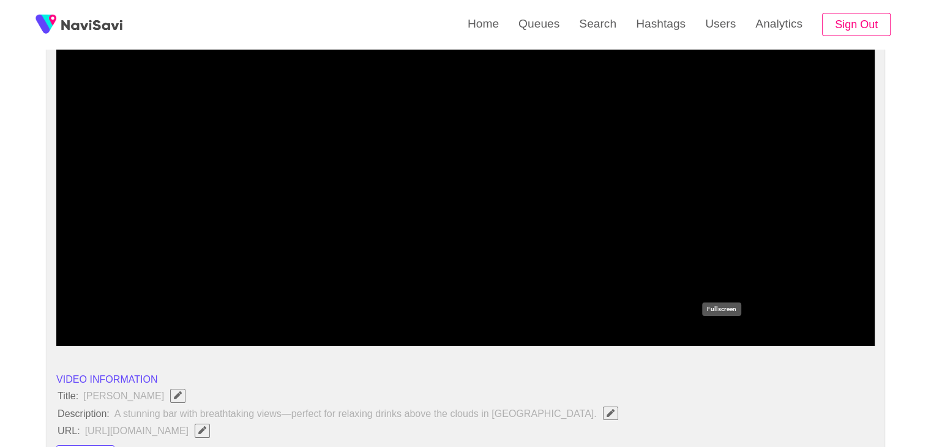
click at [719, 334] on icon "add" at bounding box center [721, 335] width 102 height 15
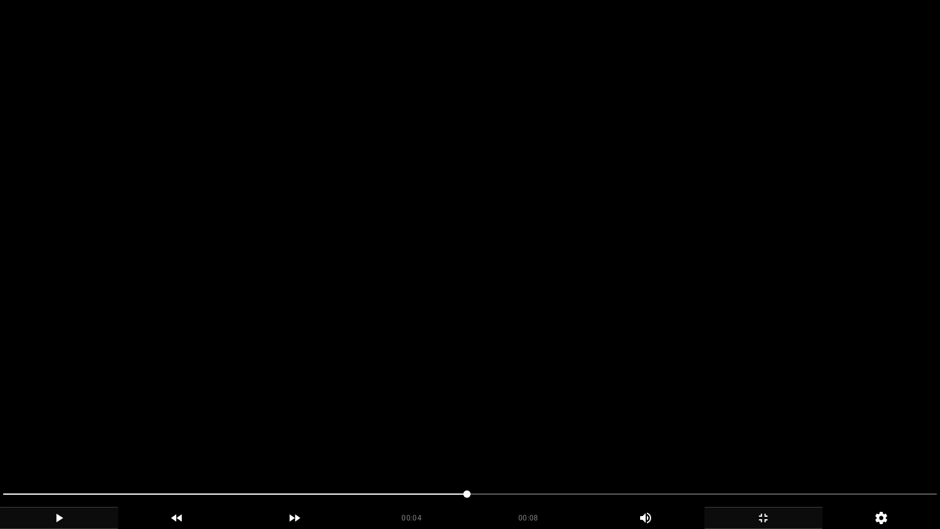
click at [491, 345] on video at bounding box center [470, 264] width 940 height 529
drag, startPoint x: 193, startPoint y: 495, endPoint x: 7, endPoint y: 473, distance: 187.5
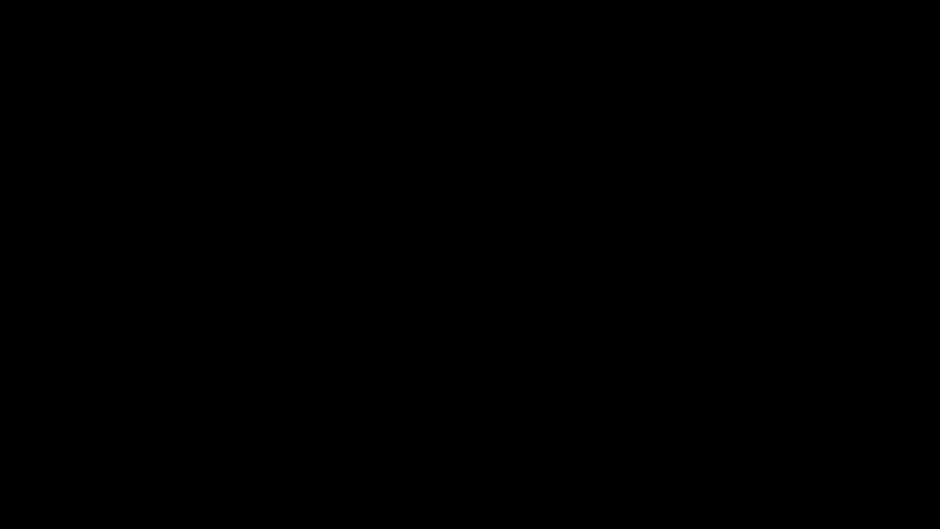
click at [757, 446] on div "add" at bounding box center [764, 518] width 118 height 22
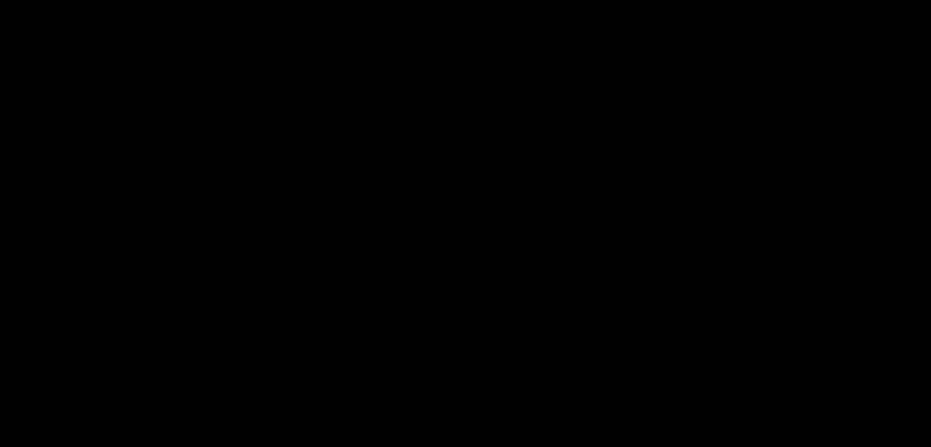
scroll to position [1470, 0]
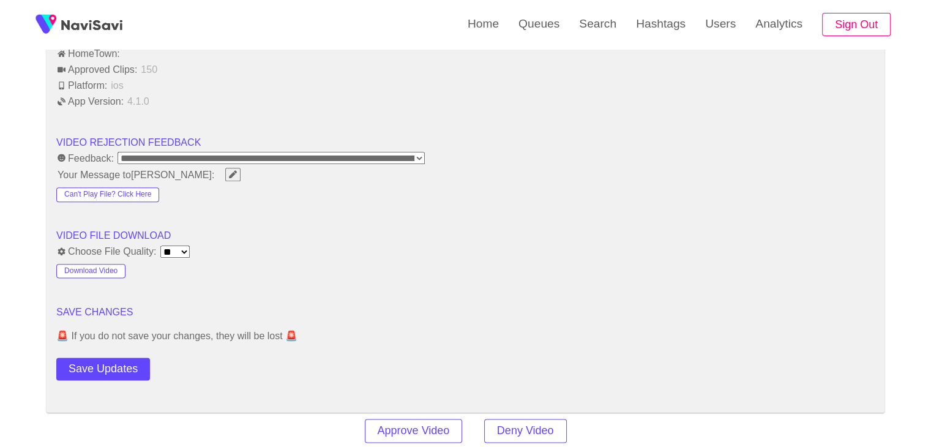
click at [117, 358] on button "Save Updates" at bounding box center [103, 369] width 94 height 23
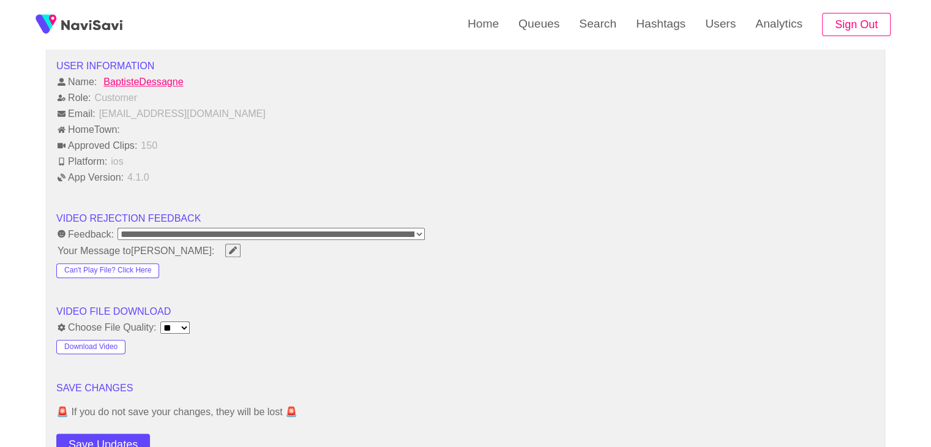
scroll to position [1531, 0]
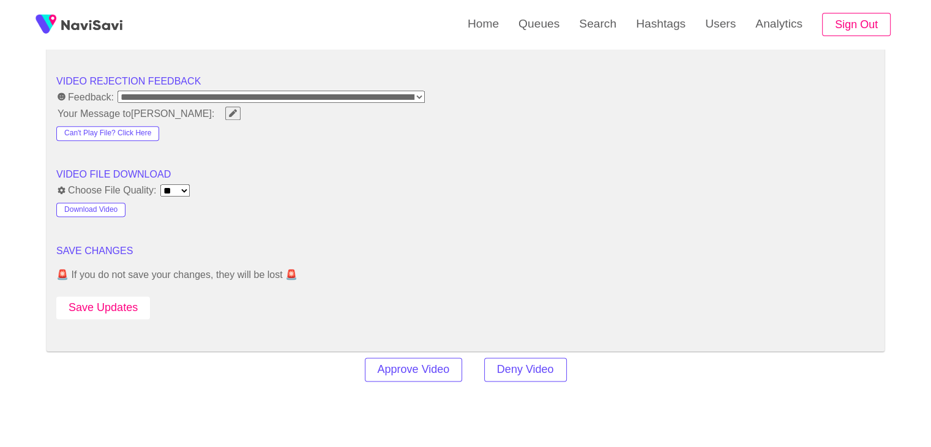
click at [108, 307] on button "Save Updates" at bounding box center [103, 307] width 94 height 23
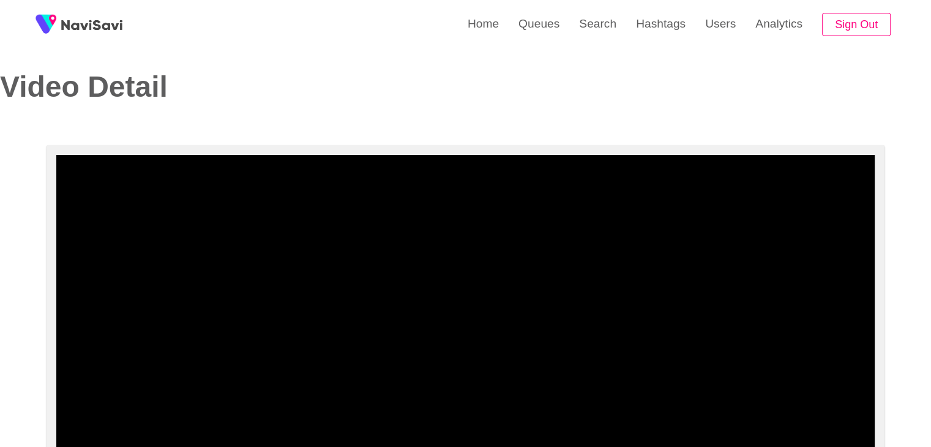
scroll to position [0, 0]
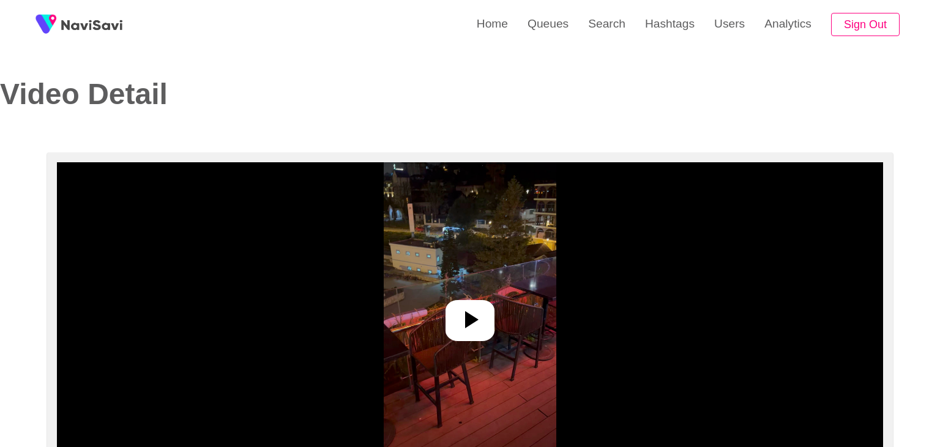
select select "**"
select select "**********"
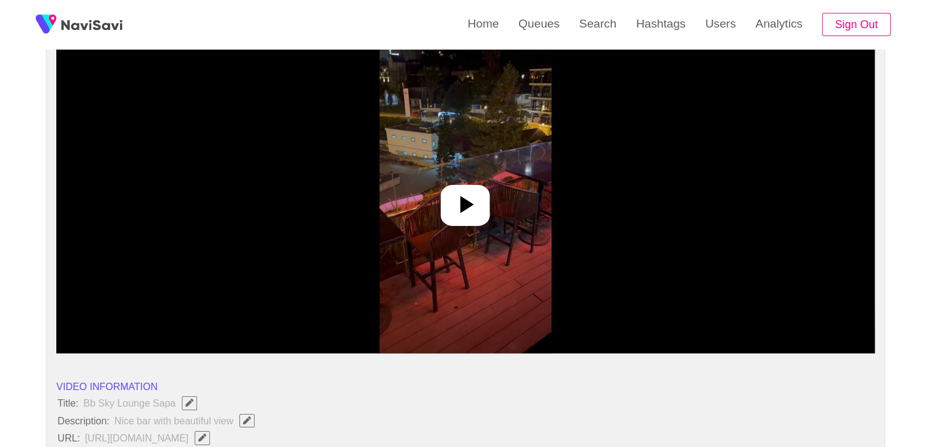
scroll to position [122, 0]
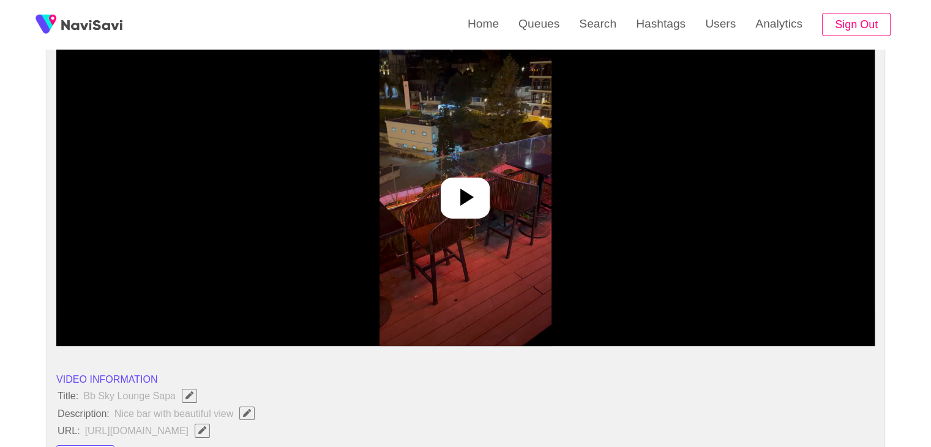
click at [462, 209] on icon at bounding box center [465, 196] width 29 height 29
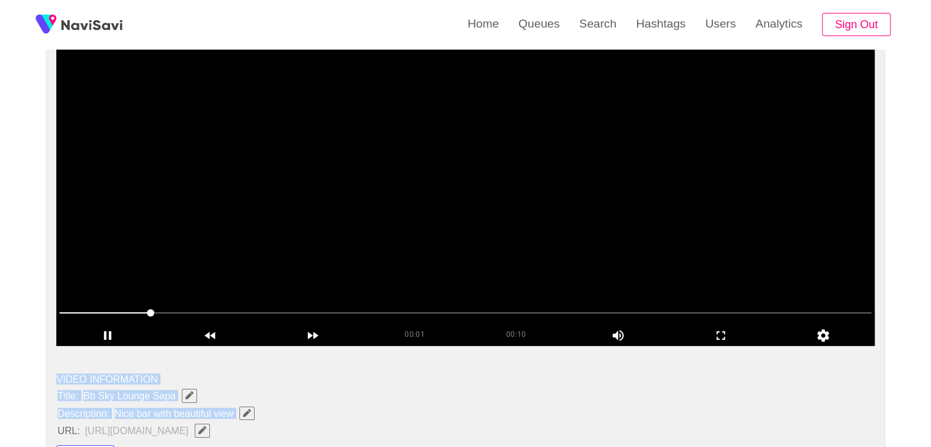
drag, startPoint x: 55, startPoint y: 385, endPoint x: 230, endPoint y: 420, distance: 178.0
drag, startPoint x: 55, startPoint y: 392, endPoint x: 240, endPoint y: 411, distance: 185.8
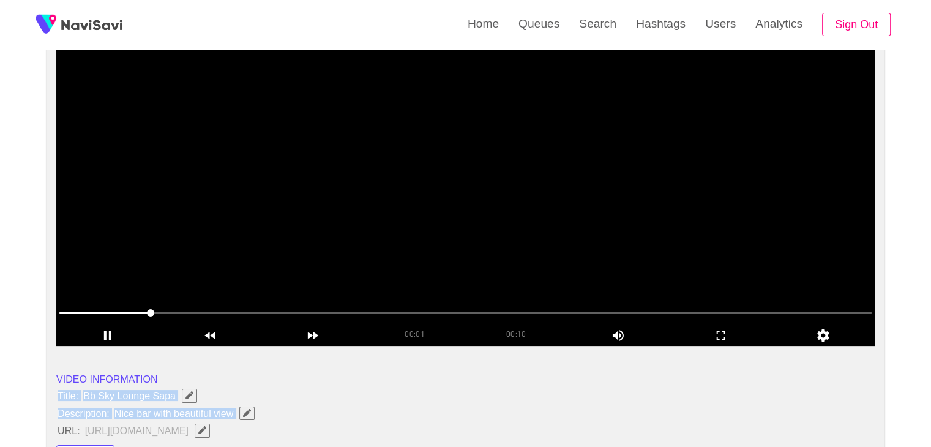
copy ul "Title: Bb Sky Lounge Sapa Description: Nice bar with beautiful view"
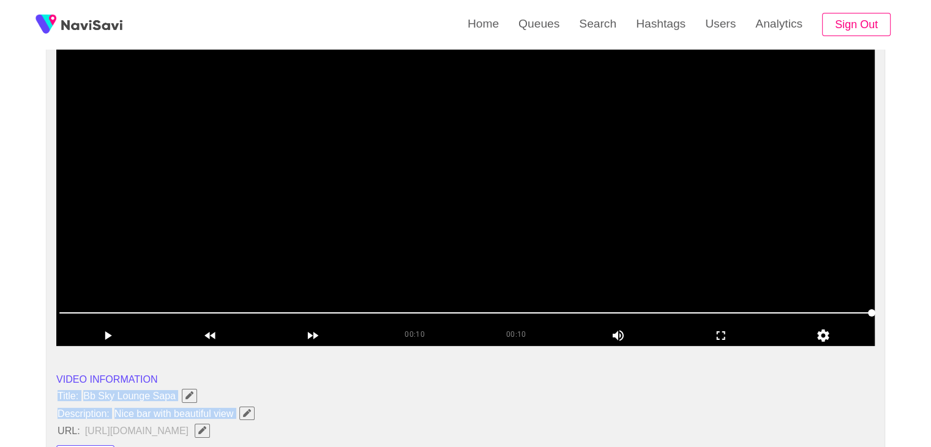
click at [247, 410] on icon "Edit Field" at bounding box center [247, 413] width 8 height 8
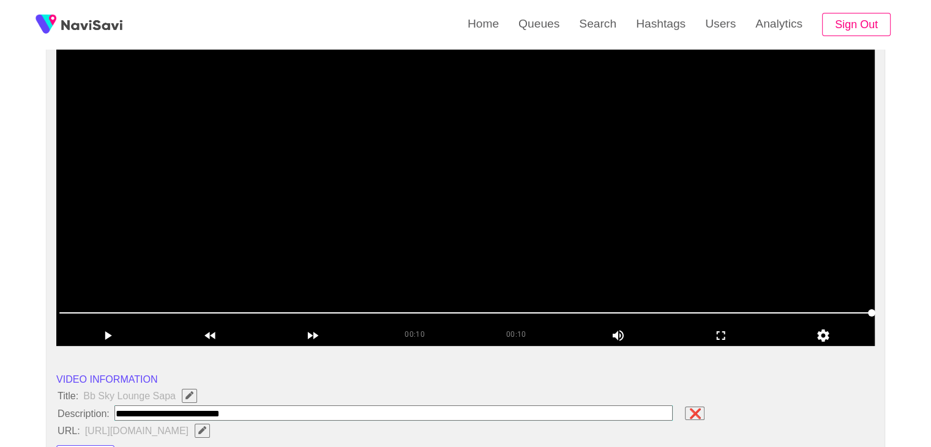
type input "**********"
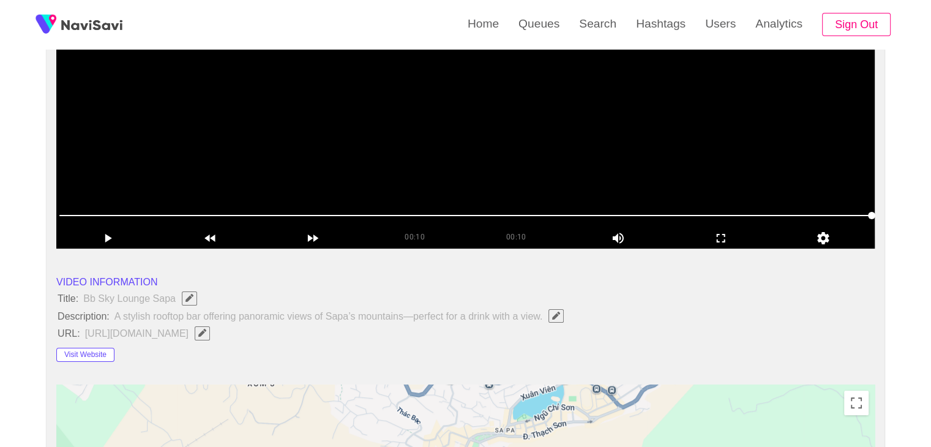
scroll to position [245, 0]
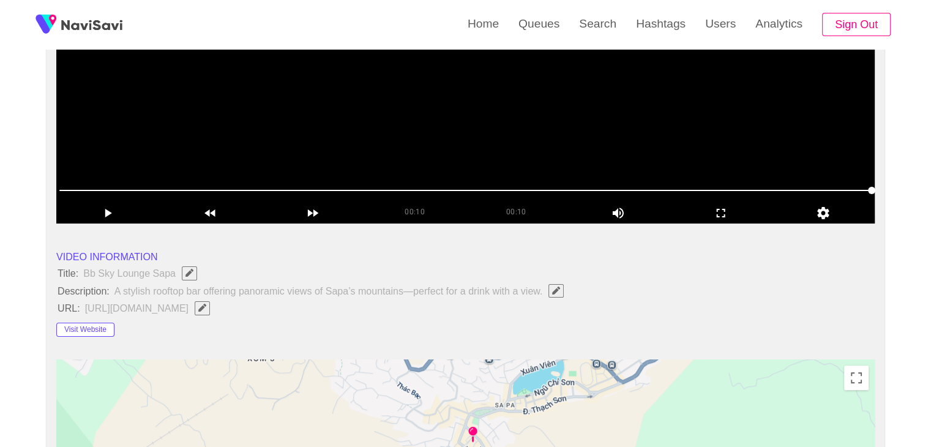
click at [208, 306] on span "Edit Field" at bounding box center [202, 308] width 10 height 8
click at [101, 327] on button "Visit Website" at bounding box center [85, 330] width 58 height 15
click at [56, 323] on button "Visit Website" at bounding box center [85, 330] width 58 height 15
click at [348, 308] on input "field" at bounding box center [364, 308] width 559 height 15
click at [482, 307] on input "field" at bounding box center [364, 308] width 559 height 15
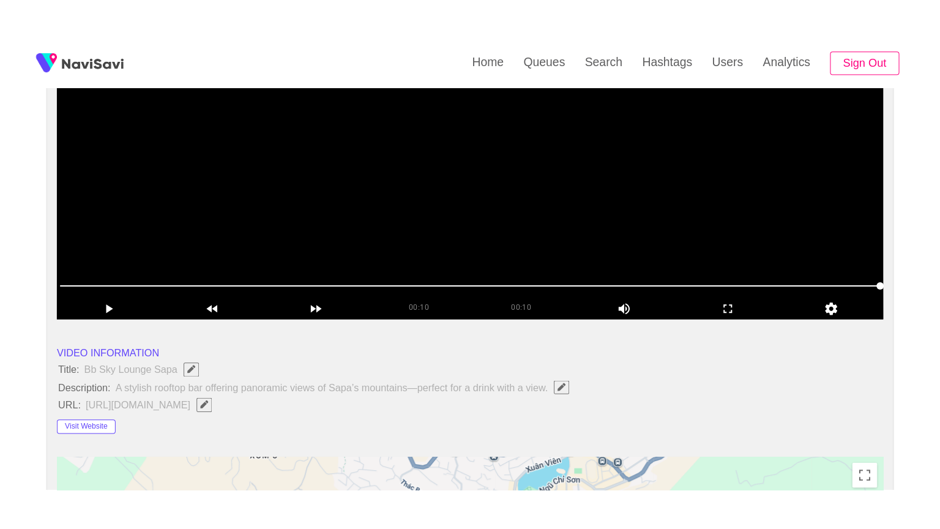
scroll to position [184, 0]
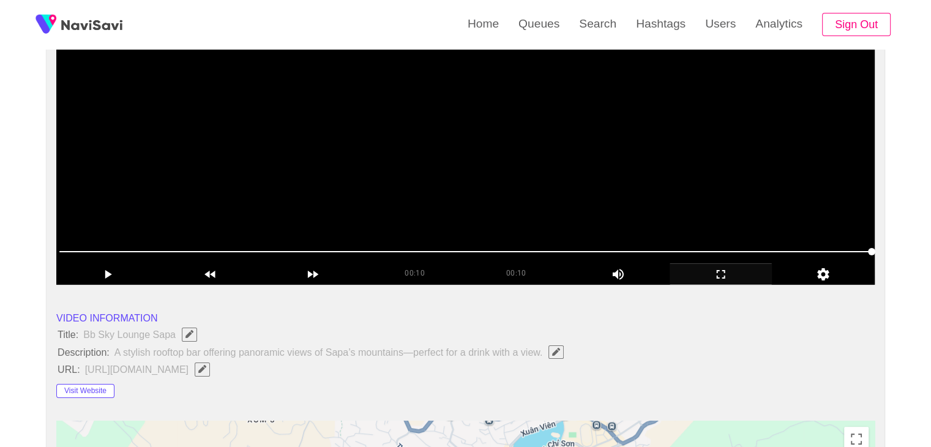
click at [727, 279] on icon "add" at bounding box center [721, 274] width 102 height 15
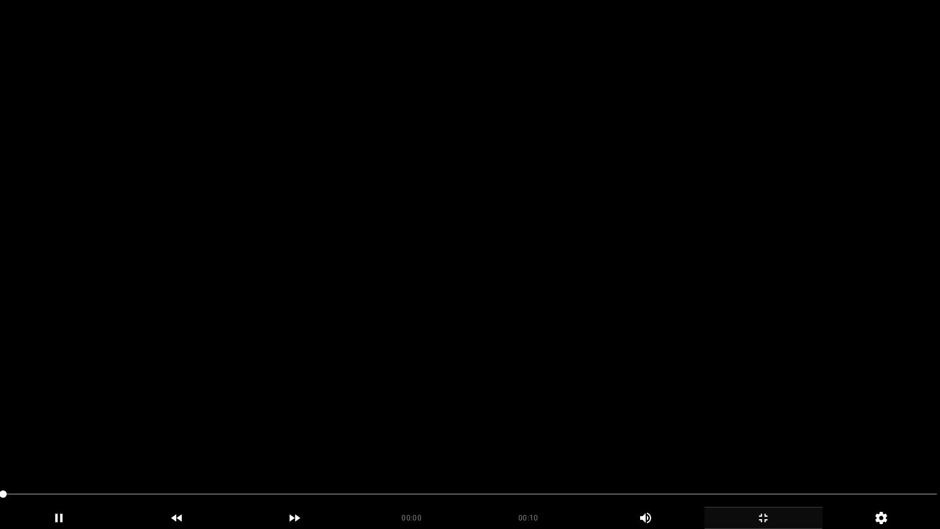
click at [282, 331] on video at bounding box center [470, 264] width 940 height 529
click at [301, 326] on video at bounding box center [470, 264] width 940 height 529
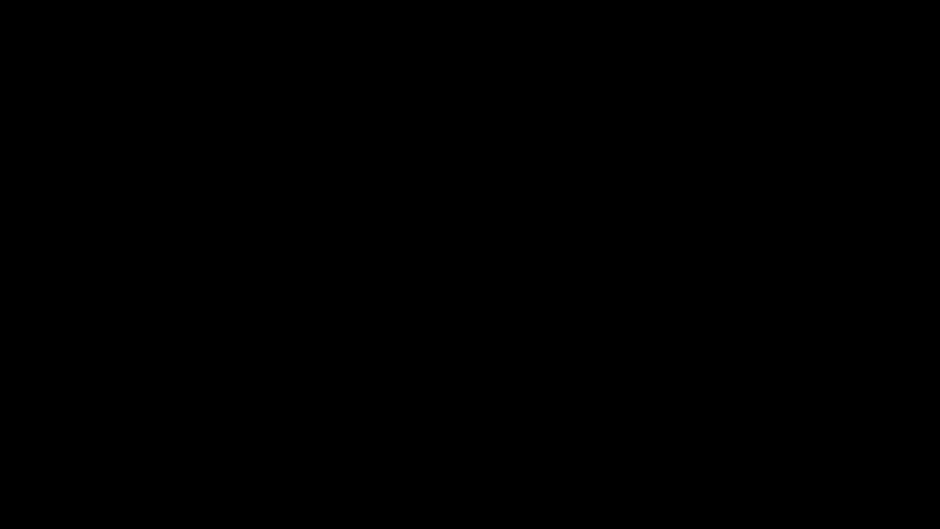
drag, startPoint x: 97, startPoint y: 492, endPoint x: 0, endPoint y: 476, distance: 98.6
click at [0, 446] on section "00:10 00:10 Picture In Picture 1 Error: Failed to load Video" at bounding box center [470, 264] width 940 height 529
click at [408, 426] on video at bounding box center [470, 264] width 940 height 529
click at [411, 416] on video at bounding box center [470, 264] width 940 height 529
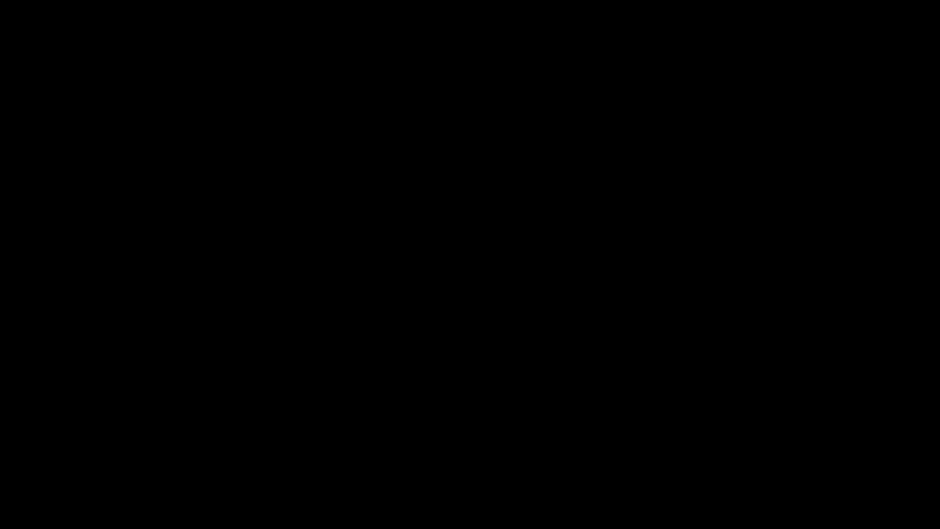
click at [413, 414] on video at bounding box center [470, 264] width 940 height 529
drag, startPoint x: 98, startPoint y: 494, endPoint x: 107, endPoint y: 468, distance: 26.7
click at [70, 446] on span at bounding box center [470, 494] width 934 height 20
click at [392, 416] on video at bounding box center [470, 264] width 940 height 529
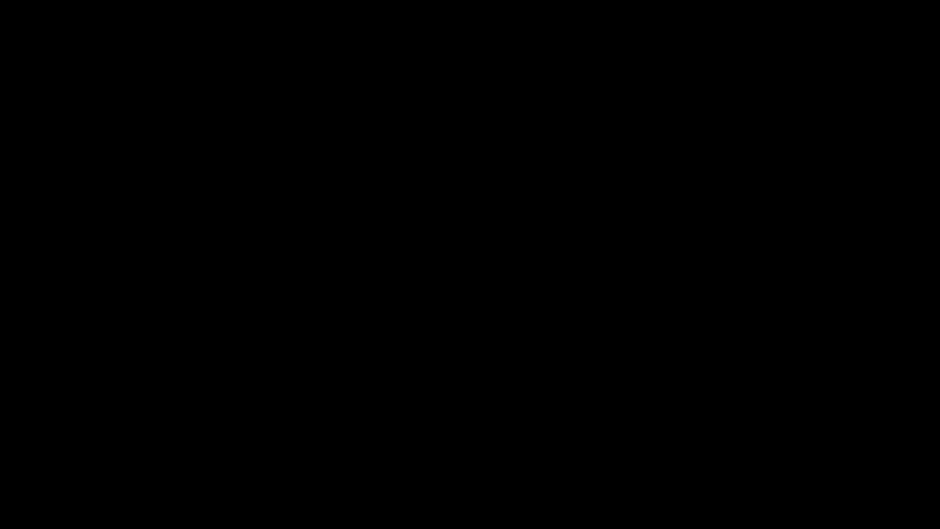
click at [393, 416] on video at bounding box center [470, 264] width 940 height 529
click at [396, 407] on video at bounding box center [470, 264] width 940 height 529
click at [404, 399] on video at bounding box center [470, 264] width 940 height 529
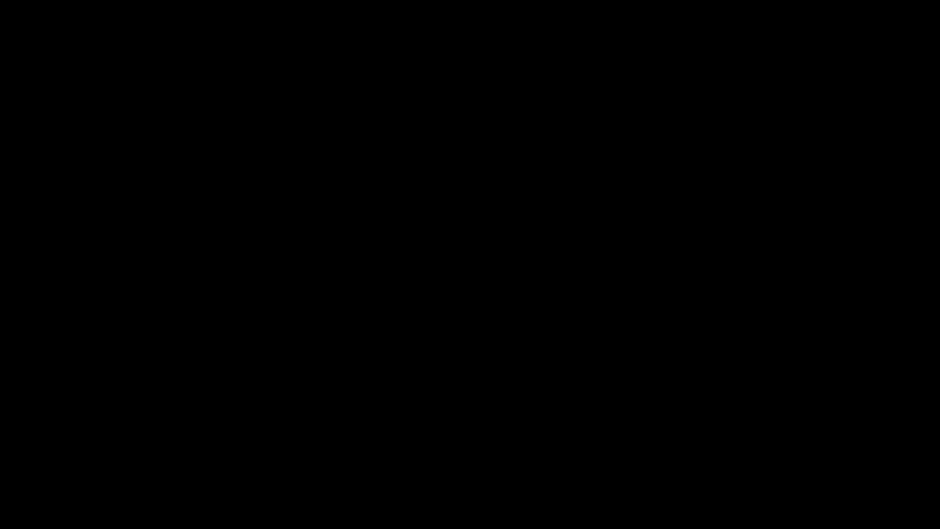
drag, startPoint x: 0, startPoint y: 471, endPoint x: 178, endPoint y: 437, distance: 180.8
click at [0, 446] on section "00:05 00:10 Picture In Picture 1 Error: Failed to load Video" at bounding box center [470, 264] width 940 height 529
click at [422, 372] on video at bounding box center [470, 264] width 940 height 529
click at [487, 318] on video at bounding box center [470, 264] width 940 height 529
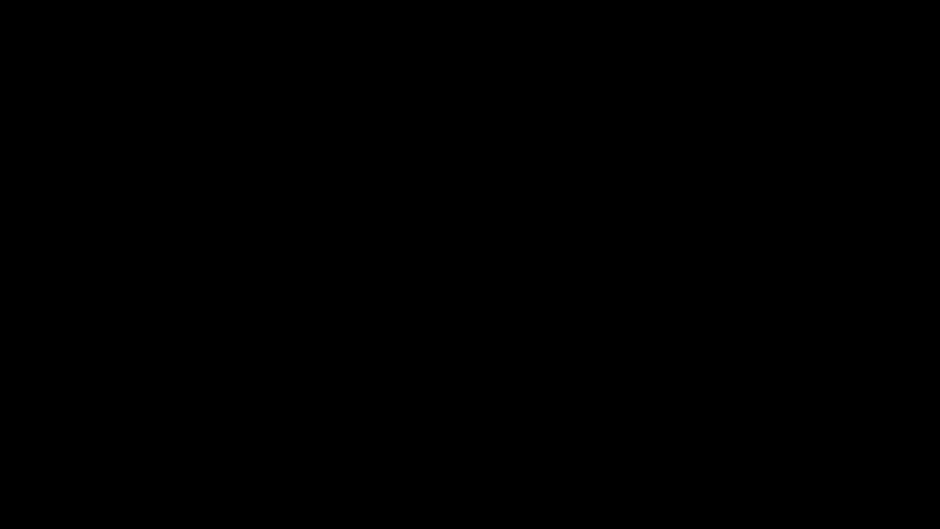
click at [488, 318] on video at bounding box center [470, 264] width 940 height 529
click at [490, 318] on video at bounding box center [470, 264] width 940 height 529
click at [760, 446] on icon "add" at bounding box center [763, 518] width 117 height 15
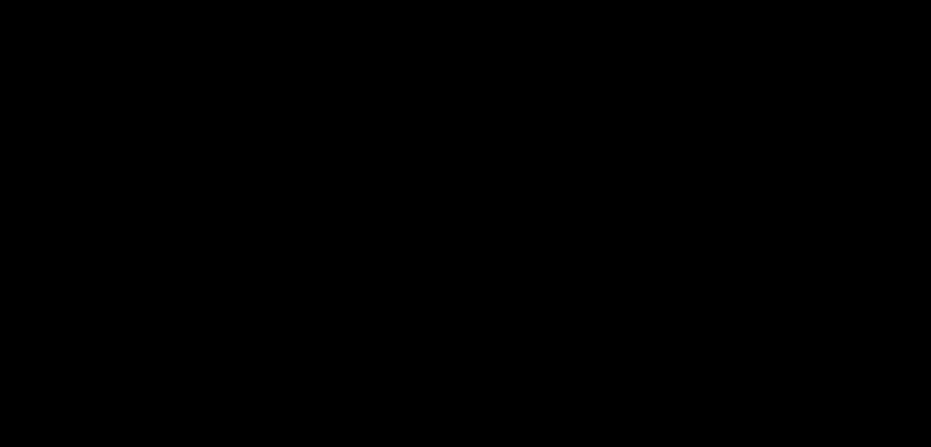
scroll to position [549, 0]
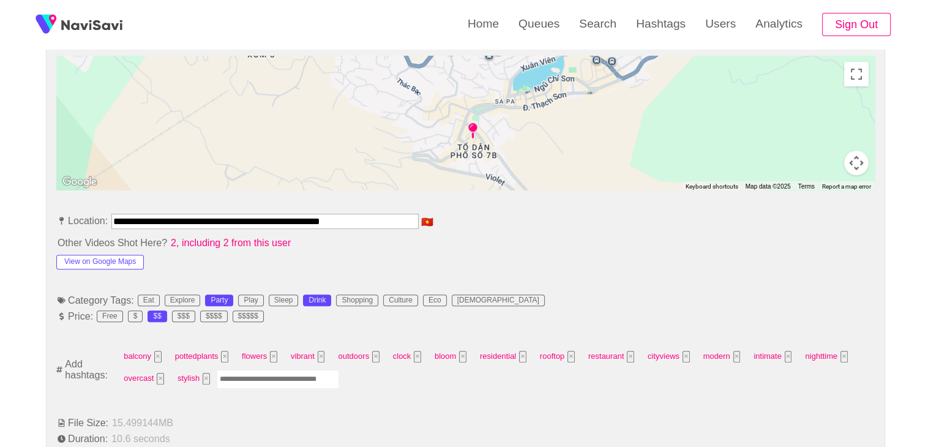
click at [281, 372] on input "Enter tag here and press return" at bounding box center [278, 379] width 122 height 19
type input "*********"
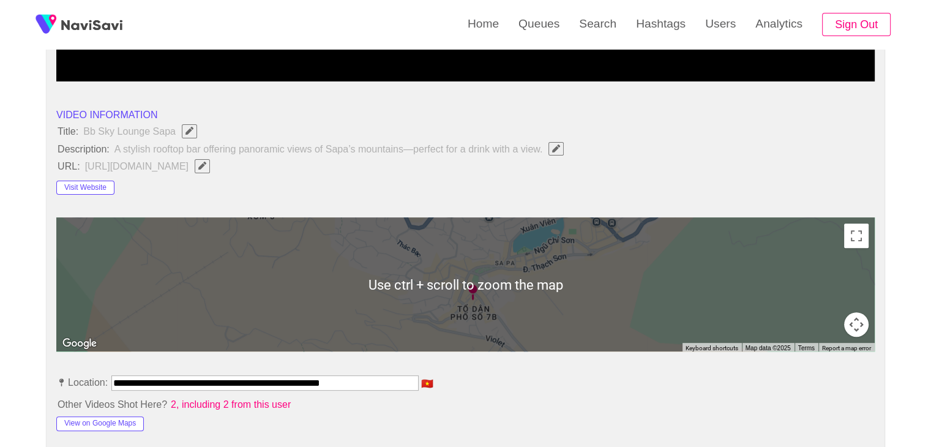
scroll to position [612, 0]
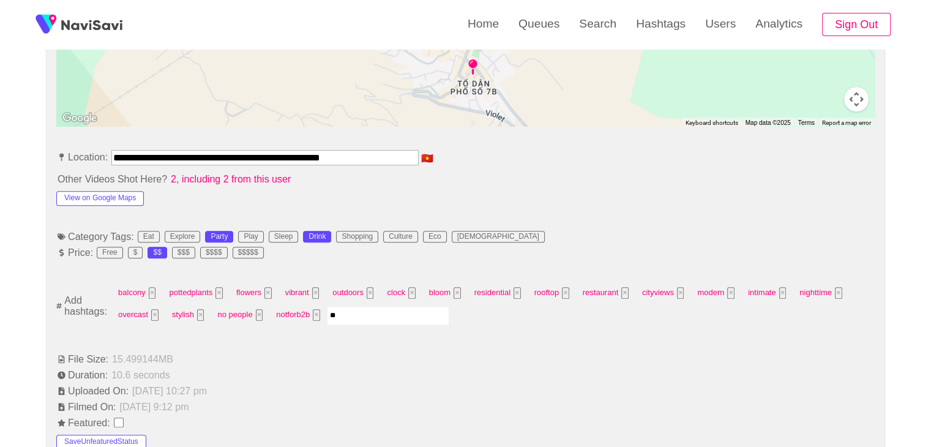
type input "***"
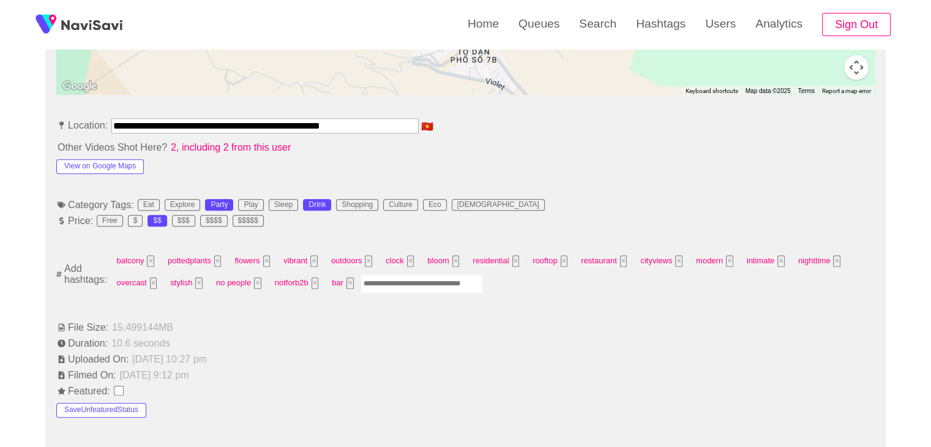
scroll to position [551, 0]
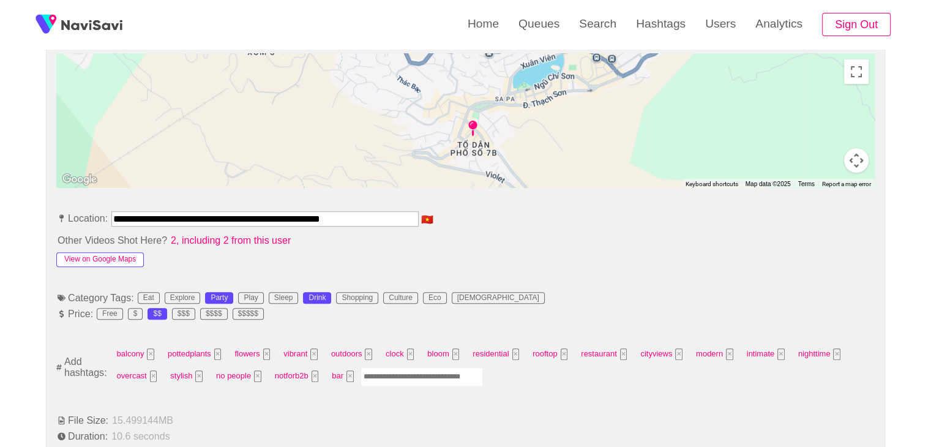
click at [113, 254] on button "View on Google Maps" at bounding box center [100, 259] width 88 height 15
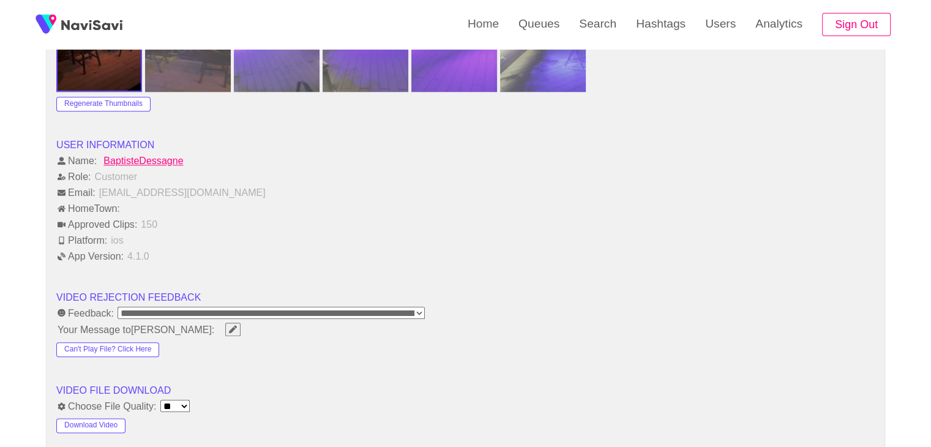
scroll to position [1531, 0]
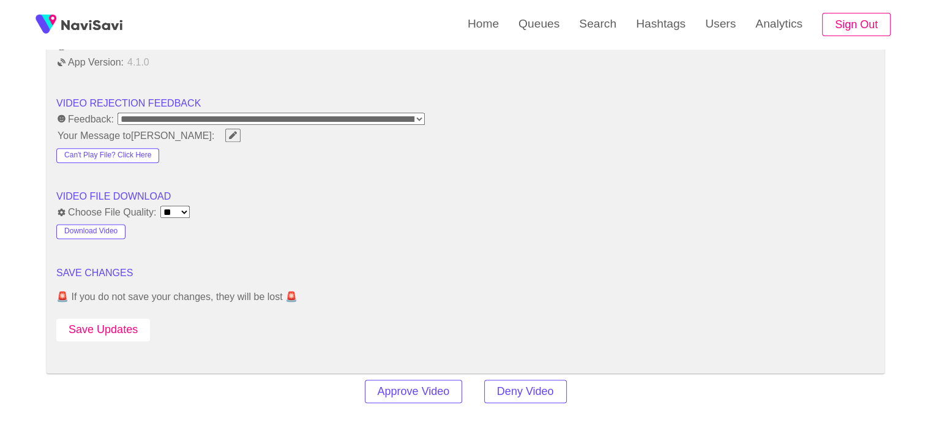
click at [127, 321] on button "Save Updates" at bounding box center [103, 329] width 94 height 23
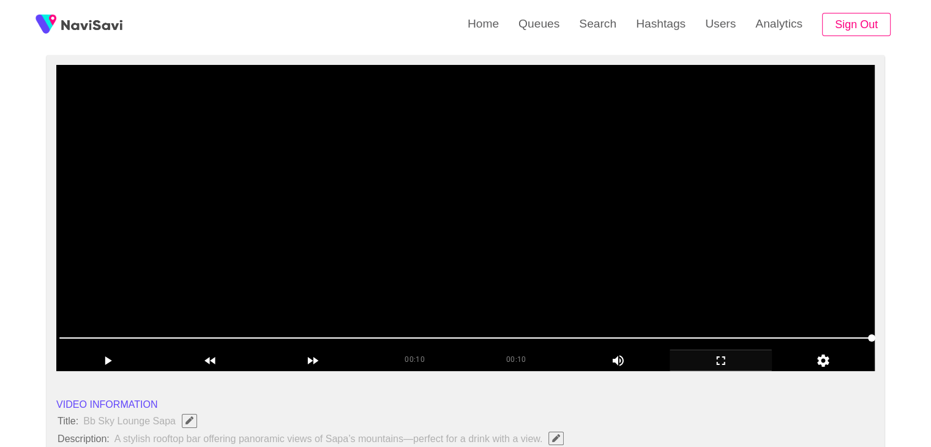
scroll to position [61, 0]
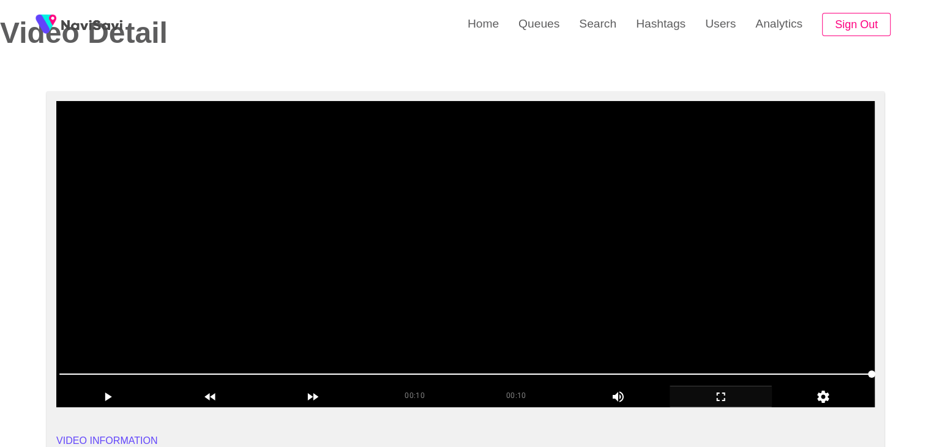
click at [519, 195] on video at bounding box center [465, 254] width 819 height 306
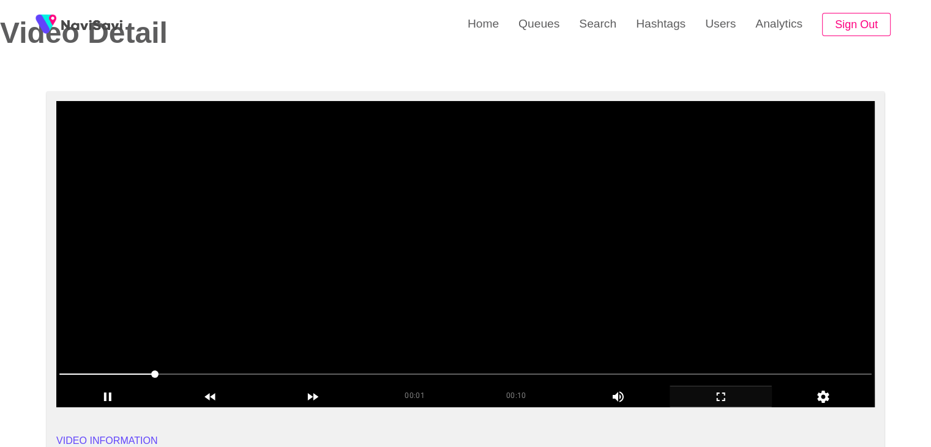
drag, startPoint x: 353, startPoint y: 198, endPoint x: 345, endPoint y: 114, distance: 83.7
click at [353, 193] on video at bounding box center [465, 254] width 819 height 306
click at [515, 246] on video at bounding box center [465, 254] width 819 height 306
click at [588, 263] on video at bounding box center [465, 254] width 819 height 306
click at [487, 227] on video at bounding box center [465, 254] width 819 height 306
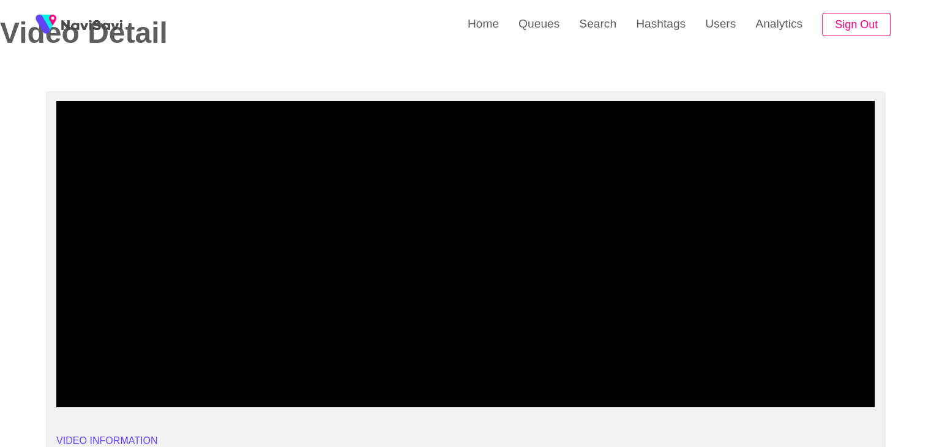
drag, startPoint x: 181, startPoint y: 372, endPoint x: 45, endPoint y: 366, distance: 136.1
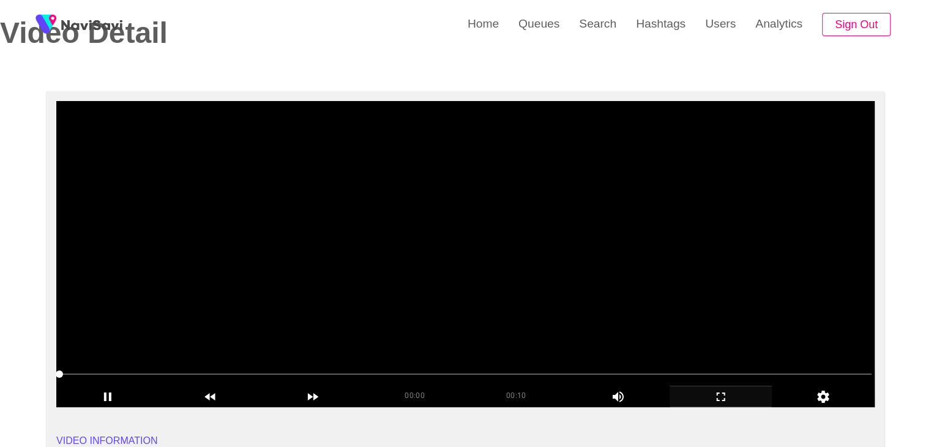
drag, startPoint x: 429, startPoint y: 258, endPoint x: 429, endPoint y: 246, distance: 12.3
click at [429, 253] on video at bounding box center [465, 254] width 819 height 306
click at [478, 254] on video at bounding box center [465, 254] width 819 height 306
click at [555, 297] on video at bounding box center [465, 254] width 819 height 306
click at [558, 302] on video at bounding box center [465, 254] width 819 height 306
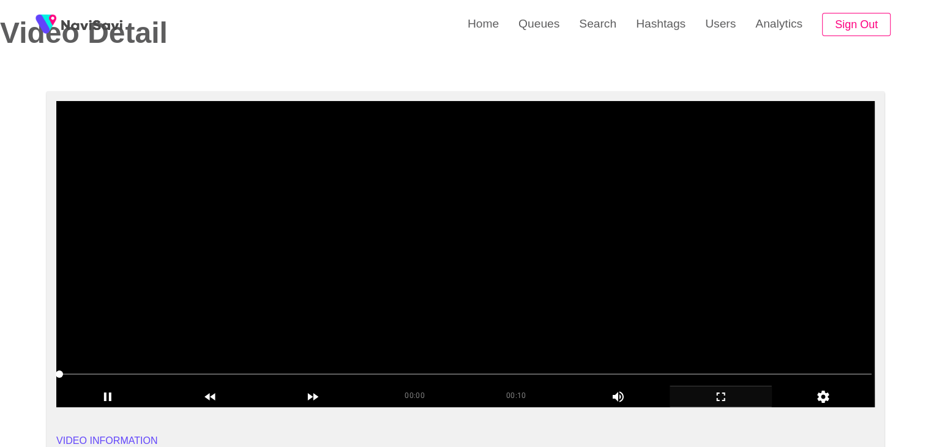
click at [434, 309] on video at bounding box center [465, 254] width 819 height 306
click at [437, 307] on video at bounding box center [465, 254] width 819 height 306
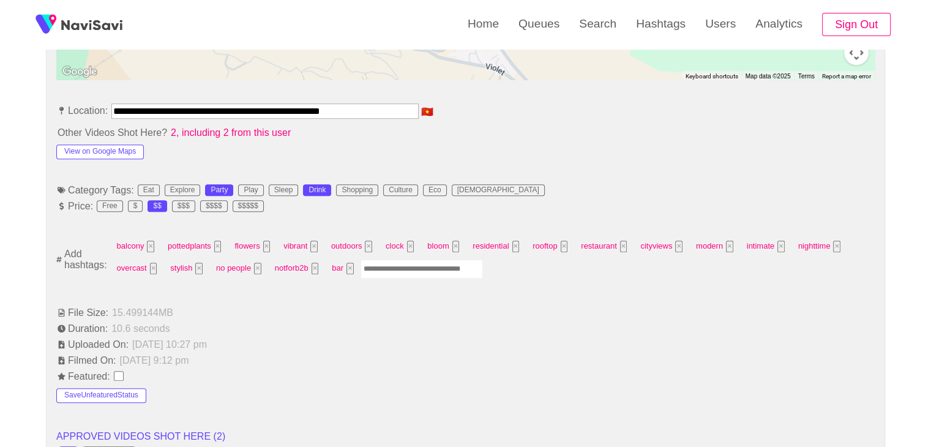
scroll to position [674, 0]
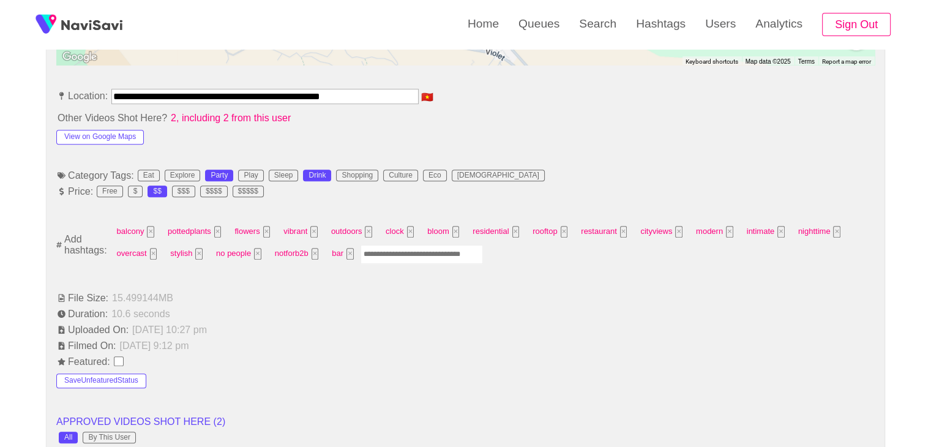
click at [388, 254] on input "Enter tag here and press return" at bounding box center [422, 254] width 122 height 19
type input "*****"
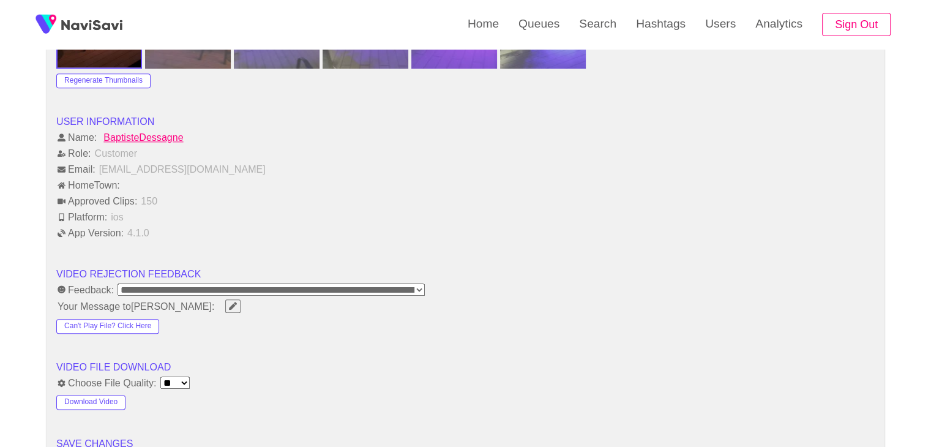
scroll to position [1531, 0]
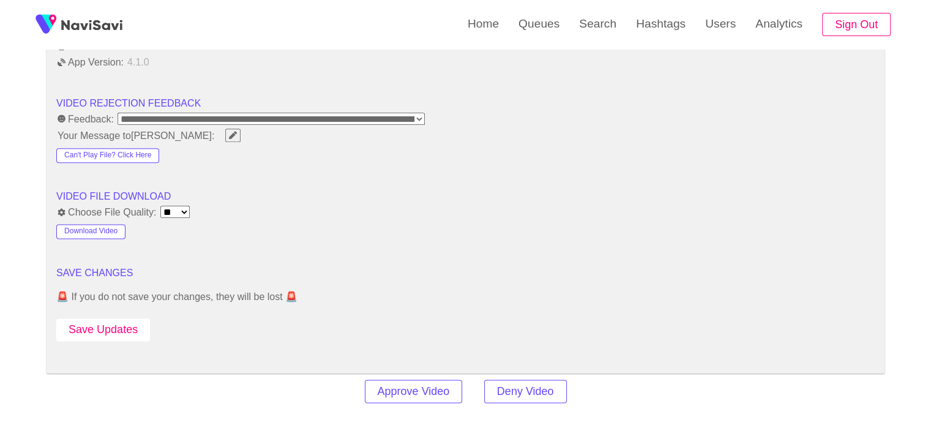
click at [115, 324] on button "Save Updates" at bounding box center [103, 329] width 94 height 23
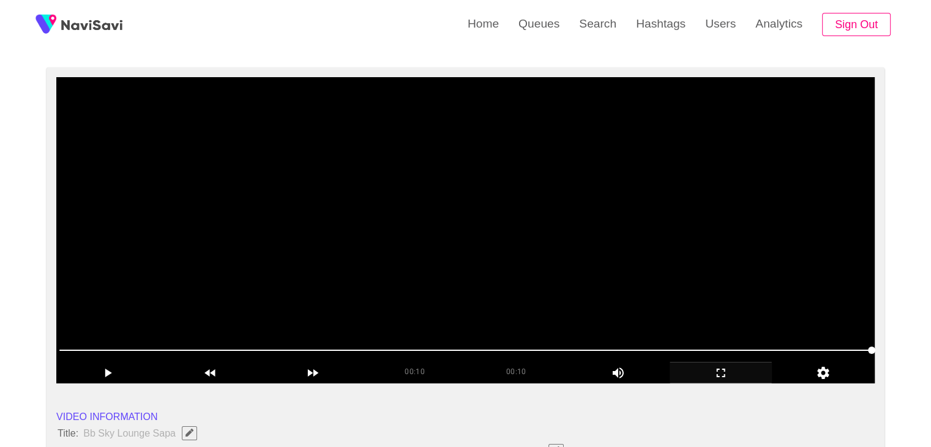
scroll to position [61, 0]
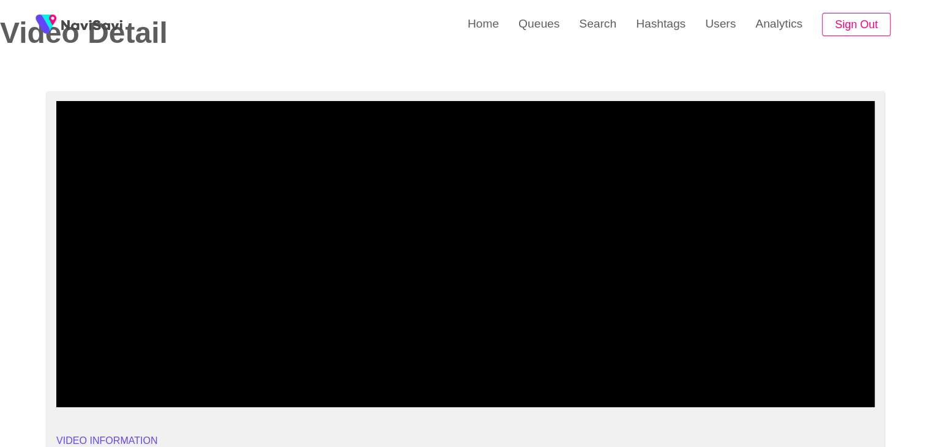
drag, startPoint x: 46, startPoint y: 375, endPoint x: 0, endPoint y: 365, distance: 47.0
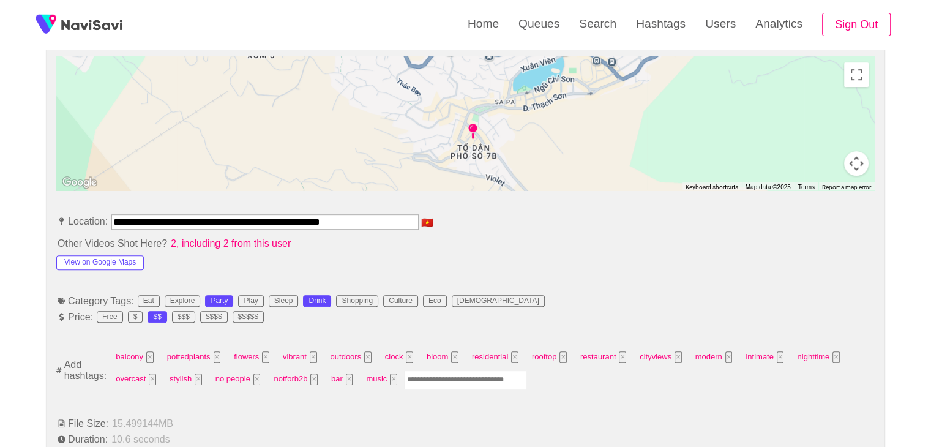
scroll to position [551, 0]
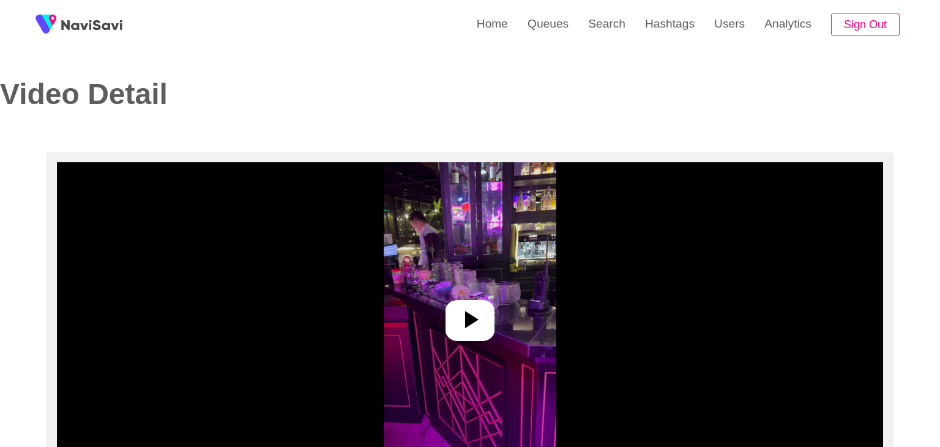
select select "**********"
select select "**"
click at [459, 306] on icon at bounding box center [465, 319] width 29 height 29
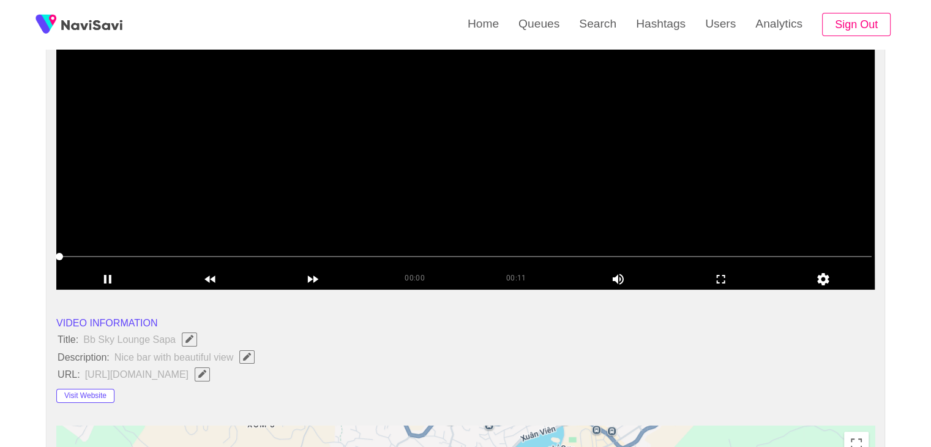
scroll to position [184, 0]
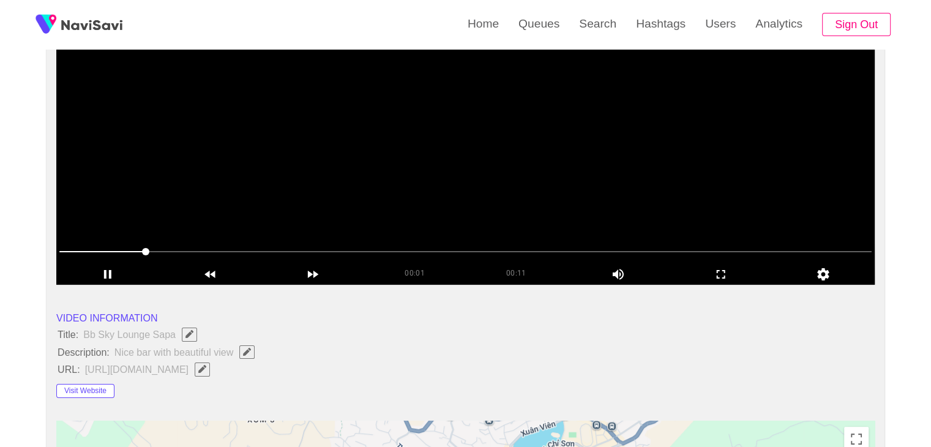
click at [251, 348] on span "Edit Field" at bounding box center [247, 352] width 10 height 8
type input "**********"
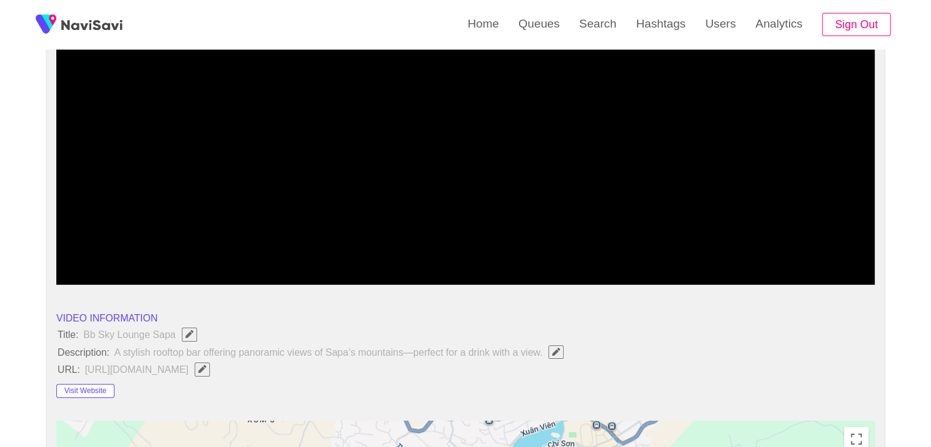
drag, startPoint x: 203, startPoint y: 255, endPoint x: 0, endPoint y: 252, distance: 203.3
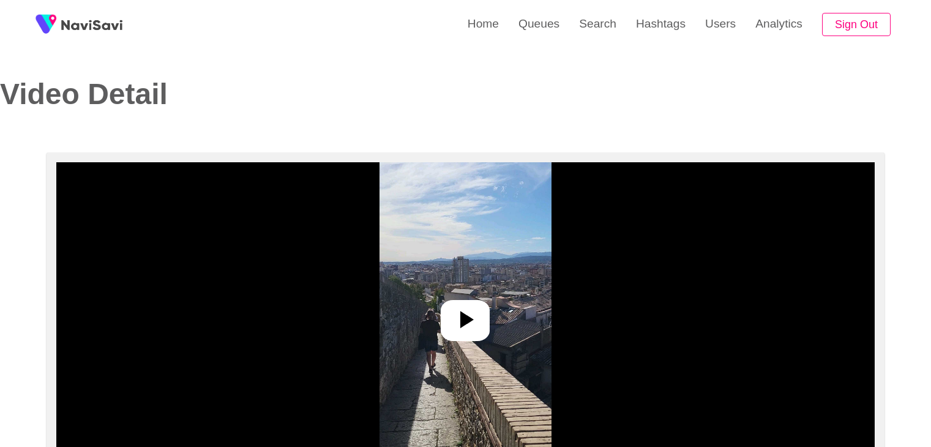
select select "**********"
select select "**"
click at [467, 322] on icon at bounding box center [466, 319] width 13 height 17
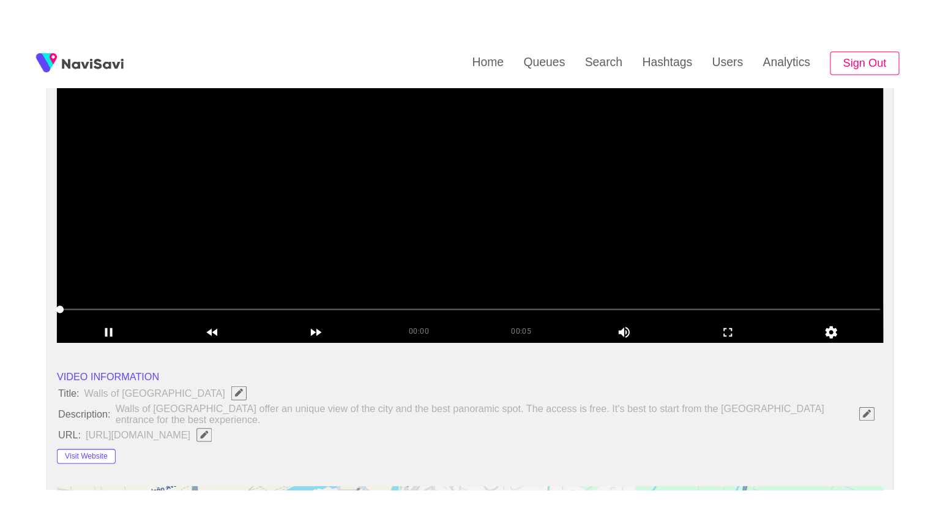
scroll to position [184, 0]
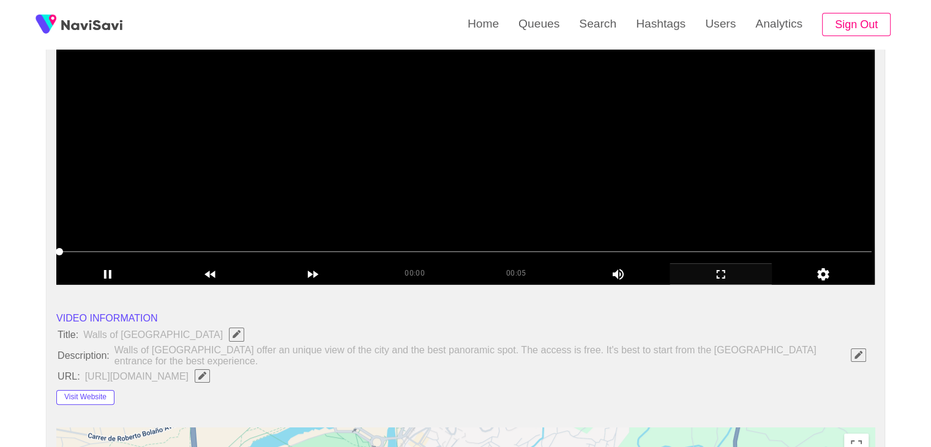
click at [722, 276] on icon "add" at bounding box center [721, 274] width 102 height 15
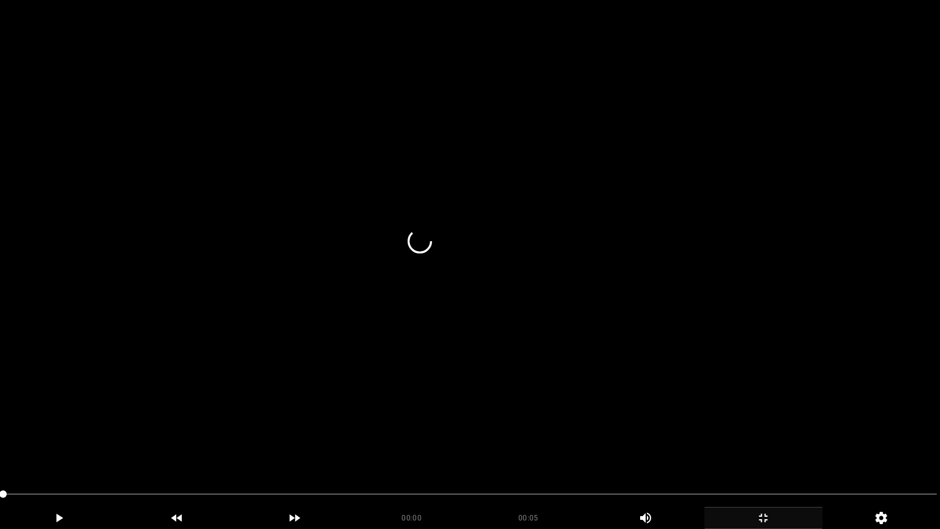
click at [421, 414] on video at bounding box center [470, 264] width 940 height 529
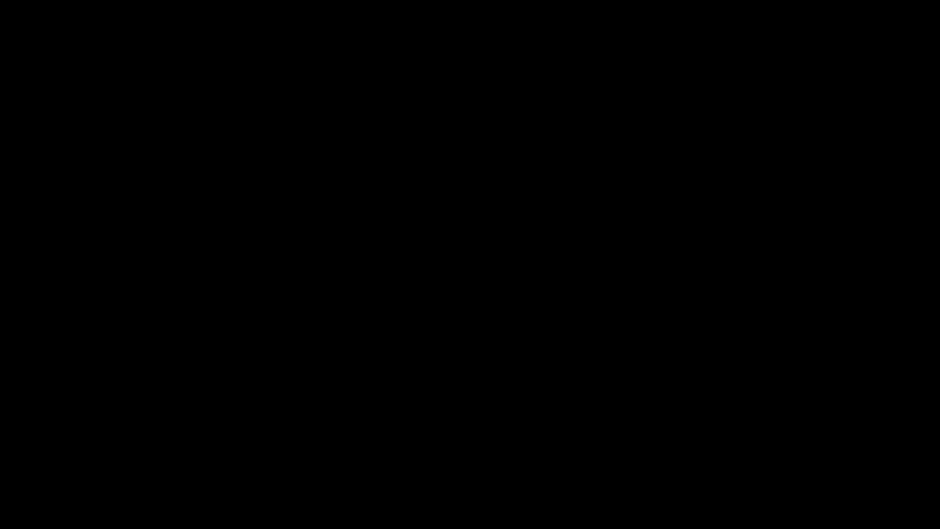
click at [774, 446] on icon "add" at bounding box center [763, 518] width 117 height 15
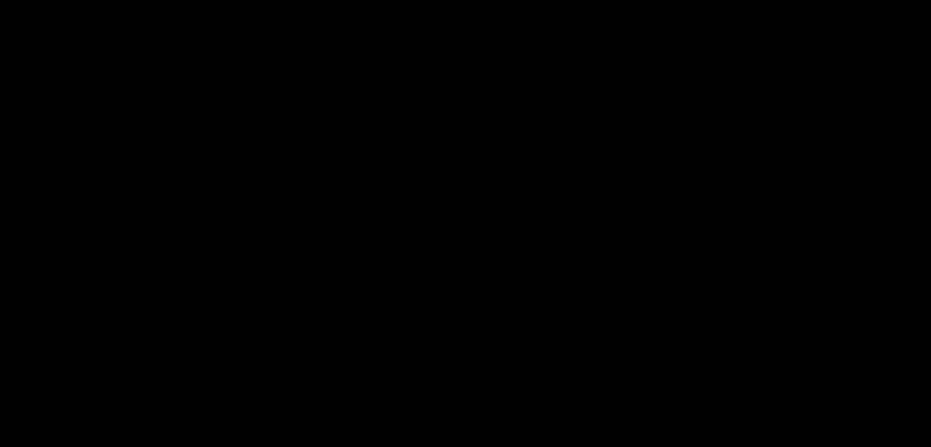
scroll to position [304, 0]
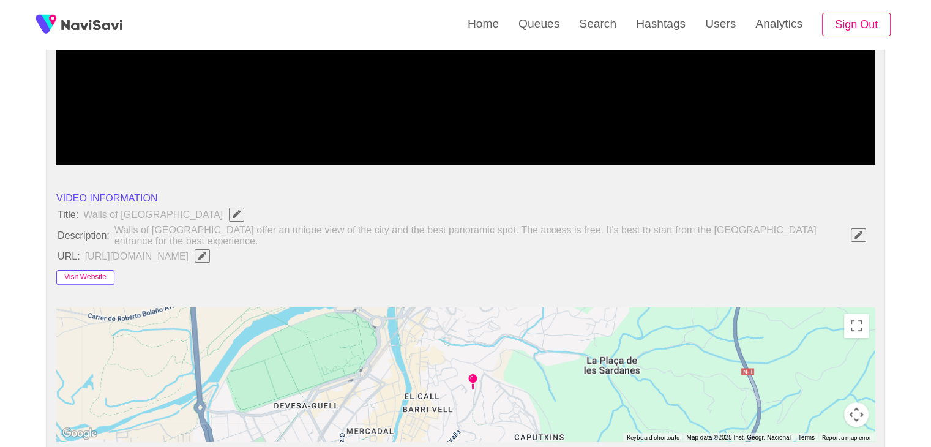
click at [86, 278] on button "Visit Website" at bounding box center [85, 277] width 58 height 15
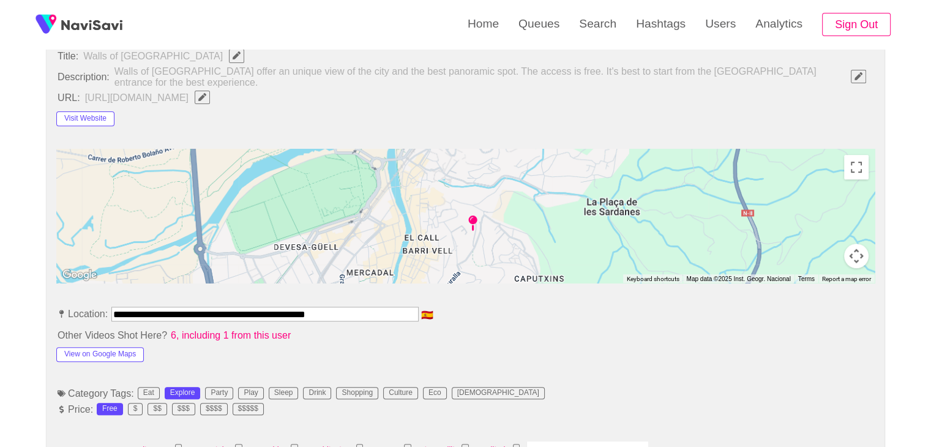
scroll to position [549, 0]
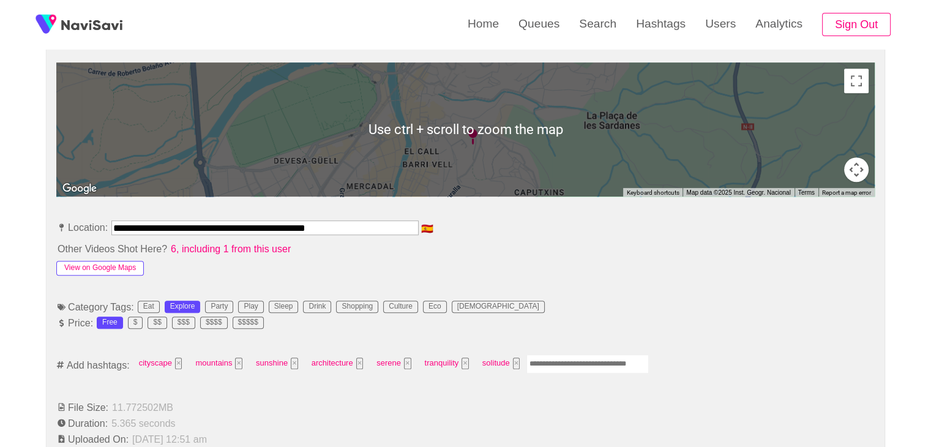
click at [114, 265] on button "View on Google Maps" at bounding box center [100, 268] width 88 height 15
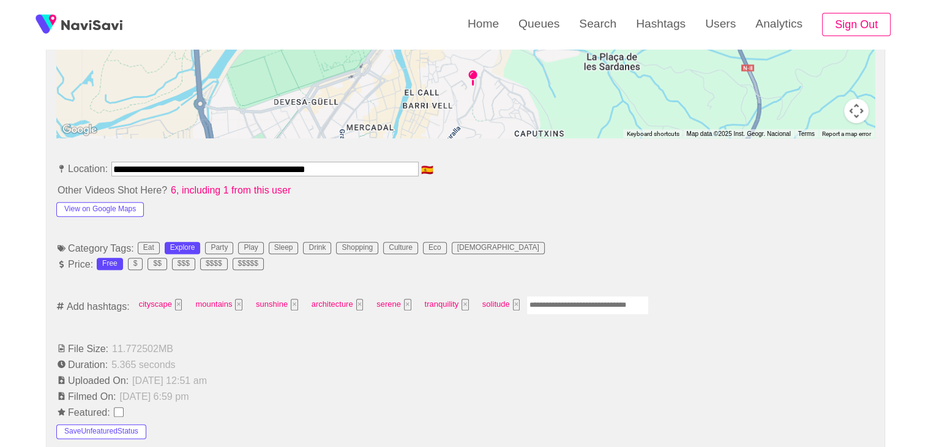
scroll to position [610, 0]
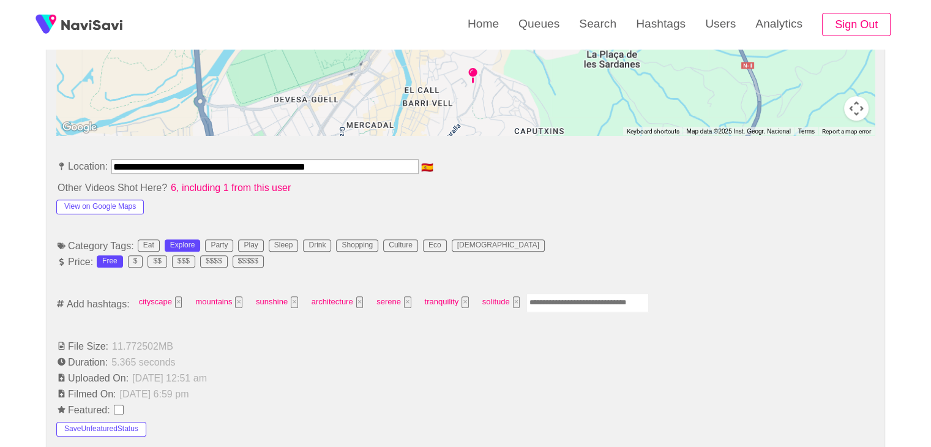
click at [554, 299] on input "Enter tag here and press return" at bounding box center [588, 302] width 122 height 19
type input "*********"
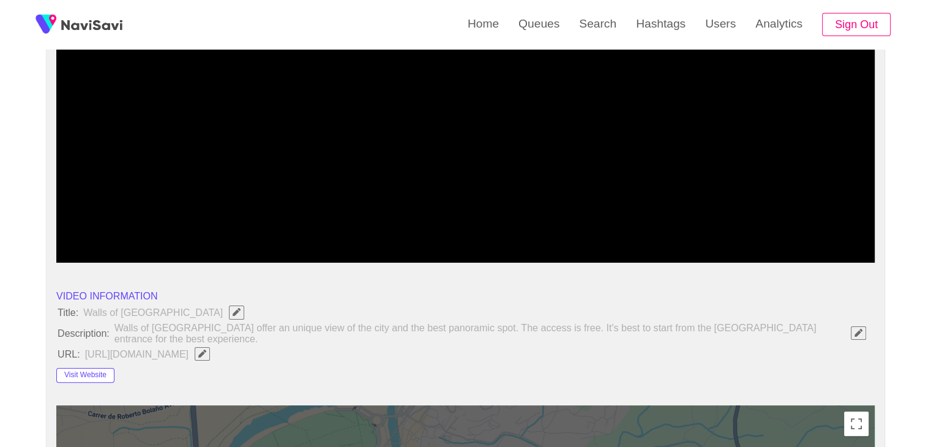
scroll to position [181, 0]
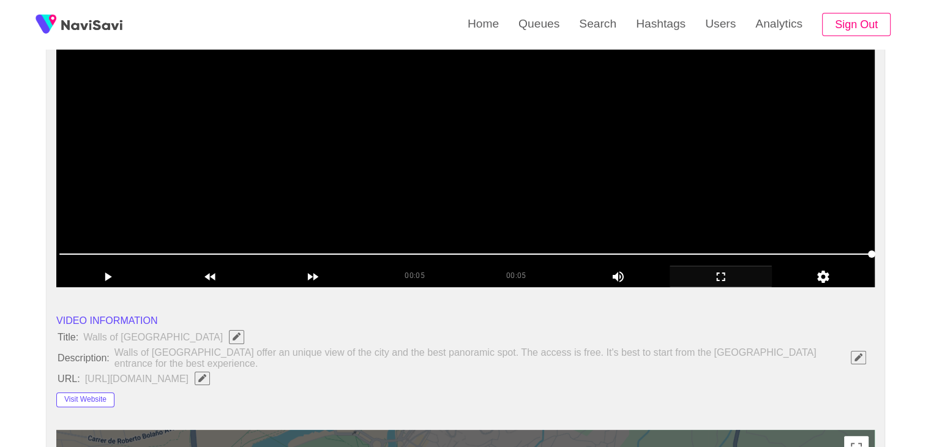
click at [501, 196] on video at bounding box center [465, 134] width 819 height 306
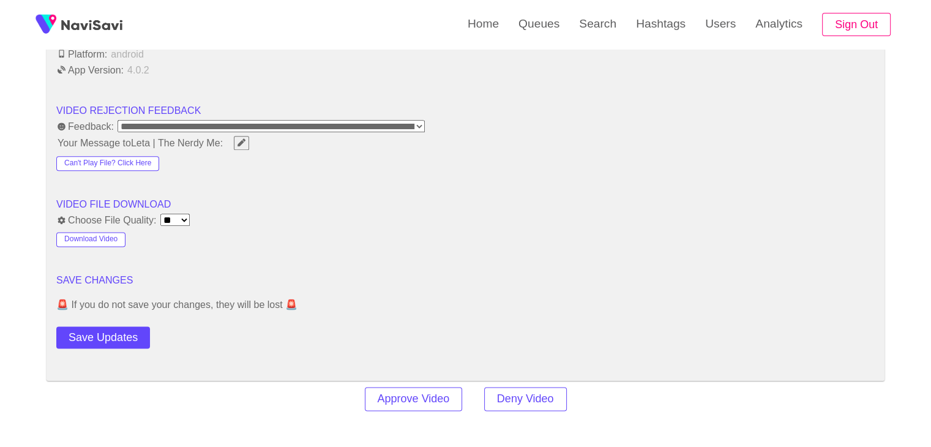
scroll to position [1531, 0]
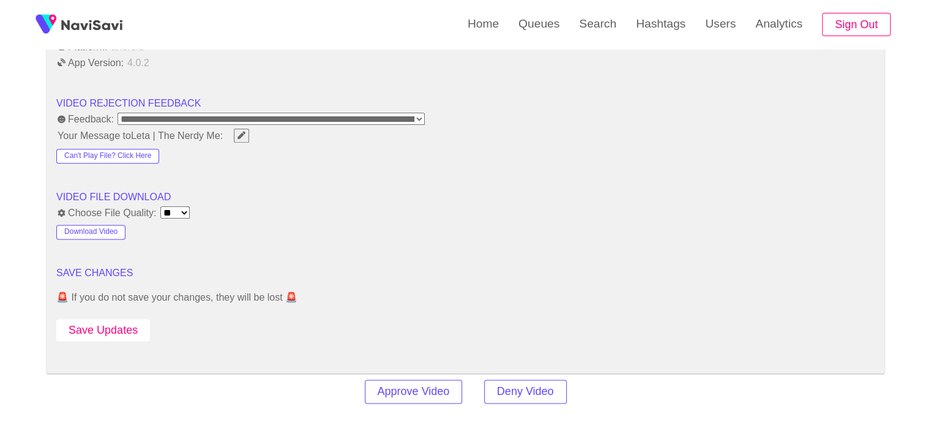
drag, startPoint x: 106, startPoint y: 336, endPoint x: 122, endPoint y: 323, distance: 20.5
click at [125, 331] on button "Save Updates" at bounding box center [103, 330] width 94 height 23
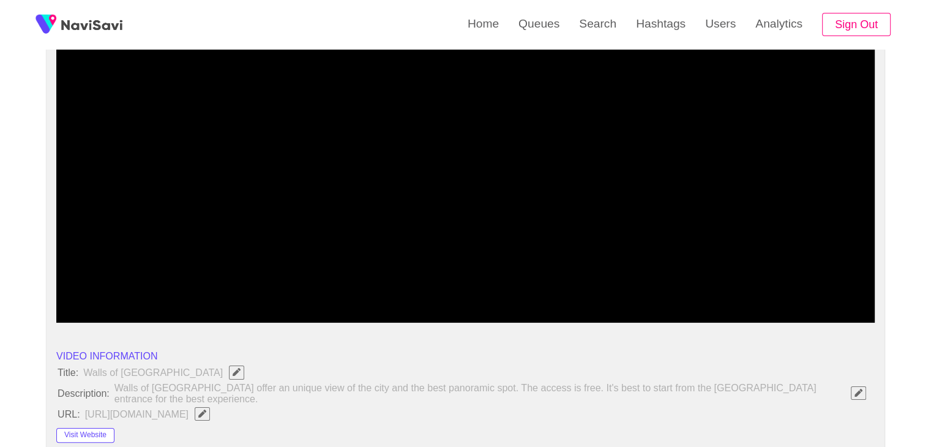
scroll to position [61, 0]
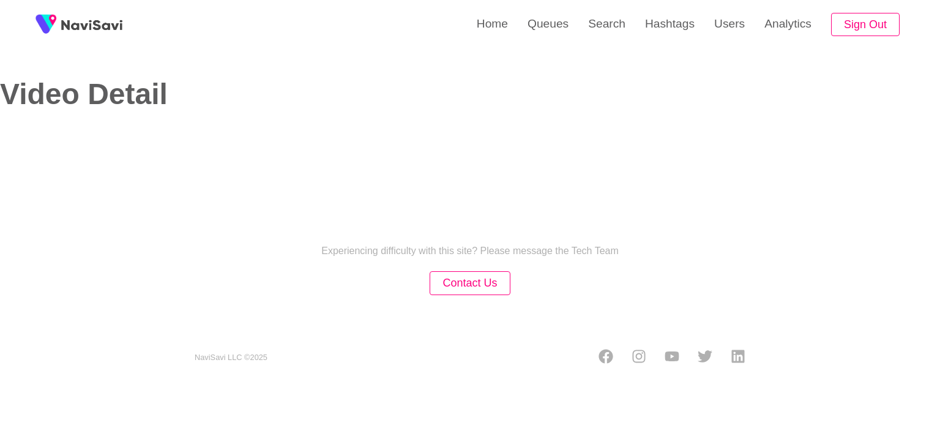
select select "**********"
select select "**"
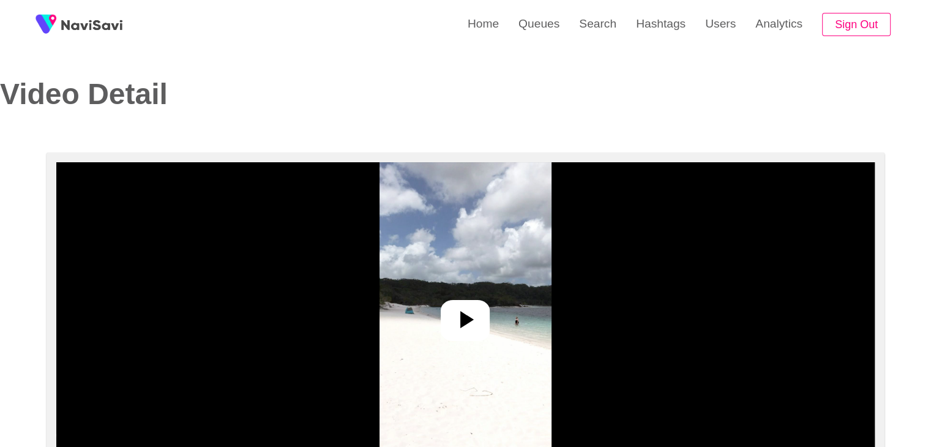
click at [473, 307] on icon at bounding box center [465, 319] width 29 height 29
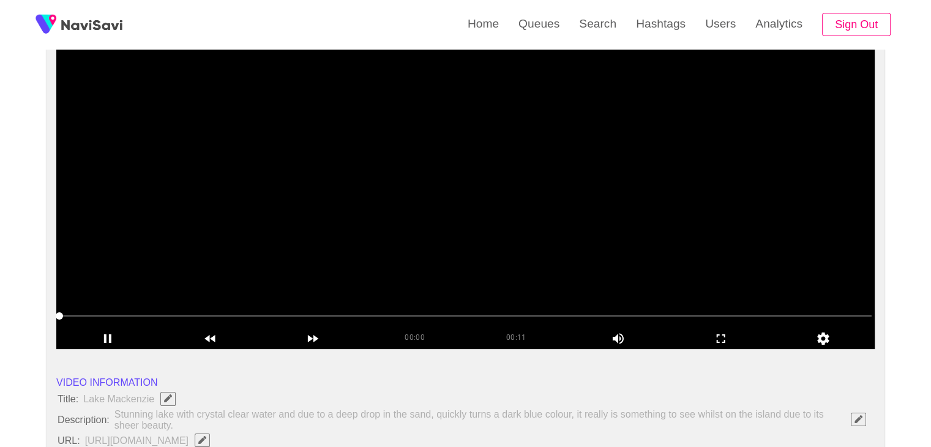
scroll to position [122, 0]
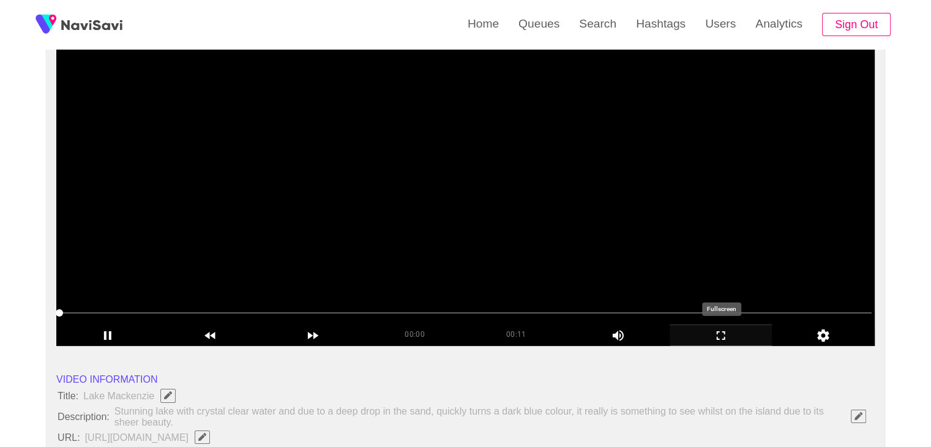
click at [715, 331] on icon "add" at bounding box center [721, 335] width 102 height 15
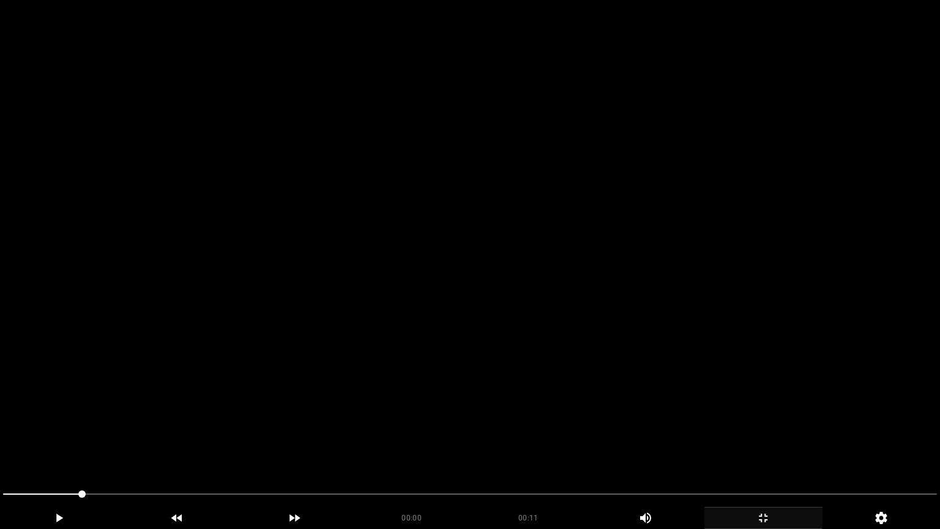
click at [543, 369] on video at bounding box center [470, 264] width 940 height 529
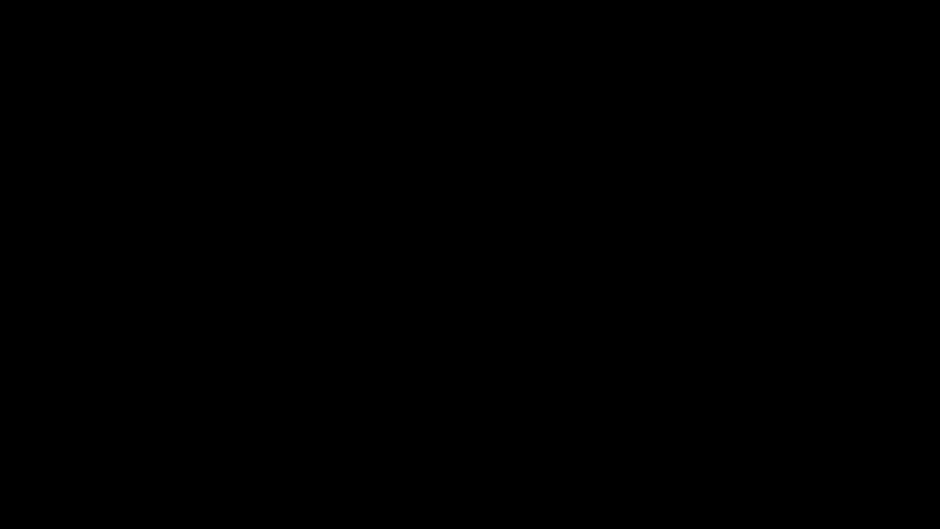
drag, startPoint x: 73, startPoint y: 497, endPoint x: 0, endPoint y: 478, distance: 75.3
click at [0, 446] on section "00:08 00:11 Picture In Picture 1 Error: Failed to load Video" at bounding box center [470, 264] width 940 height 529
click at [545, 428] on video at bounding box center [470, 264] width 940 height 529
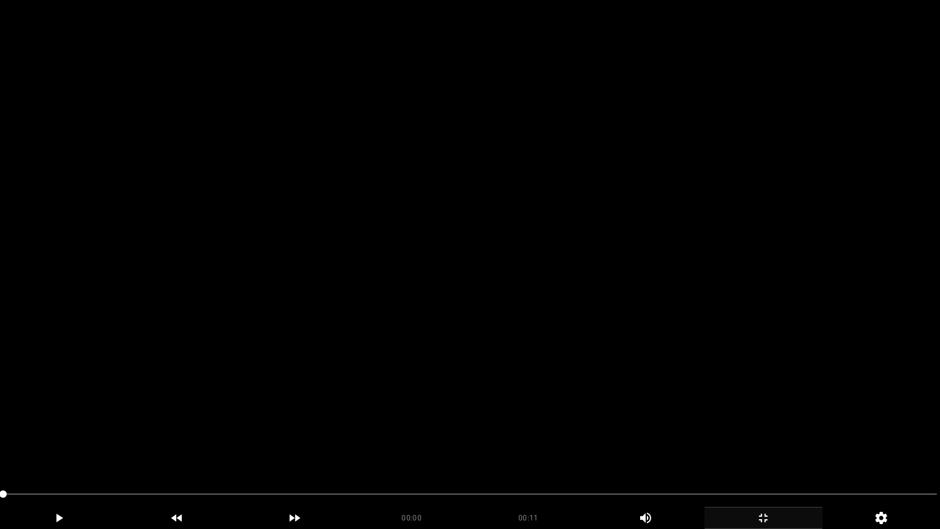
click at [490, 411] on video at bounding box center [470, 264] width 940 height 529
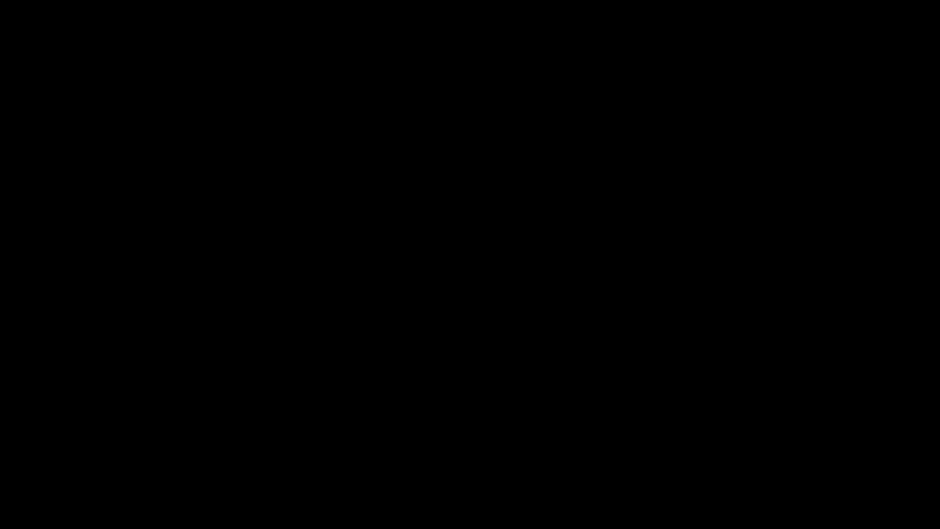
click at [782, 446] on icon "add" at bounding box center [763, 518] width 117 height 15
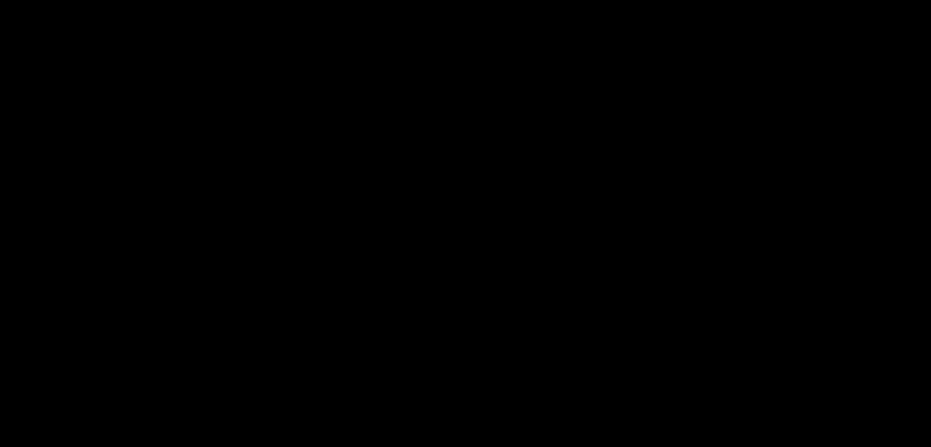
scroll to position [306, 0]
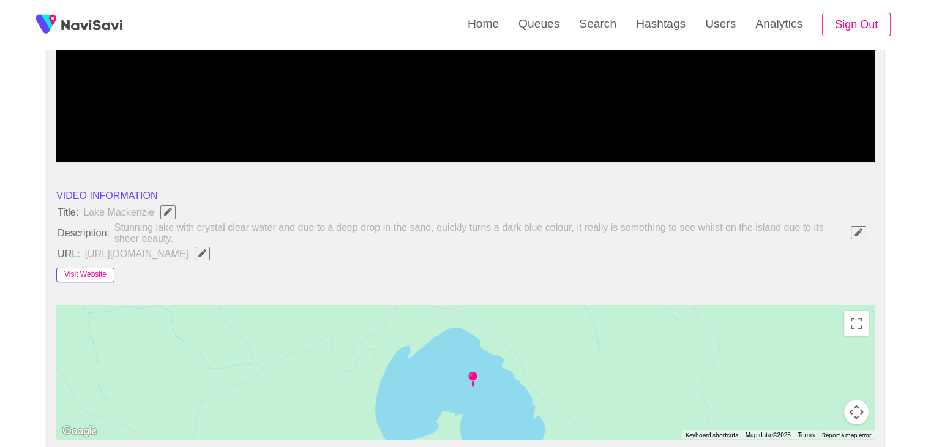
click at [91, 269] on button "Visit Website" at bounding box center [85, 275] width 58 height 15
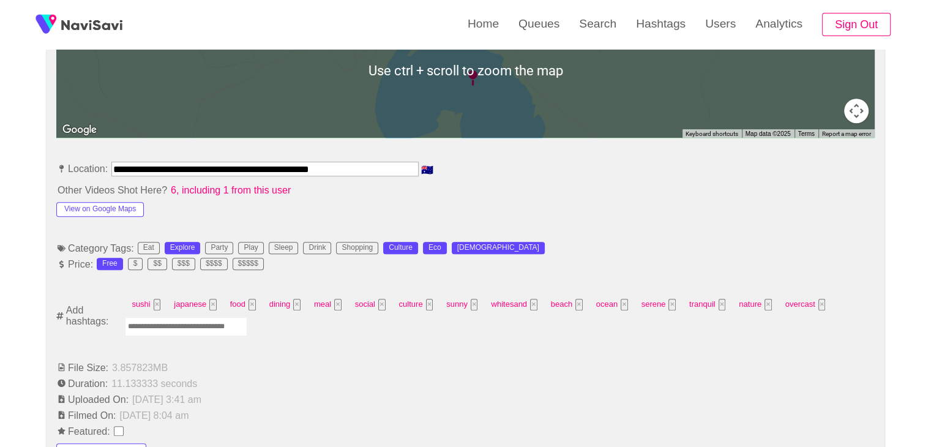
scroll to position [612, 0]
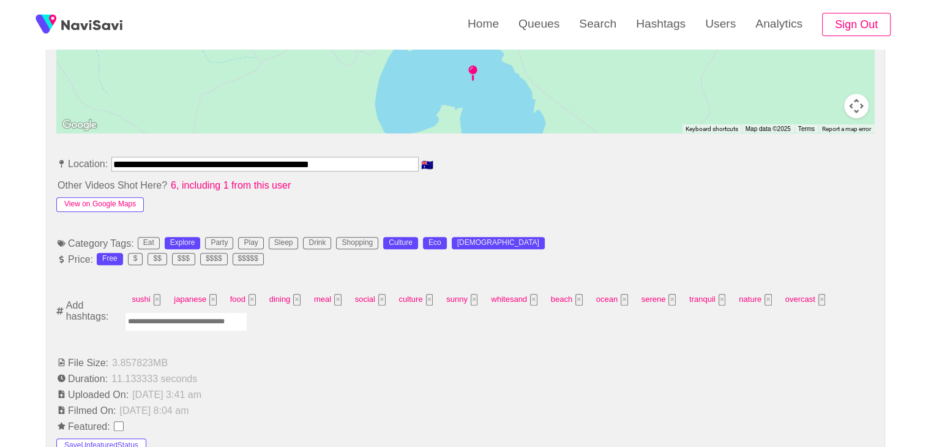
click at [111, 204] on button "View on Google Maps" at bounding box center [100, 204] width 88 height 15
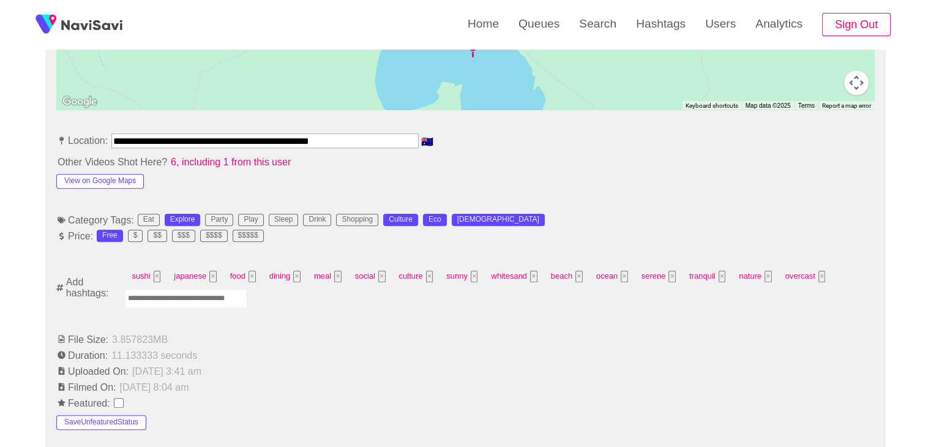
scroll to position [674, 0]
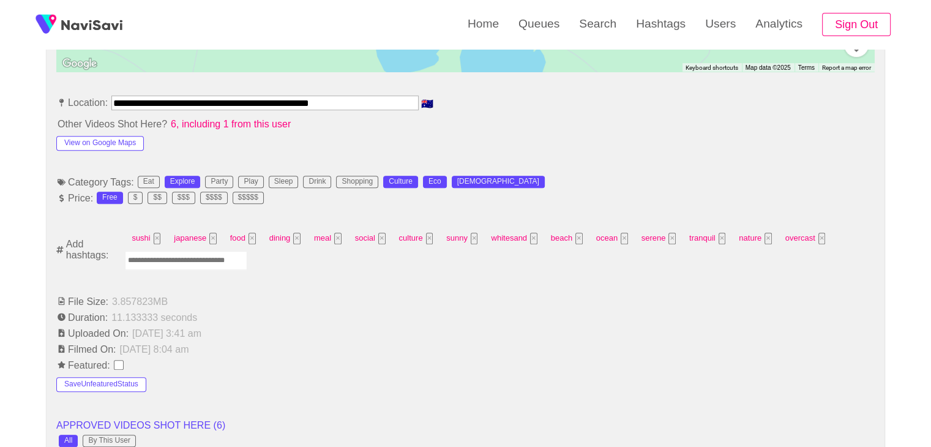
click at [187, 263] on input "Enter tag here and press return" at bounding box center [186, 260] width 122 height 19
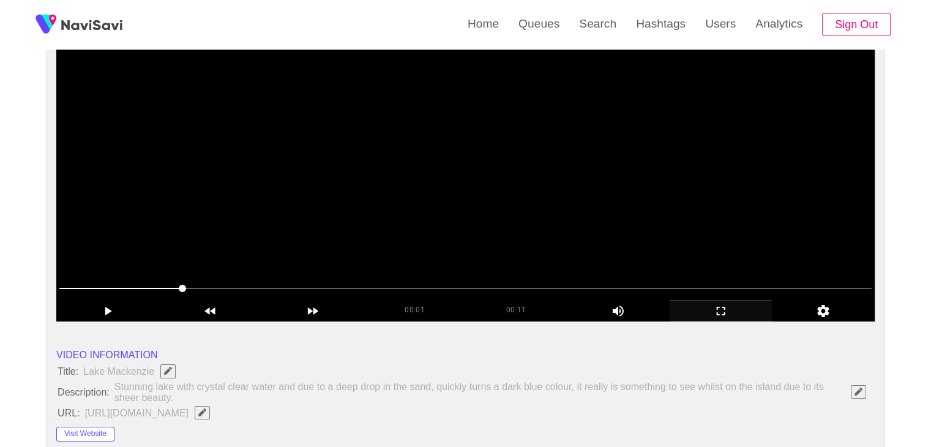
scroll to position [122, 0]
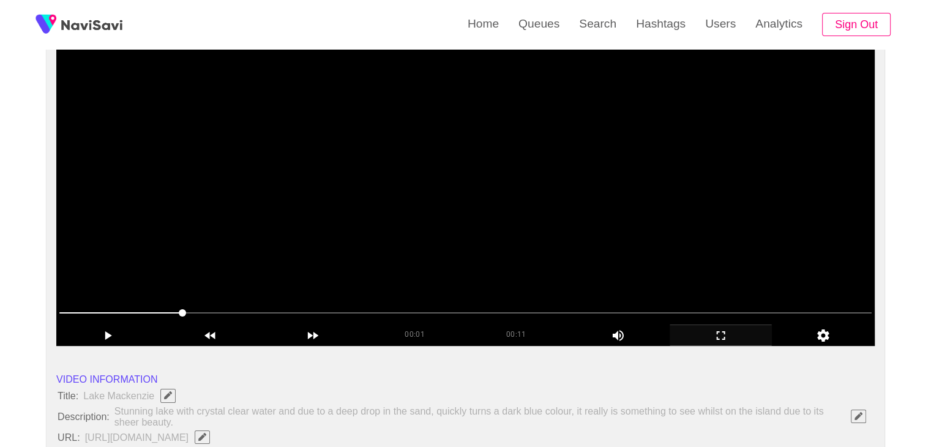
click at [427, 214] on video at bounding box center [465, 193] width 819 height 306
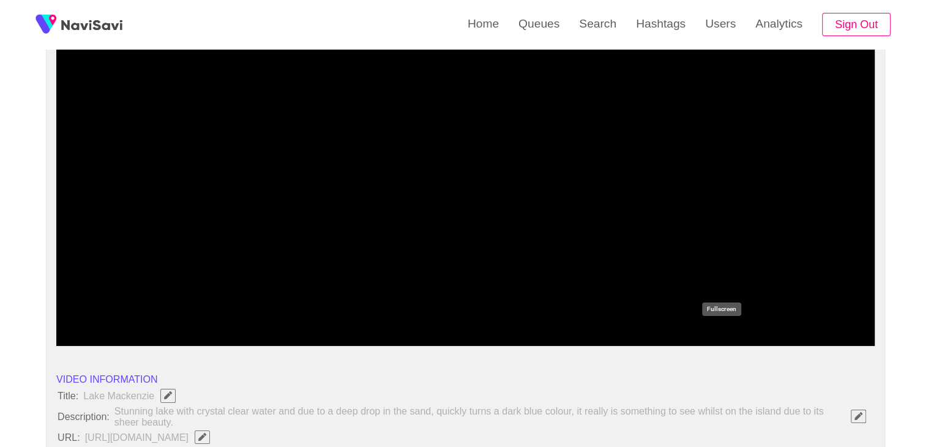
click at [716, 331] on icon "add" at bounding box center [721, 335] width 102 height 15
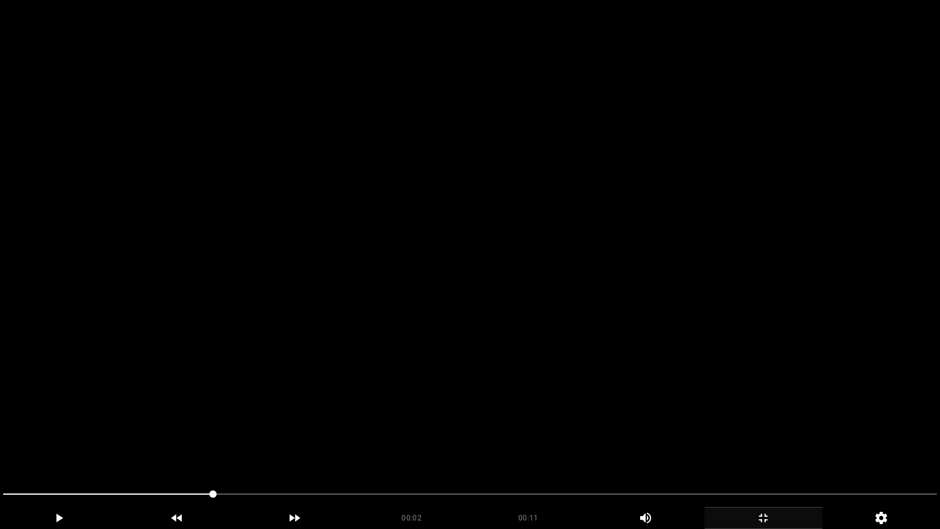
click at [614, 381] on video at bounding box center [470, 264] width 940 height 529
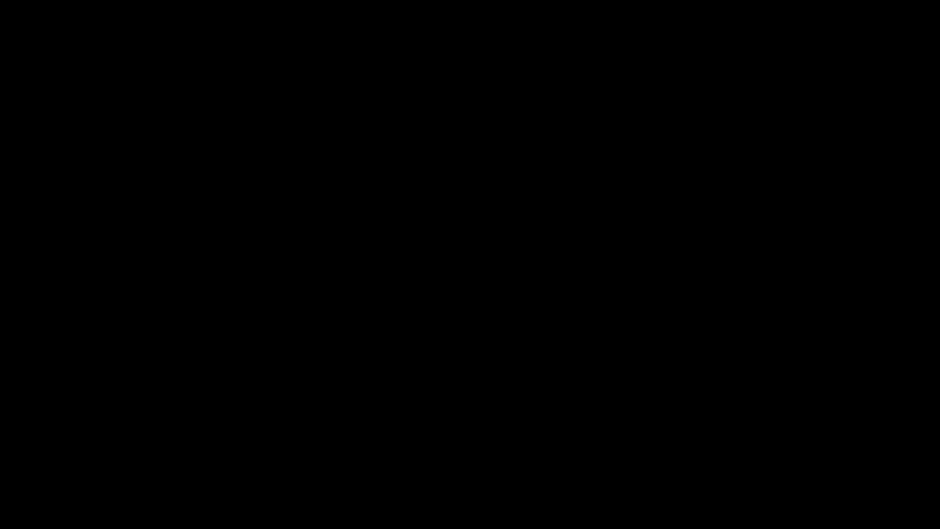
drag, startPoint x: 566, startPoint y: 494, endPoint x: 603, endPoint y: 495, distance: 36.8
click at [603, 446] on span at bounding box center [470, 494] width 934 height 1
drag, startPoint x: 683, startPoint y: 484, endPoint x: 735, endPoint y: 484, distance: 51.4
click at [699, 446] on div at bounding box center [470, 495] width 944 height 32
drag, startPoint x: 784, startPoint y: 493, endPoint x: 820, endPoint y: 490, distance: 36.9
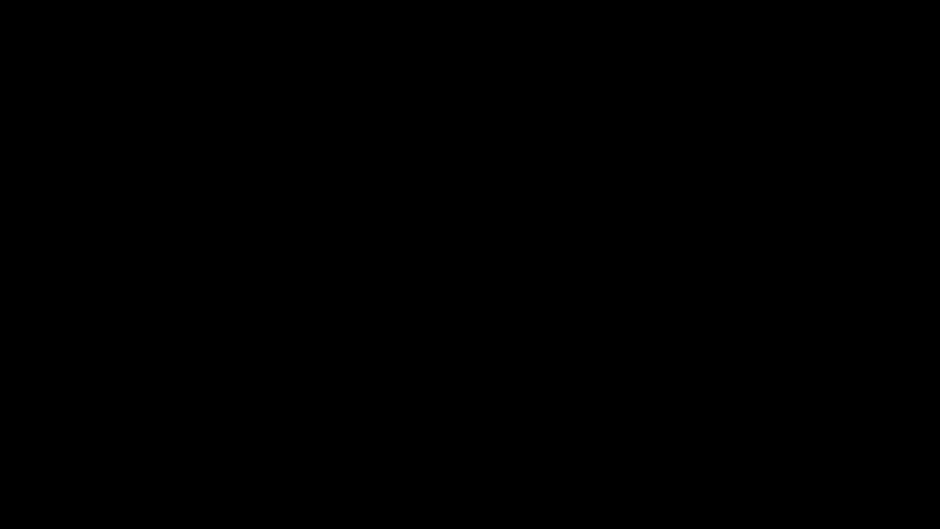
click at [845, 446] on span at bounding box center [470, 494] width 934 height 20
click at [767, 446] on icon "add" at bounding box center [763, 518] width 117 height 15
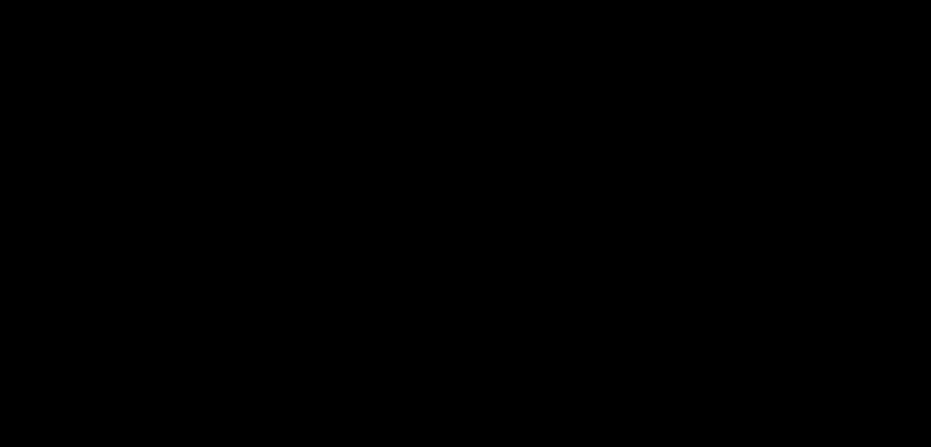
scroll to position [612, 0]
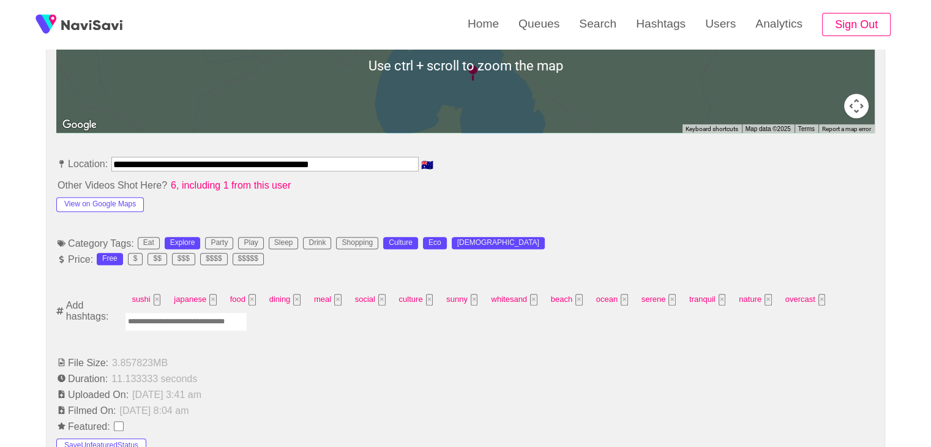
click at [211, 322] on input "Enter tag here and press return" at bounding box center [186, 321] width 122 height 19
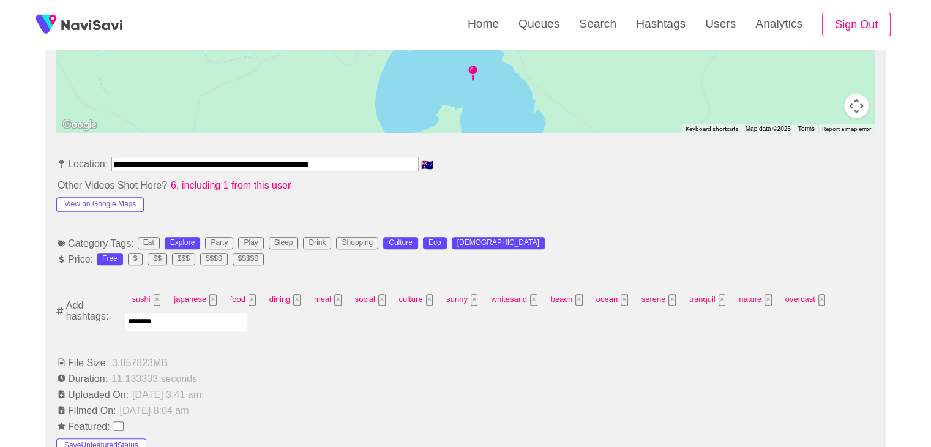
type input "*********"
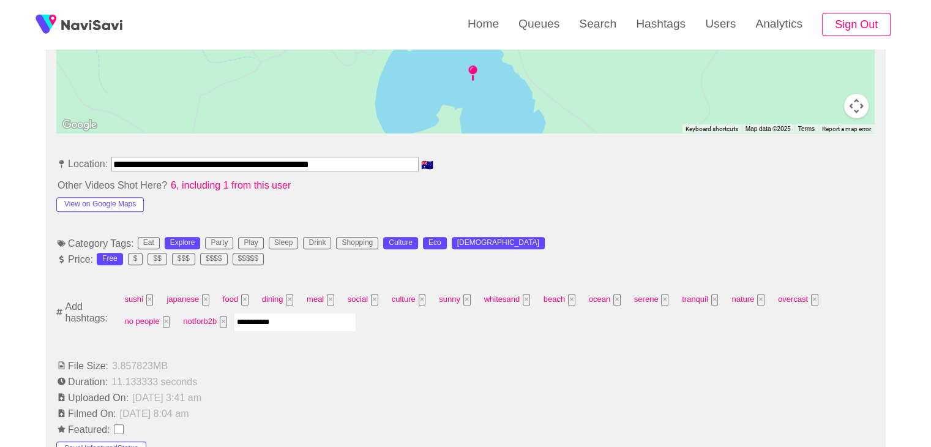
type input "**********"
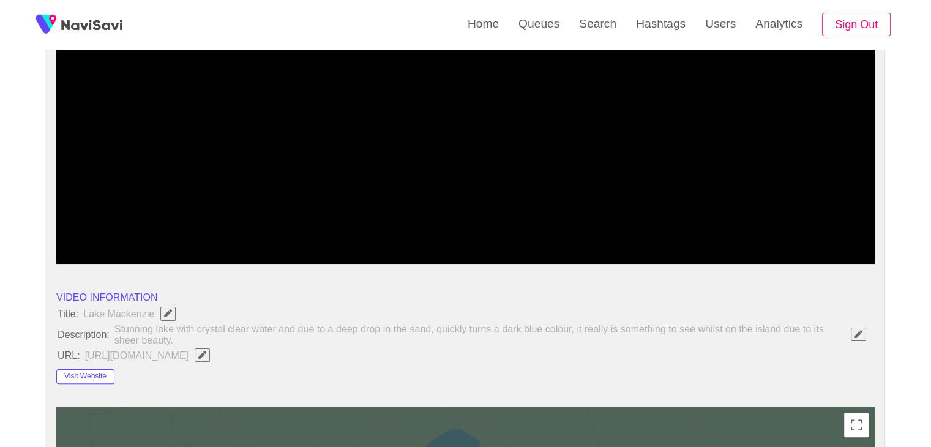
scroll to position [122, 0]
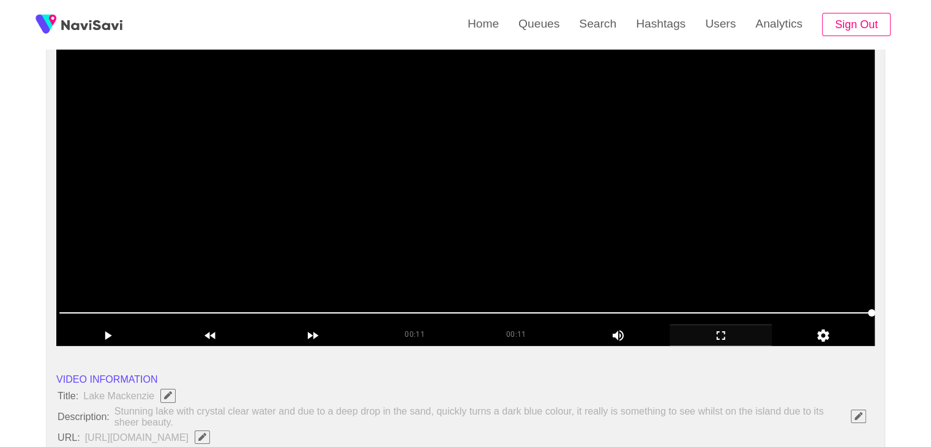
click at [470, 225] on video at bounding box center [465, 193] width 819 height 306
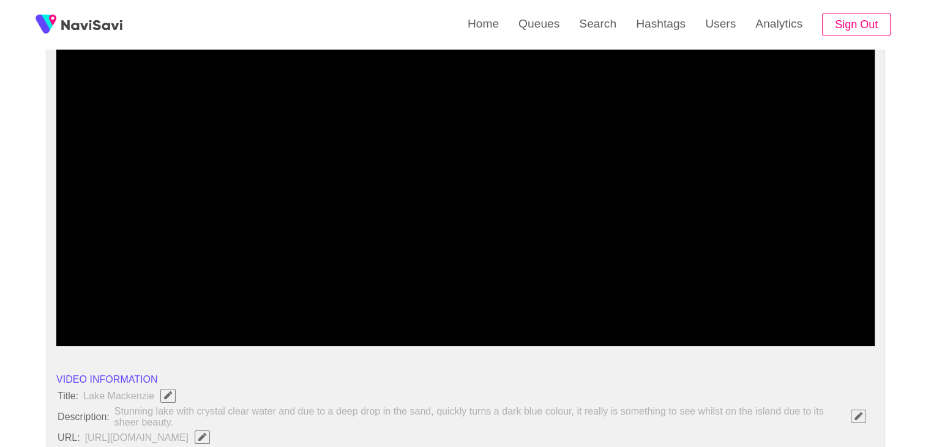
drag, startPoint x: 153, startPoint y: 316, endPoint x: 71, endPoint y: 306, distance: 82.7
click at [71, 306] on span at bounding box center [465, 313] width 813 height 20
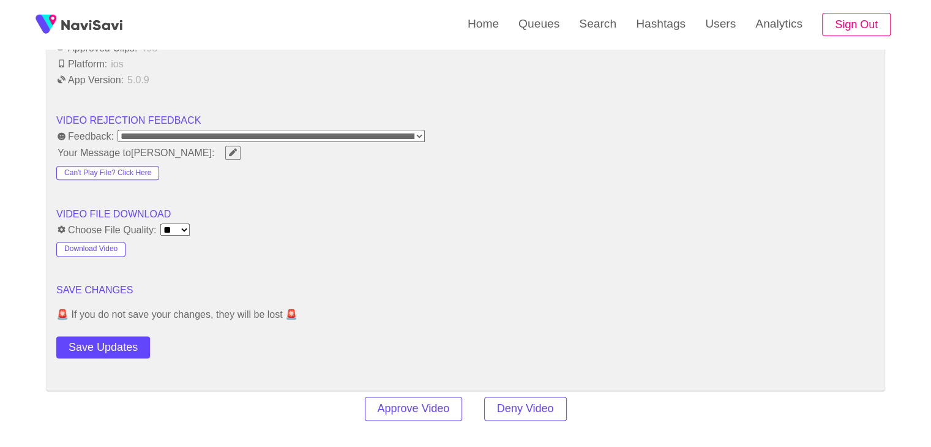
scroll to position [1531, 0]
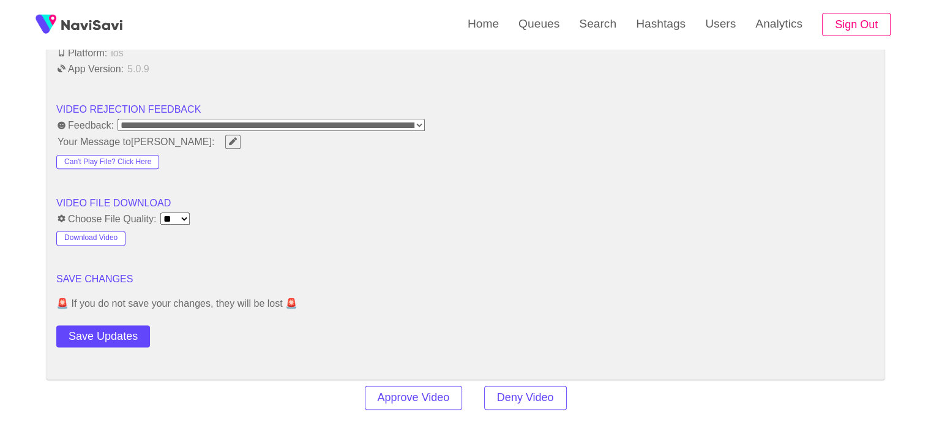
click at [124, 340] on button "Save Updates" at bounding box center [103, 336] width 94 height 23
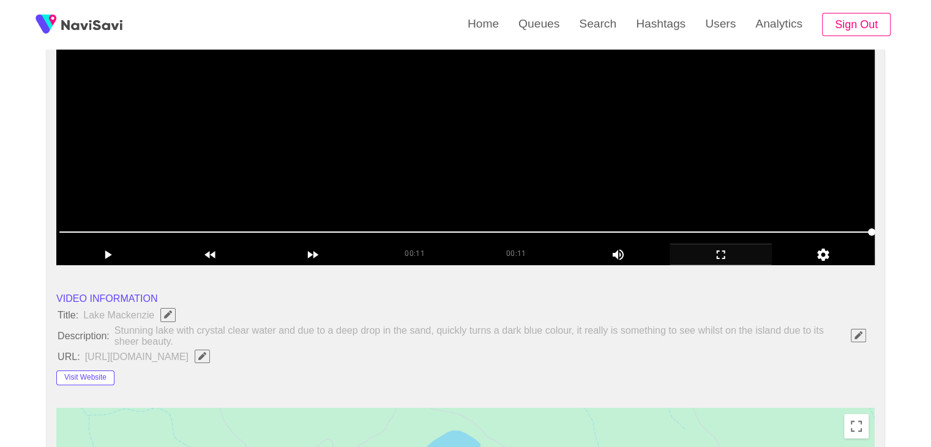
scroll to position [184, 0]
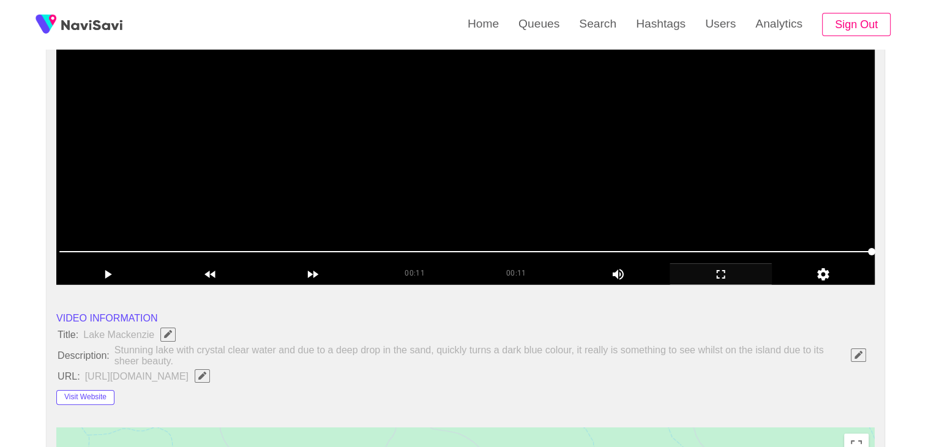
click at [423, 163] on video at bounding box center [465, 132] width 819 height 306
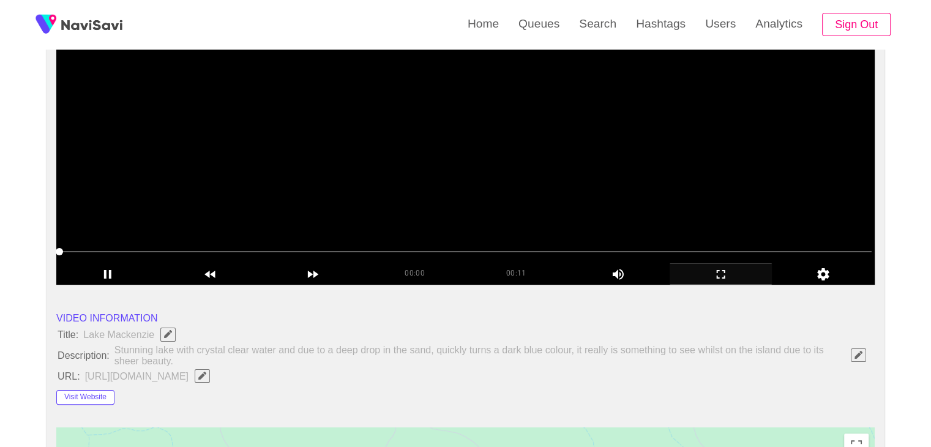
click at [399, 182] on video at bounding box center [465, 132] width 819 height 306
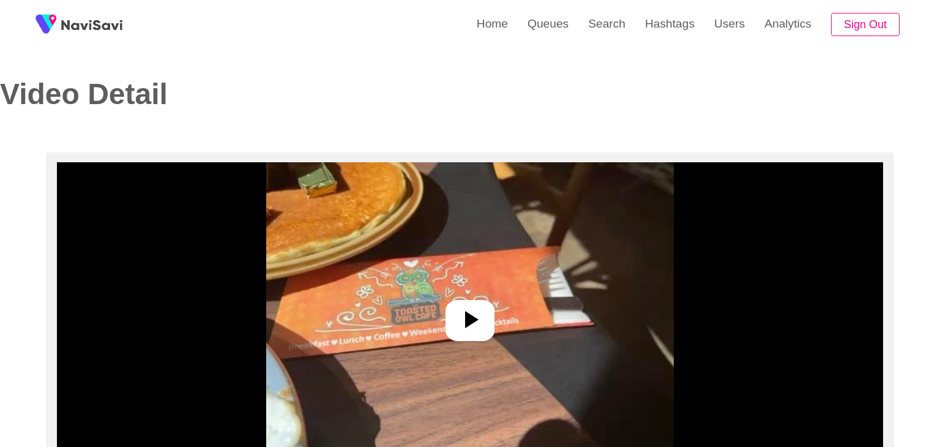
select select "**********"
select select "****"
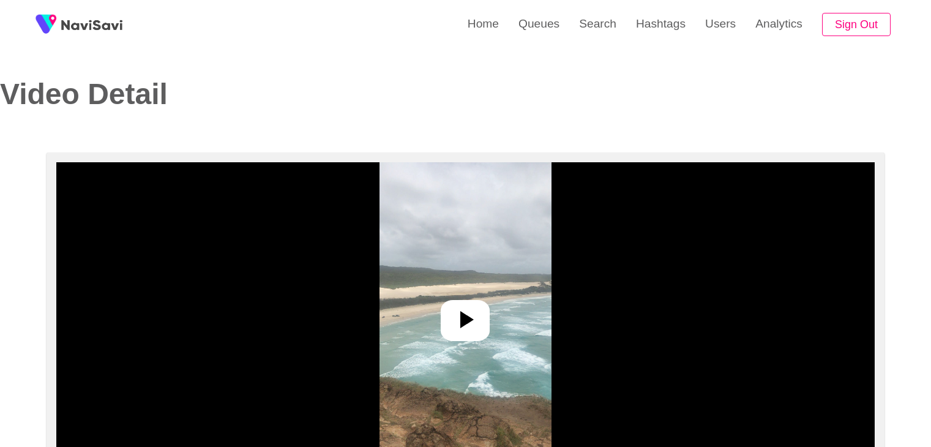
select select "**********"
select select "**"
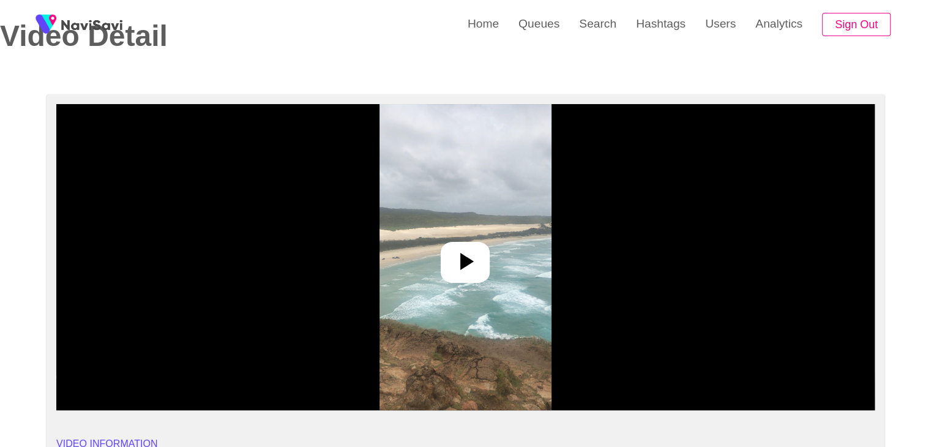
scroll to position [61, 0]
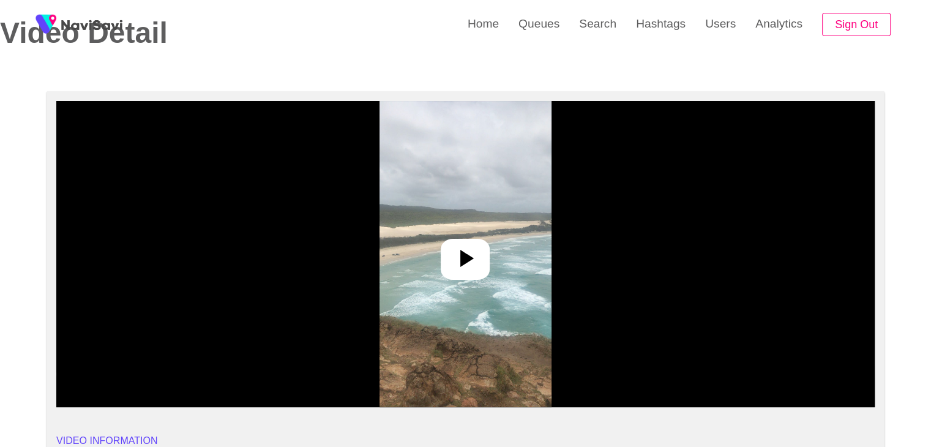
click at [467, 266] on icon at bounding box center [465, 258] width 29 height 29
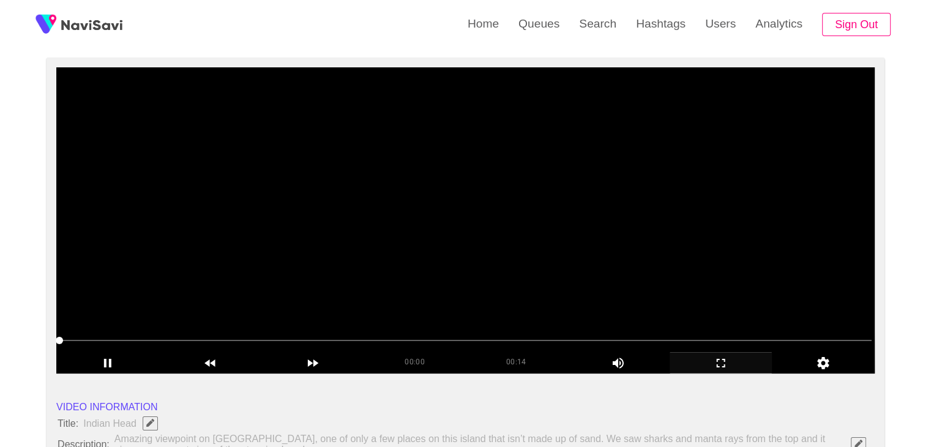
scroll to position [122, 0]
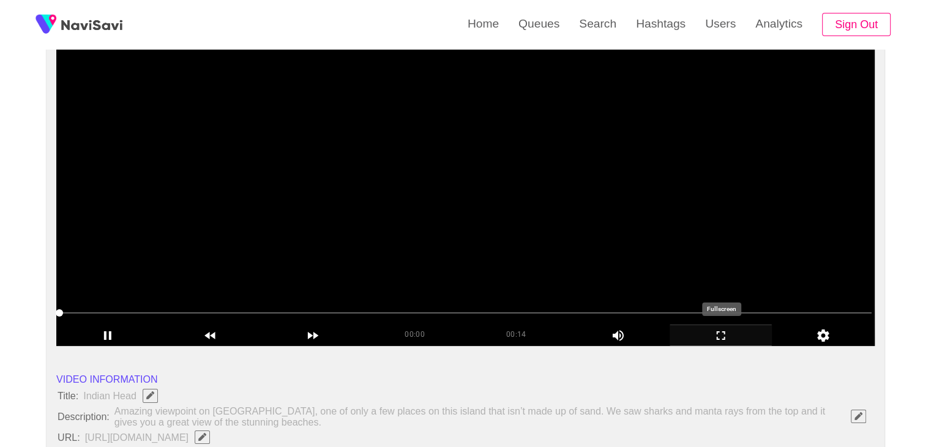
drag, startPoint x: 735, startPoint y: 337, endPoint x: 715, endPoint y: 394, distance: 60.1
click at [735, 337] on icon "add" at bounding box center [721, 335] width 102 height 15
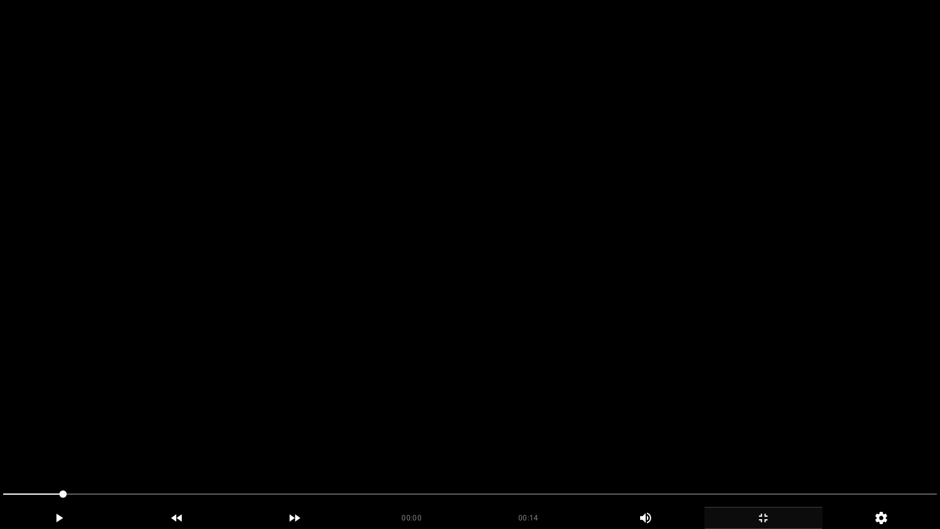
click at [650, 394] on video at bounding box center [470, 264] width 940 height 529
click at [464, 388] on video at bounding box center [470, 264] width 940 height 529
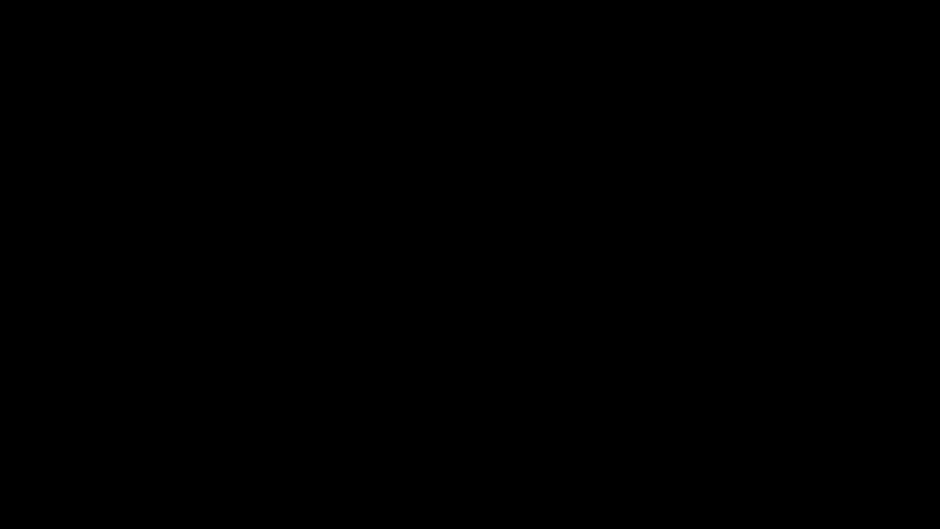
drag, startPoint x: 763, startPoint y: 519, endPoint x: 690, endPoint y: 429, distance: 115.8
click at [756, 446] on icon "add" at bounding box center [763, 518] width 117 height 15
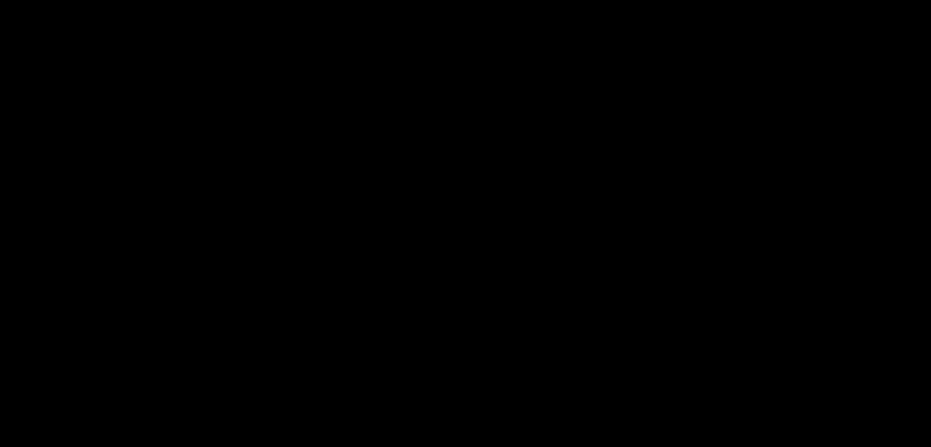
scroll to position [306, 0]
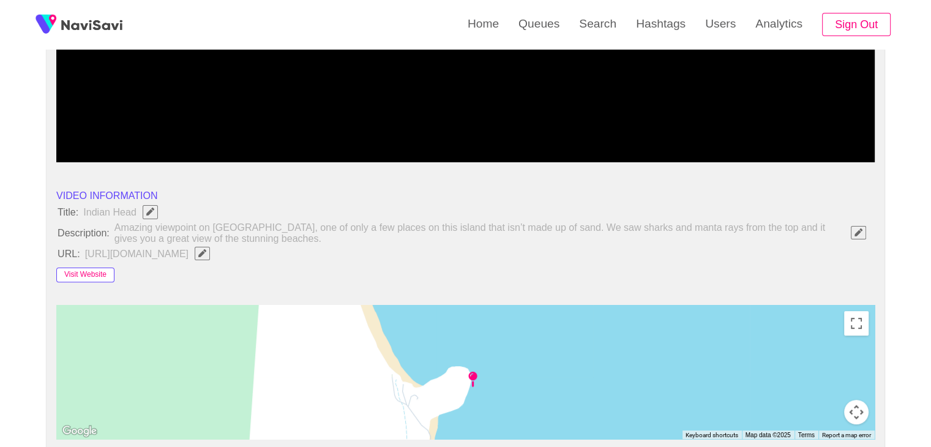
click at [83, 272] on button "Visit Website" at bounding box center [85, 275] width 58 height 15
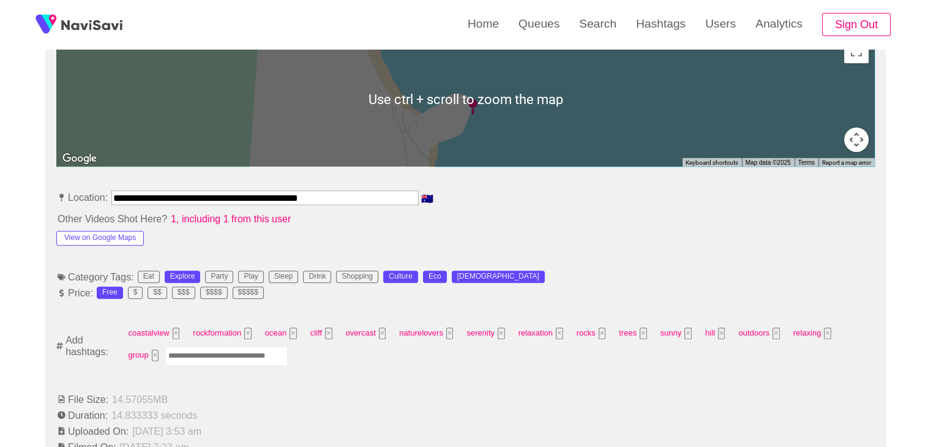
scroll to position [612, 0]
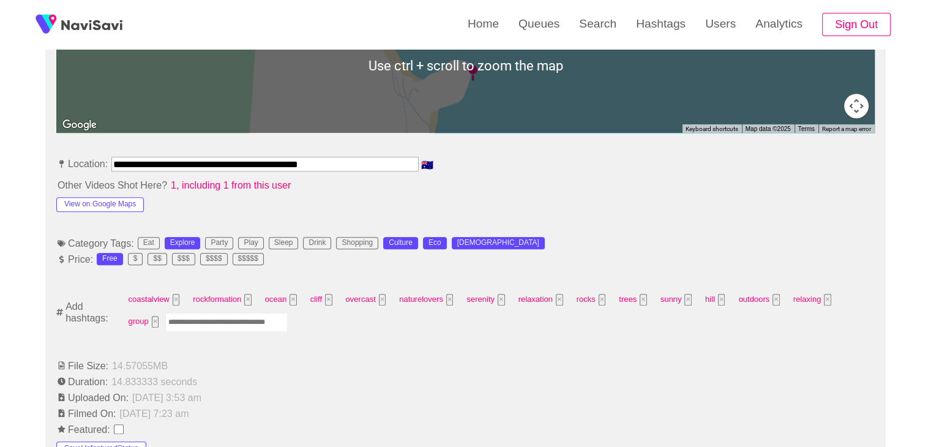
click at [205, 322] on input "Enter tag here and press return" at bounding box center [226, 322] width 122 height 19
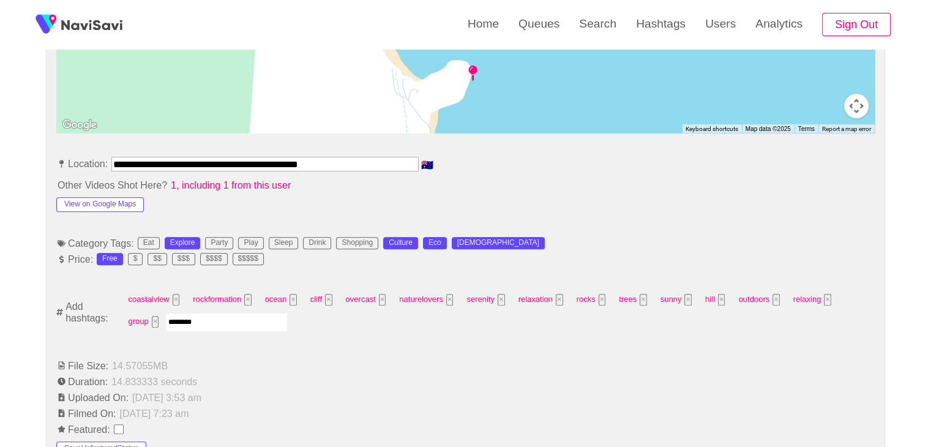
type input "*********"
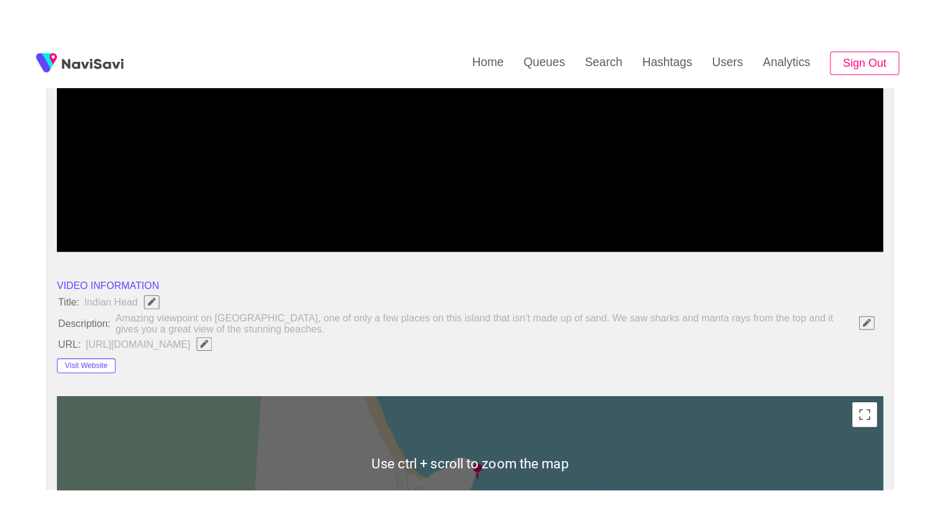
scroll to position [245, 0]
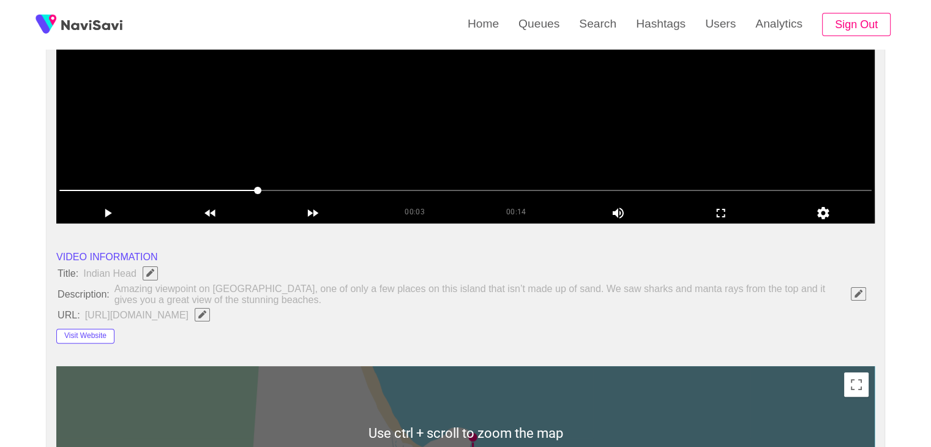
click at [568, 158] on video at bounding box center [465, 70] width 819 height 306
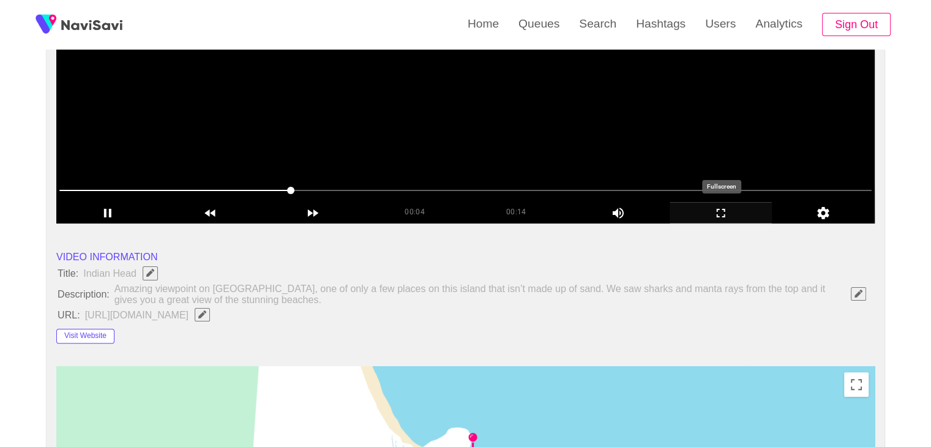
click at [714, 209] on icon "add" at bounding box center [721, 213] width 102 height 15
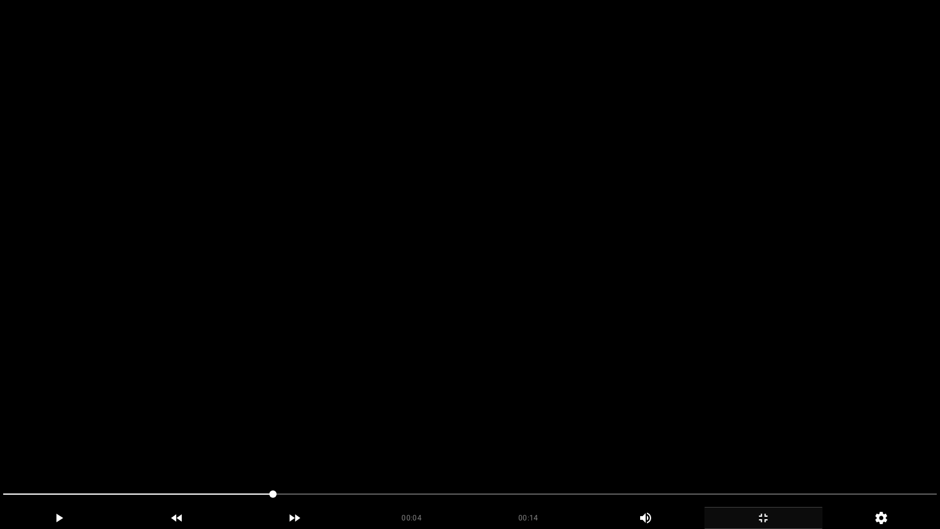
click at [486, 402] on video at bounding box center [470, 264] width 940 height 529
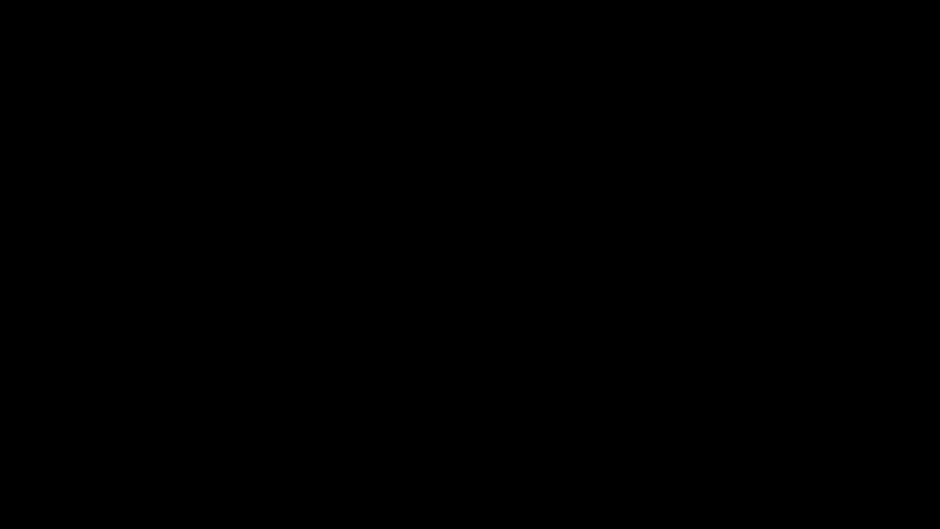
drag, startPoint x: 133, startPoint y: 495, endPoint x: 105, endPoint y: 458, distance: 45.9
click at [0, 446] on section "00:06 00:14 Picture In Picture 1 Error: Failed to load Video" at bounding box center [470, 264] width 940 height 529
click at [452, 399] on video at bounding box center [470, 264] width 940 height 529
click at [629, 446] on span at bounding box center [470, 494] width 934 height 20
drag, startPoint x: 629, startPoint y: 490, endPoint x: 674, endPoint y: 489, distance: 44.7
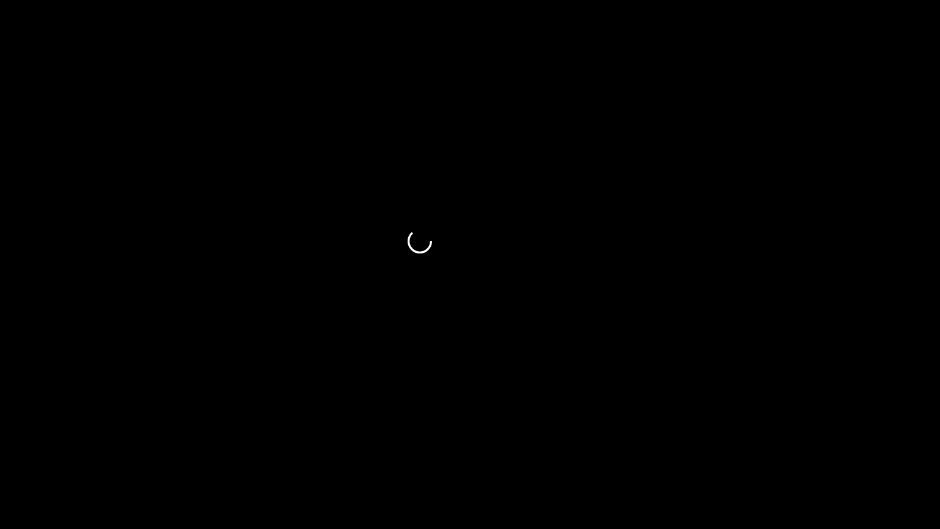
click at [674, 446] on span at bounding box center [470, 494] width 934 height 20
drag, startPoint x: 610, startPoint y: 501, endPoint x: 563, endPoint y: 503, distance: 46.6
click at [563, 446] on span at bounding box center [470, 494] width 934 height 20
click at [629, 446] on span at bounding box center [470, 494] width 934 height 1
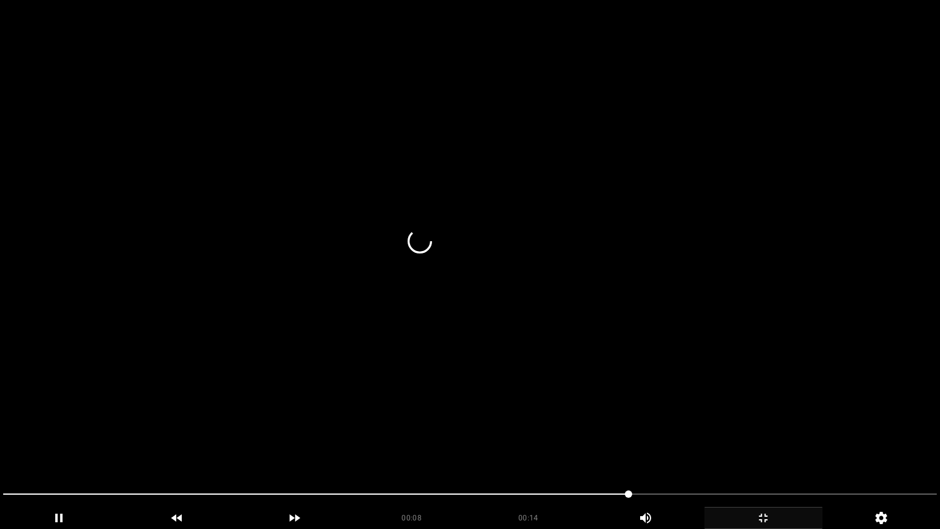
click at [694, 440] on video at bounding box center [470, 264] width 940 height 529
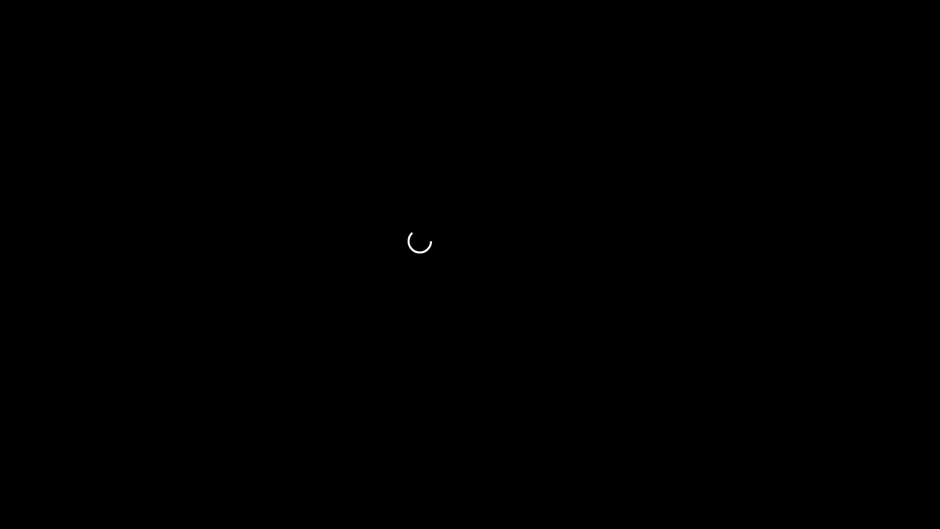
drag, startPoint x: 596, startPoint y: 500, endPoint x: 557, endPoint y: 501, distance: 39.8
click at [557, 446] on span at bounding box center [470, 494] width 934 height 20
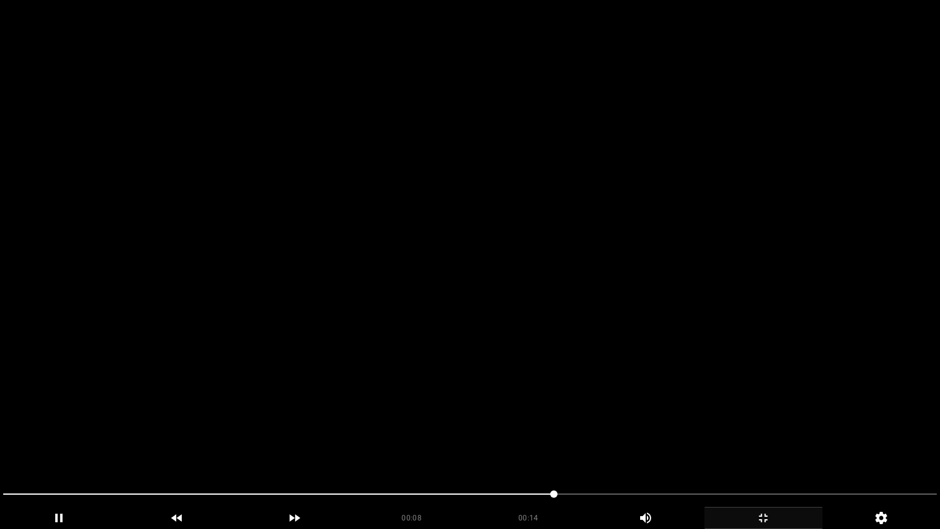
click at [697, 446] on video at bounding box center [470, 264] width 940 height 529
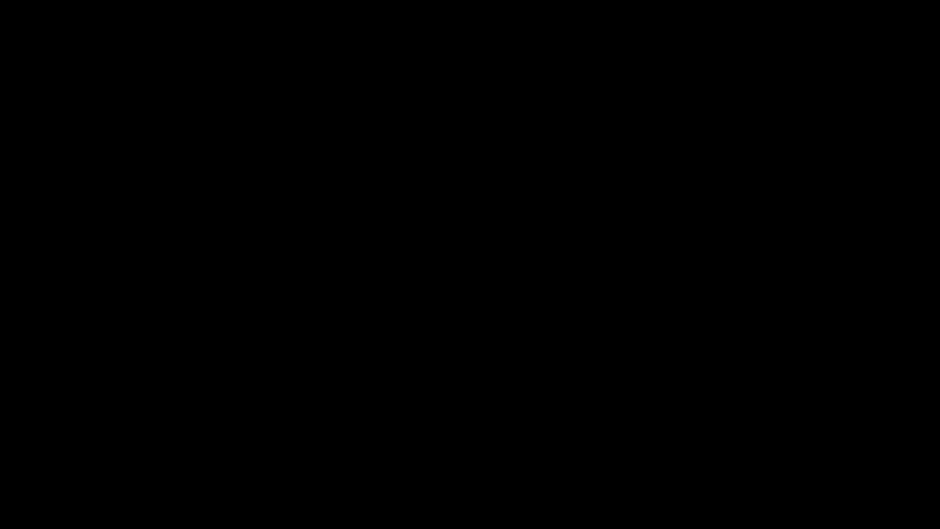
click at [760, 446] on icon "add" at bounding box center [763, 518] width 117 height 15
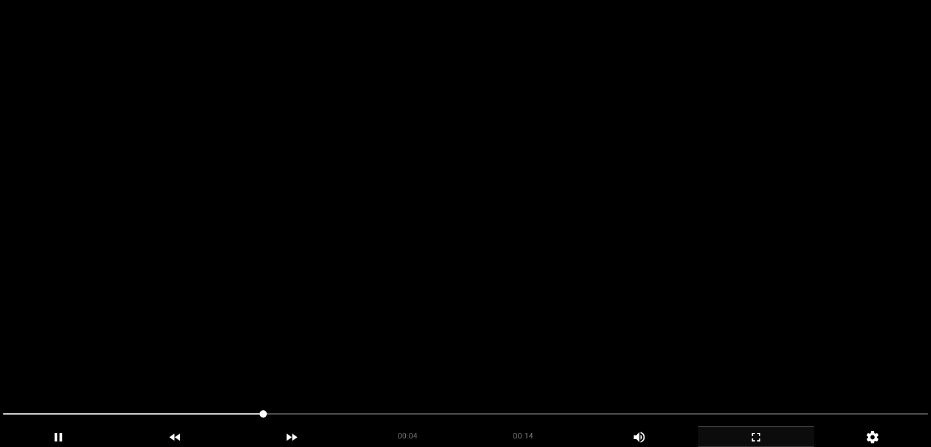
scroll to position [61, 0]
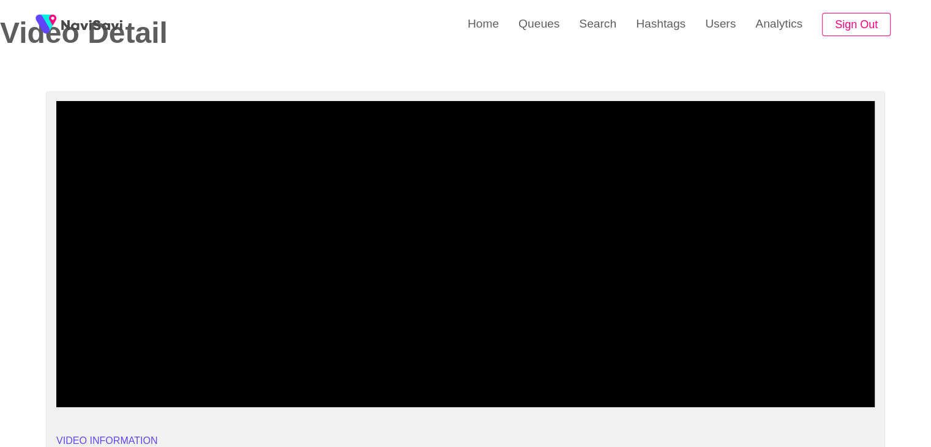
drag, startPoint x: 53, startPoint y: 384, endPoint x: 0, endPoint y: 366, distance: 55.6
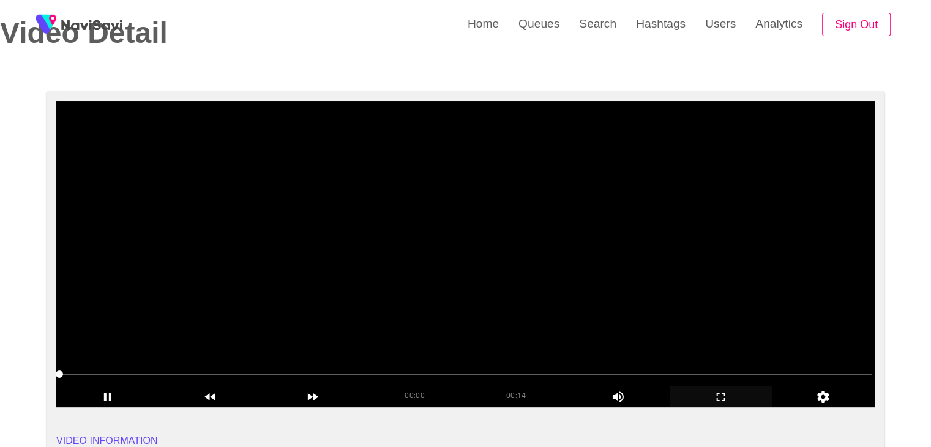
click at [233, 336] on video at bounding box center [465, 254] width 819 height 306
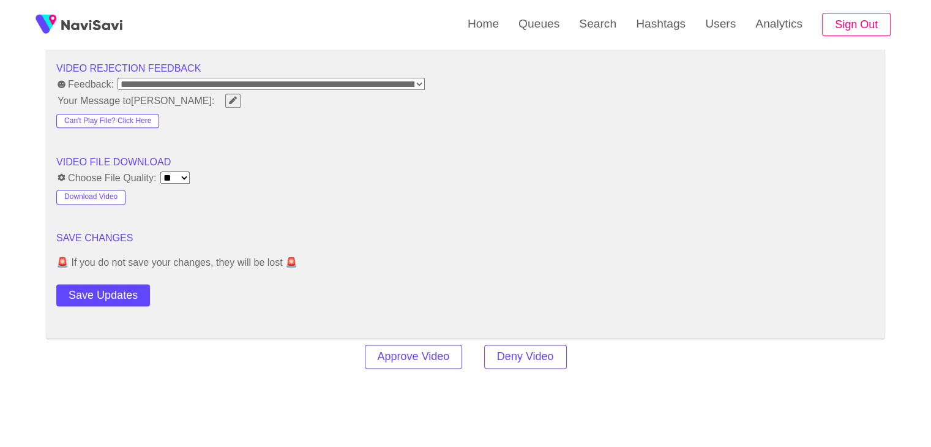
scroll to position [1714, 0]
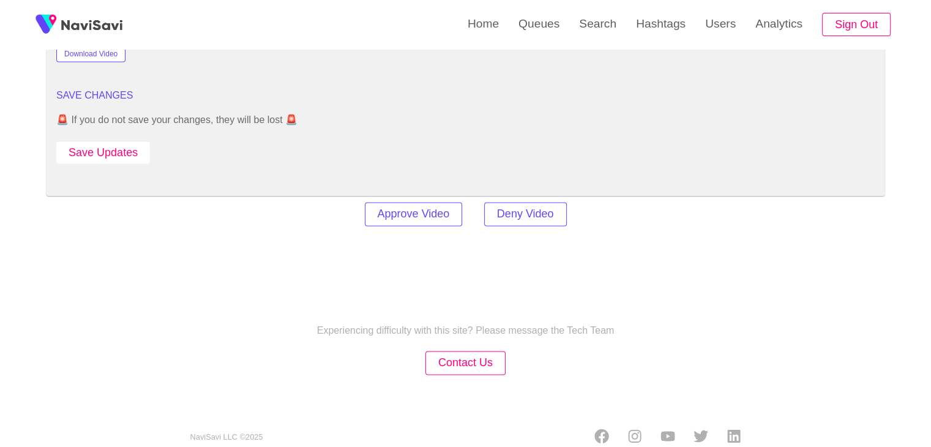
click at [111, 143] on button "Save Updates" at bounding box center [103, 152] width 94 height 23
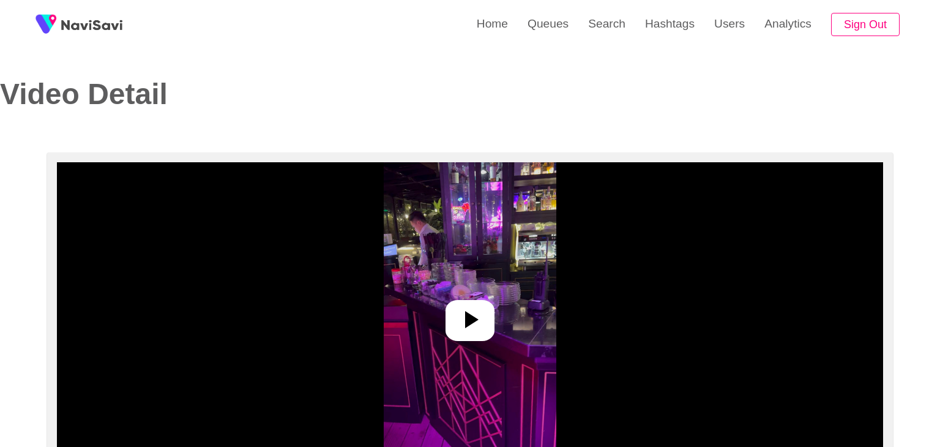
select select "**********"
select select "**"
drag, startPoint x: 465, startPoint y: 317, endPoint x: 454, endPoint y: 314, distance: 11.3
click at [464, 317] on icon at bounding box center [466, 319] width 13 height 17
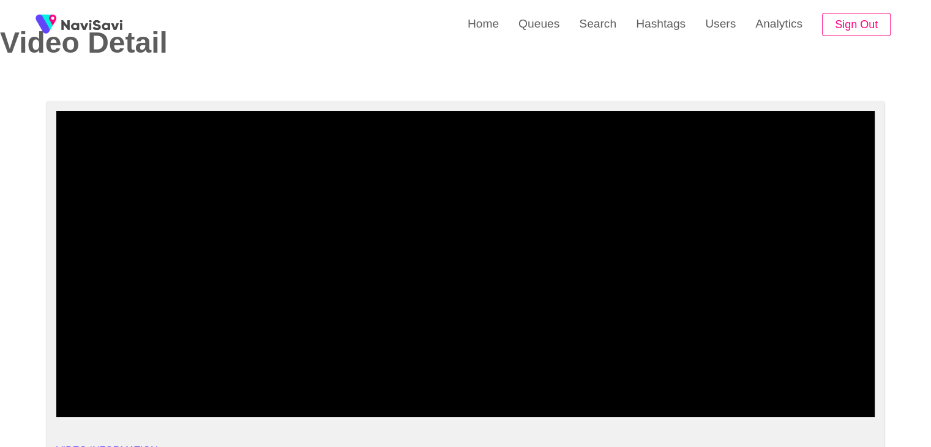
scroll to position [245, 0]
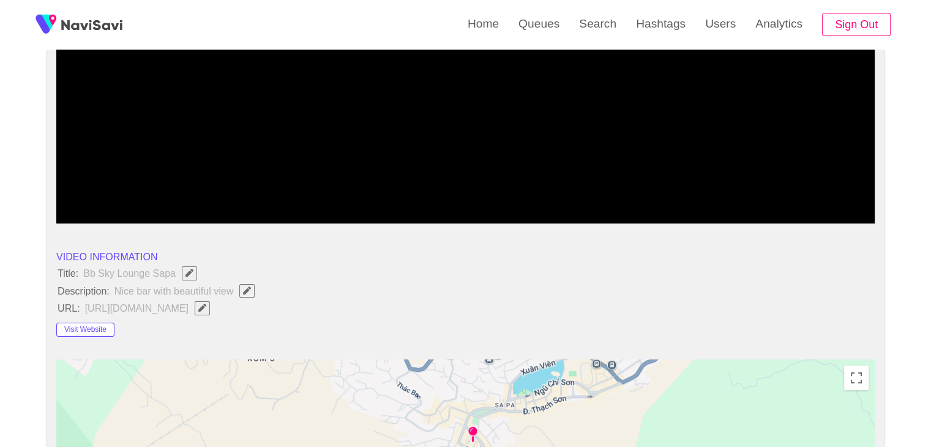
click at [251, 291] on span "Edit Field" at bounding box center [247, 291] width 10 height 8
type input "**********"
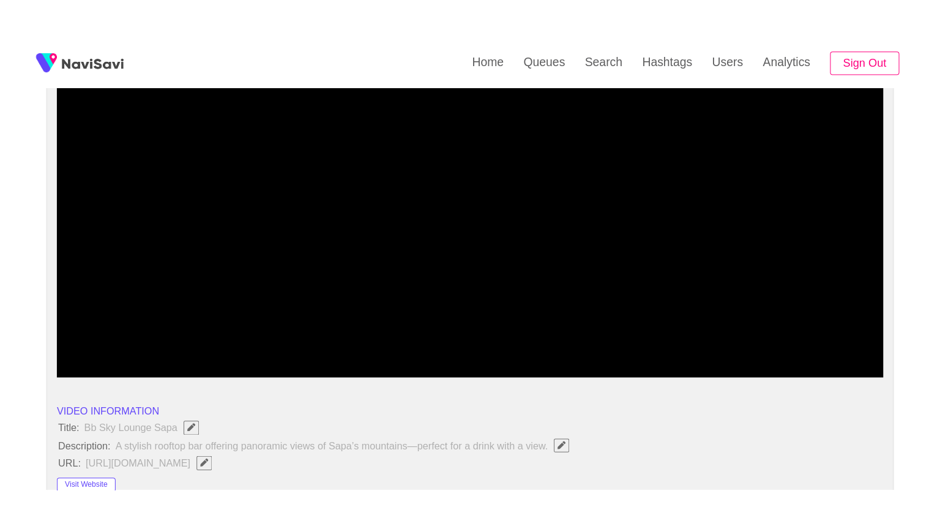
scroll to position [184, 0]
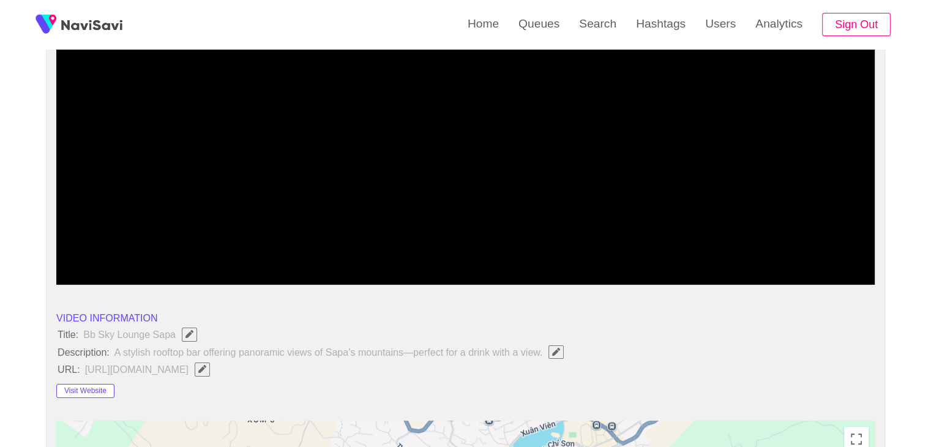
drag, startPoint x: 226, startPoint y: 262, endPoint x: 11, endPoint y: 263, distance: 214.9
drag, startPoint x: 720, startPoint y: 277, endPoint x: 578, endPoint y: 324, distance: 149.5
click at [716, 280] on icon "add" at bounding box center [721, 274] width 102 height 15
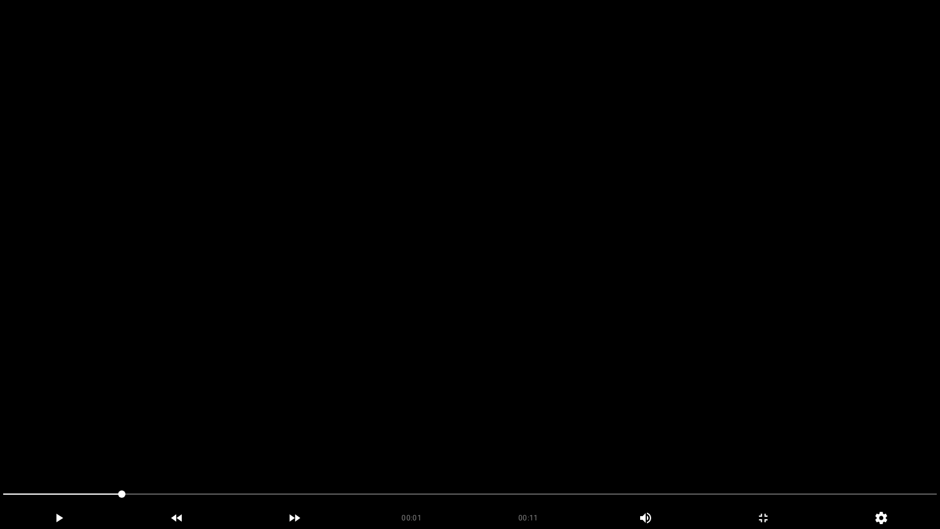
click at [467, 316] on video at bounding box center [470, 264] width 940 height 529
drag, startPoint x: 99, startPoint y: 499, endPoint x: 4, endPoint y: 460, distance: 103.0
click at [0, 446] on section "00:02 00:11 Picture In Picture 1 Error: Failed to load Video" at bounding box center [470, 264] width 940 height 529
click at [490, 385] on video at bounding box center [470, 264] width 940 height 529
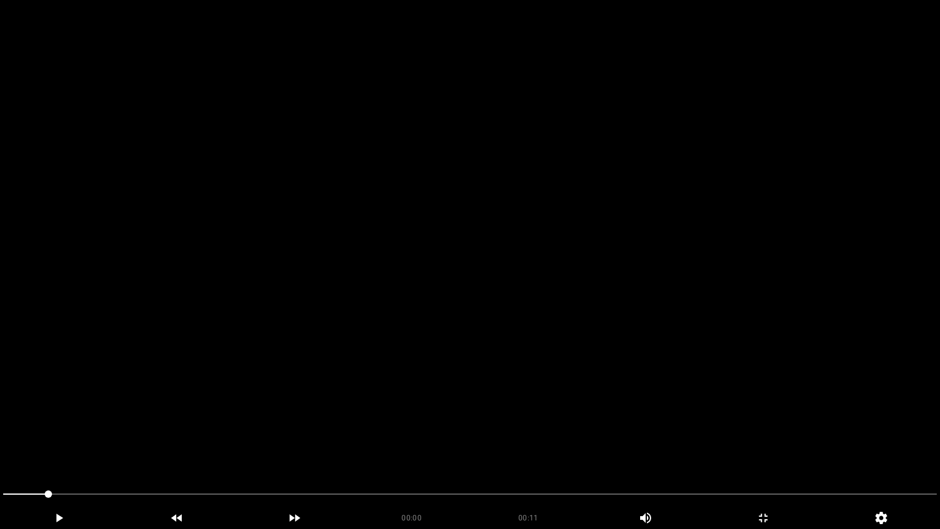
click at [490, 385] on video at bounding box center [470, 264] width 940 height 529
click at [491, 384] on video at bounding box center [470, 264] width 940 height 529
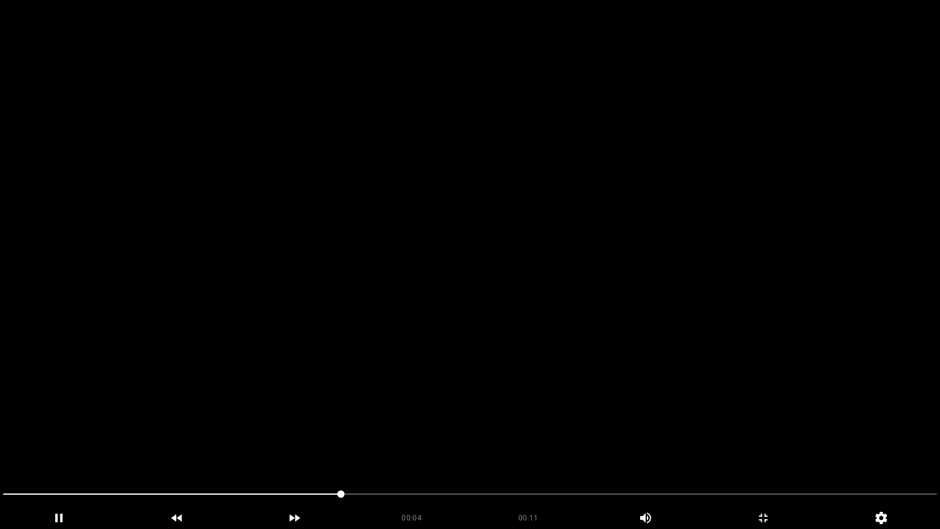
click at [491, 384] on video at bounding box center [470, 264] width 940 height 529
drag, startPoint x: 360, startPoint y: 495, endPoint x: 340, endPoint y: 495, distance: 19.6
click at [340, 446] on span at bounding box center [205, 494] width 404 height 1
click at [478, 421] on video at bounding box center [470, 264] width 940 height 529
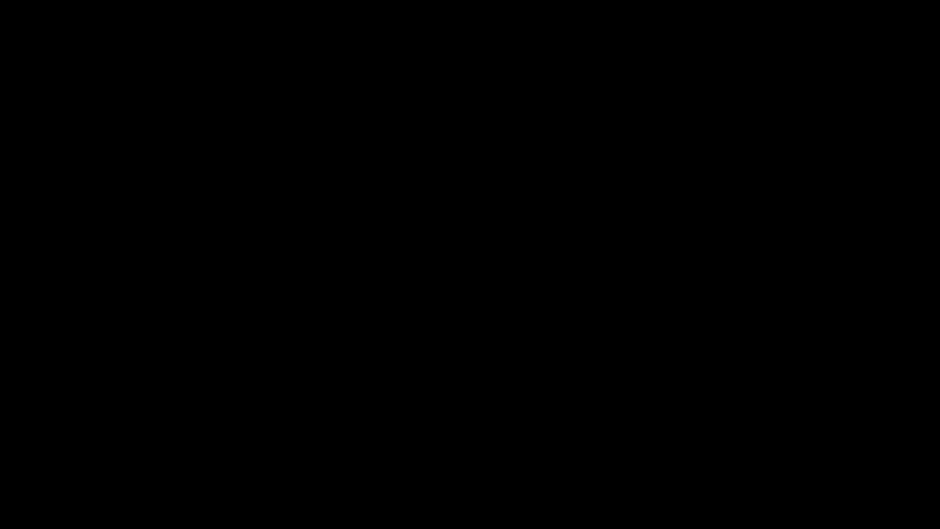
drag, startPoint x: 344, startPoint y: 493, endPoint x: 361, endPoint y: 455, distance: 41.4
click at [267, 446] on span at bounding box center [470, 494] width 934 height 20
click at [500, 419] on video at bounding box center [470, 264] width 940 height 529
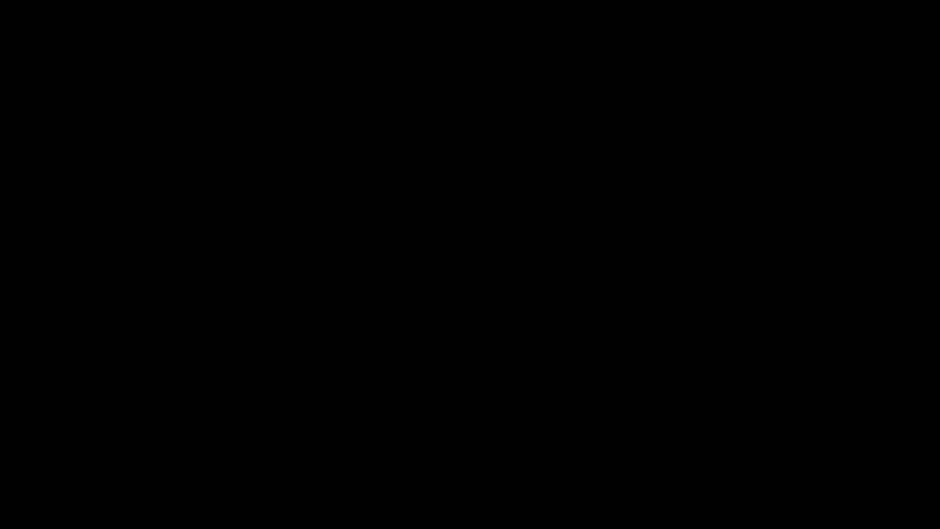
click at [500, 419] on video at bounding box center [470, 264] width 940 height 529
click at [764, 446] on icon "add" at bounding box center [763, 518] width 117 height 15
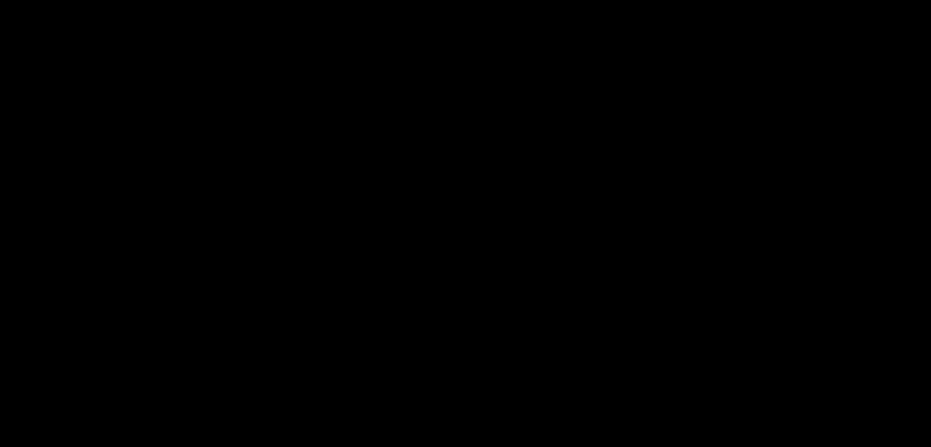
scroll to position [549, 0]
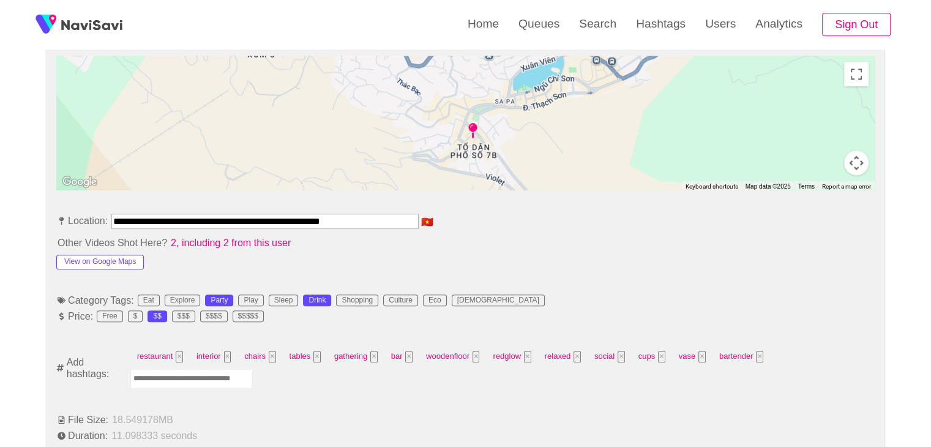
click at [203, 375] on input "Enter tag here and press return" at bounding box center [191, 378] width 122 height 19
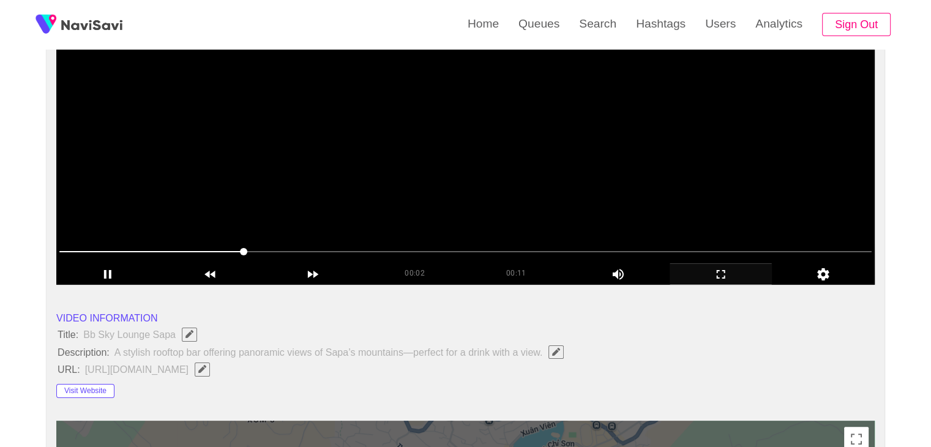
scroll to position [59, 0]
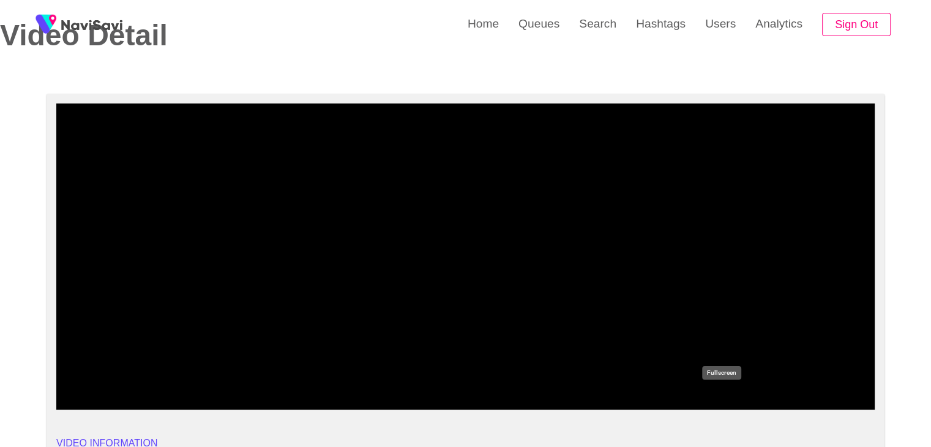
click at [713, 388] on div "add" at bounding box center [721, 398] width 103 height 21
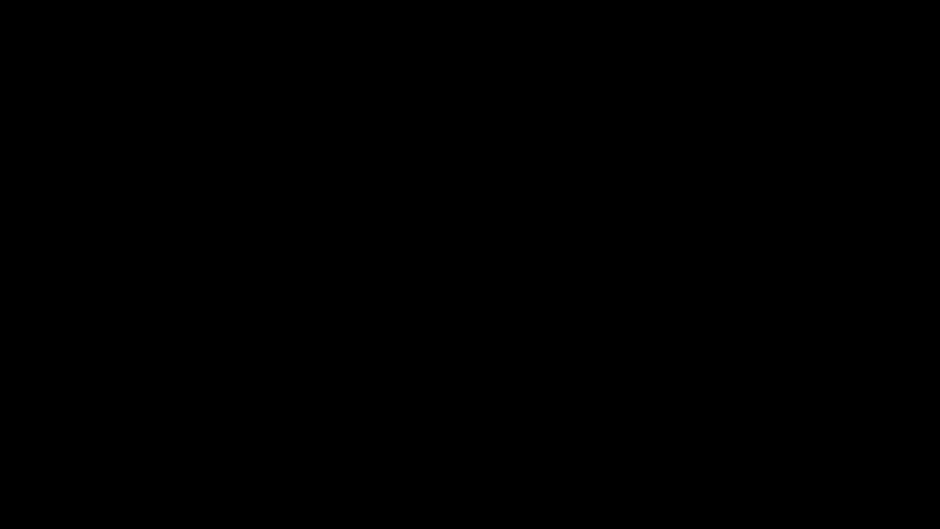
drag, startPoint x: 205, startPoint y: 495, endPoint x: 0, endPoint y: 463, distance: 207.6
click at [370, 410] on video at bounding box center [470, 264] width 940 height 529
click at [771, 446] on icon "add" at bounding box center [763, 518] width 117 height 15
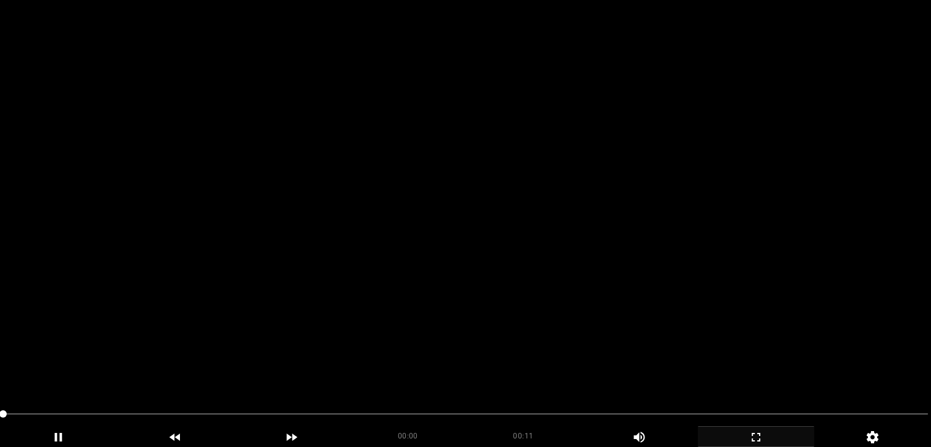
click at [436, 114] on video at bounding box center [465, 223] width 931 height 447
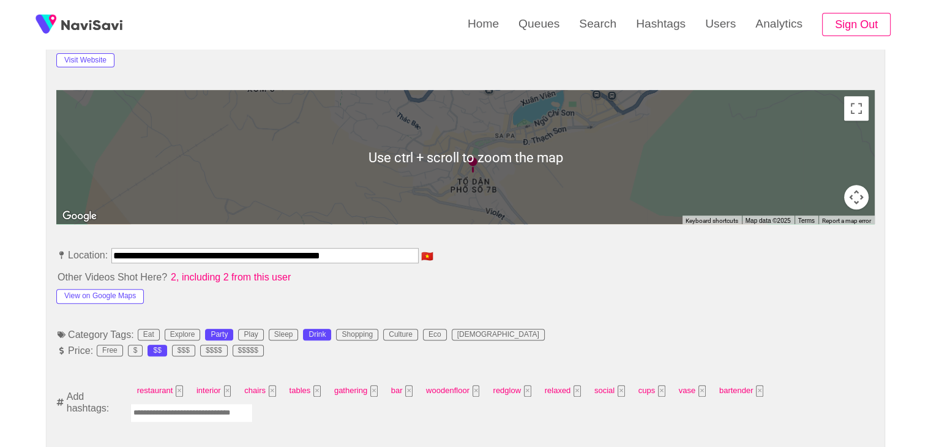
scroll to position [549, 0]
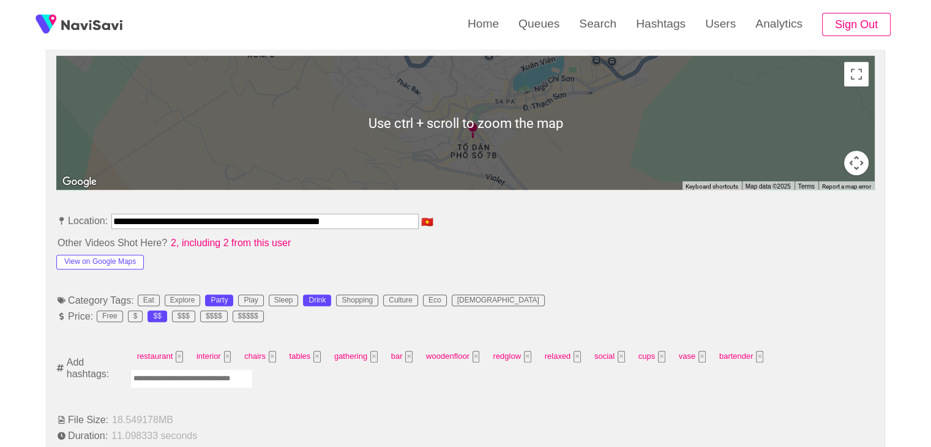
click at [217, 380] on input "Enter tag here and press return" at bounding box center [191, 378] width 122 height 19
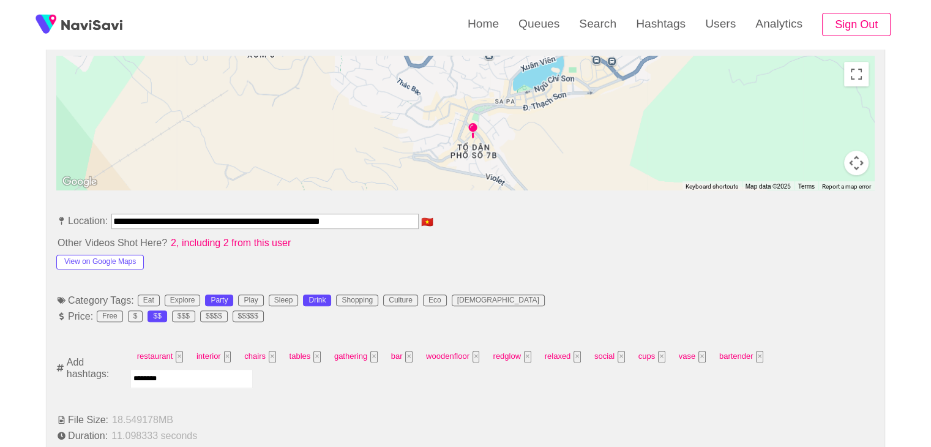
type input "*********"
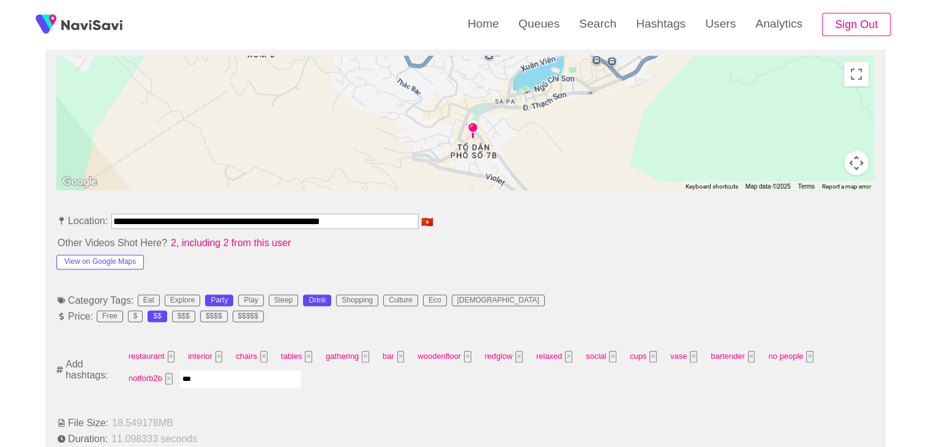
type input "****"
type input "***"
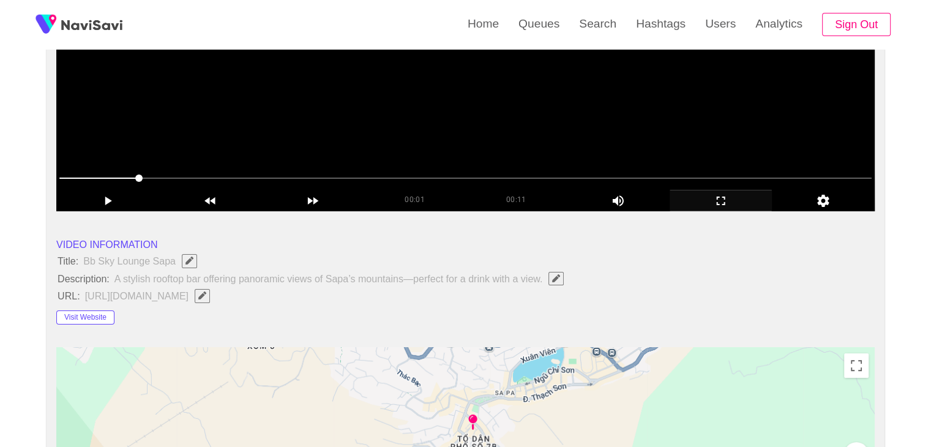
scroll to position [120, 0]
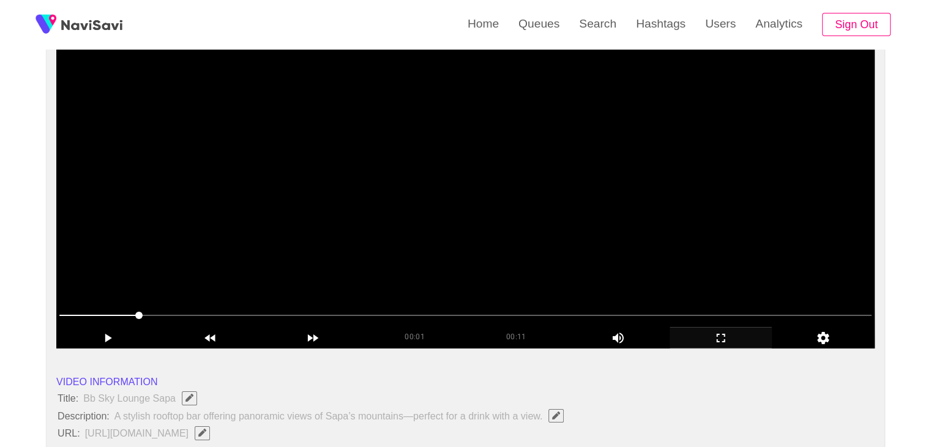
click at [462, 214] on video at bounding box center [465, 195] width 819 height 306
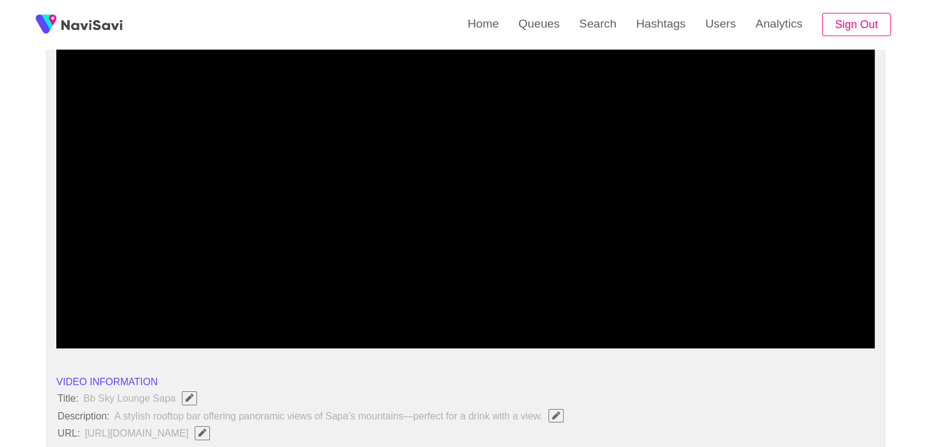
click at [723, 336] on icon "add" at bounding box center [721, 338] width 102 height 15
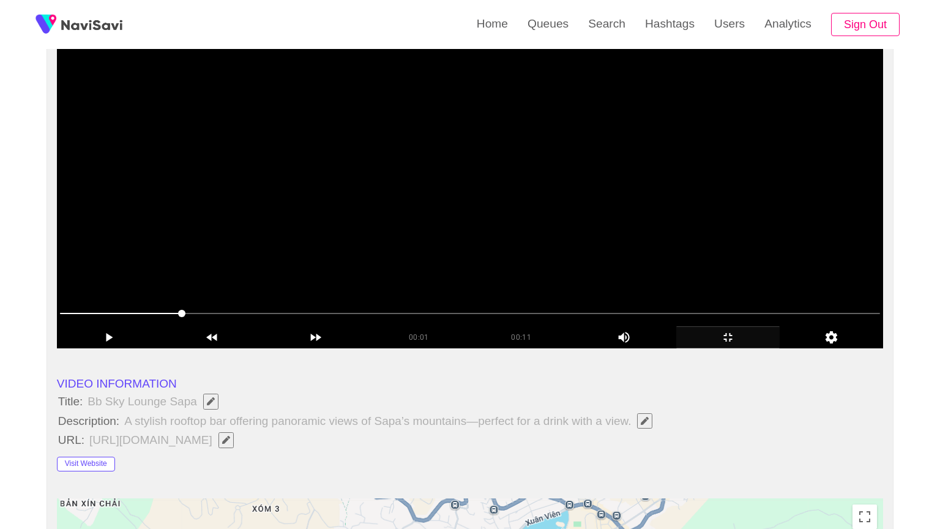
click at [544, 348] on video at bounding box center [470, 195] width 827 height 306
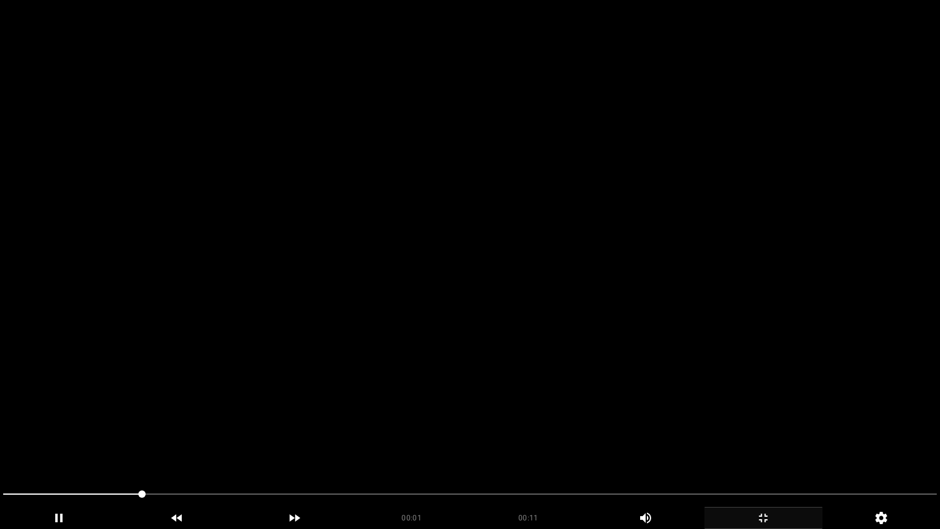
click at [550, 387] on video at bounding box center [470, 264] width 940 height 529
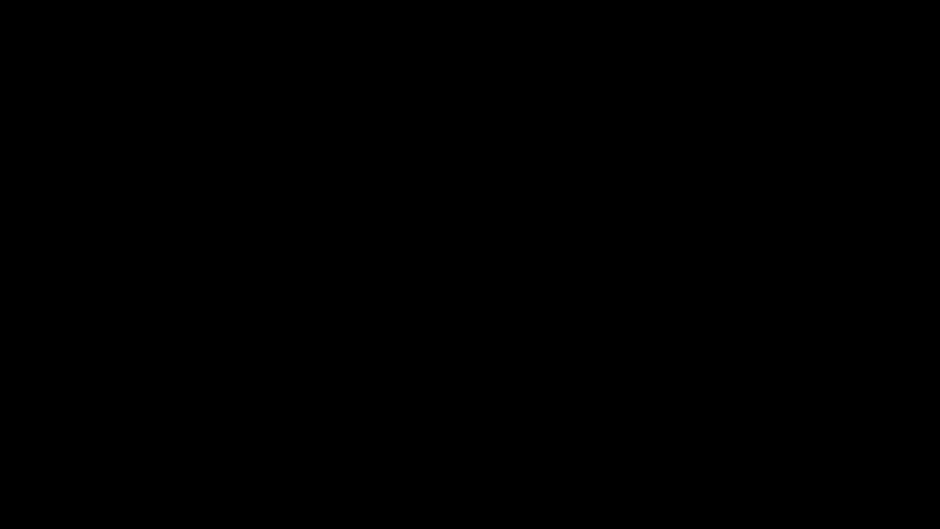
click at [767, 446] on icon "add" at bounding box center [763, 518] width 117 height 15
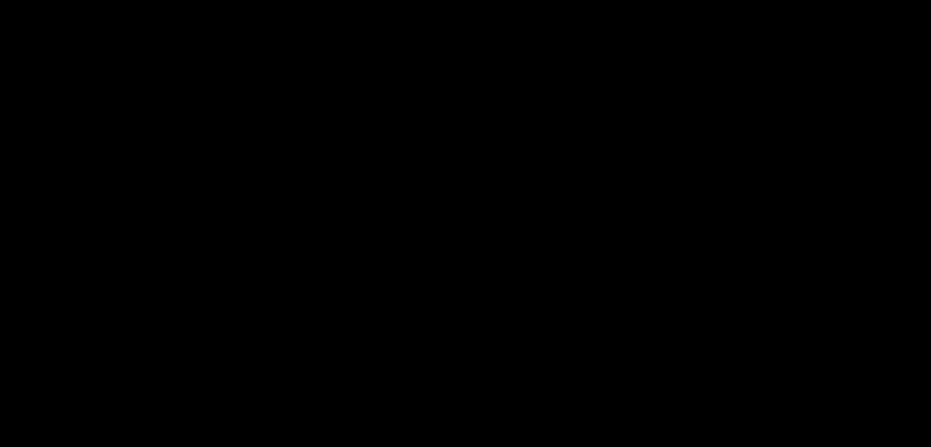
scroll to position [549, 0]
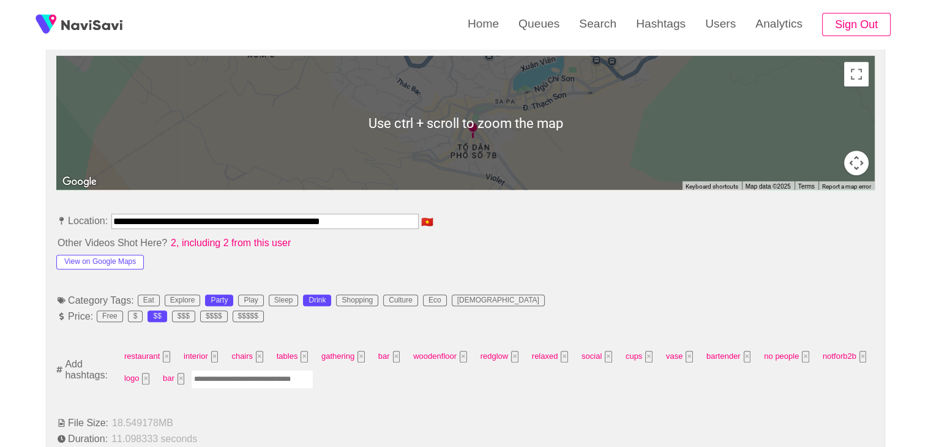
click at [283, 385] on input "Enter tag here and press return" at bounding box center [252, 379] width 122 height 19
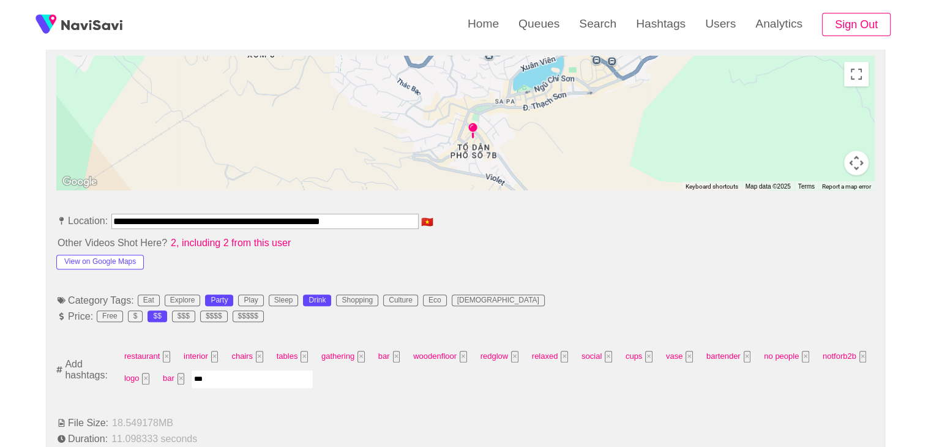
type input "****"
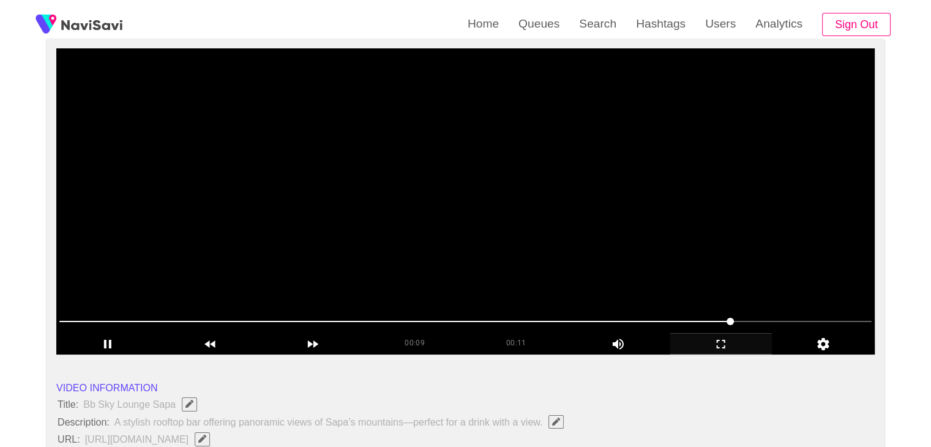
scroll to position [122, 0]
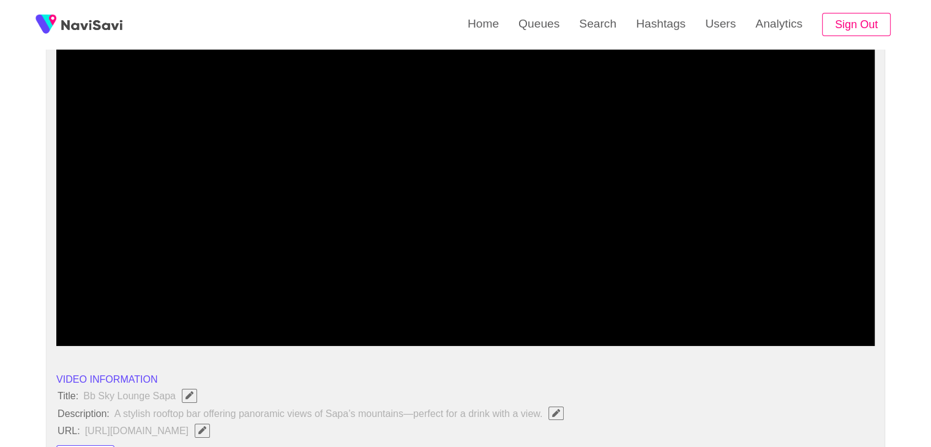
drag, startPoint x: 512, startPoint y: 321, endPoint x: 0, endPoint y: 355, distance: 513.0
click at [93, 336] on icon "add" at bounding box center [108, 335] width 102 height 15
click at [708, 338] on icon "add" at bounding box center [721, 335] width 102 height 15
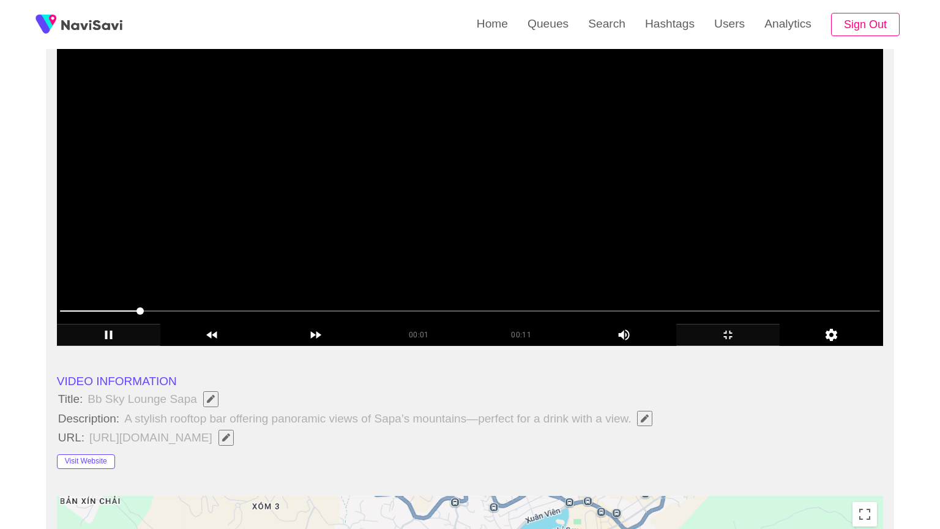
click at [456, 332] on video at bounding box center [470, 193] width 827 height 306
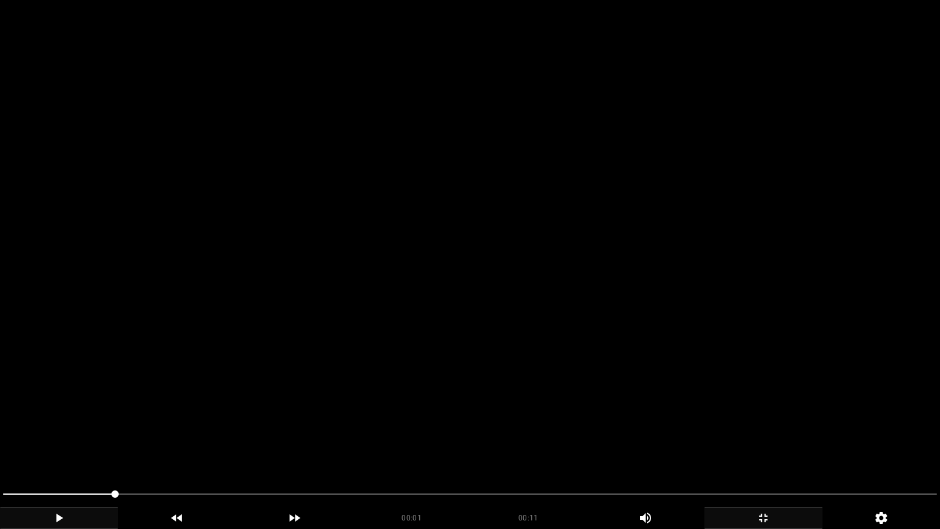
click at [456, 332] on video at bounding box center [470, 264] width 940 height 529
click at [465, 332] on video at bounding box center [470, 264] width 940 height 529
drag, startPoint x: 467, startPoint y: 332, endPoint x: 506, endPoint y: 333, distance: 39.8
click at [468, 332] on video at bounding box center [470, 264] width 940 height 529
click at [582, 343] on video at bounding box center [470, 264] width 940 height 529
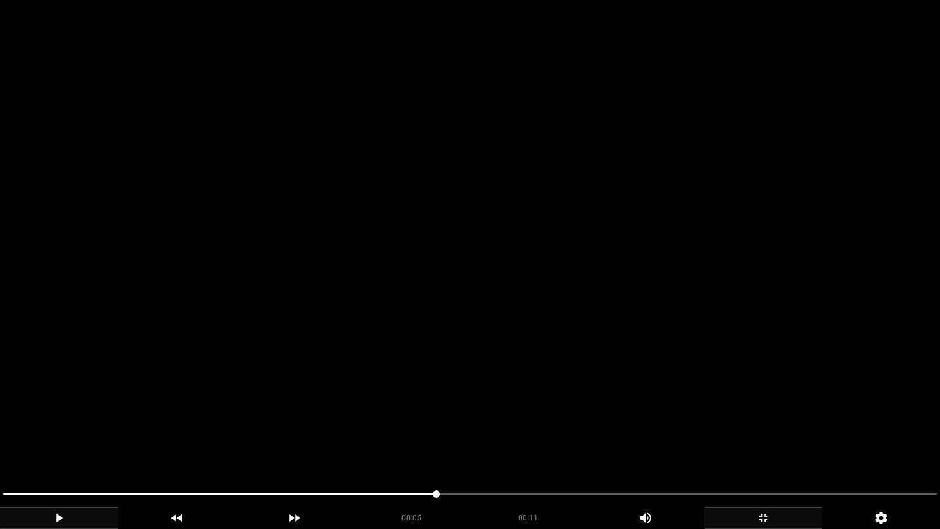
click at [582, 343] on video at bounding box center [470, 264] width 940 height 529
click at [584, 345] on video at bounding box center [470, 264] width 940 height 529
click at [586, 345] on video at bounding box center [470, 264] width 940 height 529
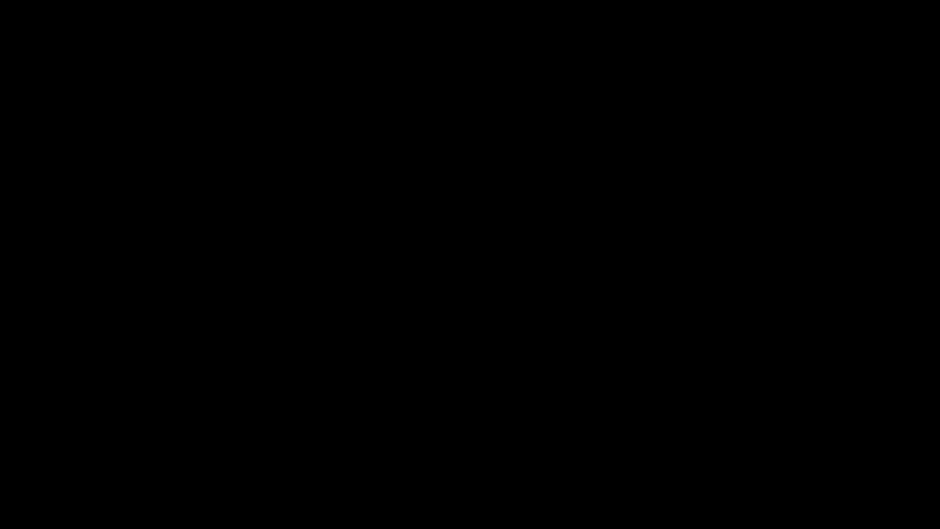
click at [777, 446] on icon "add" at bounding box center [763, 518] width 117 height 15
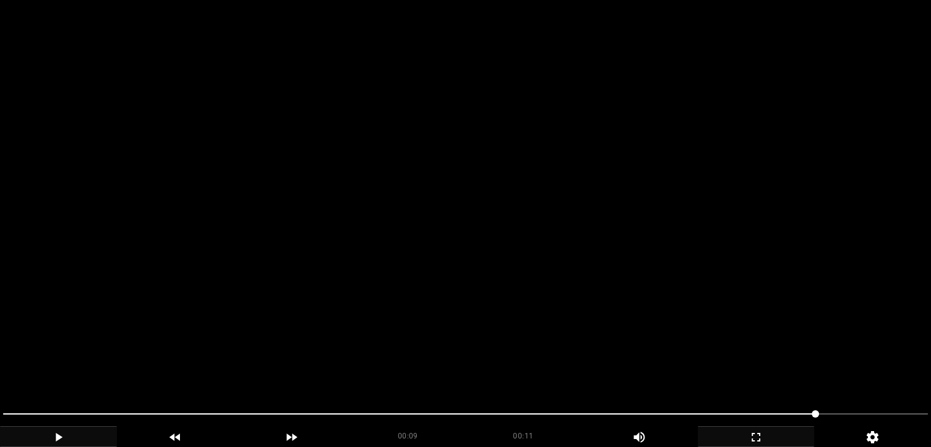
click at [316, 230] on video at bounding box center [465, 223] width 931 height 447
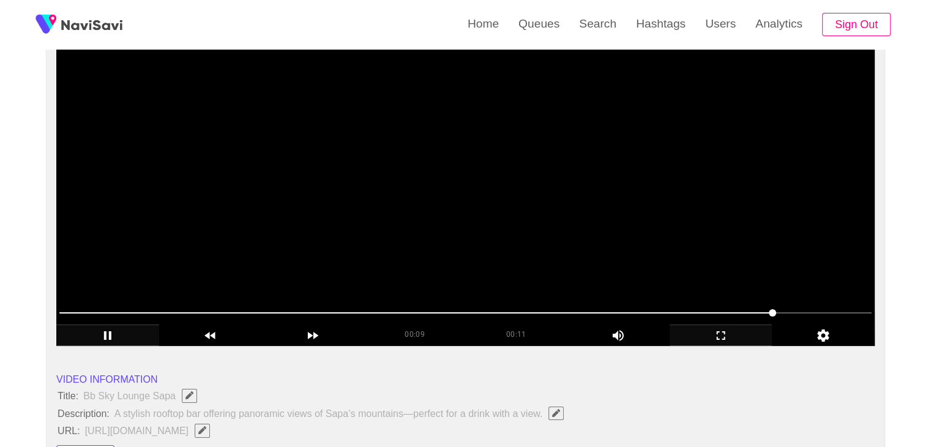
click at [331, 238] on video at bounding box center [465, 193] width 819 height 306
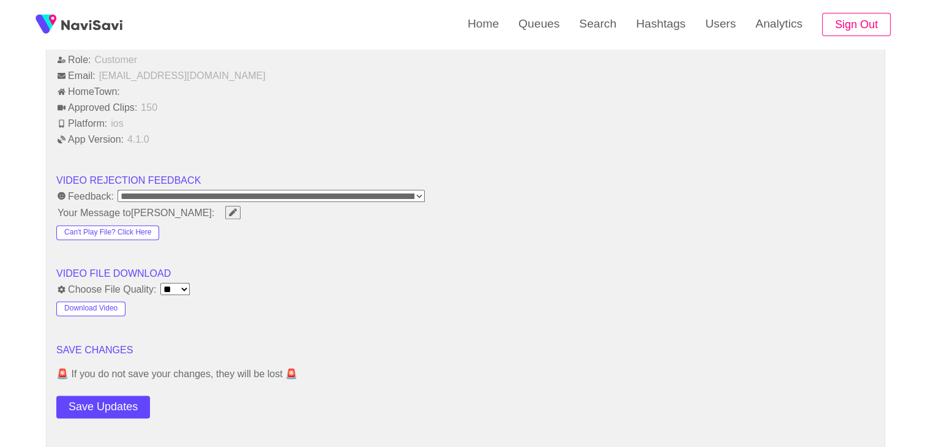
scroll to position [1531, 0]
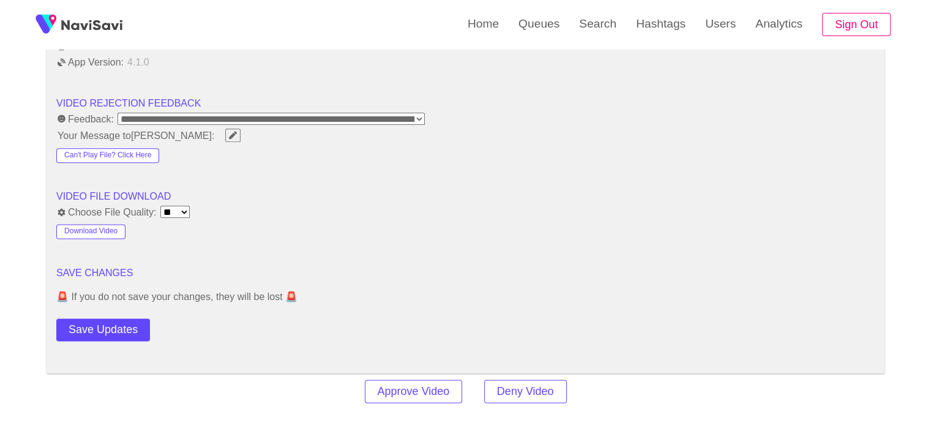
click at [124, 329] on button "Save Updates" at bounding box center [103, 329] width 94 height 23
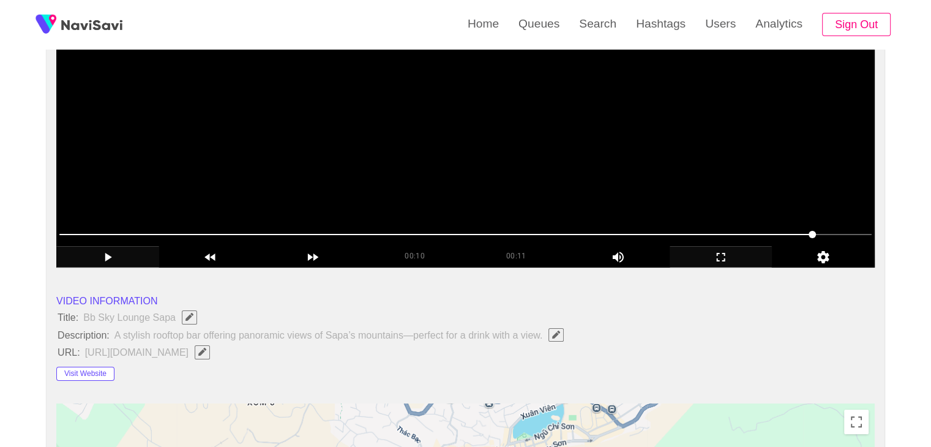
scroll to position [122, 0]
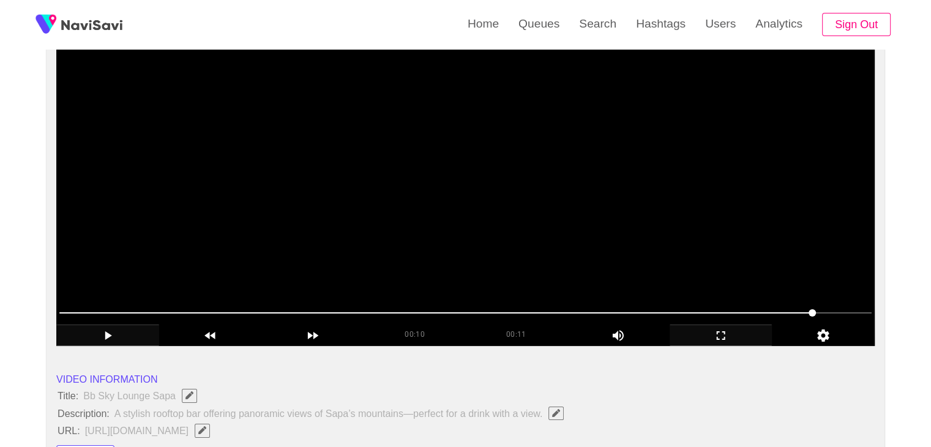
click at [498, 198] on video at bounding box center [465, 193] width 819 height 306
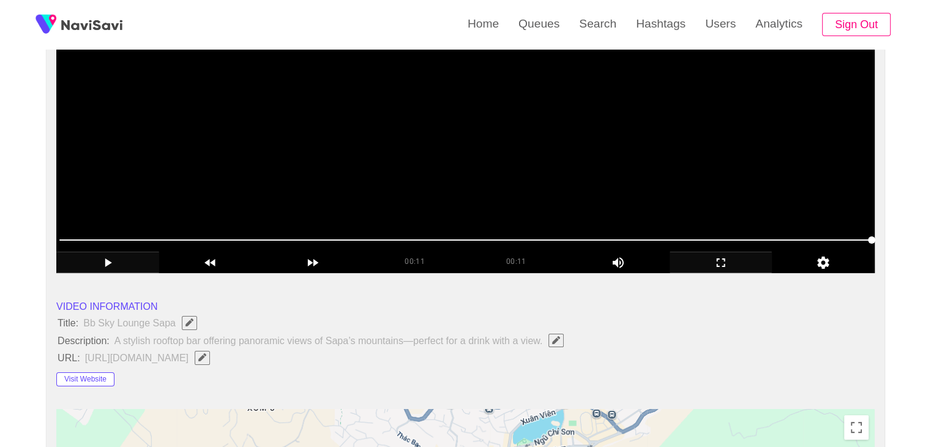
scroll to position [184, 0]
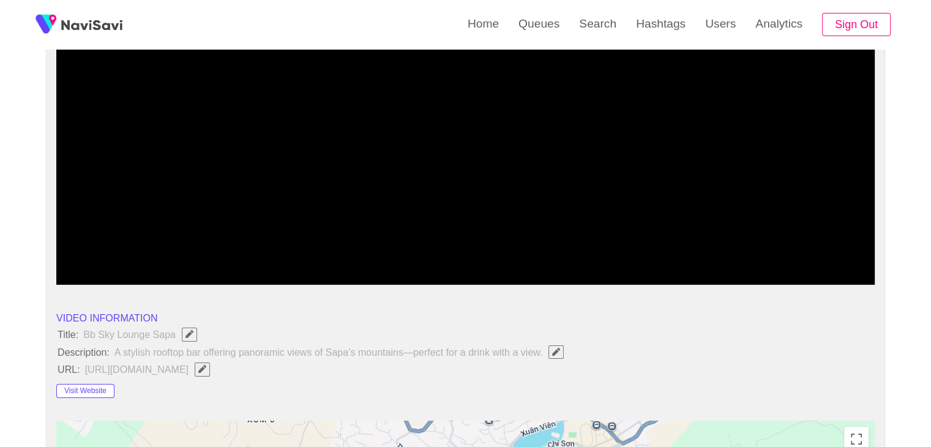
drag, startPoint x: 181, startPoint y: 244, endPoint x: 176, endPoint y: 212, distance: 32.3
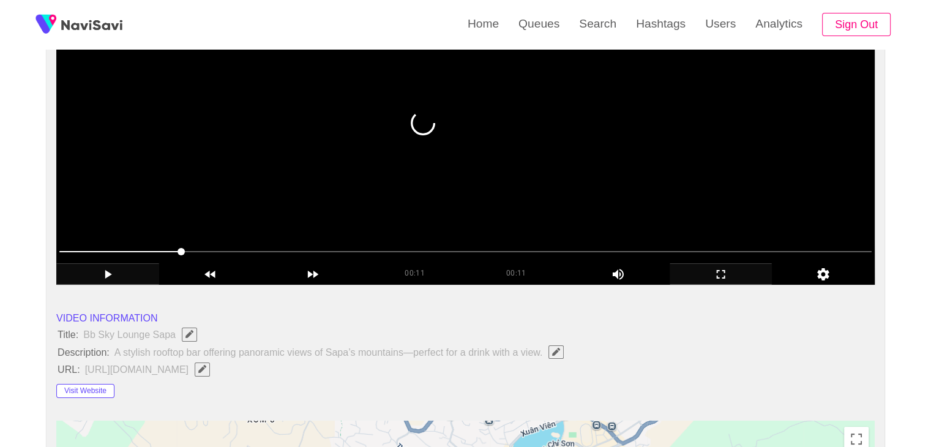
click at [505, 178] on video at bounding box center [465, 132] width 819 height 306
click at [502, 187] on video at bounding box center [465, 132] width 819 height 306
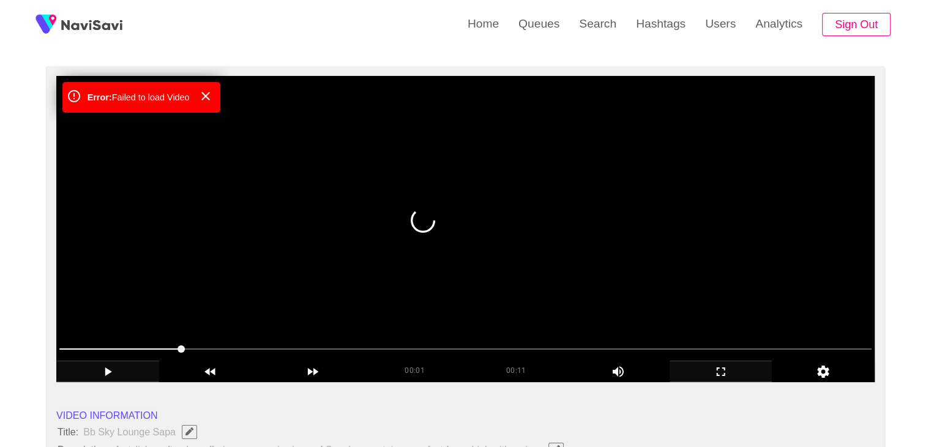
scroll to position [61, 0]
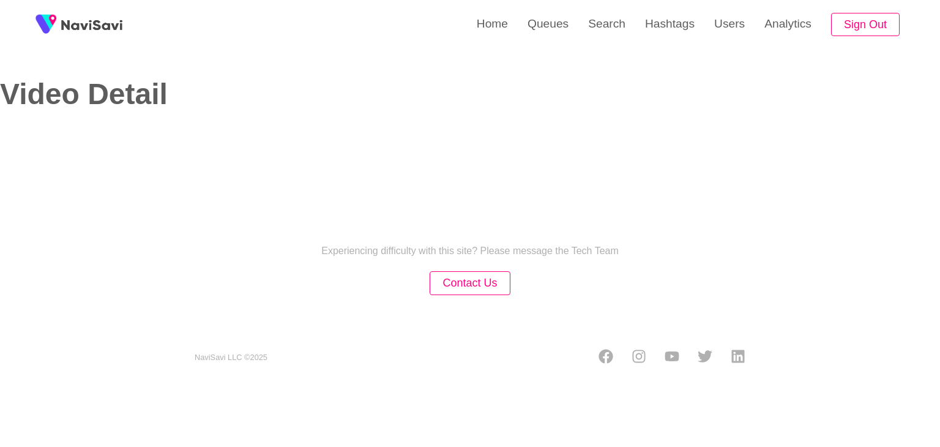
select select "**********"
select select "**"
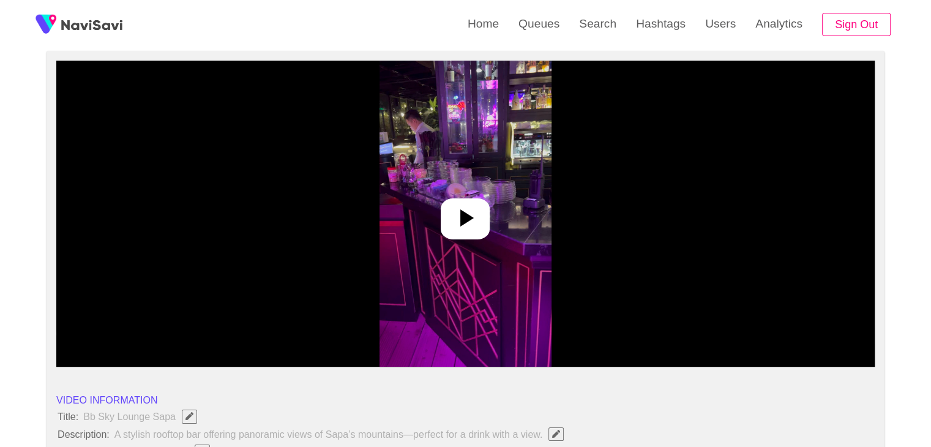
scroll to position [122, 0]
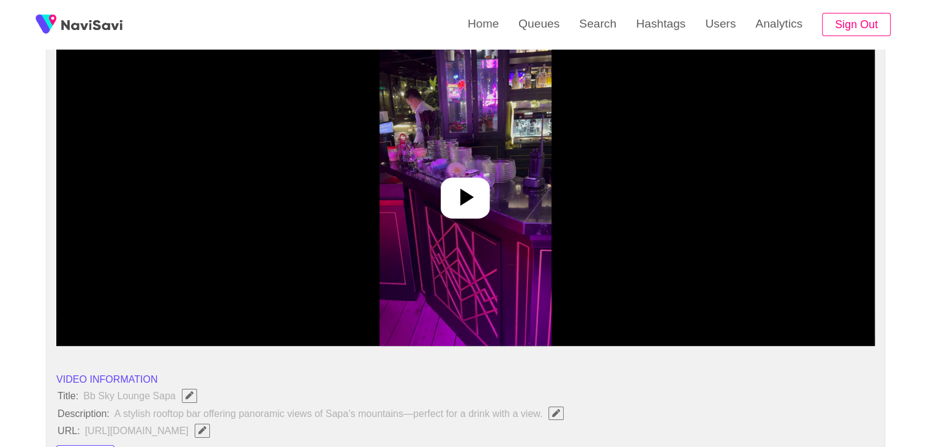
click at [478, 206] on icon at bounding box center [465, 196] width 29 height 29
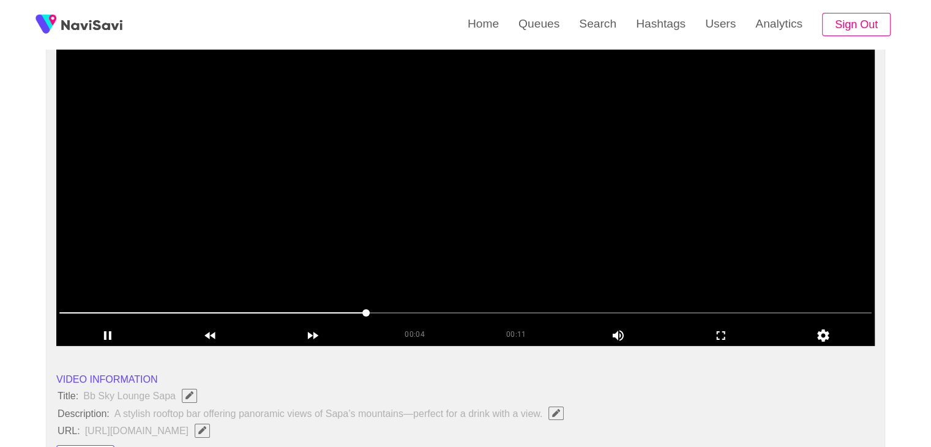
click at [478, 205] on video at bounding box center [465, 193] width 819 height 306
click at [510, 238] on video at bounding box center [465, 193] width 819 height 306
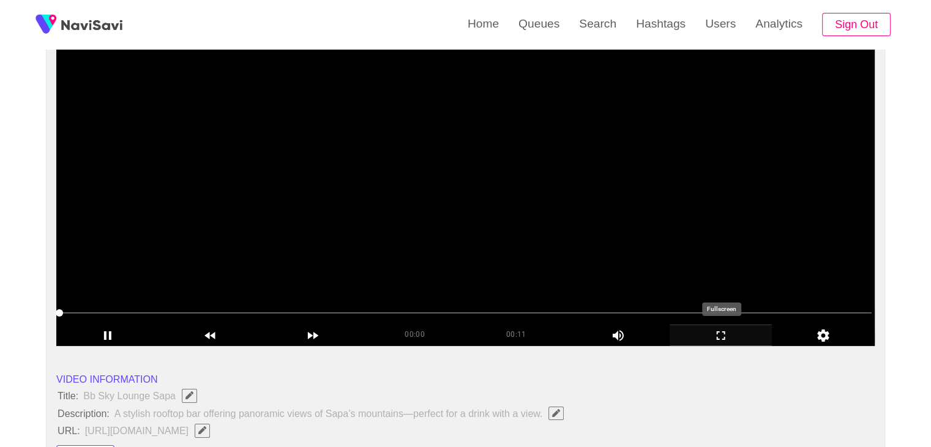
click at [738, 336] on icon "add" at bounding box center [721, 335] width 102 height 15
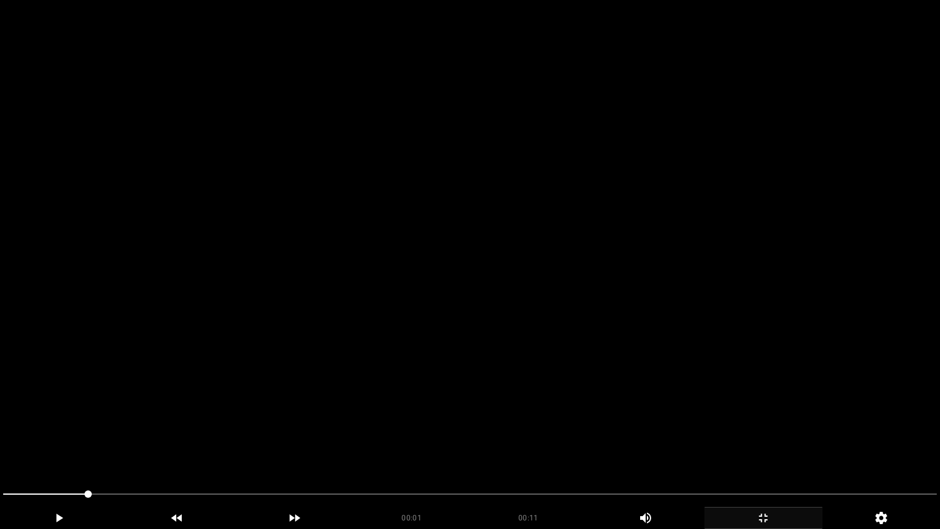
click at [673, 353] on video at bounding box center [470, 264] width 940 height 529
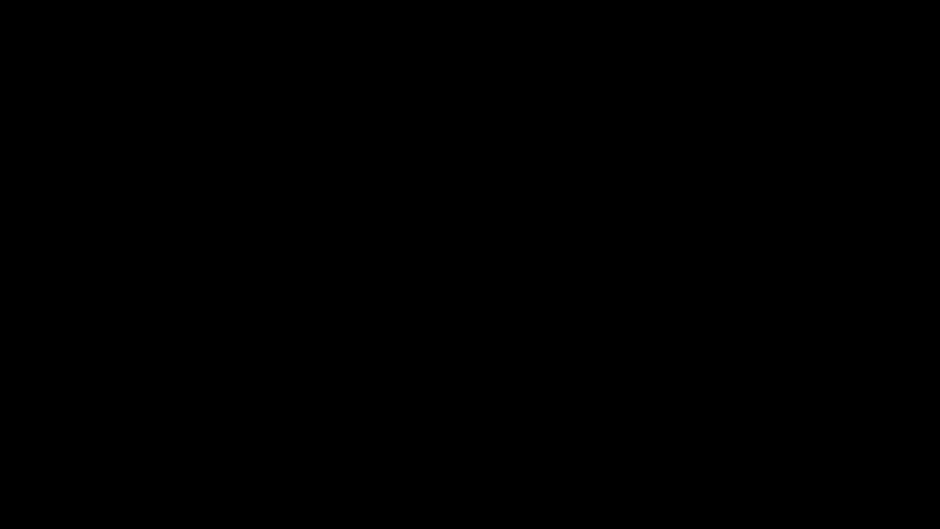
click at [784, 446] on icon "add" at bounding box center [763, 518] width 117 height 15
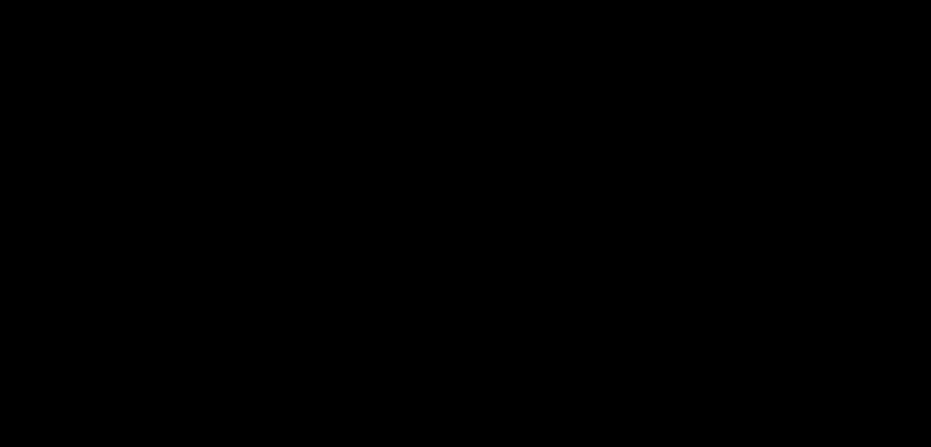
scroll to position [612, 0]
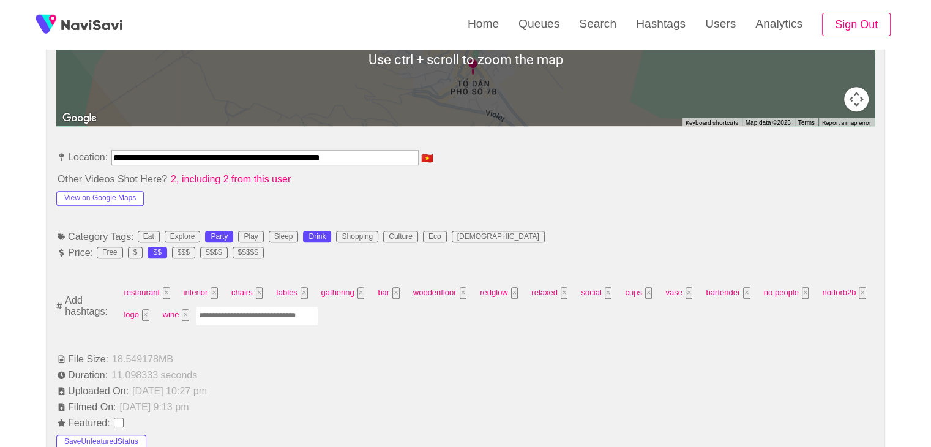
click at [236, 320] on input "Enter tag here and press return" at bounding box center [257, 315] width 122 height 19
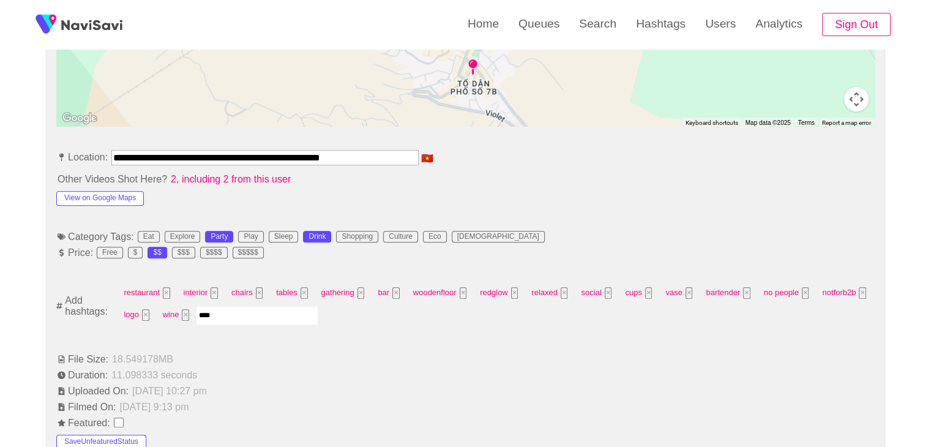
type input "*****"
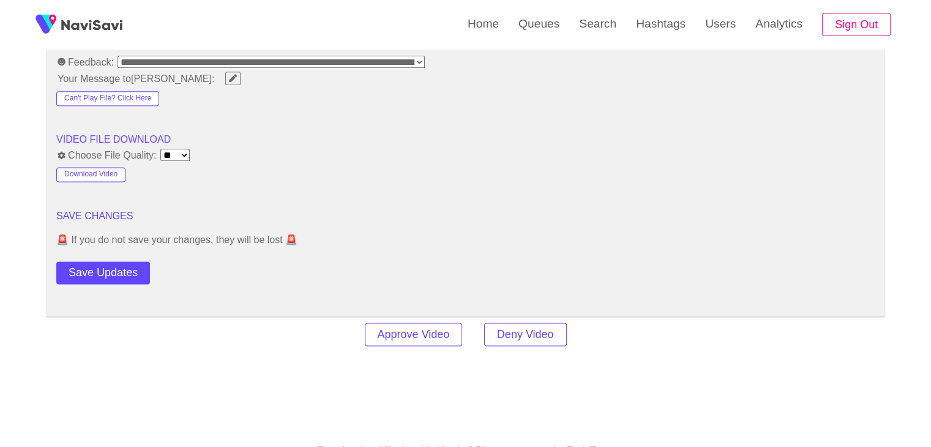
scroll to position [1592, 0]
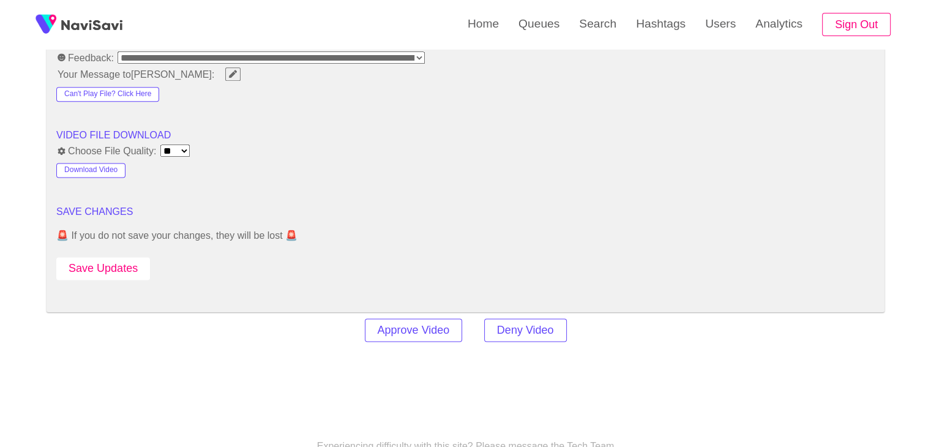
drag, startPoint x: 102, startPoint y: 268, endPoint x: 111, endPoint y: 266, distance: 9.4
click at [102, 268] on button "Save Updates" at bounding box center [103, 268] width 94 height 23
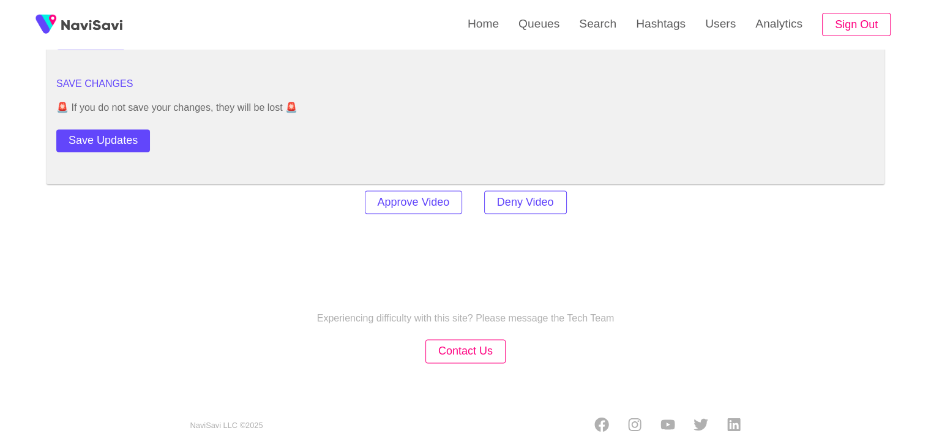
scroll to position [1722, 0]
click at [118, 129] on button "Save Updates" at bounding box center [103, 138] width 94 height 23
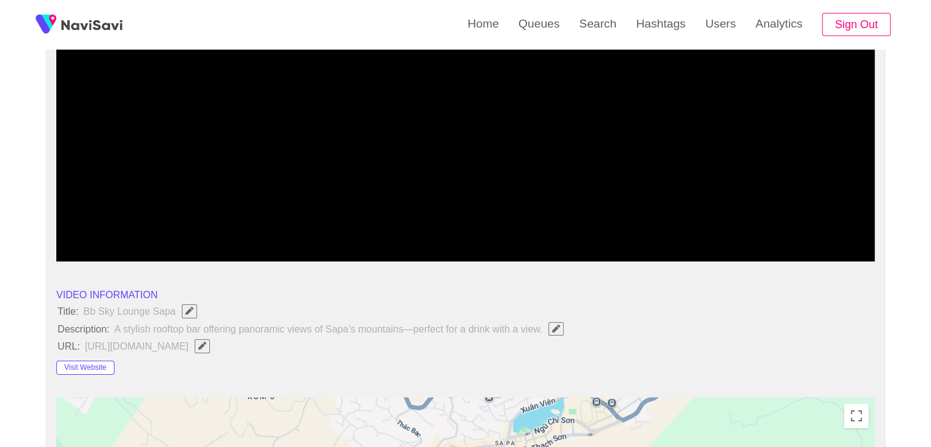
scroll to position [8, 0]
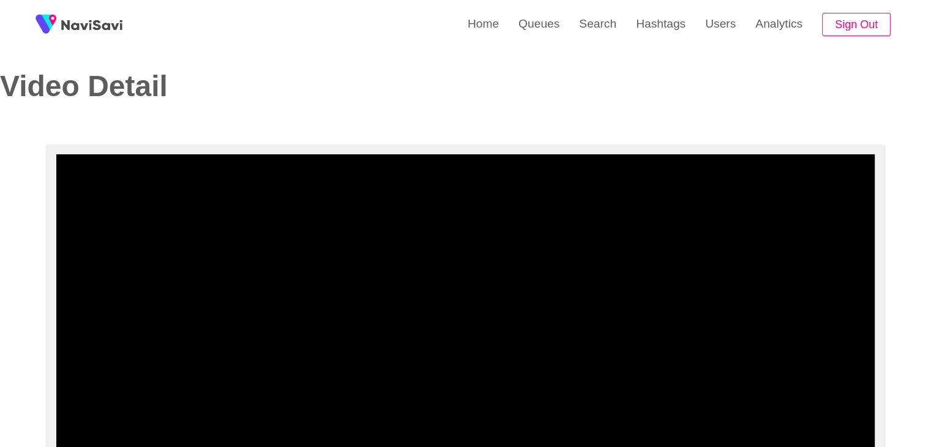
click at [479, 255] on video at bounding box center [465, 307] width 819 height 306
drag, startPoint x: 489, startPoint y: 271, endPoint x: 472, endPoint y: 148, distance: 124.3
click at [489, 270] on video at bounding box center [465, 307] width 819 height 306
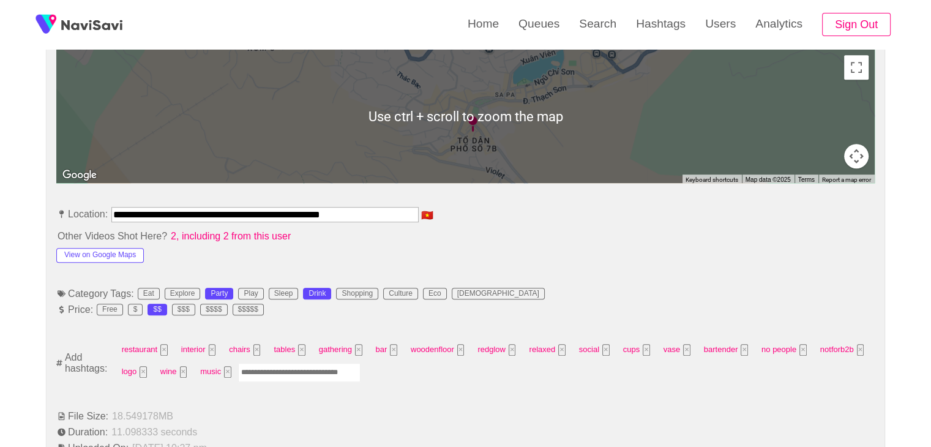
scroll to position [559, 0]
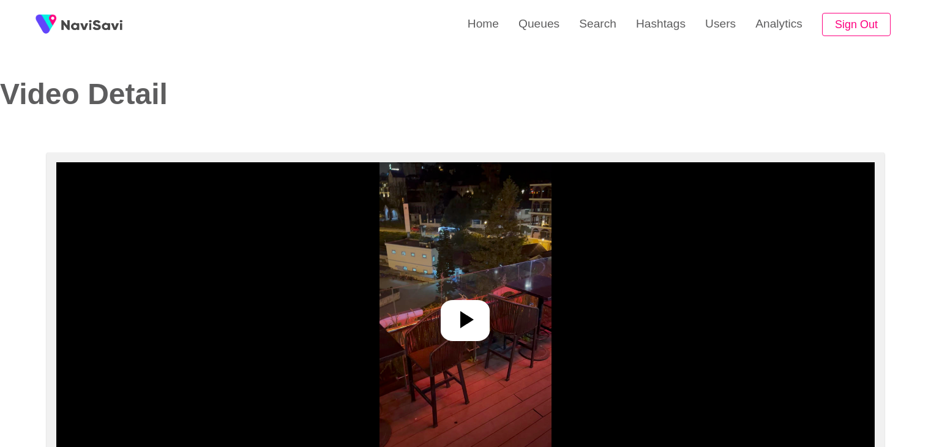
select select "**********"
select select "**"
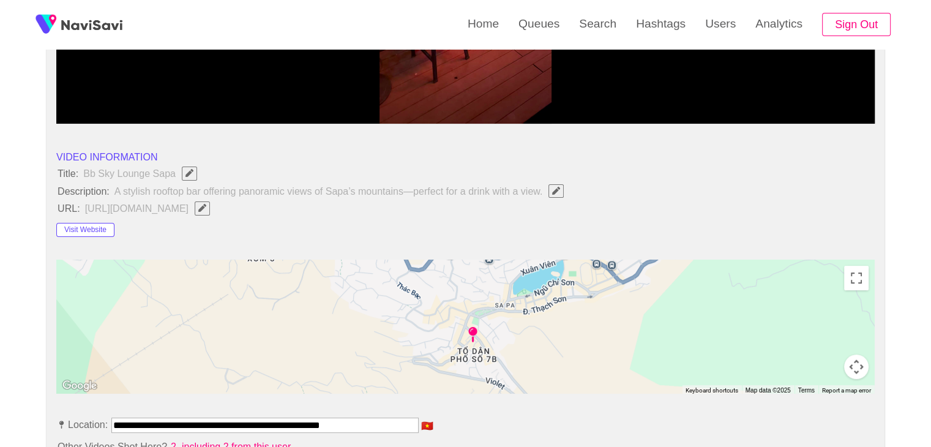
scroll to position [490, 0]
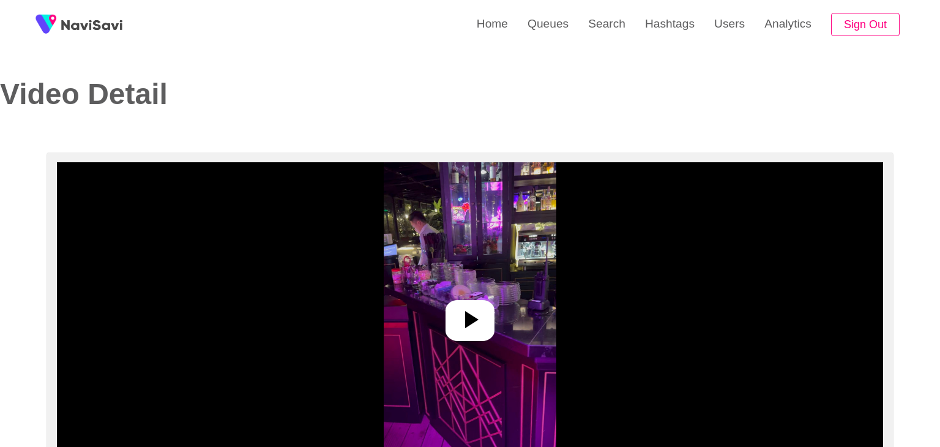
select select "**********"
select select "**"
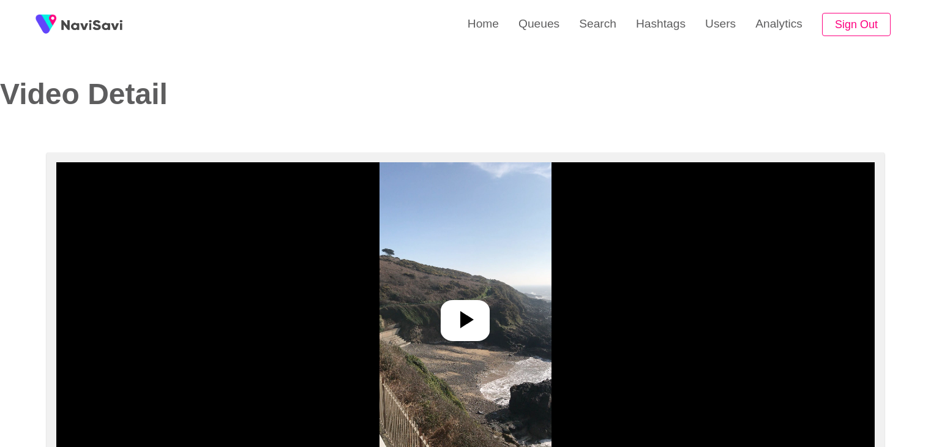
select select "**********"
select select "**"
drag, startPoint x: 438, startPoint y: 148, endPoint x: 509, endPoint y: 137, distance: 72.6
click at [465, 282] on img at bounding box center [466, 315] width 172 height 306
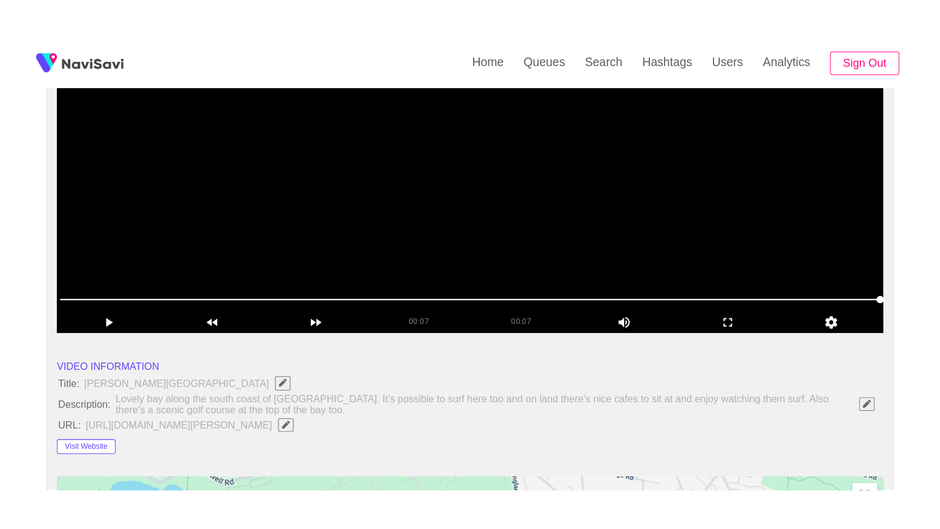
scroll to position [184, 0]
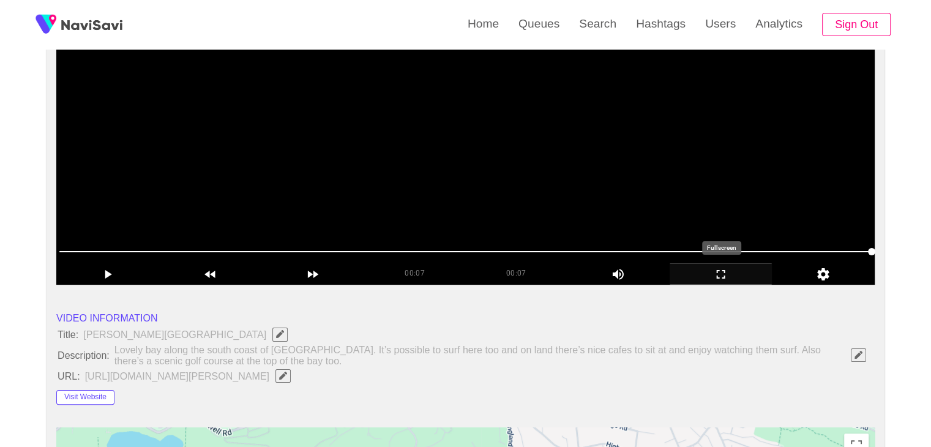
drag, startPoint x: 718, startPoint y: 272, endPoint x: 696, endPoint y: 325, distance: 56.9
click at [717, 272] on icon "add" at bounding box center [721, 274] width 102 height 15
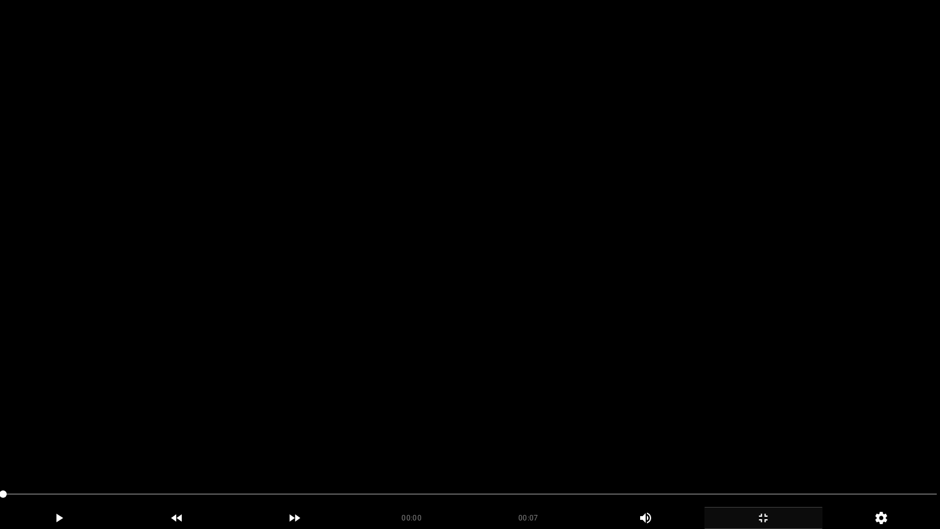
click at [396, 389] on video at bounding box center [470, 264] width 940 height 529
click at [544, 363] on video at bounding box center [470, 264] width 940 height 529
click at [547, 361] on video at bounding box center [470, 264] width 940 height 529
click at [573, 343] on video at bounding box center [470, 264] width 940 height 529
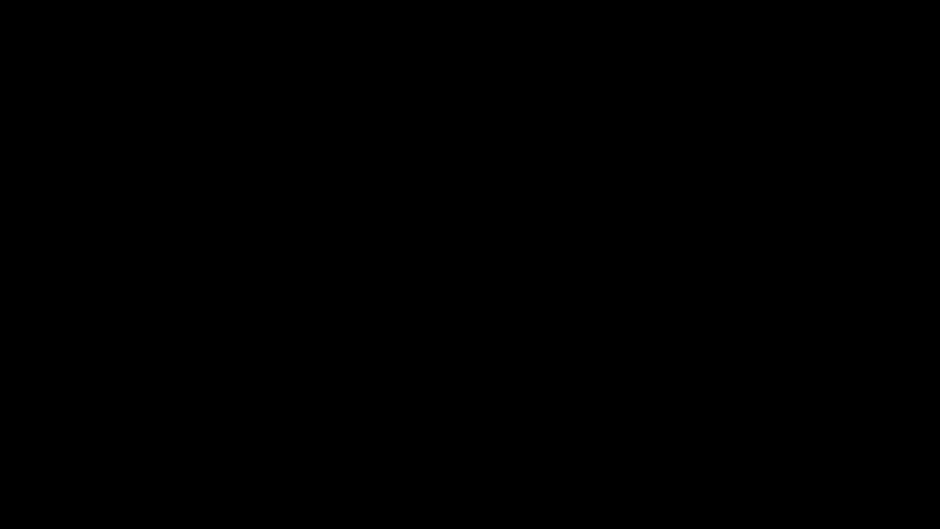
click at [762, 446] on icon "add" at bounding box center [763, 518] width 117 height 15
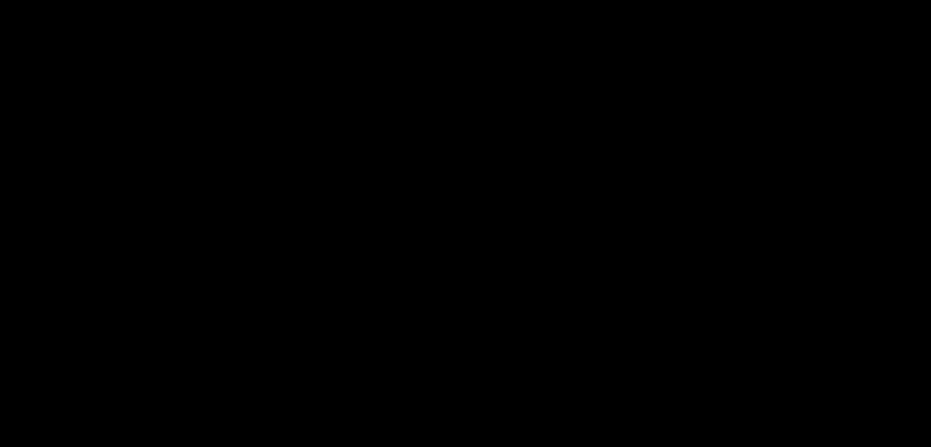
scroll to position [242, 0]
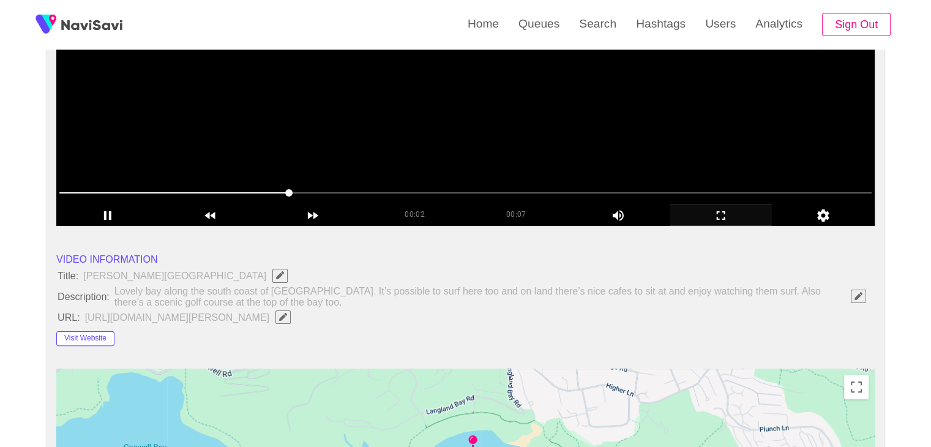
click at [397, 143] on video at bounding box center [465, 73] width 819 height 306
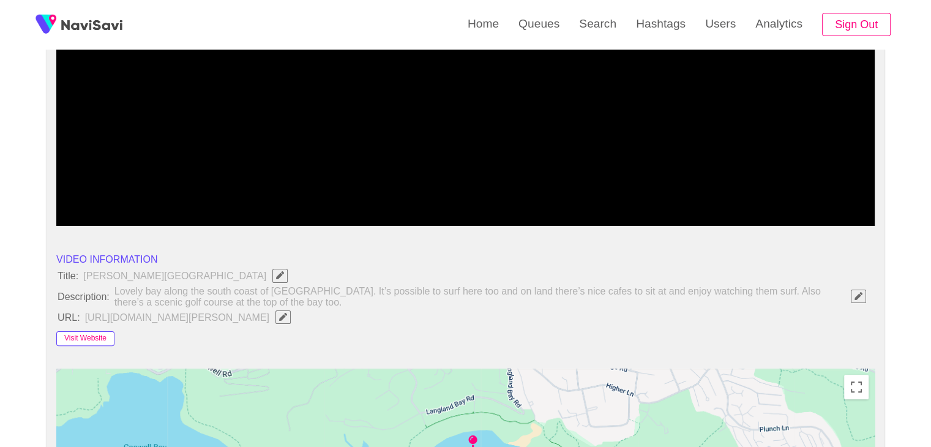
click at [88, 339] on button "Visit Website" at bounding box center [85, 338] width 58 height 15
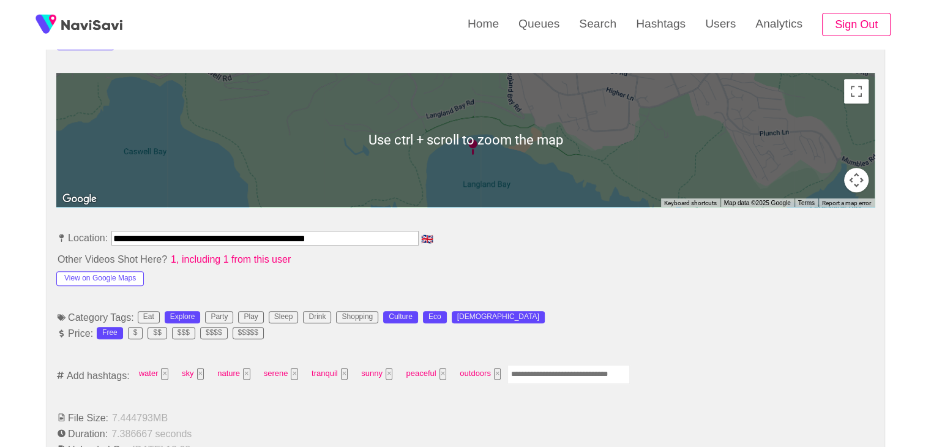
scroll to position [549, 0]
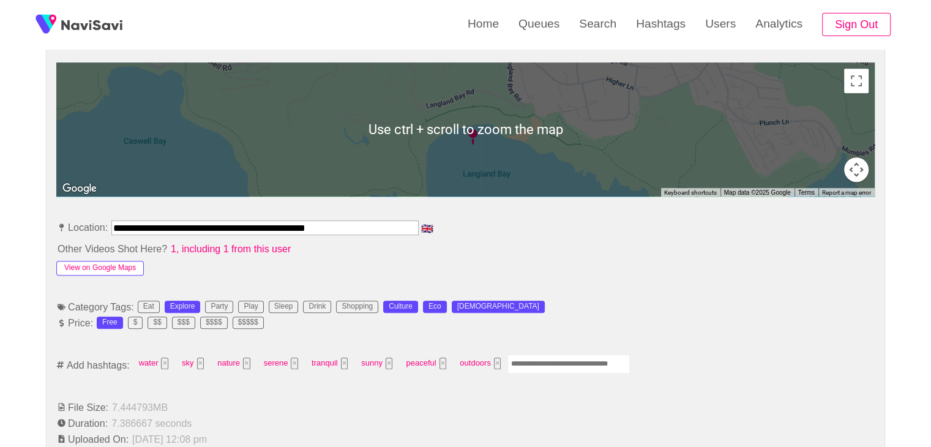
click at [137, 268] on button "View on Google Maps" at bounding box center [100, 268] width 88 height 15
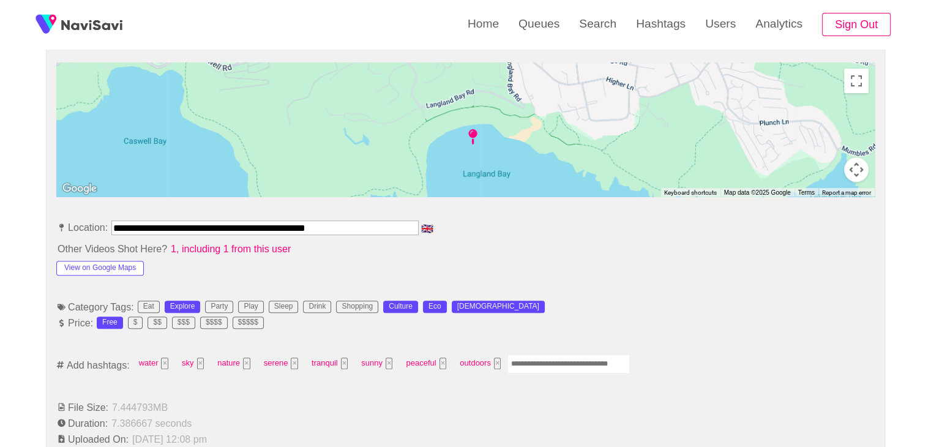
click at [530, 361] on input "Enter tag here and press return" at bounding box center [569, 364] width 122 height 19
type input "*****"
type input "*********"
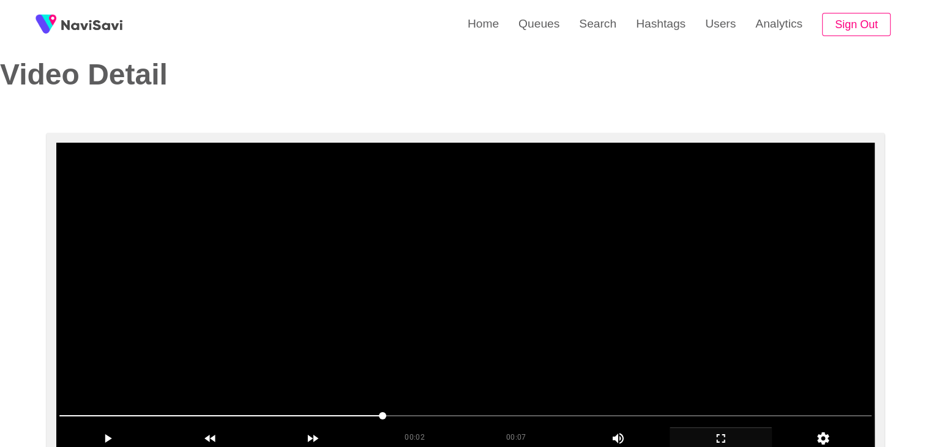
scroll to position [0, 0]
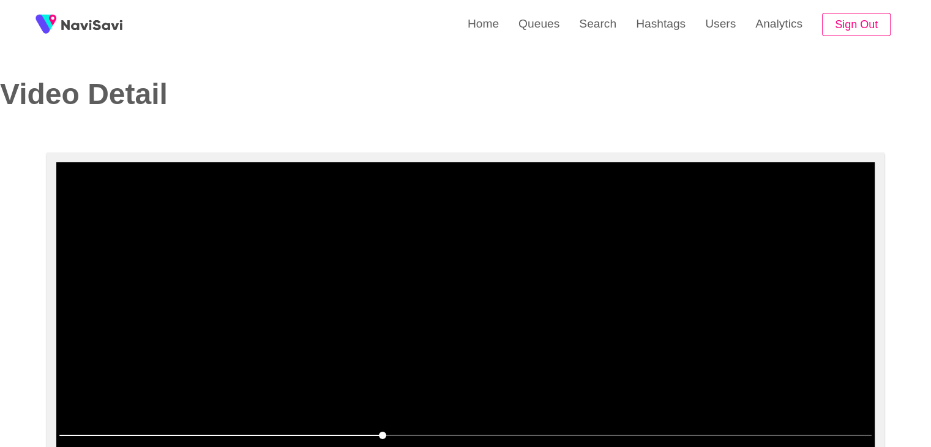
click at [534, 359] on video at bounding box center [465, 315] width 819 height 306
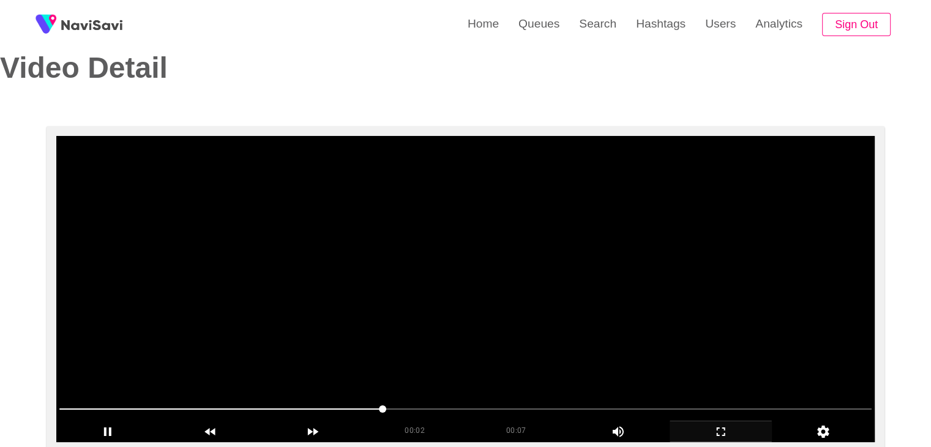
scroll to position [61, 0]
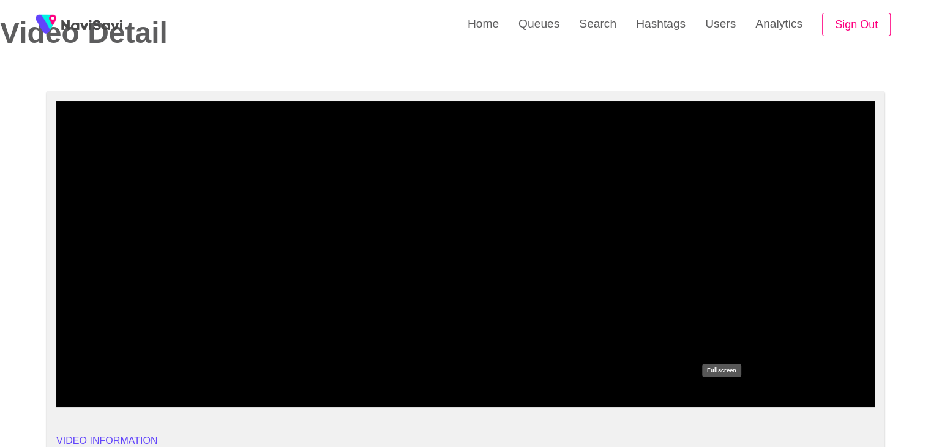
click at [732, 391] on icon "add" at bounding box center [721, 396] width 102 height 15
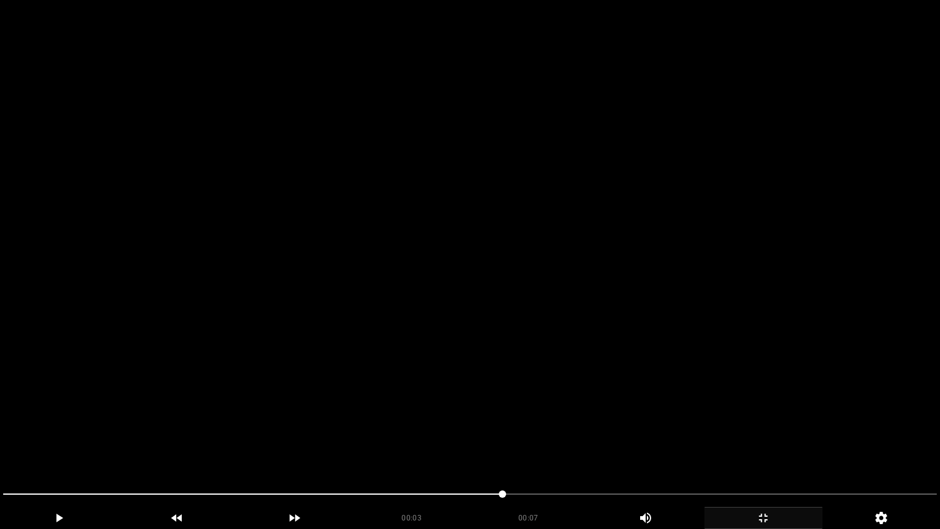
click at [480, 436] on video at bounding box center [470, 264] width 940 height 529
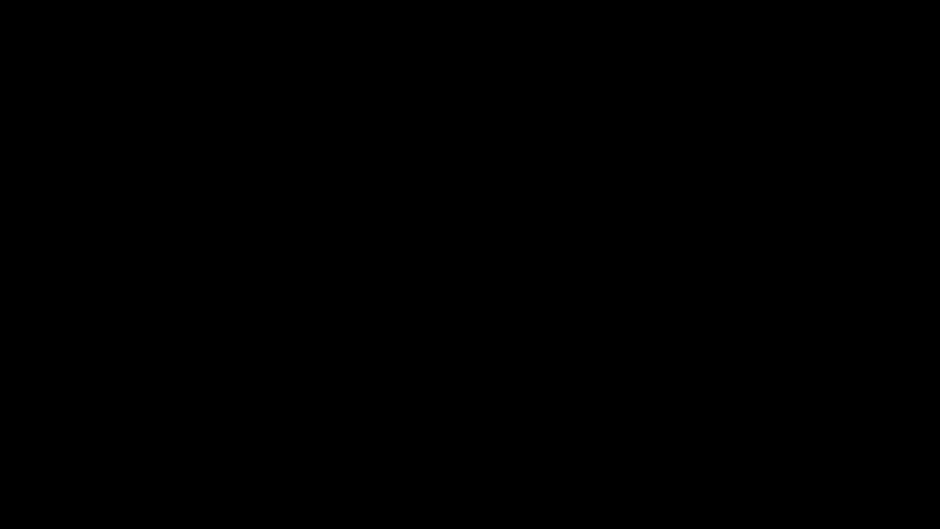
drag, startPoint x: 385, startPoint y: 493, endPoint x: 311, endPoint y: 492, distance: 73.5
click at [311, 446] on span at bounding box center [470, 494] width 934 height 20
click at [589, 446] on span at bounding box center [470, 494] width 934 height 20
click at [712, 446] on span at bounding box center [470, 494] width 934 height 20
click at [791, 446] on span at bounding box center [470, 494] width 934 height 20
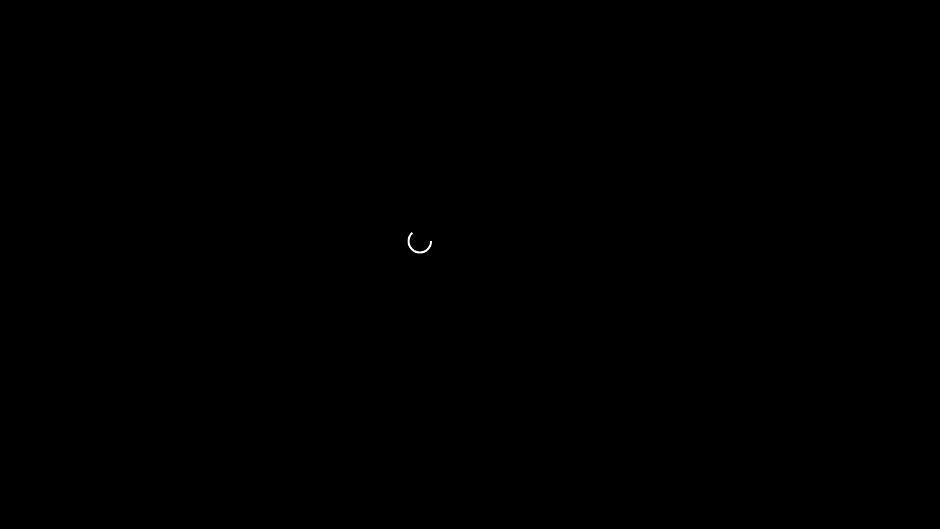
click at [834, 446] on span at bounding box center [470, 494] width 934 height 20
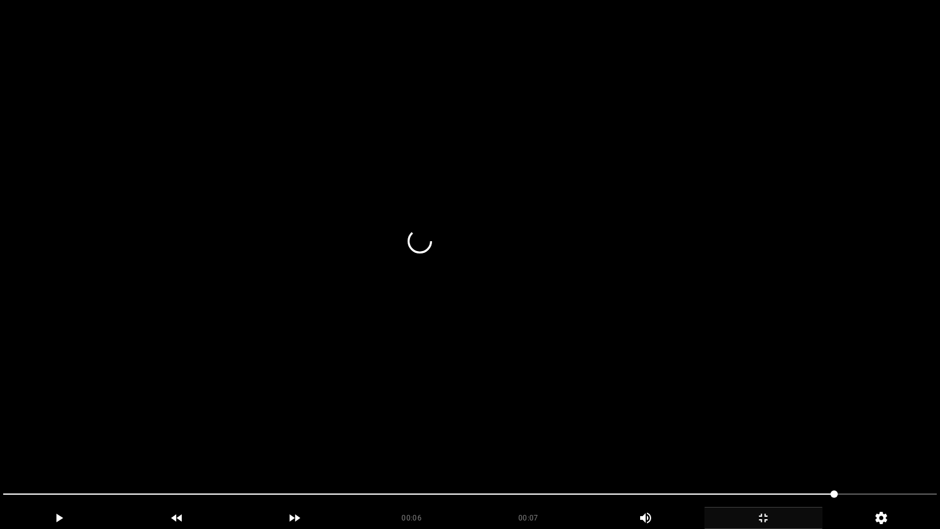
click at [804, 446] on video at bounding box center [470, 264] width 940 height 529
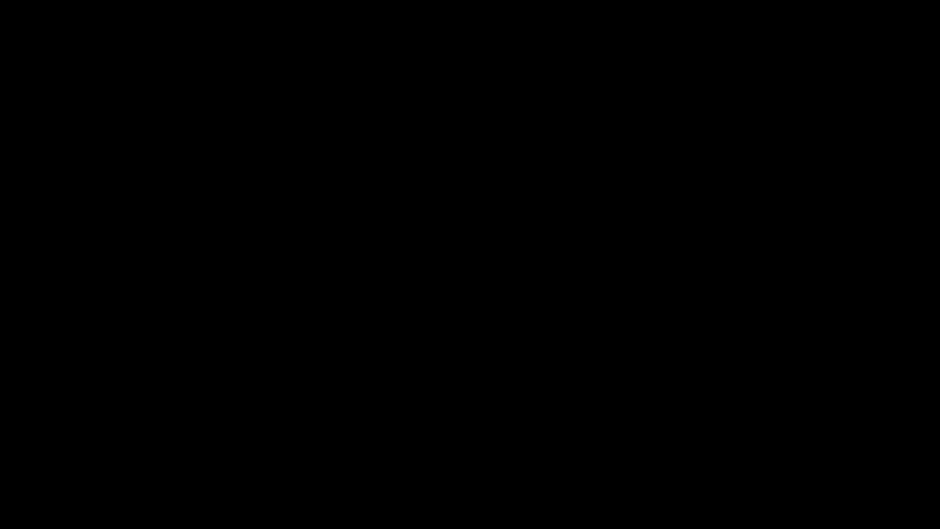
click at [771, 446] on icon "add" at bounding box center [763, 518] width 117 height 15
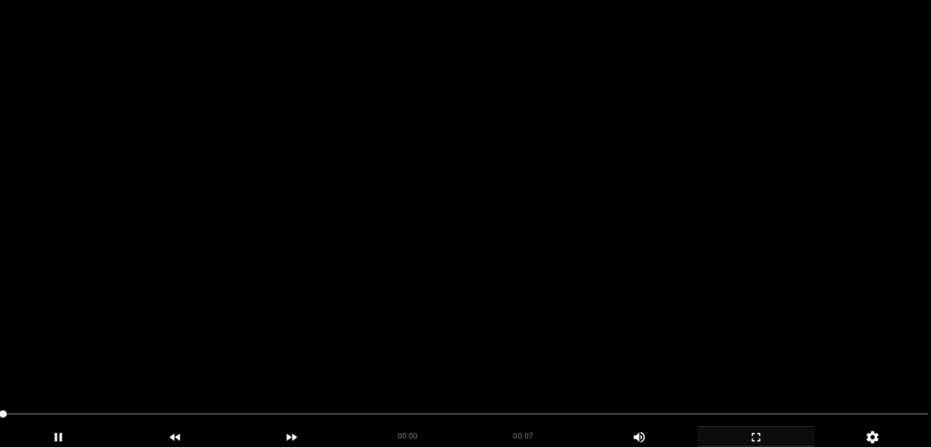
click at [302, 216] on video at bounding box center [465, 223] width 931 height 447
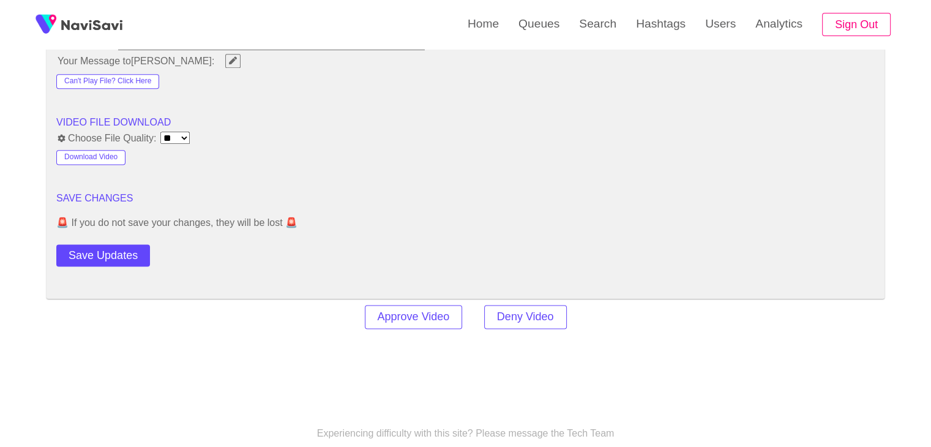
scroll to position [1592, 0]
click at [118, 250] on button "Save Updates" at bounding box center [103, 253] width 94 height 23
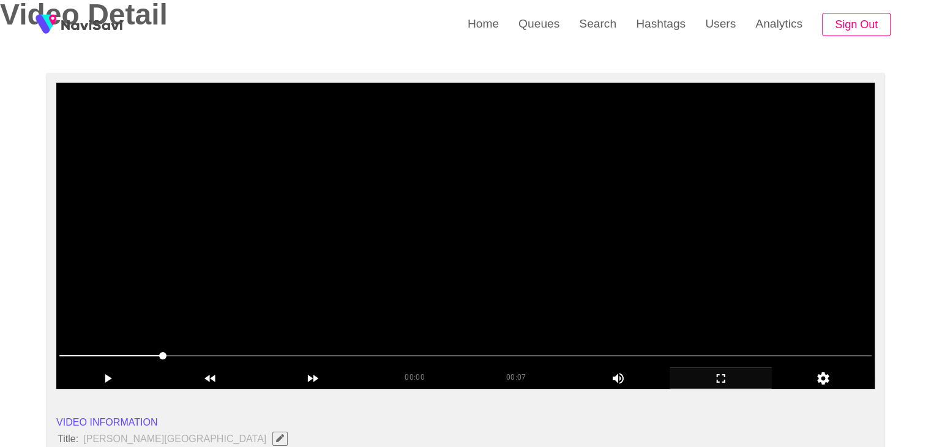
scroll to position [184, 0]
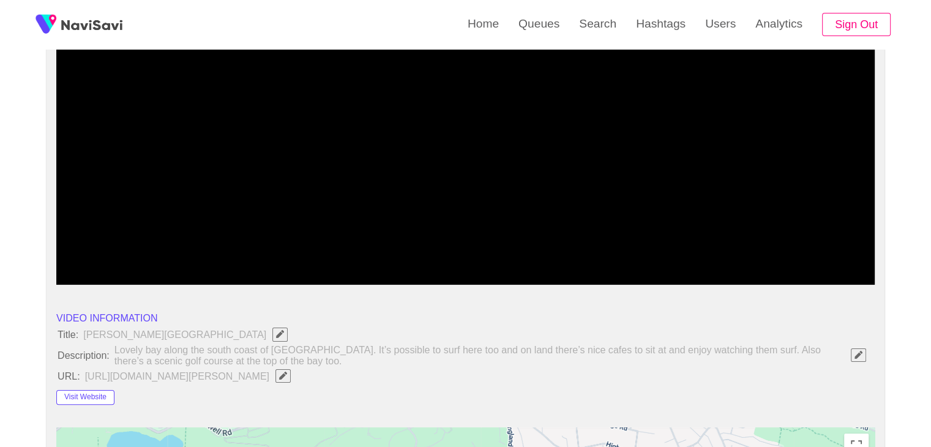
drag, startPoint x: 147, startPoint y: 248, endPoint x: 121, endPoint y: 250, distance: 25.8
click at [121, 250] on span at bounding box center [465, 252] width 813 height 20
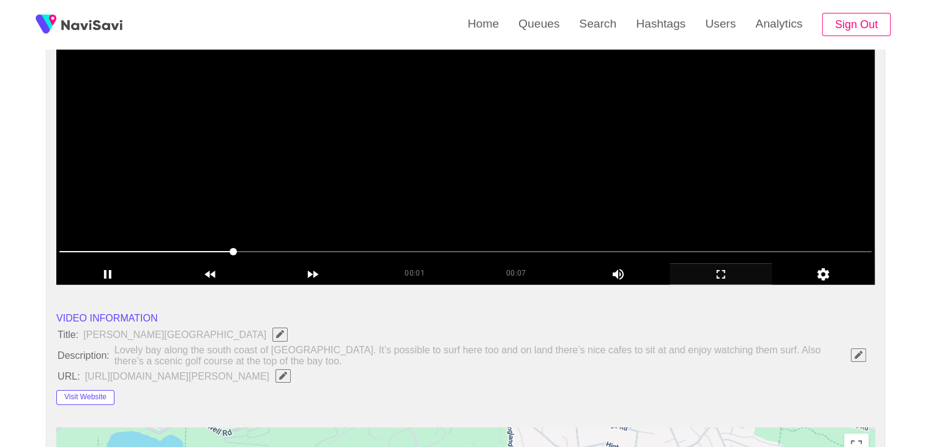
click at [435, 177] on video at bounding box center [465, 132] width 819 height 306
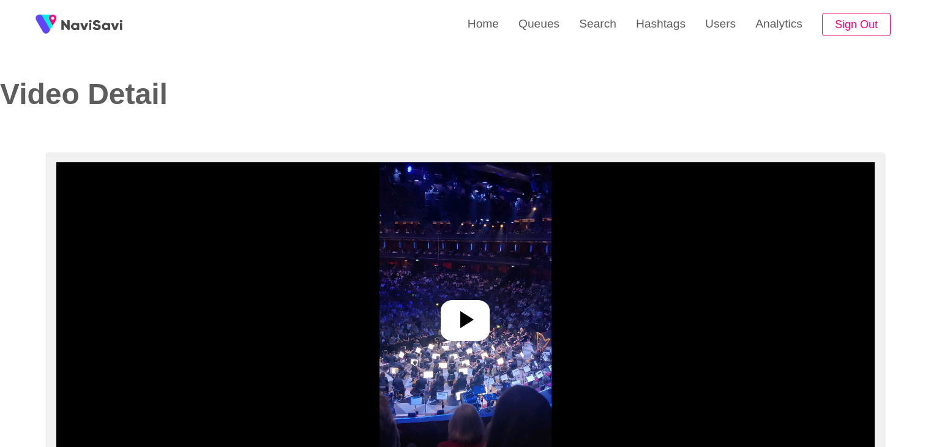
select select "**********"
select select "****"
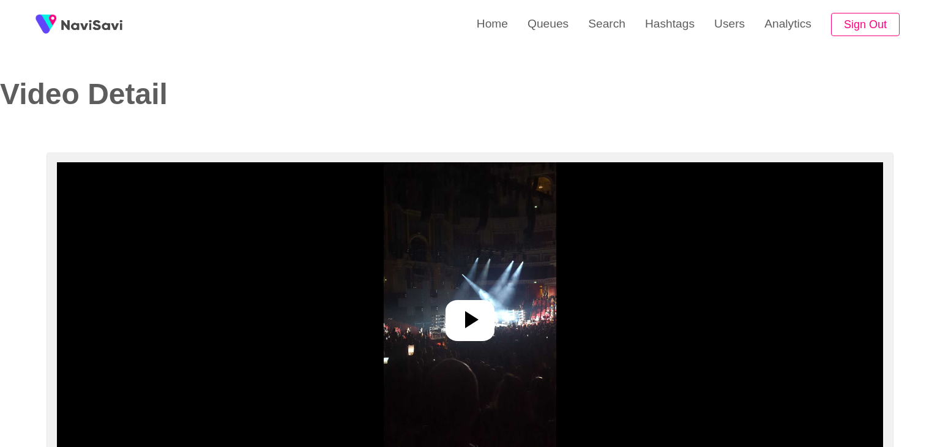
select select "**********"
select select "**"
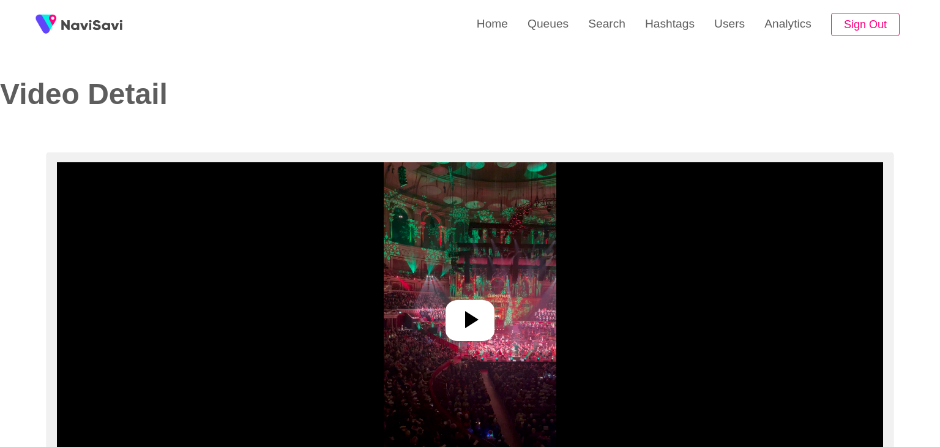
select select "**********"
select select "**"
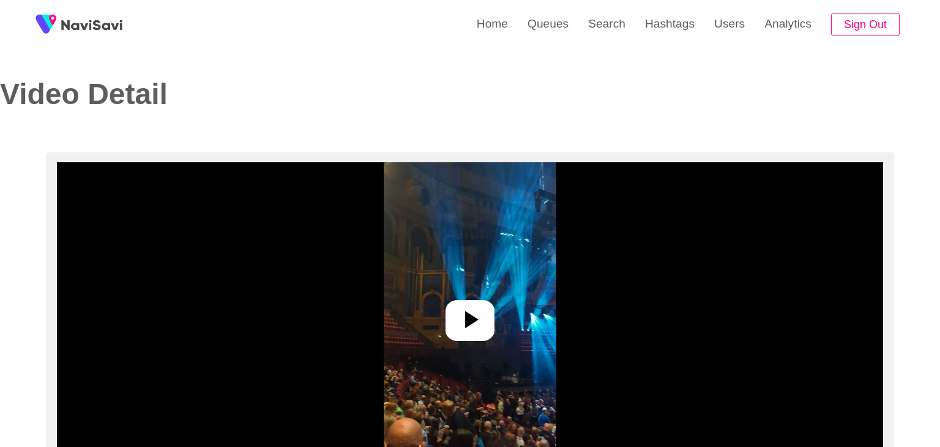
select select "**********"
select select "**"
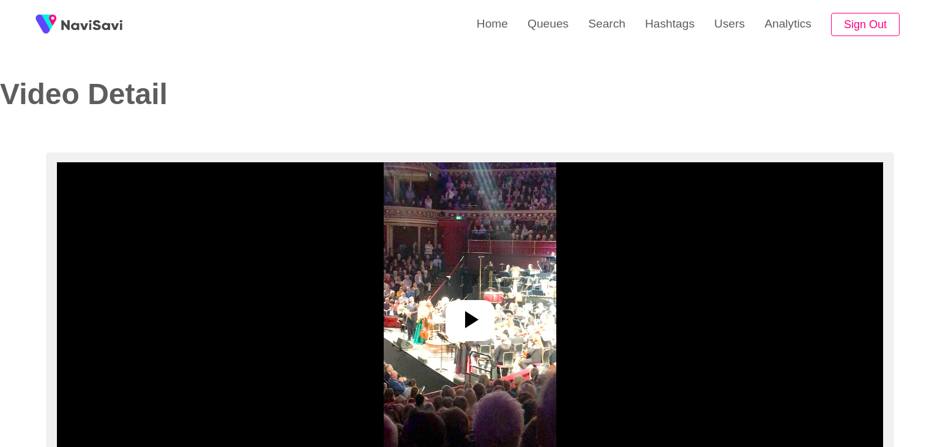
select select "**********"
select select "**"
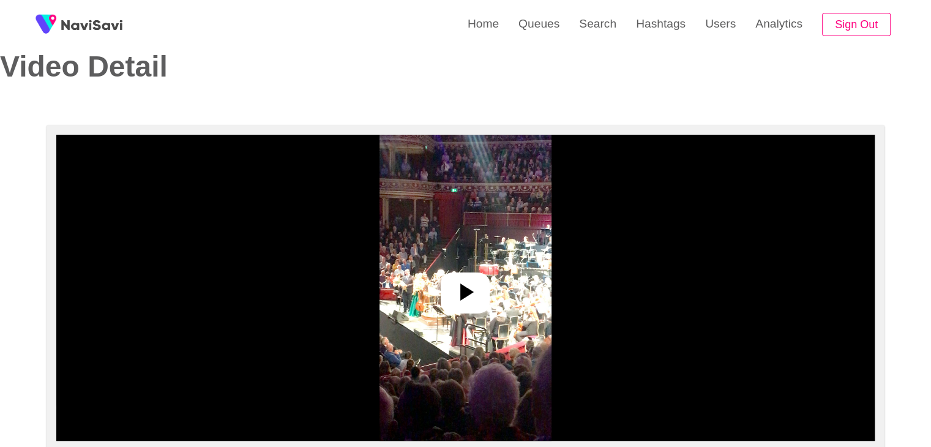
scroll to position [122, 0]
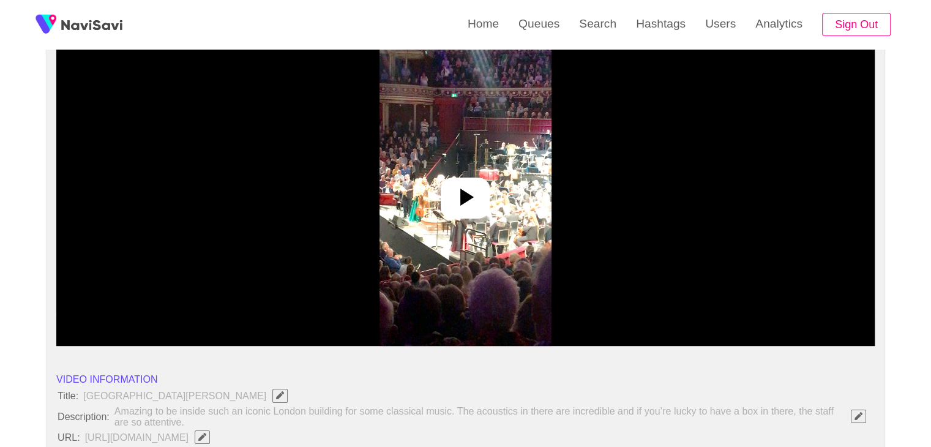
click at [467, 205] on icon at bounding box center [465, 196] width 29 height 29
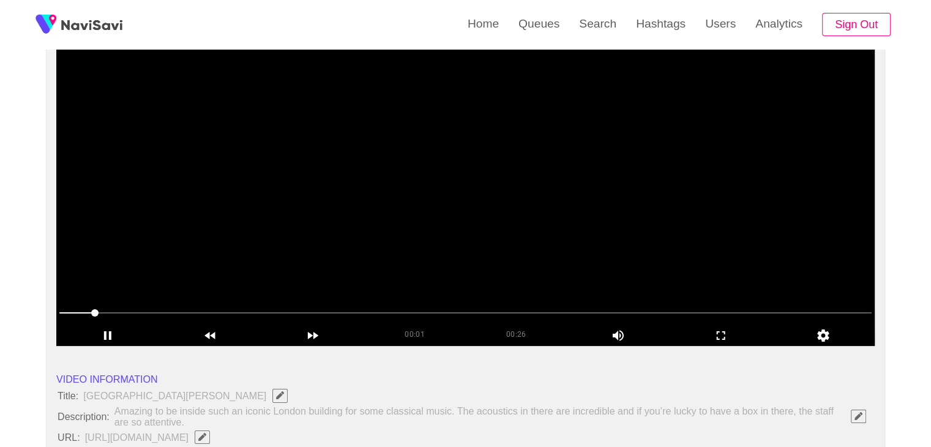
drag, startPoint x: 710, startPoint y: 334, endPoint x: 654, endPoint y: 348, distance: 57.5
click at [710, 334] on icon "add" at bounding box center [721, 335] width 102 height 15
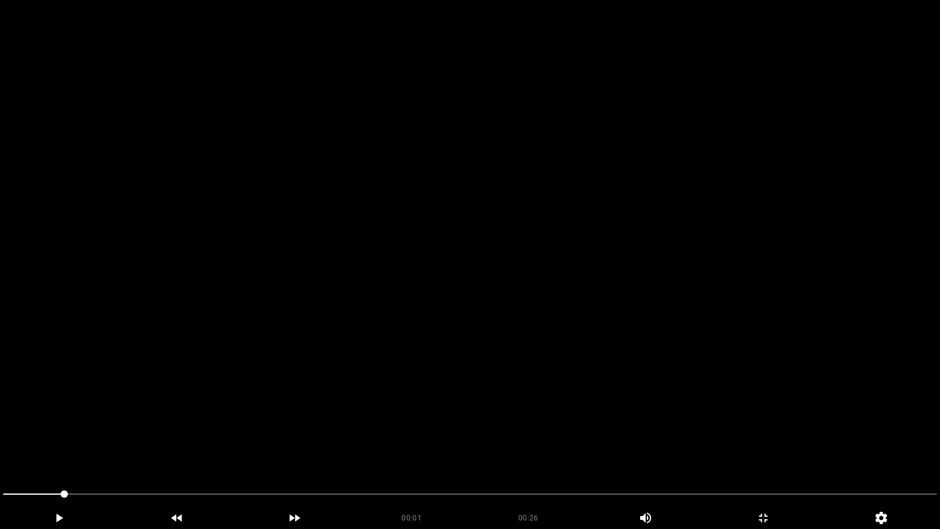
click at [583, 328] on video at bounding box center [470, 264] width 940 height 529
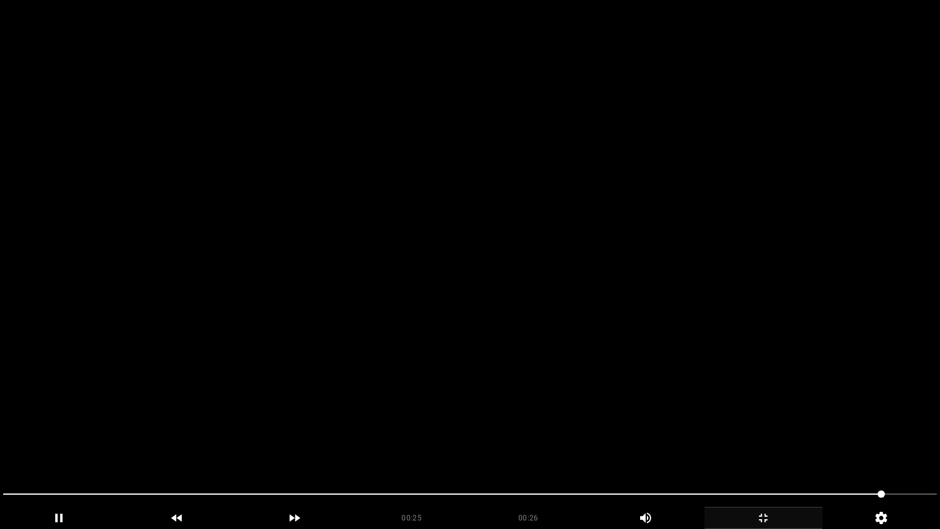
click at [775, 446] on icon "add" at bounding box center [763, 518] width 117 height 15
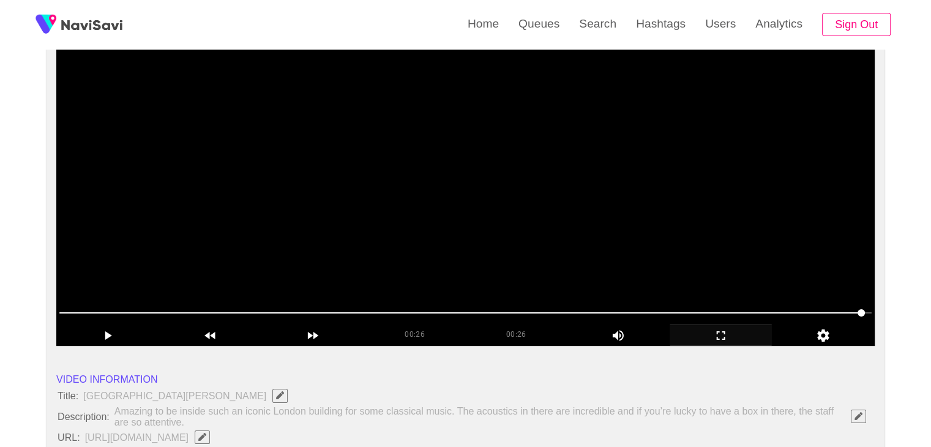
click at [431, 211] on video at bounding box center [465, 193] width 819 height 306
click at [441, 195] on video at bounding box center [465, 193] width 819 height 306
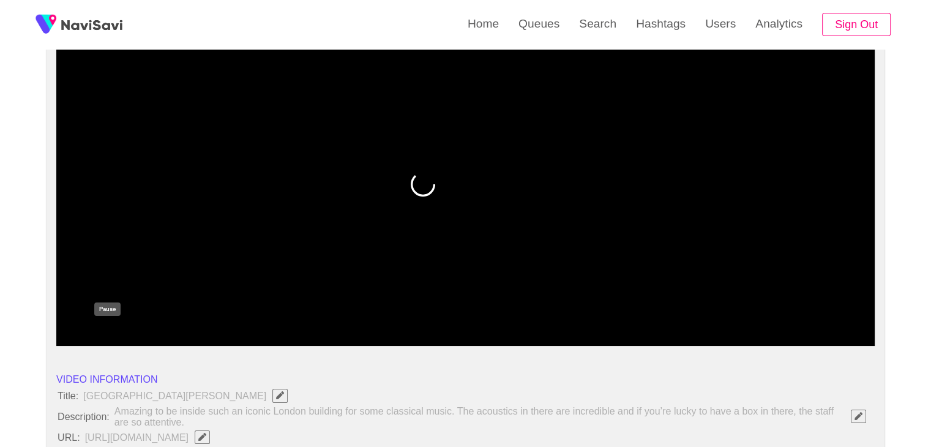
drag, startPoint x: 107, startPoint y: 339, endPoint x: 176, endPoint y: 323, distance: 70.9
click at [107, 337] on icon "add" at bounding box center [108, 335] width 102 height 15
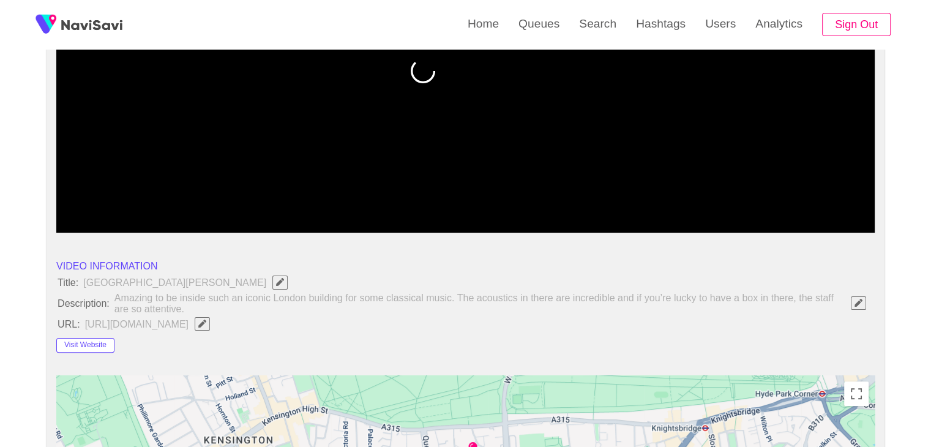
scroll to position [306, 0]
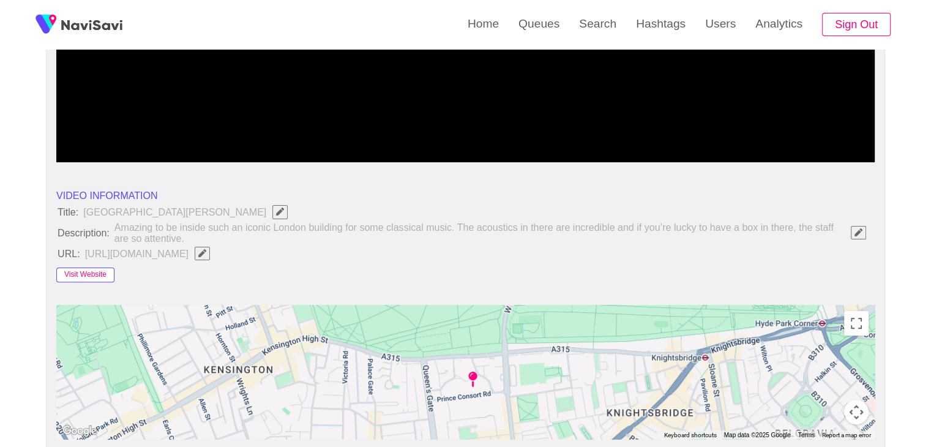
click at [86, 273] on button "Visit Website" at bounding box center [85, 275] width 58 height 15
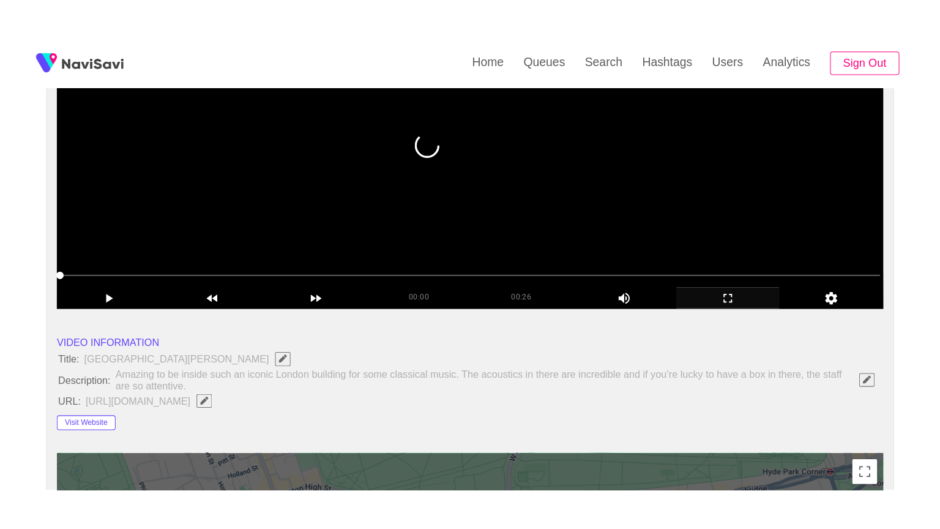
scroll to position [184, 0]
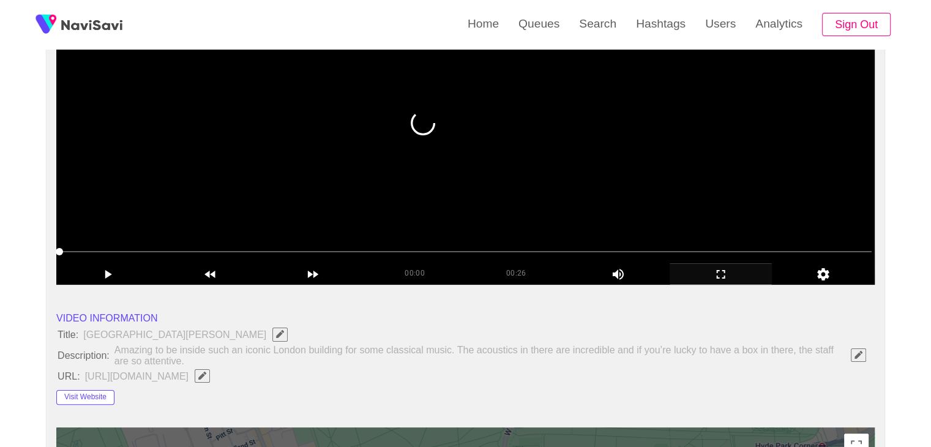
click at [482, 190] on video at bounding box center [465, 132] width 819 height 306
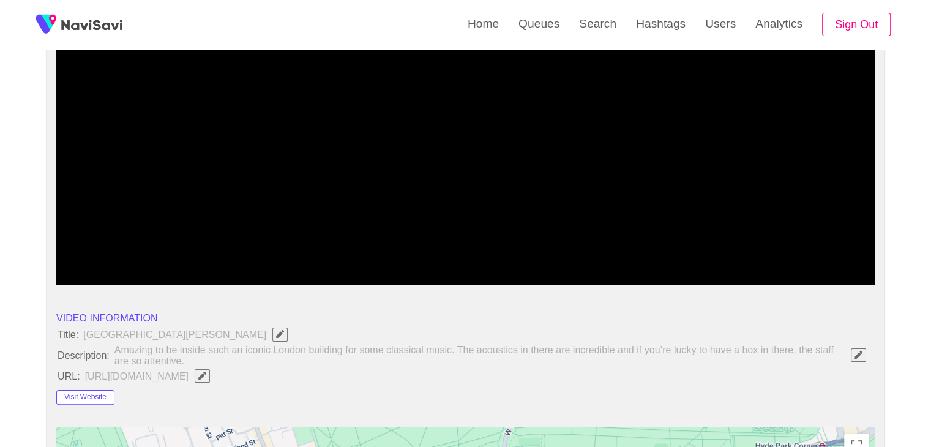
click at [719, 280] on icon "add" at bounding box center [721, 274] width 102 height 15
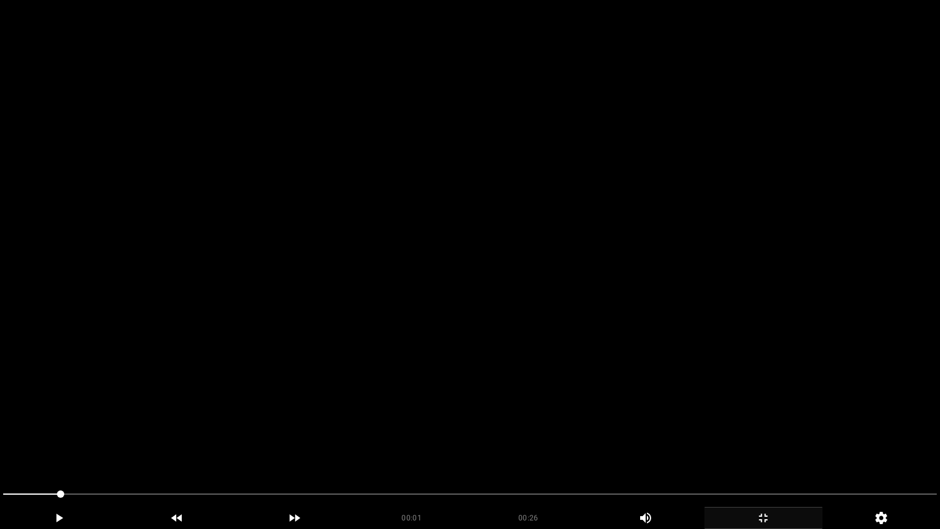
click at [690, 308] on video at bounding box center [470, 264] width 940 height 529
click at [369, 446] on span at bounding box center [470, 494] width 934 height 20
click at [407, 446] on span at bounding box center [470, 494] width 934 height 20
click at [460, 446] on span at bounding box center [470, 494] width 934 height 20
click at [445, 446] on span at bounding box center [470, 494] width 934 height 20
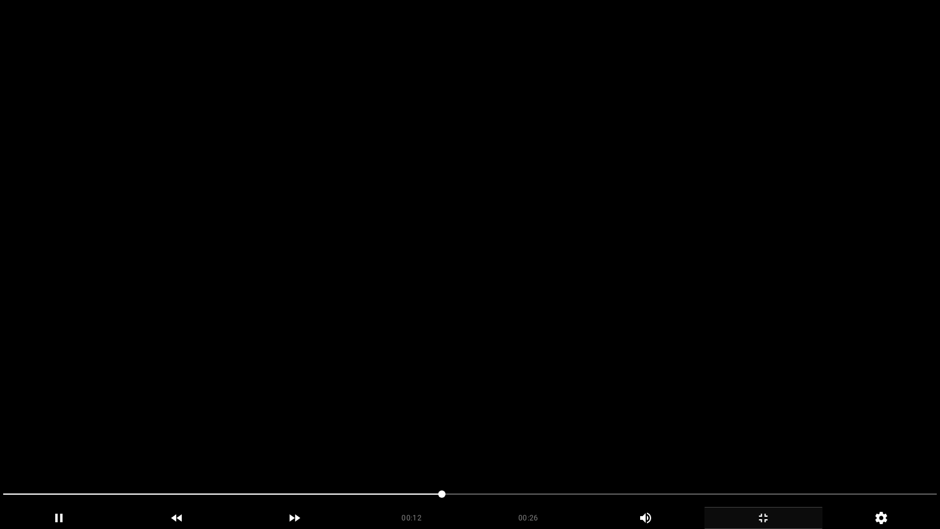
drag, startPoint x: 445, startPoint y: 492, endPoint x: 488, endPoint y: 495, distance: 43.6
click at [488, 446] on span at bounding box center [470, 494] width 934 height 1
click at [534, 446] on span at bounding box center [470, 494] width 934 height 20
click at [584, 446] on div at bounding box center [470, 495] width 944 height 32
drag, startPoint x: 584, startPoint y: 481, endPoint x: 599, endPoint y: 479, distance: 15.4
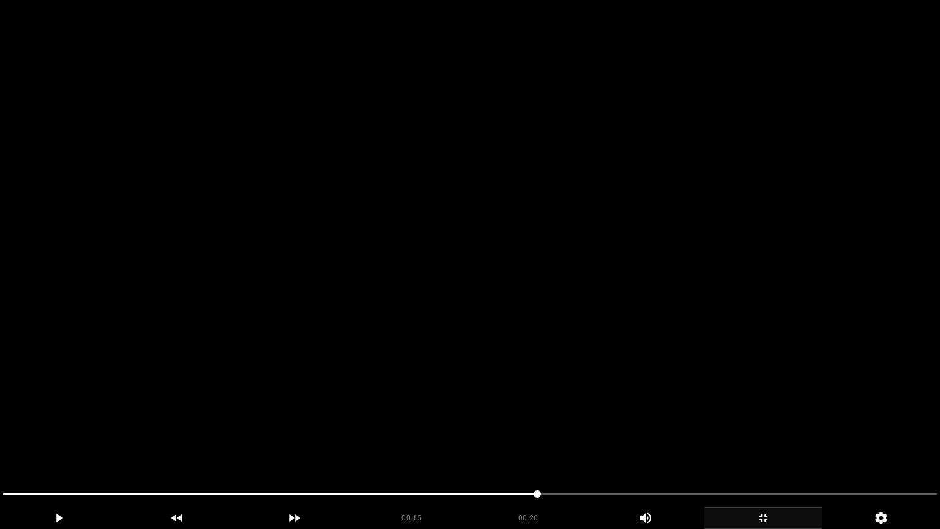
click at [586, 446] on div at bounding box center [470, 495] width 944 height 32
click at [631, 446] on video at bounding box center [470, 264] width 940 height 529
click at [634, 446] on video at bounding box center [470, 264] width 940 height 529
click at [609, 446] on span at bounding box center [470, 494] width 934 height 20
click at [650, 446] on span at bounding box center [470, 494] width 934 height 20
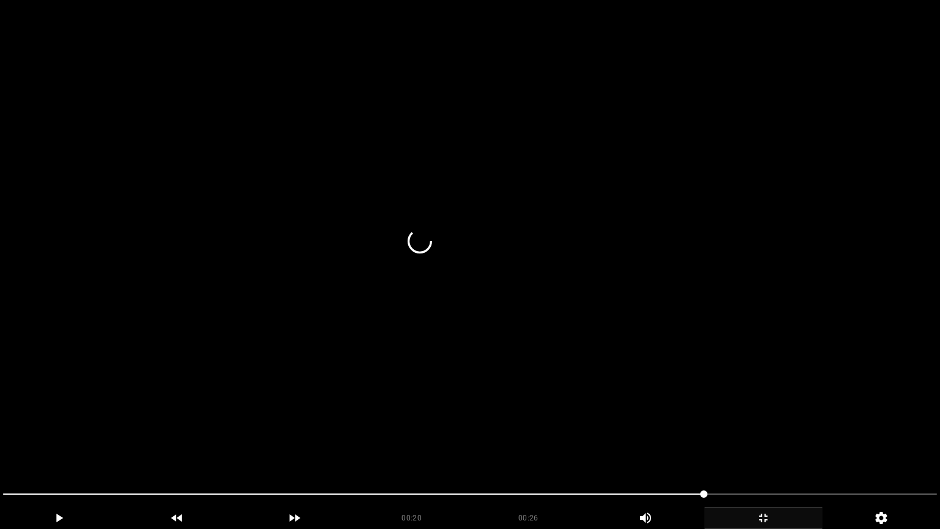
click at [744, 446] on div at bounding box center [470, 495] width 944 height 32
click at [784, 446] on span at bounding box center [470, 494] width 934 height 20
click at [822, 446] on span at bounding box center [470, 494] width 934 height 1
click at [793, 446] on span at bounding box center [470, 494] width 934 height 20
click at [781, 446] on icon "add" at bounding box center [763, 518] width 117 height 15
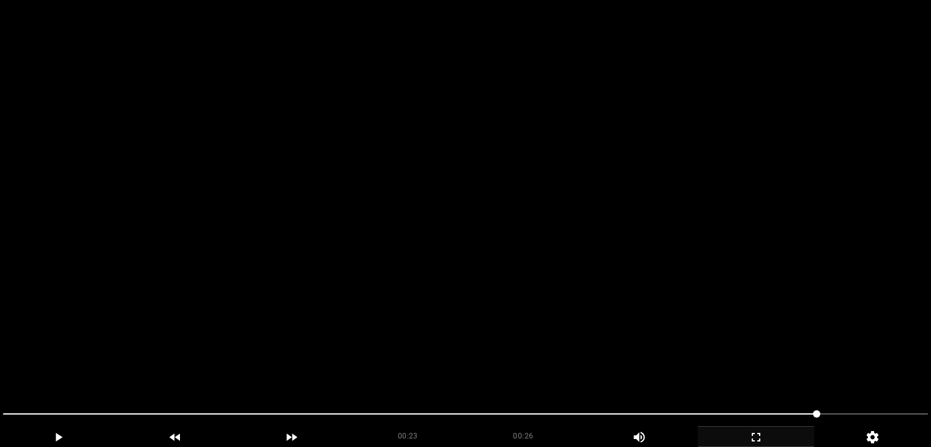
scroll to position [59, 0]
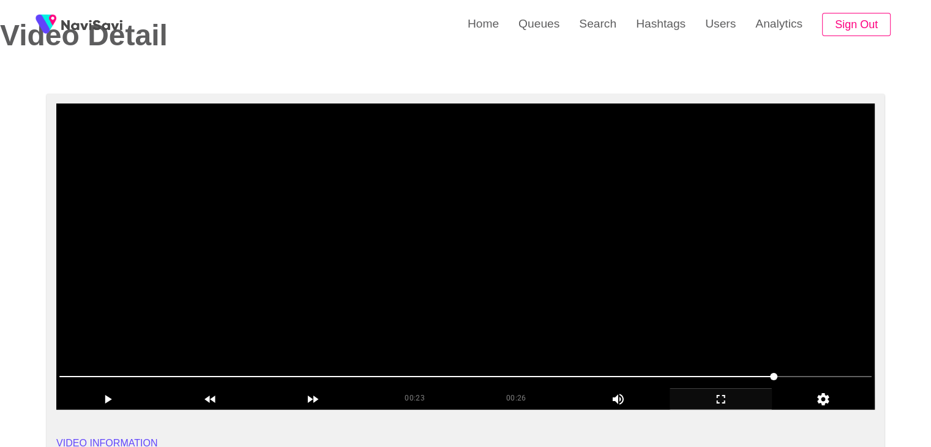
click at [408, 248] on video at bounding box center [465, 256] width 819 height 306
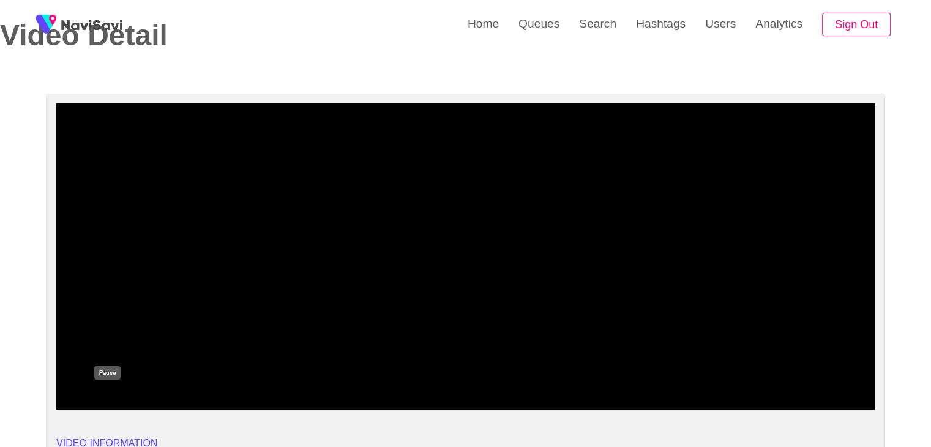
click at [119, 393] on icon "add" at bounding box center [108, 399] width 102 height 15
drag, startPoint x: 91, startPoint y: 374, endPoint x: 0, endPoint y: 366, distance: 91.0
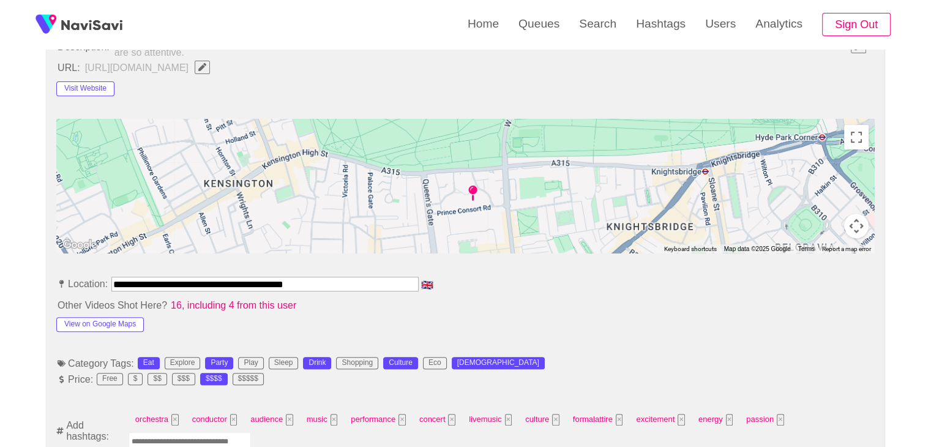
scroll to position [487, 0]
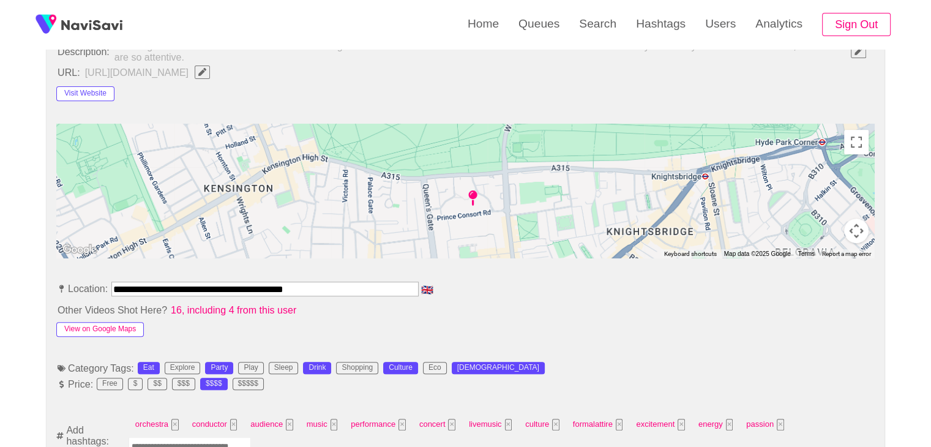
click at [110, 322] on button "View on Google Maps" at bounding box center [100, 329] width 88 height 15
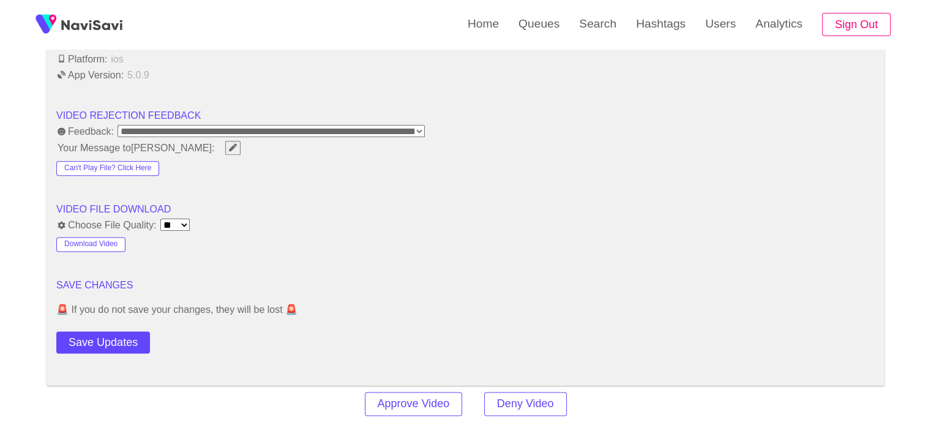
scroll to position [1528, 0]
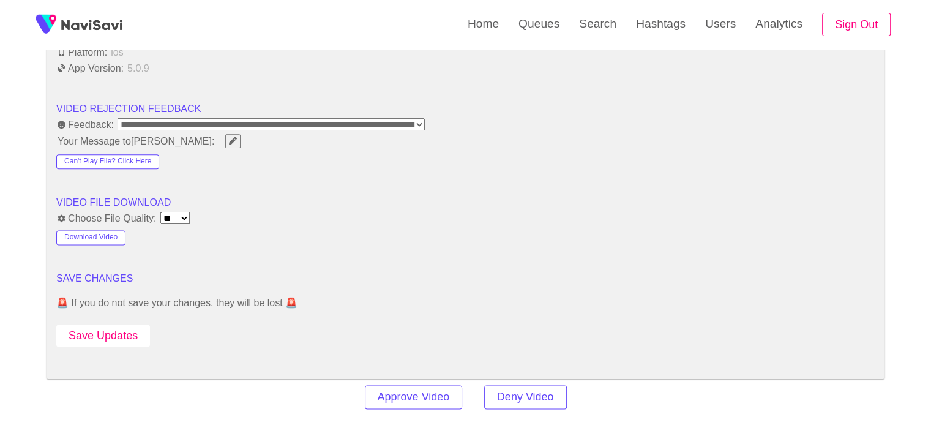
click at [118, 334] on button "Save Updates" at bounding box center [103, 336] width 94 height 23
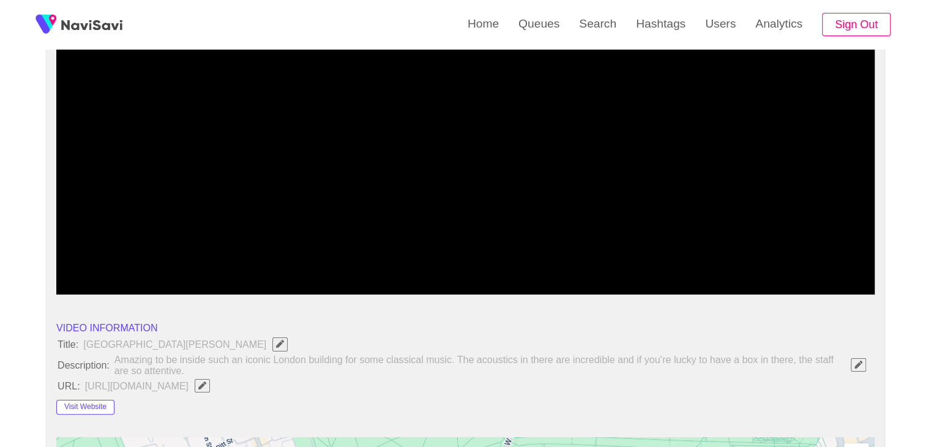
scroll to position [120, 0]
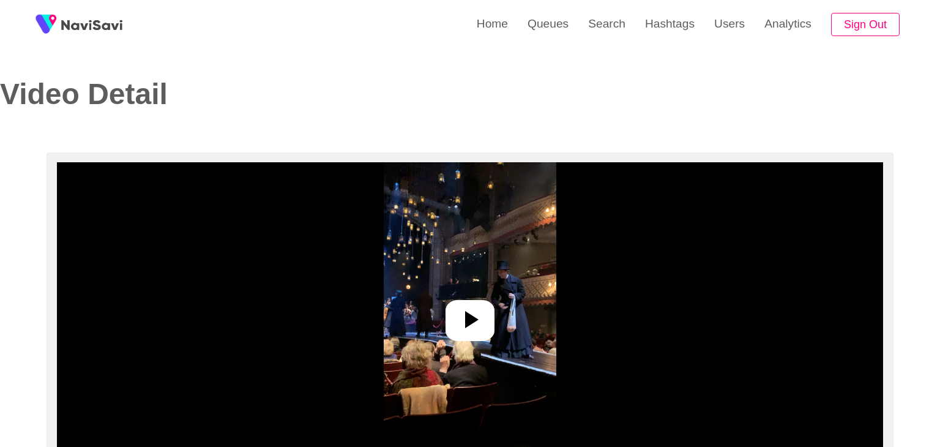
select select "**********"
select select "**"
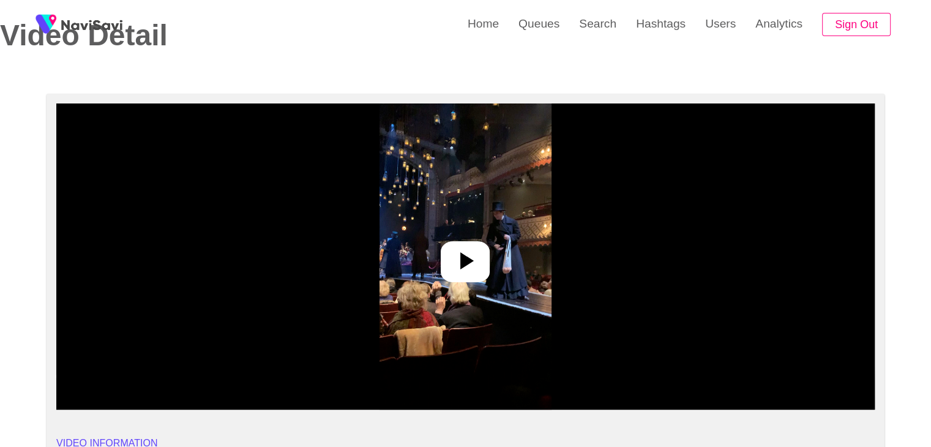
scroll to position [61, 0]
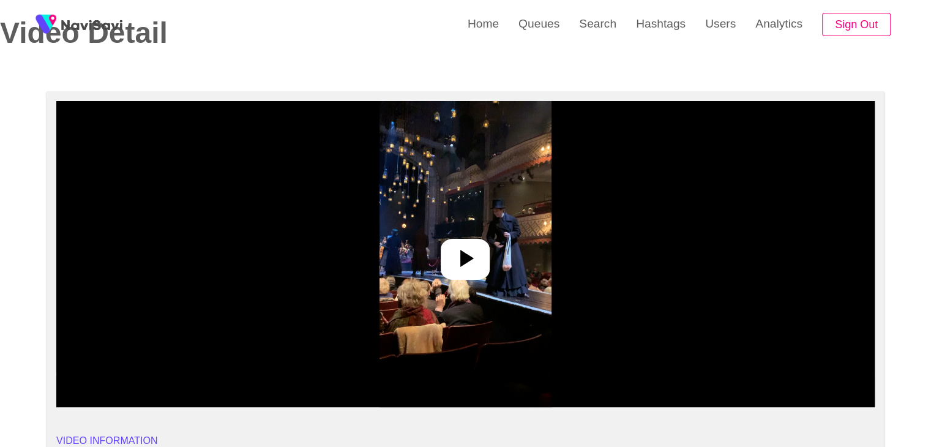
drag, startPoint x: 437, startPoint y: 226, endPoint x: 447, endPoint y: 226, distance: 9.8
click at [437, 226] on img at bounding box center [466, 254] width 172 height 306
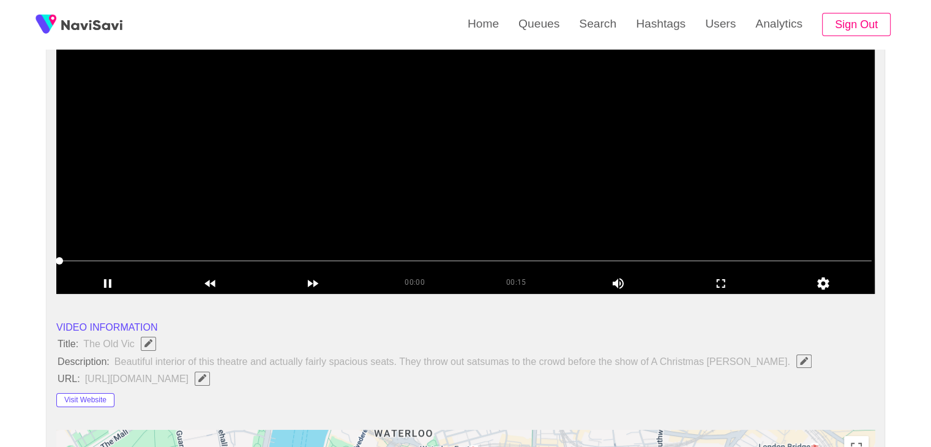
scroll to position [184, 0]
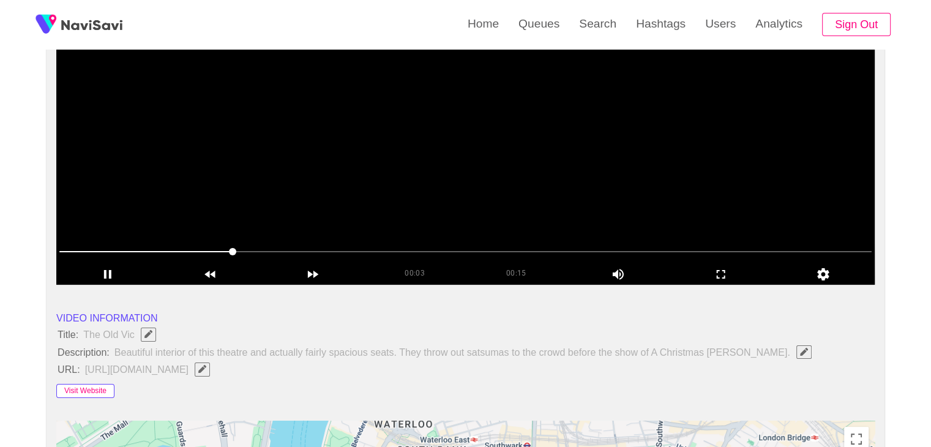
click at [102, 389] on button "Visit Website" at bounding box center [85, 391] width 58 height 15
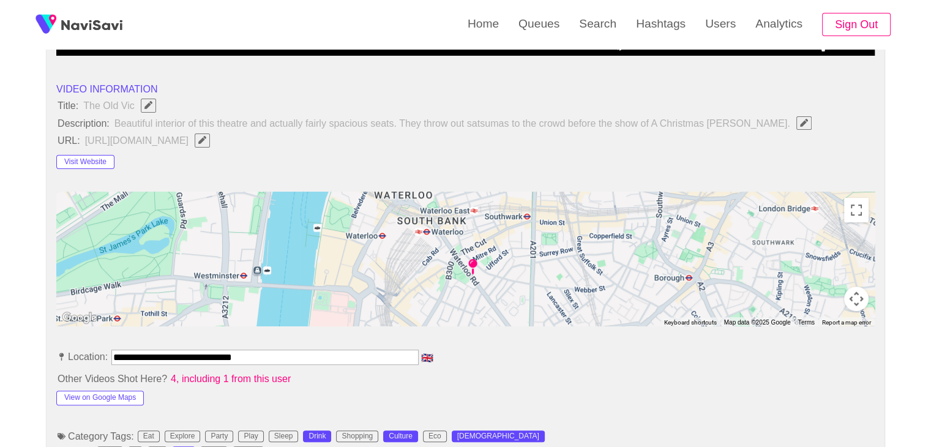
scroll to position [551, 0]
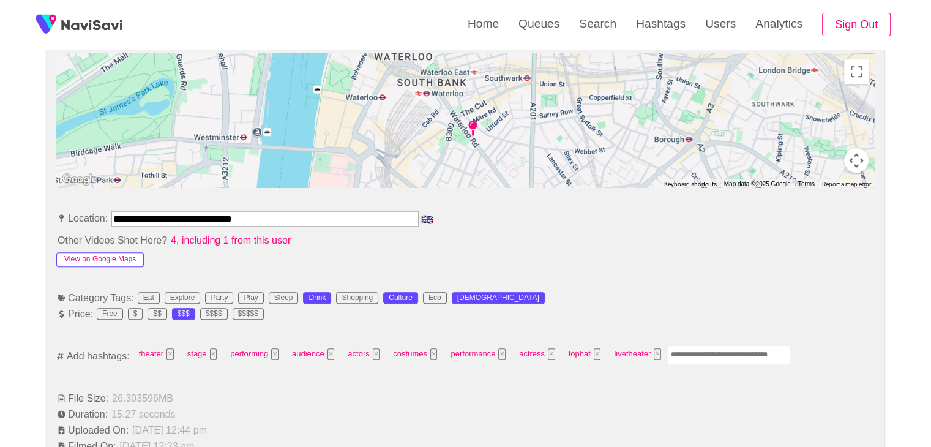
click at [122, 260] on button "View on Google Maps" at bounding box center [100, 259] width 88 height 15
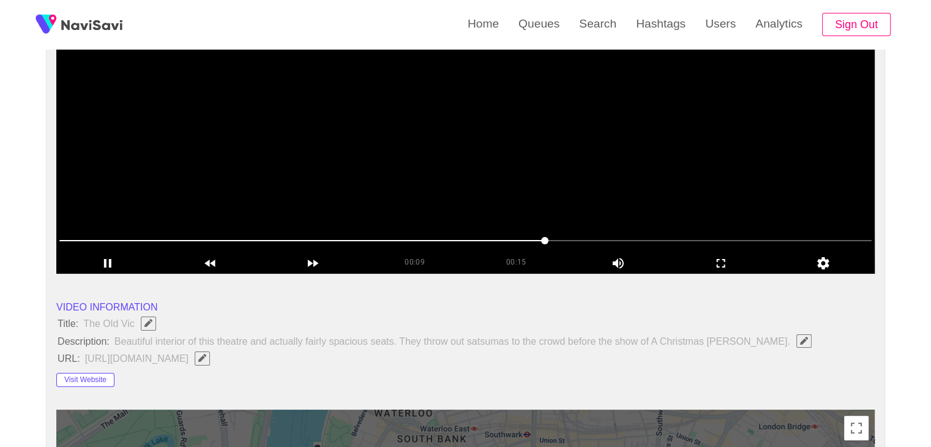
scroll to position [122, 0]
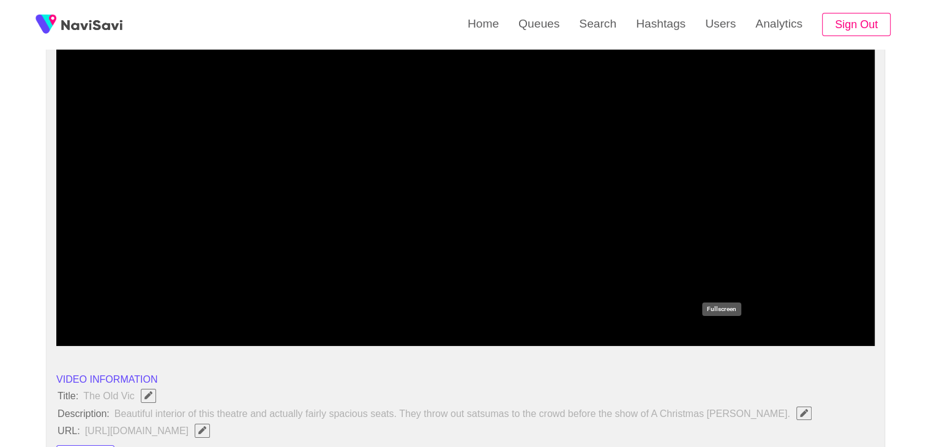
drag, startPoint x: 708, startPoint y: 328, endPoint x: 661, endPoint y: 381, distance: 70.3
click at [708, 329] on icon "add" at bounding box center [721, 335] width 102 height 15
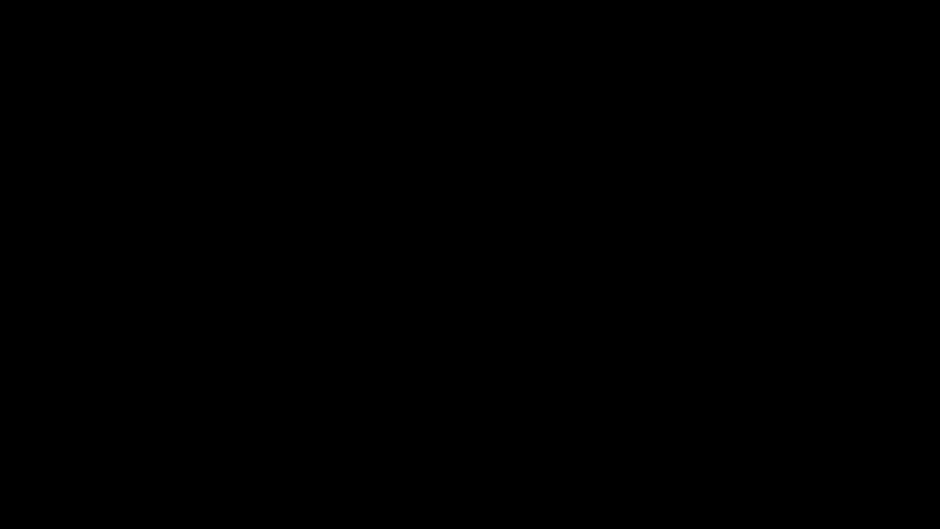
drag, startPoint x: 0, startPoint y: 484, endPoint x: 17, endPoint y: 480, distance: 17.1
click at [0, 446] on div at bounding box center [470, 495] width 944 height 32
drag, startPoint x: 111, startPoint y: 494, endPoint x: 0, endPoint y: 500, distance: 111.6
click at [0, 446] on div at bounding box center [470, 495] width 944 height 32
click at [216, 418] on video at bounding box center [470, 264] width 940 height 529
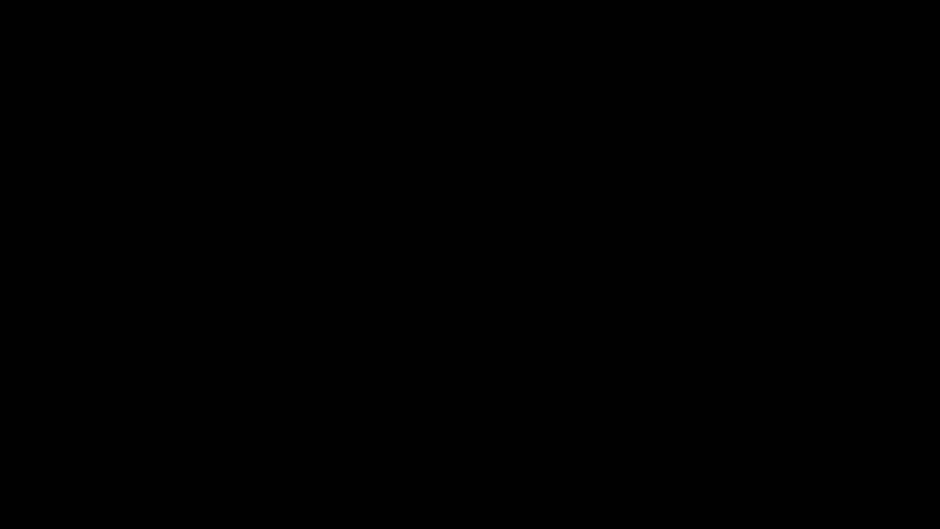
click at [213, 420] on video at bounding box center [470, 264] width 940 height 529
click at [769, 446] on icon "add" at bounding box center [763, 518] width 117 height 15
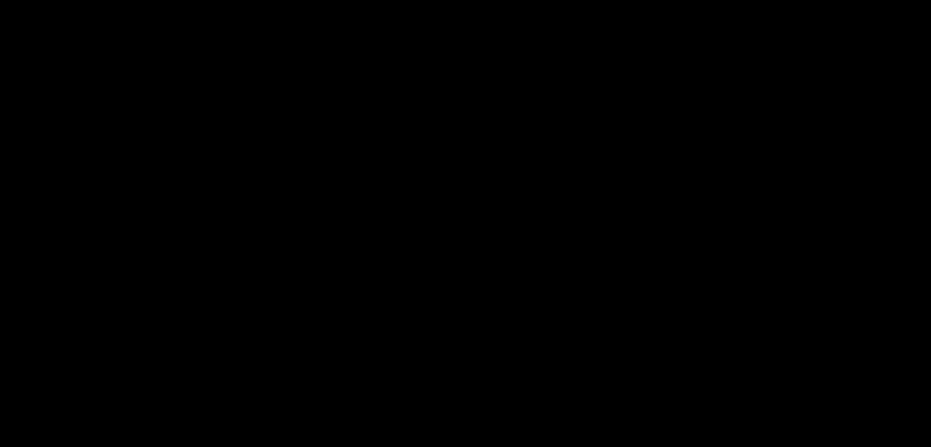
scroll to position [184, 0]
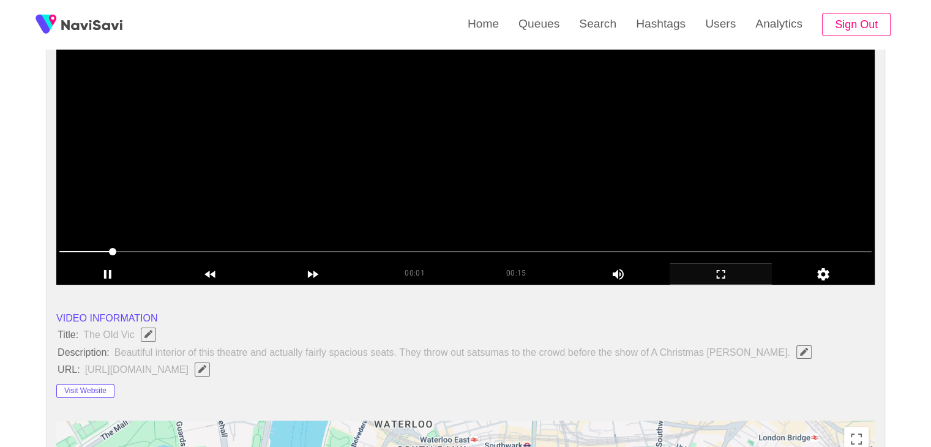
click at [424, 212] on video at bounding box center [465, 132] width 819 height 306
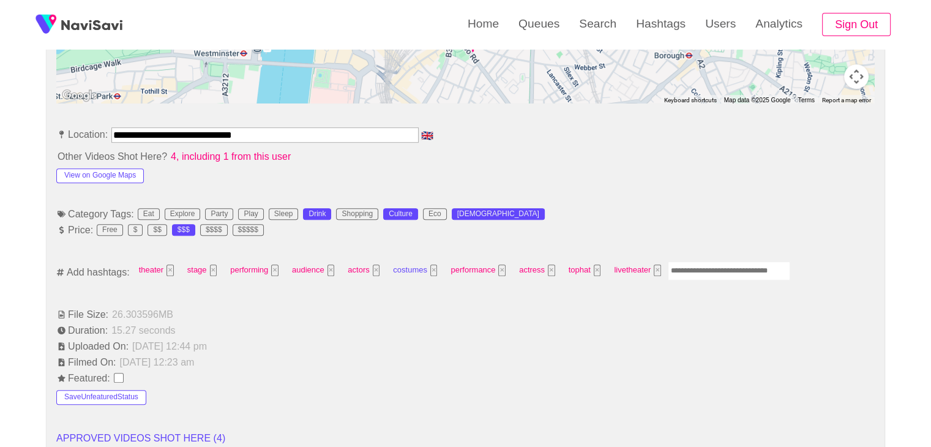
scroll to position [674, 0]
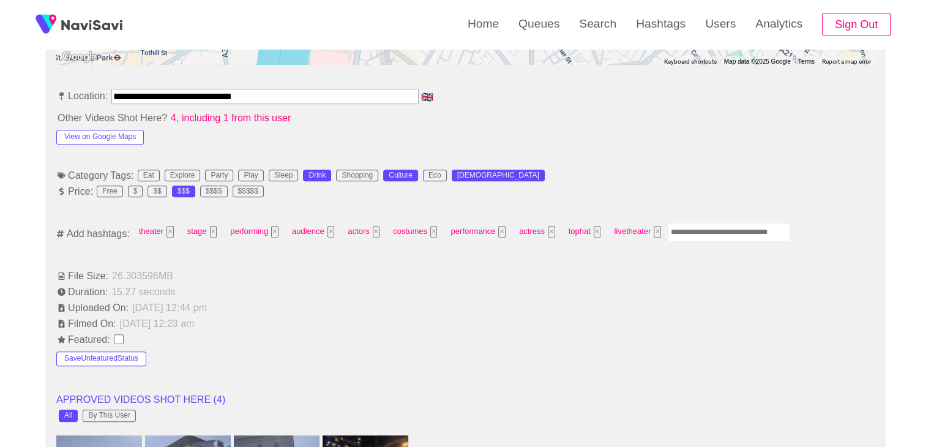
click at [698, 238] on input "Enter tag here and press return" at bounding box center [729, 232] width 122 height 19
type input "*"
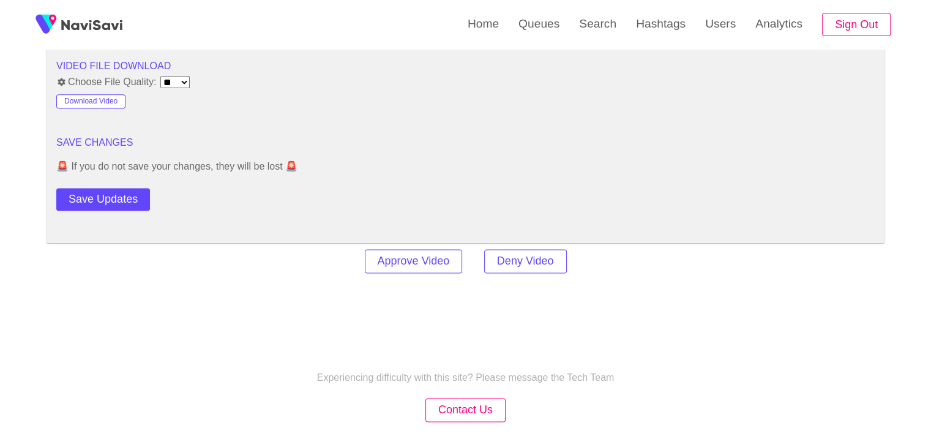
scroll to position [1653, 0]
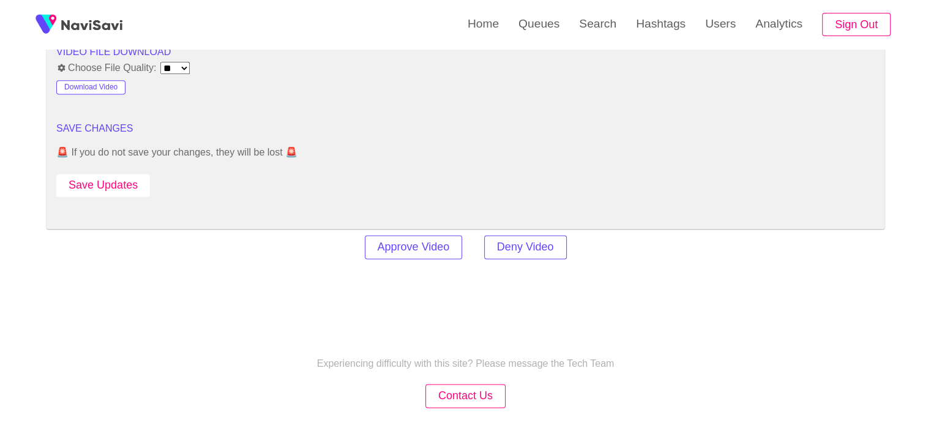
click at [128, 190] on button "Save Updates" at bounding box center [103, 185] width 94 height 23
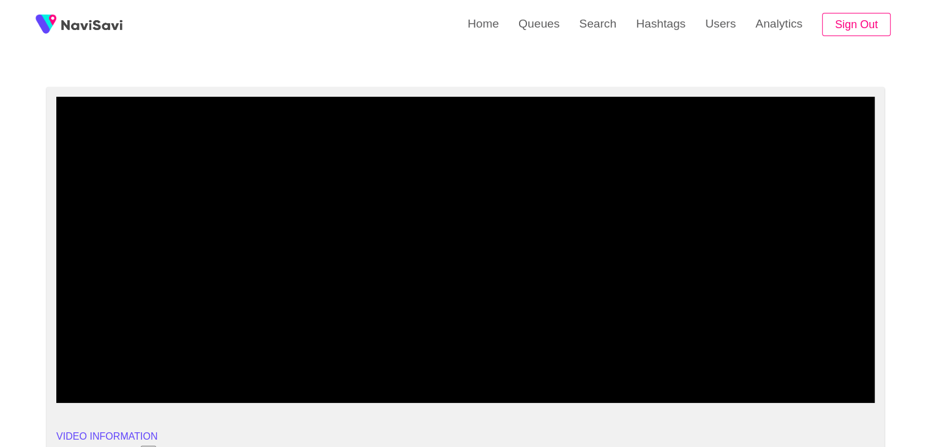
scroll to position [61, 0]
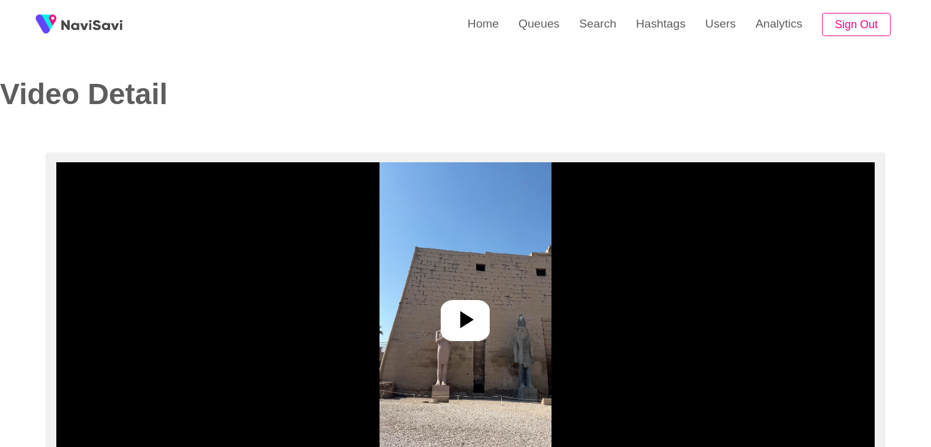
select select "**********"
select select "**"
click at [458, 329] on icon at bounding box center [465, 319] width 29 height 29
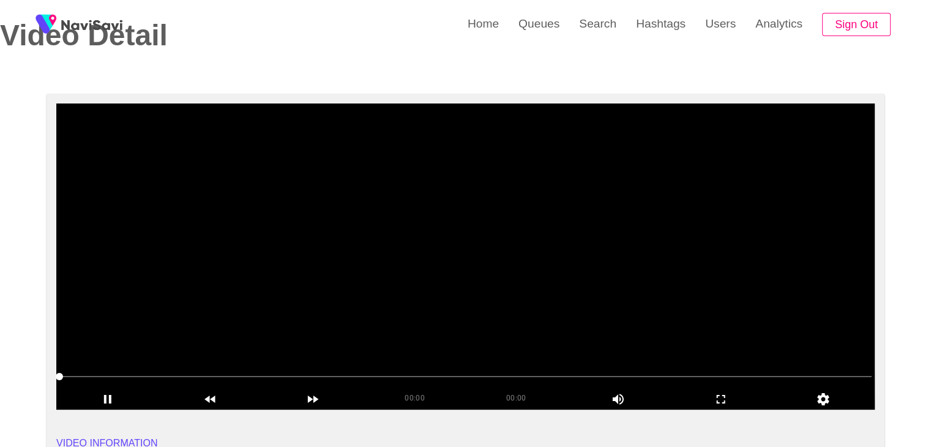
scroll to position [61, 0]
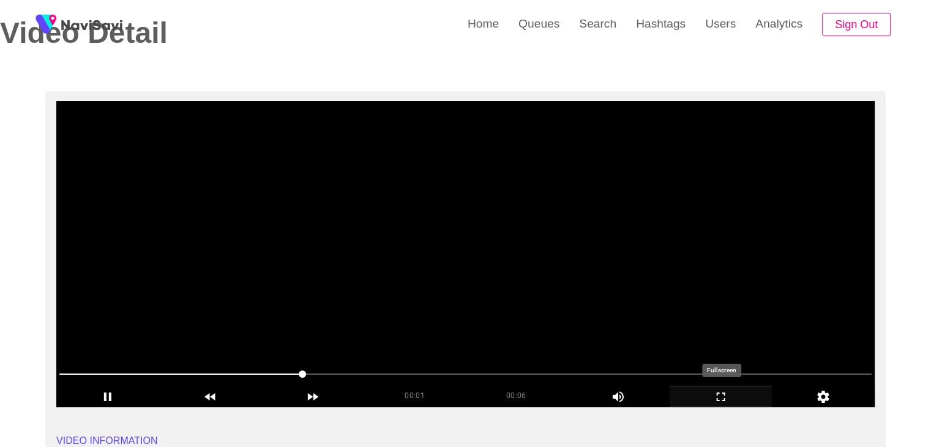
click at [714, 395] on icon "add" at bounding box center [721, 396] width 102 height 15
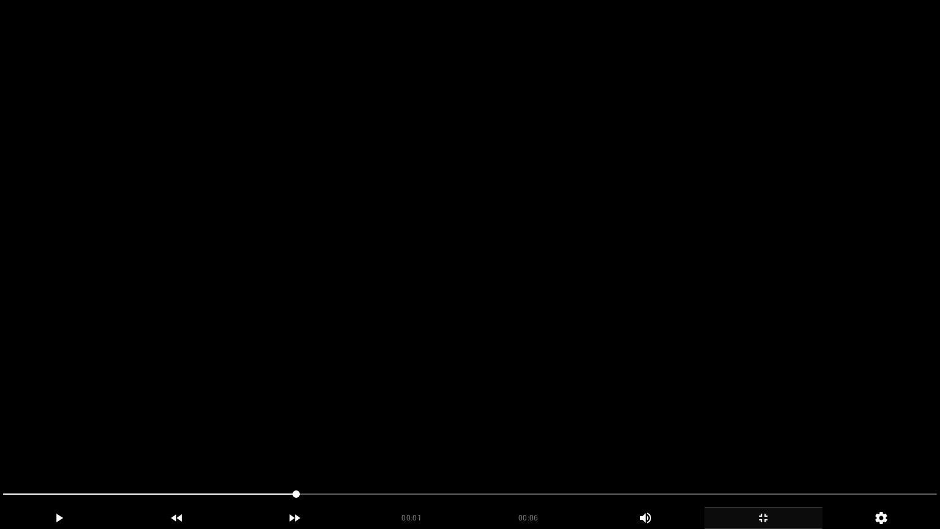
click at [766, 446] on icon "add" at bounding box center [763, 518] width 117 height 15
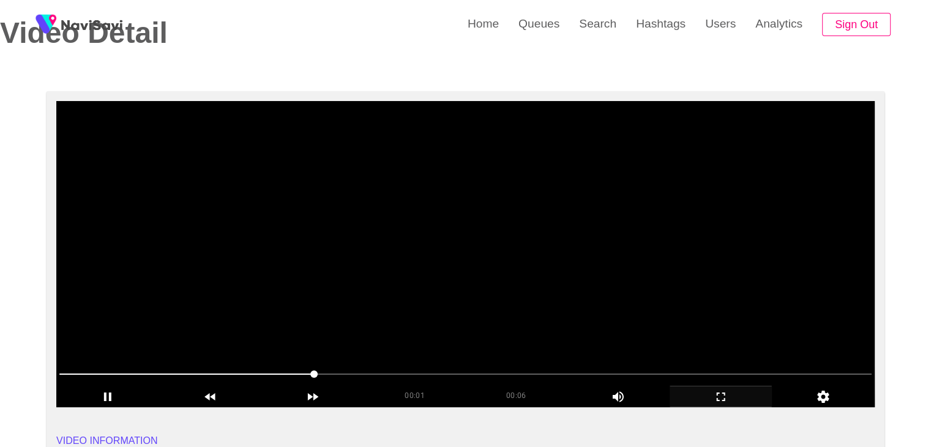
click at [527, 285] on video at bounding box center [465, 254] width 819 height 306
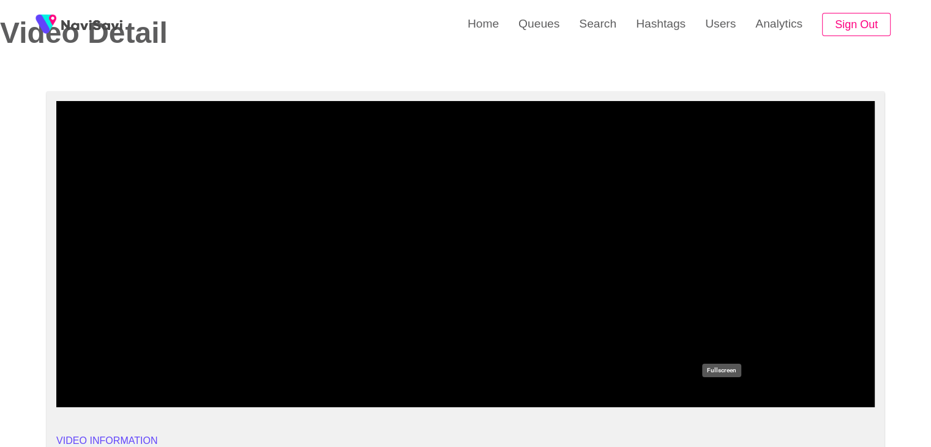
click at [723, 399] on icon "add" at bounding box center [721, 396] width 102 height 15
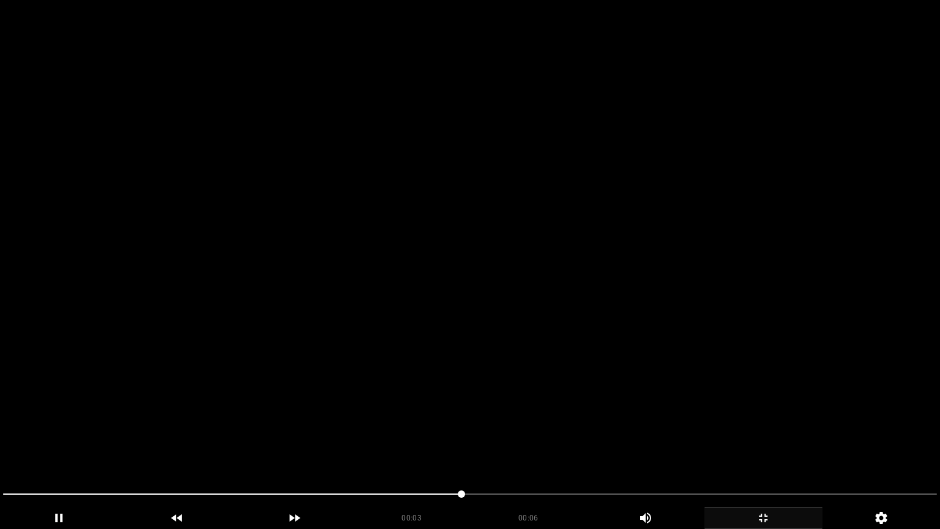
click at [627, 380] on video at bounding box center [470, 264] width 940 height 529
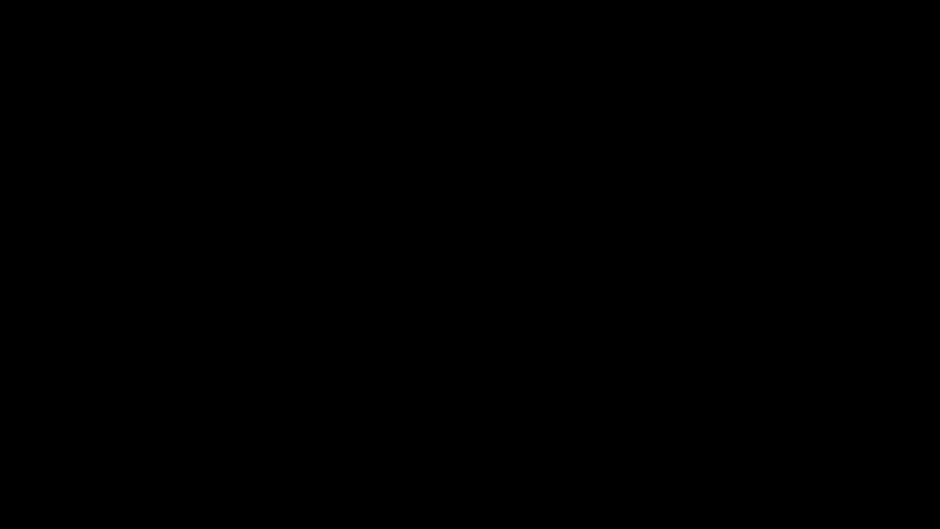
drag, startPoint x: 204, startPoint y: 497, endPoint x: 132, endPoint y: 498, distance: 72.3
click at [132, 446] on span at bounding box center [470, 494] width 934 height 20
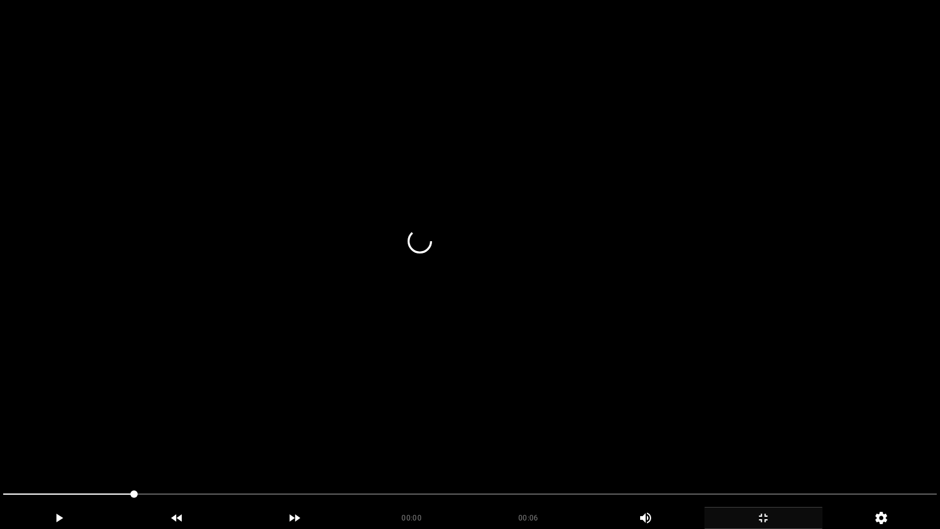
click at [225, 424] on video at bounding box center [470, 264] width 940 height 529
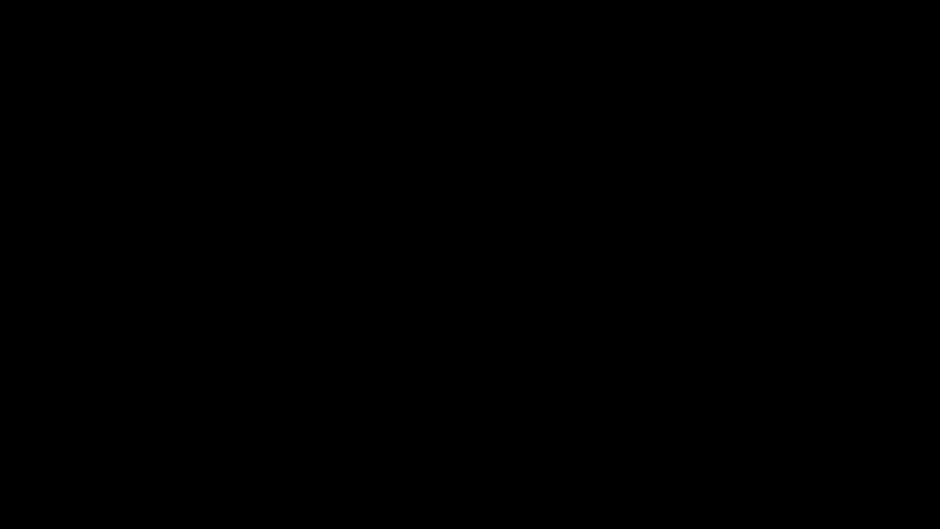
click at [737, 446] on div "add" at bounding box center [764, 518] width 118 height 22
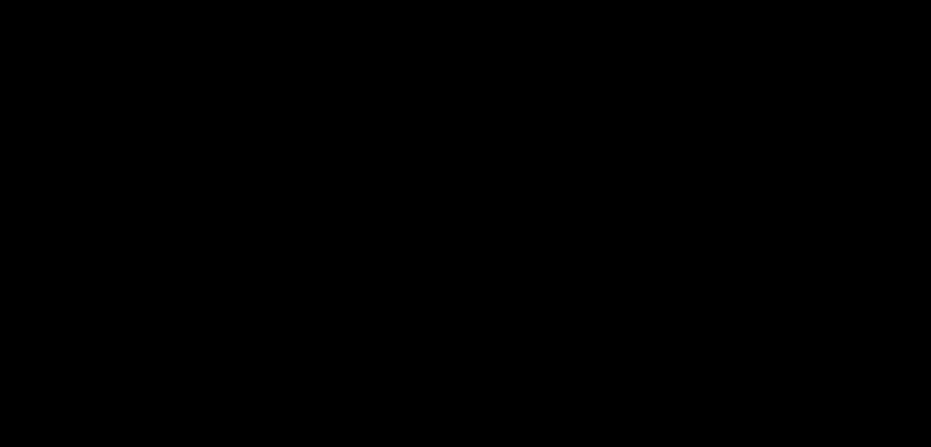
scroll to position [245, 0]
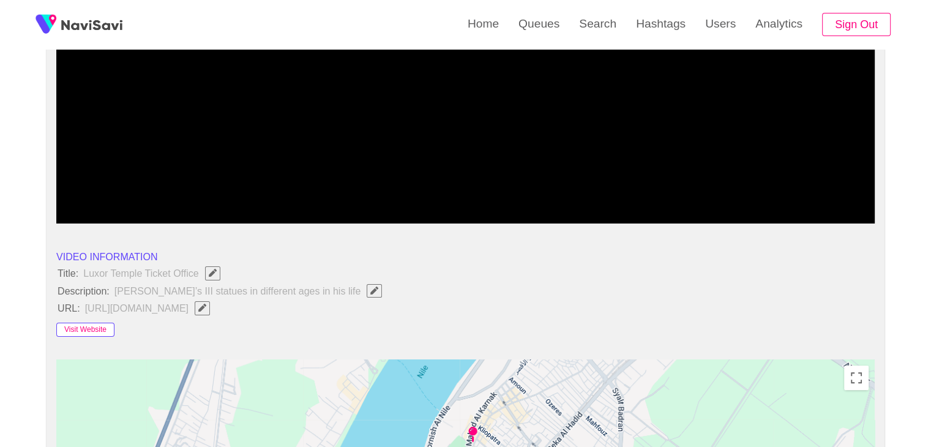
click at [95, 331] on button "Visit Website" at bounding box center [85, 330] width 58 height 15
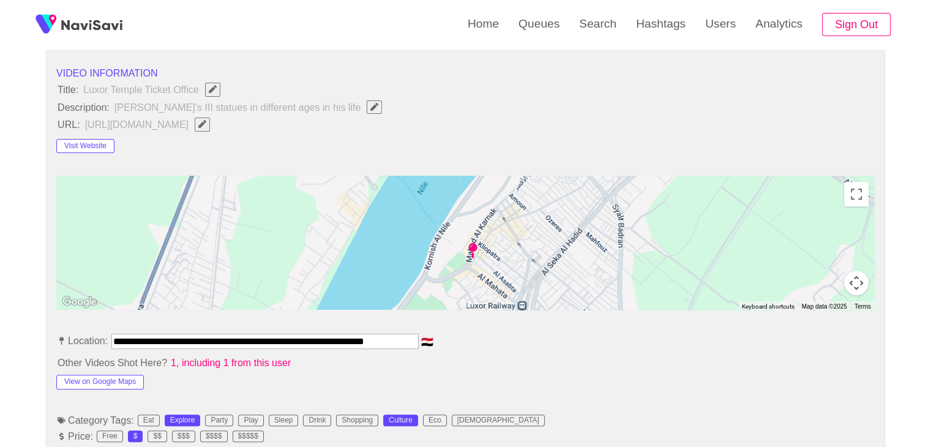
scroll to position [612, 0]
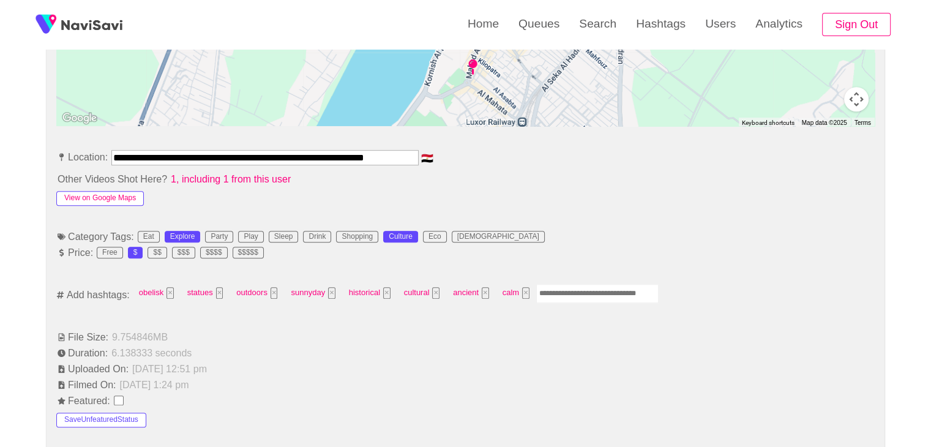
click at [127, 197] on button "View on Google Maps" at bounding box center [100, 198] width 88 height 15
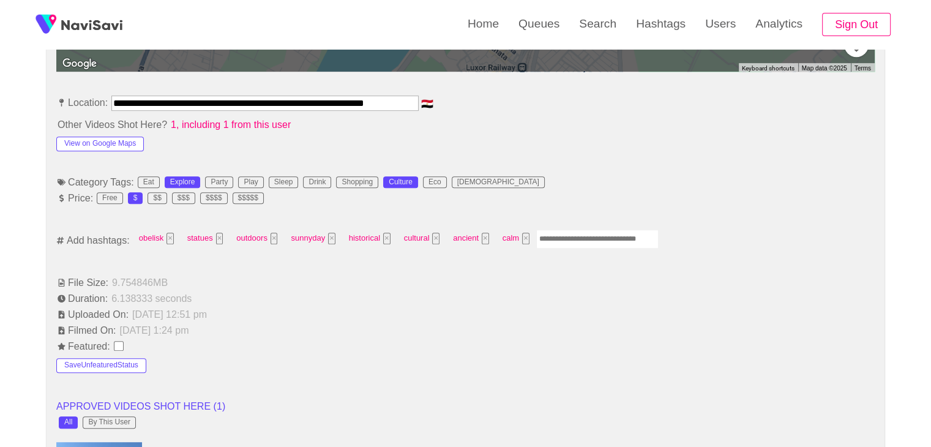
scroll to position [674, 0]
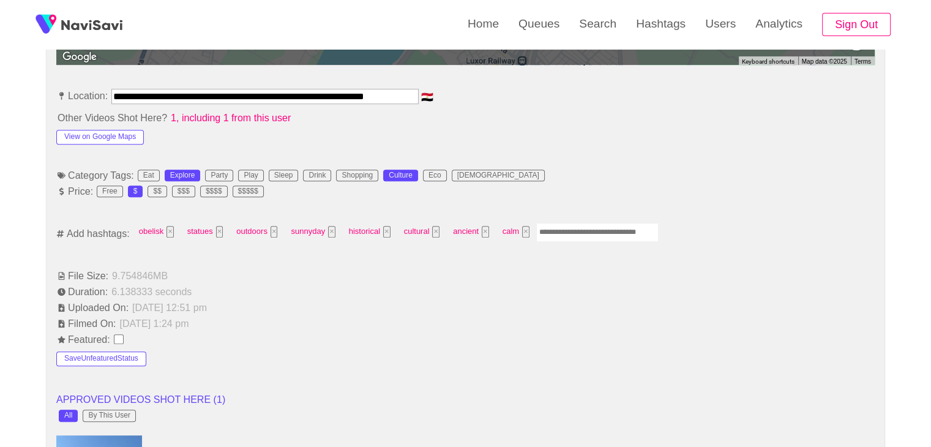
click at [549, 225] on input "Enter tag here and press return" at bounding box center [597, 232] width 122 height 19
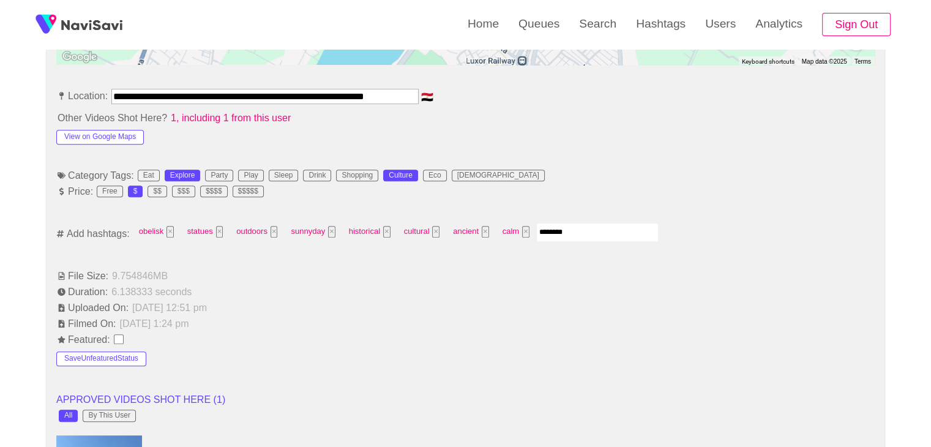
type input "*********"
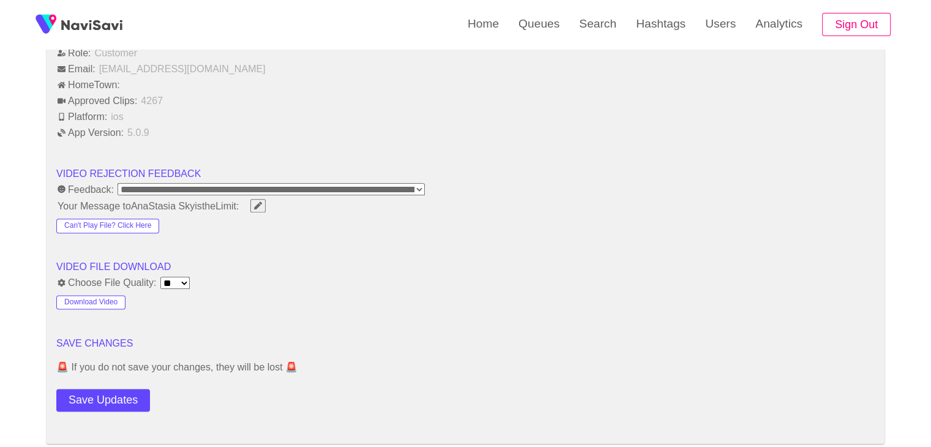
scroll to position [1470, 0]
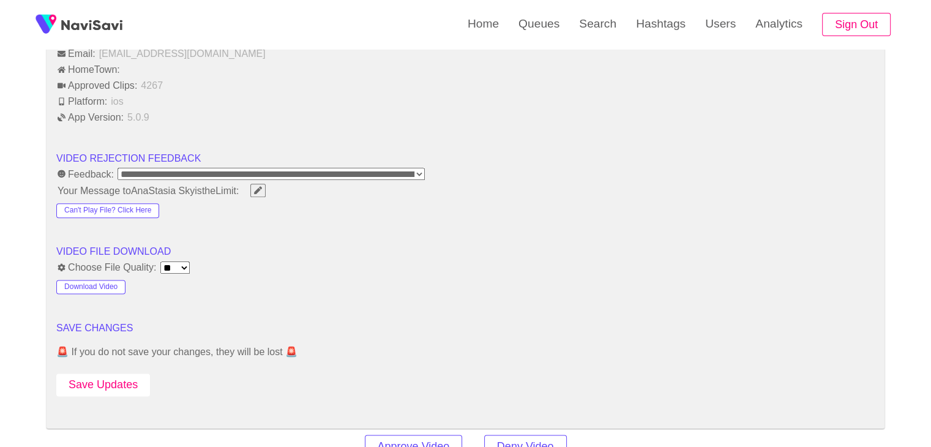
click at [116, 375] on button "Save Updates" at bounding box center [103, 385] width 94 height 23
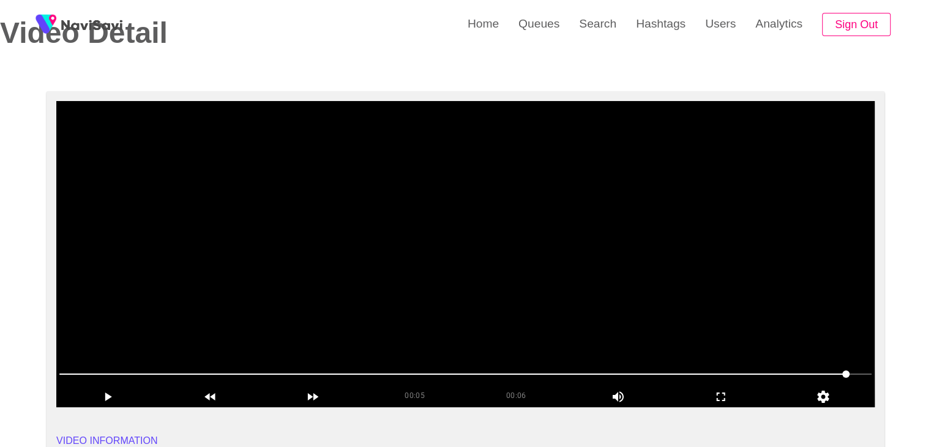
scroll to position [61, 0]
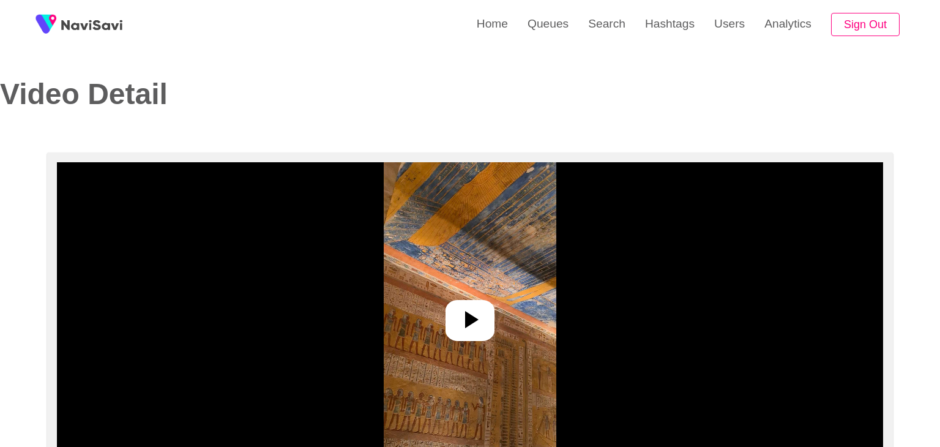
select select "**********"
select select "**"
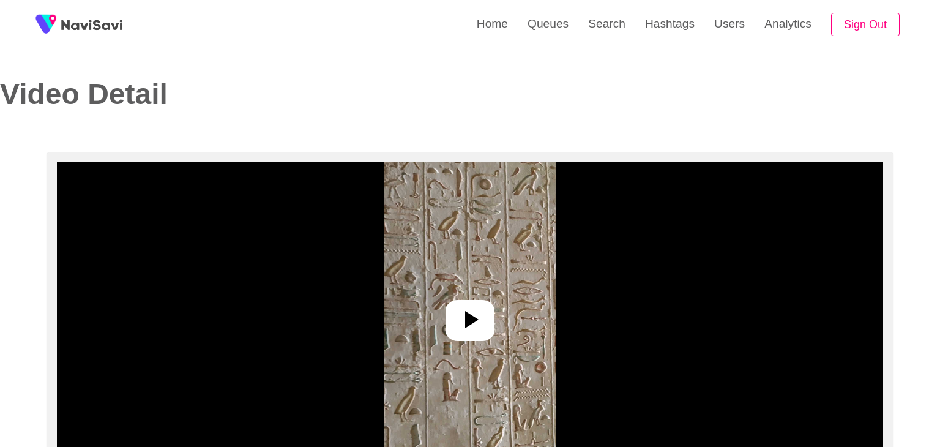
select select "**********"
select select "**"
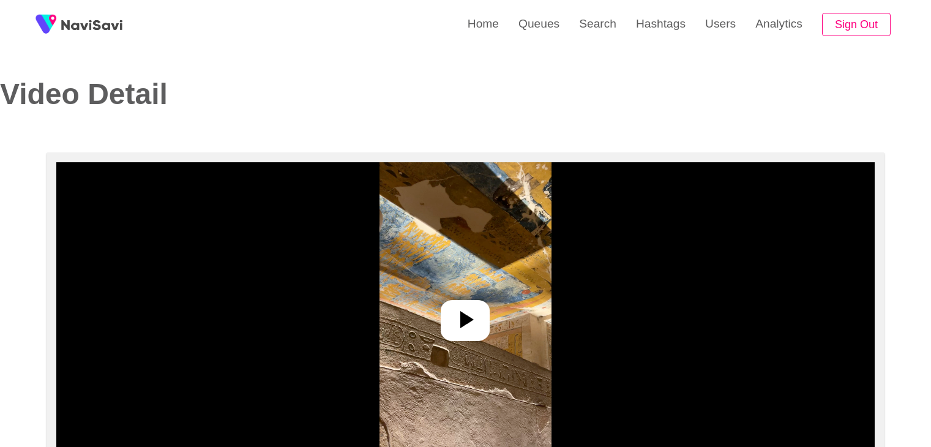
select select "**********"
select select "**"
click at [473, 319] on icon at bounding box center [466, 319] width 13 height 17
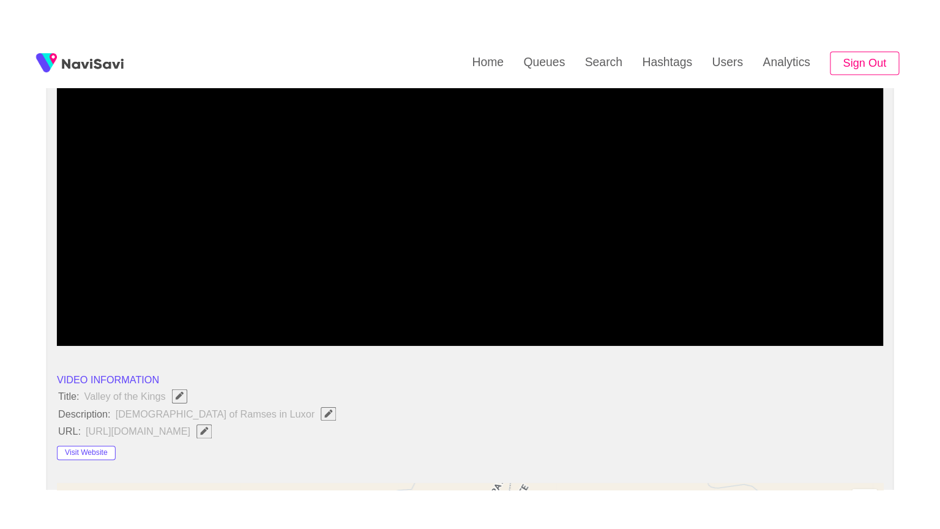
scroll to position [184, 0]
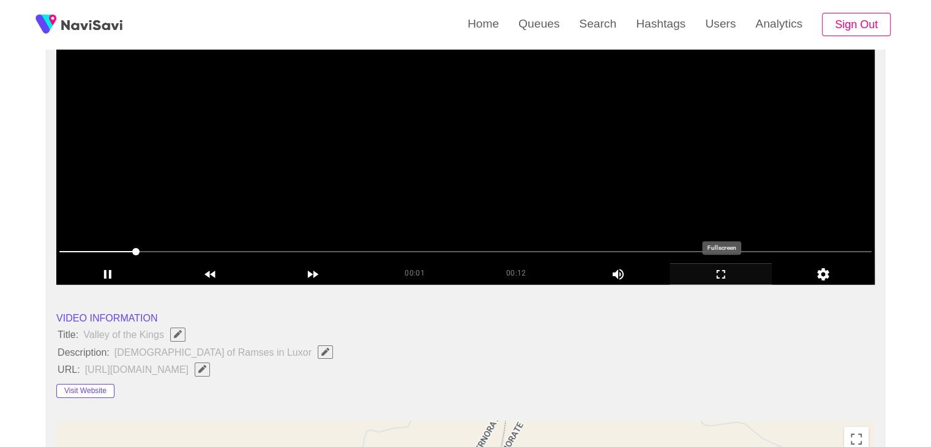
click at [708, 276] on icon "add" at bounding box center [721, 274] width 102 height 15
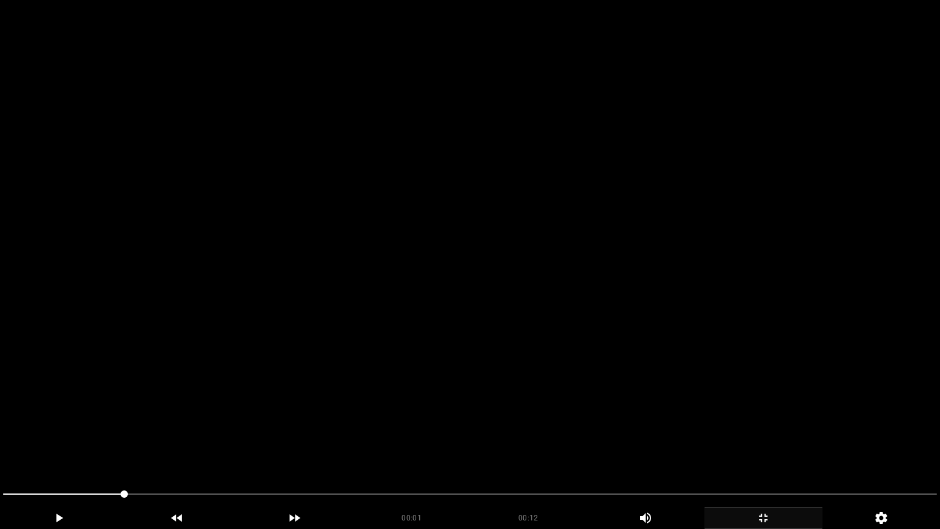
click at [625, 306] on video at bounding box center [470, 264] width 940 height 529
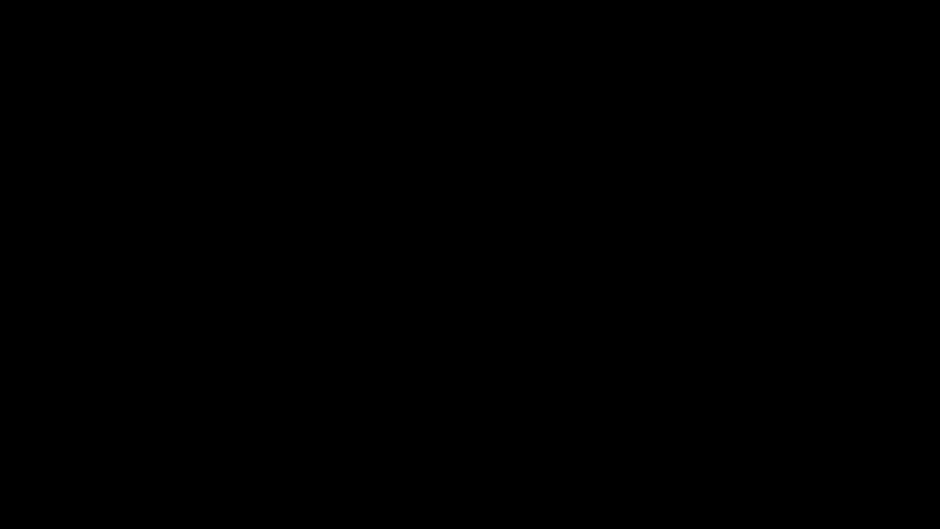
click at [61, 446] on icon "add" at bounding box center [58, 518] width 7 height 9
click at [64, 446] on icon "add" at bounding box center [59, 518] width 117 height 15
click at [784, 446] on icon "add" at bounding box center [763, 518] width 117 height 15
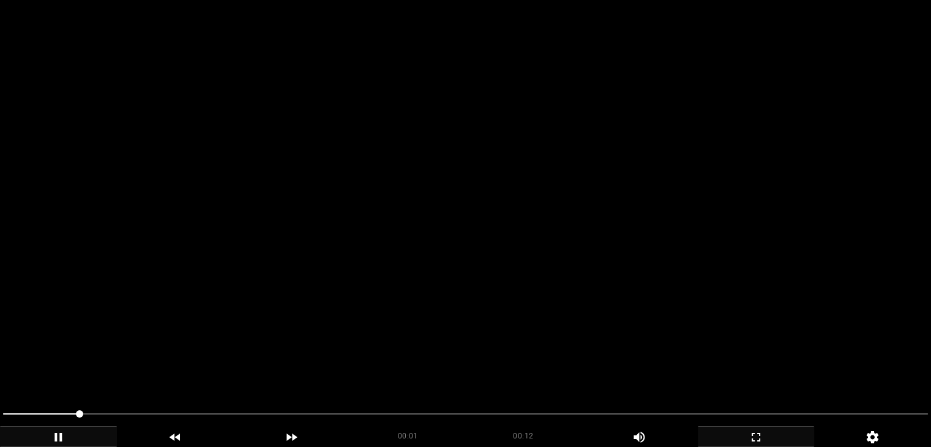
scroll to position [59, 0]
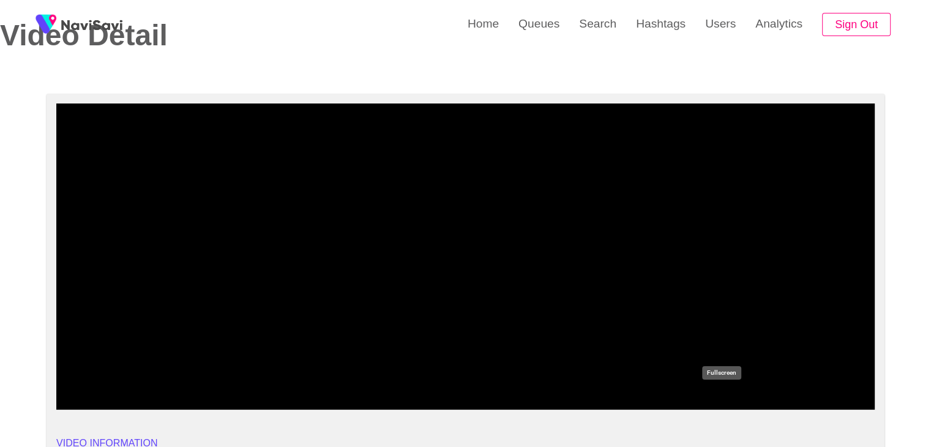
click at [721, 397] on icon "add" at bounding box center [721, 399] width 102 height 15
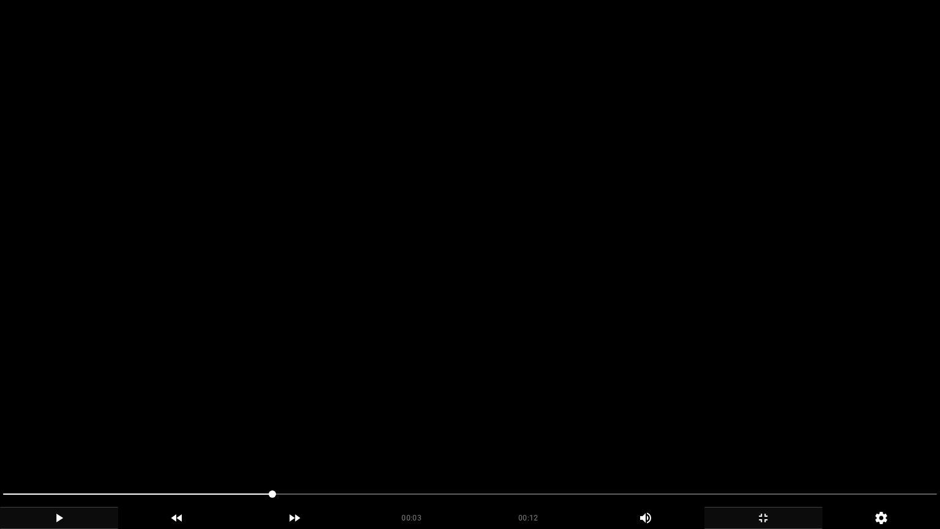
click at [634, 404] on video at bounding box center [470, 264] width 940 height 529
click at [636, 408] on video at bounding box center [470, 264] width 940 height 529
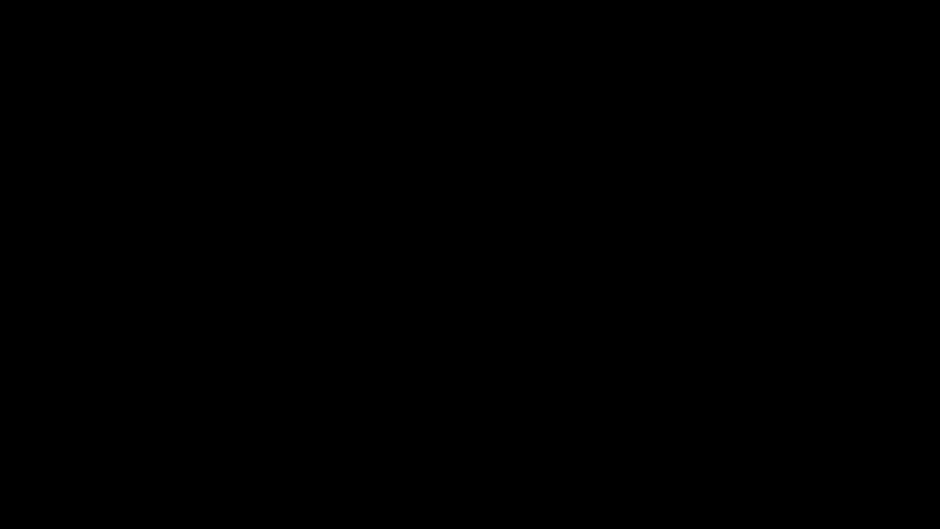
drag, startPoint x: 440, startPoint y: 487, endPoint x: 434, endPoint y: 495, distance: 9.6
click at [434, 446] on span at bounding box center [470, 494] width 934 height 20
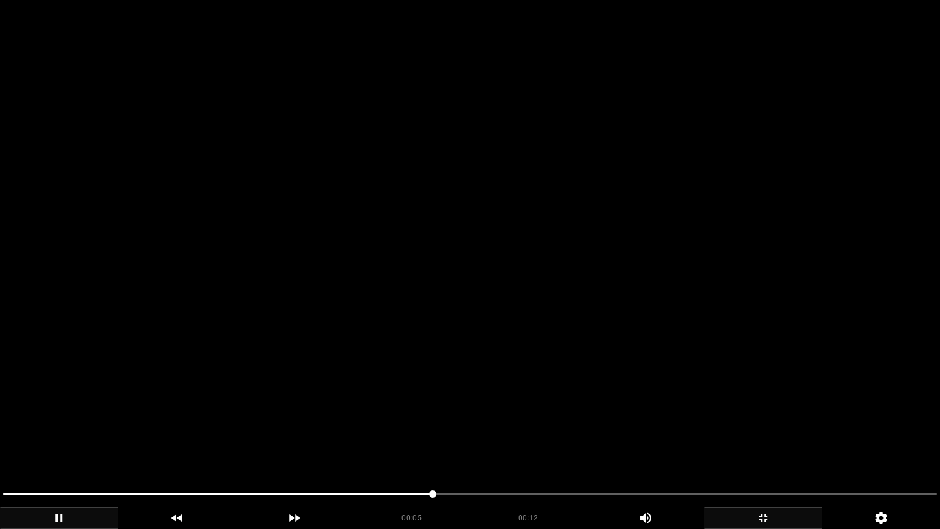
click at [539, 441] on video at bounding box center [470, 264] width 940 height 529
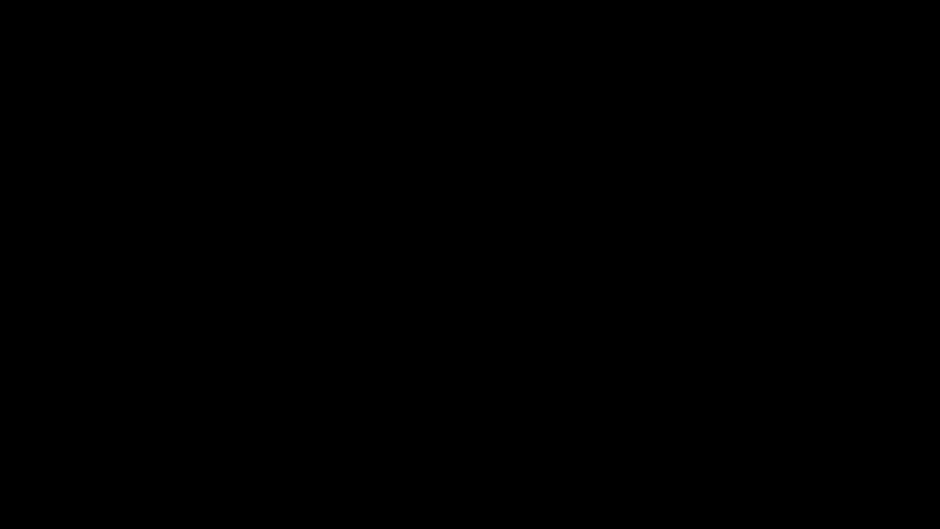
click at [332, 446] on span at bounding box center [470, 494] width 934 height 20
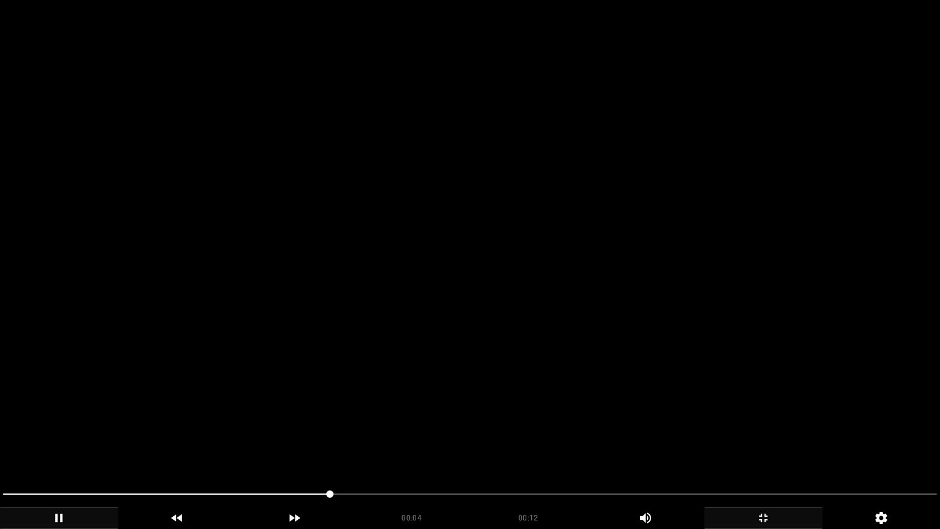
click at [518, 421] on video at bounding box center [470, 264] width 940 height 529
click at [519, 419] on video at bounding box center [470, 264] width 940 height 529
drag, startPoint x: 519, startPoint y: 418, endPoint x: 351, endPoint y: 467, distance: 175.4
click at [519, 419] on video at bounding box center [470, 264] width 940 height 529
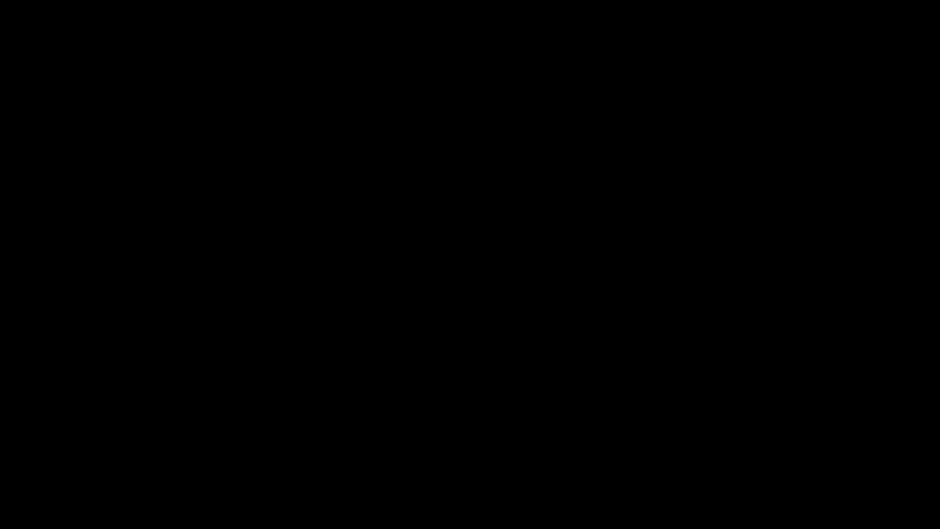
click at [335, 446] on span at bounding box center [470, 494] width 934 height 20
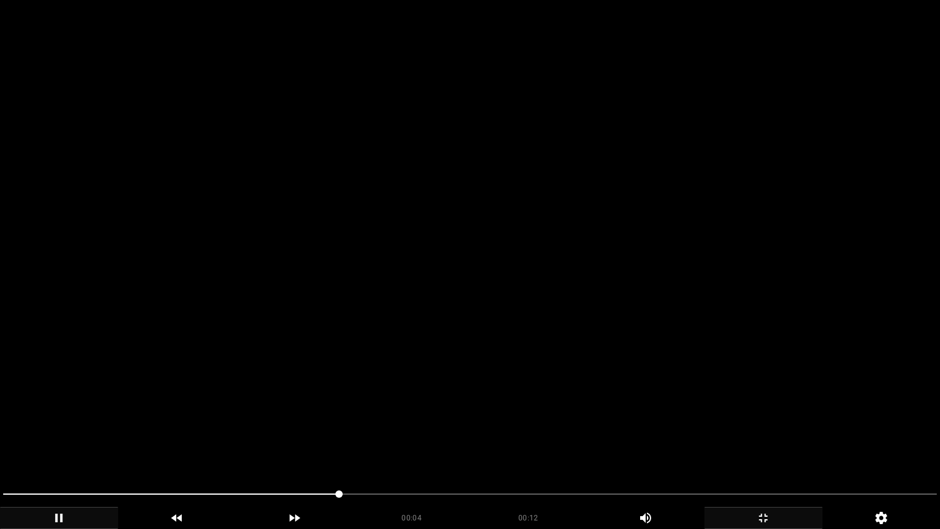
click at [471, 427] on video at bounding box center [470, 264] width 940 height 529
click at [531, 433] on video at bounding box center [470, 264] width 940 height 529
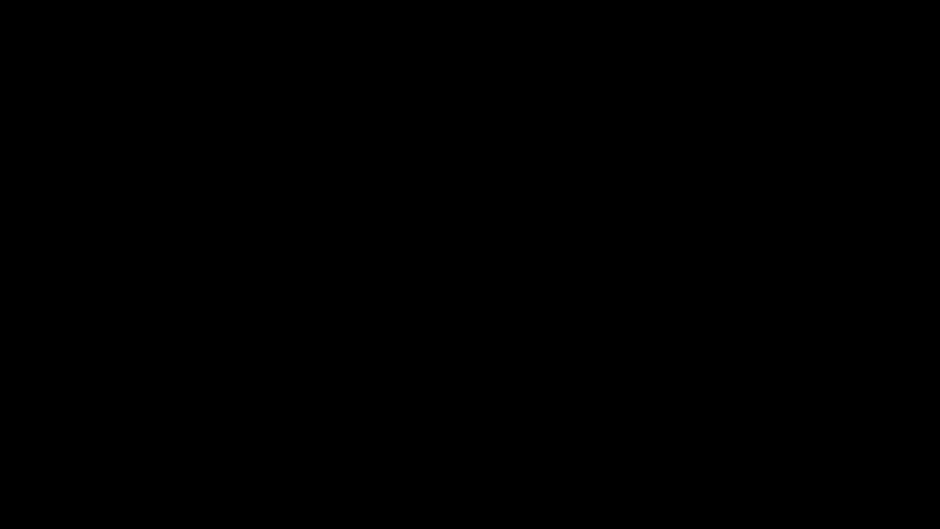
click at [756, 446] on icon "add" at bounding box center [763, 518] width 117 height 15
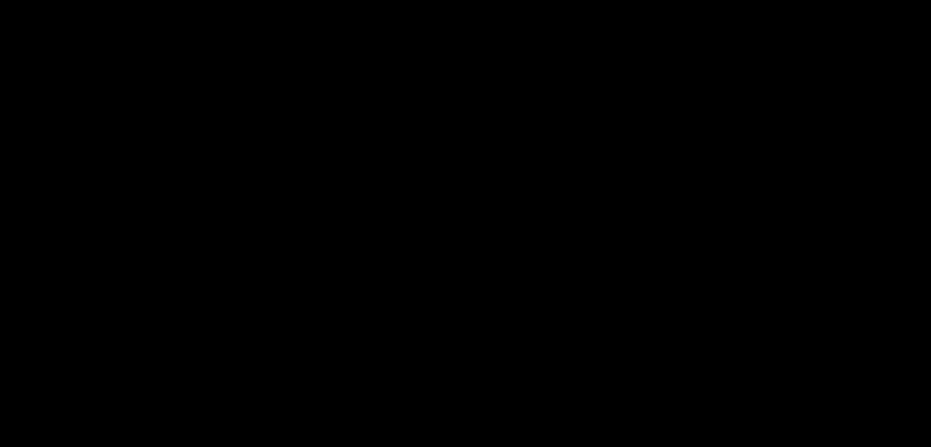
scroll to position [304, 0]
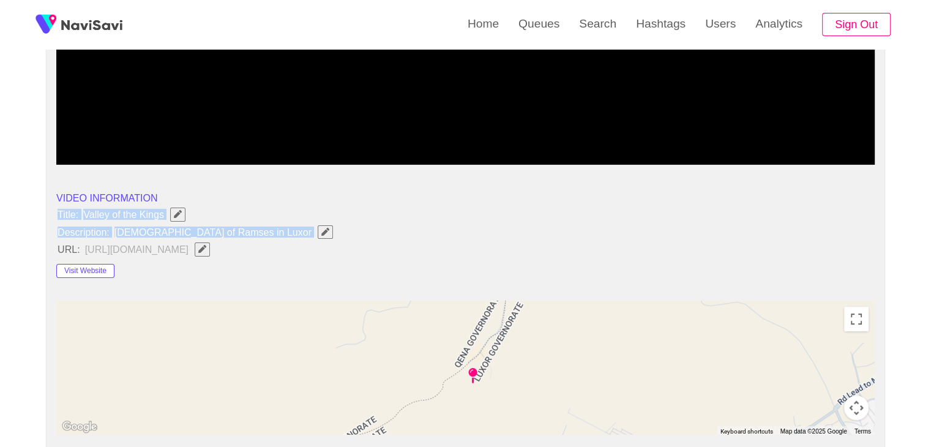
drag, startPoint x: 58, startPoint y: 211, endPoint x: 248, endPoint y: 227, distance: 191.1
copy ul "Title: Valley of the Kings Description: Temple of Ramses in Luxor"
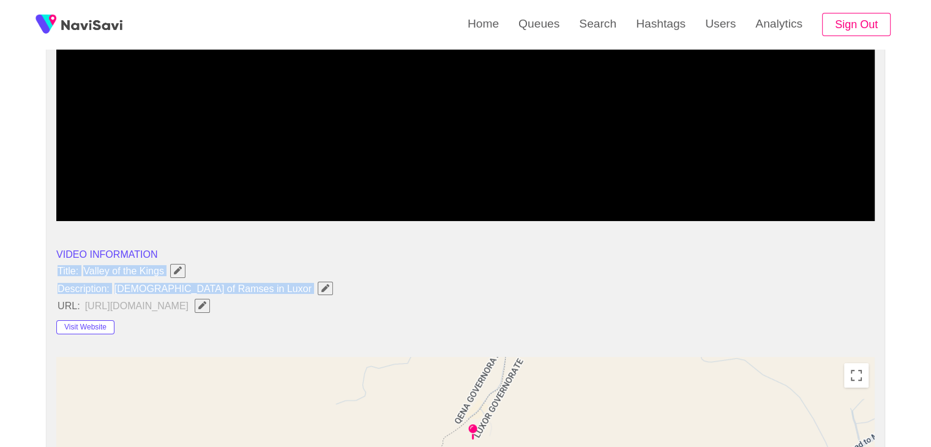
scroll to position [242, 0]
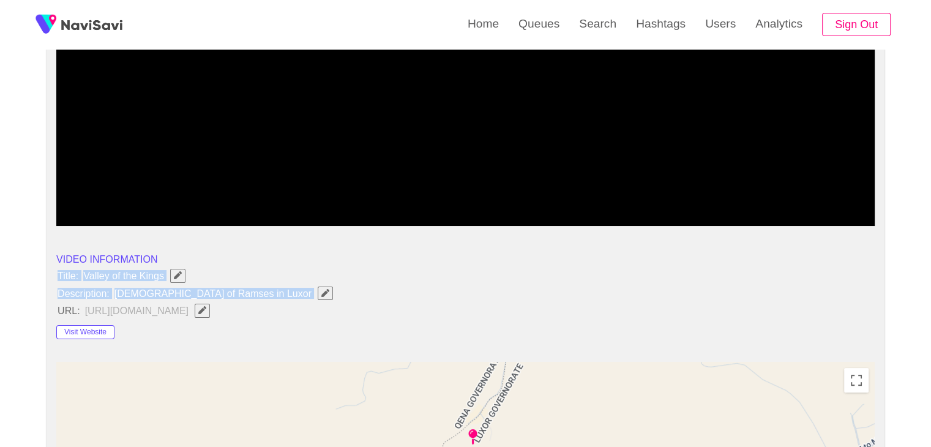
click at [321, 289] on icon "Edit Field" at bounding box center [325, 293] width 8 height 8
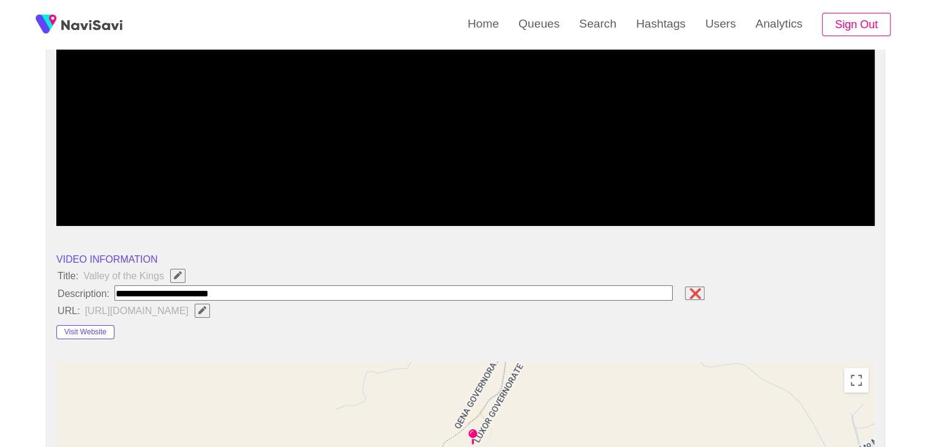
type input "**********"
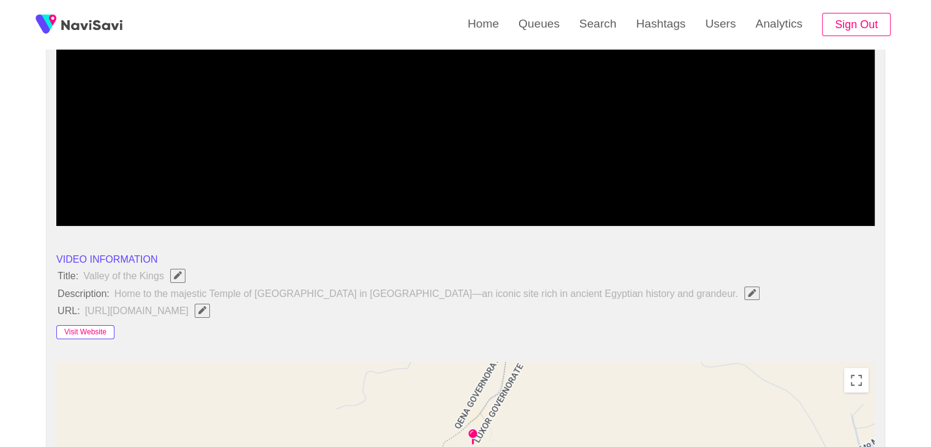
click at [92, 326] on button "Visit Website" at bounding box center [85, 332] width 58 height 15
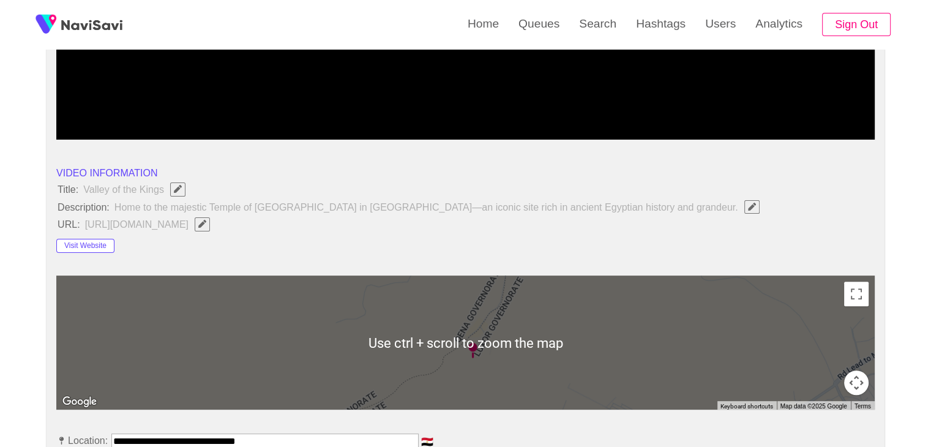
scroll to position [549, 0]
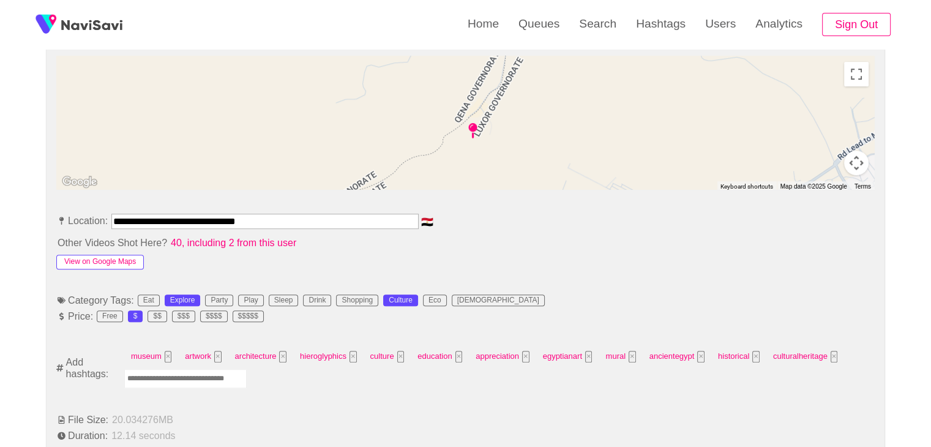
click at [137, 261] on button "View on Google Maps" at bounding box center [100, 262] width 88 height 15
drag, startPoint x: 269, startPoint y: 222, endPoint x: 51, endPoint y: 206, distance: 219.2
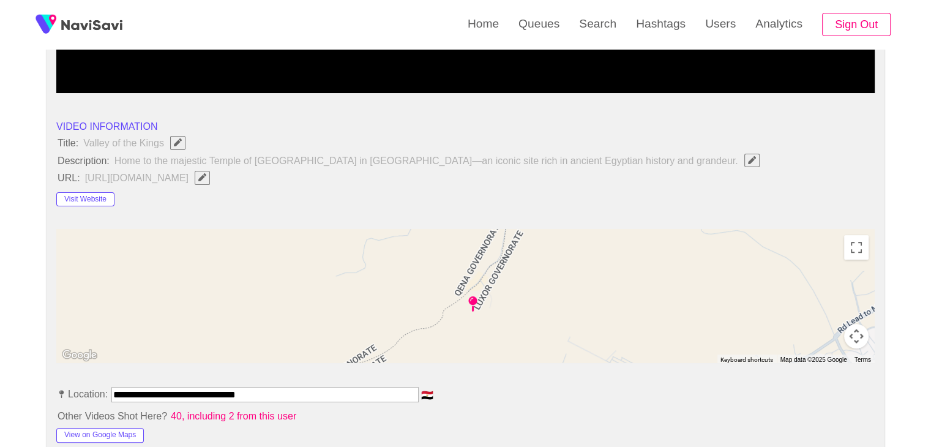
scroll to position [365, 0]
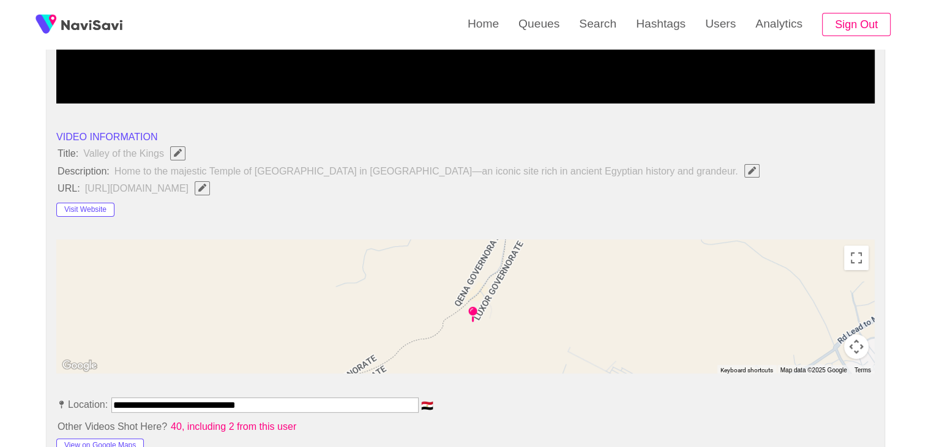
click at [206, 187] on icon "Edit Field" at bounding box center [202, 188] width 8 height 8
type input "**********"
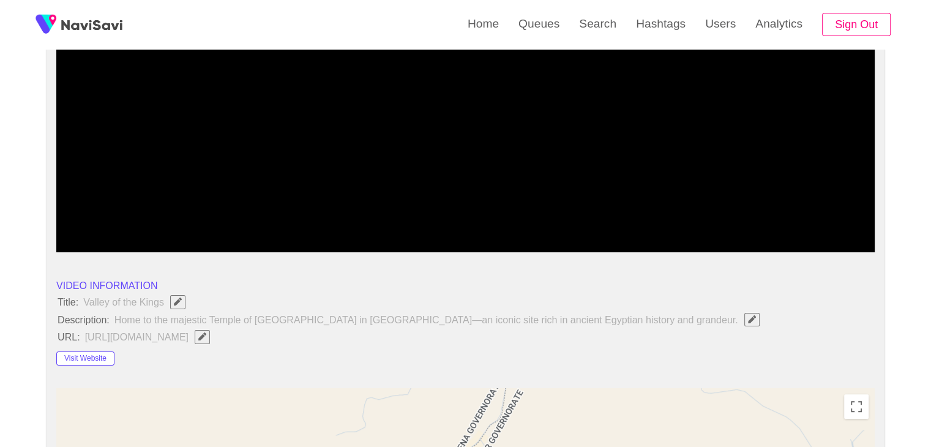
scroll to position [120, 0]
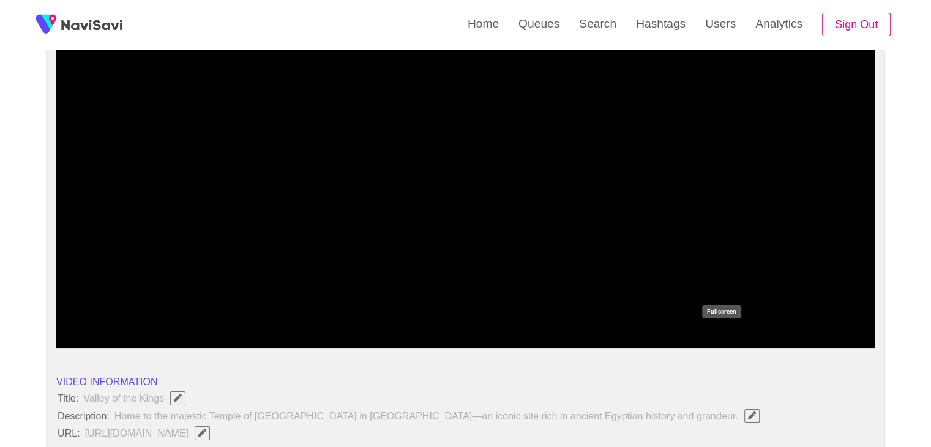
click at [719, 337] on icon "add" at bounding box center [721, 338] width 102 height 15
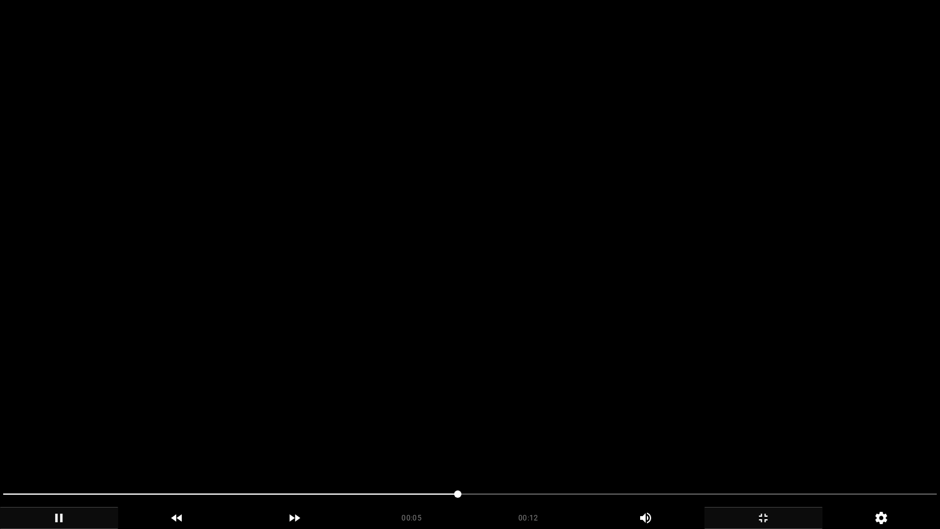
click at [617, 351] on video at bounding box center [470, 264] width 940 height 529
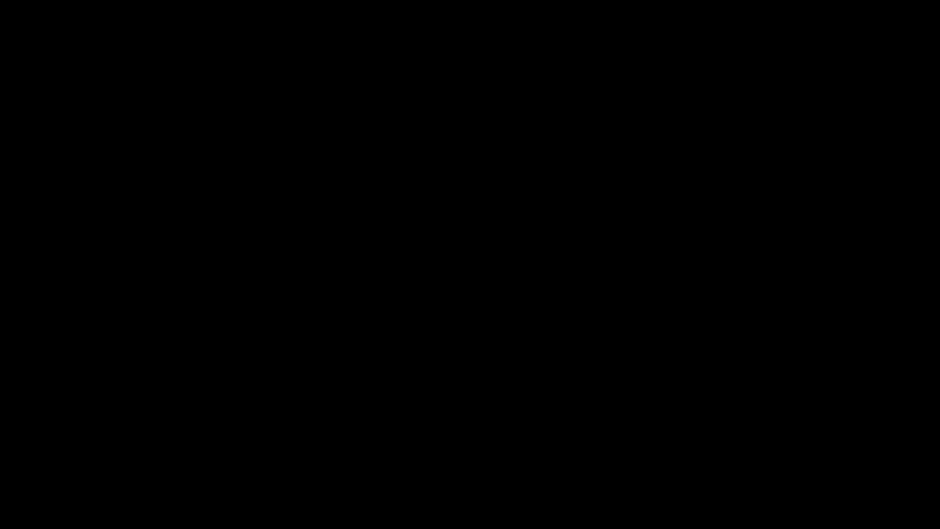
drag, startPoint x: 145, startPoint y: 490, endPoint x: 89, endPoint y: 497, distance: 55.5
click at [89, 446] on span at bounding box center [470, 494] width 934 height 20
drag, startPoint x: 202, startPoint y: 500, endPoint x: 165, endPoint y: 500, distance: 36.7
click at [165, 446] on span at bounding box center [470, 494] width 934 height 20
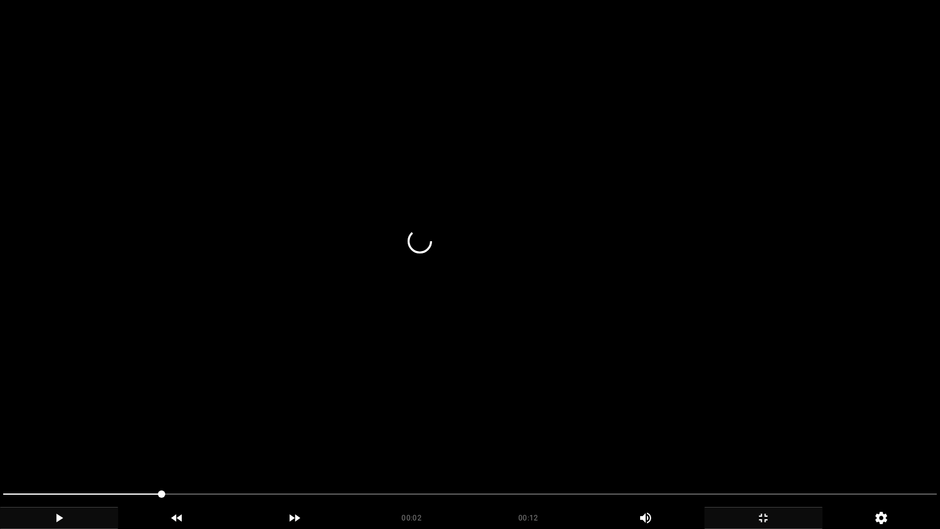
click at [410, 416] on video at bounding box center [470, 264] width 940 height 529
click at [506, 435] on video at bounding box center [470, 264] width 940 height 529
click at [508, 435] on video at bounding box center [470, 264] width 940 height 529
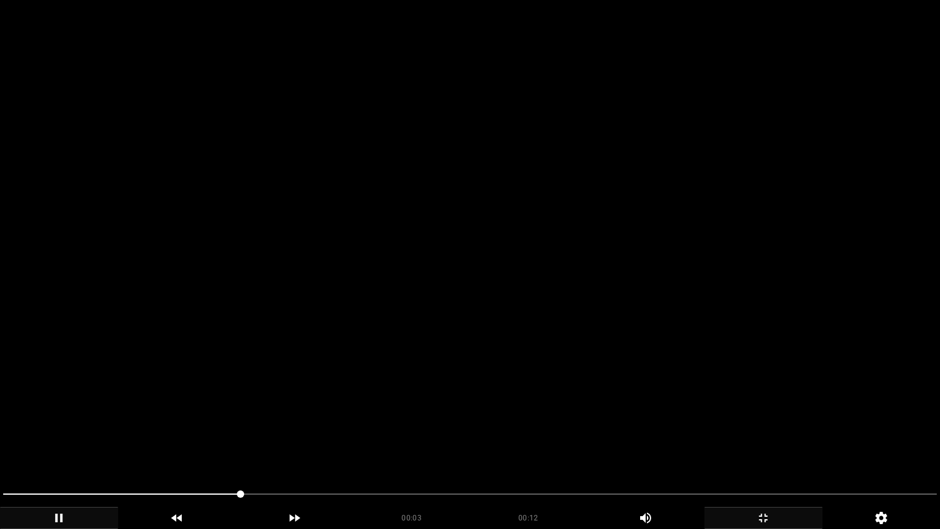
click at [531, 446] on video at bounding box center [470, 264] width 940 height 529
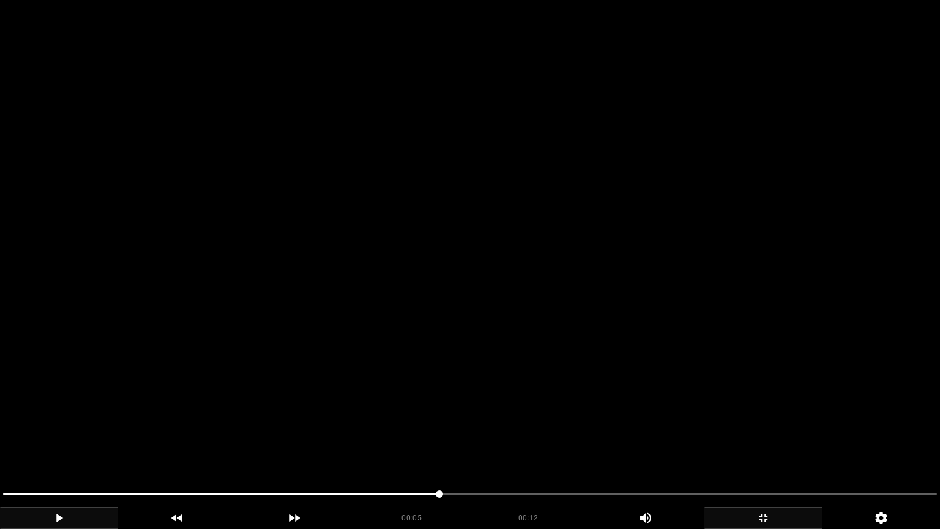
click at [531, 446] on video at bounding box center [470, 264] width 940 height 529
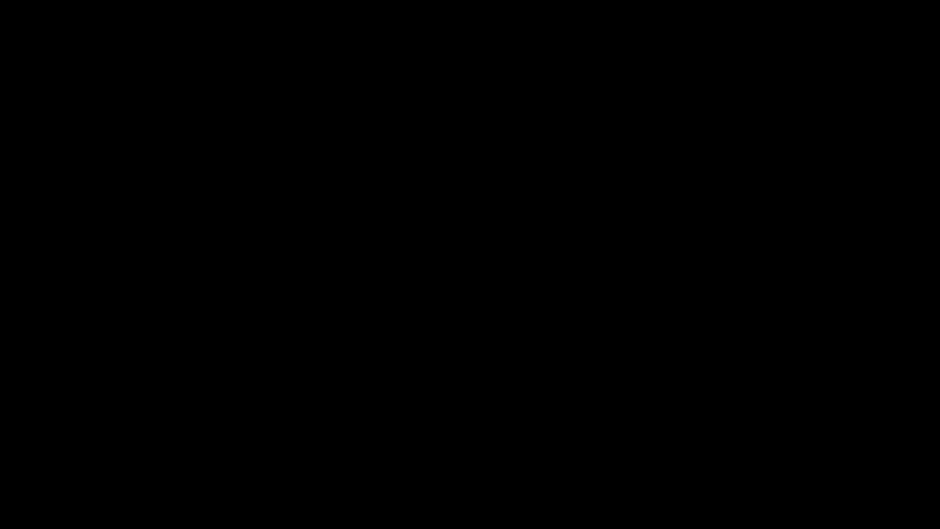
click at [775, 446] on icon "add" at bounding box center [763, 518] width 117 height 15
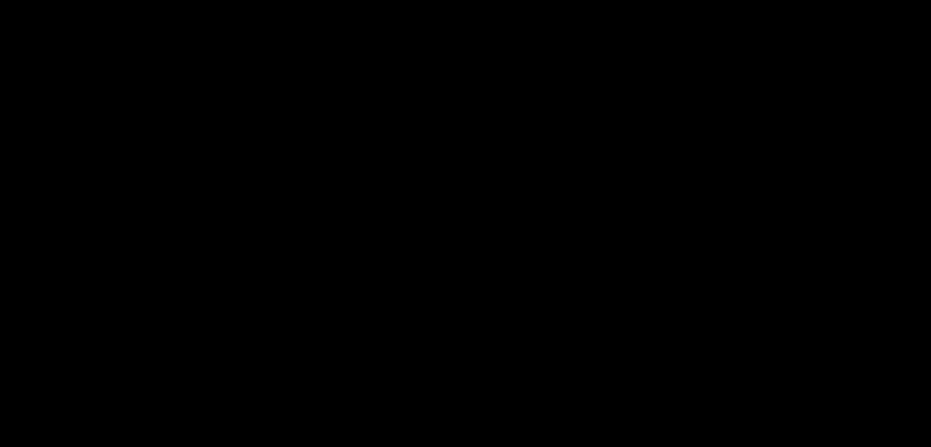
scroll to position [1590, 0]
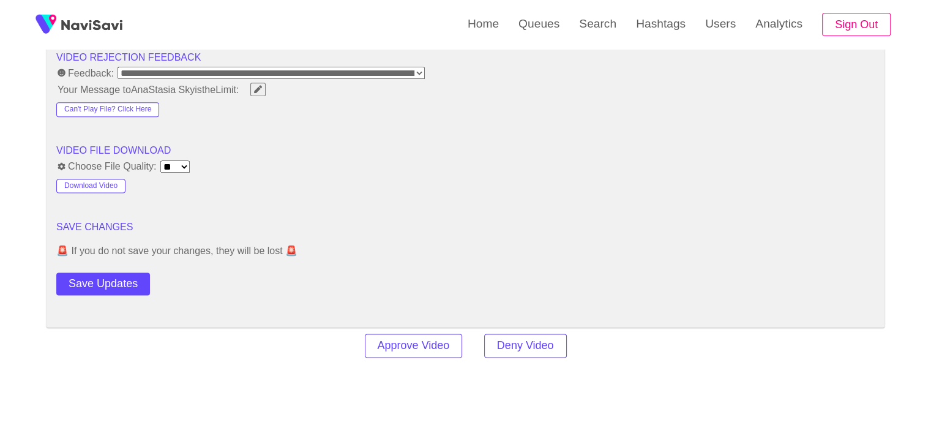
click at [117, 268] on div "Save Updates" at bounding box center [137, 282] width 163 height 28
click at [118, 282] on button "Save Updates" at bounding box center [103, 283] width 94 height 23
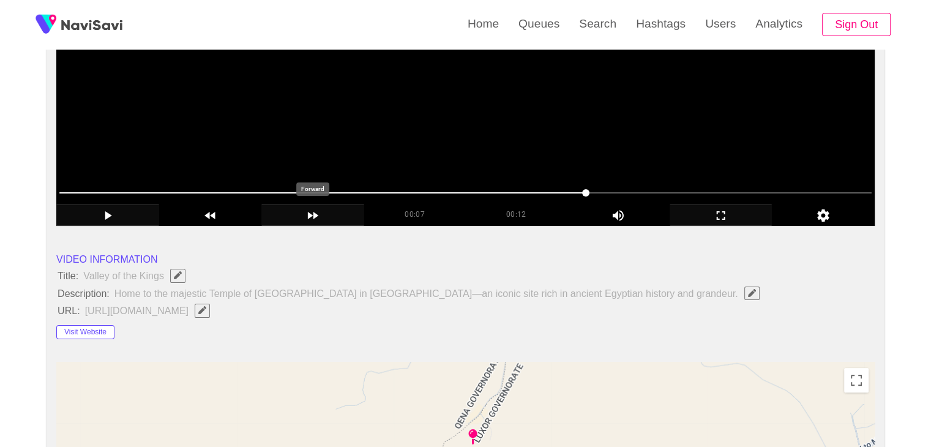
scroll to position [0, 0]
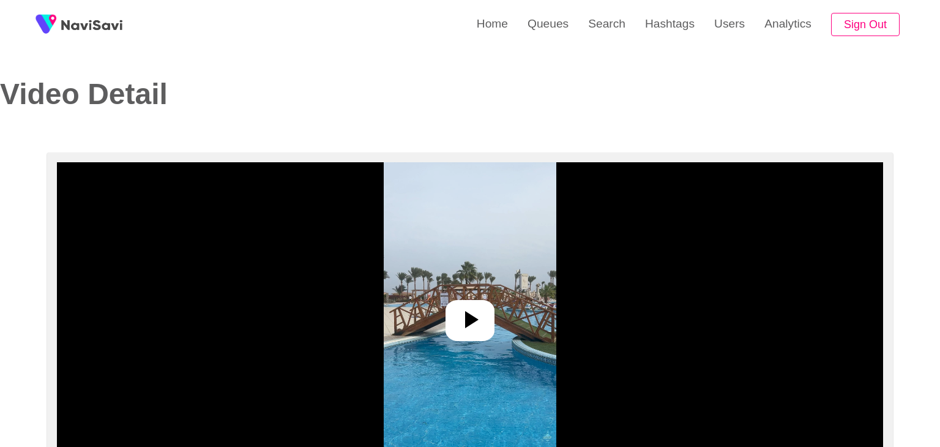
select select "**********"
select select "**"
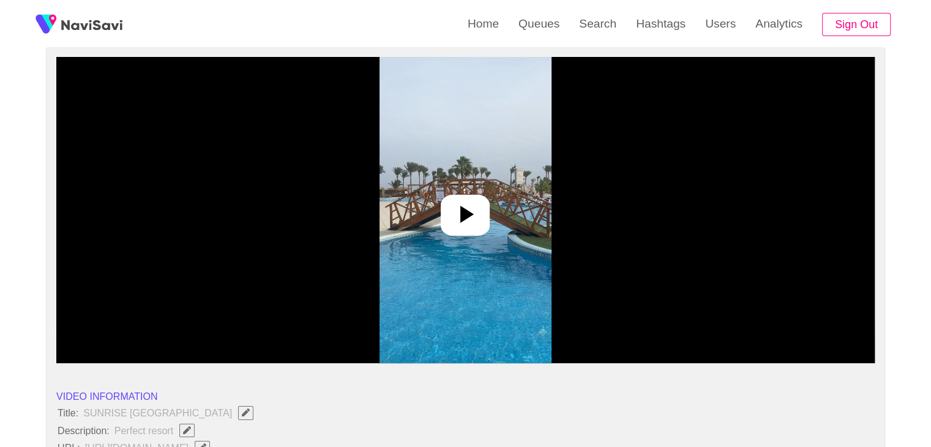
scroll to position [122, 0]
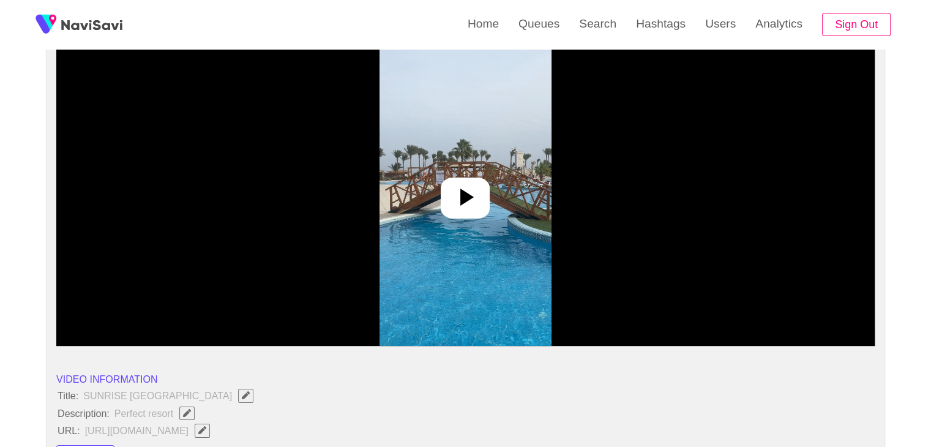
click at [466, 201] on icon at bounding box center [466, 197] width 13 height 17
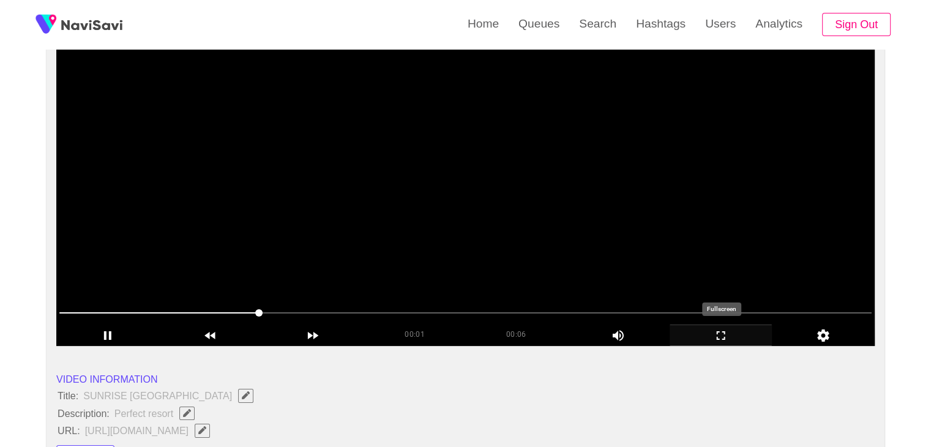
click at [724, 329] on icon "add" at bounding box center [721, 335] width 102 height 15
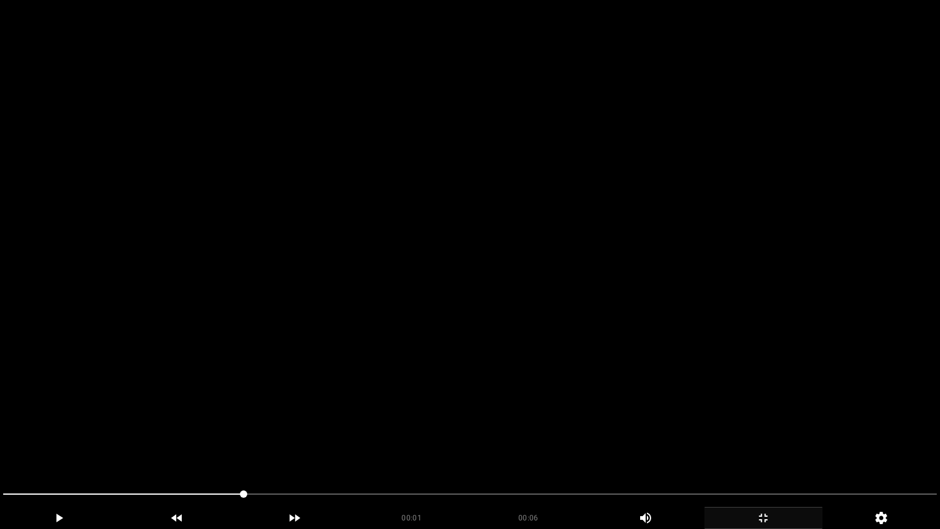
drag, startPoint x: 125, startPoint y: 497, endPoint x: 0, endPoint y: 482, distance: 125.8
click at [0, 446] on div at bounding box center [470, 495] width 944 height 32
drag, startPoint x: 86, startPoint y: 494, endPoint x: 0, endPoint y: 492, distance: 85.7
click at [0, 446] on div at bounding box center [470, 495] width 944 height 32
click at [1, 446] on div at bounding box center [470, 495] width 944 height 32
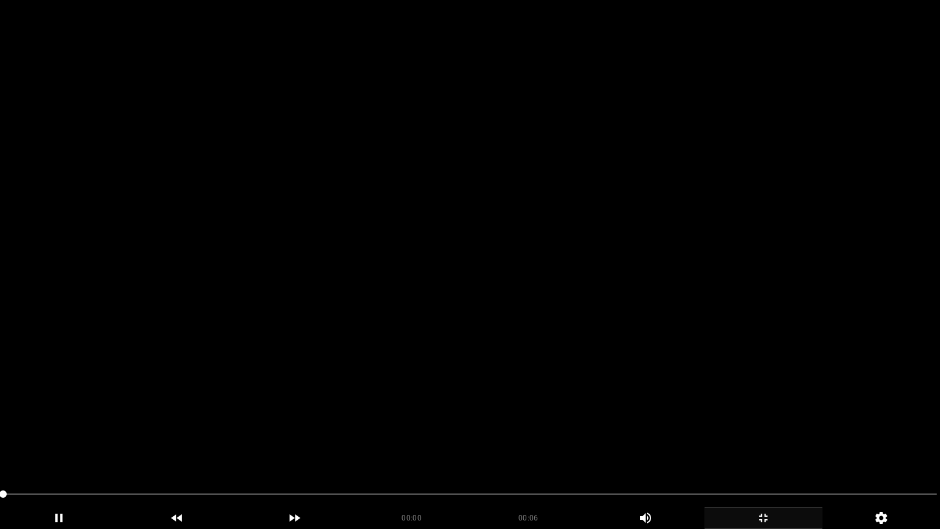
click at [200, 417] on video at bounding box center [470, 264] width 940 height 529
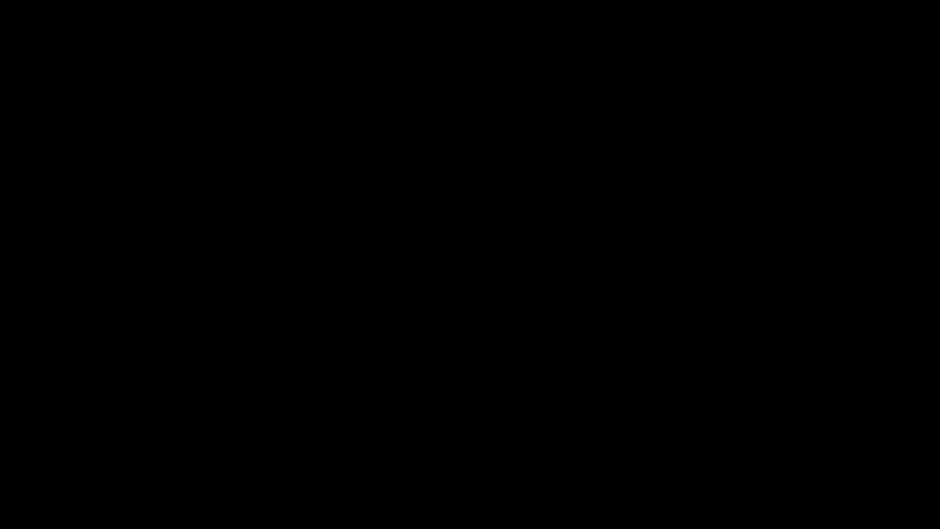
click at [779, 446] on icon "add" at bounding box center [763, 518] width 117 height 15
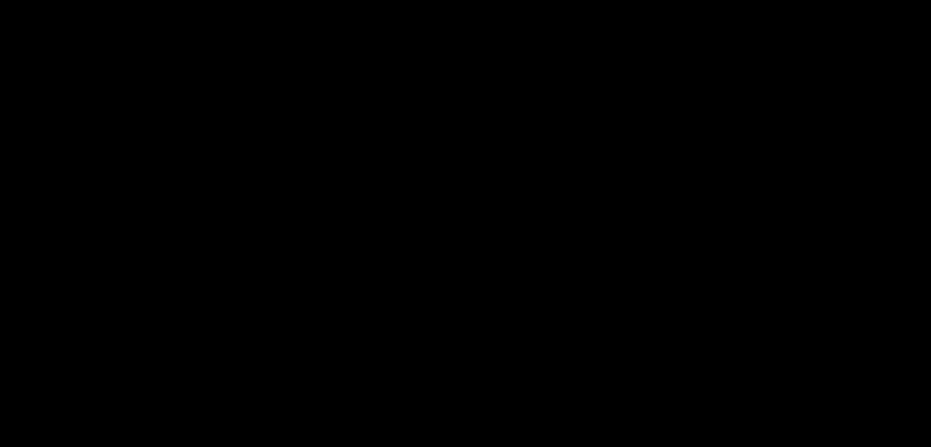
scroll to position [306, 0]
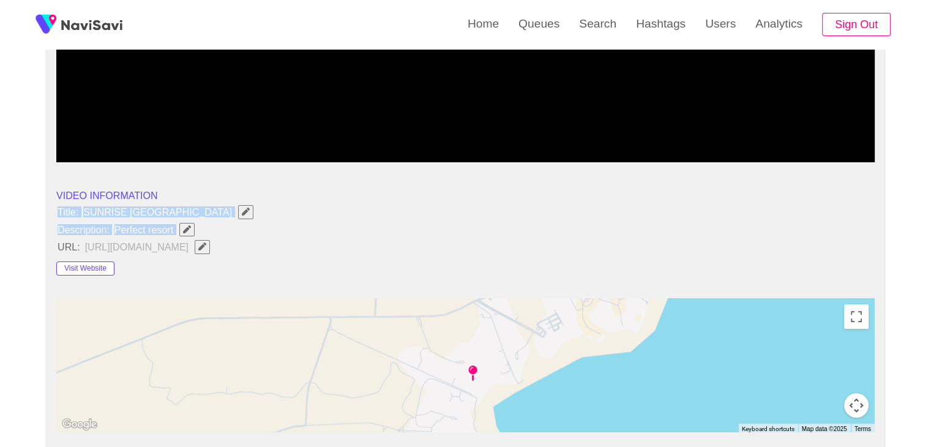
drag, startPoint x: 55, startPoint y: 209, endPoint x: 187, endPoint y: 235, distance: 134.1
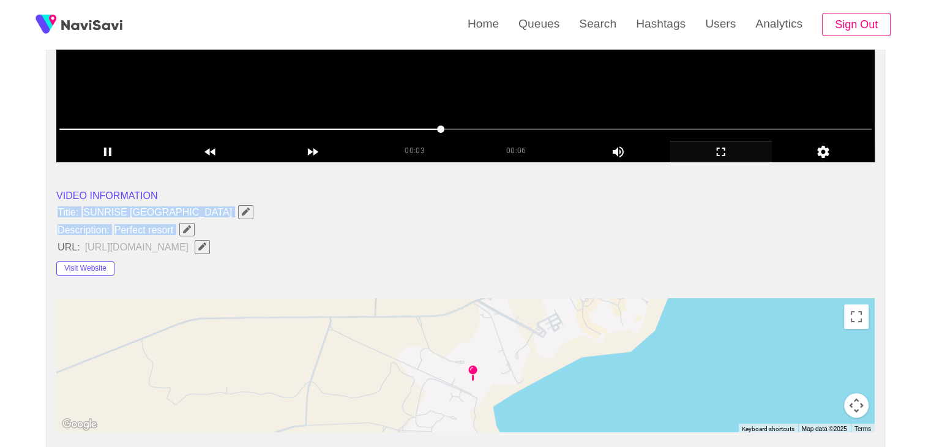
copy ul "Title: SUNRISE Royal Makadi Resort Description: Perfect resort"
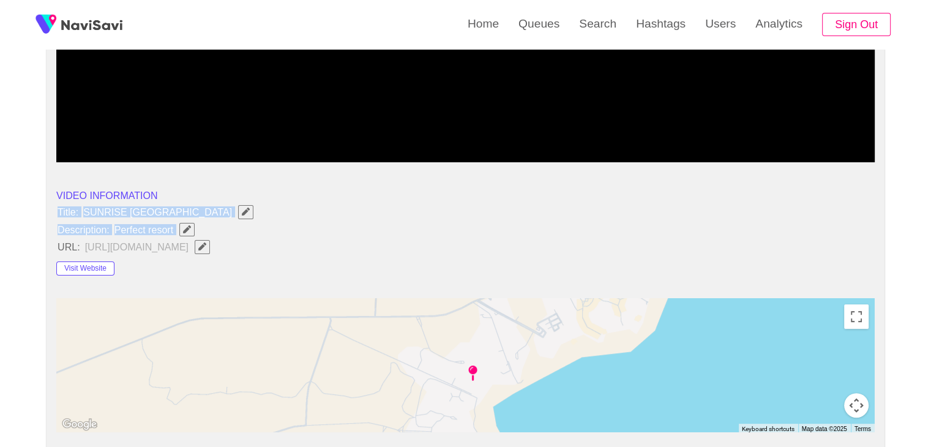
click at [193, 226] on button "button" at bounding box center [186, 229] width 15 height 13
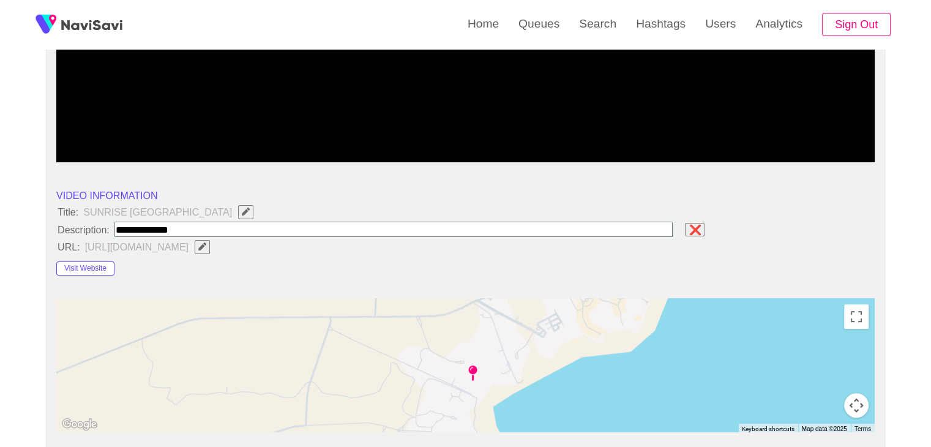
type input "**********"
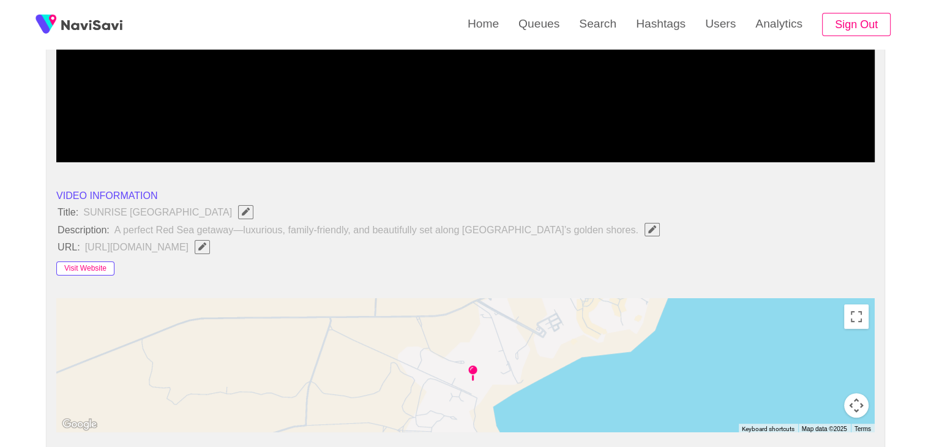
click at [103, 267] on button "Visit Website" at bounding box center [85, 268] width 58 height 15
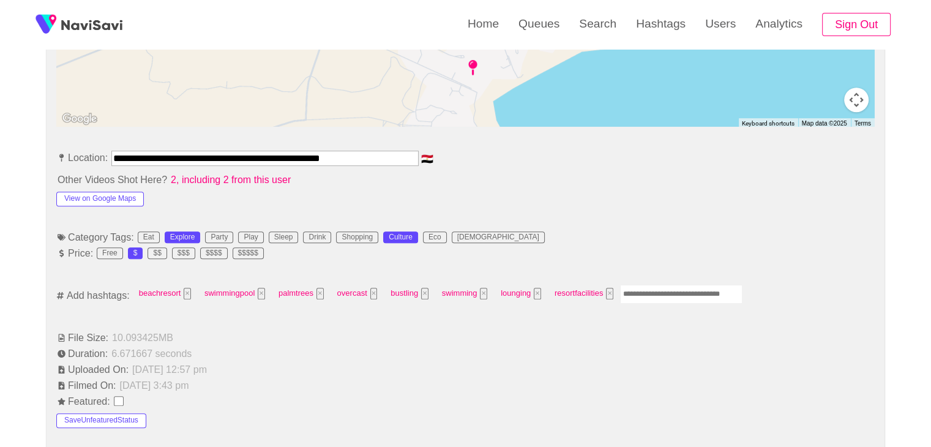
scroll to position [612, 0]
click at [94, 197] on button "View on Google Maps" at bounding box center [100, 198] width 88 height 15
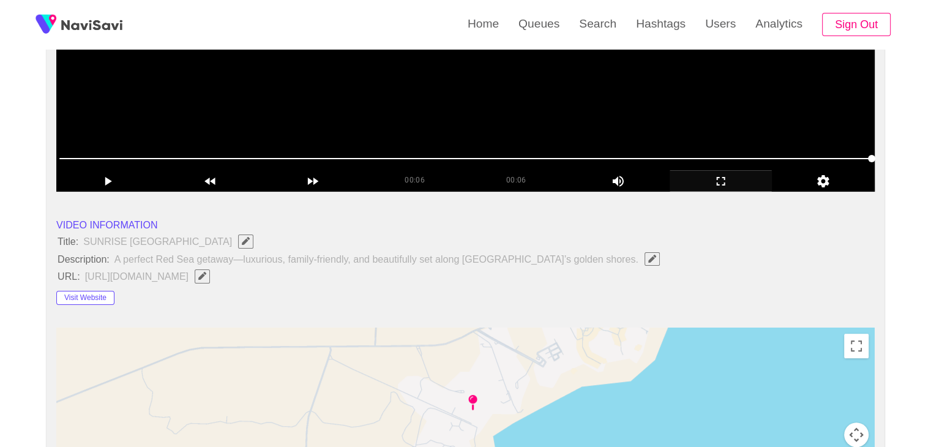
scroll to position [122, 0]
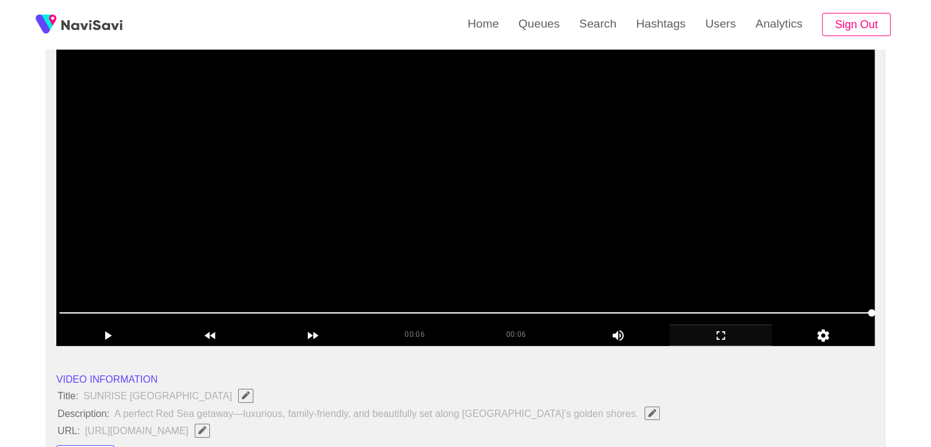
click at [531, 224] on video at bounding box center [465, 193] width 819 height 306
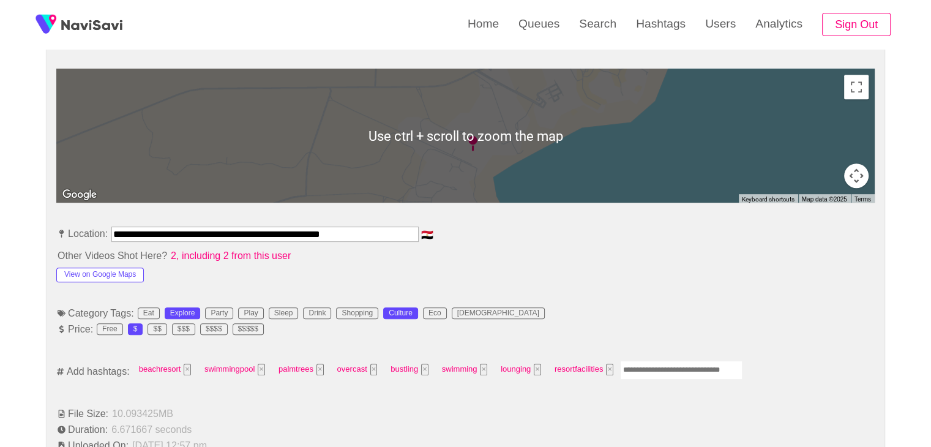
scroll to position [551, 0]
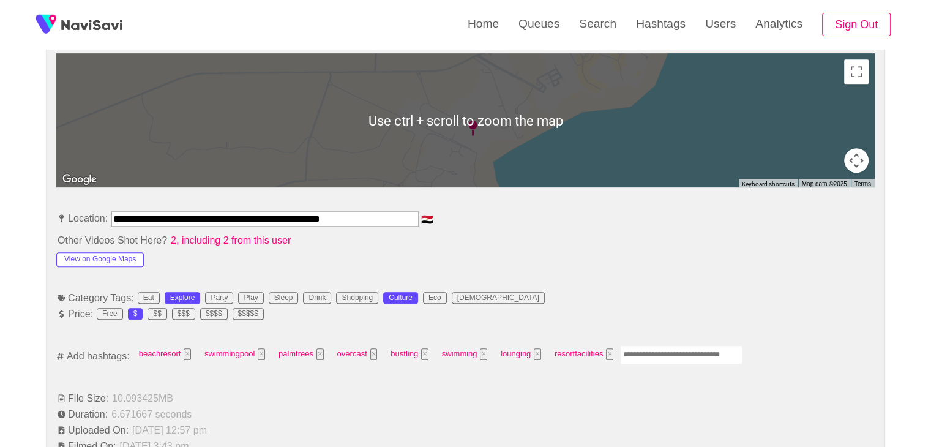
click at [649, 353] on input "Enter tag here and press return" at bounding box center [681, 354] width 122 height 19
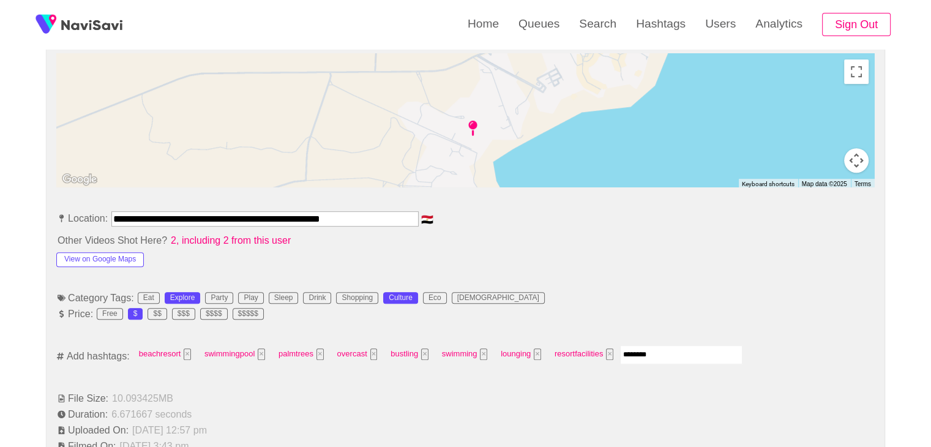
type input "*********"
type input "**********"
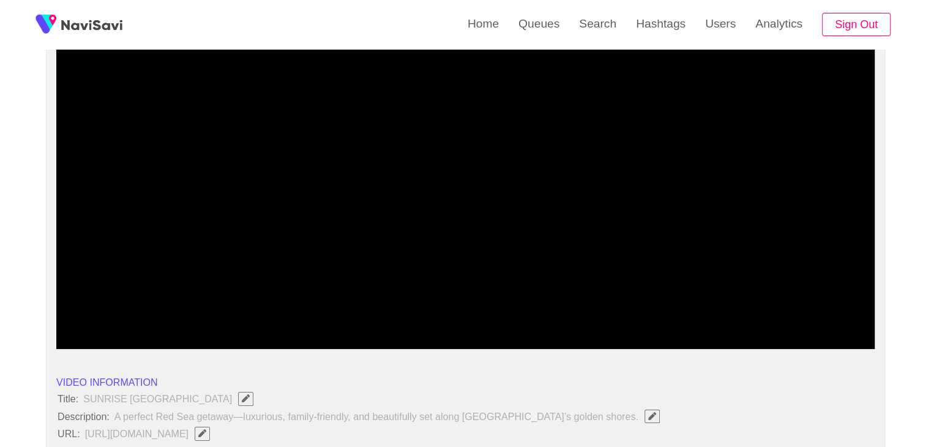
scroll to position [120, 0]
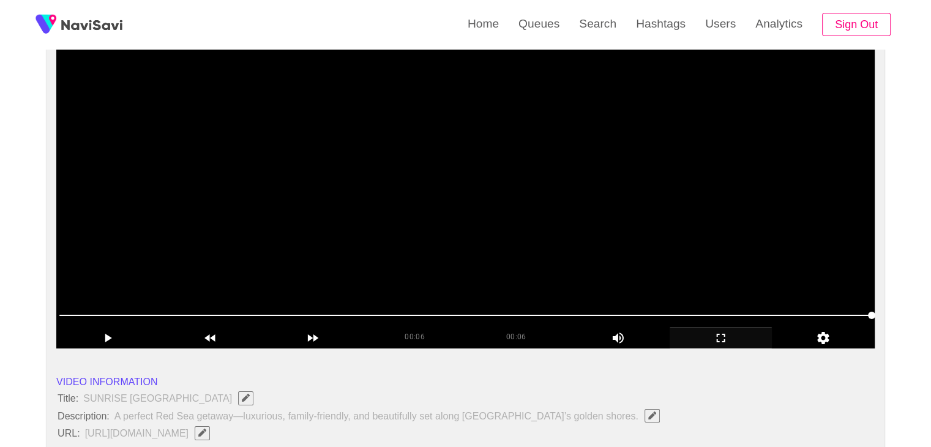
drag, startPoint x: 569, startPoint y: 308, endPoint x: 499, endPoint y: 321, distance: 71.0
click at [499, 321] on span at bounding box center [465, 316] width 813 height 20
click at [385, 312] on span at bounding box center [465, 316] width 813 height 20
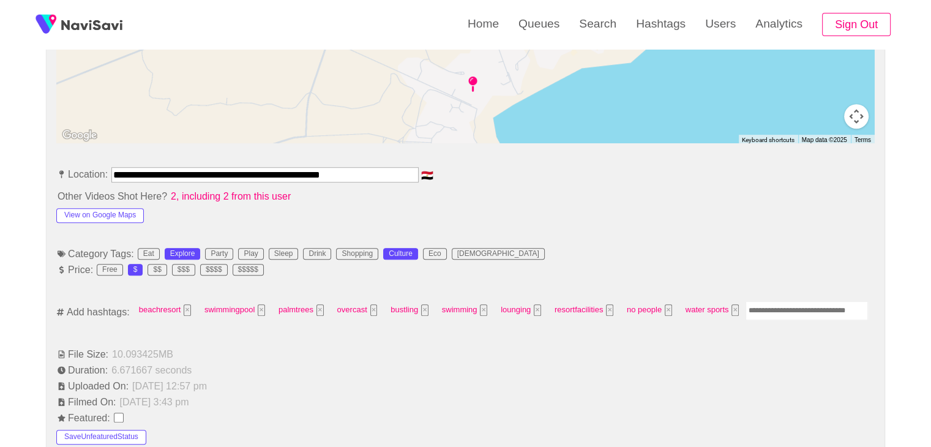
scroll to position [610, 0]
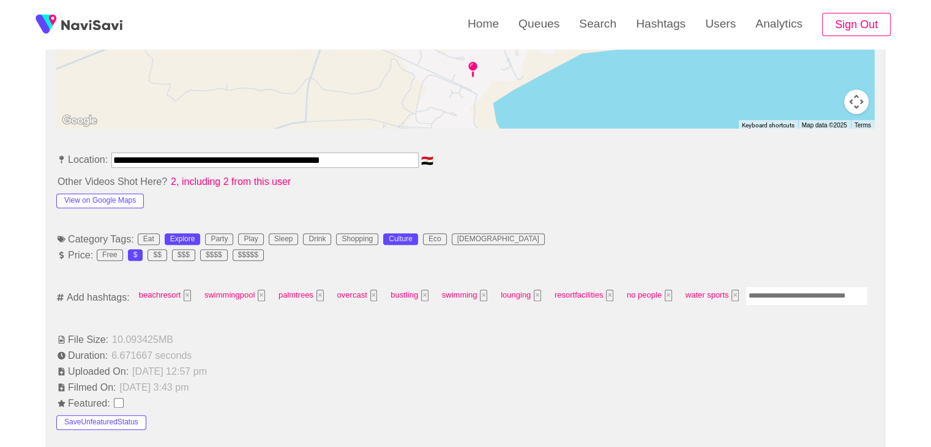
click at [784, 293] on input "Enter tag here and press return" at bounding box center [807, 296] width 122 height 19
type input "*****"
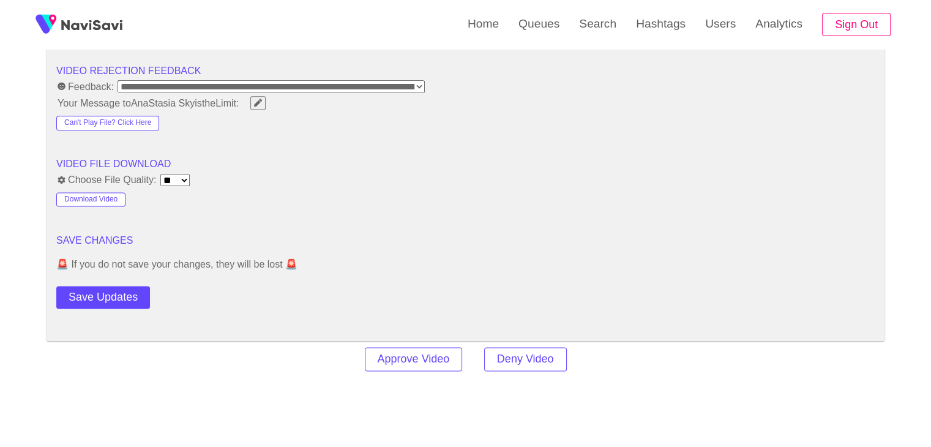
scroll to position [1590, 0]
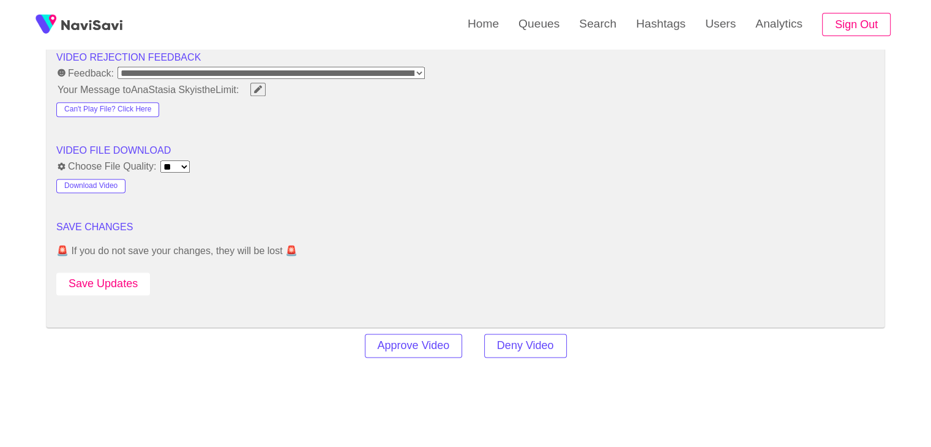
click at [135, 288] on button "Save Updates" at bounding box center [103, 283] width 94 height 23
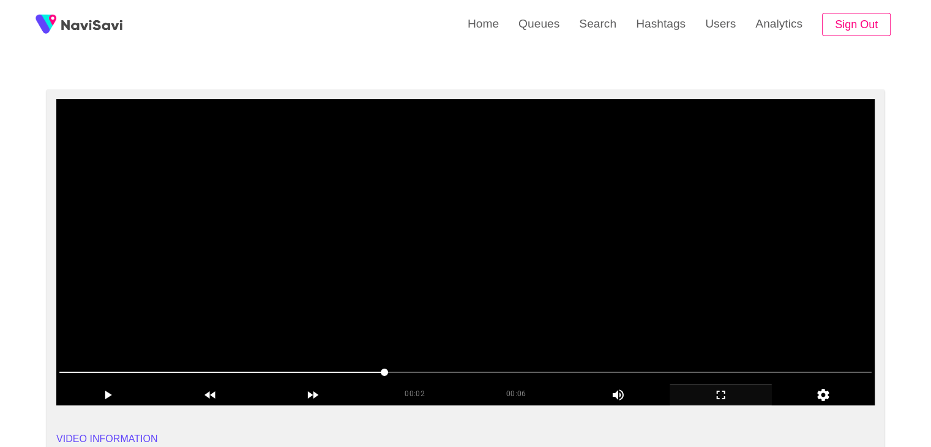
scroll to position [59, 0]
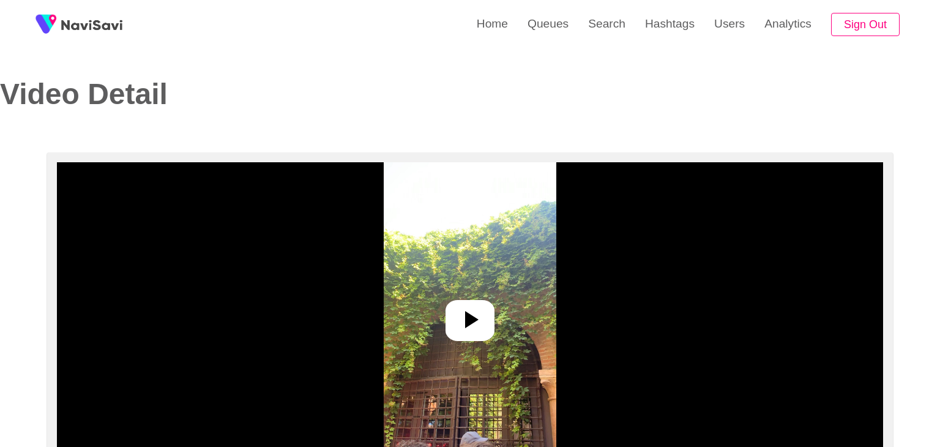
select select "**********"
select select "**"
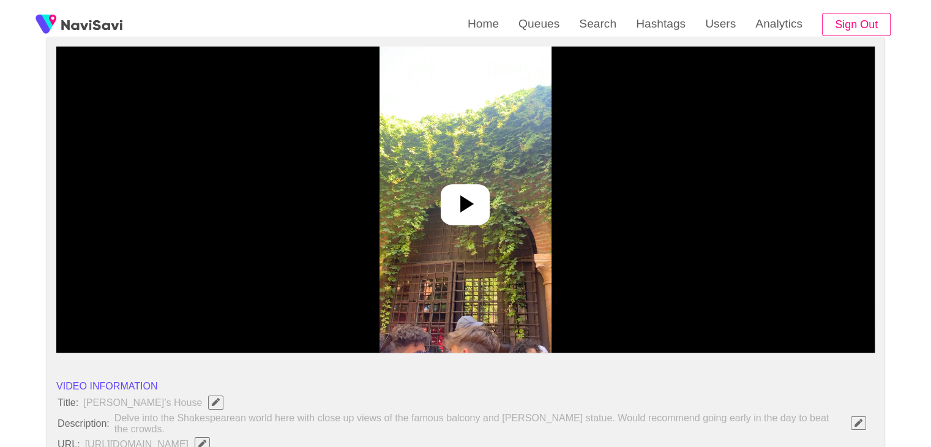
scroll to position [122, 0]
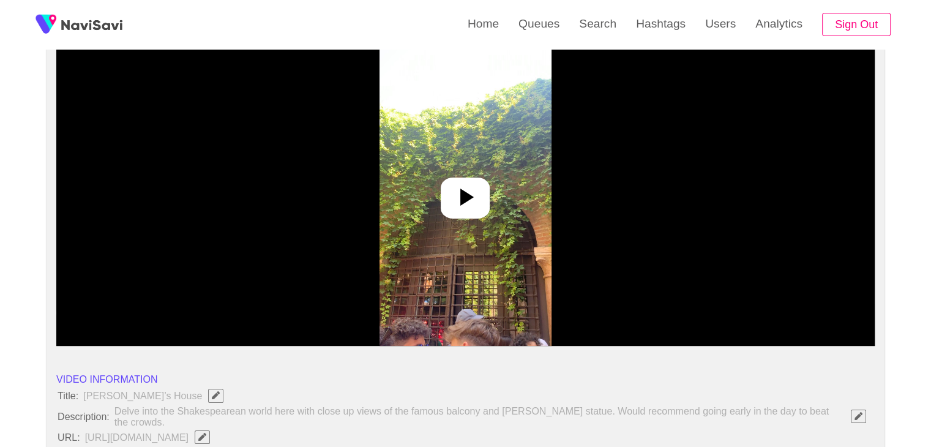
drag, startPoint x: 433, startPoint y: 187, endPoint x: 478, endPoint y: 201, distance: 47.6
click at [434, 186] on img at bounding box center [466, 193] width 172 height 306
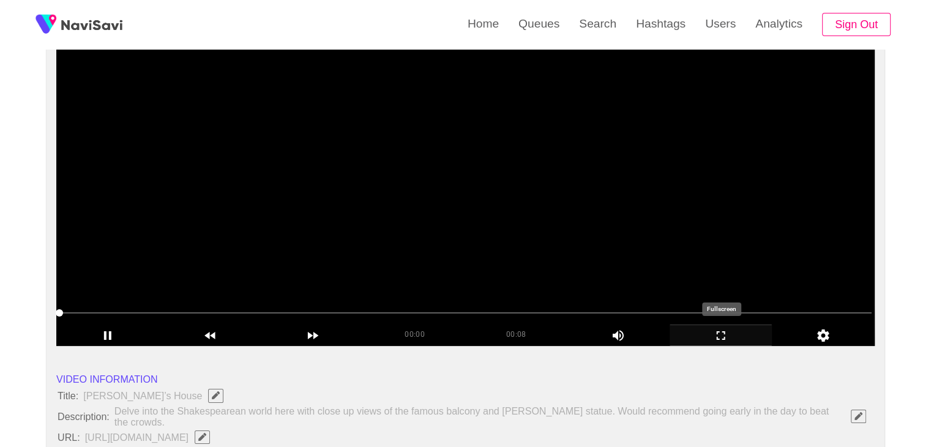
click at [720, 335] on icon "add" at bounding box center [721, 335] width 102 height 15
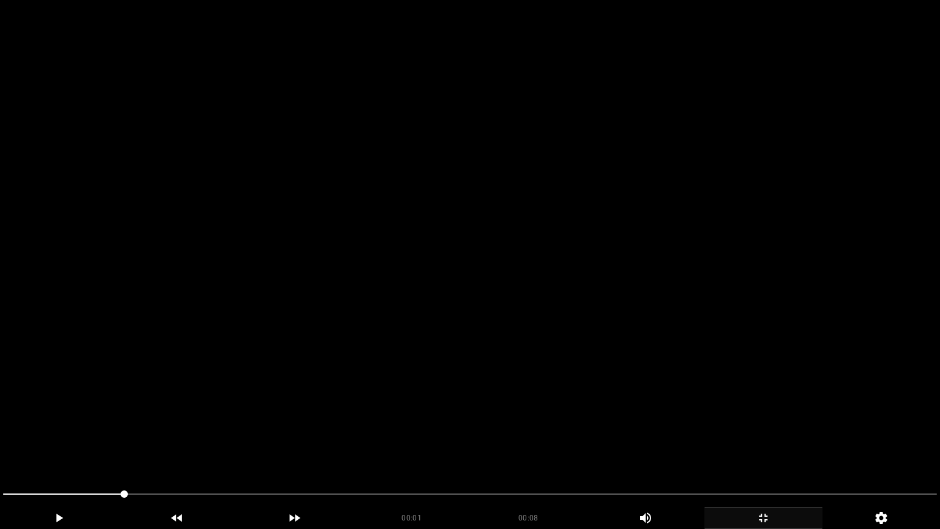
click at [476, 446] on video at bounding box center [470, 264] width 940 height 529
click at [313, 424] on video at bounding box center [470, 264] width 940 height 529
click at [343, 415] on video at bounding box center [470, 264] width 940 height 529
click at [345, 415] on video at bounding box center [470, 264] width 940 height 529
click at [360, 397] on video at bounding box center [470, 264] width 940 height 529
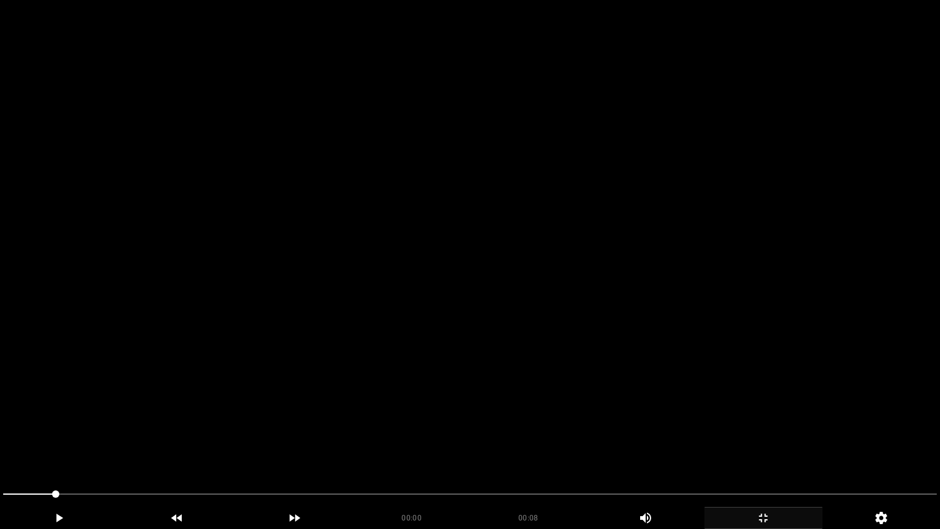
click at [360, 397] on video at bounding box center [470, 264] width 940 height 529
click at [429, 355] on video at bounding box center [470, 264] width 940 height 529
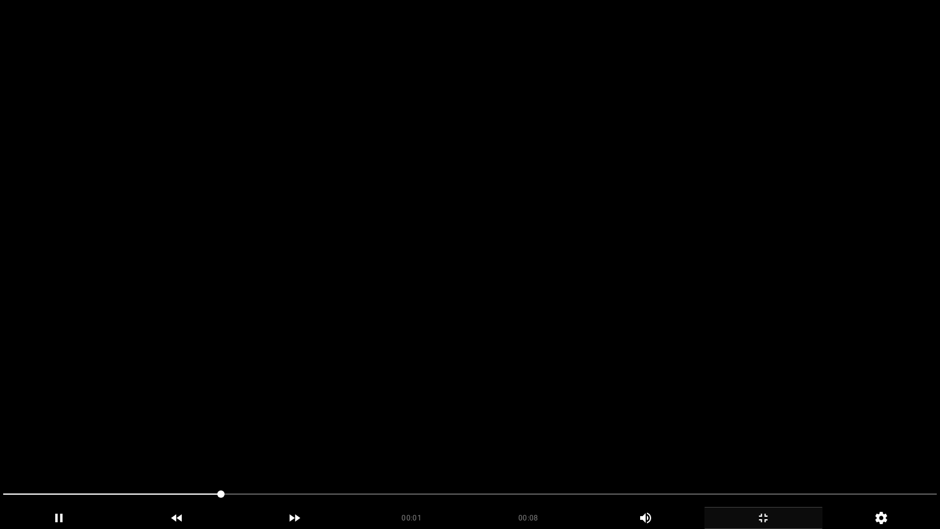
click at [429, 355] on video at bounding box center [470, 264] width 940 height 529
click at [429, 354] on video at bounding box center [470, 264] width 940 height 529
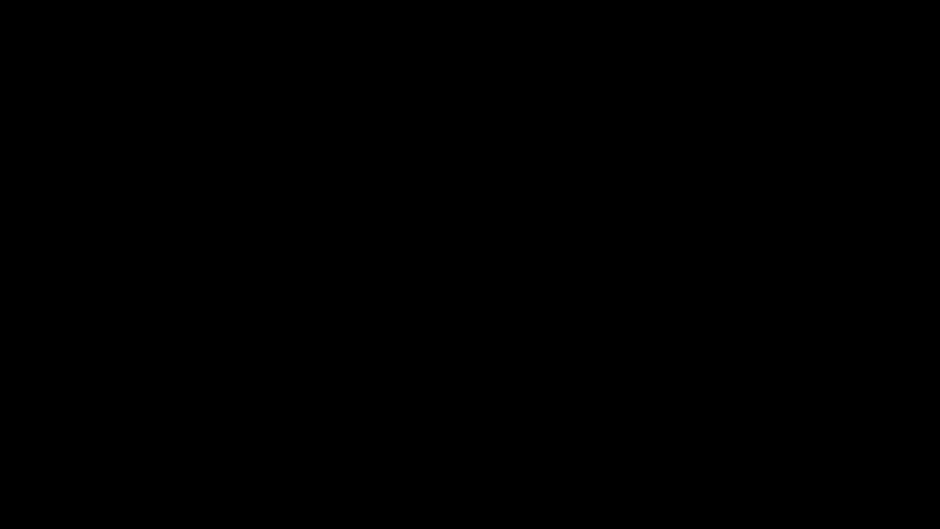
click at [766, 446] on icon "add" at bounding box center [763, 518] width 9 height 9
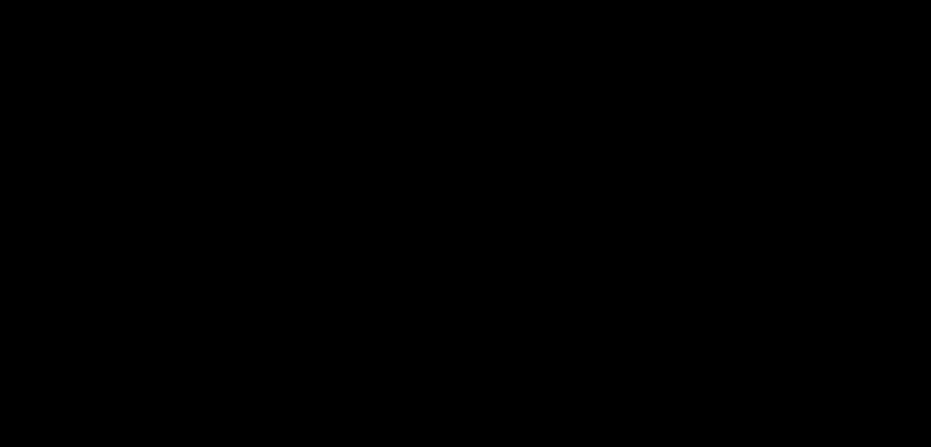
click at [740, 430] on icon "add" at bounding box center [757, 437] width 116 height 15
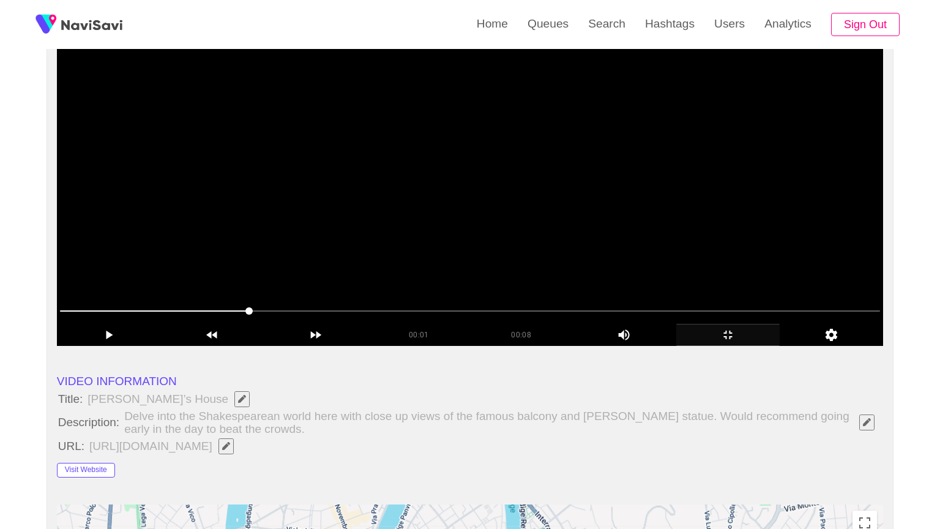
click at [689, 346] on video at bounding box center [470, 193] width 827 height 306
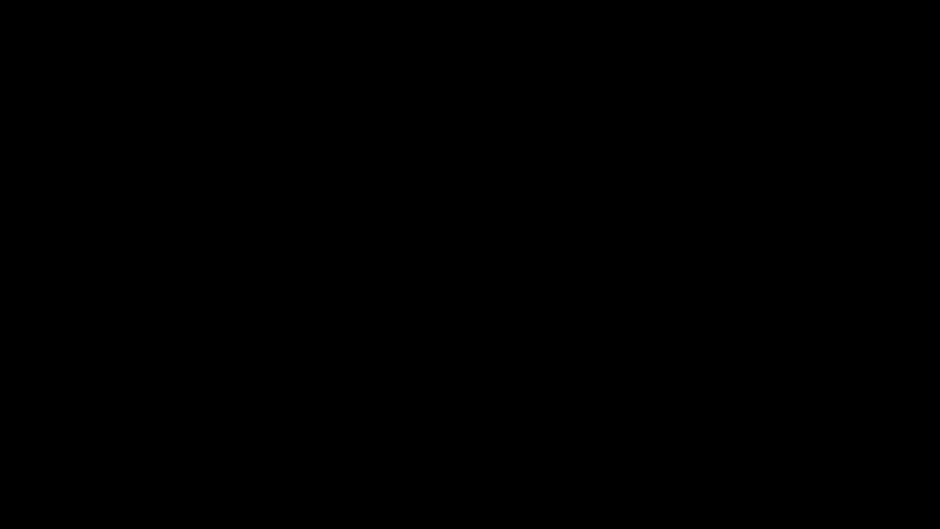
click at [693, 446] on span at bounding box center [470, 494] width 934 height 20
click at [760, 446] on span at bounding box center [470, 494] width 934 height 20
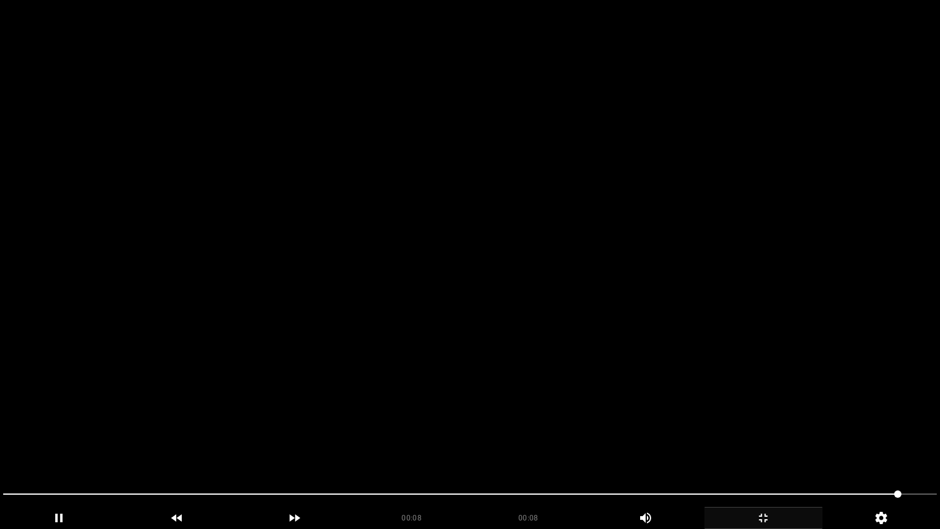
click at [707, 430] on video at bounding box center [470, 264] width 940 height 529
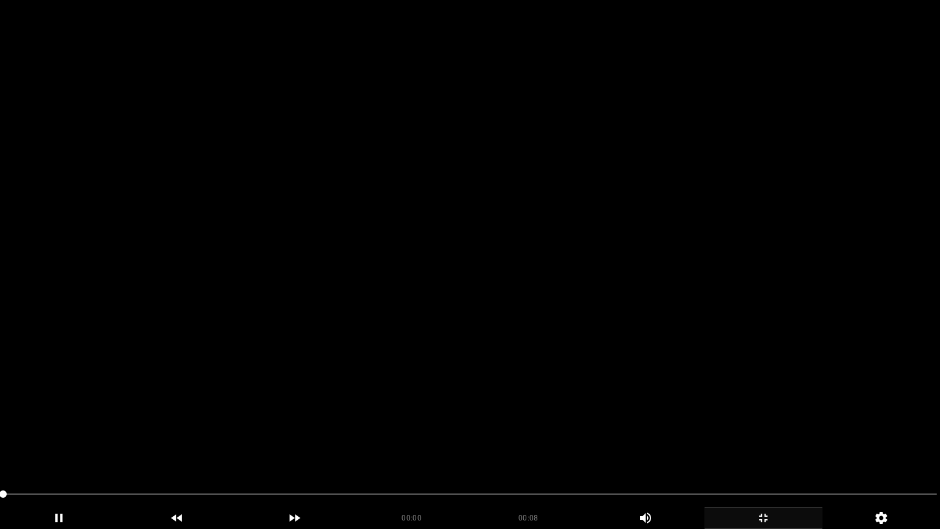
click at [707, 430] on video at bounding box center [470, 264] width 940 height 529
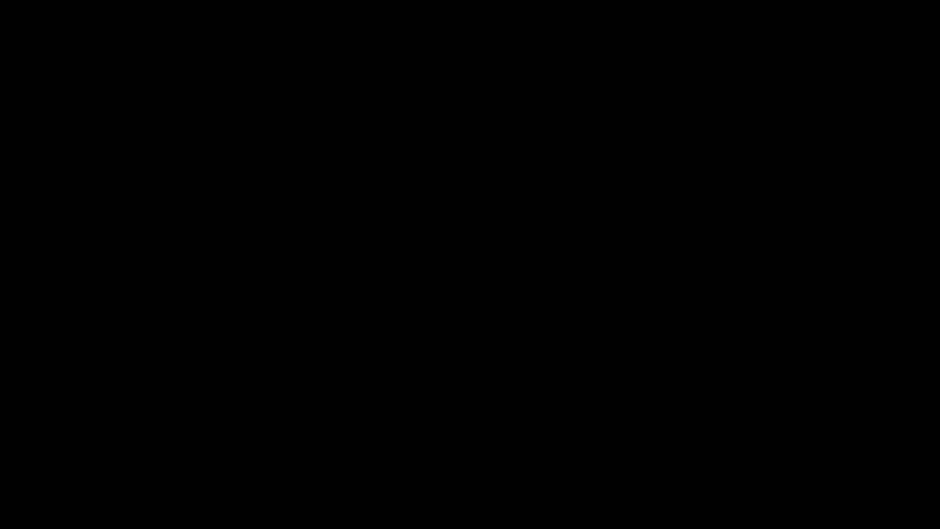
drag, startPoint x: 851, startPoint y: 495, endPoint x: 940, endPoint y: 497, distance: 88.8
click at [940, 446] on div at bounding box center [470, 495] width 944 height 32
click at [769, 443] on video at bounding box center [470, 264] width 940 height 529
drag, startPoint x: 860, startPoint y: 491, endPoint x: 940, endPoint y: 509, distance: 82.3
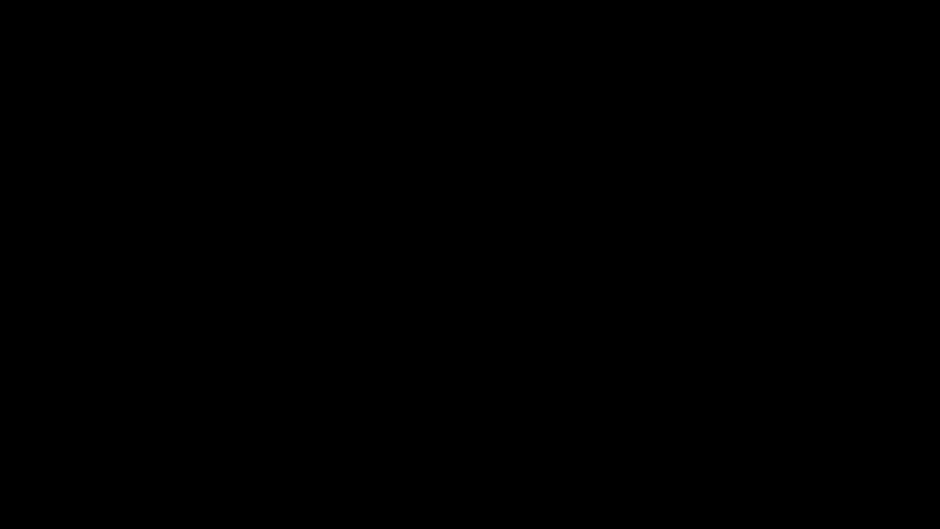
click at [940, 446] on div "00:00 00:08 Picture In Picture 1" at bounding box center [470, 506] width 940 height 45
click at [769, 446] on icon "add" at bounding box center [763, 518] width 117 height 15
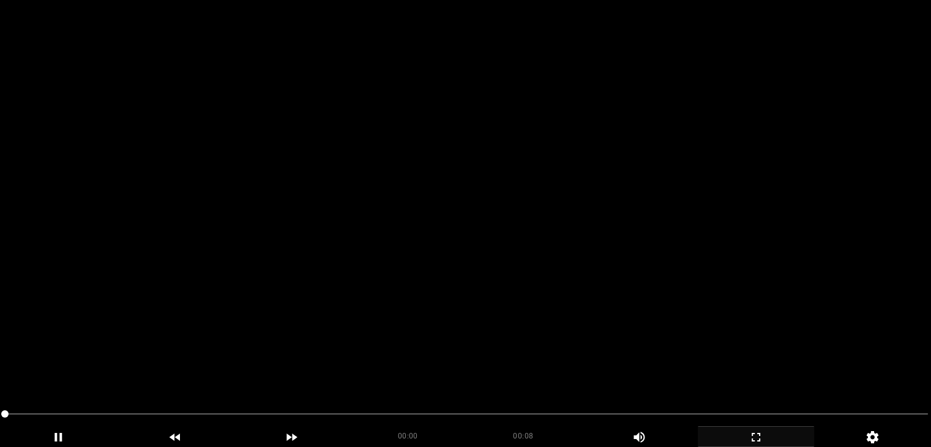
click at [445, 243] on video at bounding box center [465, 223] width 931 height 447
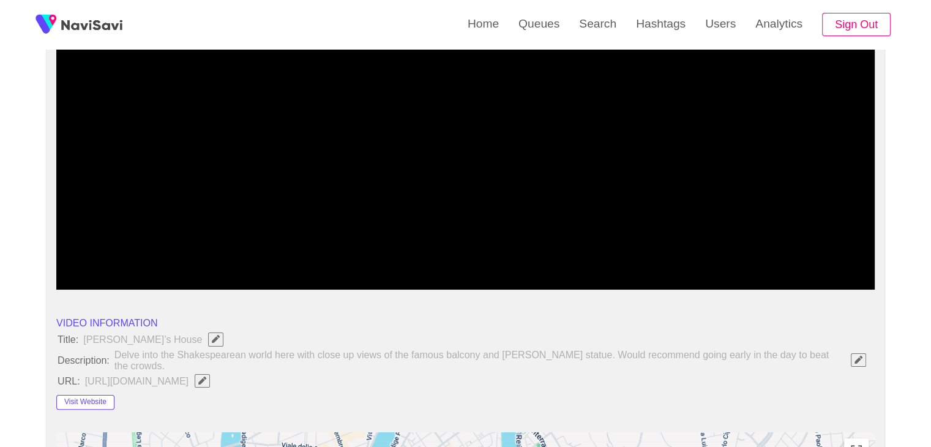
scroll to position [245, 0]
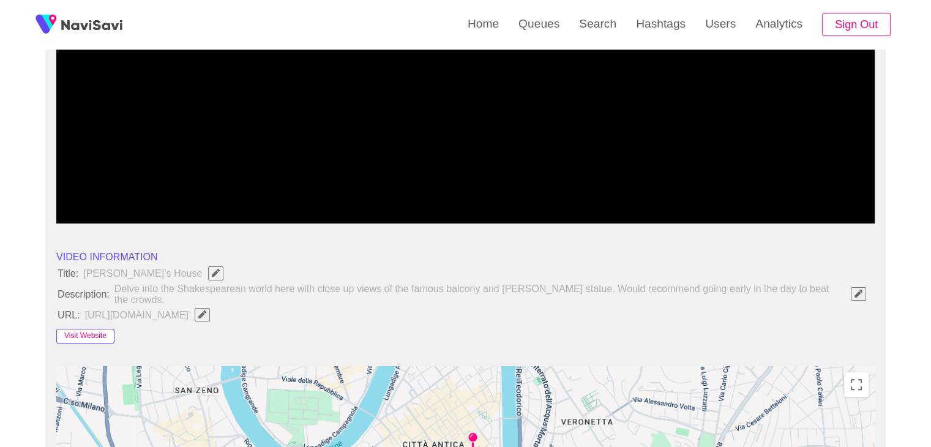
click at [98, 329] on button "Visit Website" at bounding box center [85, 336] width 58 height 15
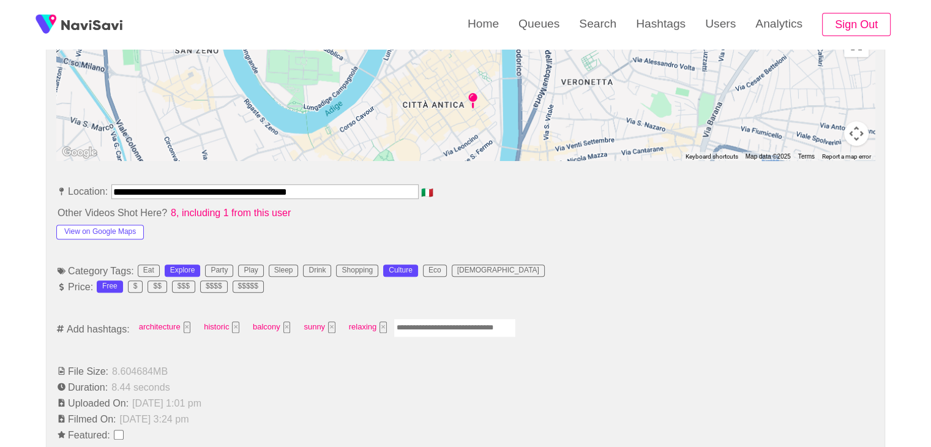
scroll to position [612, 0]
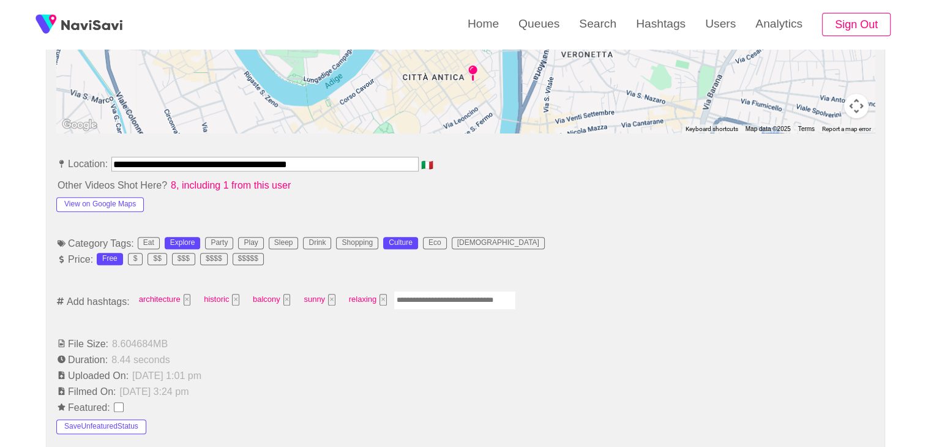
drag, startPoint x: 342, startPoint y: 160, endPoint x: 47, endPoint y: 165, distance: 295.2
click at [47, 165] on div "**********" at bounding box center [466, 408] width 838 height 1736
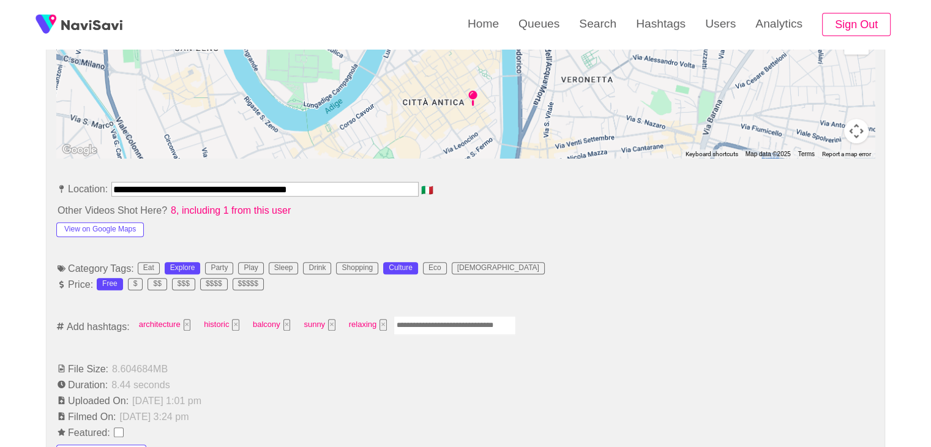
scroll to position [367, 0]
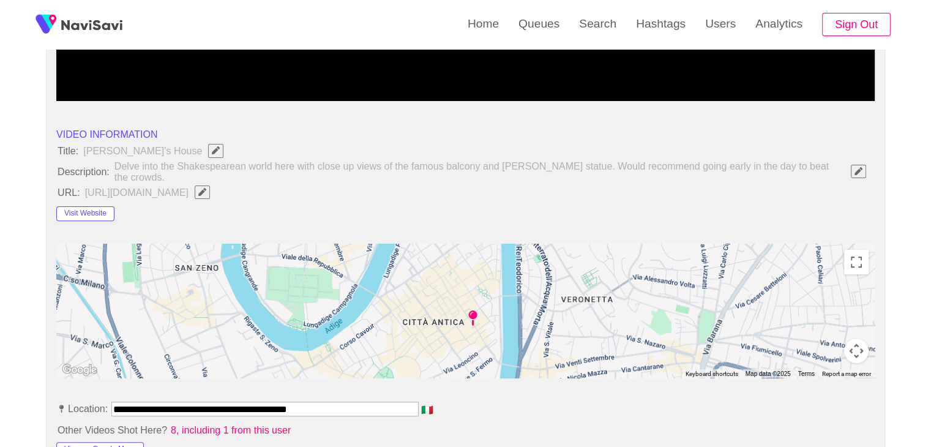
click at [209, 188] on span "button" at bounding box center [202, 192] width 13 height 8
type input "**********"
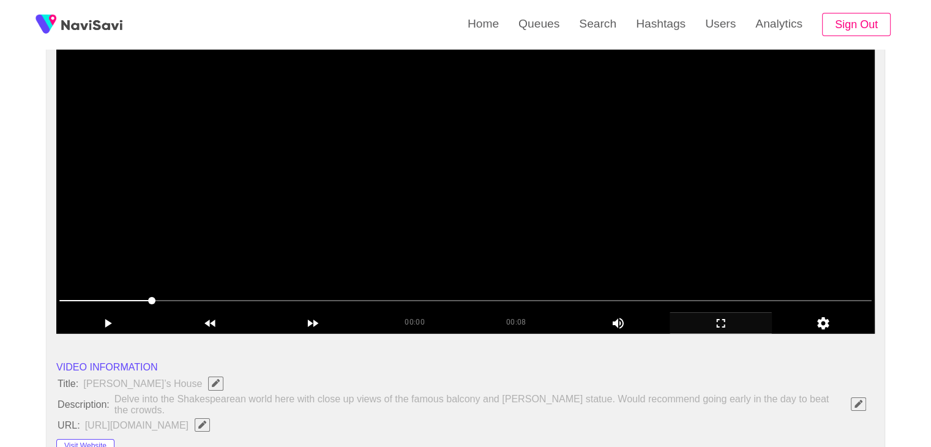
scroll to position [122, 0]
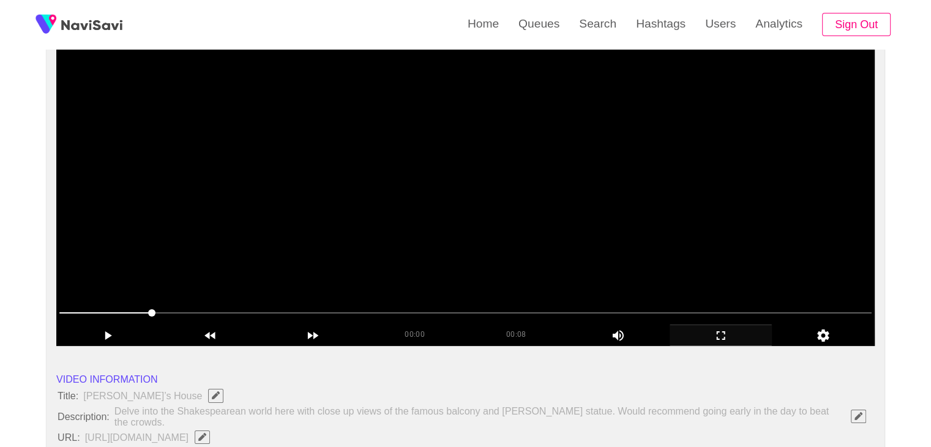
drag, startPoint x: 505, startPoint y: 222, endPoint x: 547, endPoint y: 250, distance: 50.8
click at [509, 227] on video at bounding box center [465, 193] width 819 height 306
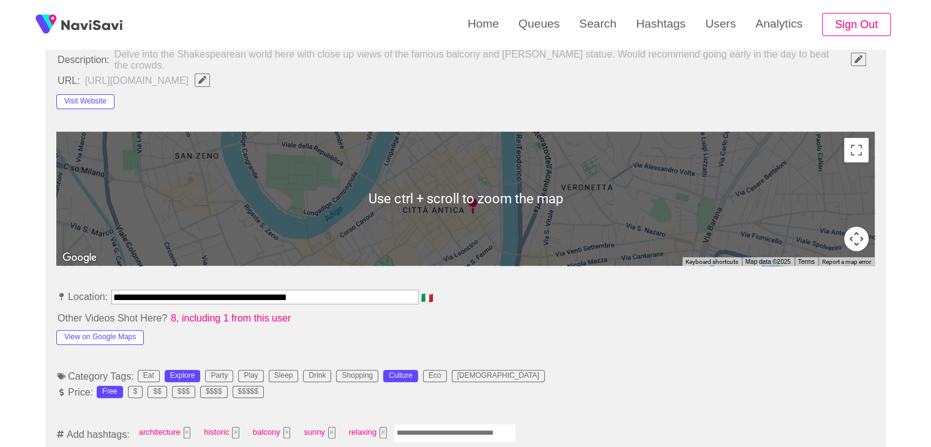
scroll to position [490, 0]
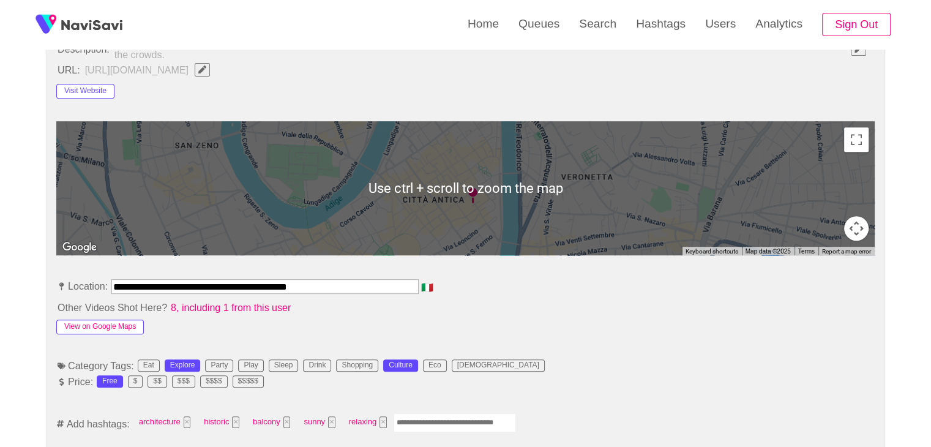
click at [99, 320] on button "View on Google Maps" at bounding box center [100, 327] width 88 height 15
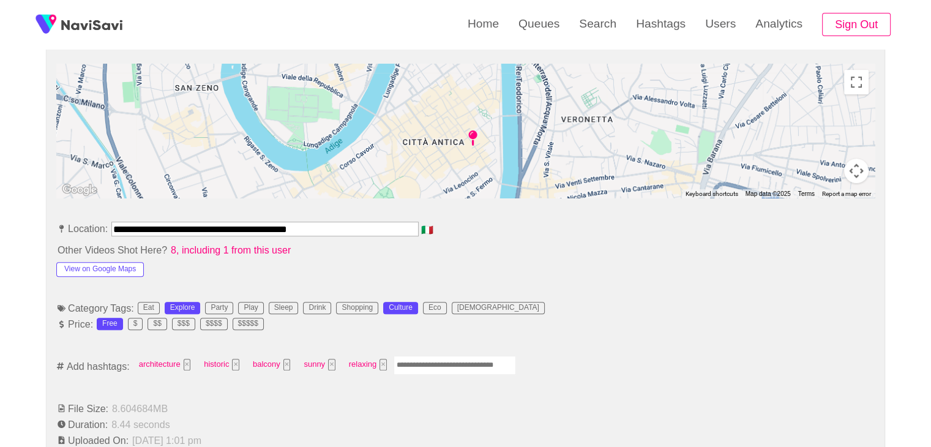
scroll to position [551, 0]
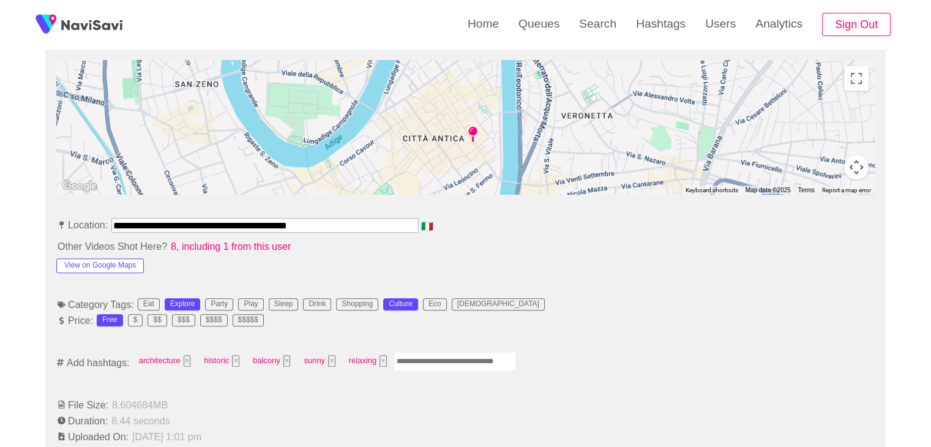
click at [429, 353] on input "Enter tag here and press return" at bounding box center [455, 361] width 122 height 19
type input "******"
type input "****"
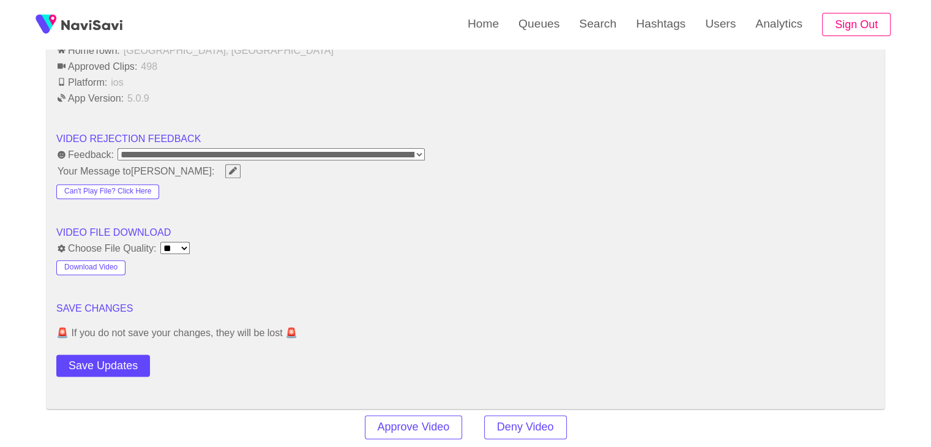
scroll to position [1531, 0]
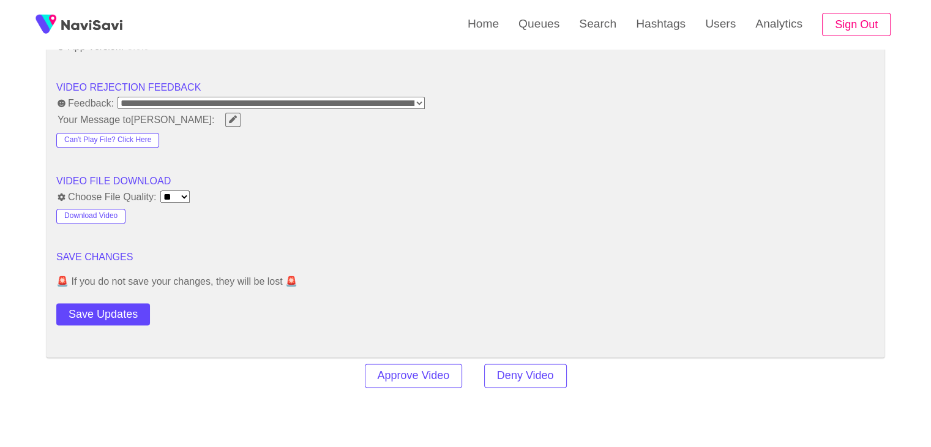
click at [114, 303] on button "Save Updates" at bounding box center [103, 314] width 94 height 23
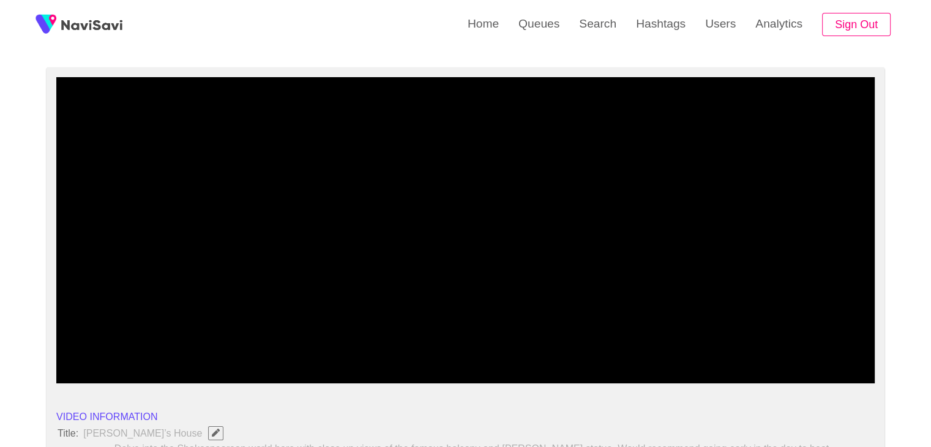
scroll to position [61, 0]
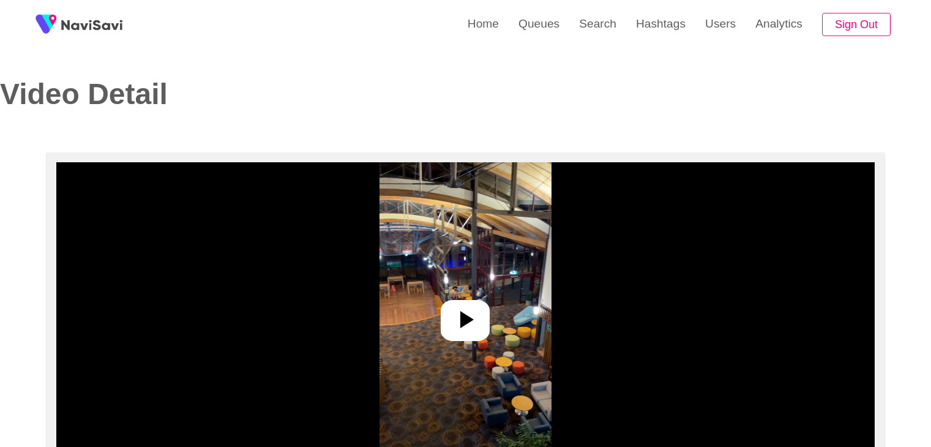
select select "**"
select select "**********"
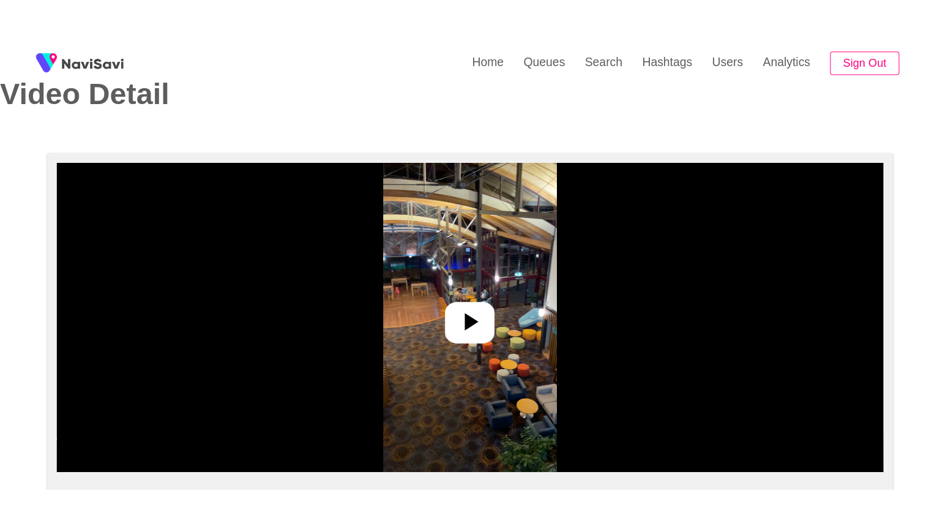
scroll to position [184, 0]
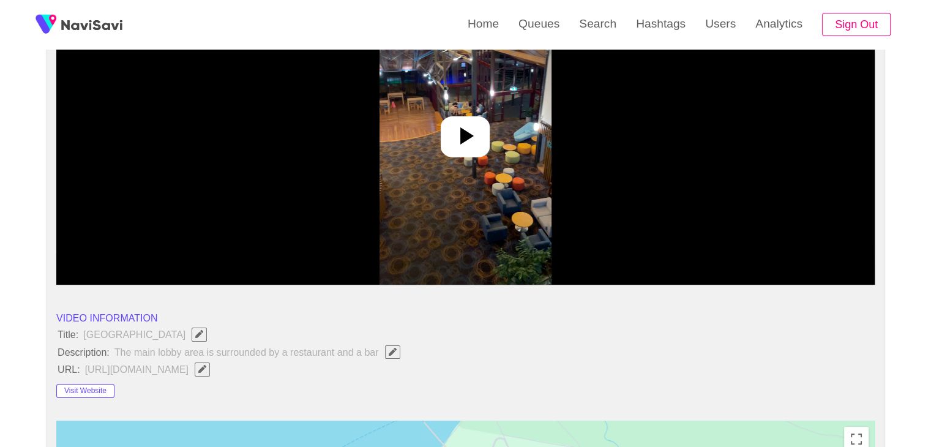
click at [464, 143] on icon at bounding box center [465, 135] width 29 height 29
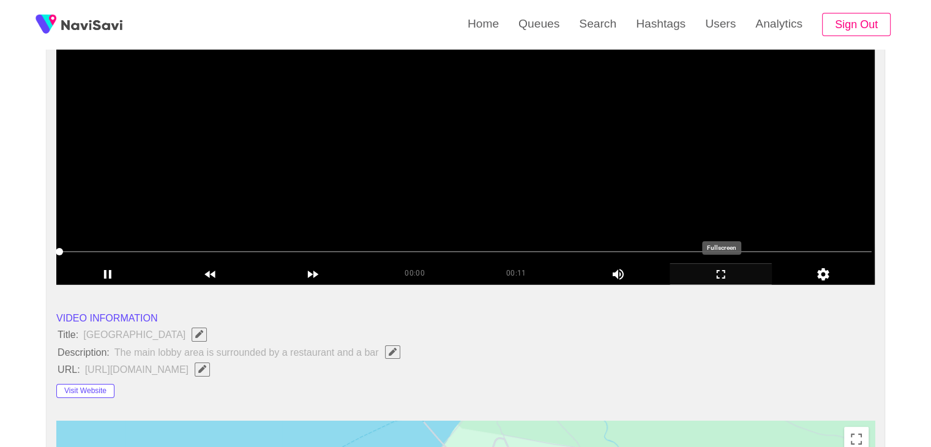
click at [722, 276] on icon "add" at bounding box center [721, 274] width 102 height 15
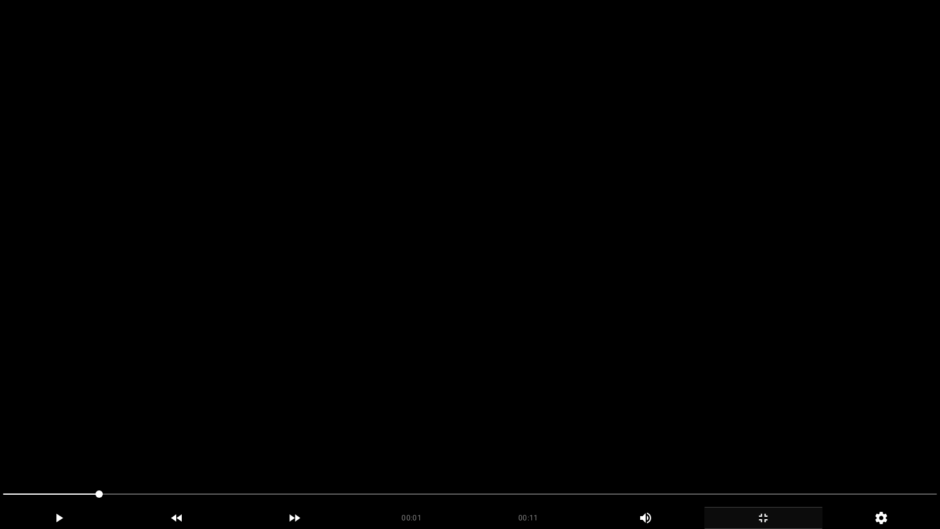
click at [507, 280] on video at bounding box center [470, 264] width 940 height 529
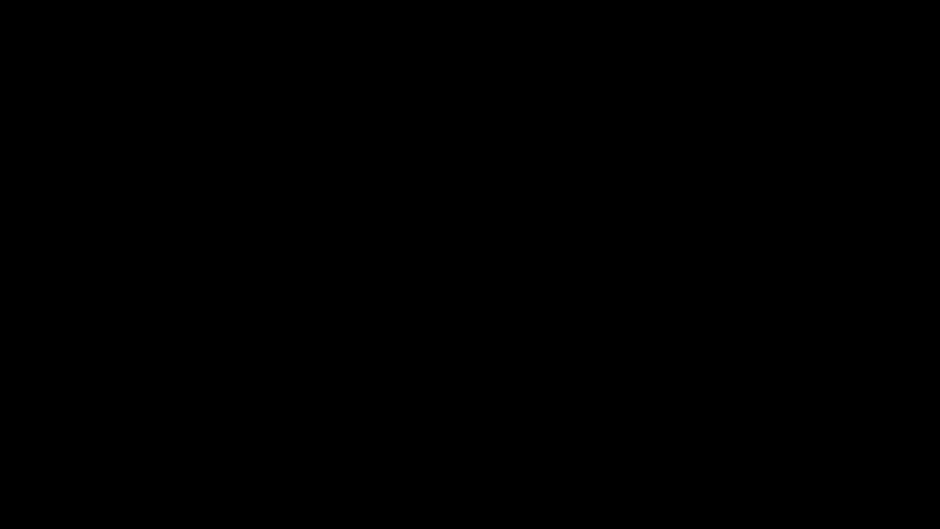
click at [203, 446] on div at bounding box center [470, 495] width 944 height 32
click at [429, 411] on video at bounding box center [470, 264] width 940 height 529
click at [754, 446] on icon "add" at bounding box center [763, 518] width 117 height 15
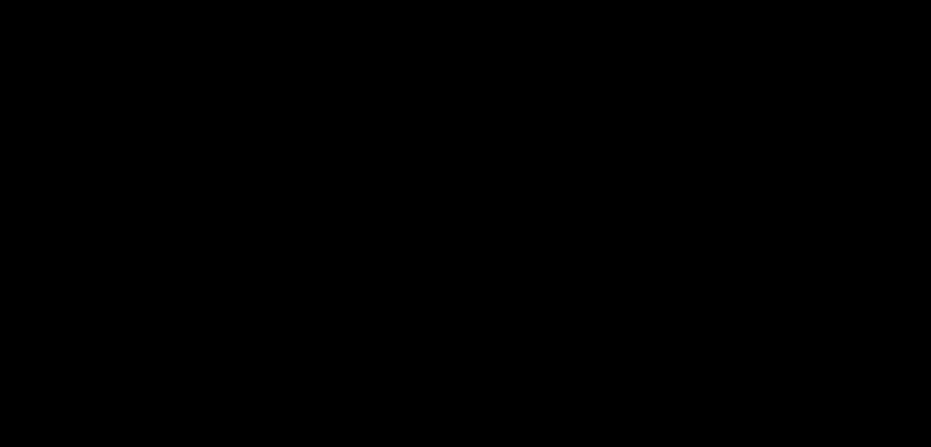
scroll to position [365, 0]
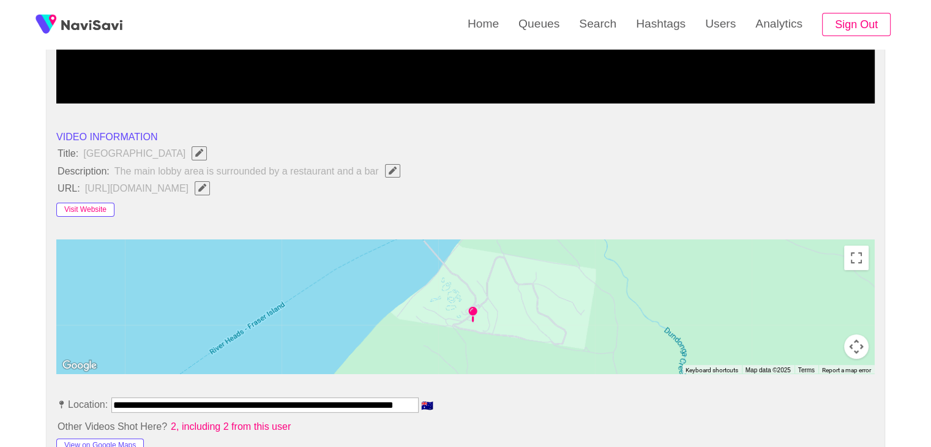
click at [102, 203] on button "Visit Website" at bounding box center [85, 210] width 58 height 15
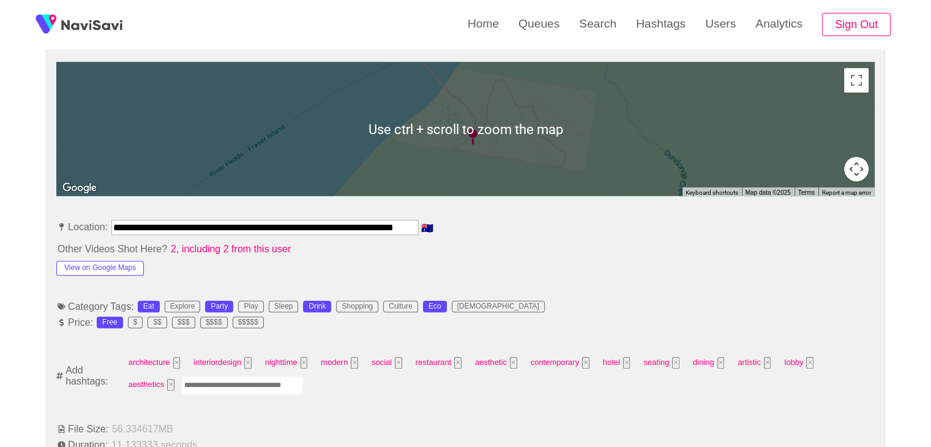
scroll to position [549, 0]
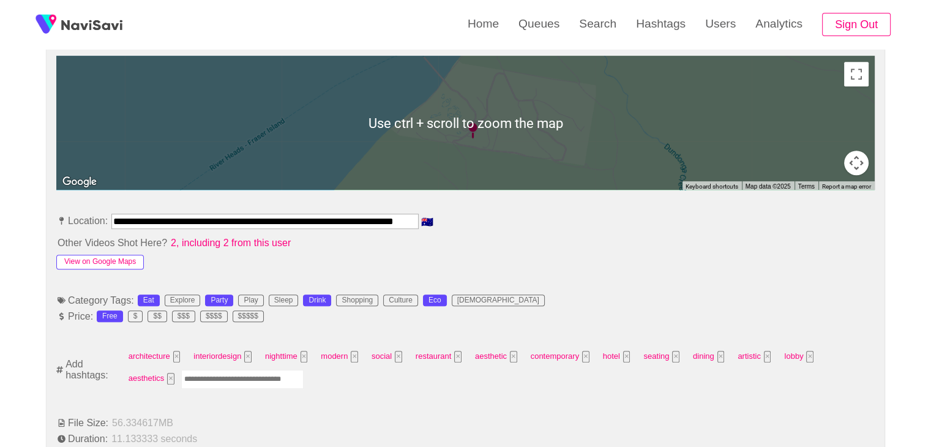
click at [114, 257] on button "View on Google Maps" at bounding box center [100, 262] width 88 height 15
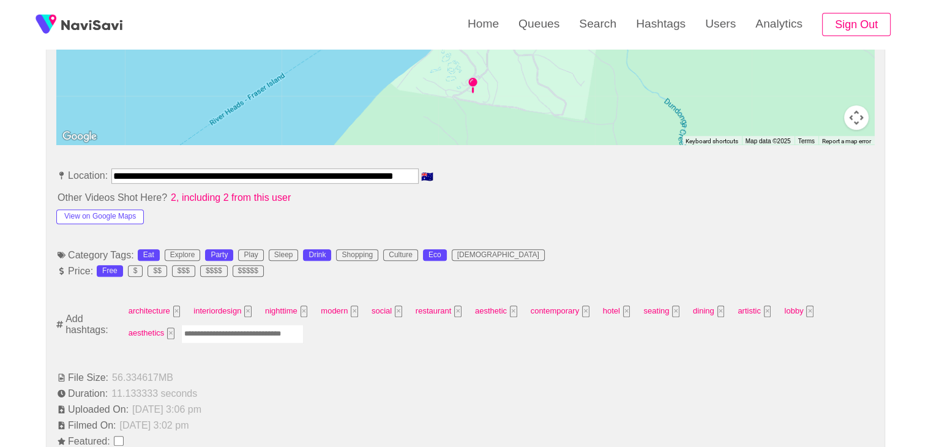
scroll to position [671, 0]
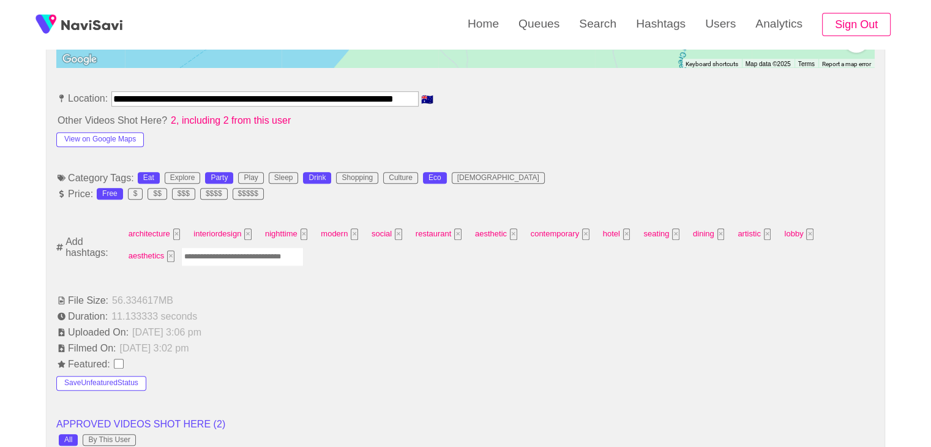
click at [231, 258] on input "Enter tag here and press return" at bounding box center [242, 256] width 122 height 19
type input "*********"
type input "*****"
type input "******"
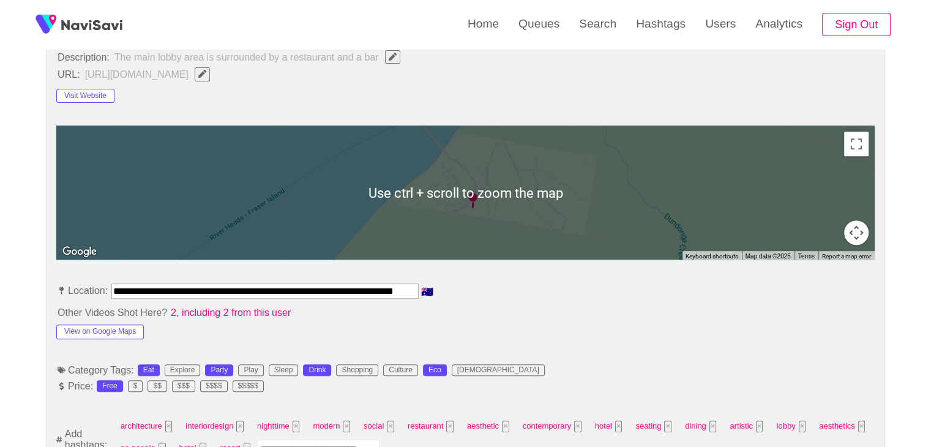
scroll to position [487, 0]
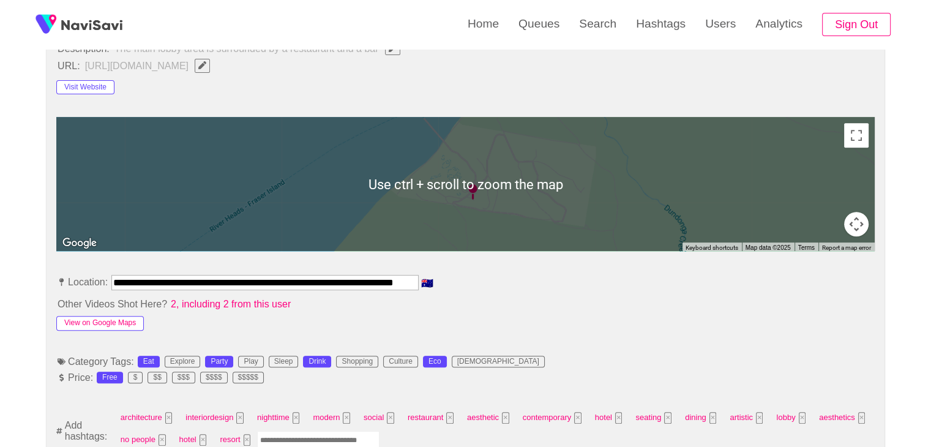
click at [108, 320] on button "View on Google Maps" at bounding box center [100, 323] width 88 height 15
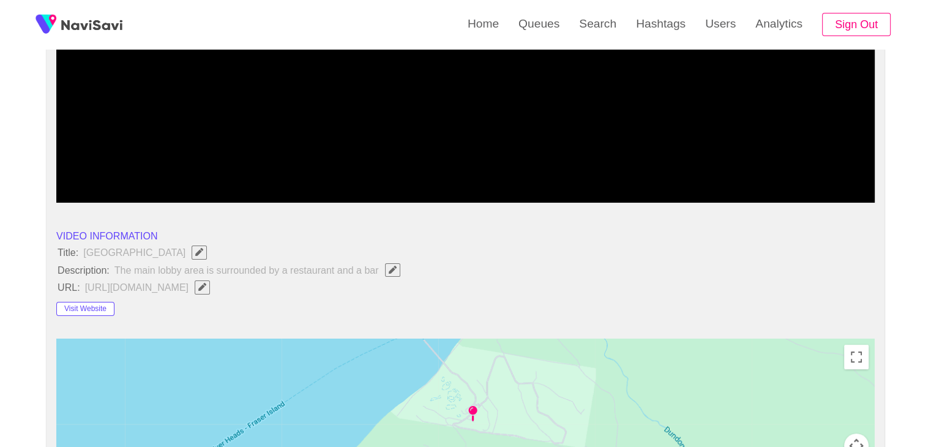
scroll to position [120, 0]
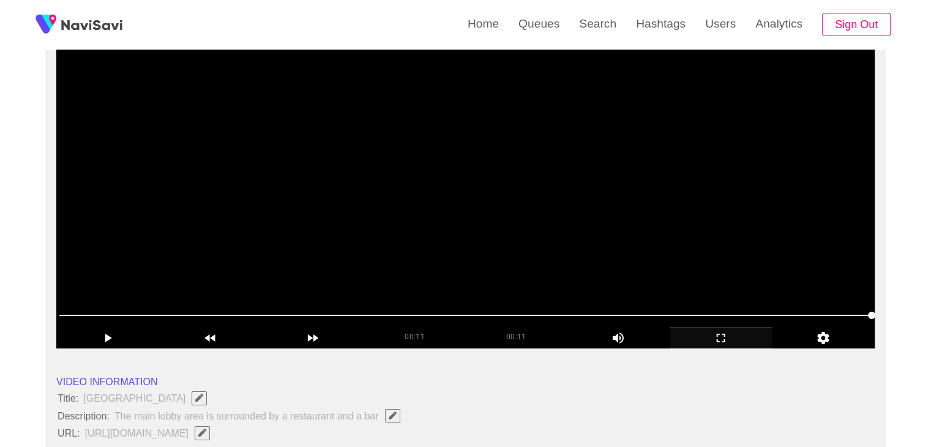
click at [397, 231] on video at bounding box center [465, 195] width 819 height 306
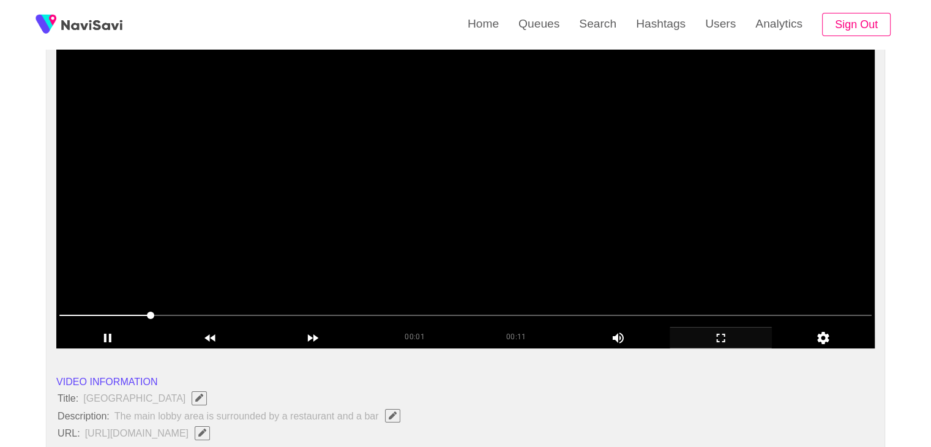
click at [405, 235] on video at bounding box center [465, 195] width 819 height 306
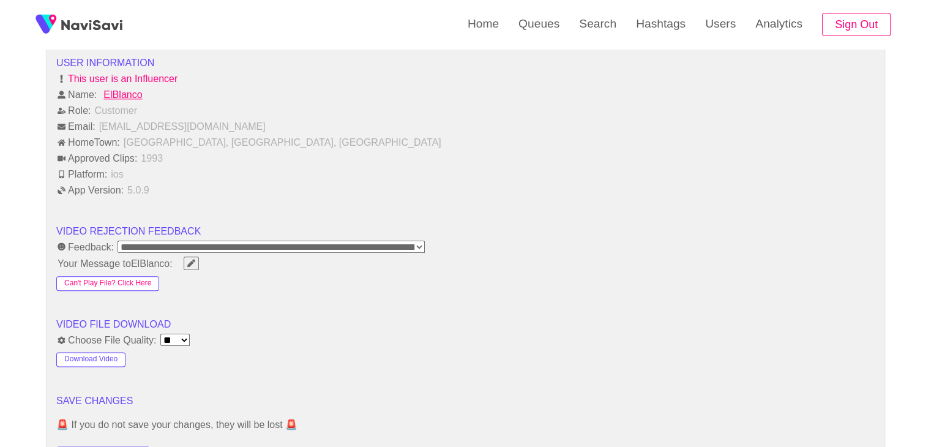
scroll to position [1528, 0]
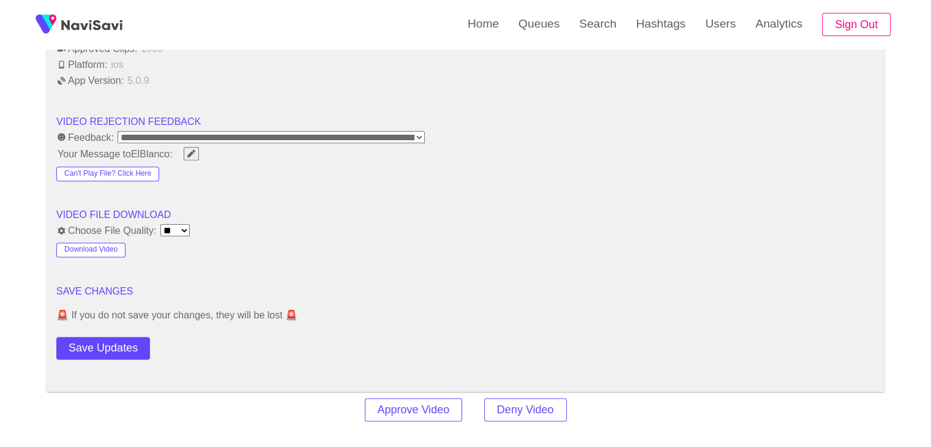
drag, startPoint x: 118, startPoint y: 339, endPoint x: 152, endPoint y: 317, distance: 40.6
click at [118, 339] on button "Save Updates" at bounding box center [103, 348] width 94 height 23
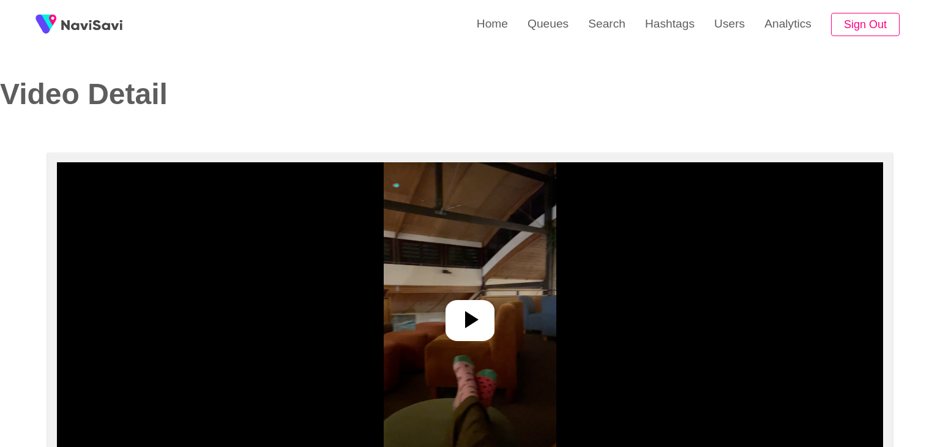
select select "**********"
select select "**"
click at [467, 307] on icon at bounding box center [465, 319] width 29 height 29
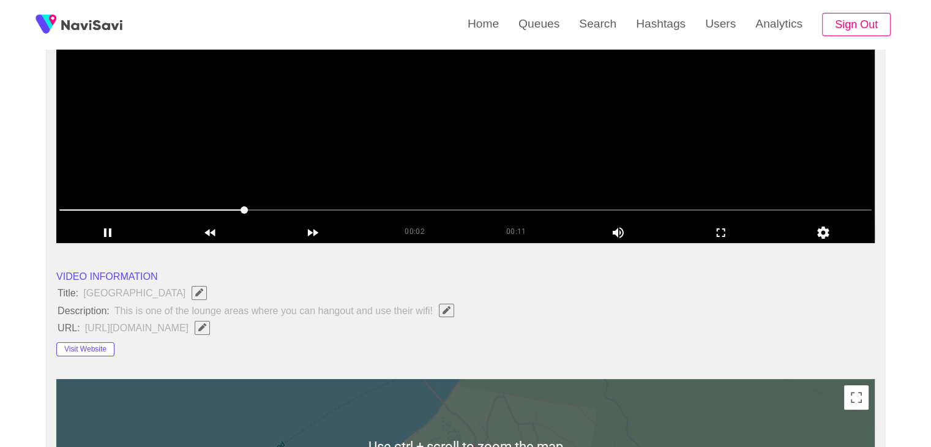
scroll to position [122, 0]
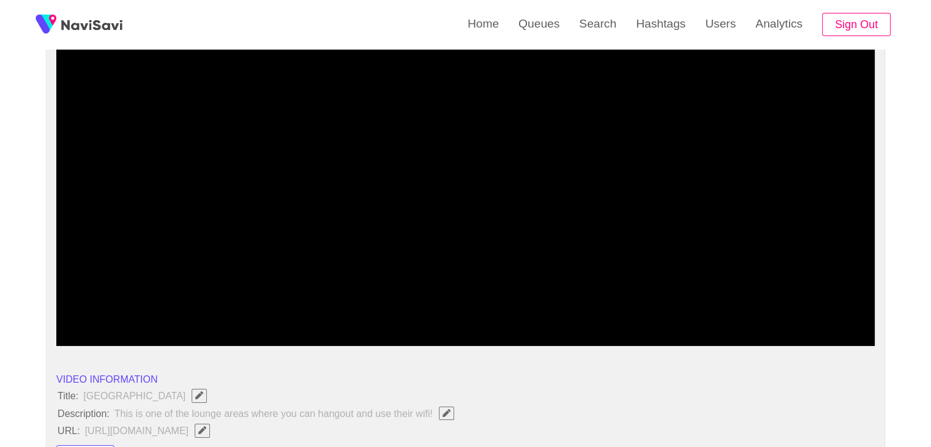
drag, startPoint x: 170, startPoint y: 306, endPoint x: 44, endPoint y: 293, distance: 126.7
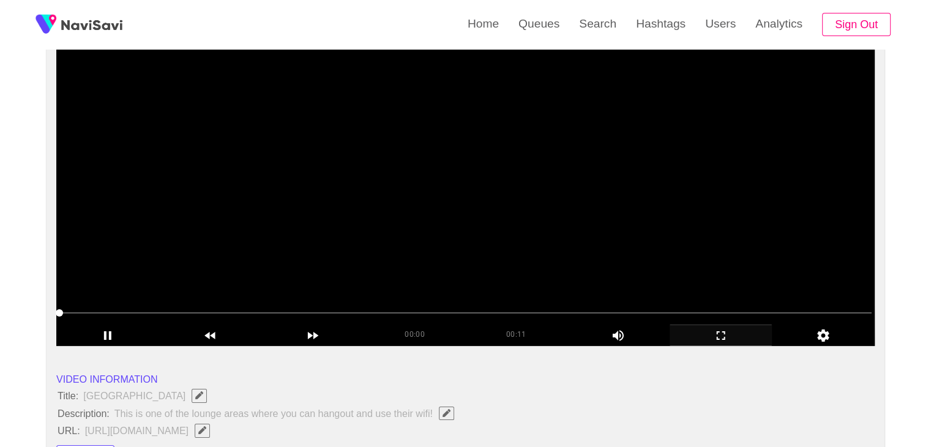
click at [725, 336] on icon "add" at bounding box center [721, 335] width 102 height 15
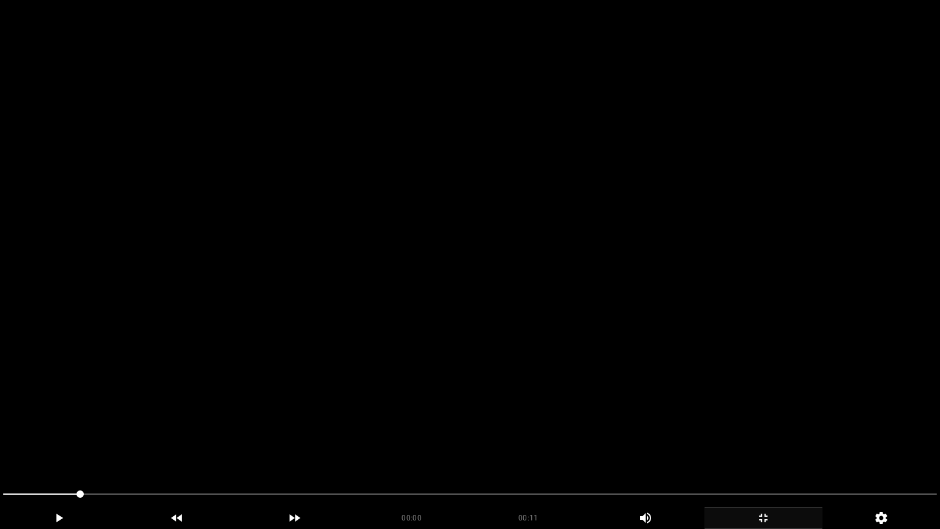
click at [527, 331] on video at bounding box center [470, 264] width 940 height 529
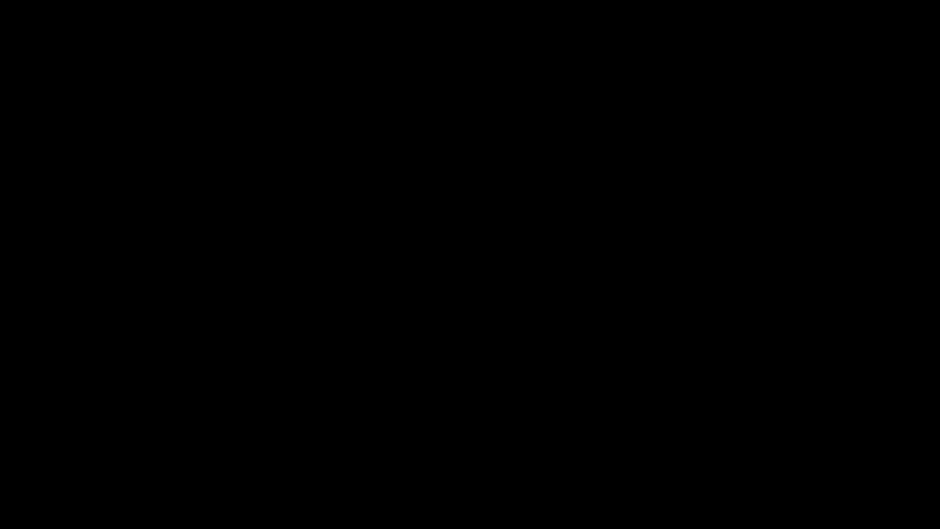
drag, startPoint x: 233, startPoint y: 495, endPoint x: 140, endPoint y: 496, distance: 93.7
click at [140, 446] on span at bounding box center [470, 494] width 934 height 20
drag, startPoint x: 137, startPoint y: 490, endPoint x: 53, endPoint y: 457, distance: 90.5
click at [0, 446] on section "00:01 00:11 Picture In Picture 1 Error: Failed to load Video" at bounding box center [470, 264] width 940 height 529
click at [350, 399] on video at bounding box center [470, 264] width 940 height 529
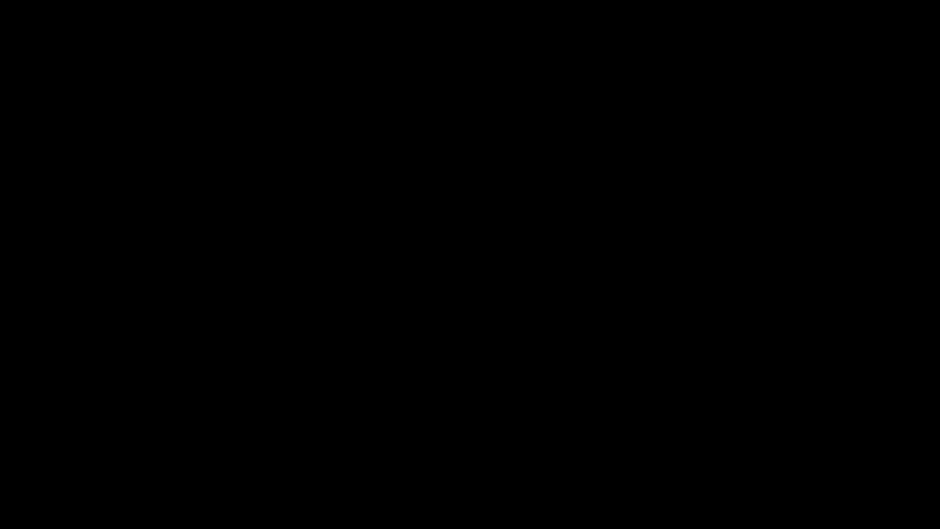
click at [364, 400] on video at bounding box center [470, 264] width 940 height 529
drag, startPoint x: 504, startPoint y: 494, endPoint x: 488, endPoint y: 497, distance: 16.3
click at [488, 446] on span at bounding box center [470, 494] width 934 height 20
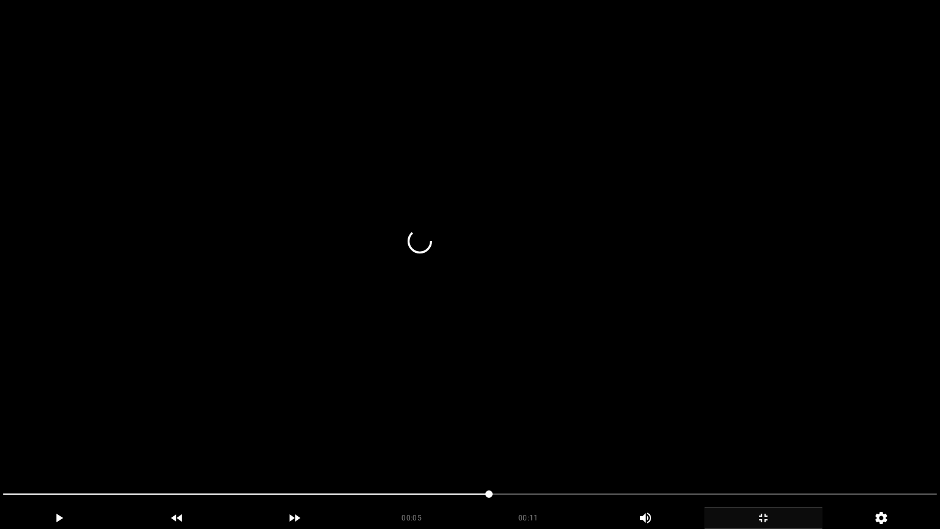
click at [575, 436] on video at bounding box center [470, 264] width 940 height 529
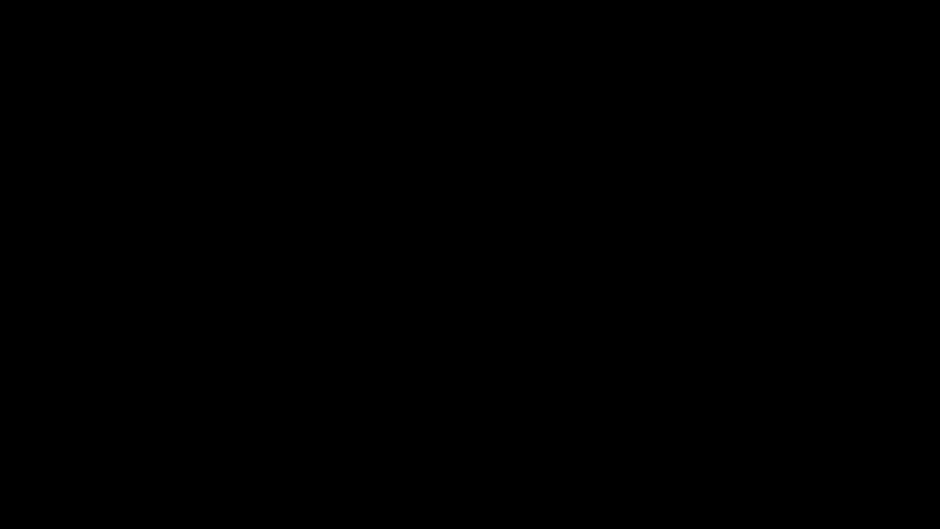
click at [47, 446] on icon "add" at bounding box center [59, 518] width 117 height 15
click at [62, 446] on icon "add" at bounding box center [59, 518] width 117 height 15
click at [798, 446] on span at bounding box center [470, 494] width 934 height 20
drag, startPoint x: 825, startPoint y: 495, endPoint x: 757, endPoint y: 497, distance: 68.6
click at [757, 446] on span at bounding box center [470, 494] width 934 height 20
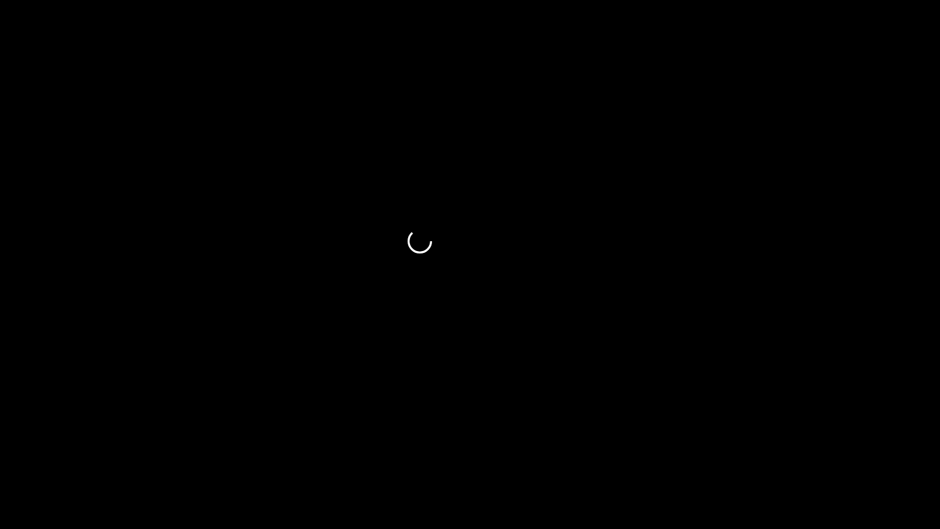
click at [818, 446] on span at bounding box center [470, 494] width 934 height 20
click at [779, 446] on div "add" at bounding box center [764, 518] width 118 height 22
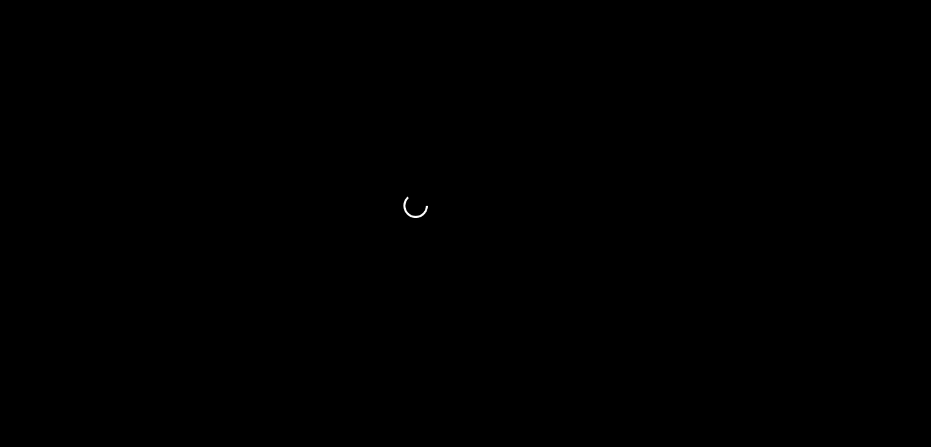
scroll to position [551, 0]
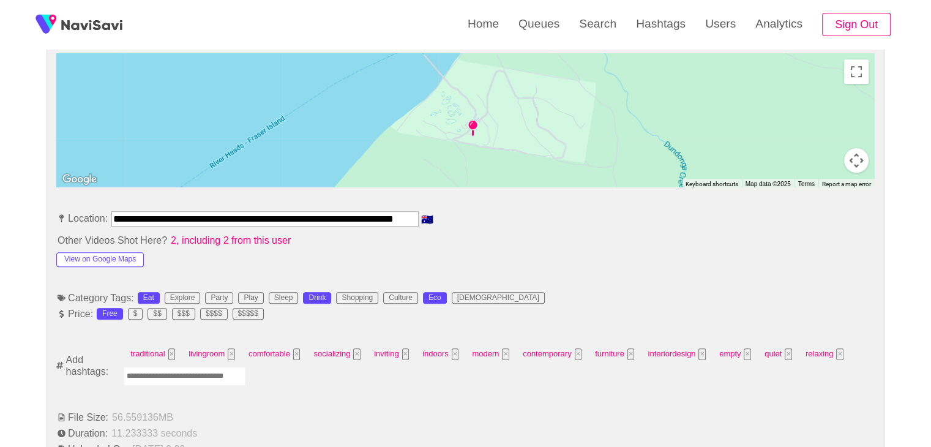
click at [183, 367] on input "Enter tag here and press return" at bounding box center [185, 376] width 122 height 19
type input "*********"
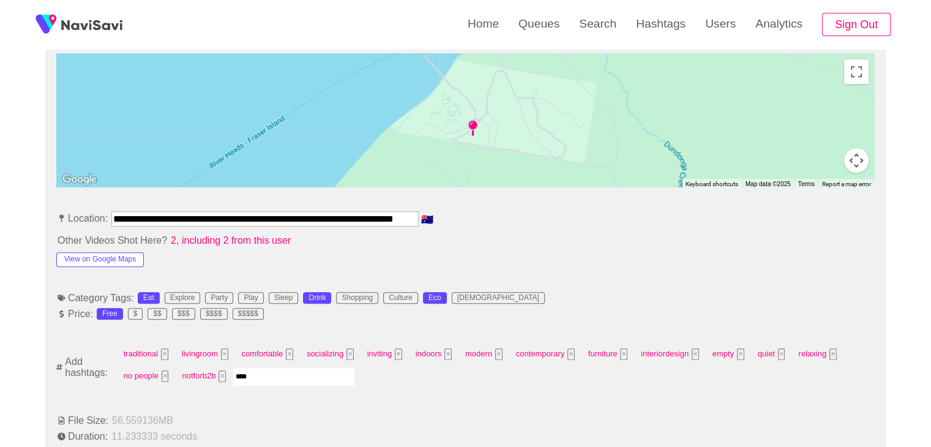
type input "*****"
type input "******"
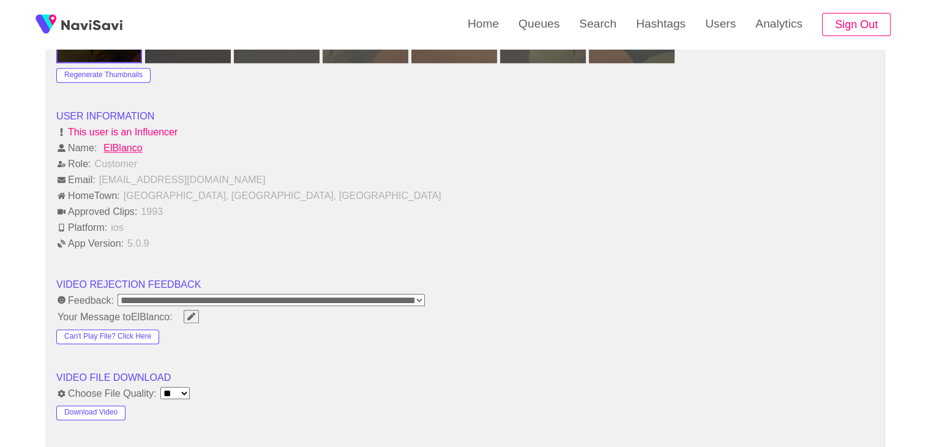
scroll to position [1531, 0]
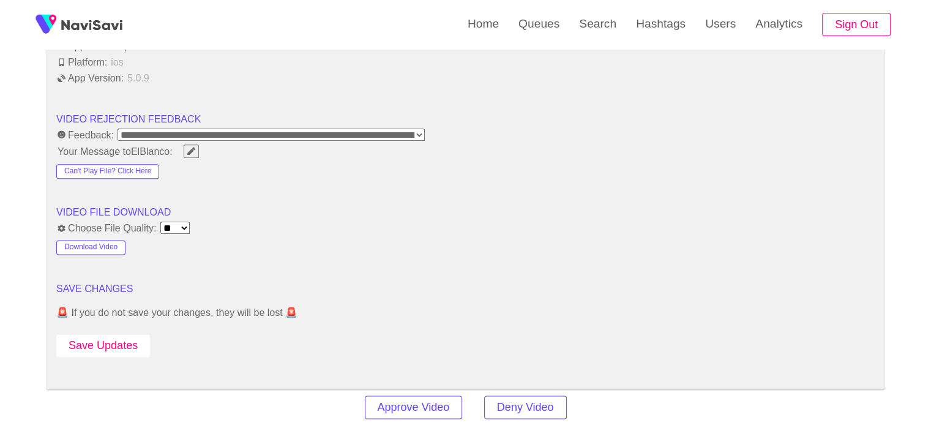
click at [124, 343] on button "Save Updates" at bounding box center [103, 345] width 94 height 23
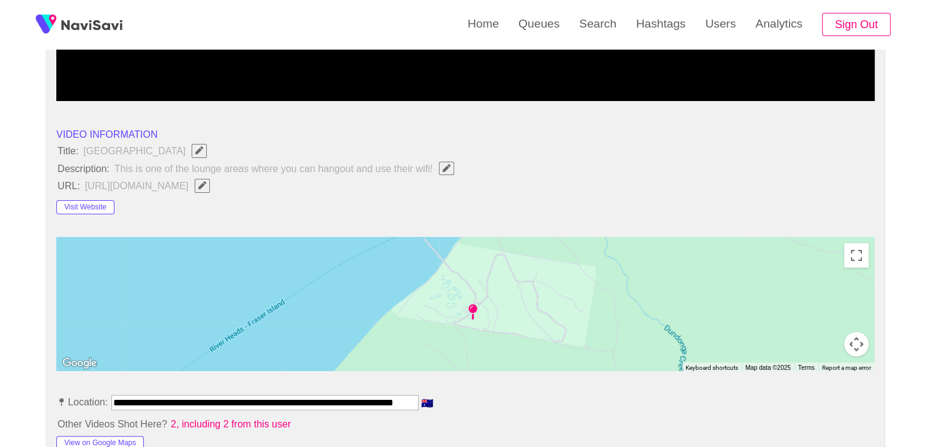
scroll to position [122, 0]
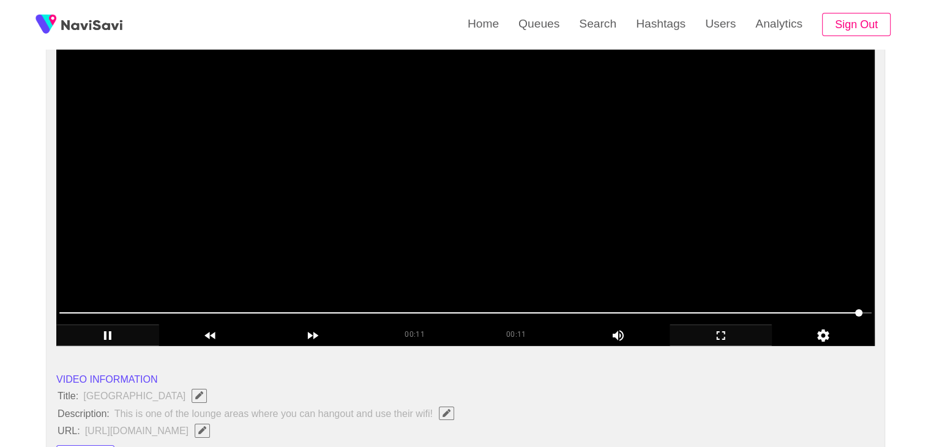
click at [500, 241] on video at bounding box center [465, 193] width 819 height 306
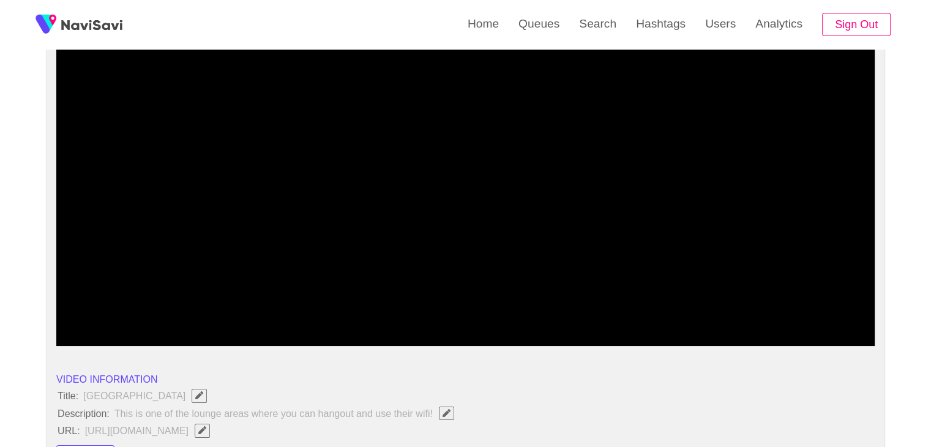
drag, startPoint x: 600, startPoint y: 310, endPoint x: 407, endPoint y: 317, distance: 193.6
click at [407, 317] on span at bounding box center [465, 313] width 813 height 20
click at [719, 326] on div "add" at bounding box center [721, 335] width 103 height 21
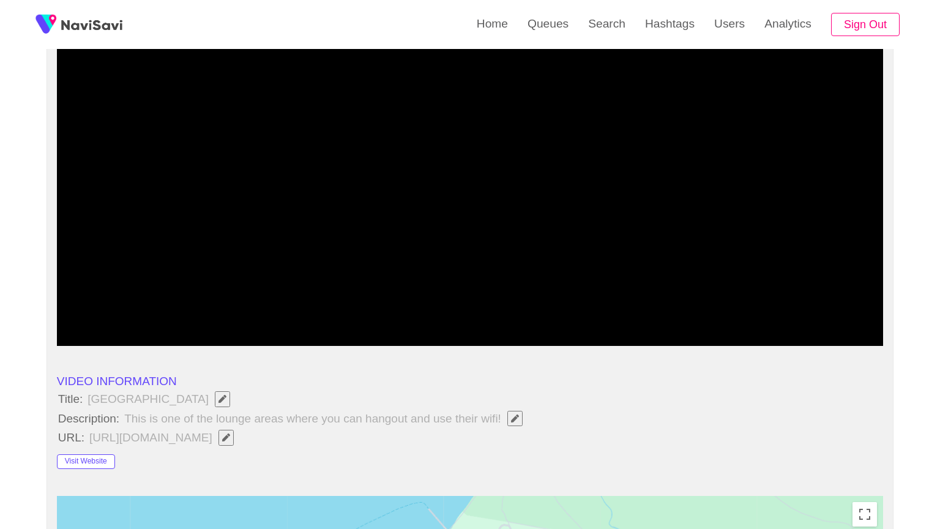
drag, startPoint x: 712, startPoint y: 356, endPoint x: 720, endPoint y: 358, distance: 8.2
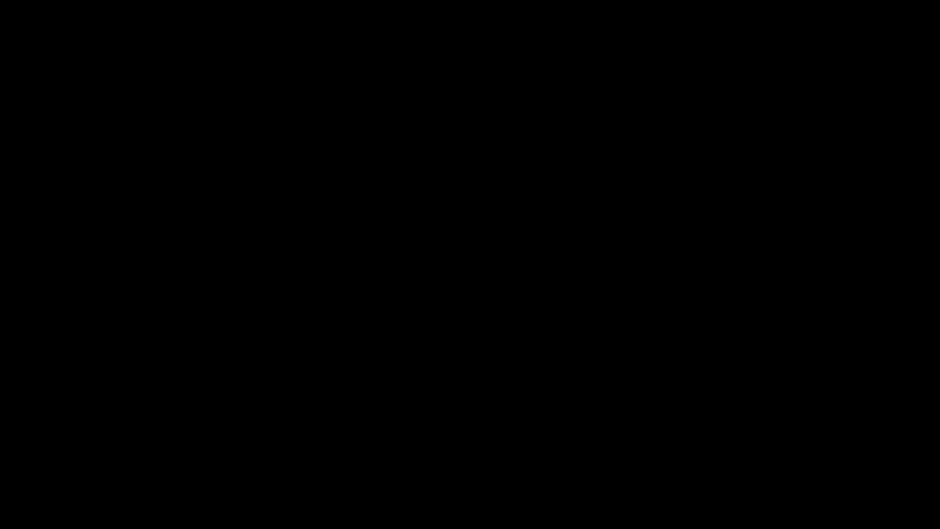
click at [713, 356] on video at bounding box center [470, 264] width 940 height 529
click at [779, 446] on icon "add" at bounding box center [763, 518] width 117 height 15
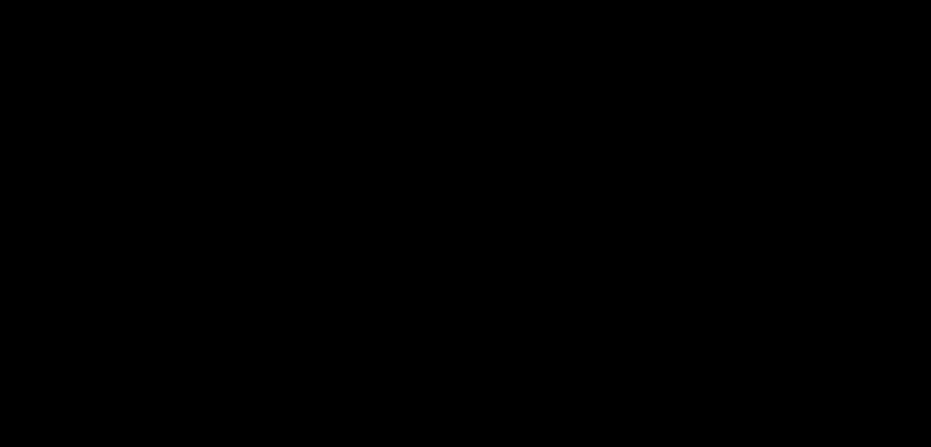
scroll to position [1470, 0]
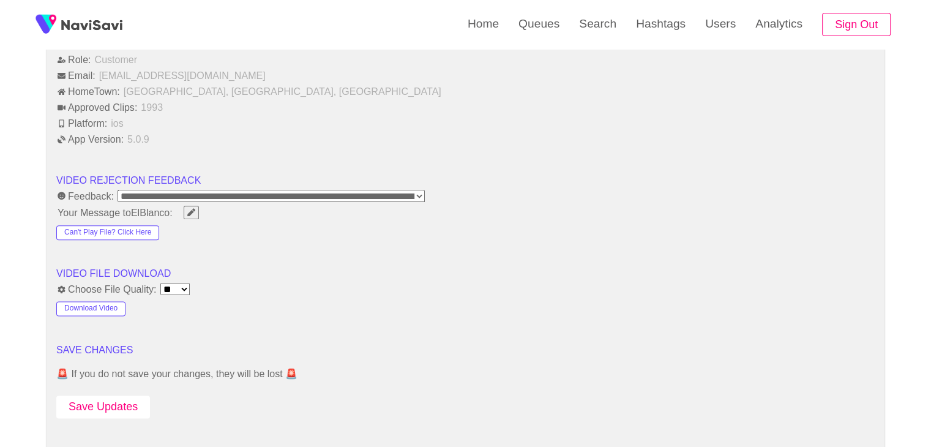
click at [91, 399] on button "Save Updates" at bounding box center [103, 407] width 94 height 23
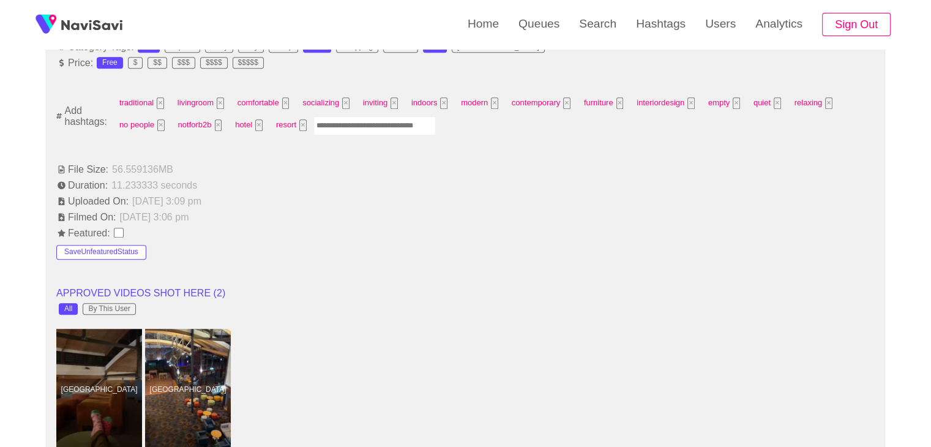
scroll to position [674, 0]
